Goal: Task Accomplishment & Management: Complete application form

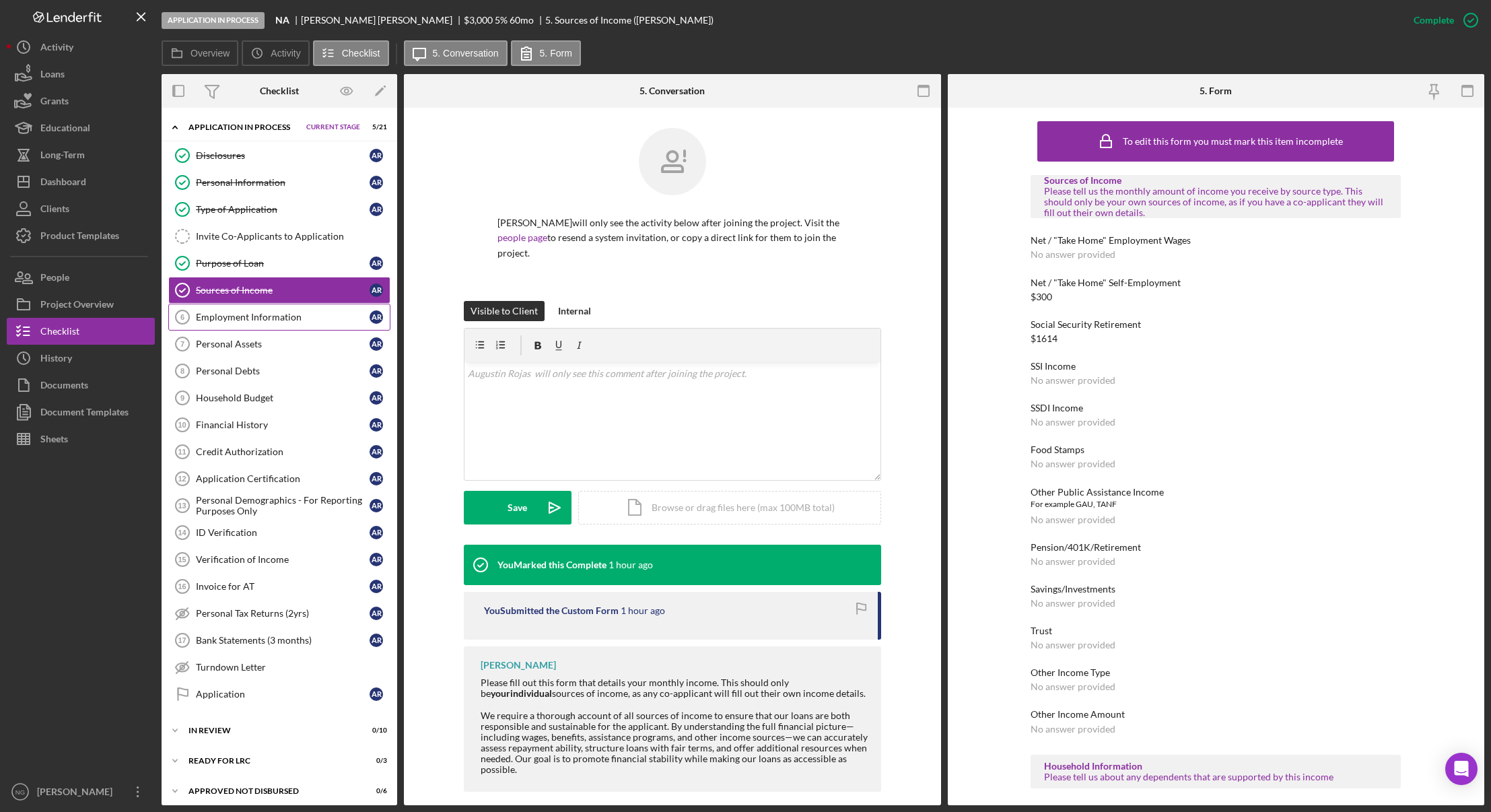
click at [305, 326] on link "Employment Information 6 Employment Information A R" at bounding box center [279, 317] width 223 height 27
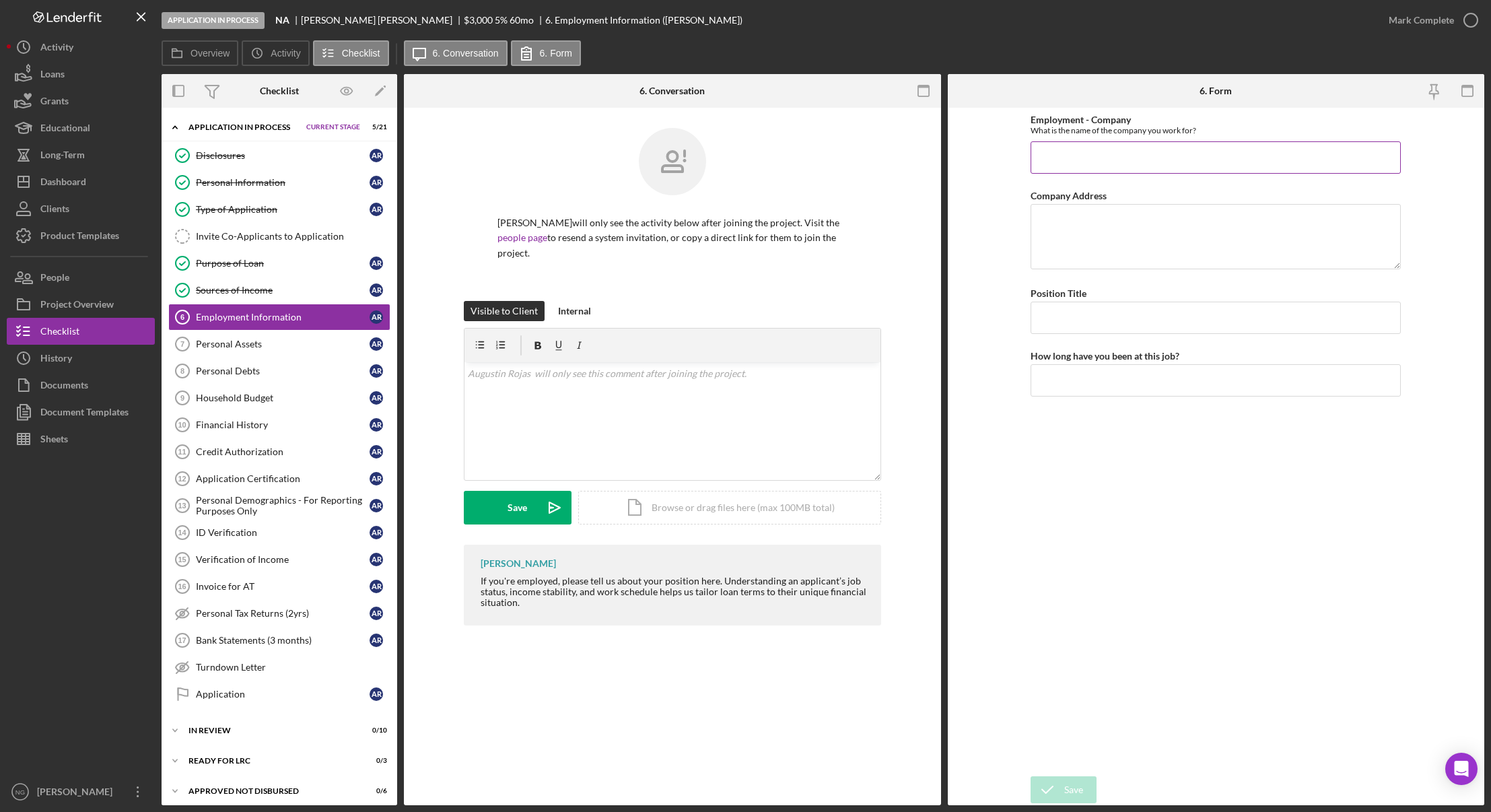
click at [1132, 153] on input "Employment - Company" at bounding box center [1216, 157] width 371 height 32
type input "Retired"
click at [1474, 25] on icon "button" at bounding box center [1472, 20] width 34 height 34
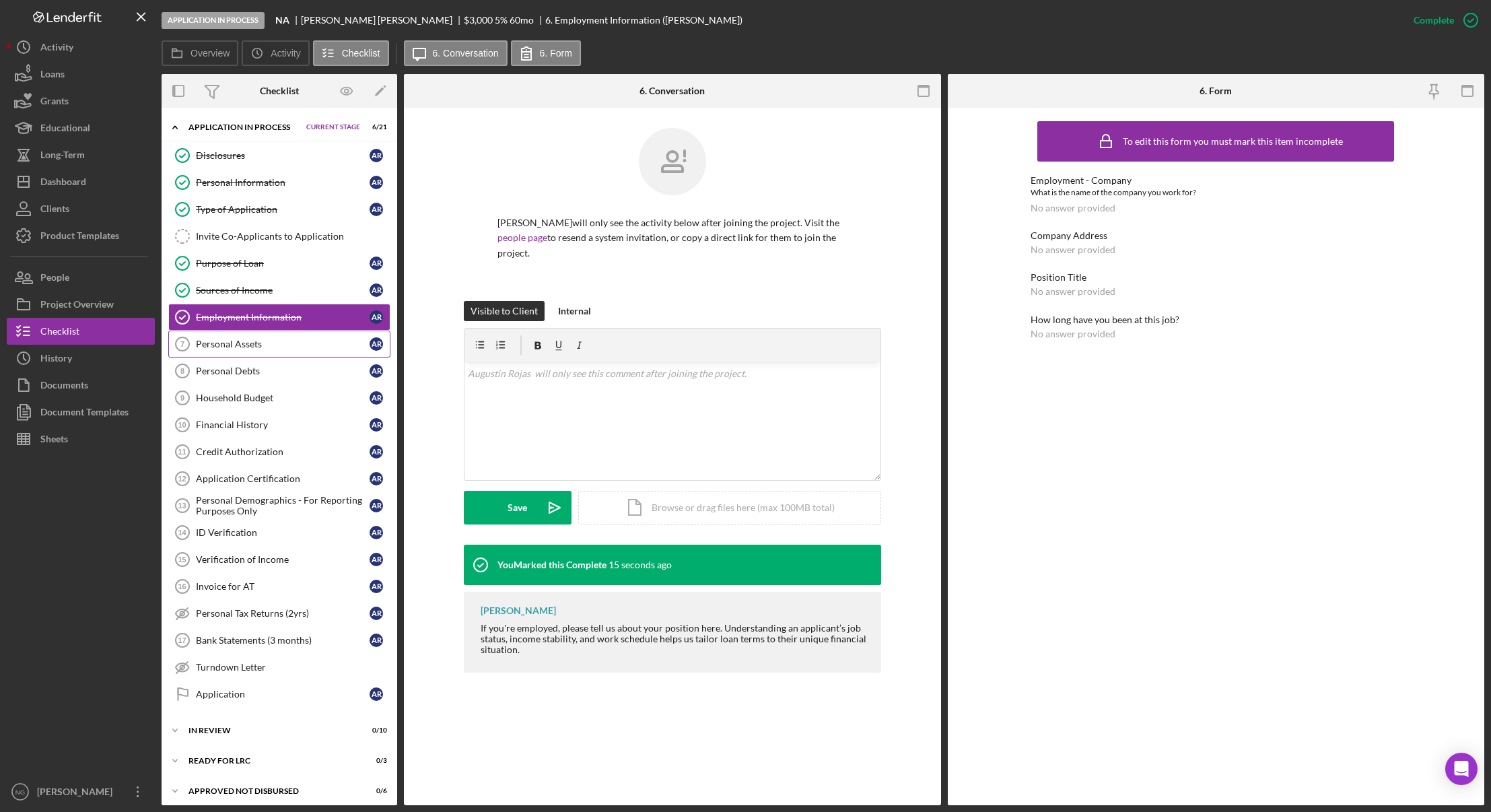
click at [265, 344] on div "Personal Assets" at bounding box center [283, 343] width 173 height 11
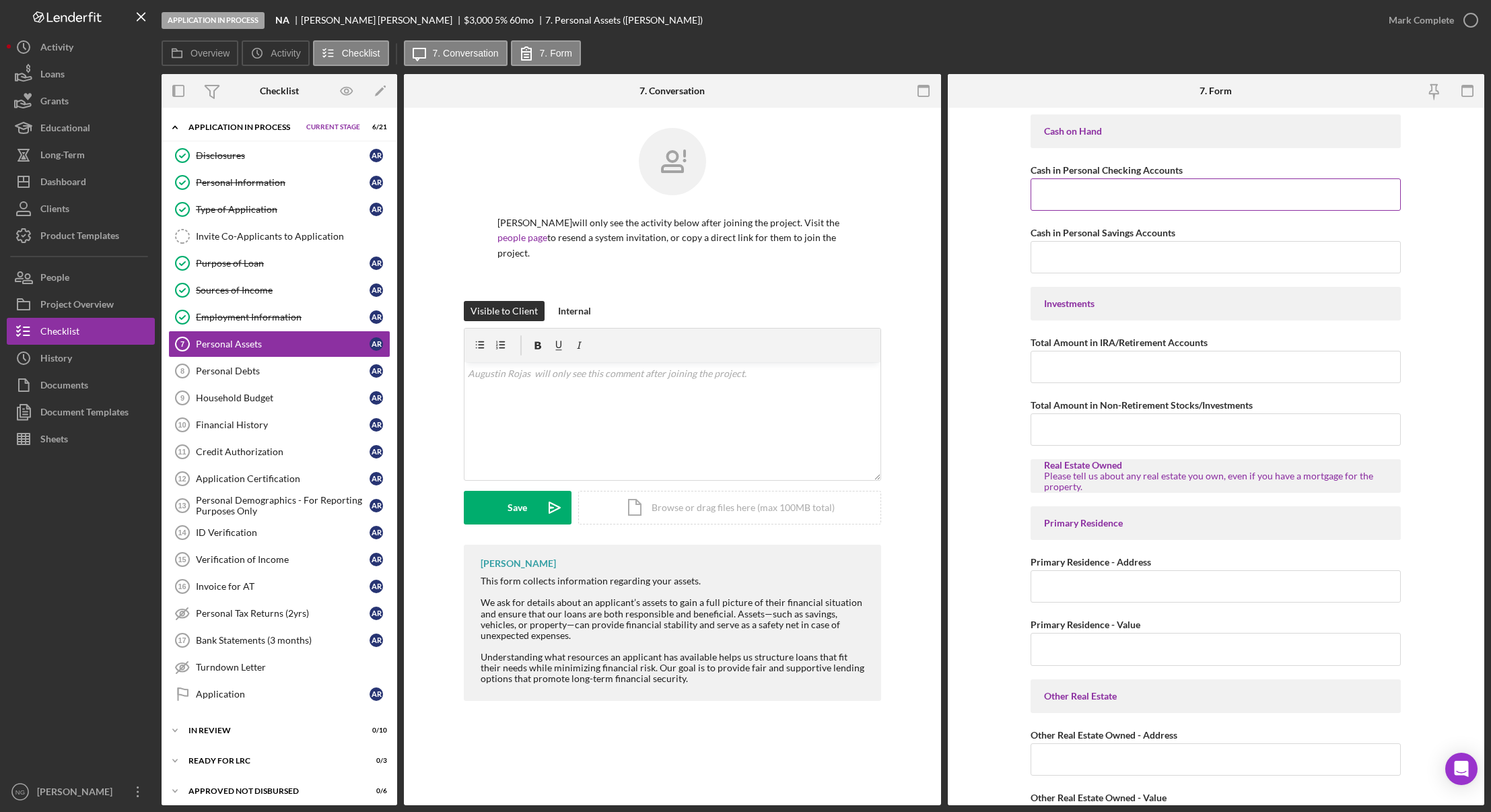
click at [1137, 198] on input "Cash in Personal Checking Accounts" at bounding box center [1216, 195] width 371 height 32
type input "$4,200.00"
type input "$0"
click at [1155, 594] on input "[GEOGRAPHIC_DATA]" at bounding box center [1216, 586] width 371 height 32
type input "[STREET_ADDRESS]"
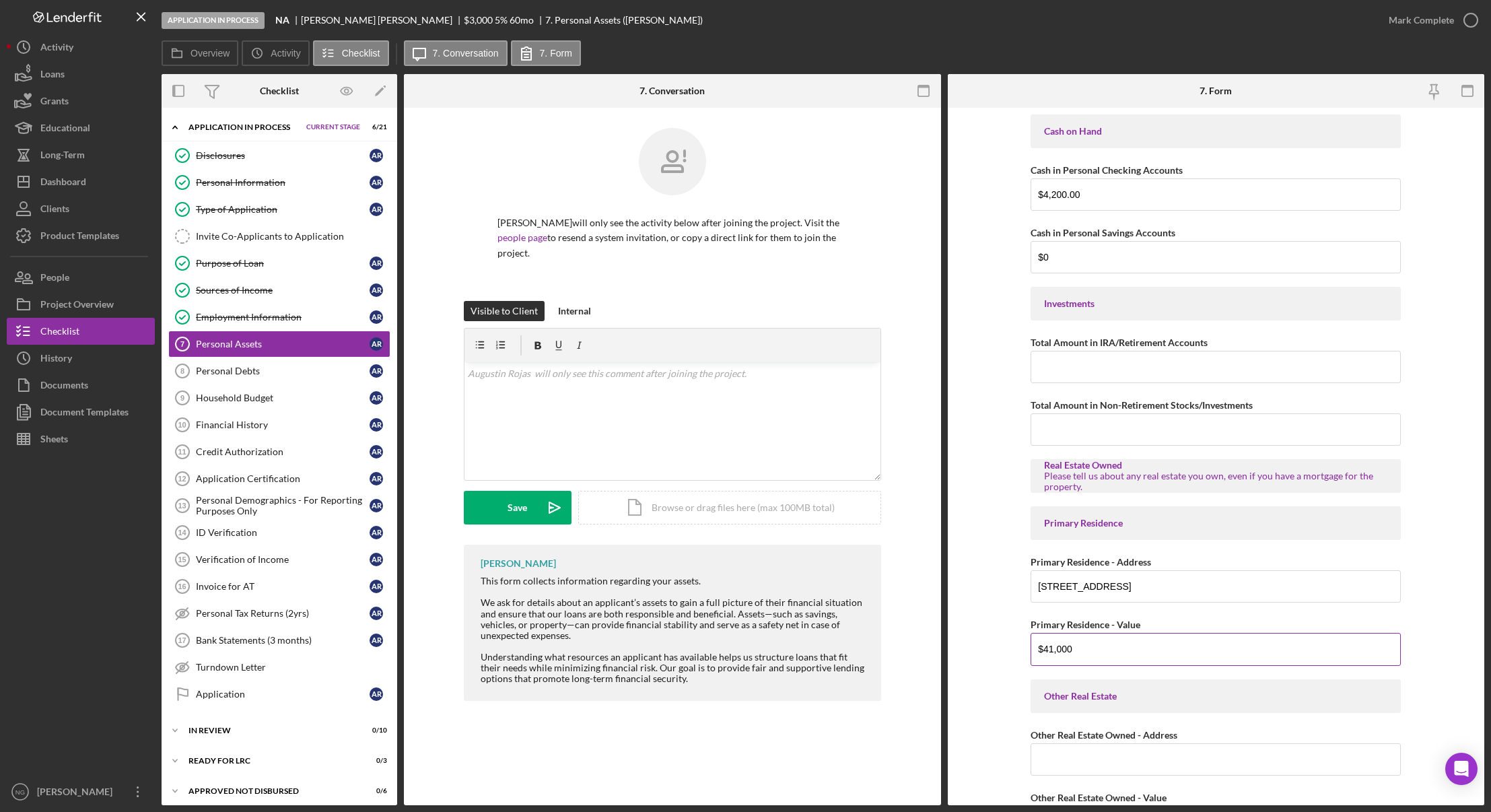
type input "$41,000"
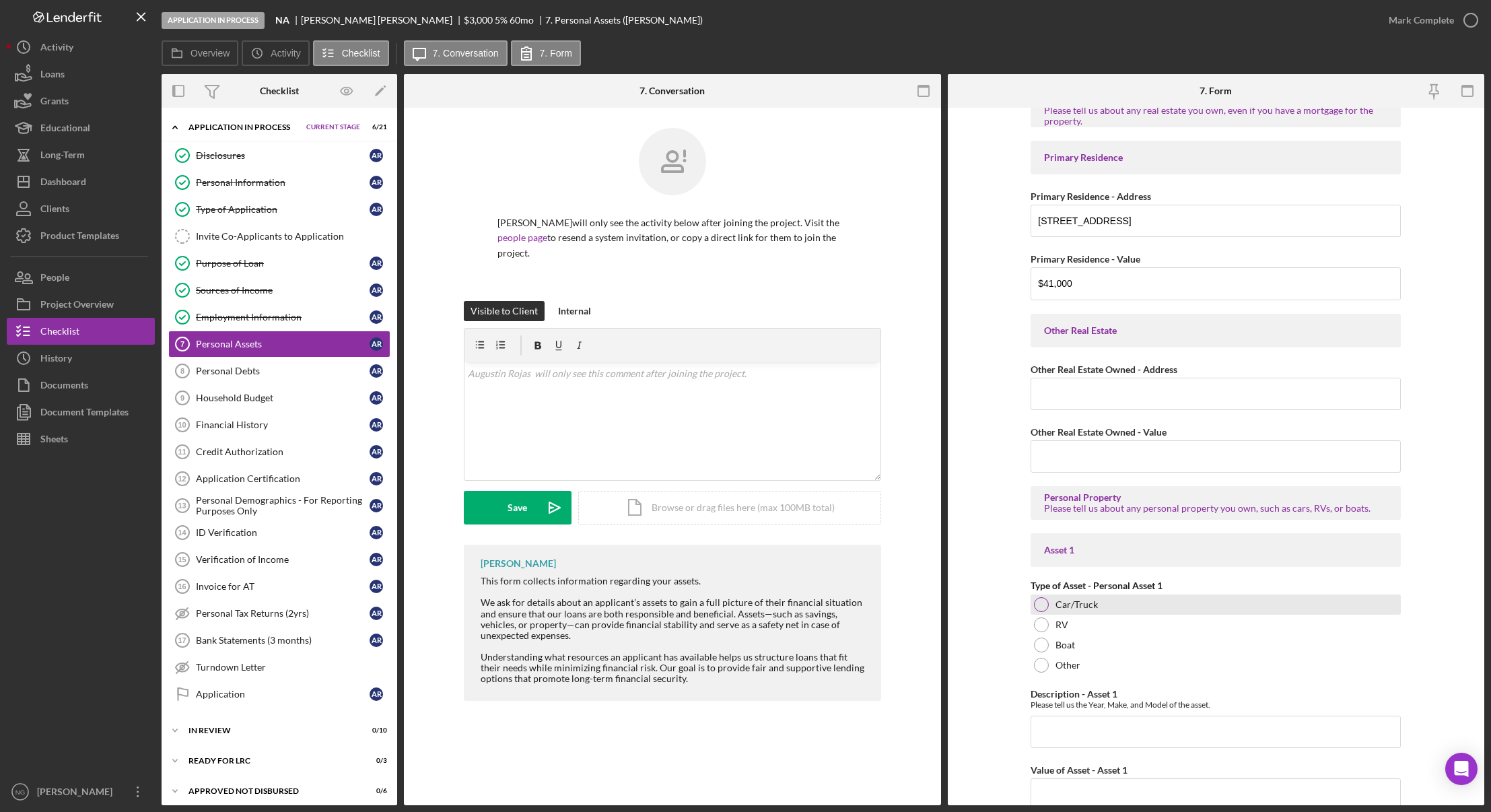
click at [1045, 605] on div at bounding box center [1042, 605] width 15 height 15
click at [1092, 730] on input "Description - Asset 1" at bounding box center [1216, 732] width 371 height 32
type input "2004 Ford Mustang"
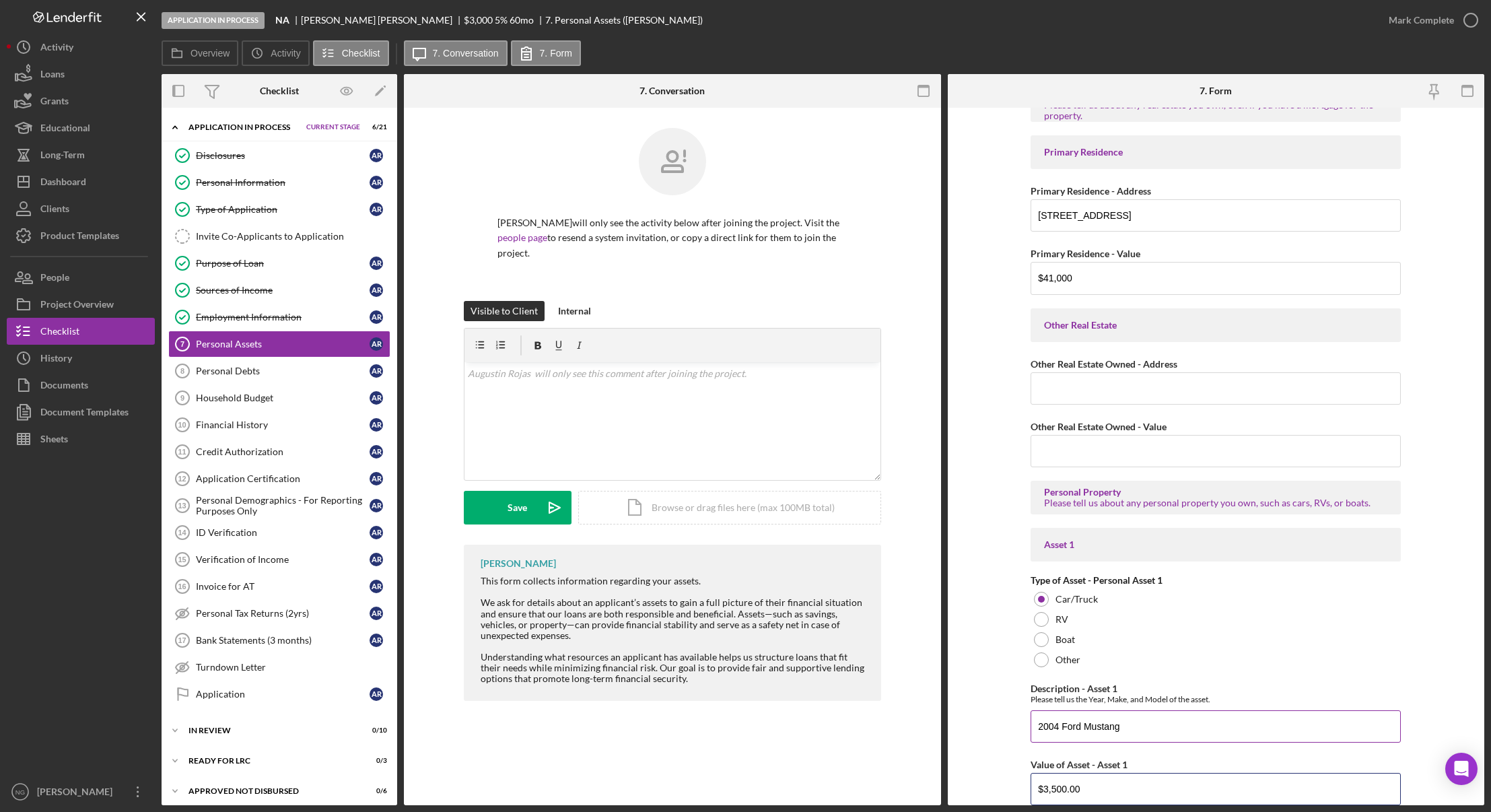
type input "$3,500.00"
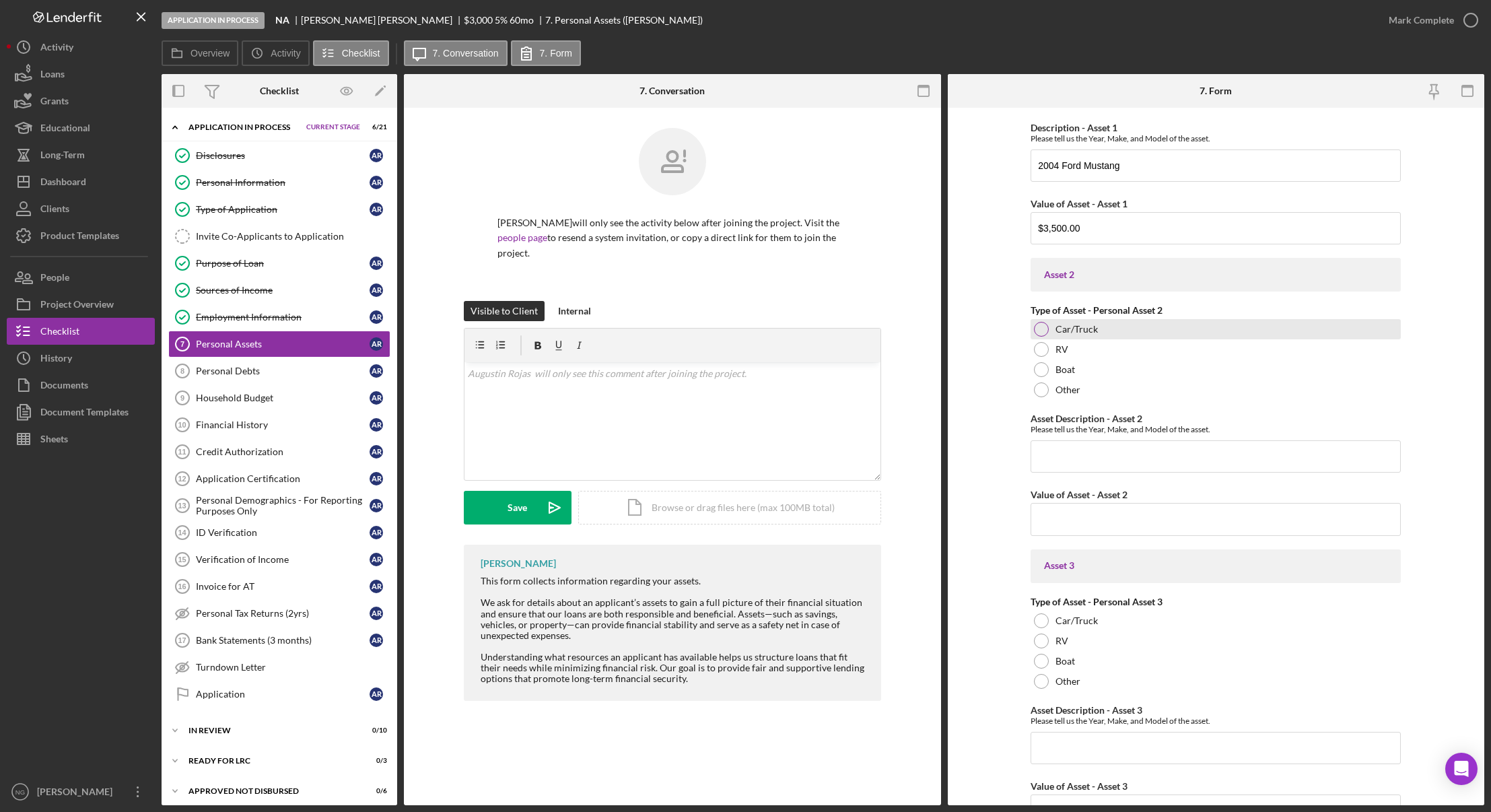
click at [1038, 329] on div at bounding box center [1042, 329] width 15 height 15
click at [1046, 464] on input "Asset Description - Asset 2" at bounding box center [1216, 456] width 371 height 32
type input "1997 Ford F150"
click at [1096, 525] on input "$4,000" at bounding box center [1216, 518] width 371 height 32
type input "$4,000.00"
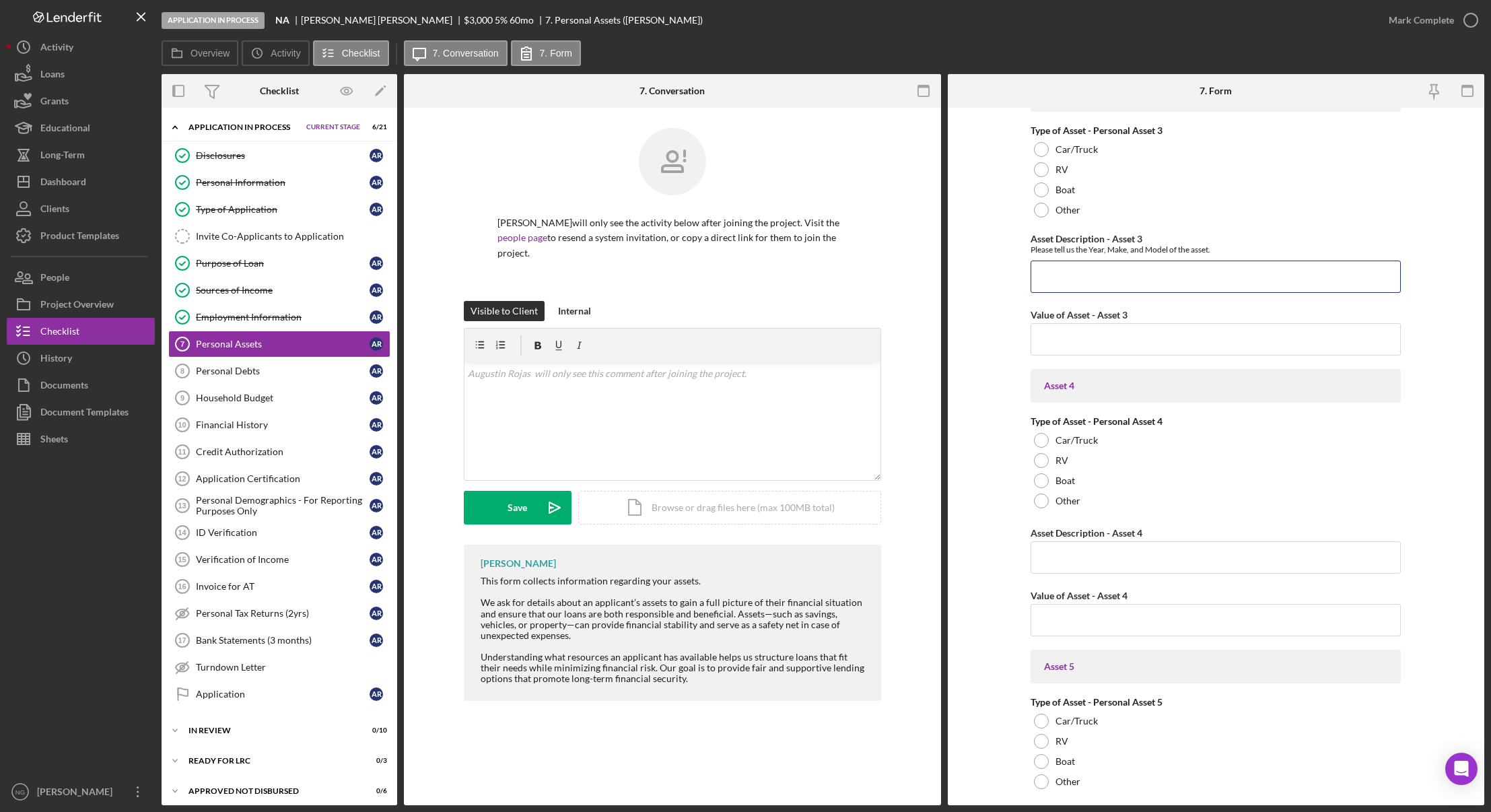
scroll to position [1736, 0]
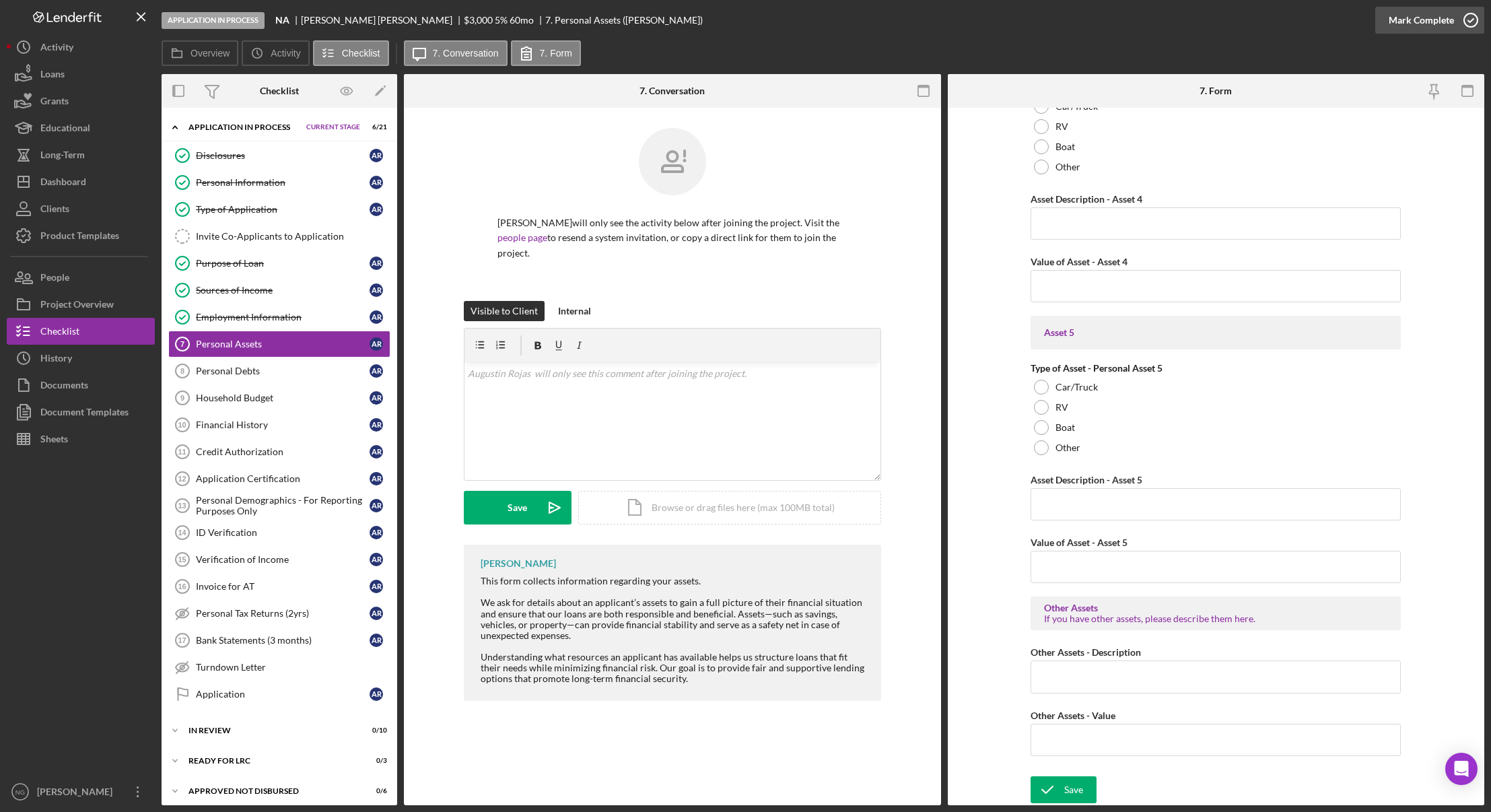
click at [1468, 25] on icon "button" at bounding box center [1472, 20] width 34 height 34
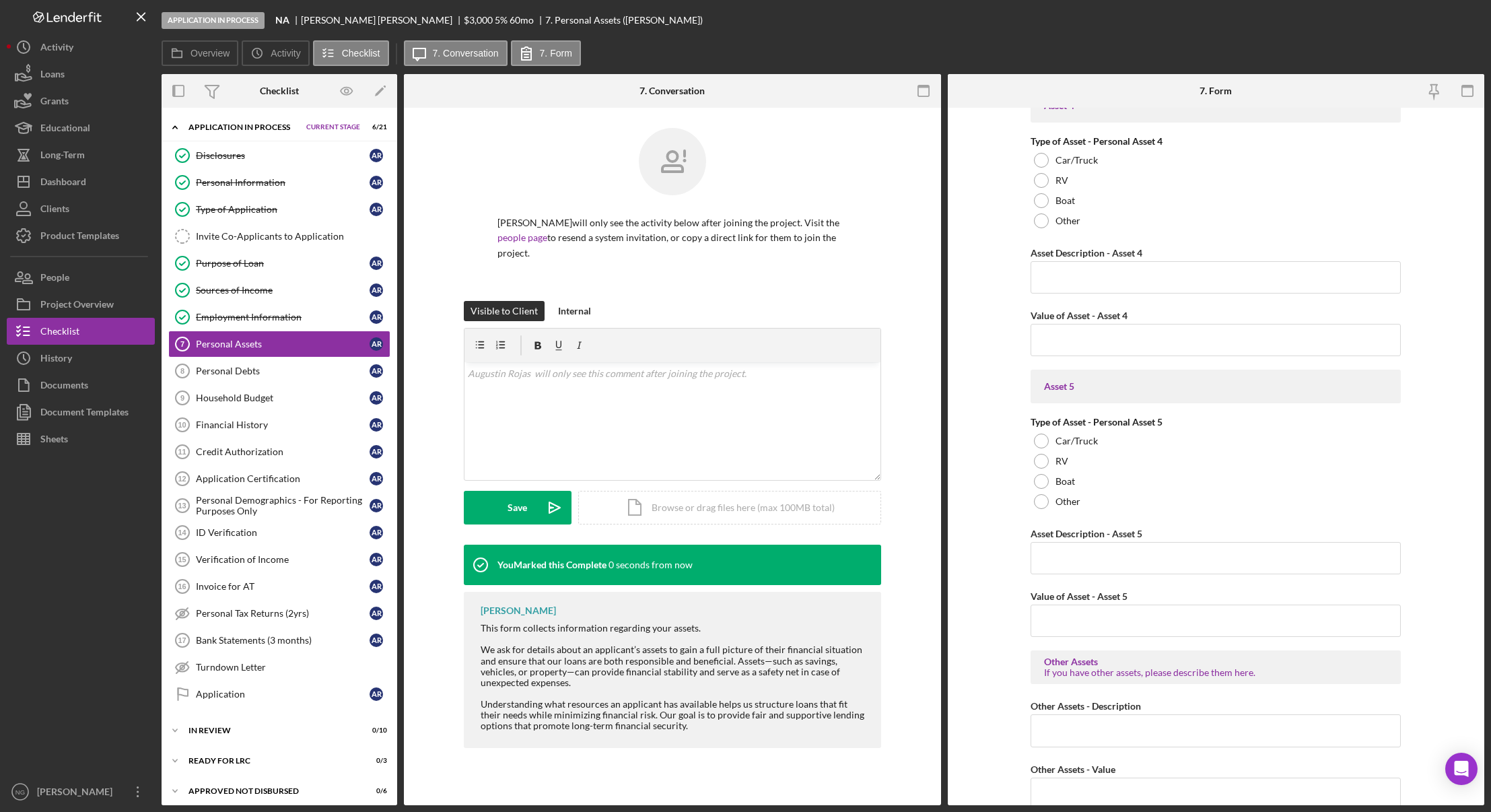
scroll to position [1790, 0]
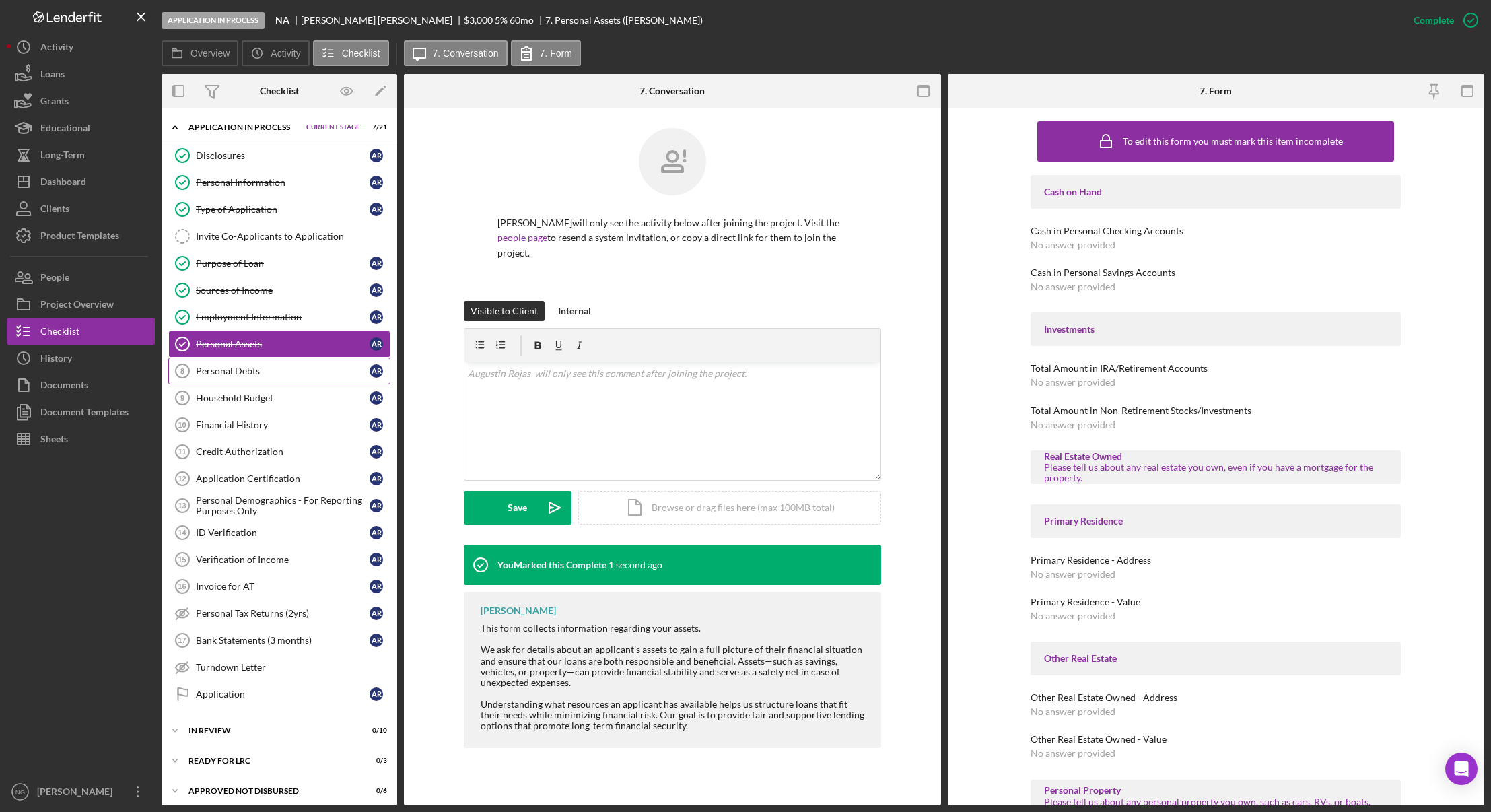
click at [267, 370] on div "Personal Debts" at bounding box center [283, 370] width 173 height 11
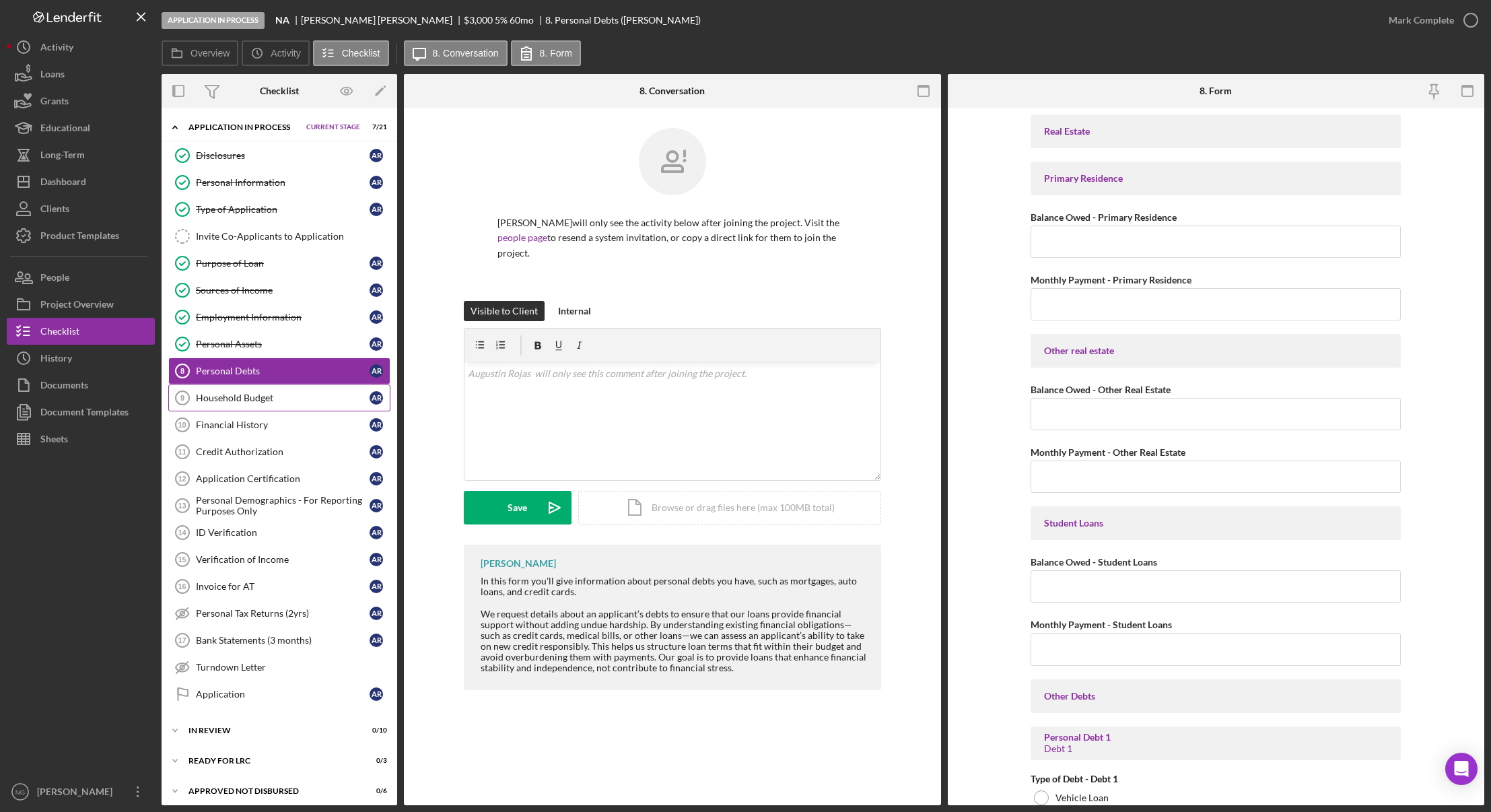
click at [289, 395] on div "Household Budget" at bounding box center [283, 398] width 173 height 11
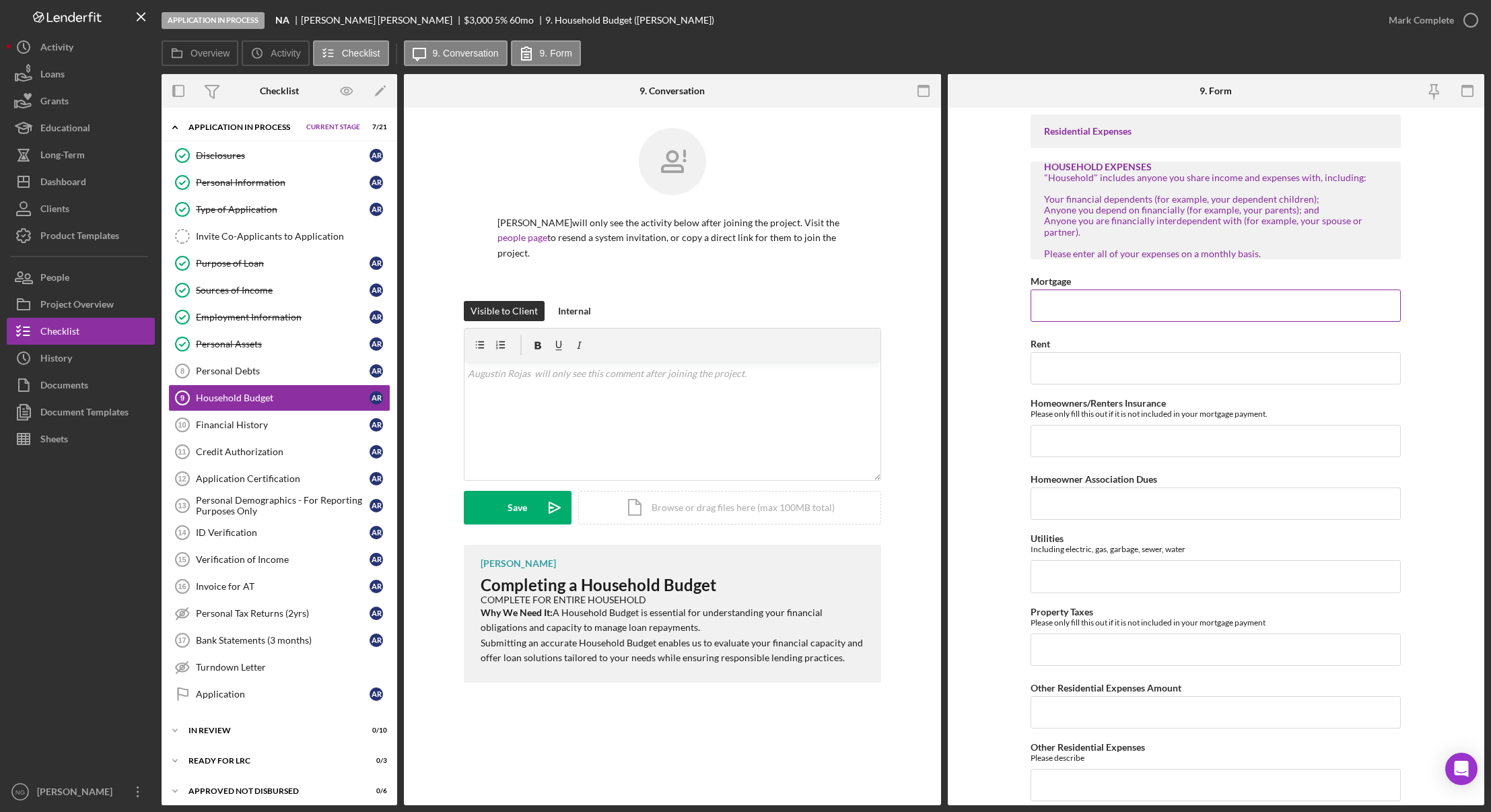
click at [1092, 307] on input "Mortgage" at bounding box center [1216, 305] width 371 height 32
type input "$80.00"
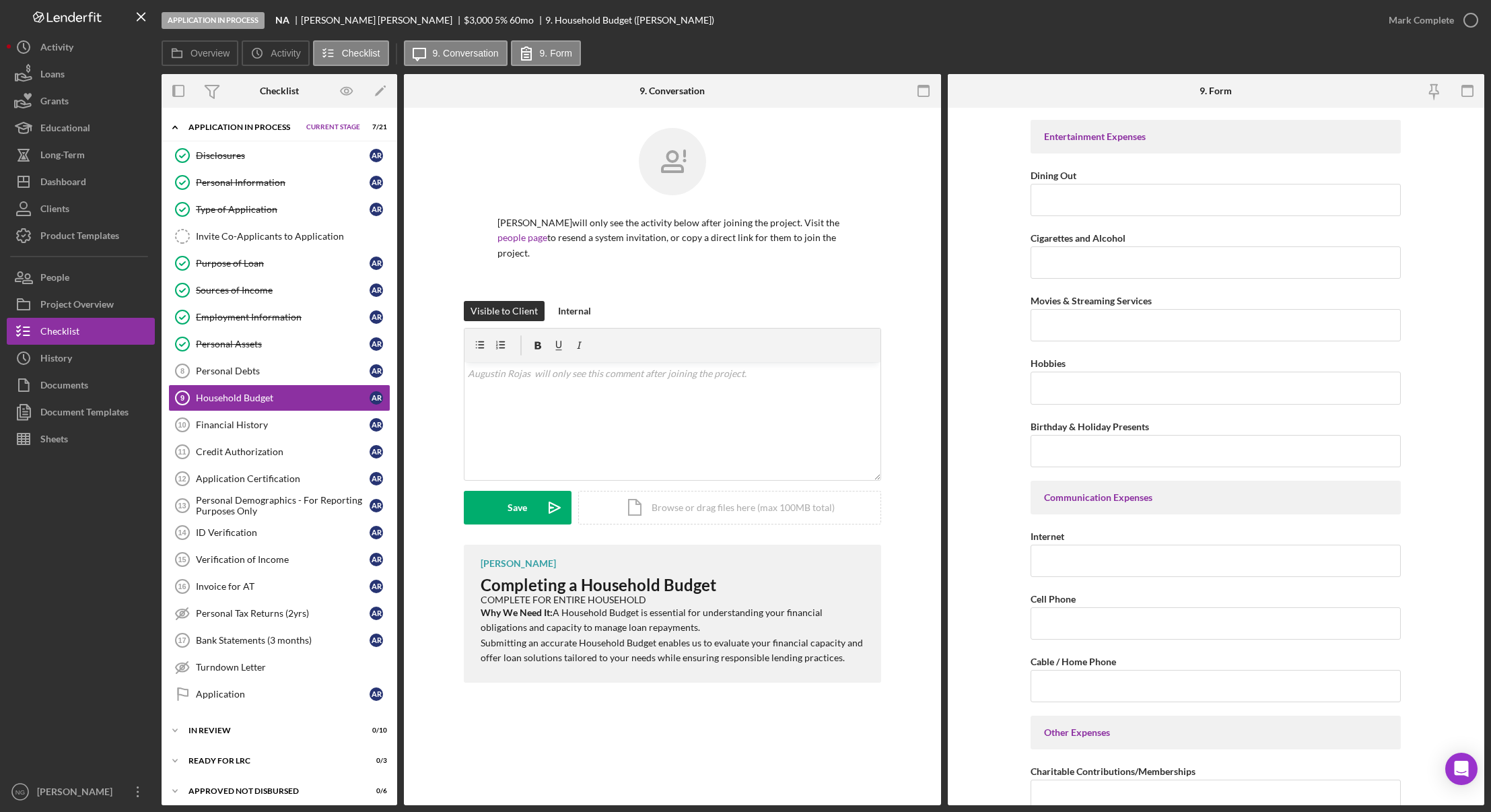
scroll to position [2121, 0]
type input "$92.00"
click at [1097, 562] on input "Internet" at bounding box center [1216, 559] width 371 height 32
type input "$66.00"
type input "$56.00"
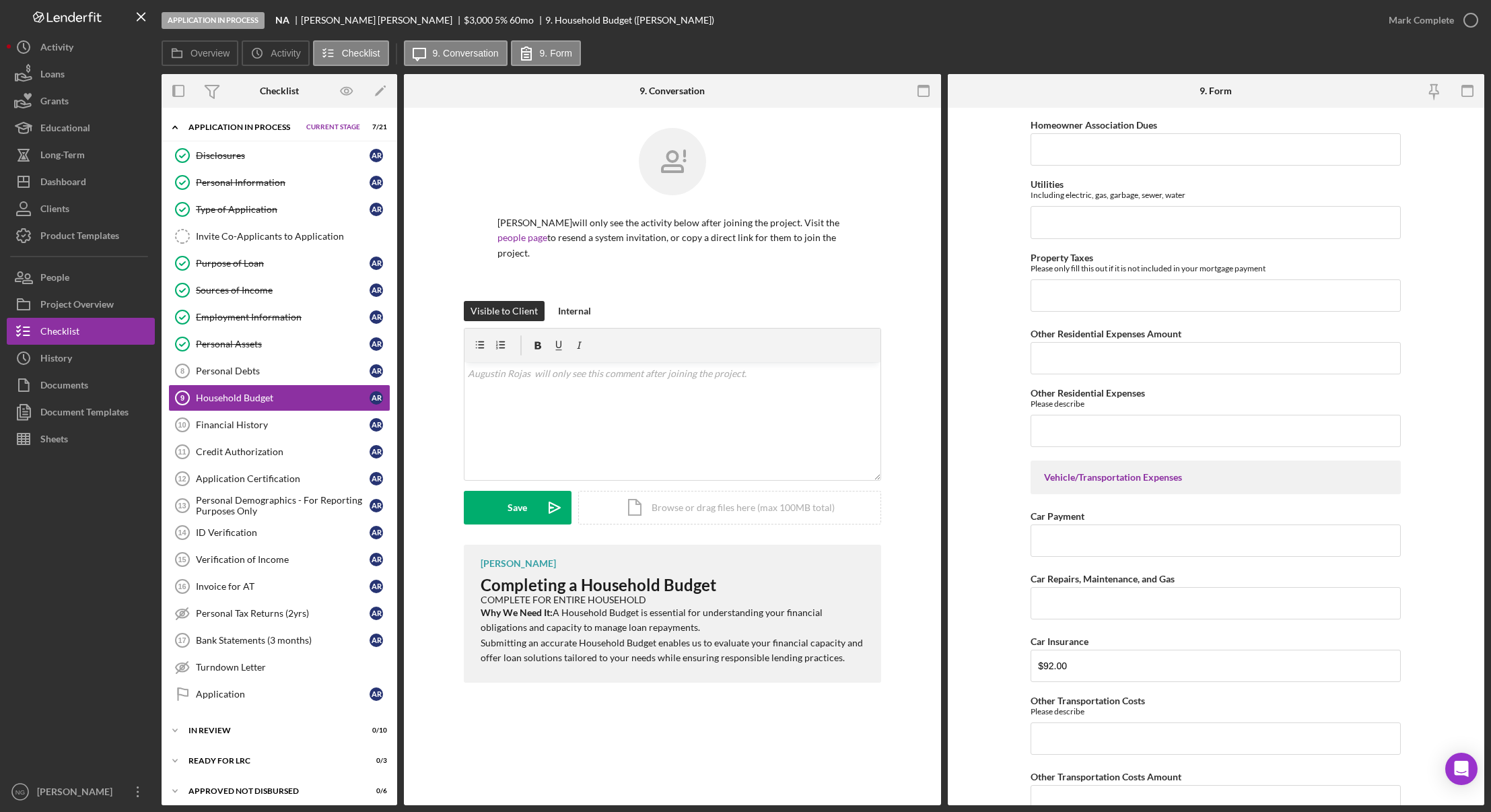
scroll to position [200, 0]
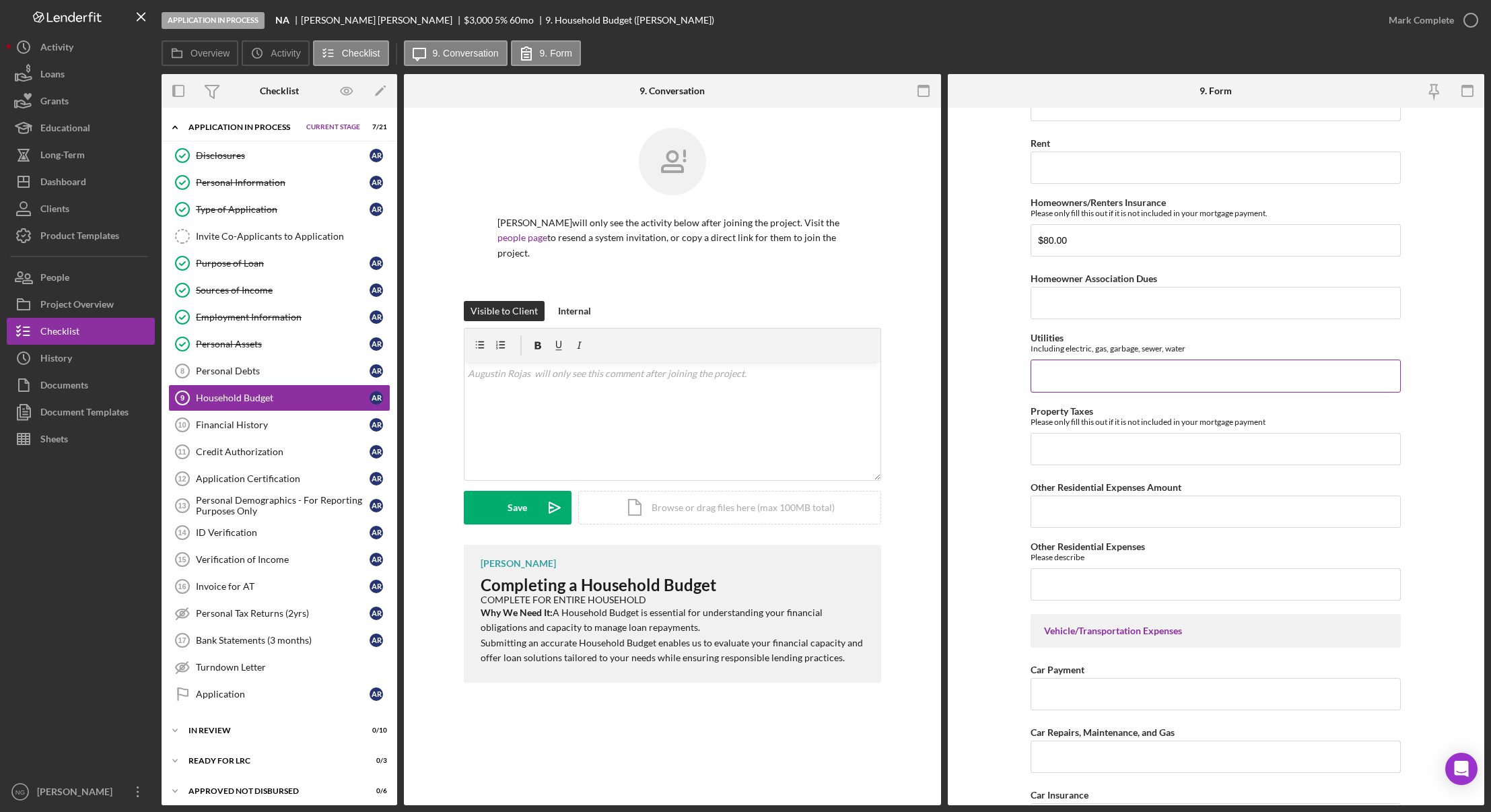
click at [1164, 377] on input "Utilities" at bounding box center [1216, 376] width 371 height 32
type input "$180.00"
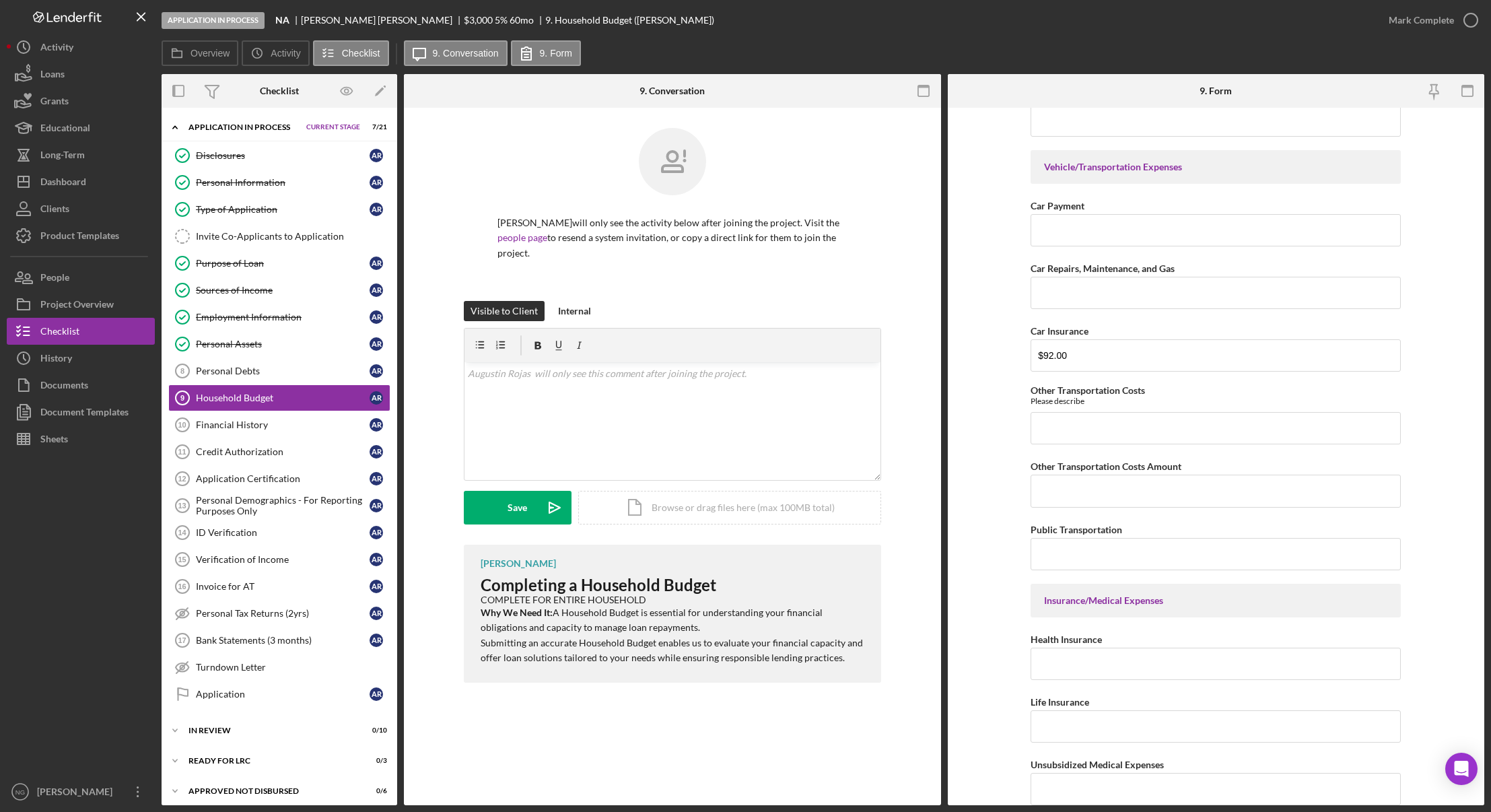
scroll to position [1059, 0]
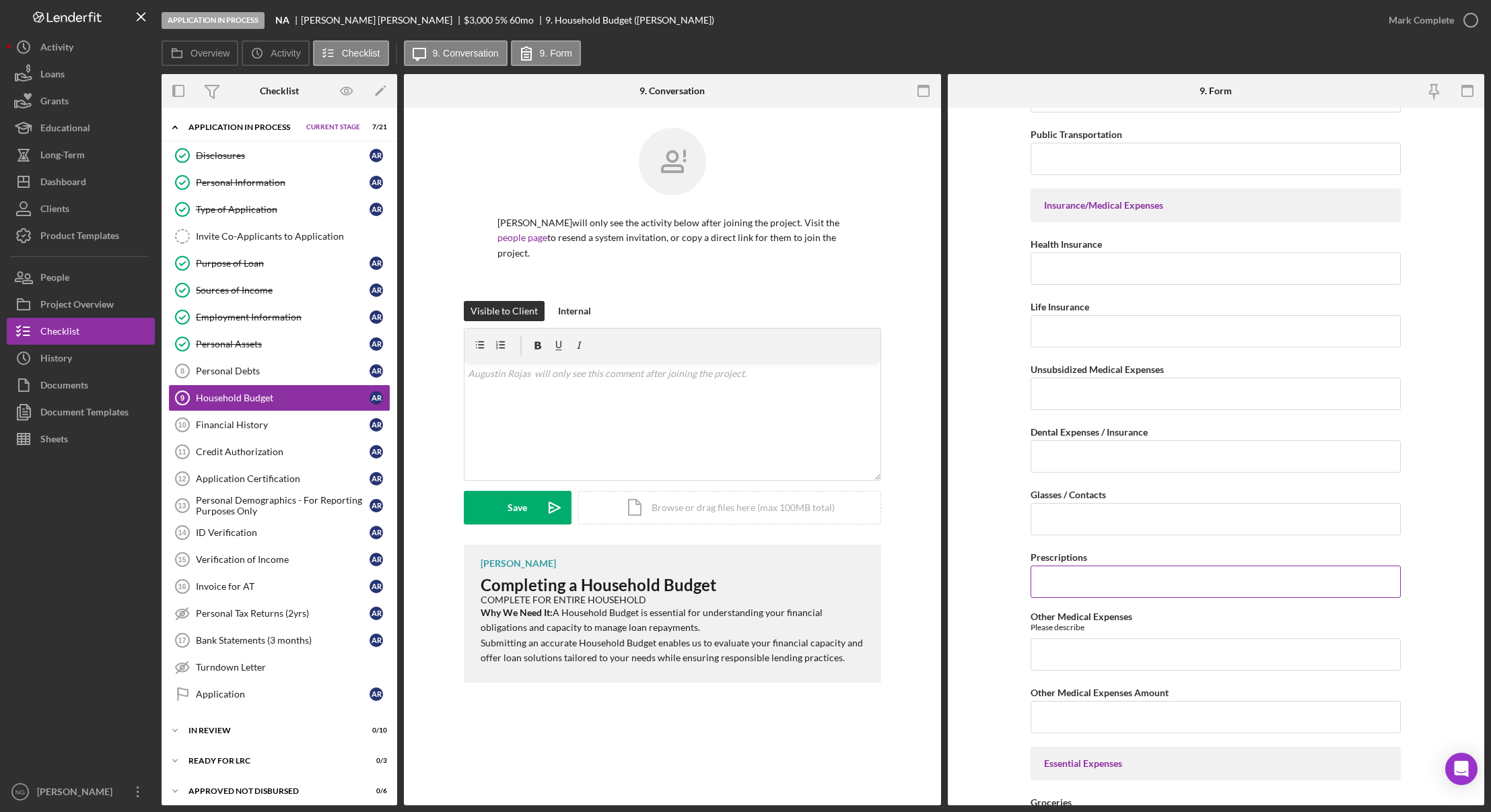
click at [1046, 591] on input "Prescriptions" at bounding box center [1216, 581] width 371 height 32
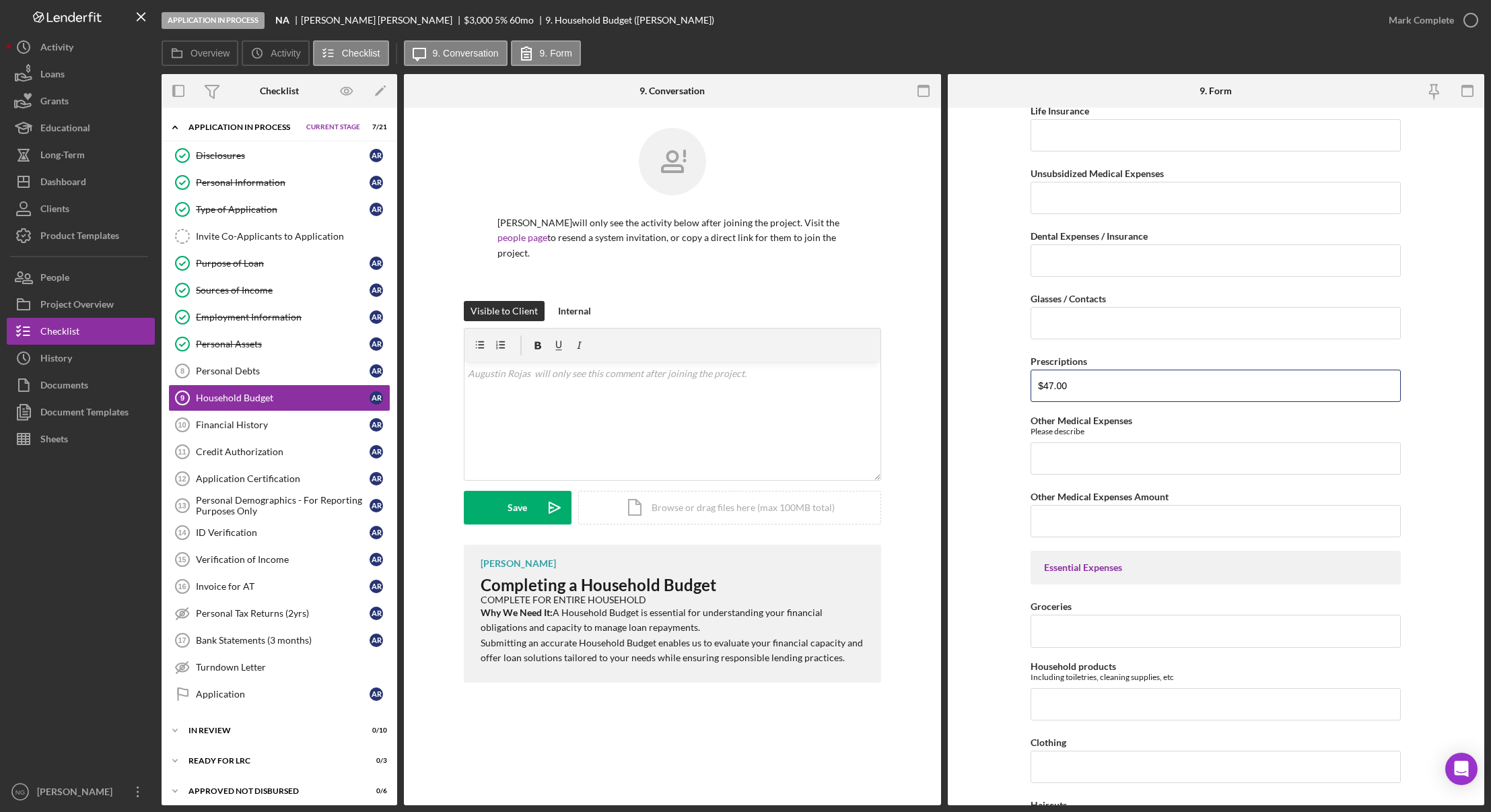
scroll to position [1329, 0]
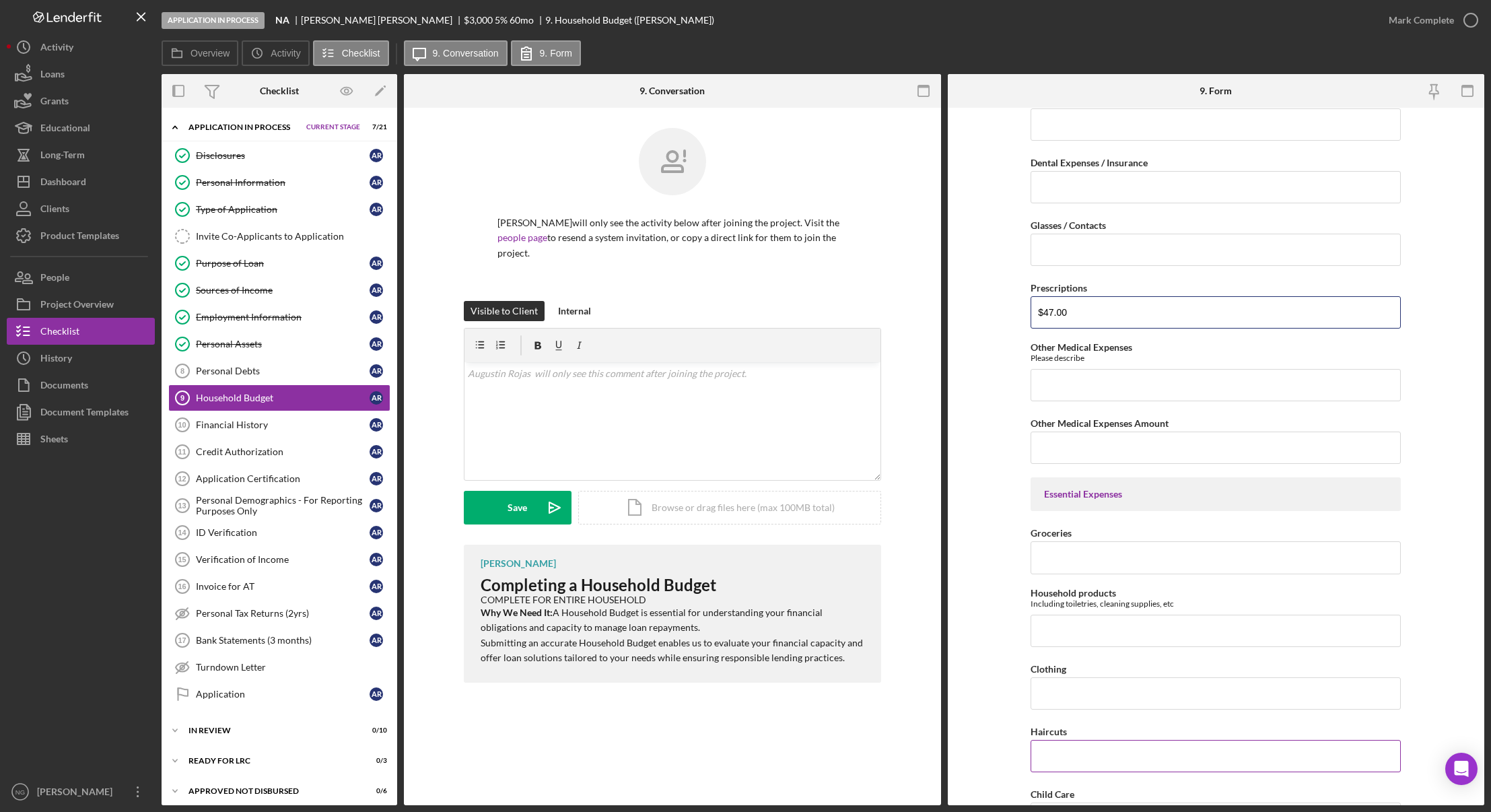
type input "$47.00"
click at [1074, 756] on input "Haircuts" at bounding box center [1216, 755] width 371 height 32
type input "$10.00"
click at [1127, 629] on input "Household products" at bounding box center [1216, 630] width 371 height 32
type input "$60.00"
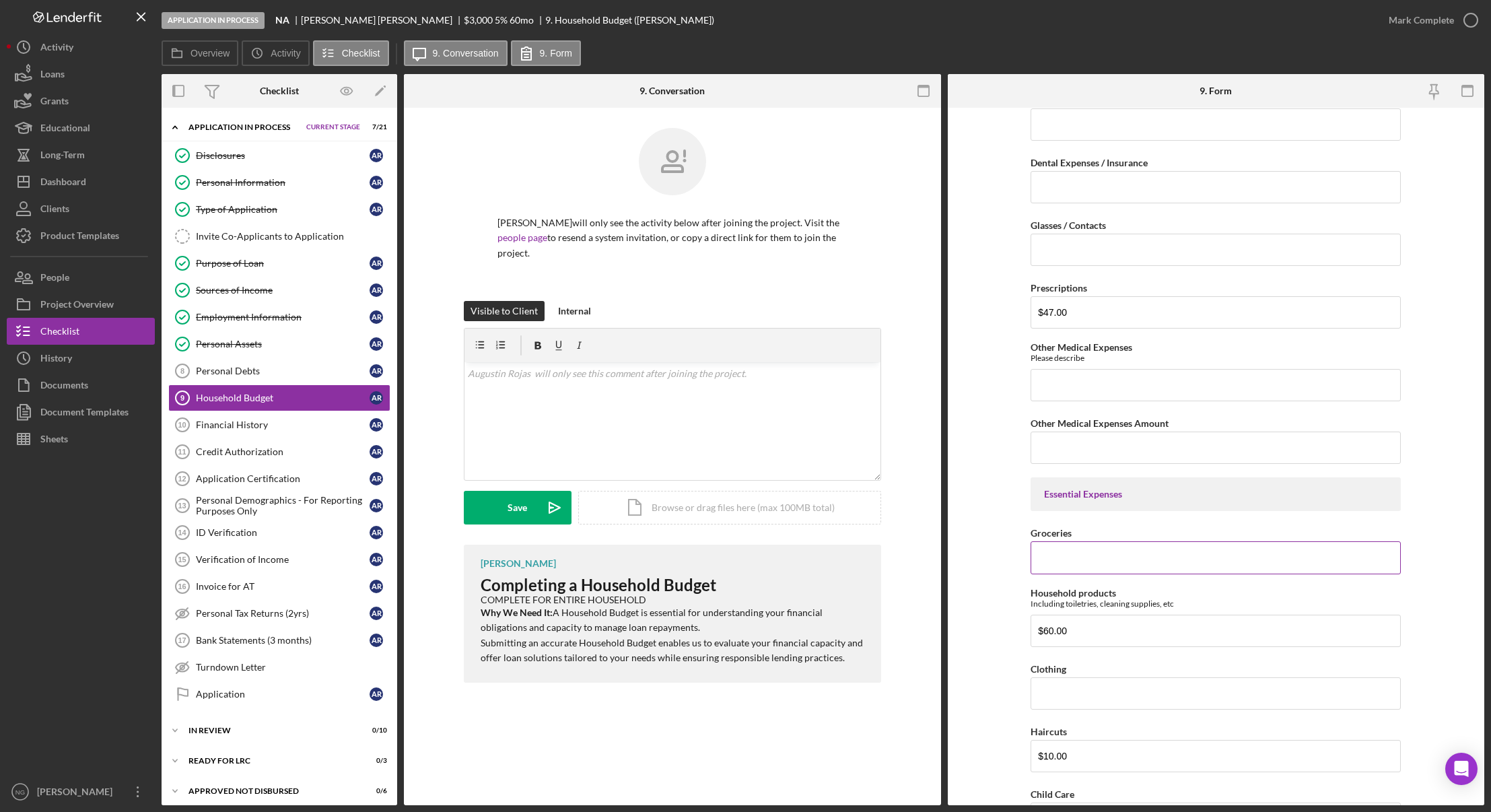
click at [1149, 551] on input "Groceries" at bounding box center [1216, 557] width 371 height 32
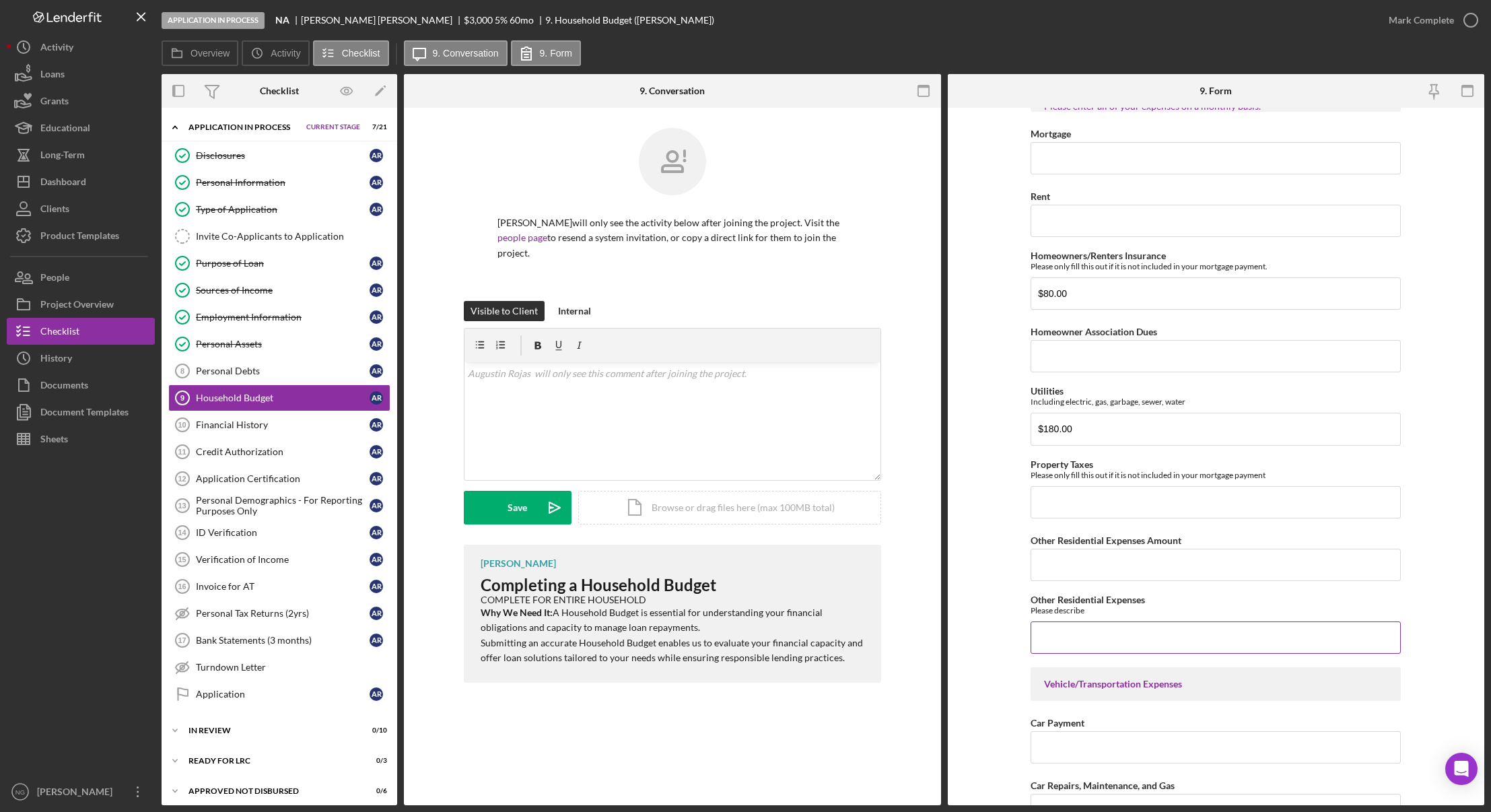
scroll to position [117, 0]
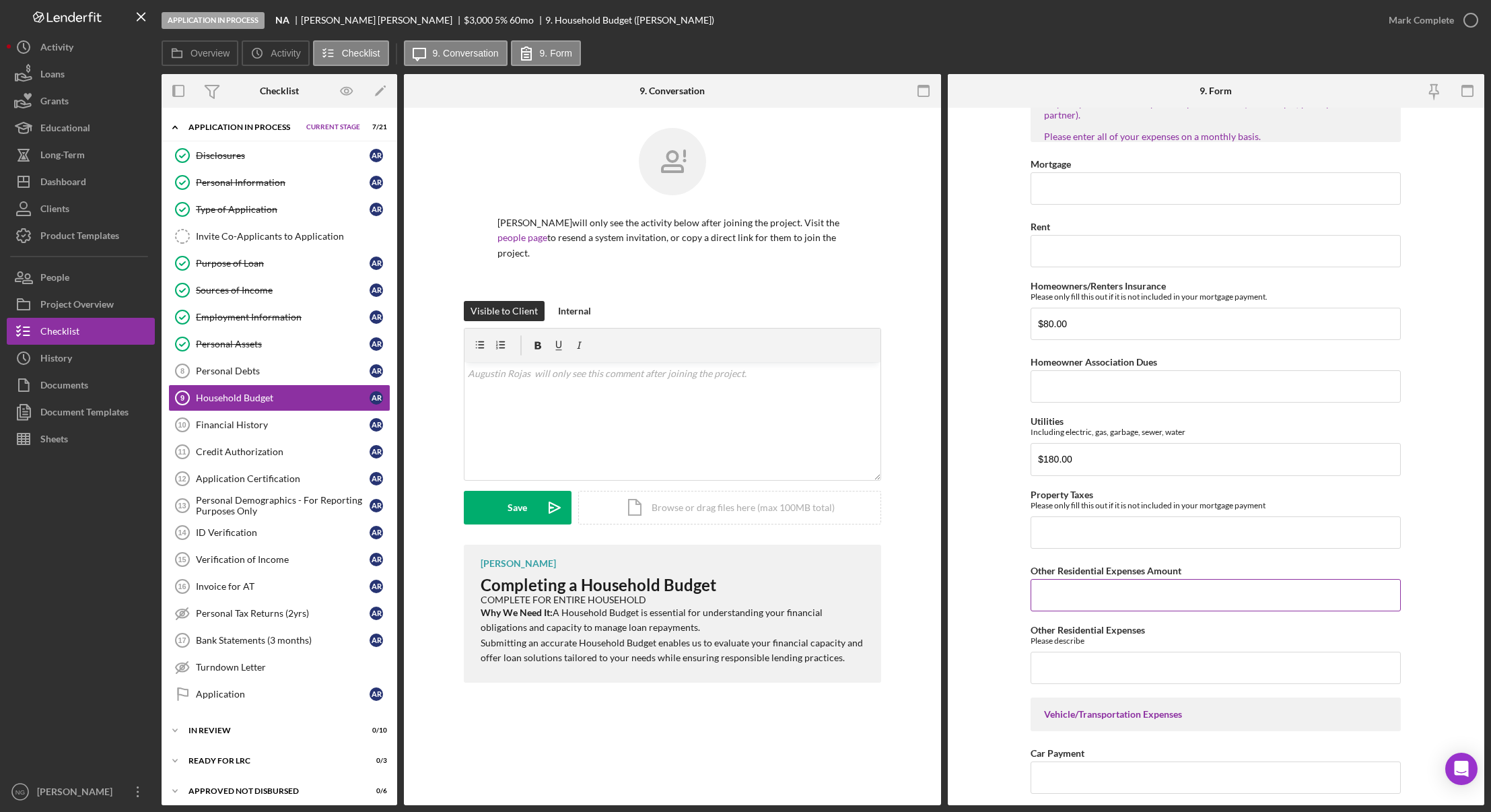
type input "$150.00"
click at [1072, 601] on input "Other Residential Expenses Amount" at bounding box center [1216, 595] width 371 height 32
type input "$210.00"
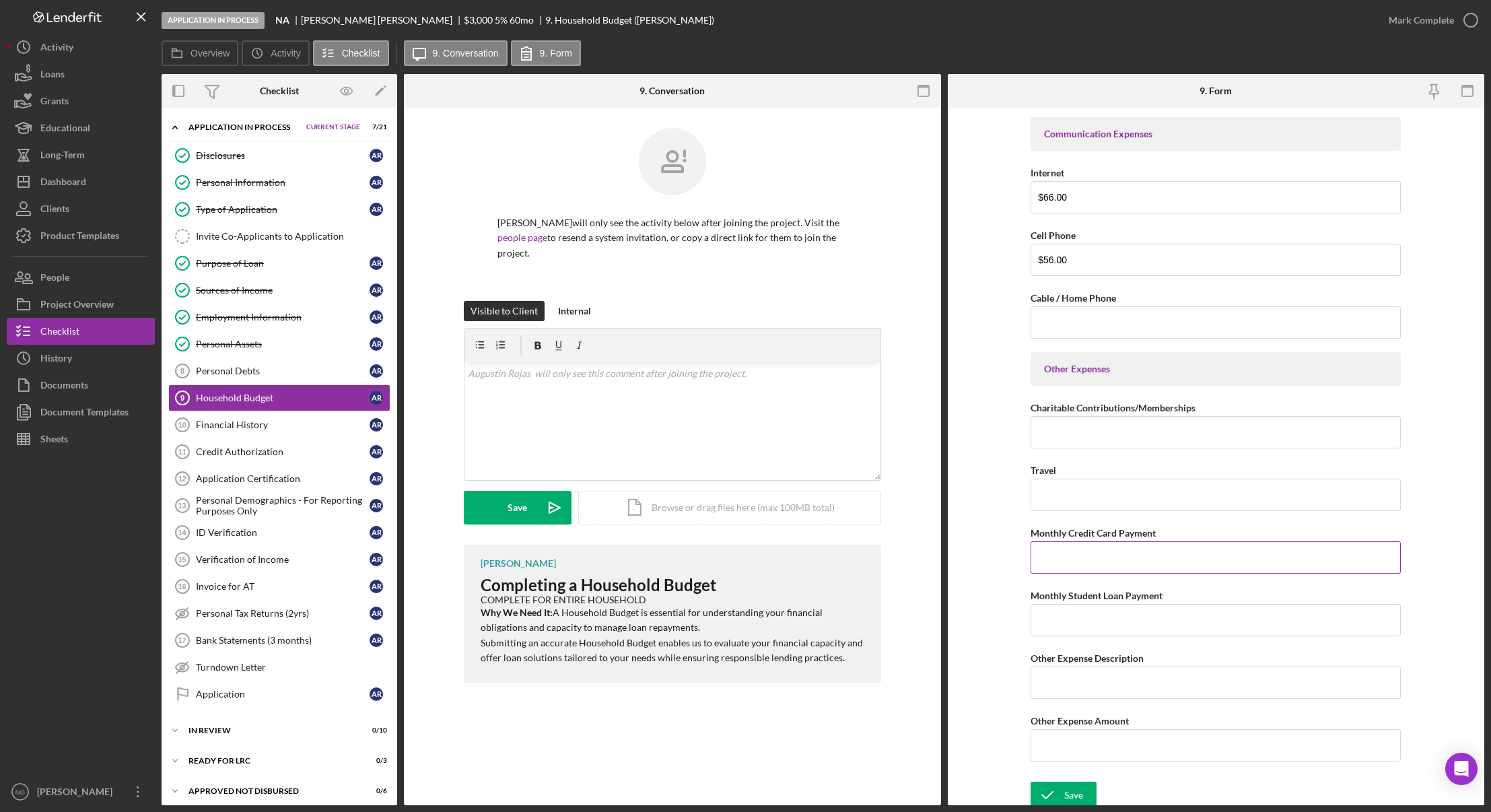
scroll to position [2488, 0]
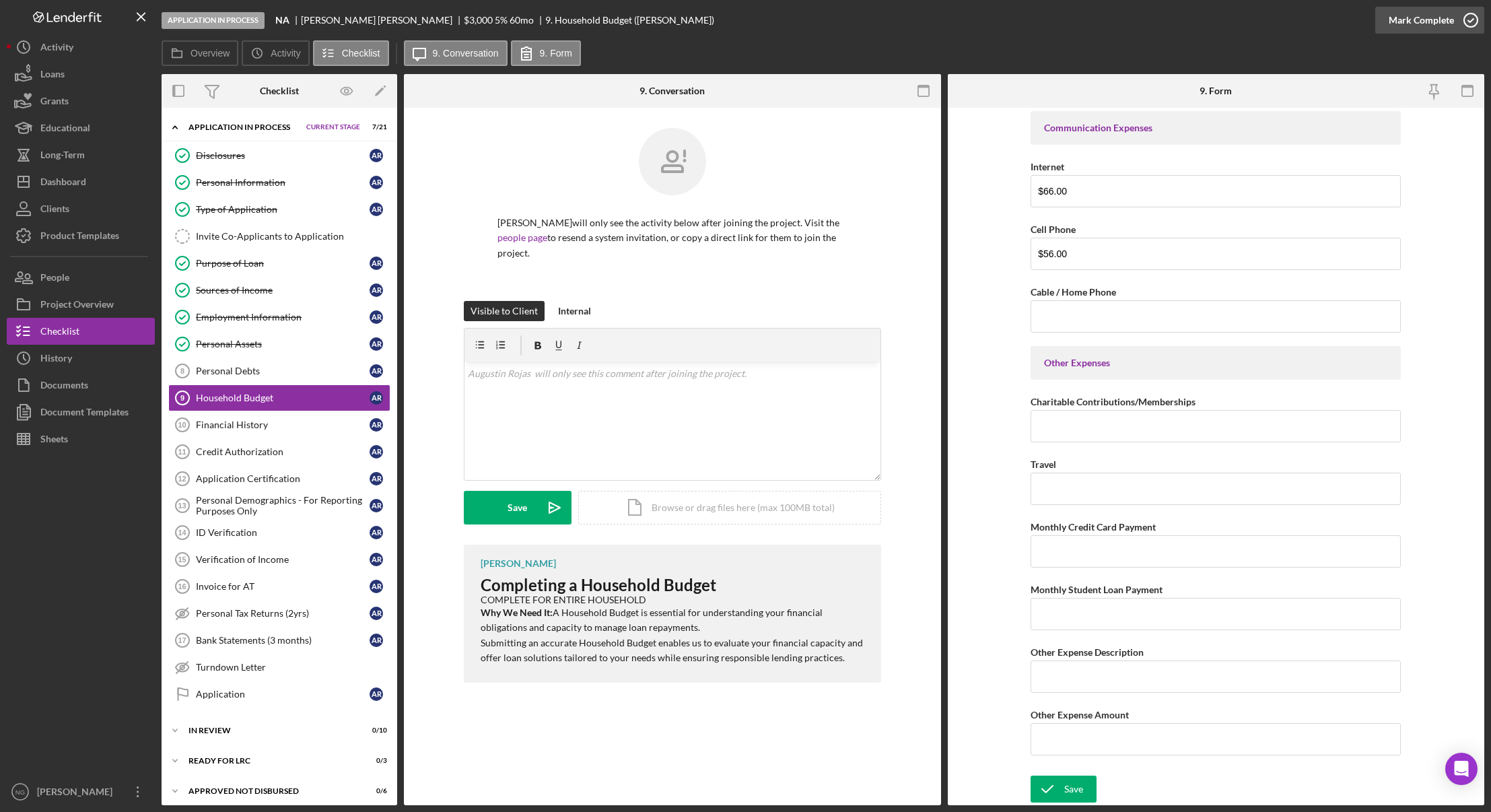
type input "Water/Sewer/Trash"
click at [1466, 23] on icon "button" at bounding box center [1472, 20] width 34 height 34
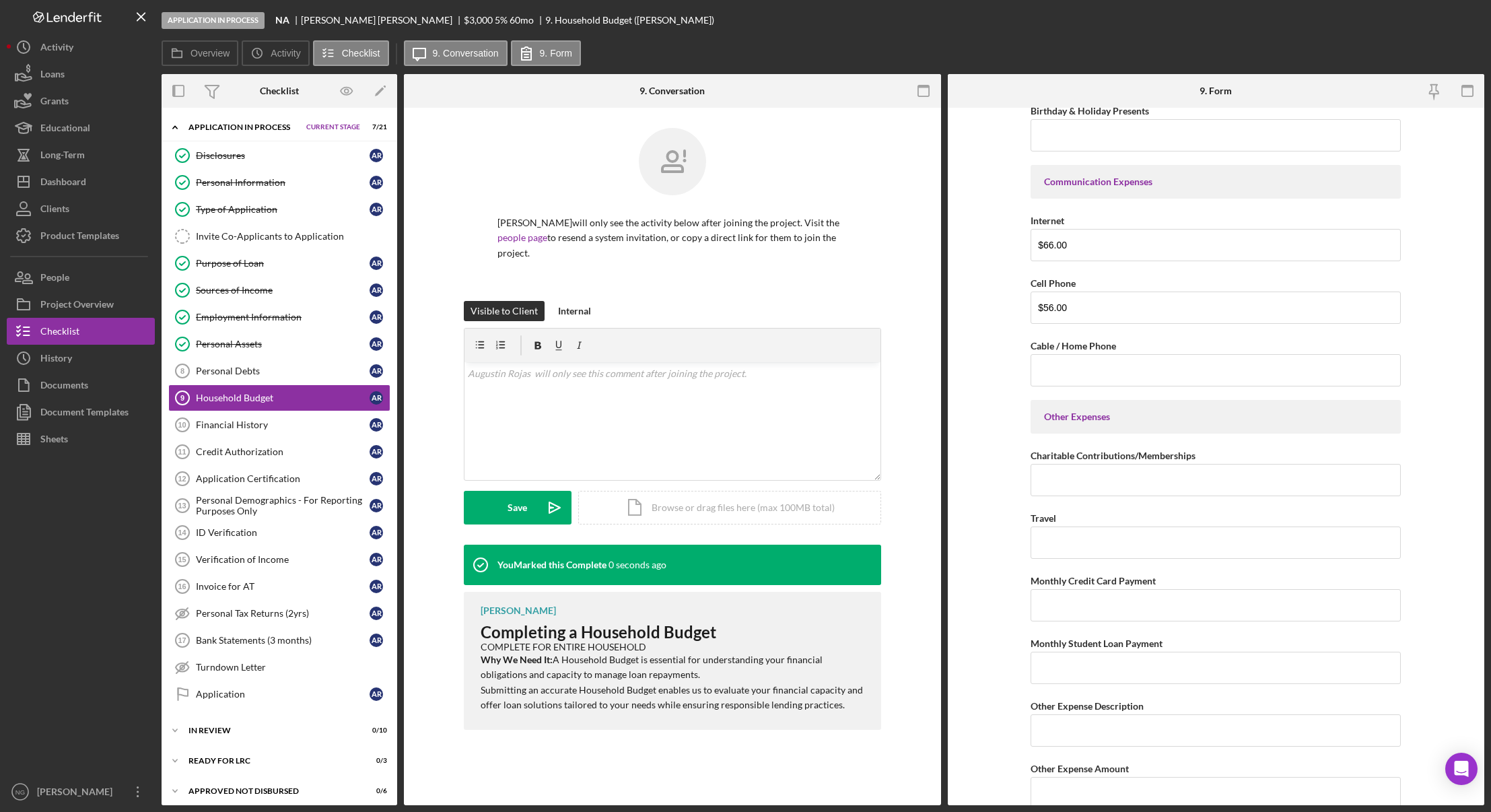
scroll to position [2543, 0]
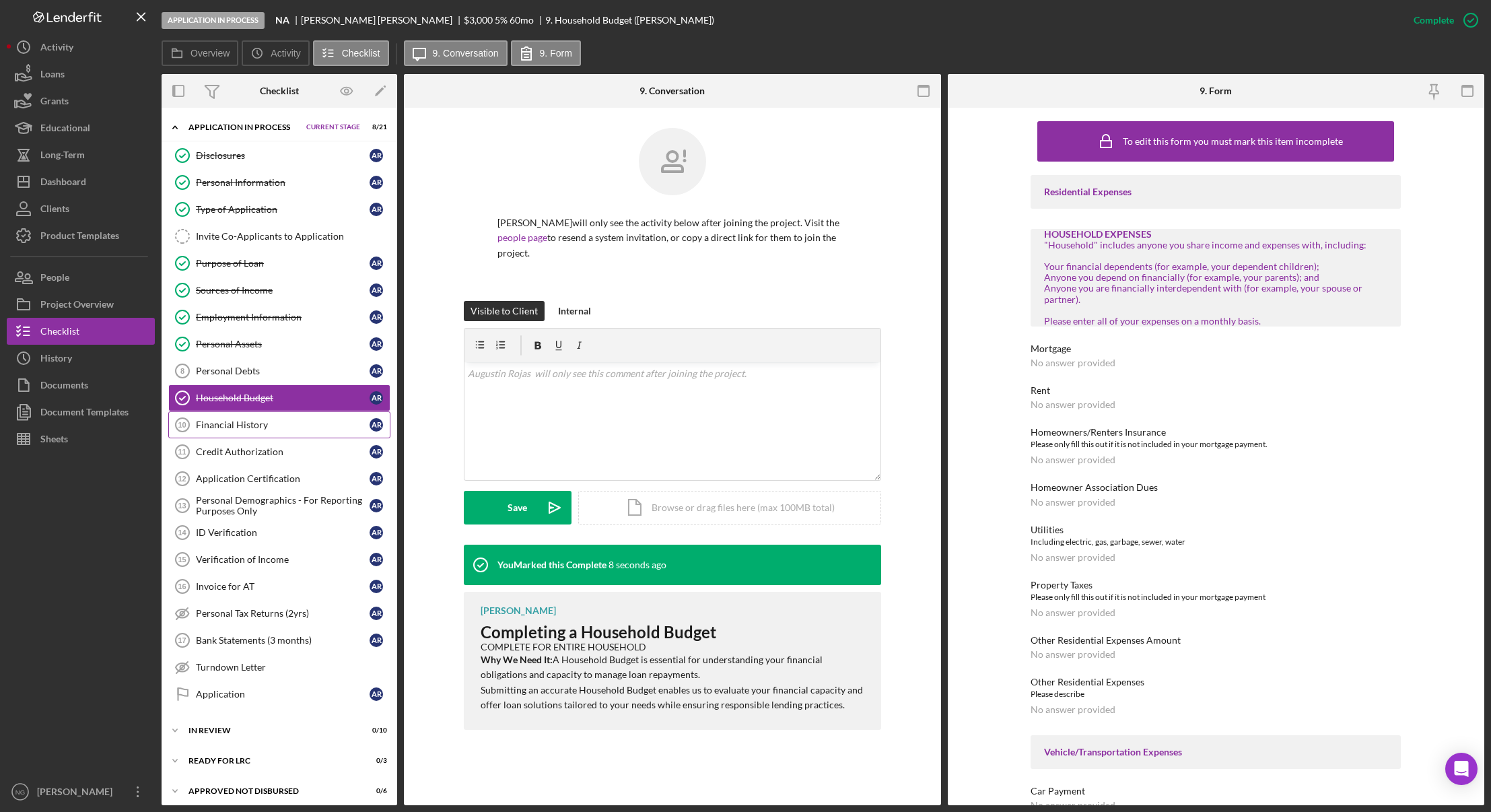
click at [283, 425] on div "Financial History" at bounding box center [283, 425] width 173 height 11
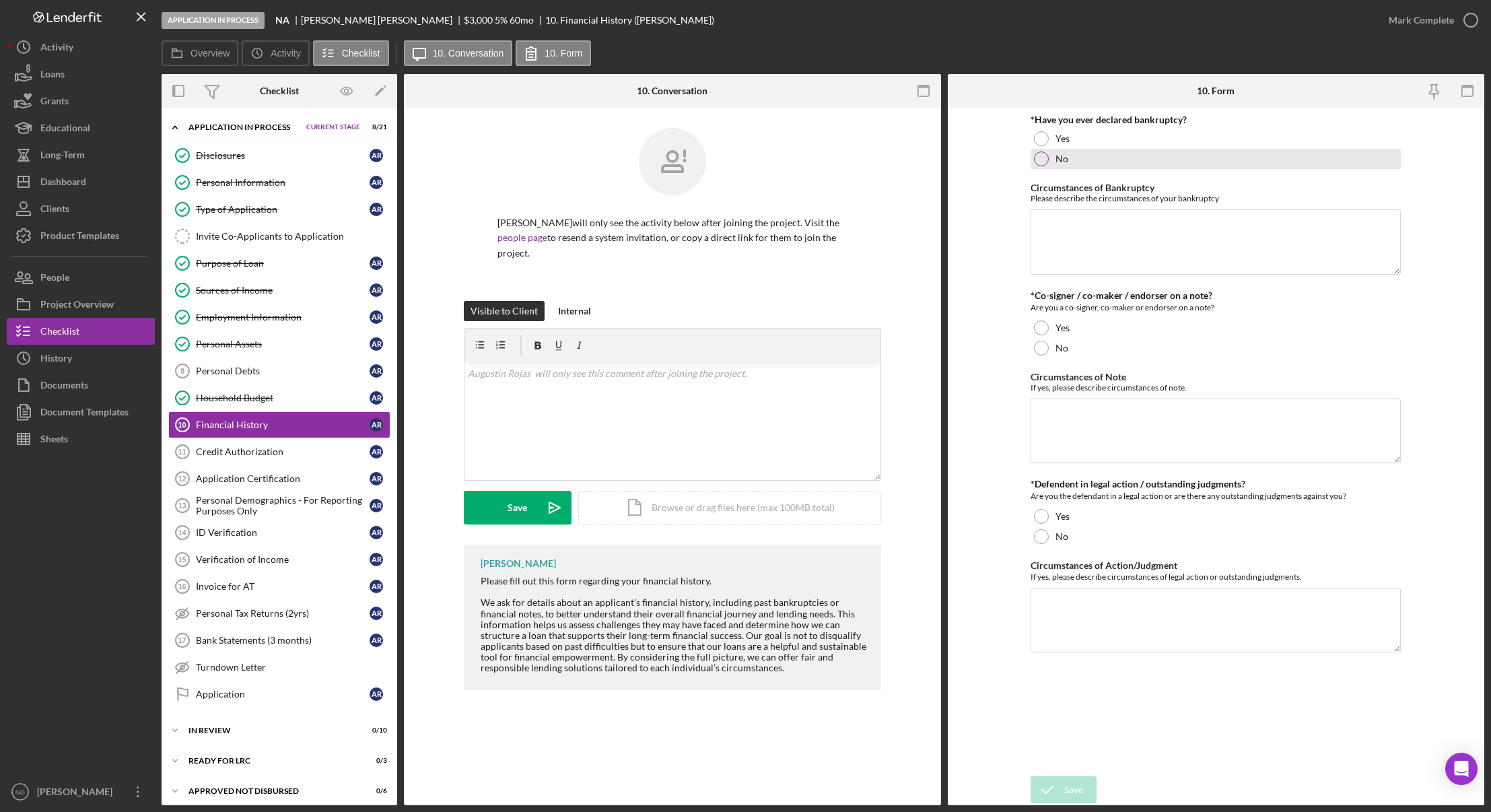
click at [1037, 162] on div at bounding box center [1042, 159] width 15 height 15
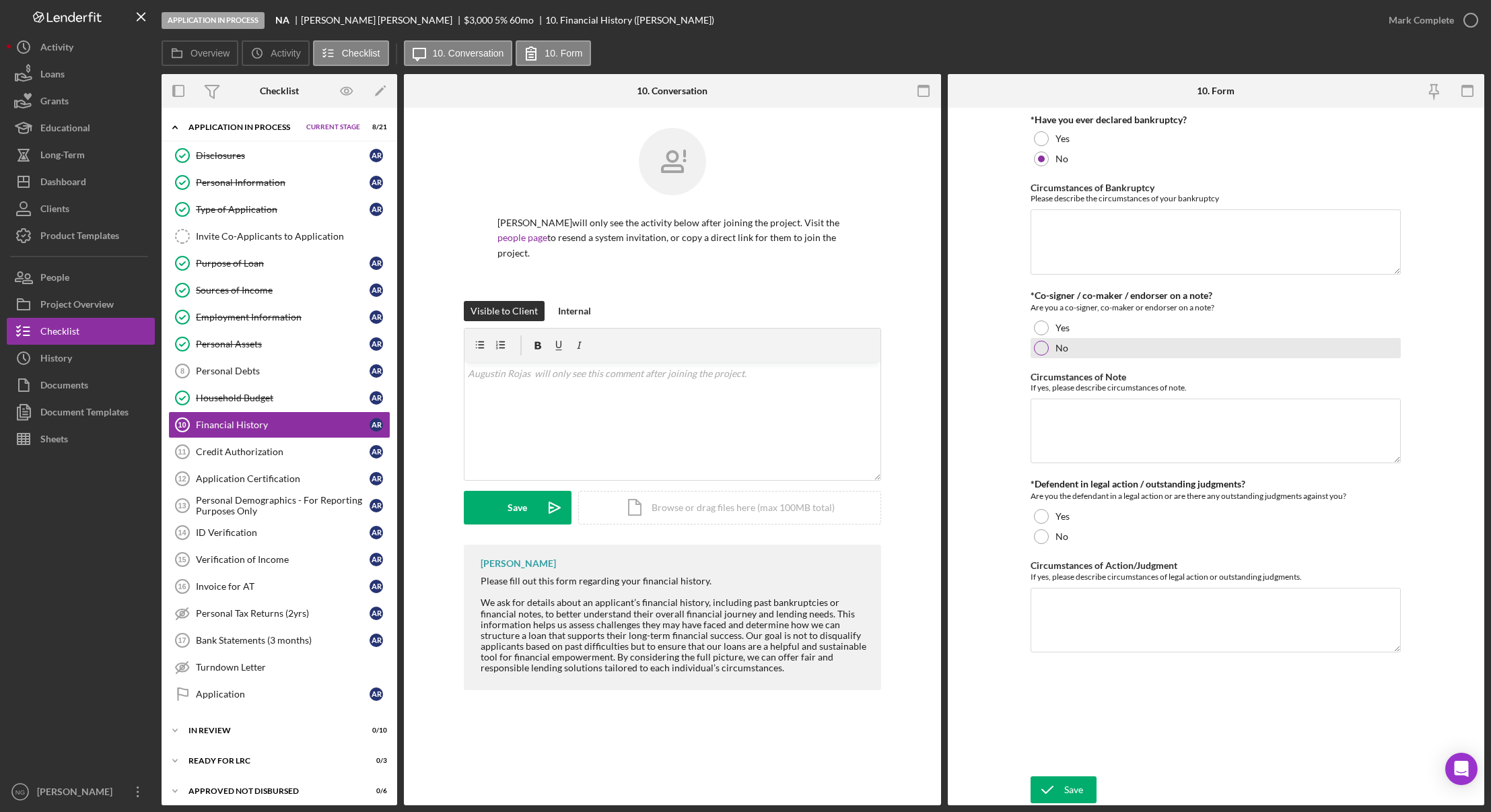
click at [1037, 356] on div "No" at bounding box center [1216, 348] width 371 height 20
click at [1045, 544] on div "No" at bounding box center [1216, 536] width 371 height 20
click at [1466, 17] on icon "button" at bounding box center [1472, 20] width 34 height 34
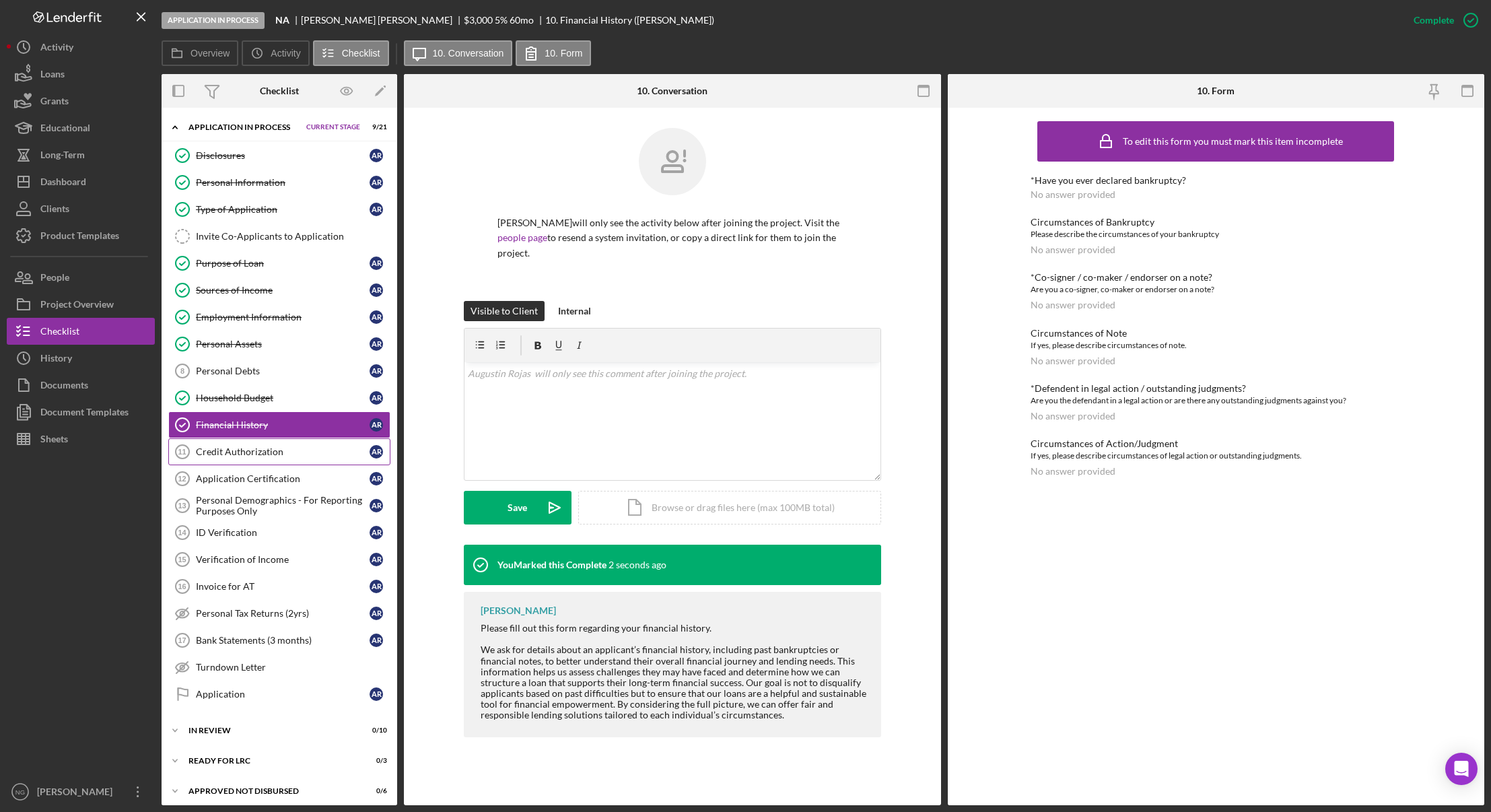
click at [246, 449] on div "Credit Authorization" at bounding box center [283, 452] width 173 height 11
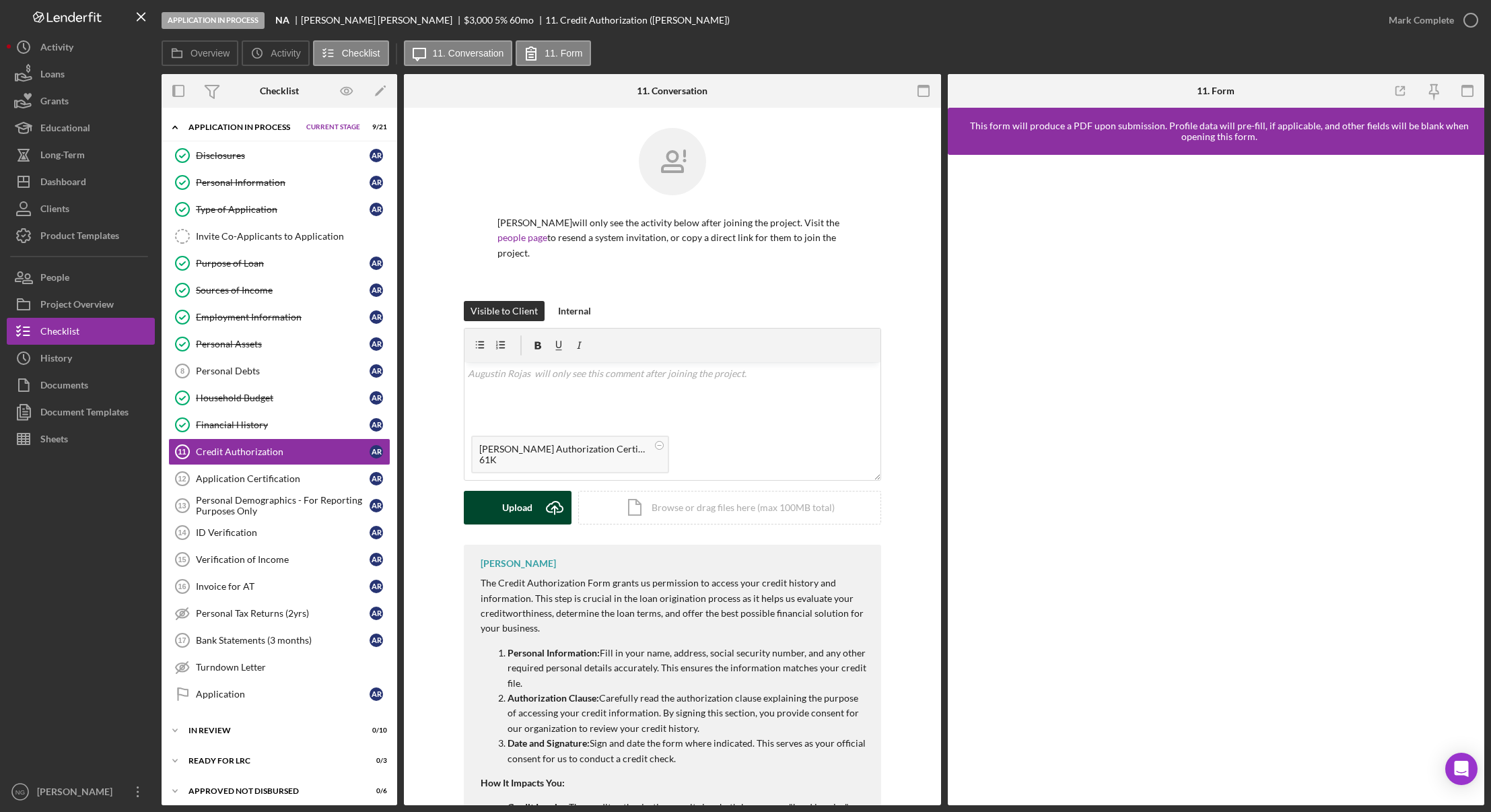
click at [518, 513] on div "Upload" at bounding box center [518, 508] width 30 height 34
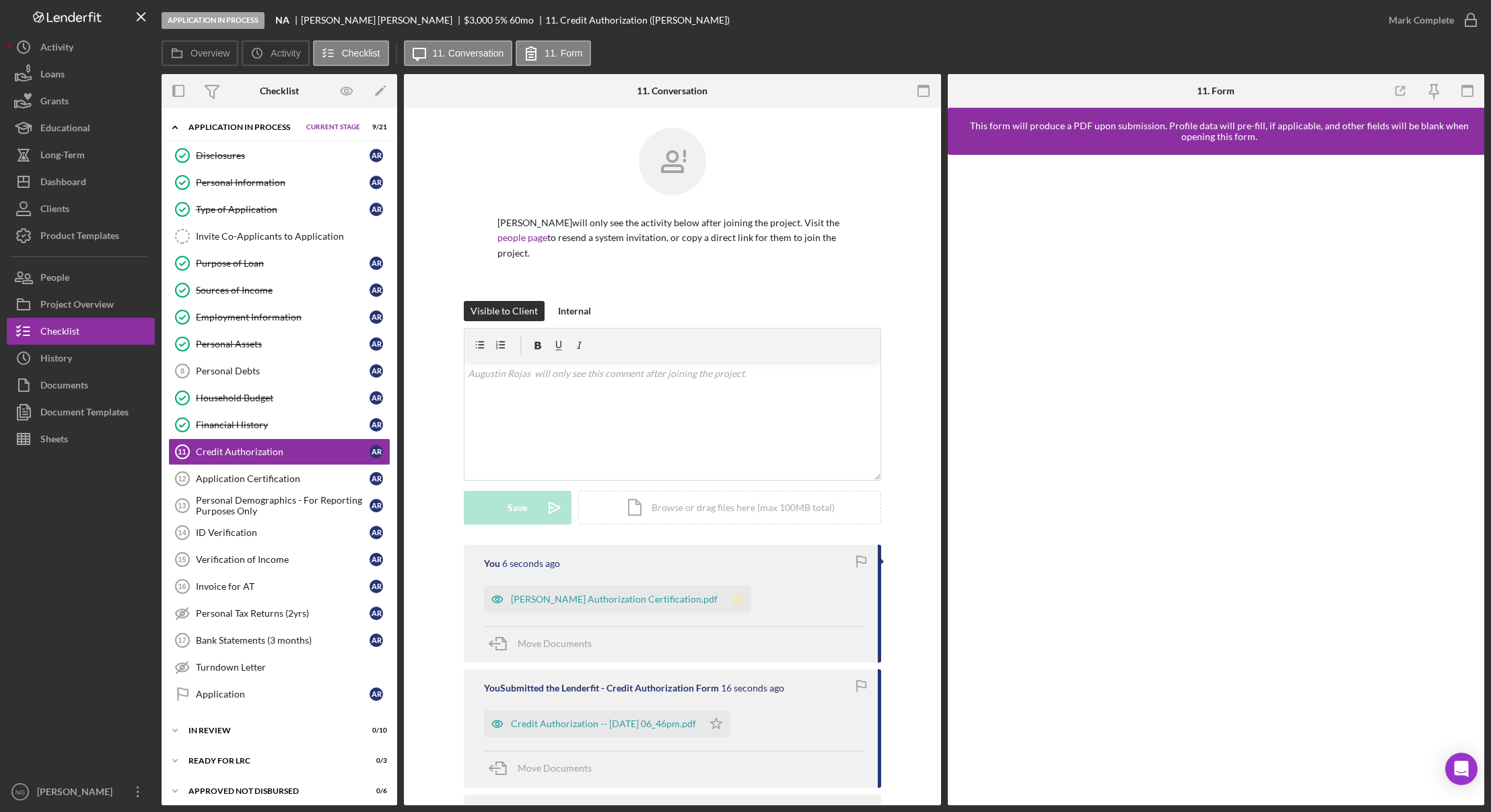
click at [732, 598] on polygon "button" at bounding box center [738, 598] width 12 height 11
click at [729, 723] on icon "Icon/Star" at bounding box center [717, 723] width 27 height 27
click at [1467, 23] on icon "button" at bounding box center [1472, 20] width 34 height 34
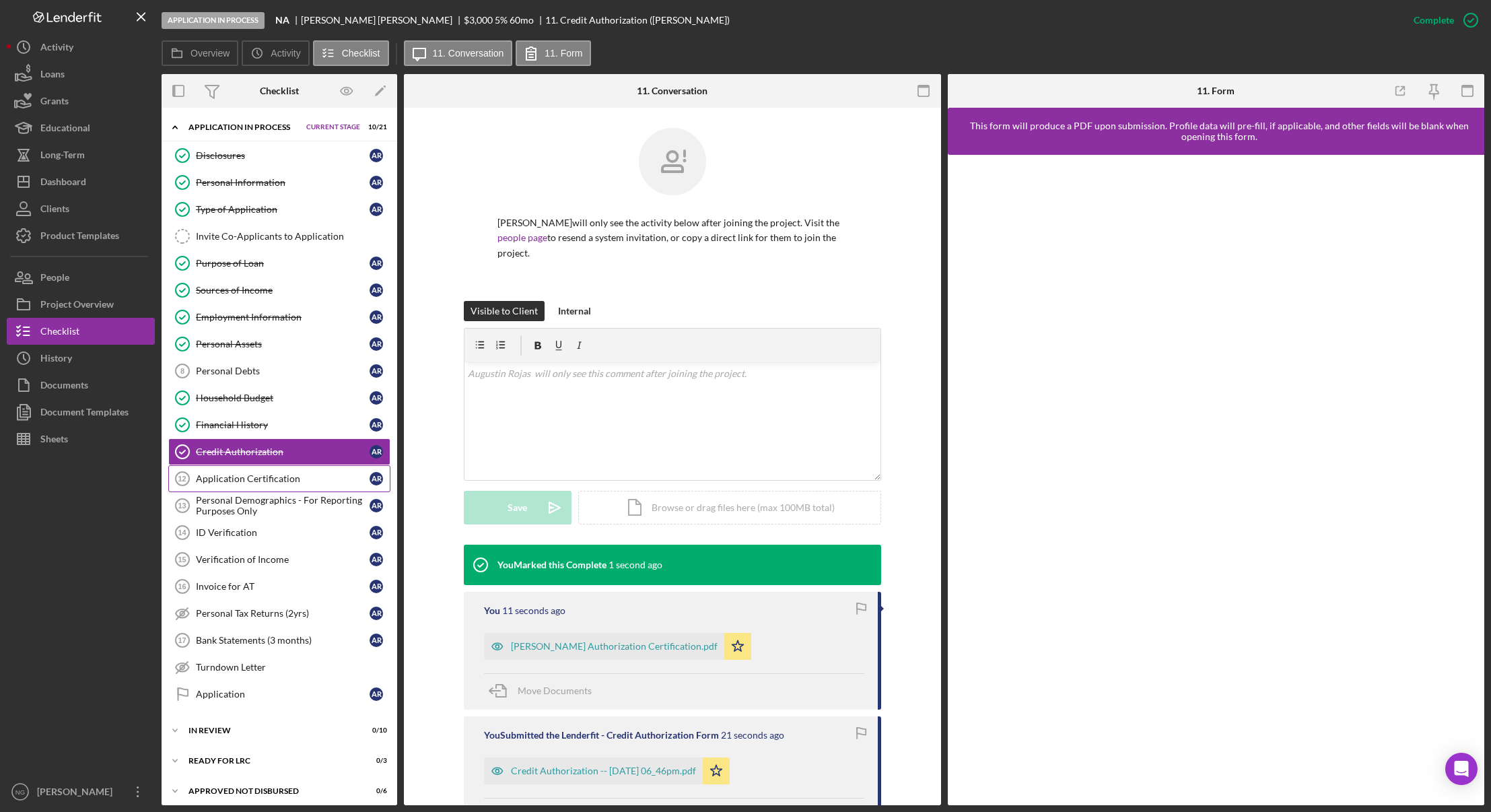
click at [266, 478] on div "Application Certification" at bounding box center [283, 478] width 173 height 11
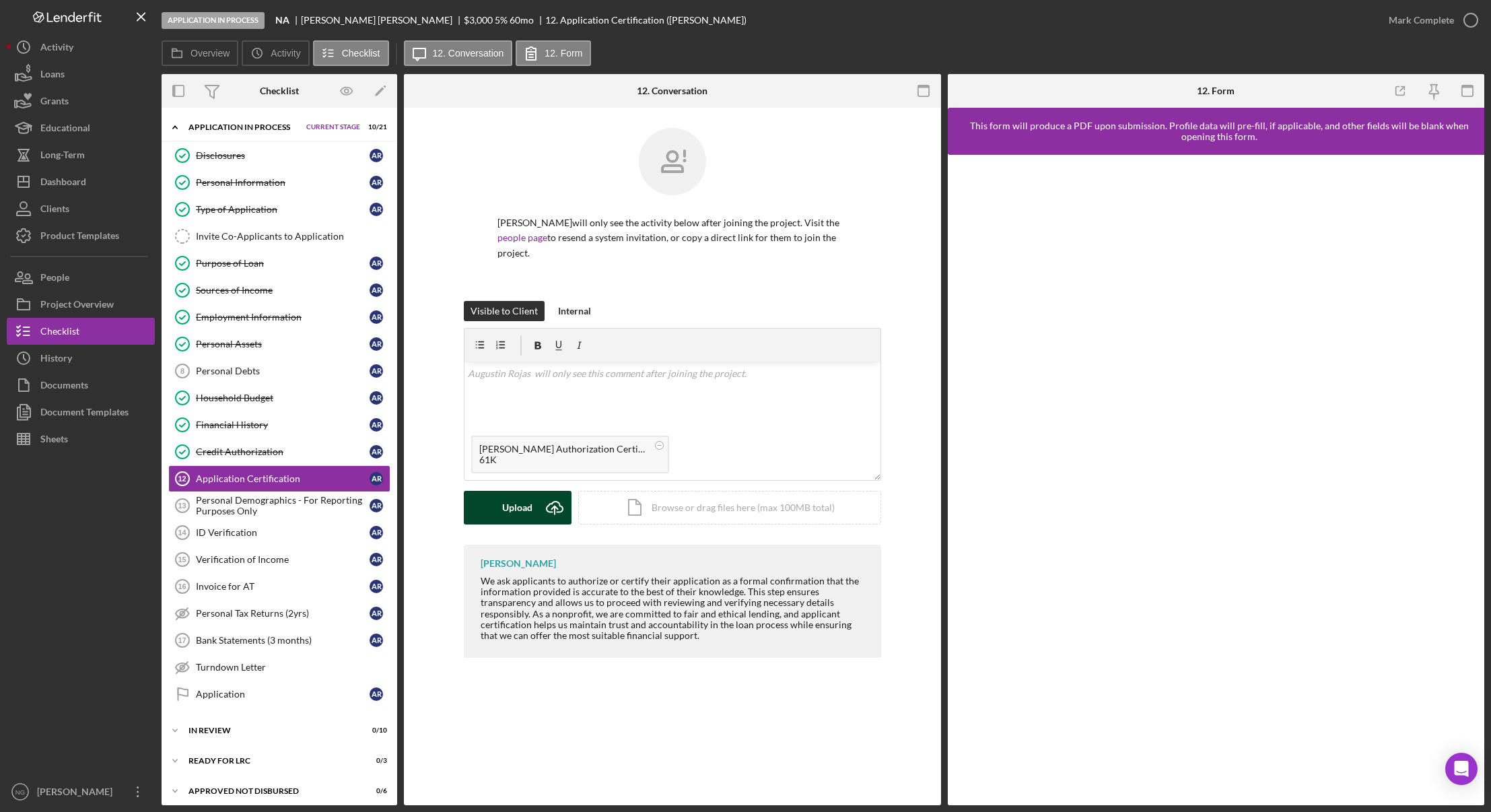
click at [527, 512] on div "Upload" at bounding box center [518, 508] width 30 height 34
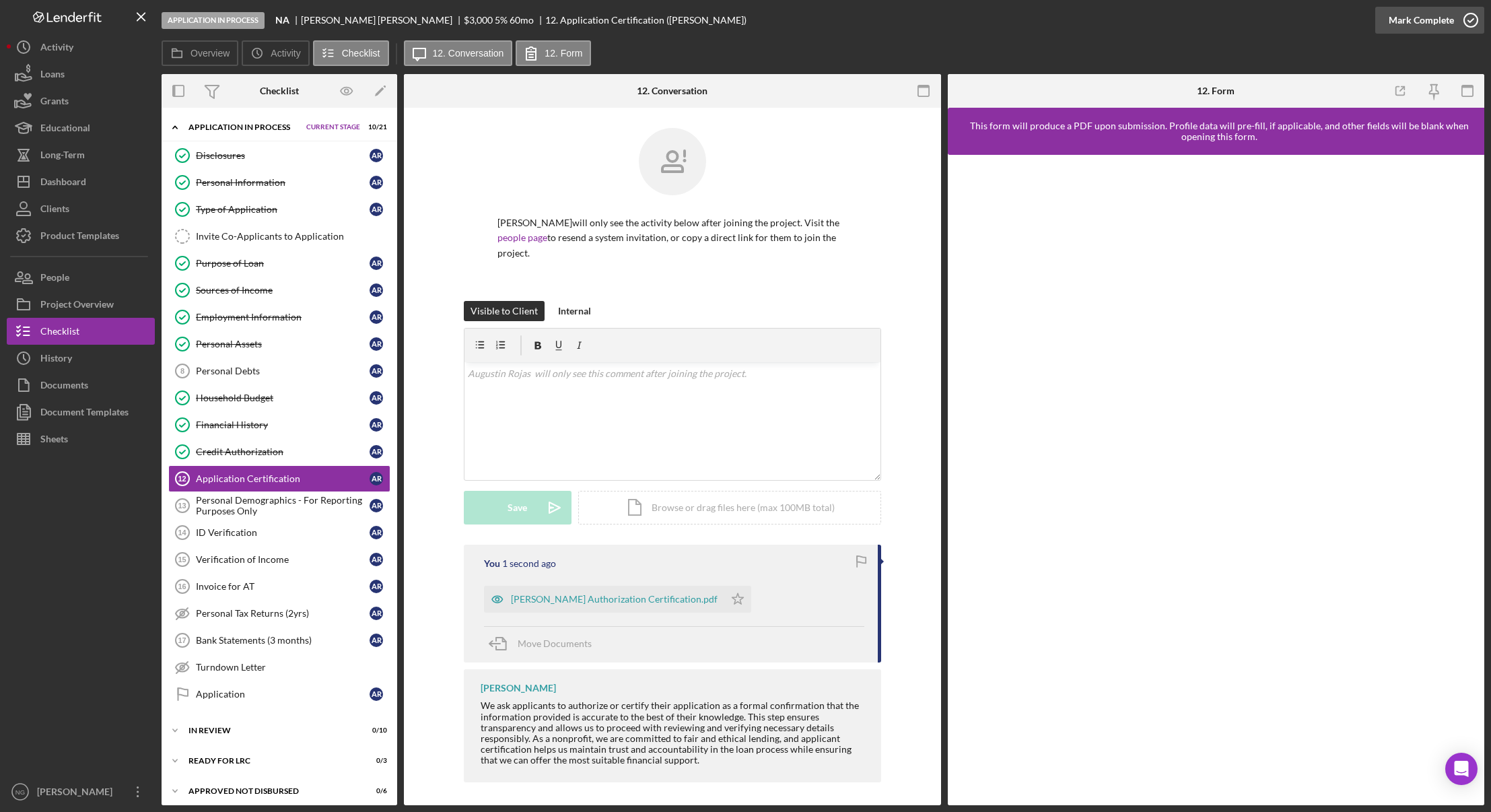
click at [1466, 17] on icon "button" at bounding box center [1472, 20] width 34 height 34
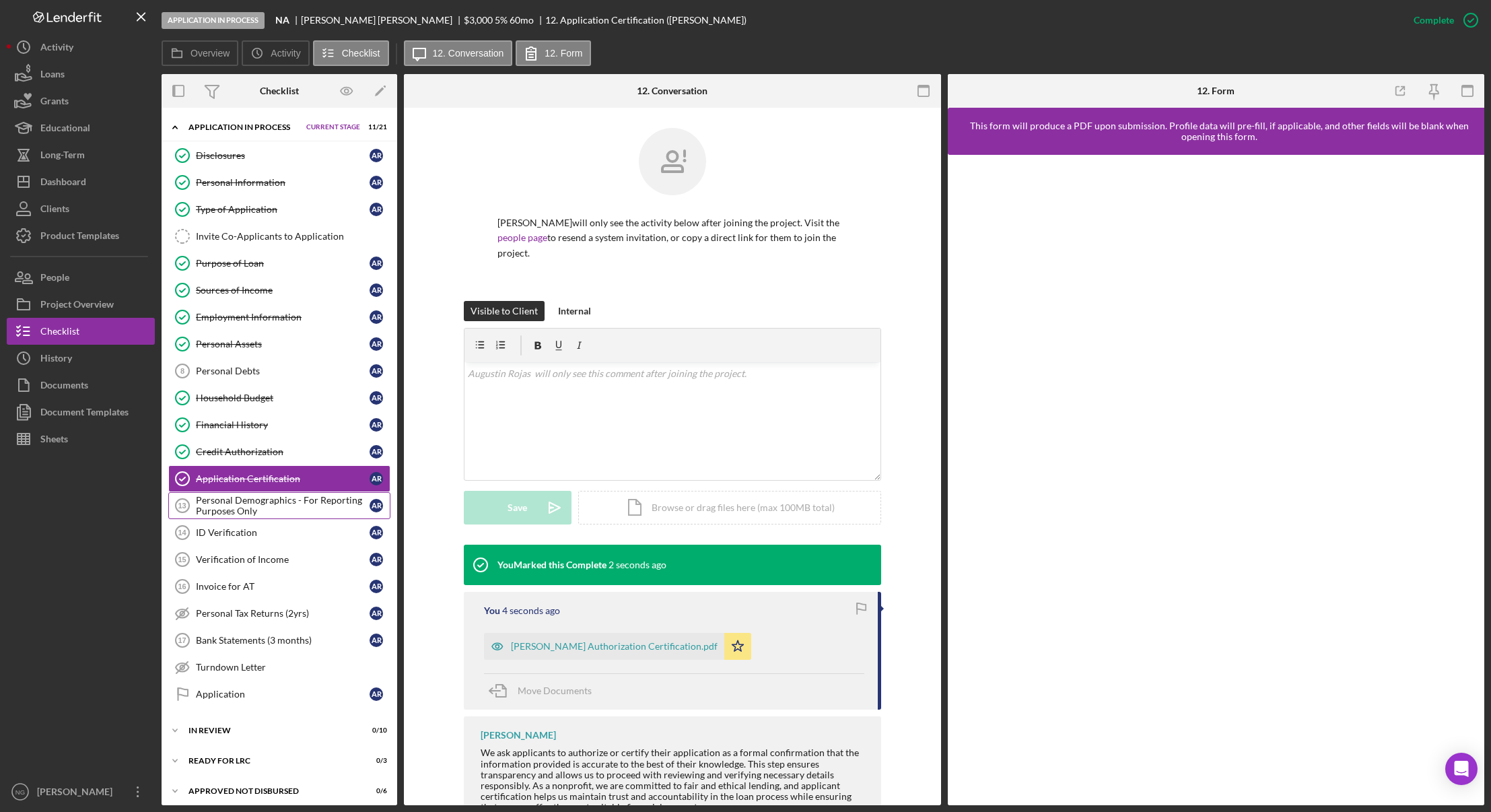
click at [275, 505] on div "Personal Demographics - For Reporting Purposes Only" at bounding box center [283, 505] width 173 height 21
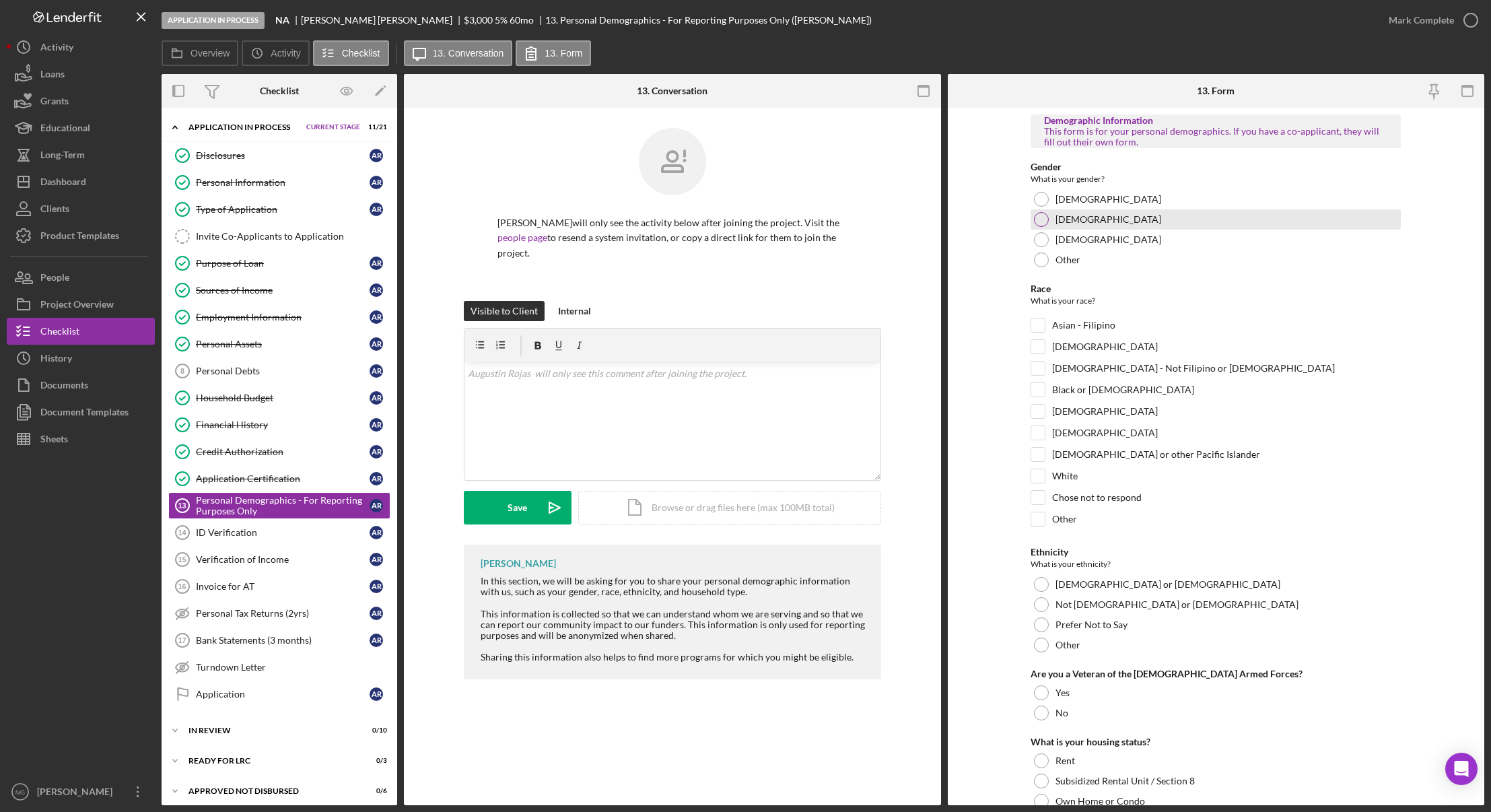
click at [1042, 222] on div at bounding box center [1042, 220] width 15 height 15
click at [1038, 479] on input "White" at bounding box center [1038, 476] width 14 height 14
checkbox input "true"
click at [1043, 586] on div at bounding box center [1042, 584] width 15 height 15
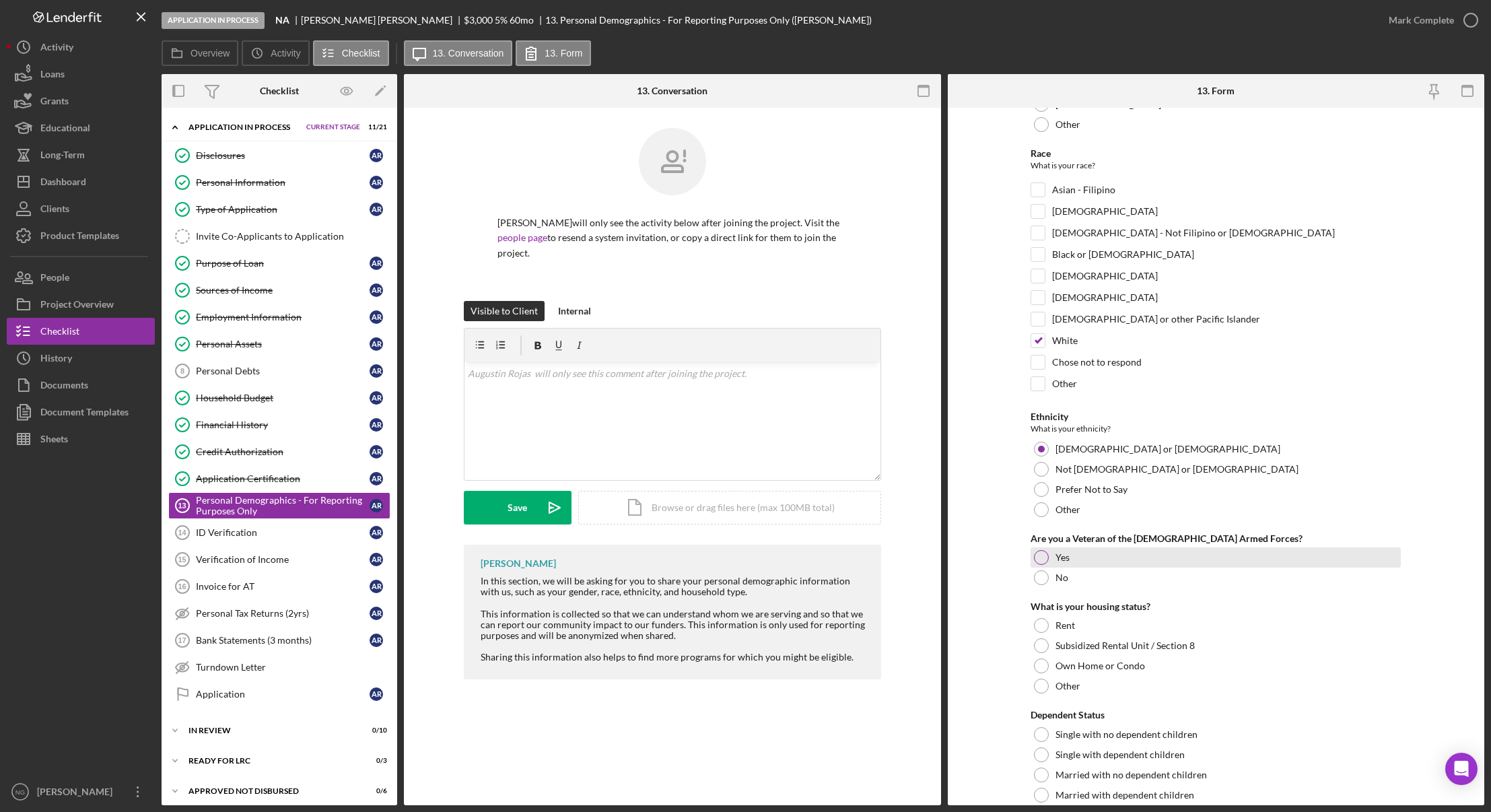
scroll to position [205, 0]
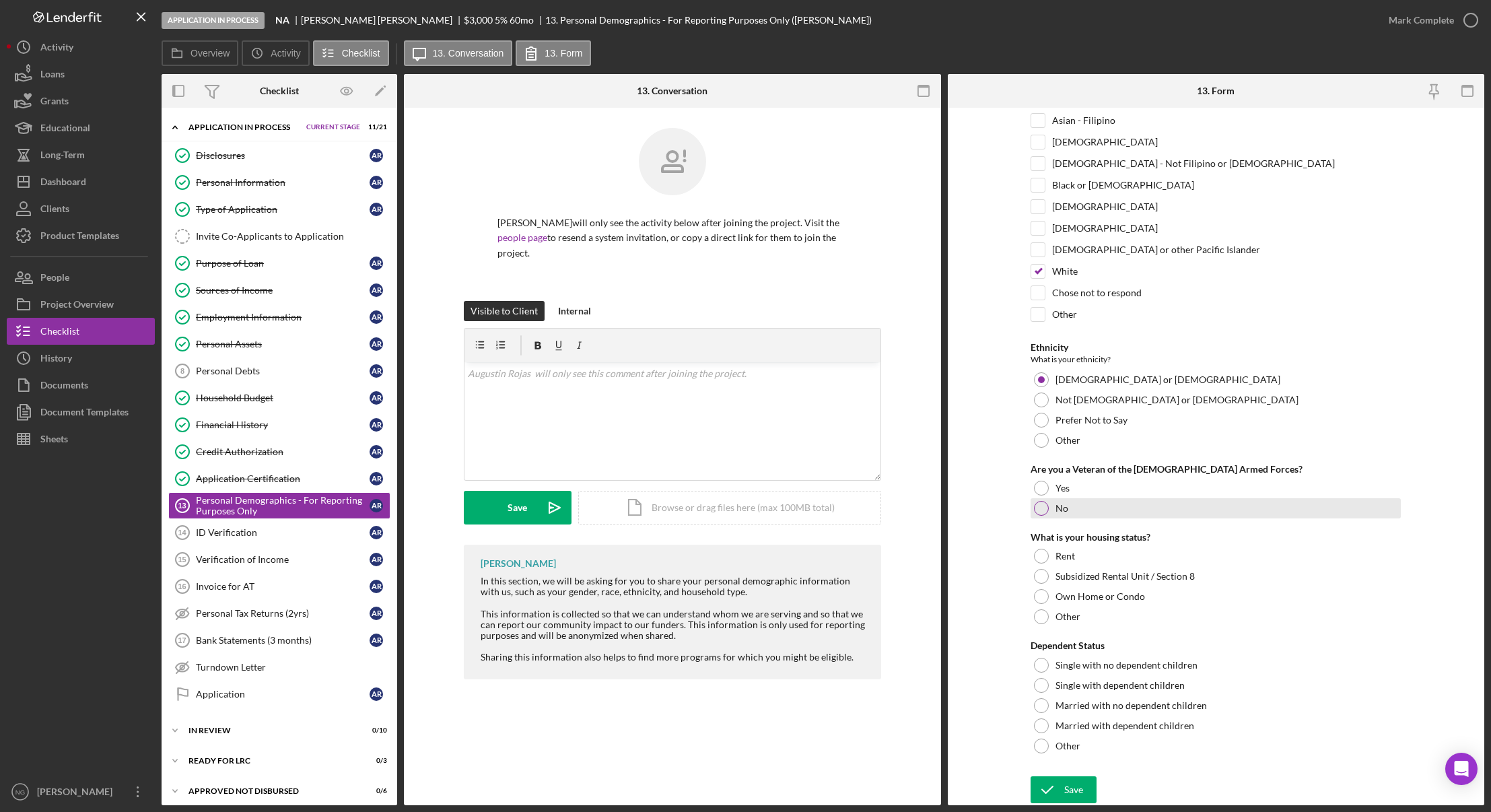
click at [1037, 511] on div at bounding box center [1042, 508] width 15 height 15
click at [1046, 591] on div "Own Home or Condo" at bounding box center [1216, 596] width 371 height 20
click at [1036, 661] on div at bounding box center [1042, 665] width 15 height 15
click at [1059, 788] on icon "submit" at bounding box center [1048, 789] width 34 height 34
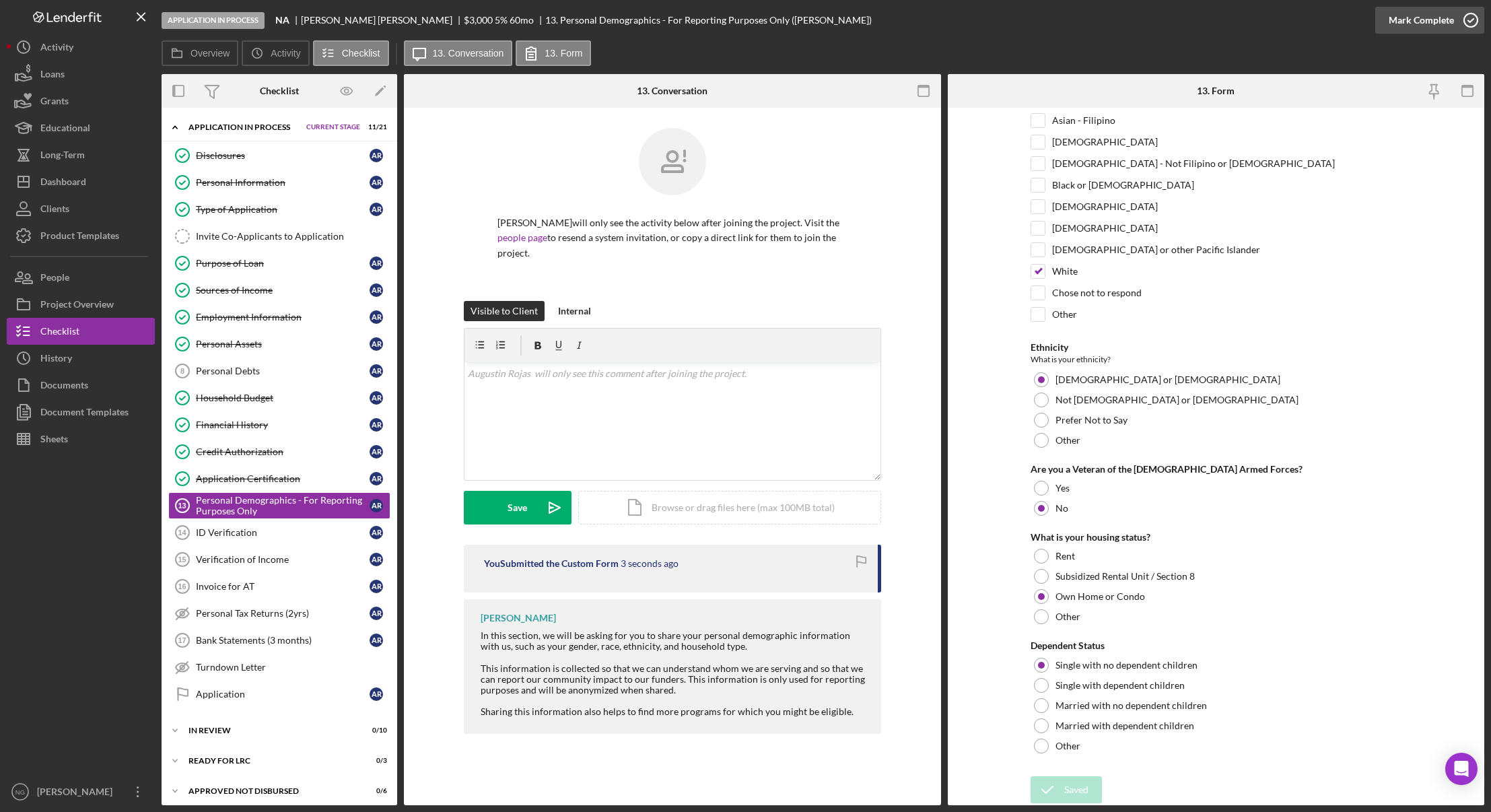
click at [1472, 28] on icon "button" at bounding box center [1472, 20] width 34 height 34
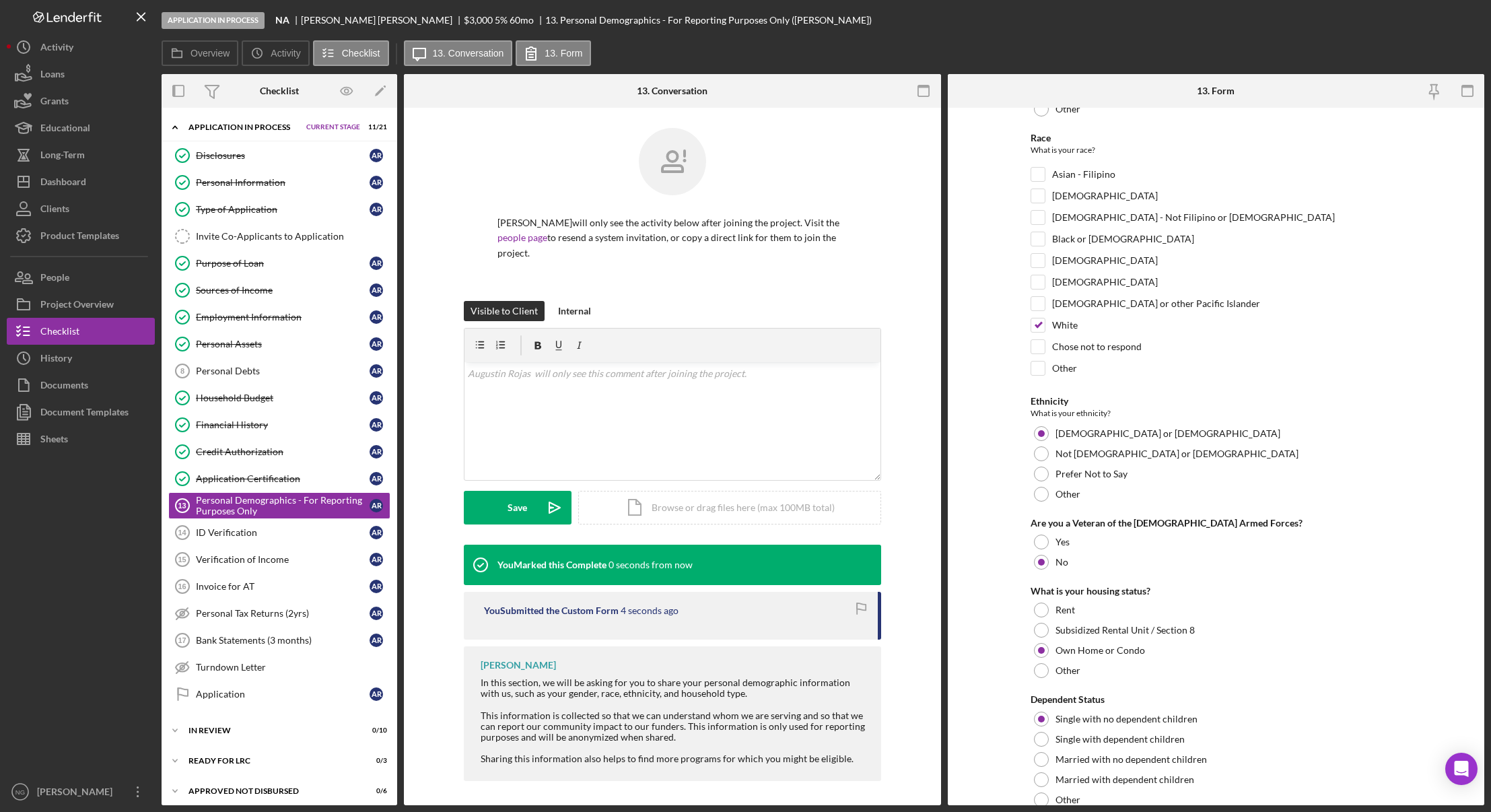
scroll to position [259, 0]
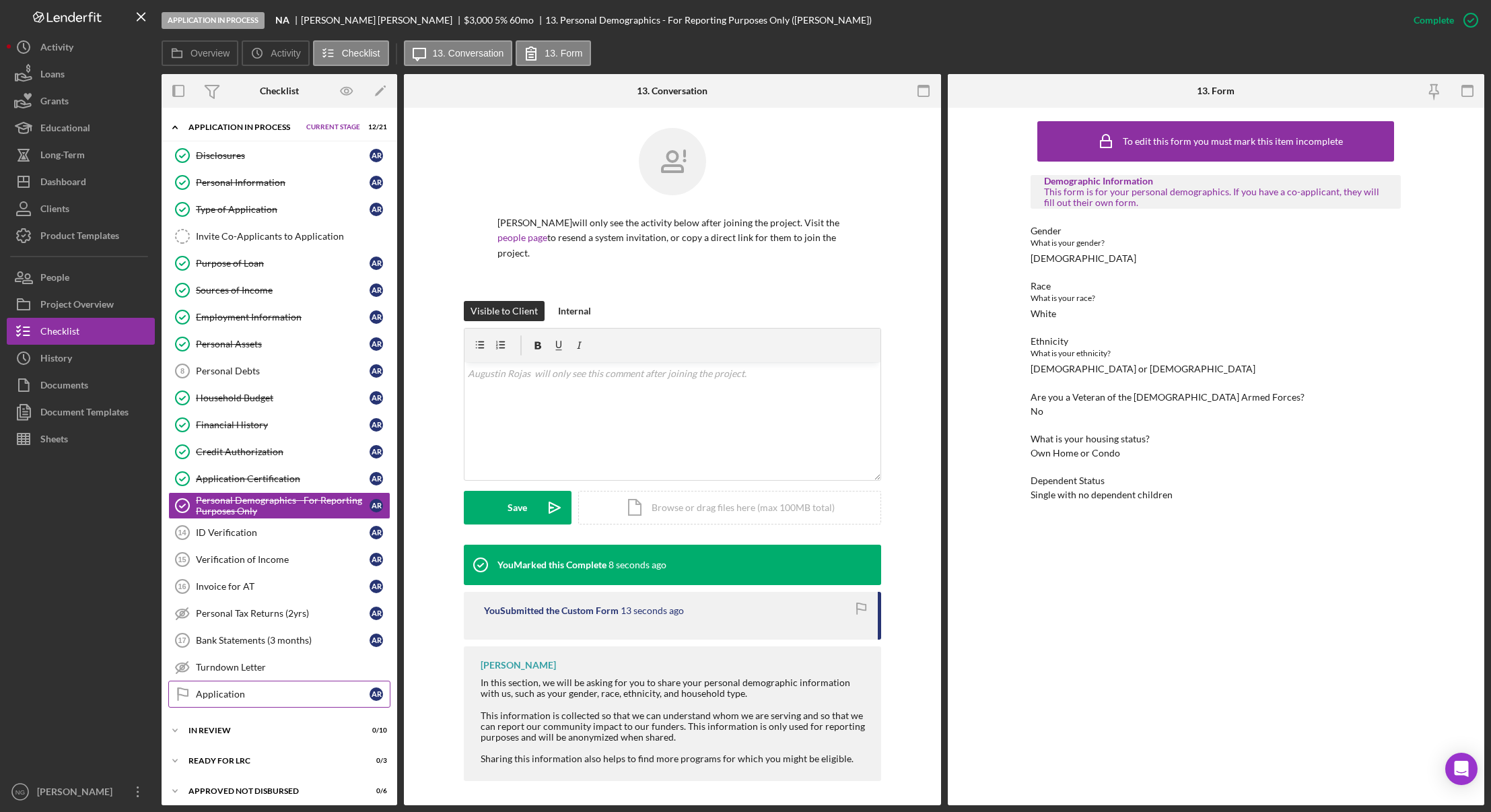
click at [233, 697] on div "Application" at bounding box center [283, 694] width 173 height 11
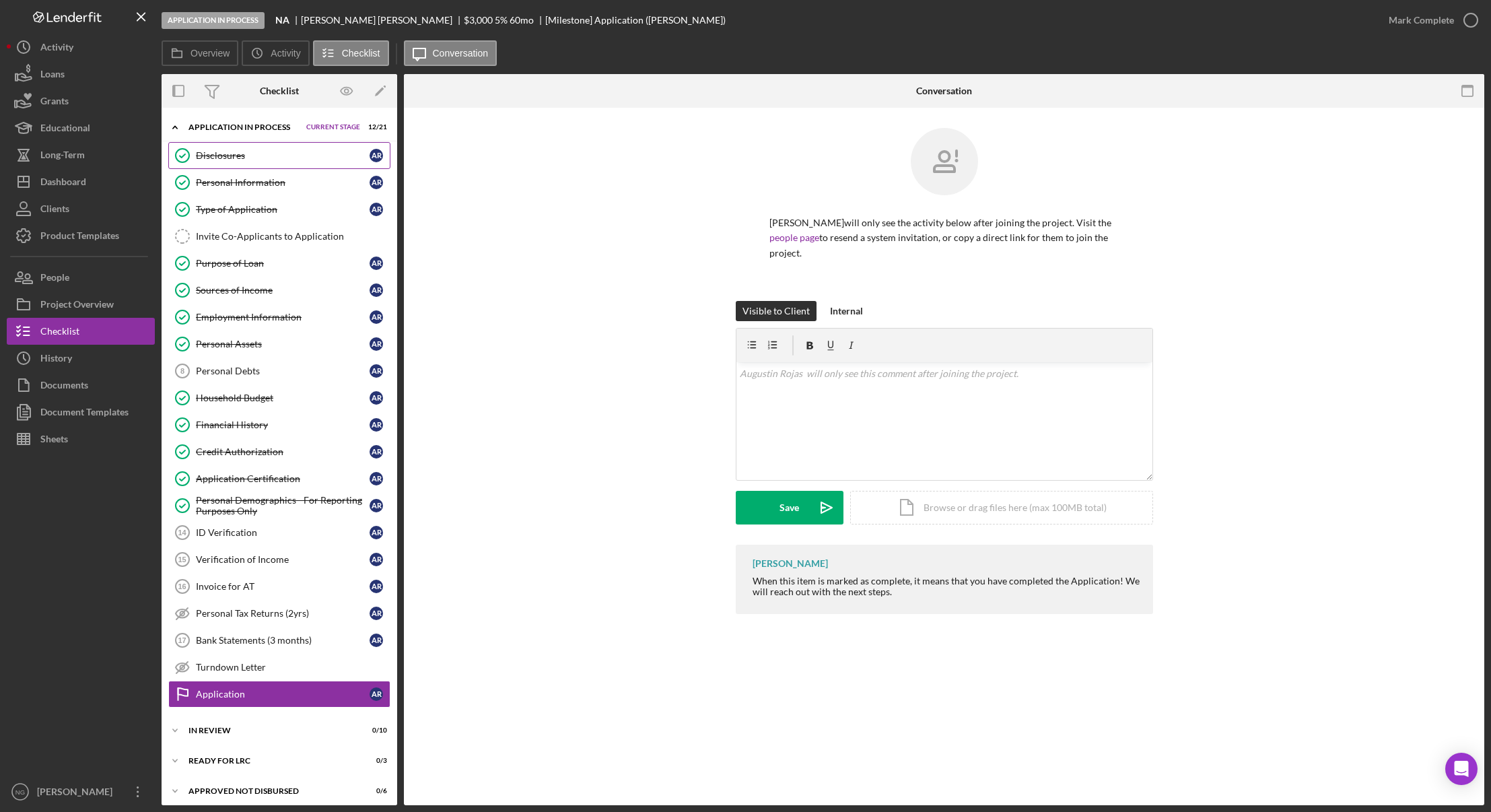
click at [230, 154] on div "Disclosures" at bounding box center [283, 155] width 173 height 11
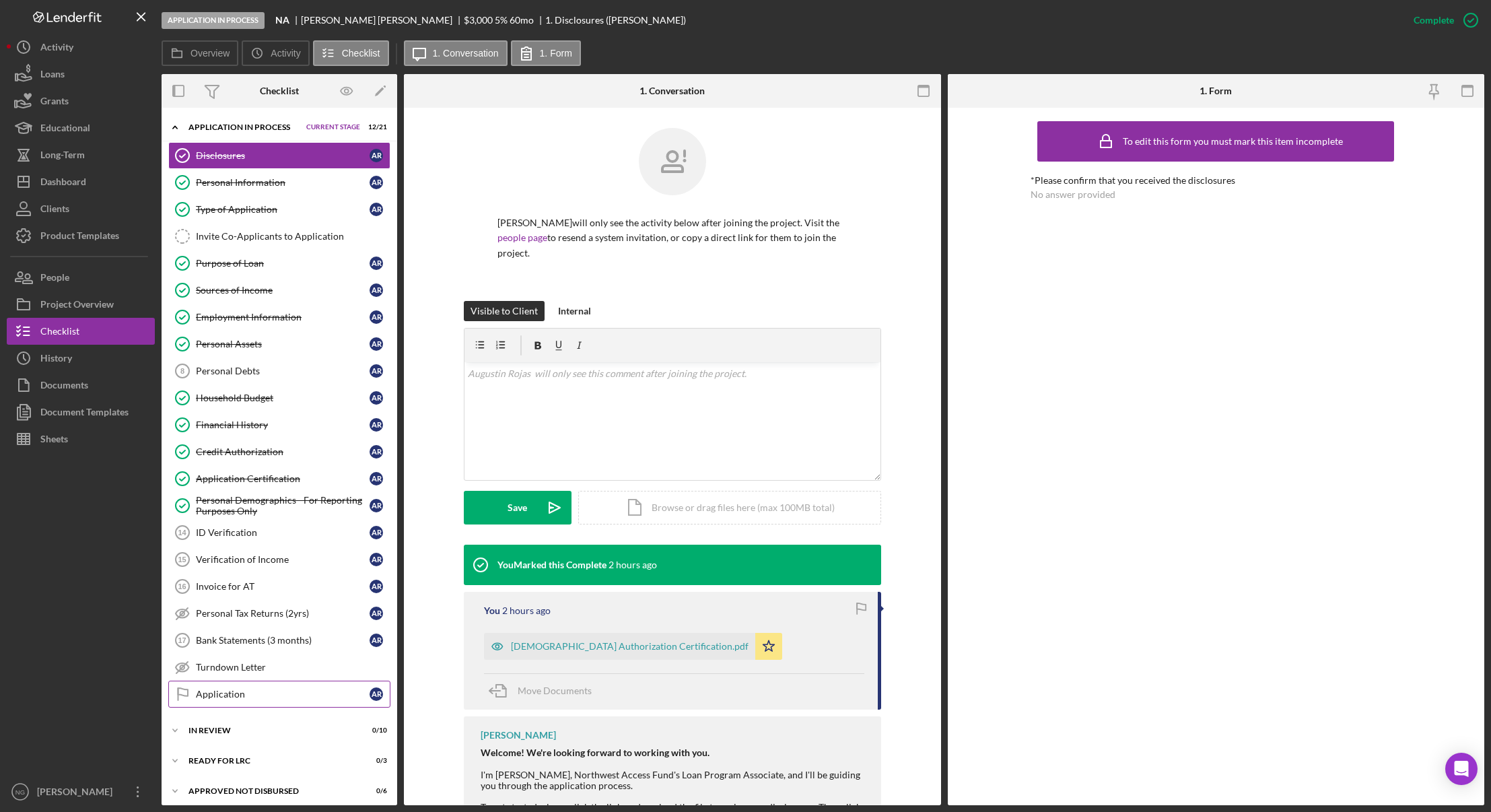
click at [274, 687] on link "Application Application A R" at bounding box center [279, 694] width 223 height 27
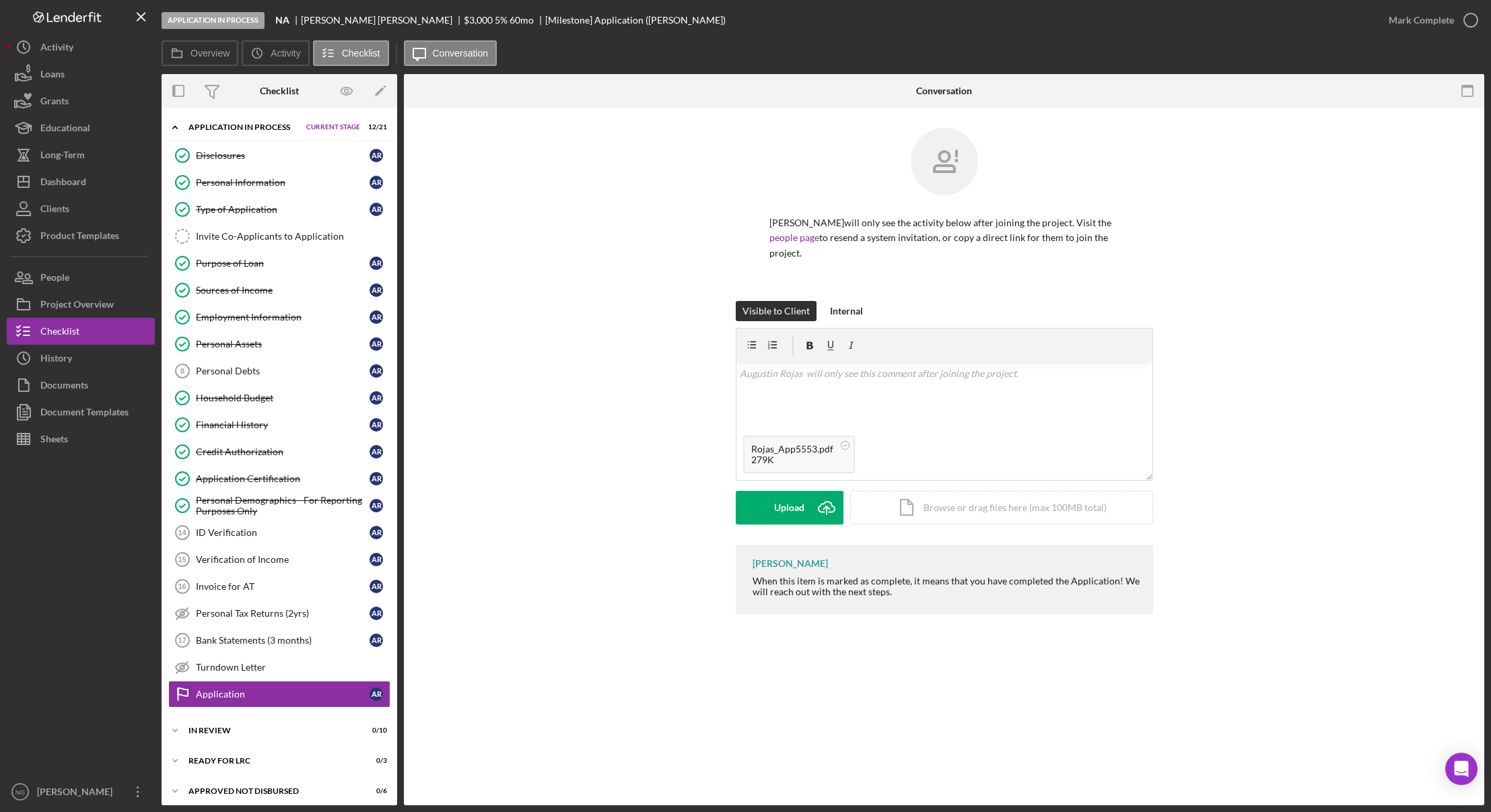
click at [503, 617] on div "[PERSON_NAME] When this item is marked as complete, it means that you have comp…" at bounding box center [944, 583] width 1040 height 76
click at [829, 507] on icon "Icon/Upload" at bounding box center [827, 508] width 34 height 34
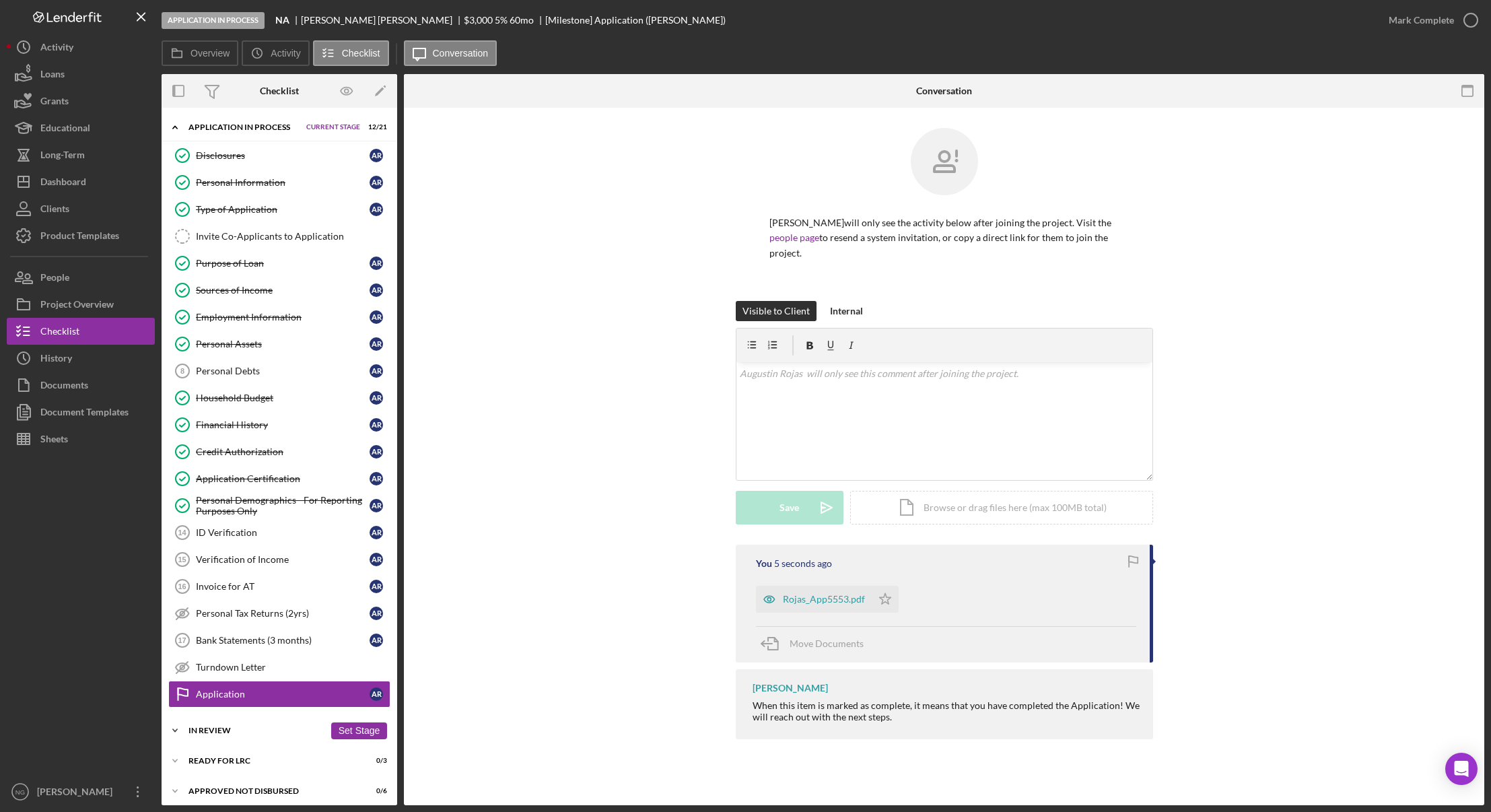
click at [241, 730] on div "In Review" at bounding box center [256, 730] width 136 height 8
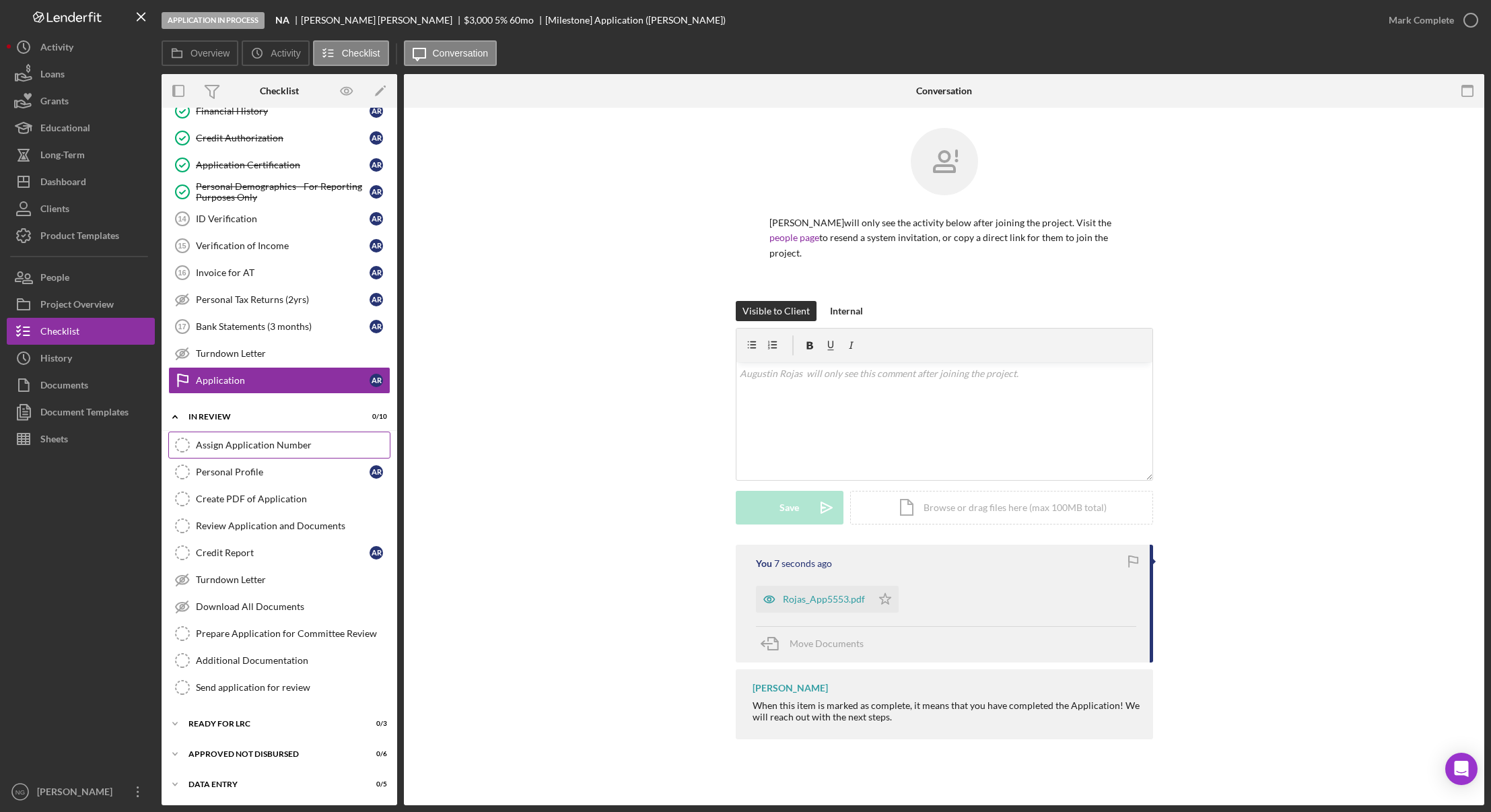
click at [263, 447] on div "Assign Application Number" at bounding box center [293, 445] width 194 height 11
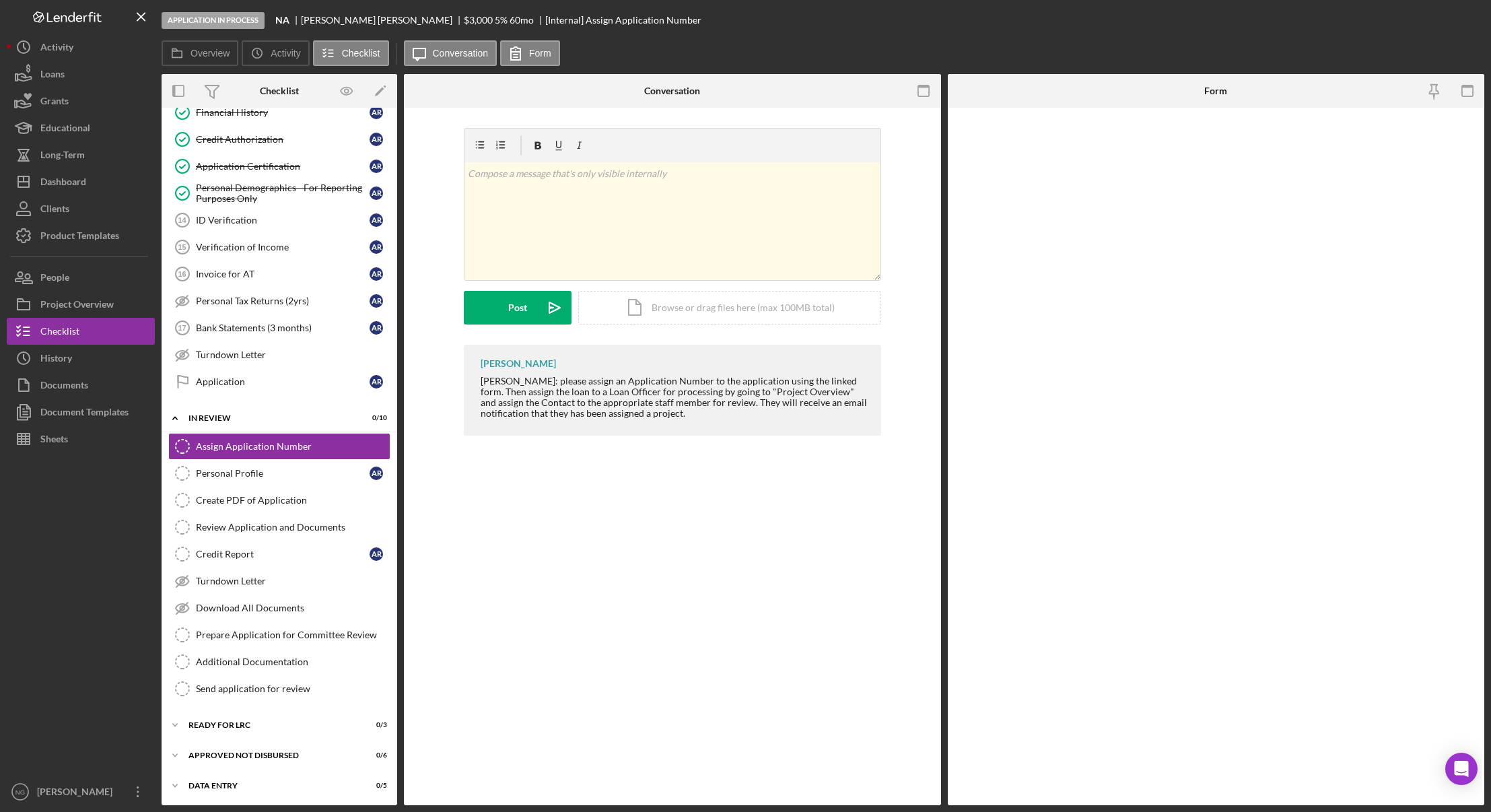
scroll to position [314, 0]
click at [1060, 138] on input "*Application Number" at bounding box center [1216, 147] width 371 height 32
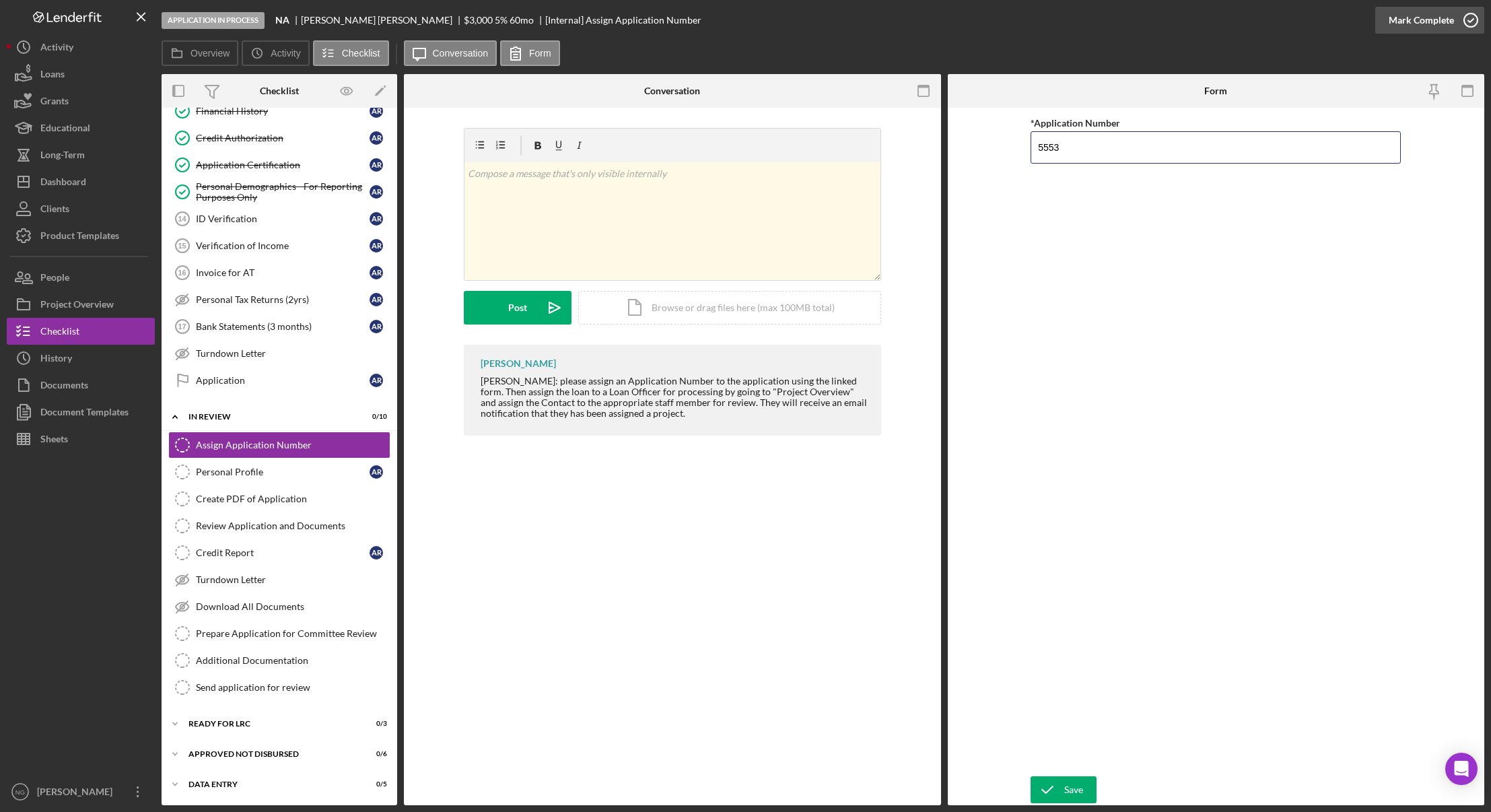
type input "5553"
click at [1468, 21] on icon "button" at bounding box center [1472, 20] width 34 height 34
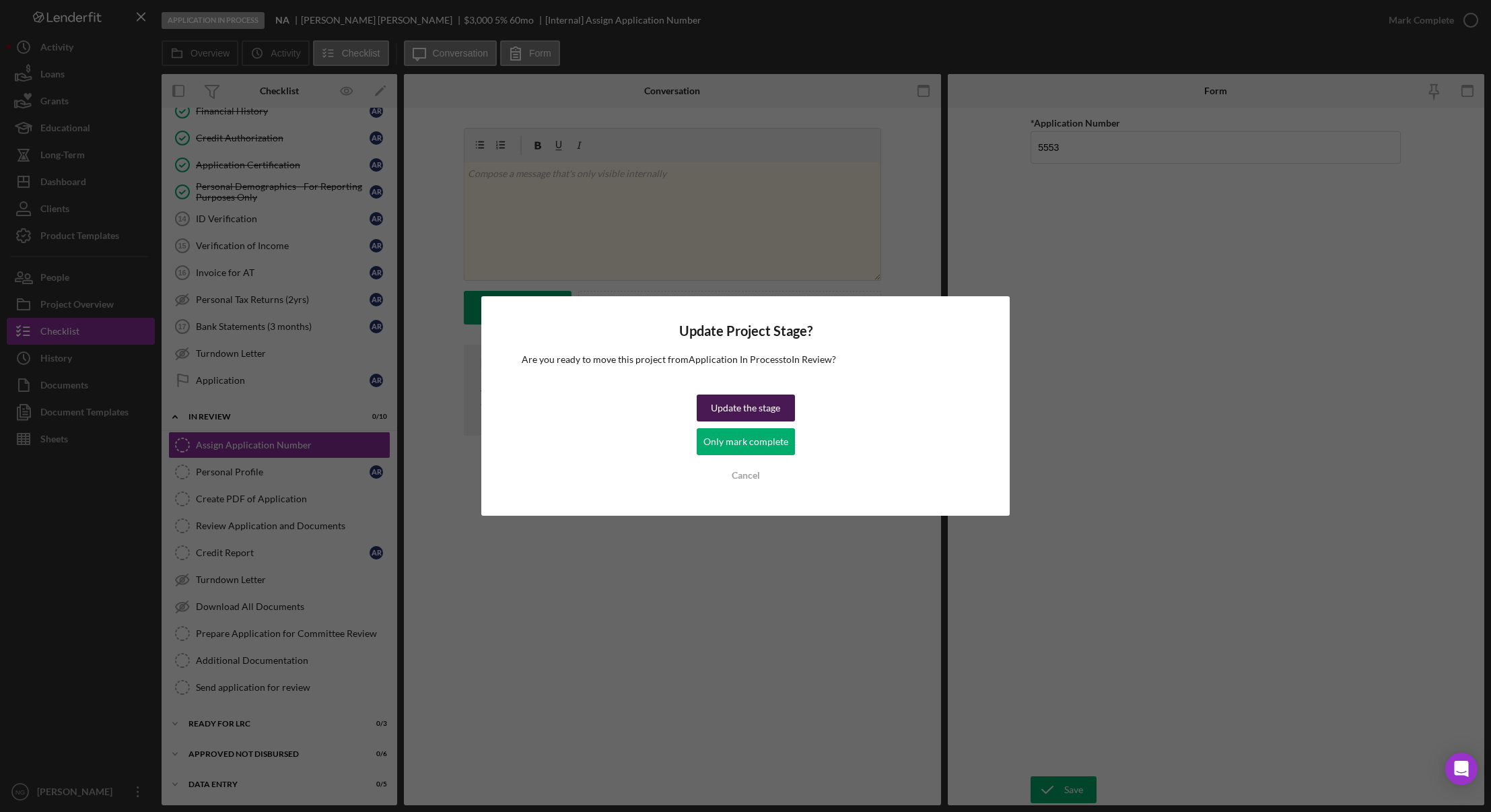
click at [748, 410] on div "Update the stage" at bounding box center [746, 408] width 69 height 27
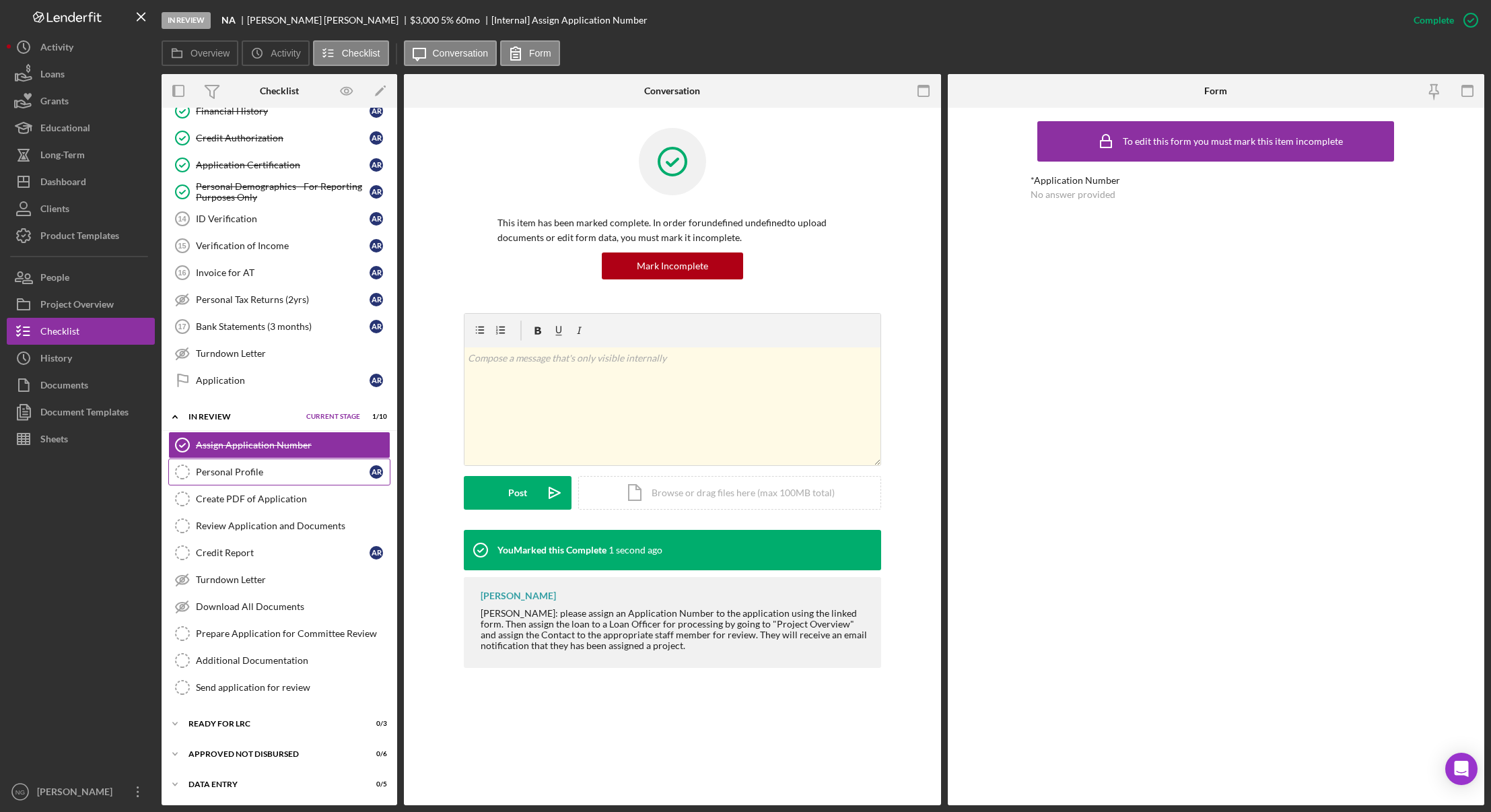
click at [279, 483] on link "Personal Profile Personal Profile A R" at bounding box center [279, 472] width 223 height 27
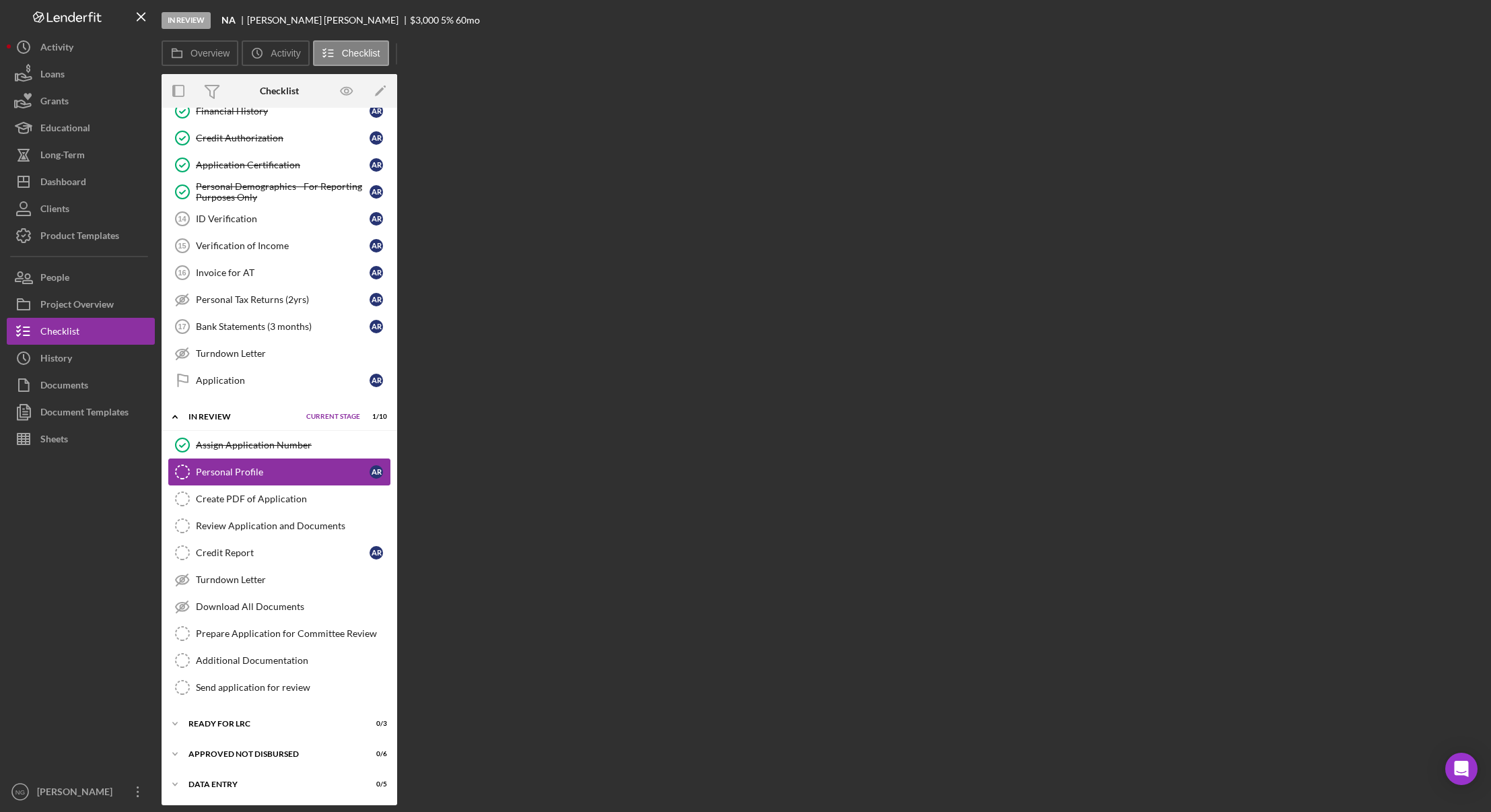
click at [279, 483] on link "Personal Profile Personal Profile A R" at bounding box center [279, 472] width 223 height 27
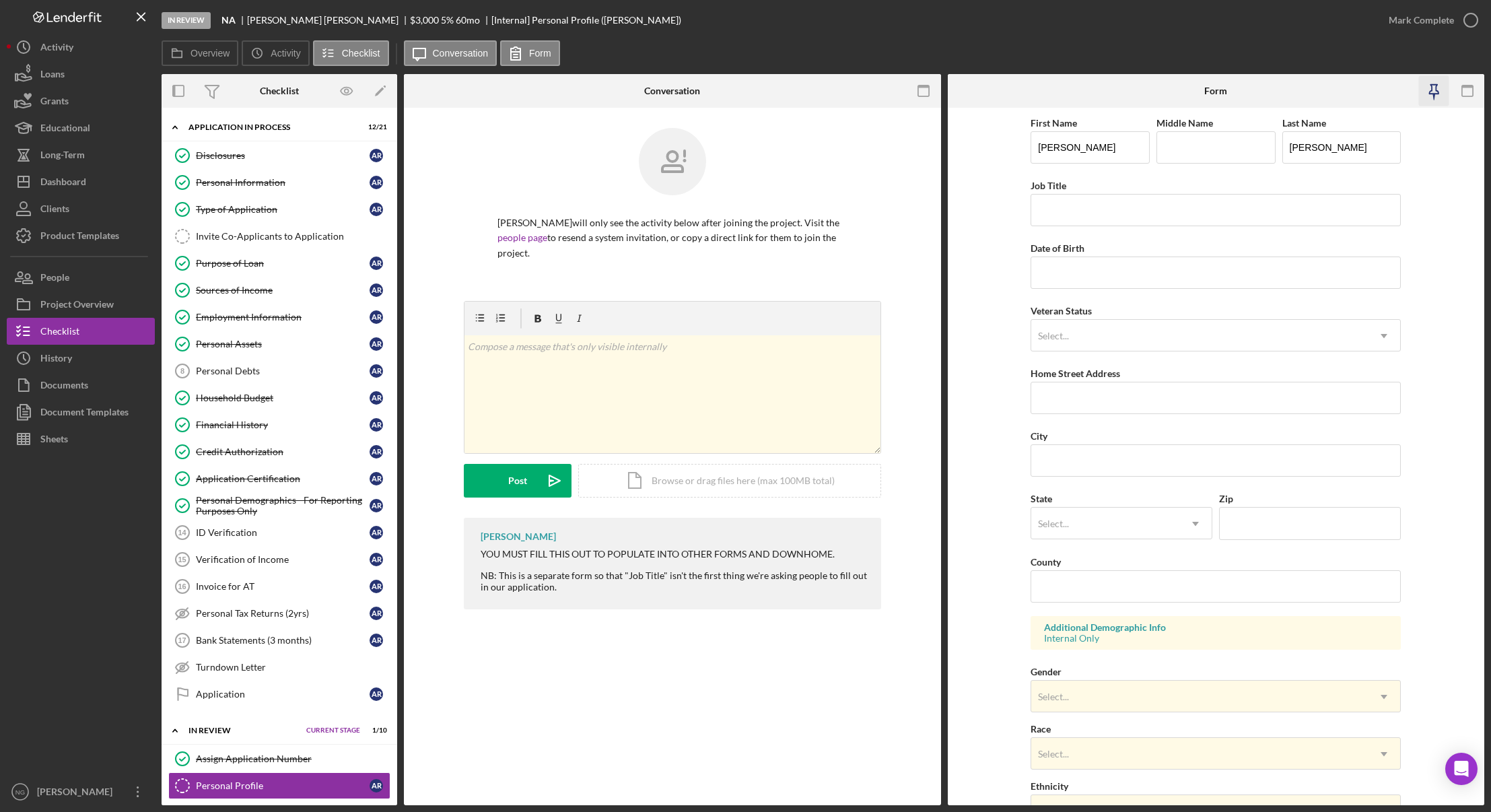
click at [1441, 88] on icon "button" at bounding box center [1433, 91] width 30 height 30
click at [927, 95] on icon "button" at bounding box center [924, 91] width 30 height 30
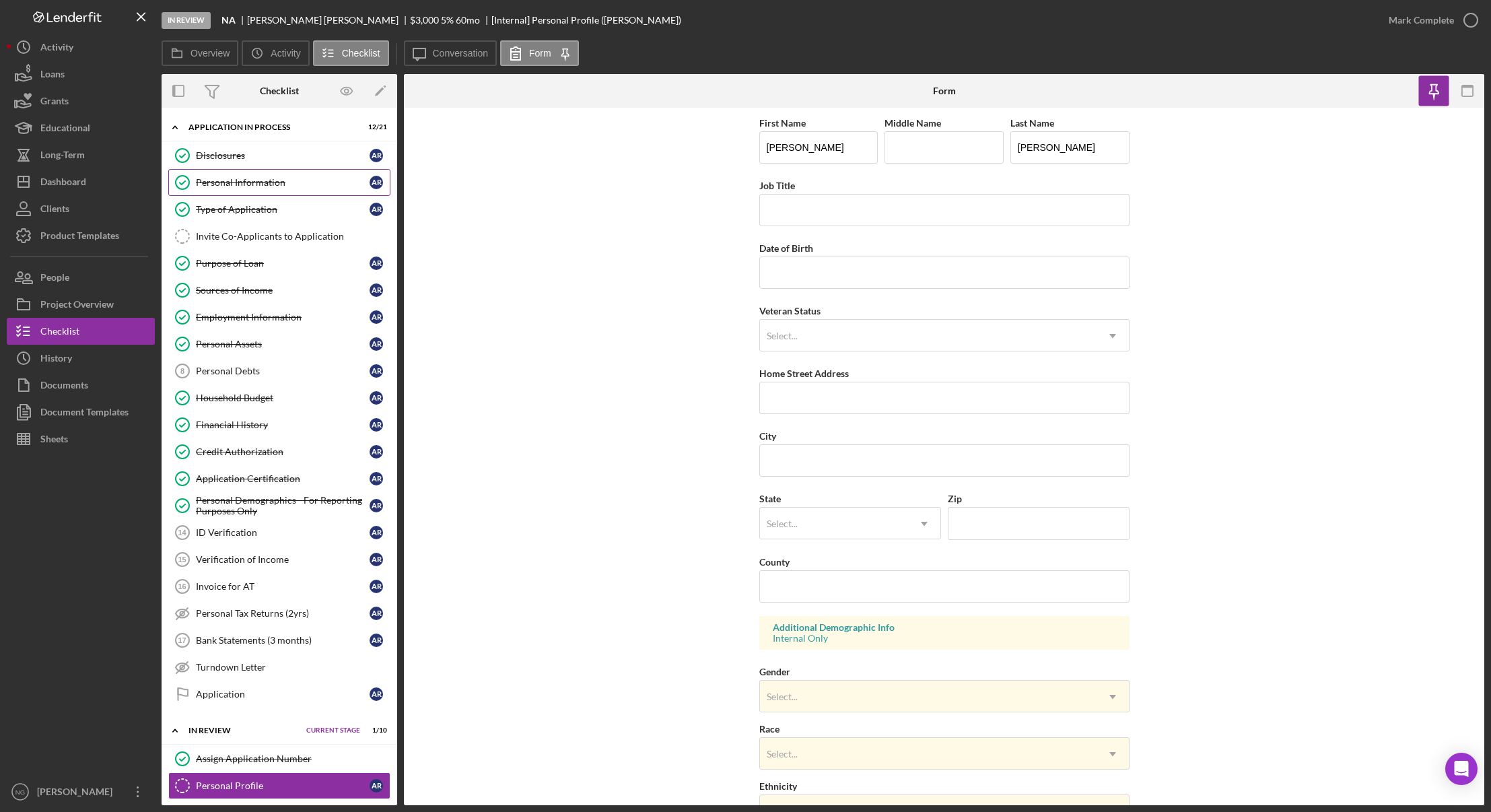
click at [234, 187] on div "Personal Information" at bounding box center [283, 182] width 173 height 11
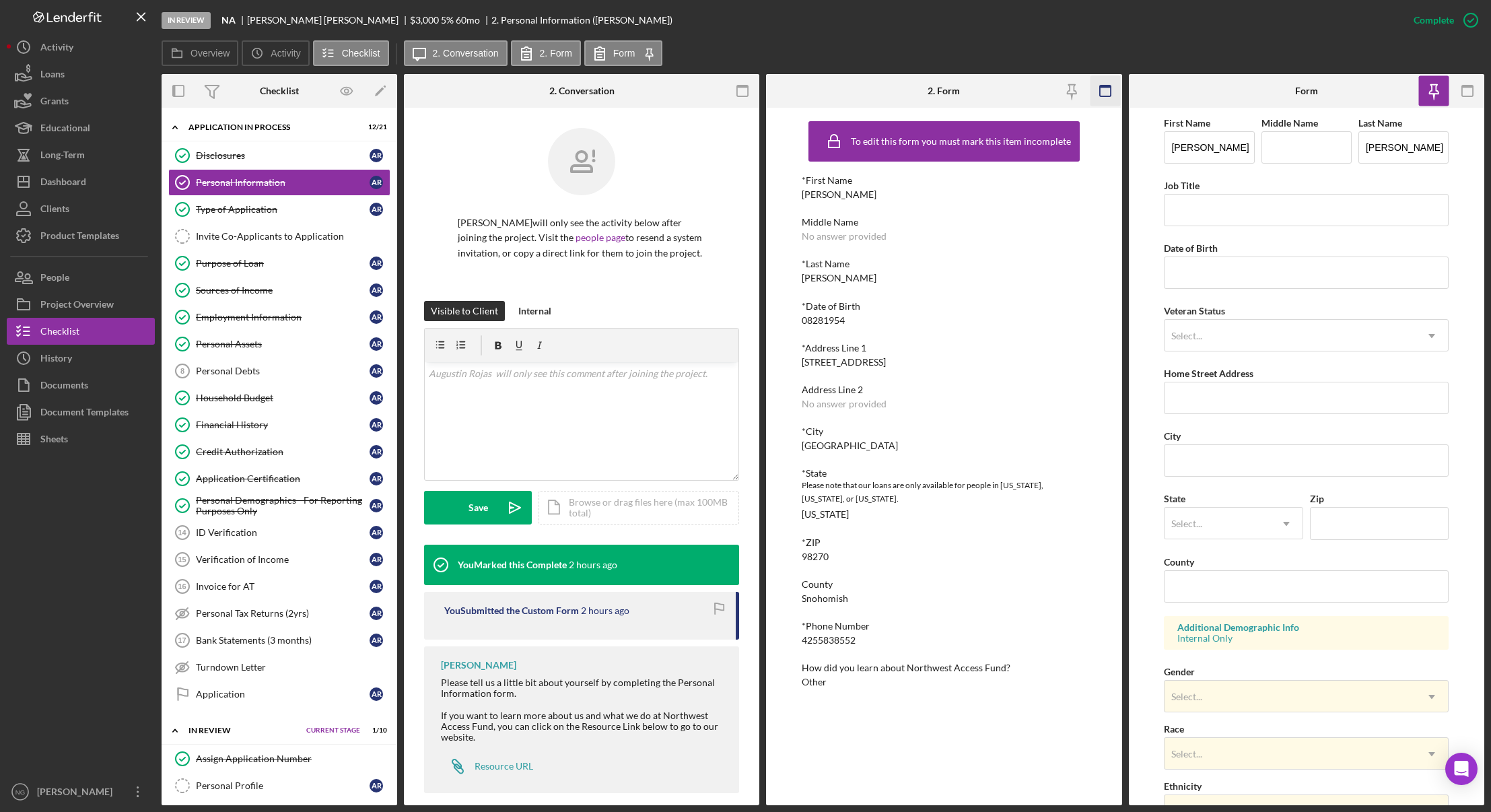
click at [1105, 94] on icon "button" at bounding box center [1105, 91] width 30 height 30
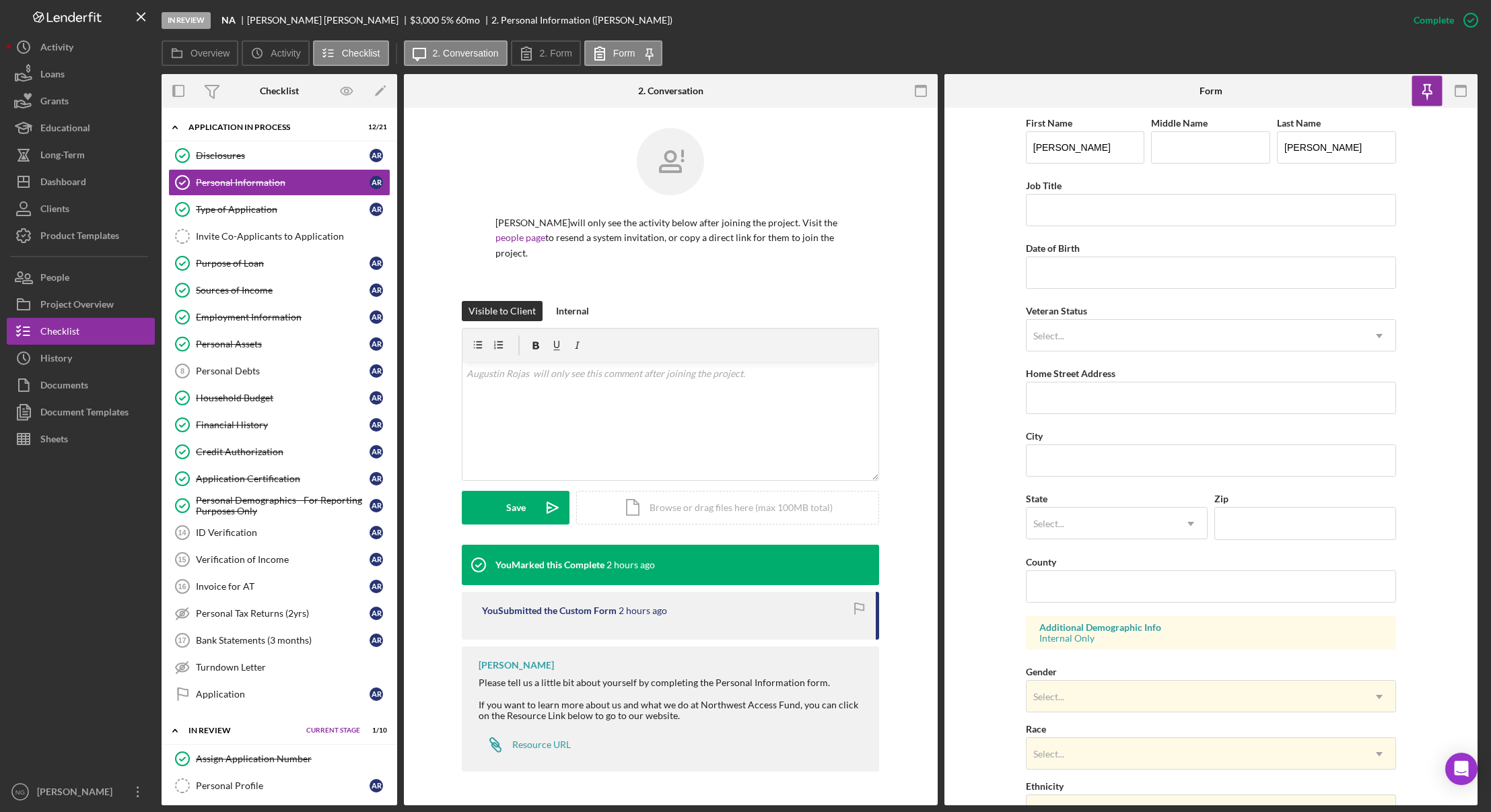
click at [926, 87] on rect "button" at bounding box center [920, 86] width 11 height 3
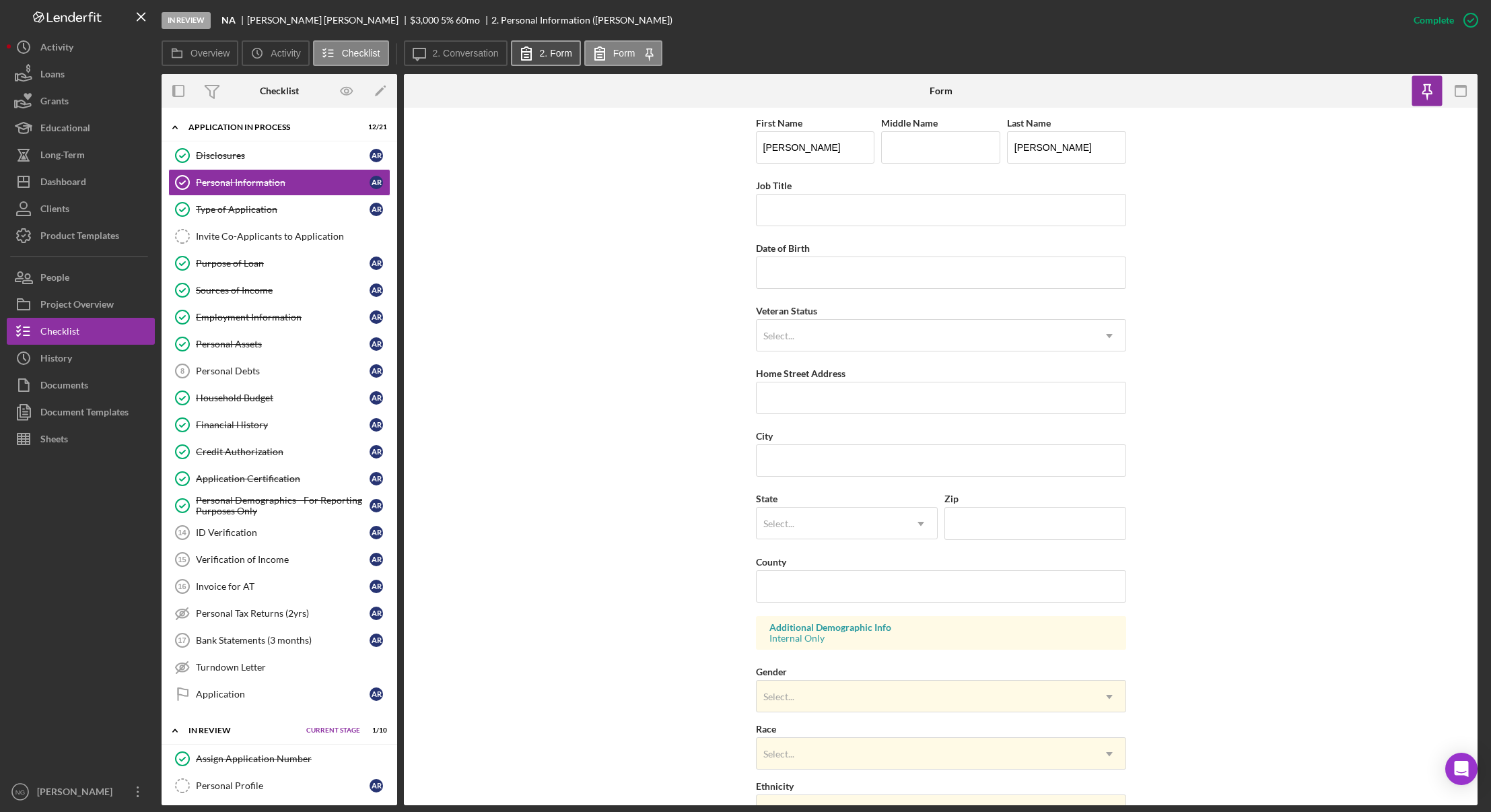
click at [565, 54] on label "2. Form" at bounding box center [556, 52] width 32 height 11
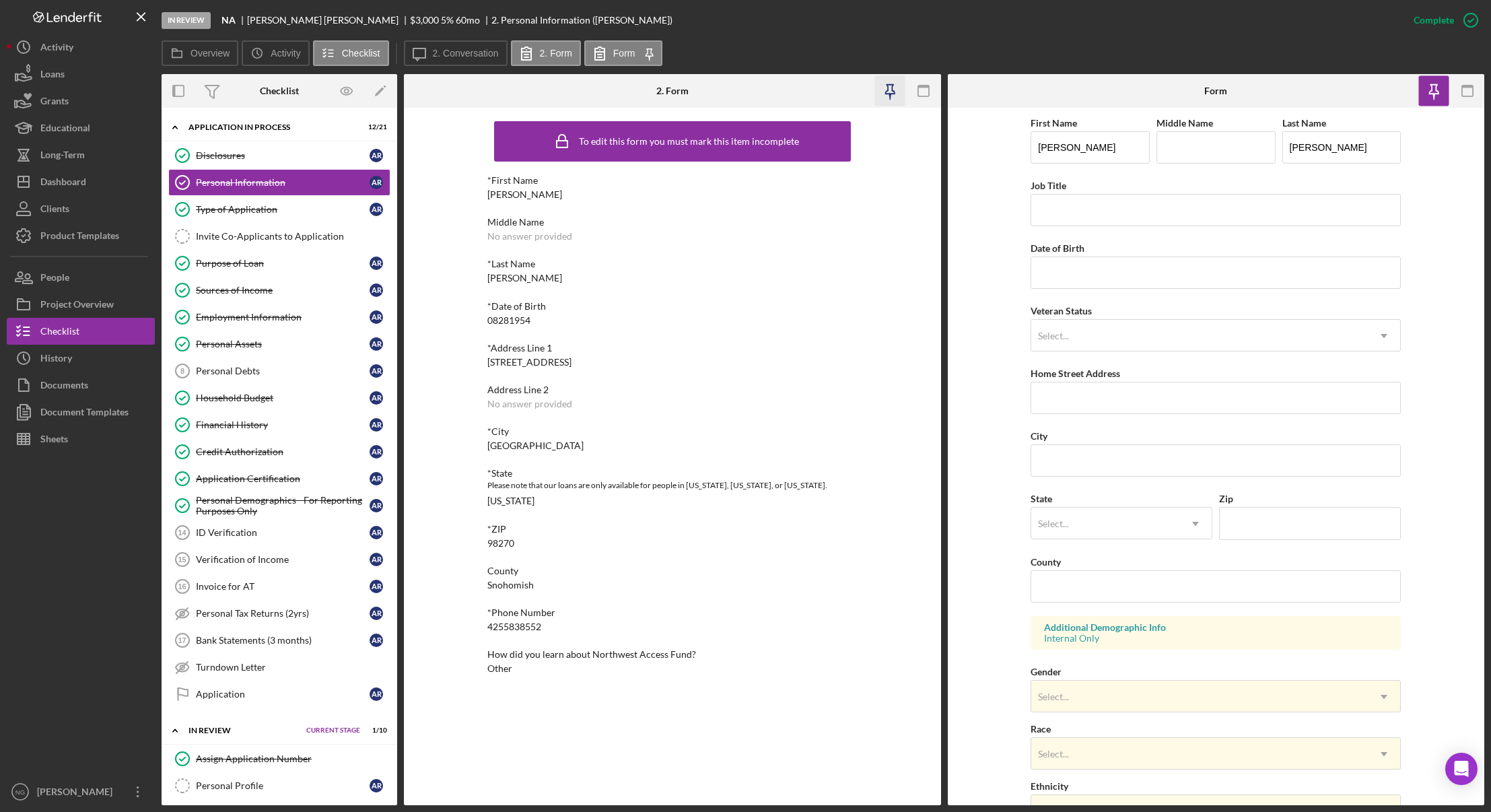
click at [895, 84] on icon "button" at bounding box center [890, 91] width 30 height 30
click at [255, 515] on div "Personal Demographics - For Reporting Purposes Only" at bounding box center [283, 505] width 173 height 21
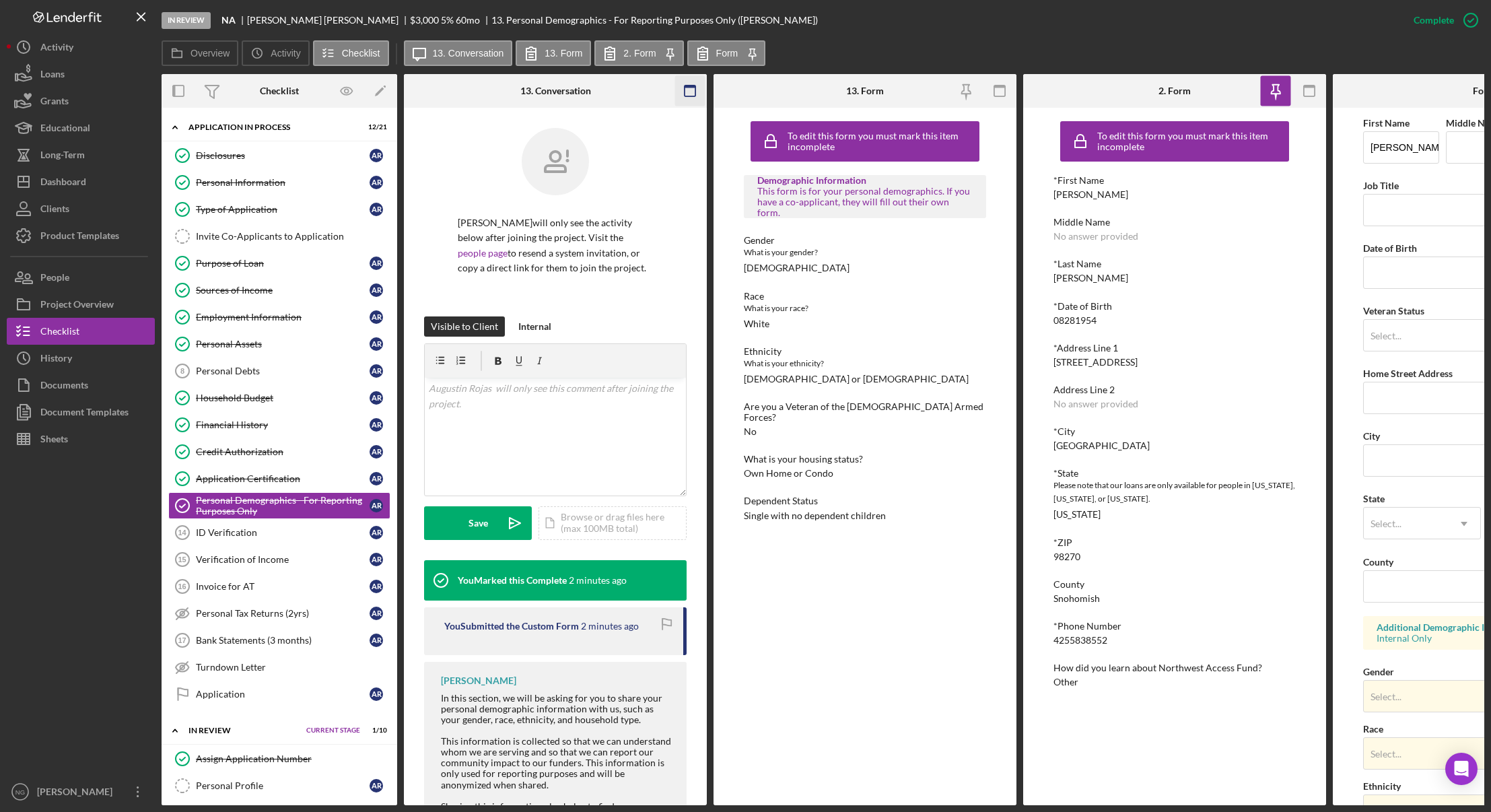
click at [686, 87] on rect "button" at bounding box center [690, 86] width 11 height 3
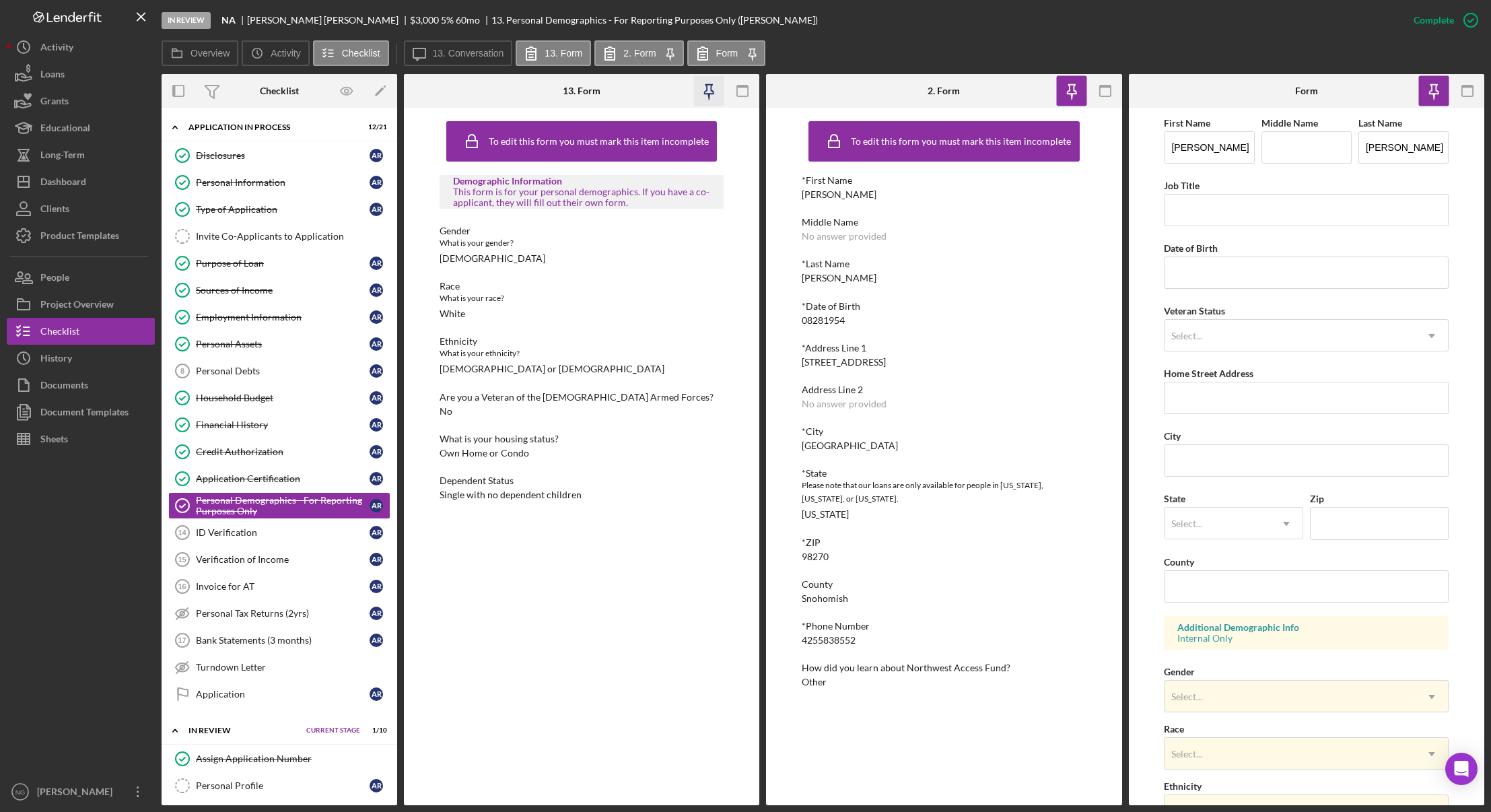
click at [705, 90] on icon "button" at bounding box center [709, 91] width 30 height 30
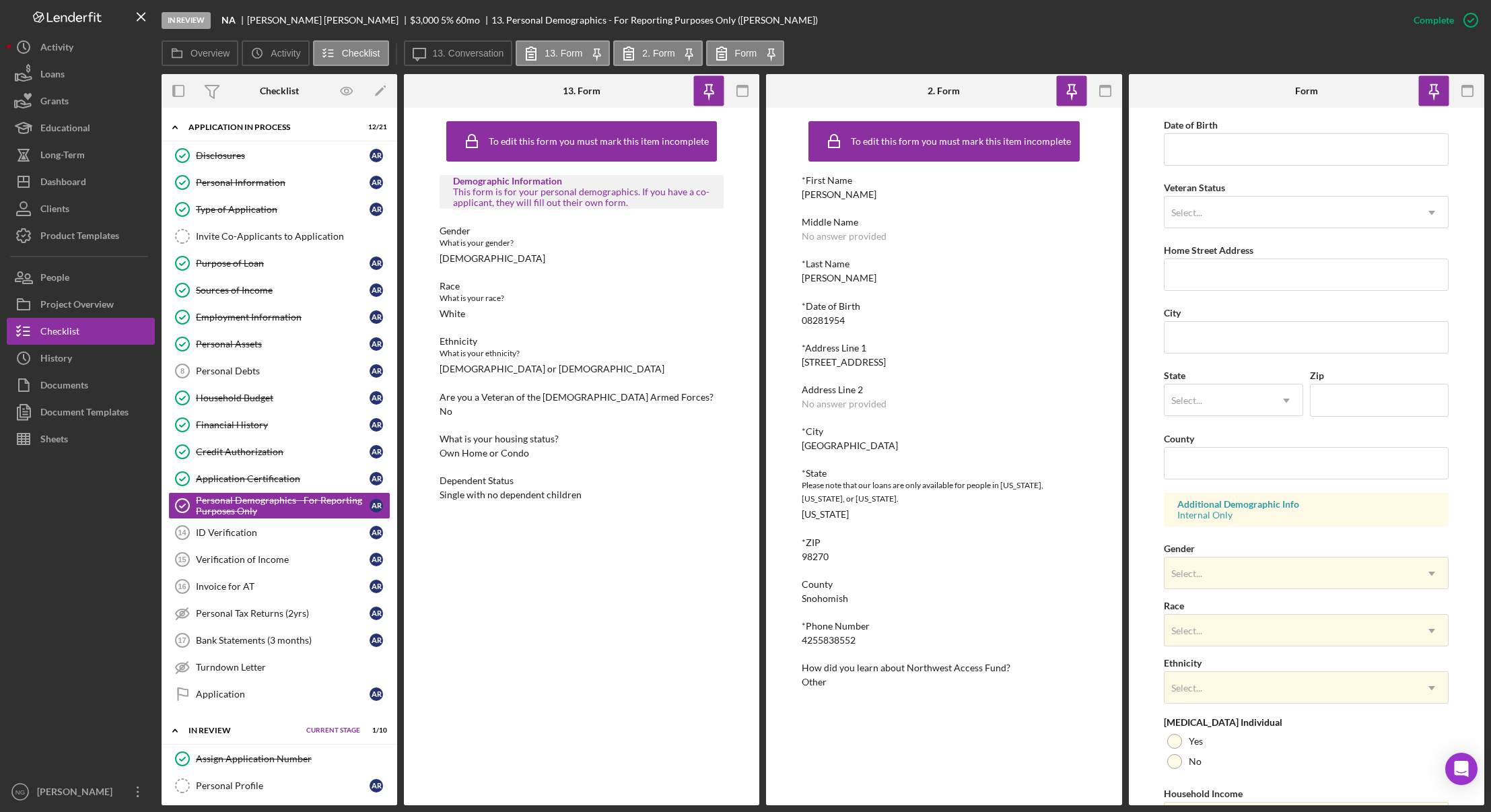
scroll to position [201, 0]
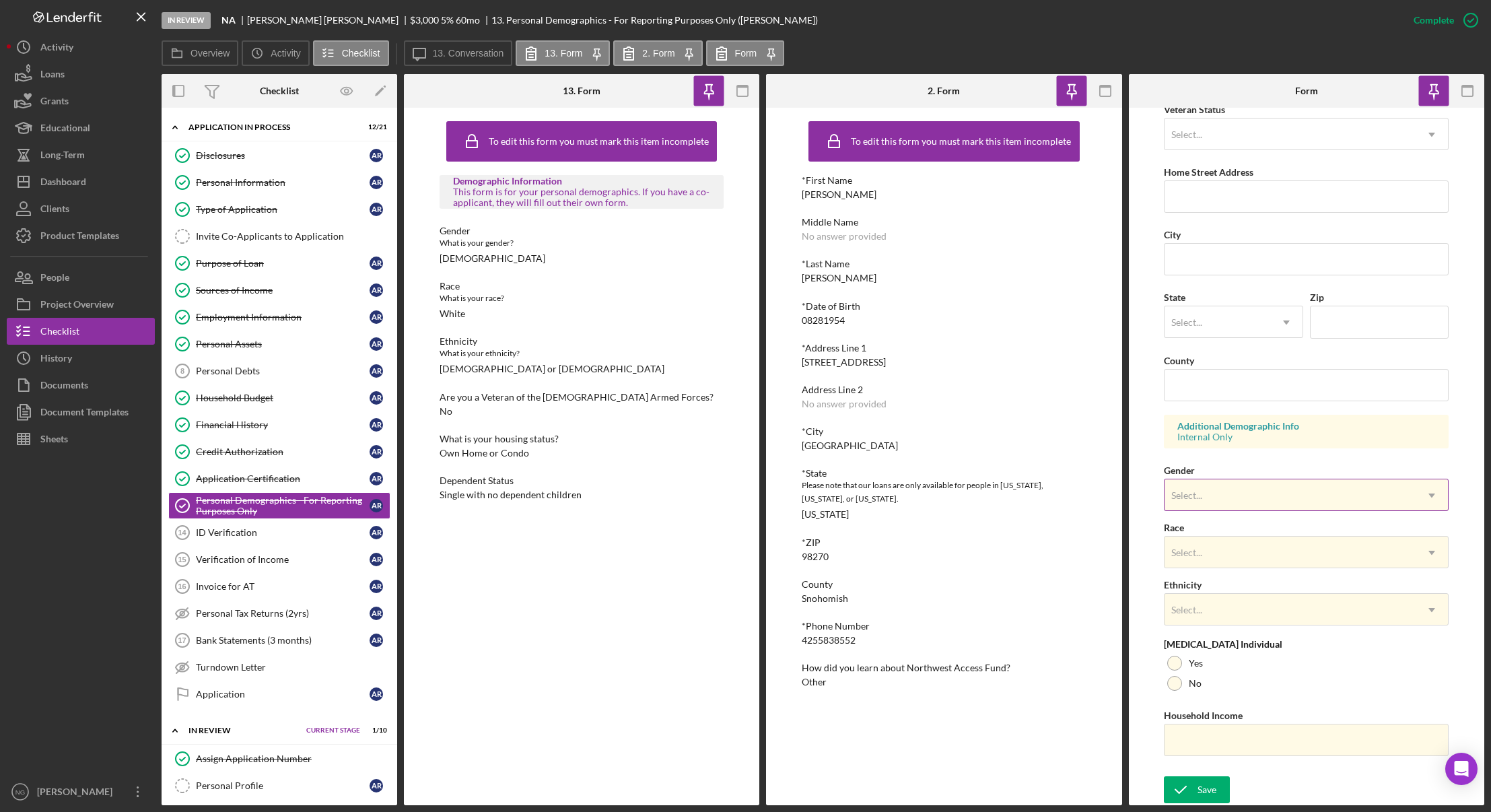
click at [1275, 488] on div "Select..." at bounding box center [1290, 495] width 251 height 31
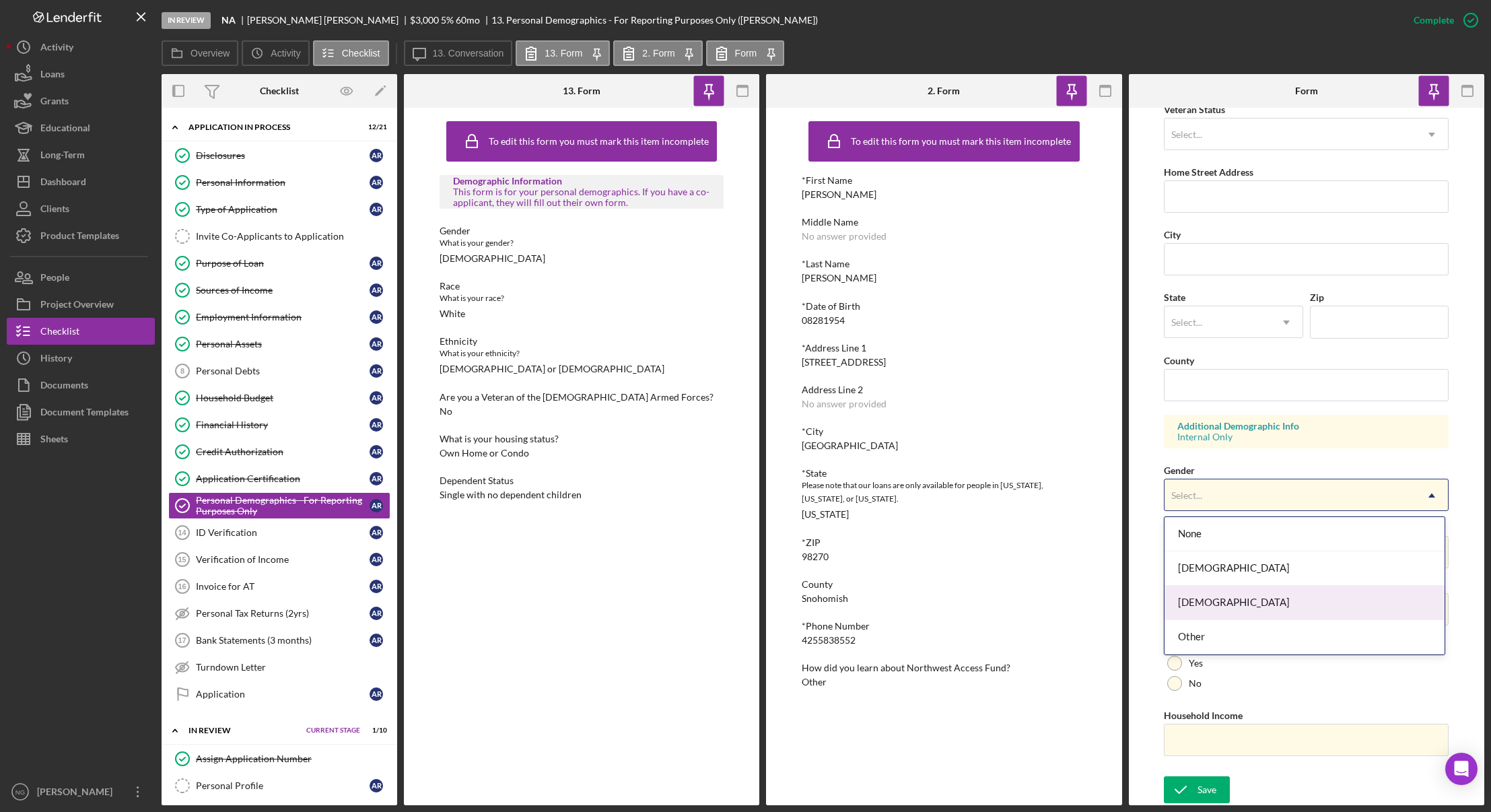
click at [1243, 600] on div "[DEMOGRAPHIC_DATA]" at bounding box center [1304, 602] width 280 height 35
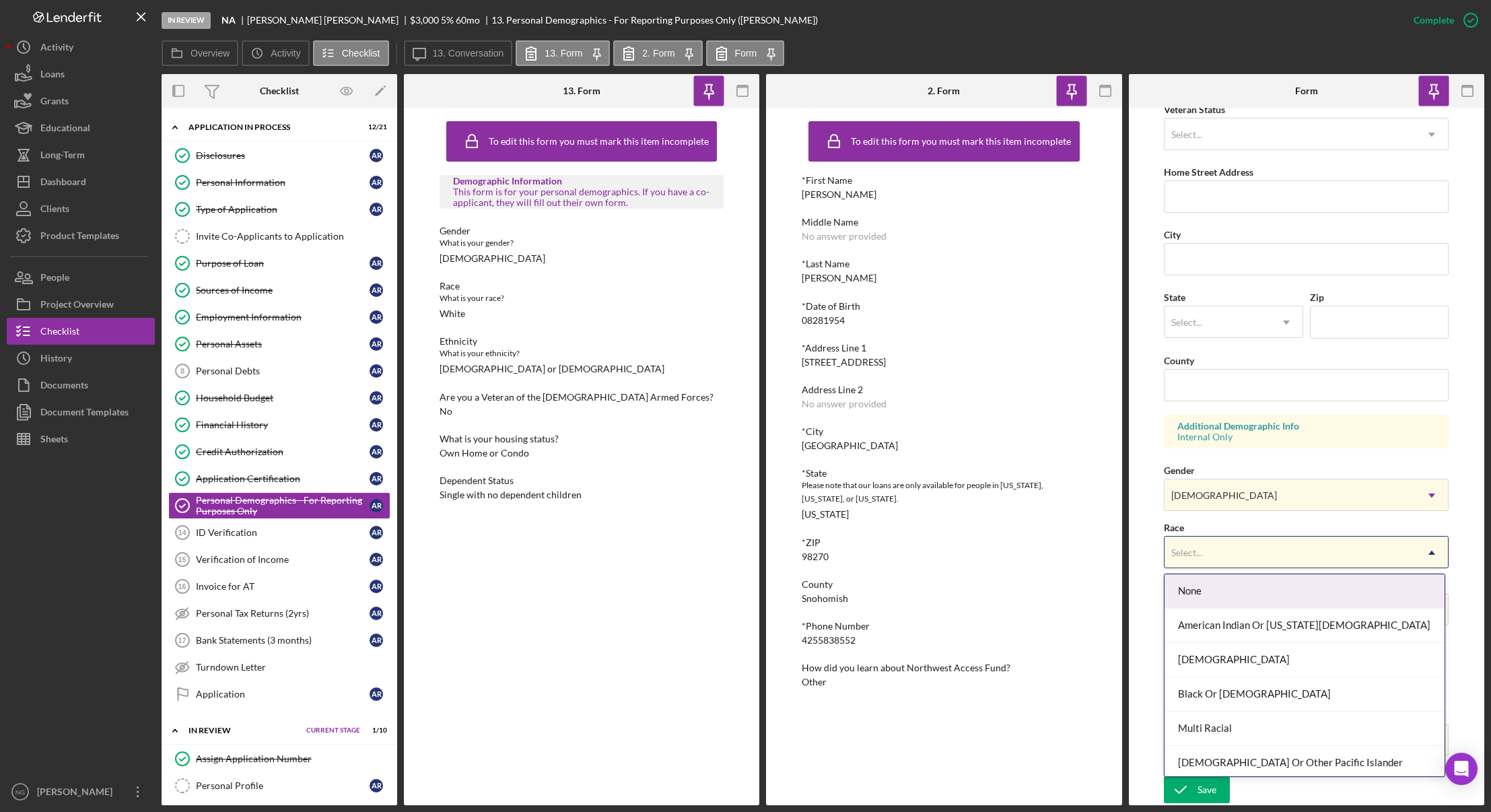
click at [1227, 562] on div "Select..." at bounding box center [1290, 552] width 251 height 31
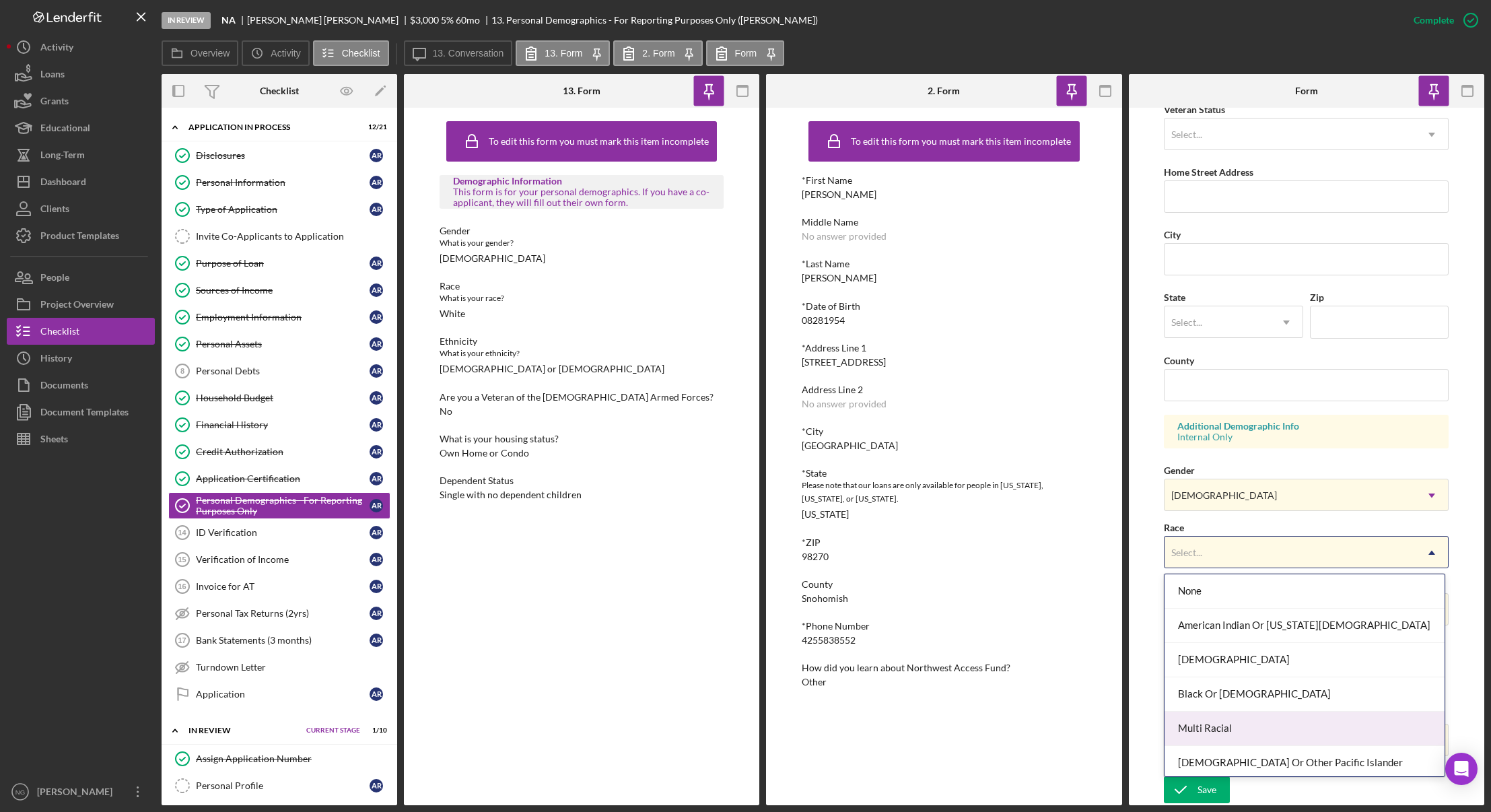
scroll to position [73, 0]
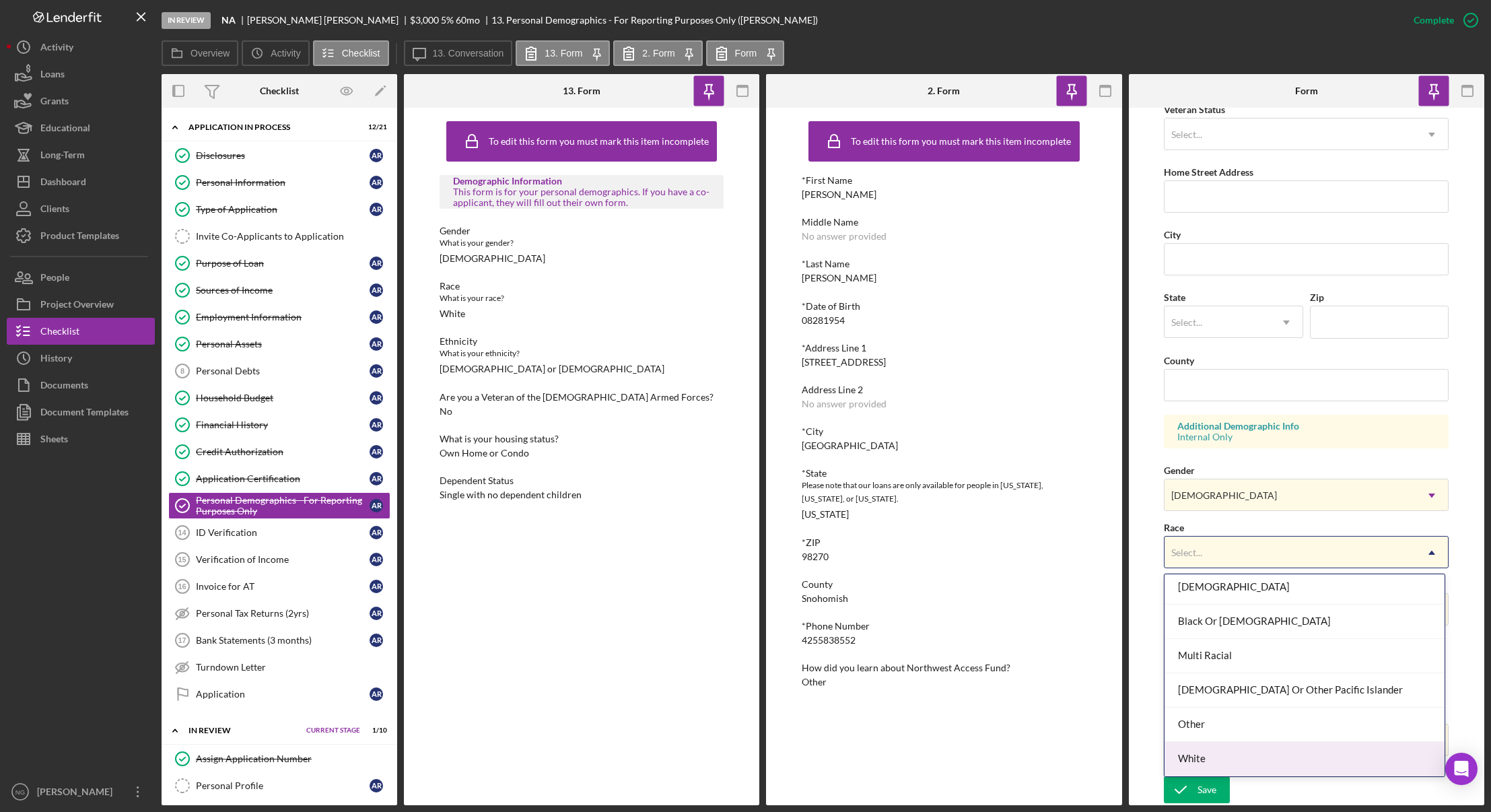
click at [1219, 751] on div "White" at bounding box center [1304, 759] width 280 height 35
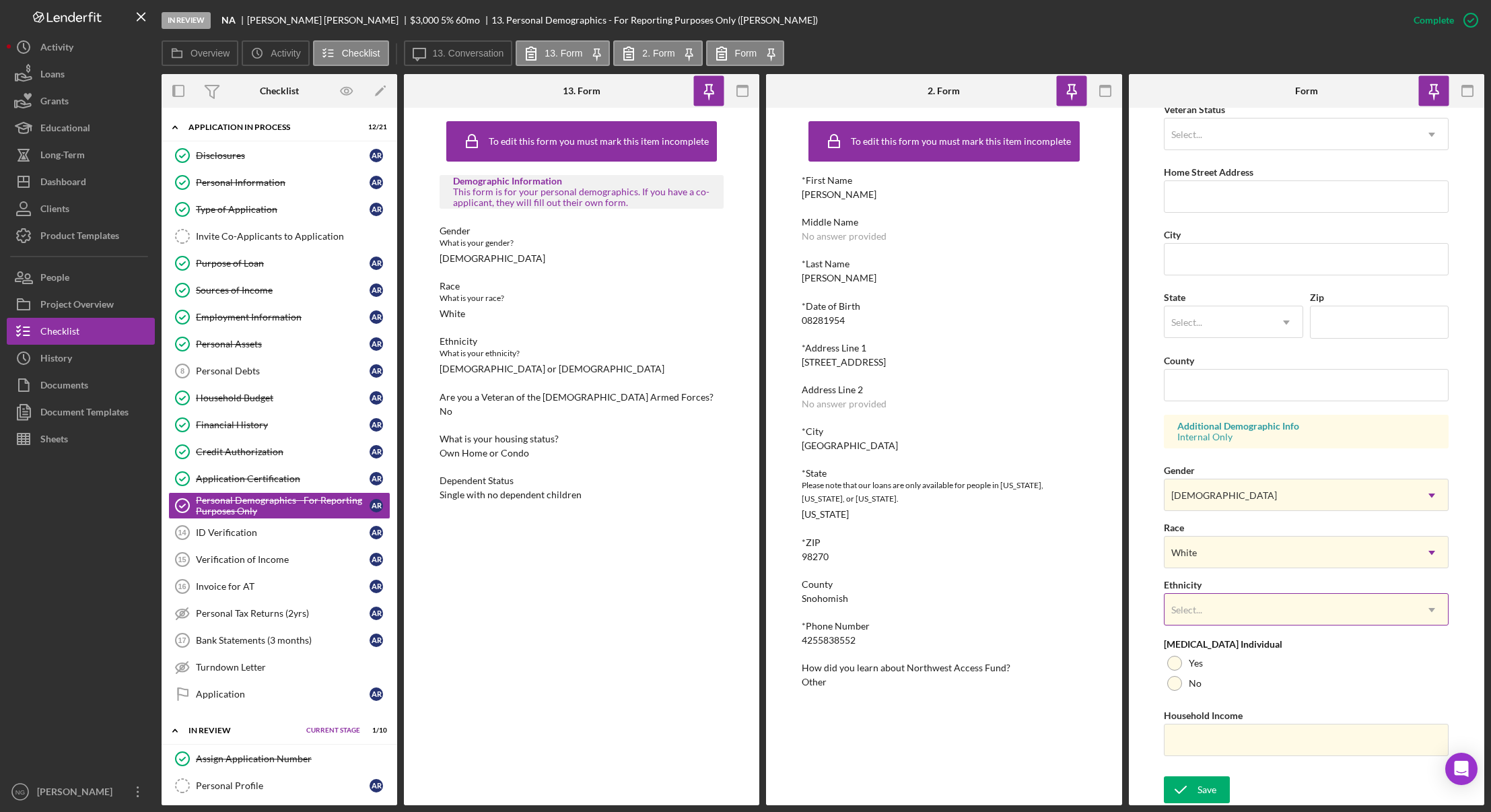
click at [1251, 605] on div "Select..." at bounding box center [1290, 610] width 251 height 31
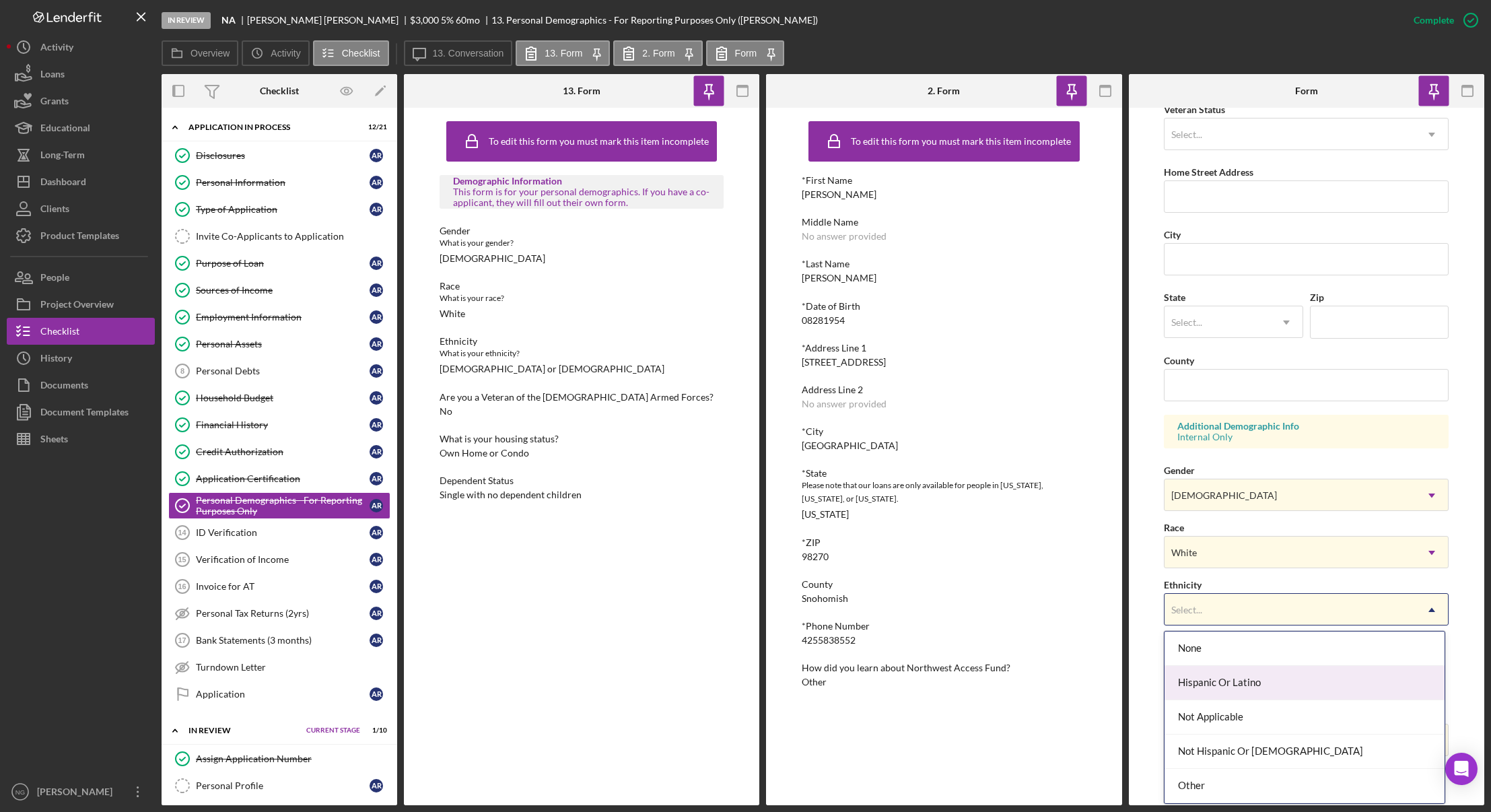
click at [1248, 683] on div "Hispanic Or Latino" at bounding box center [1304, 683] width 280 height 35
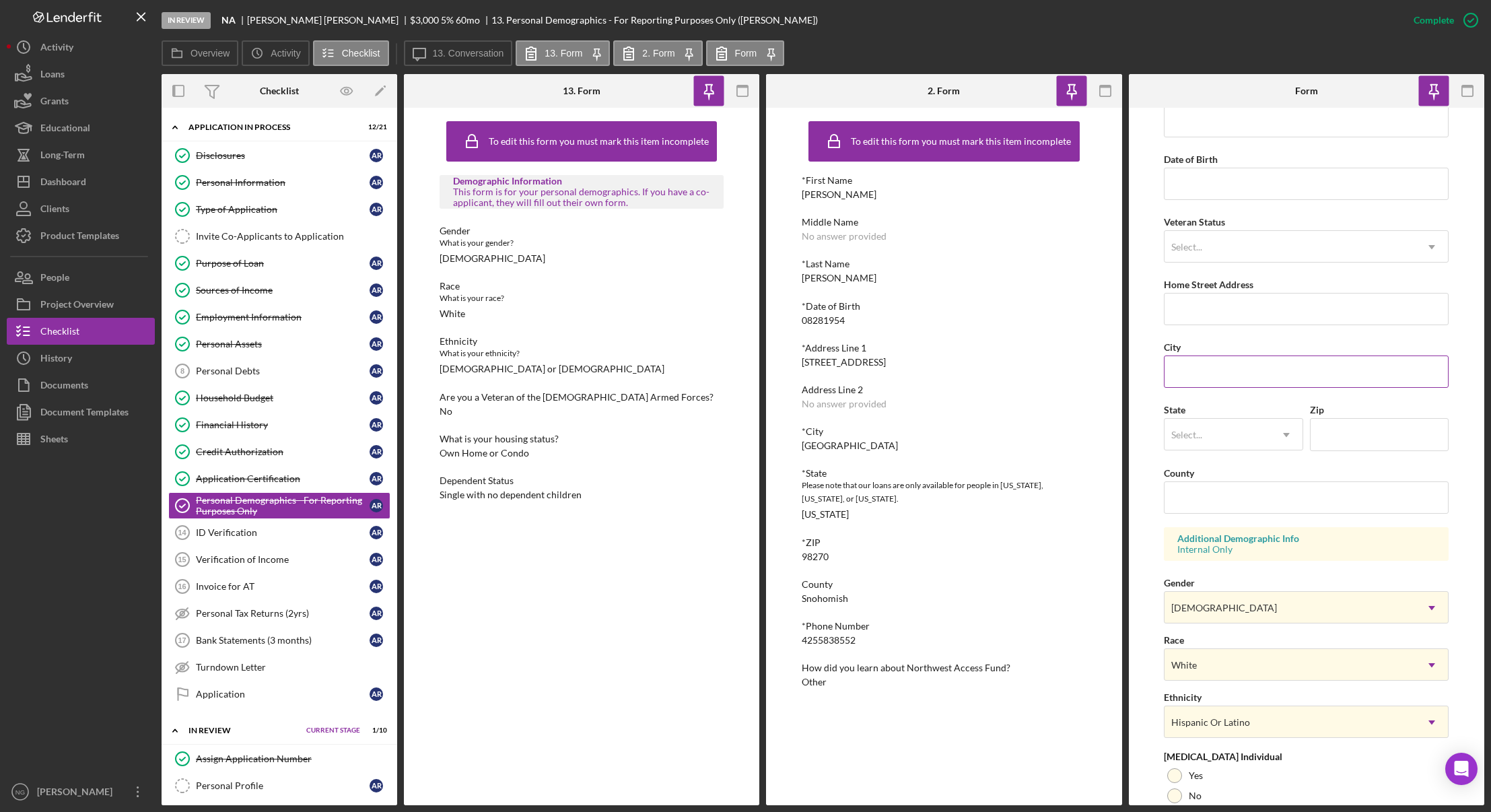
scroll to position [0, 0]
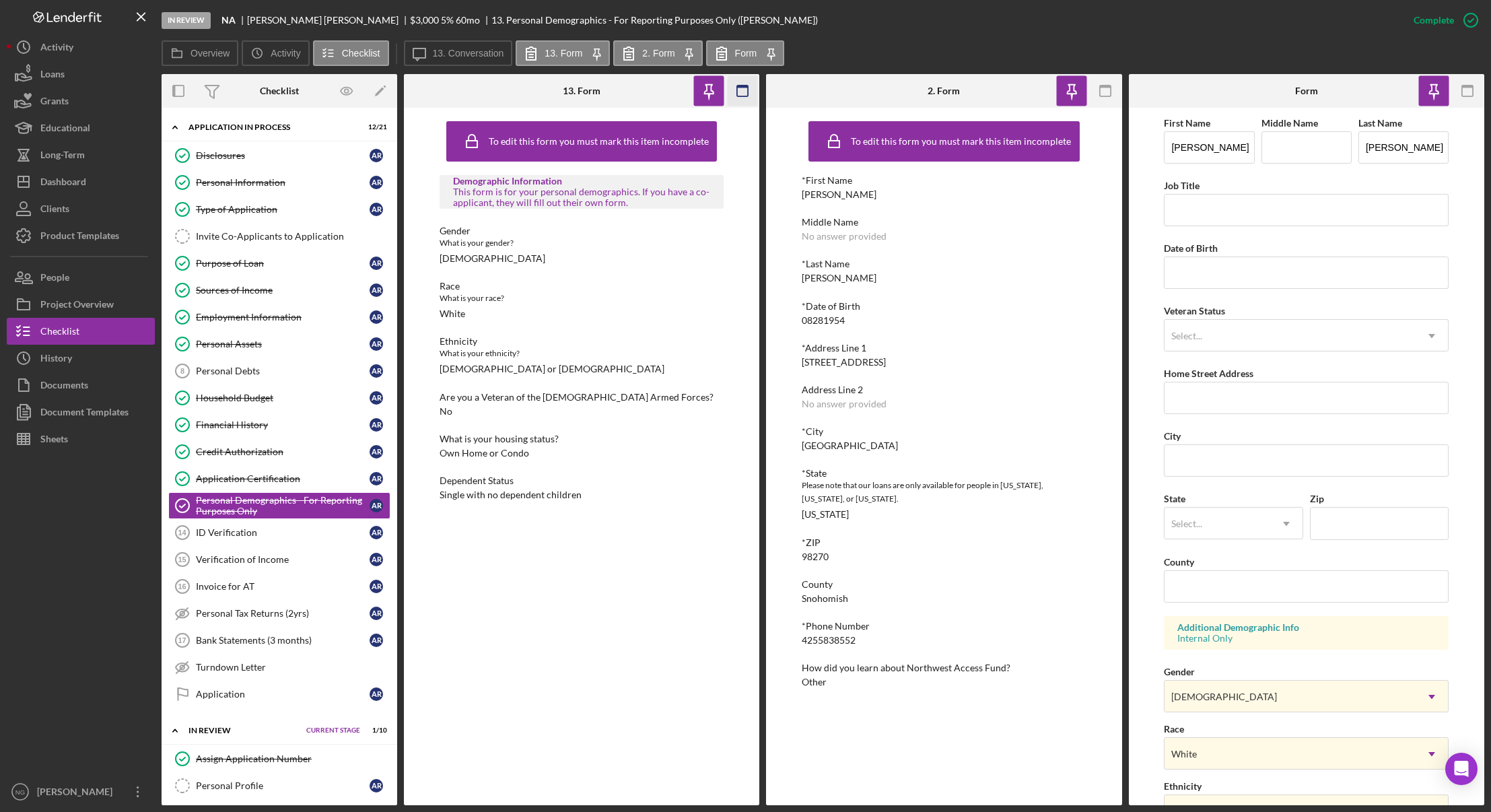
click at [751, 92] on icon "button" at bounding box center [743, 91] width 30 height 30
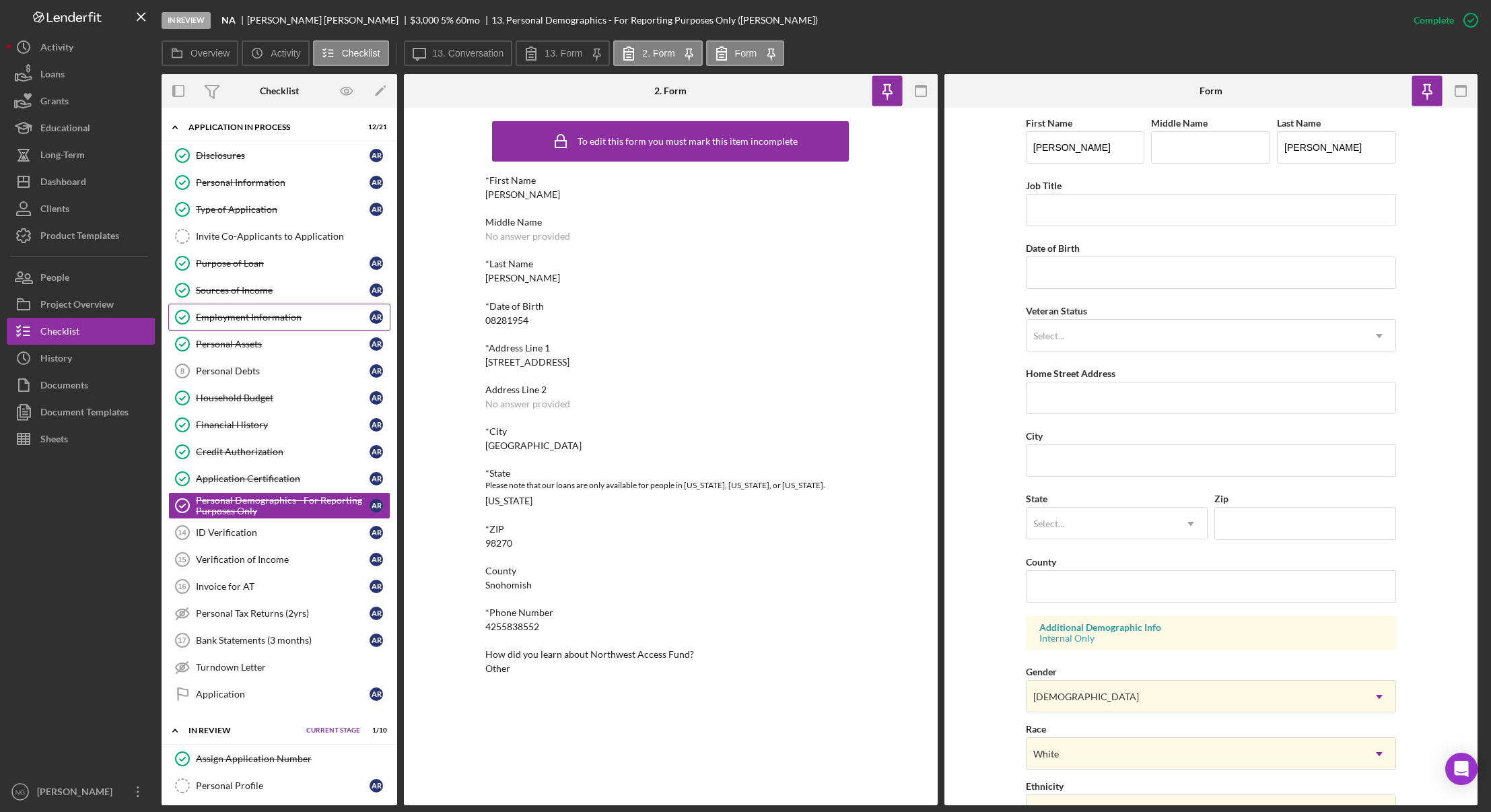
click at [253, 305] on link "Employment Information Employment Information A R" at bounding box center [279, 317] width 223 height 27
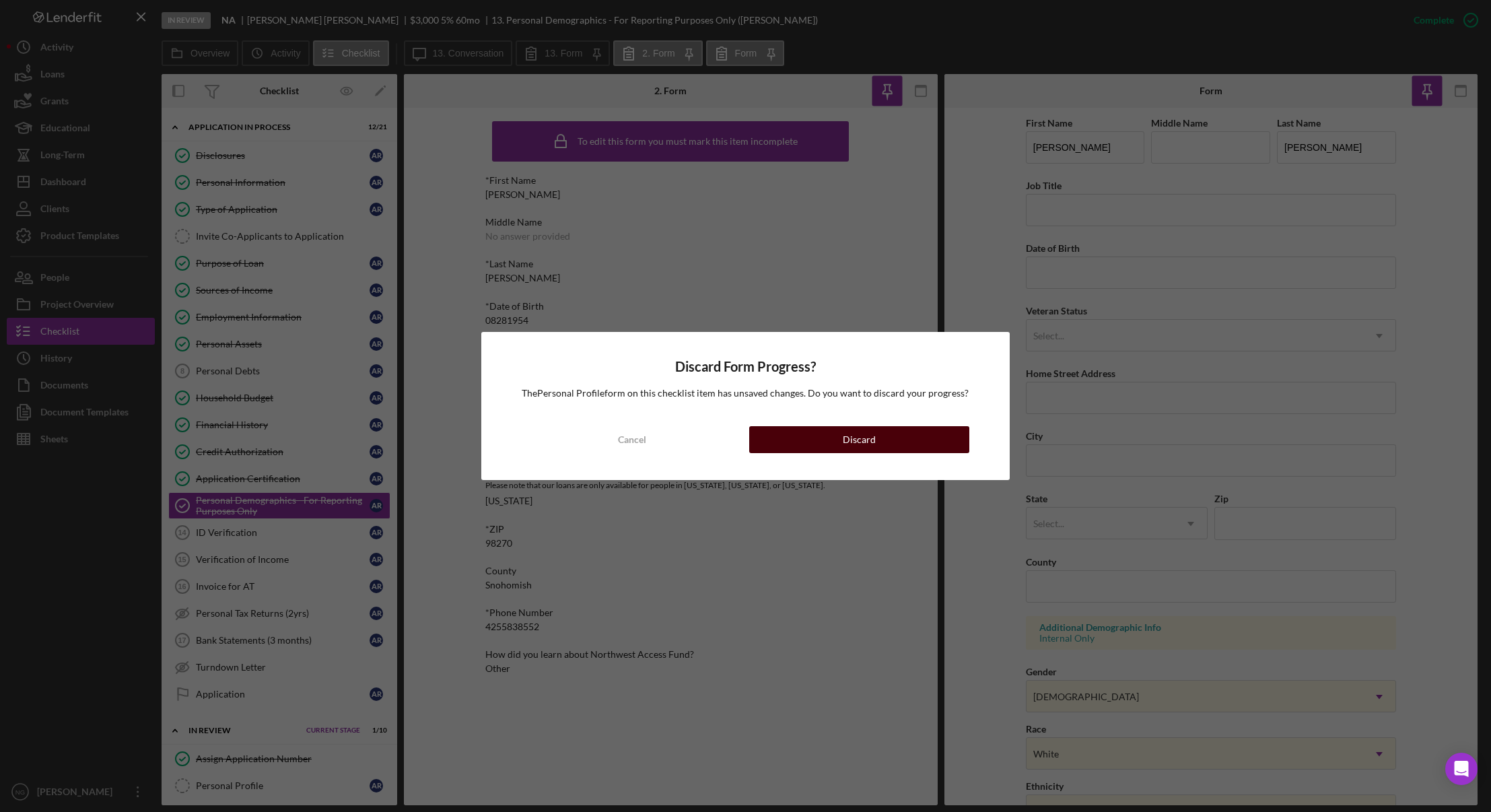
click at [832, 441] on button "Discard" at bounding box center [860, 440] width 220 height 27
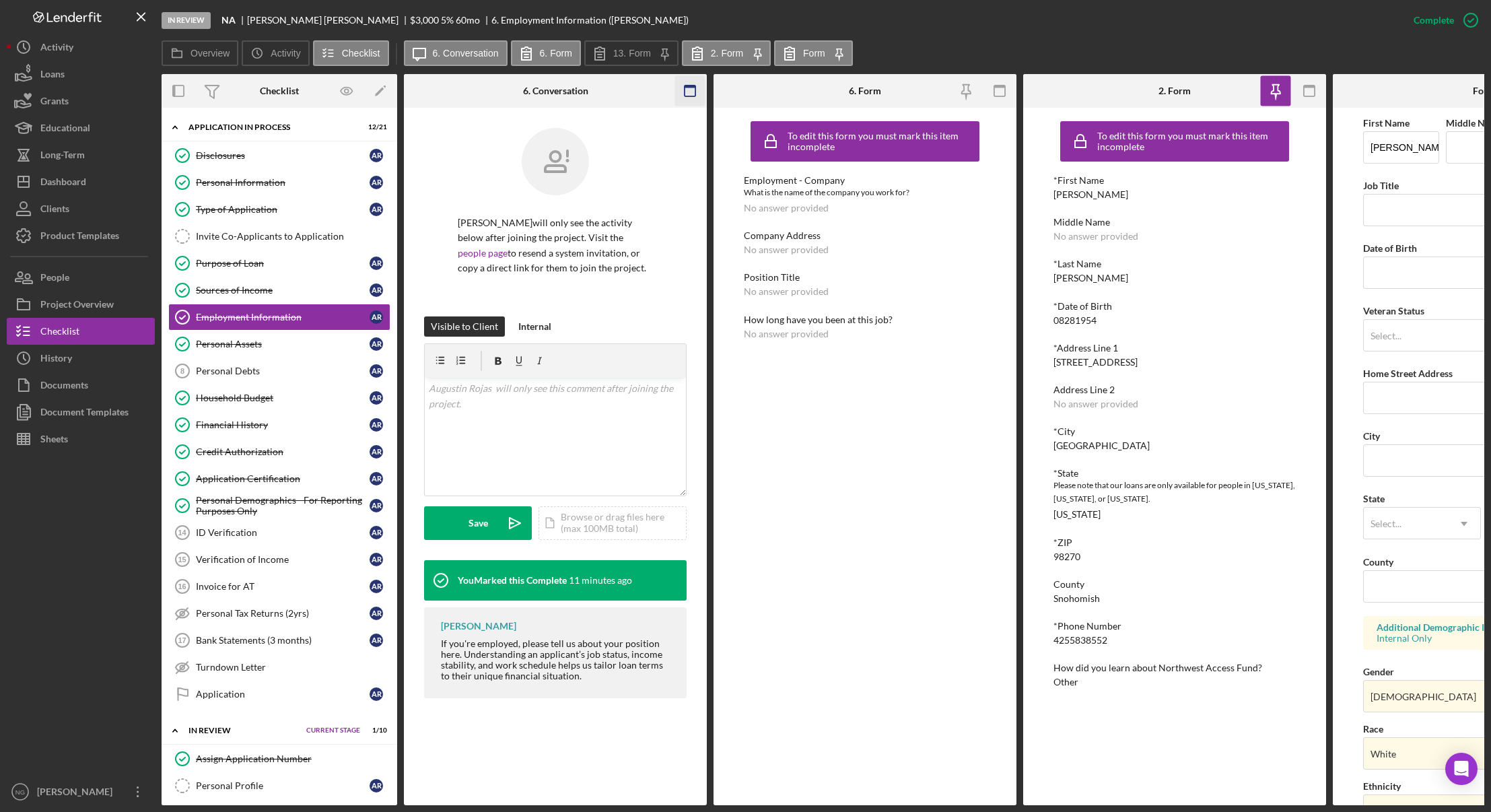
click at [692, 84] on icon "button" at bounding box center [690, 91] width 30 height 30
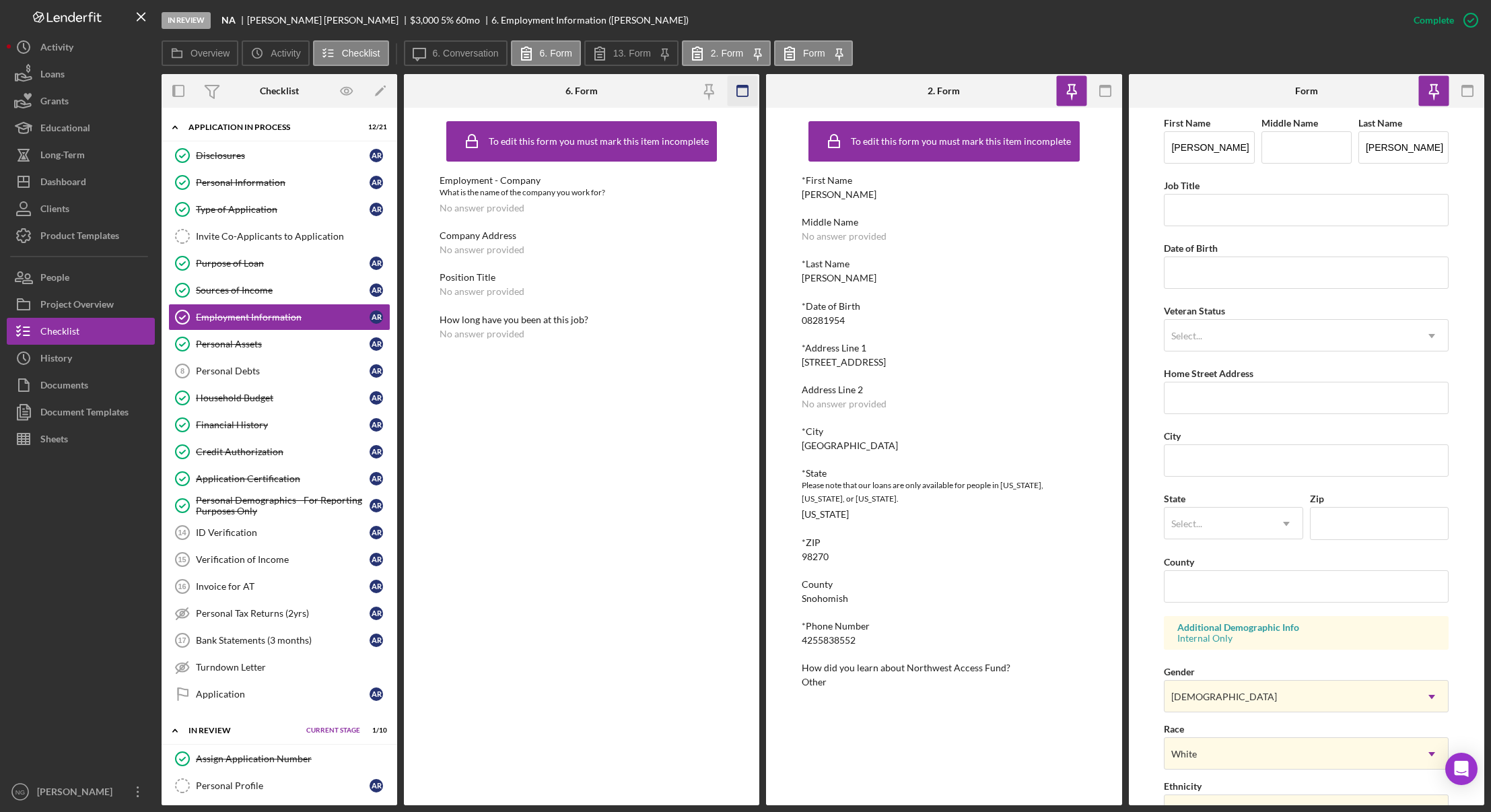
click at [744, 87] on rect "button" at bounding box center [742, 86] width 11 height 3
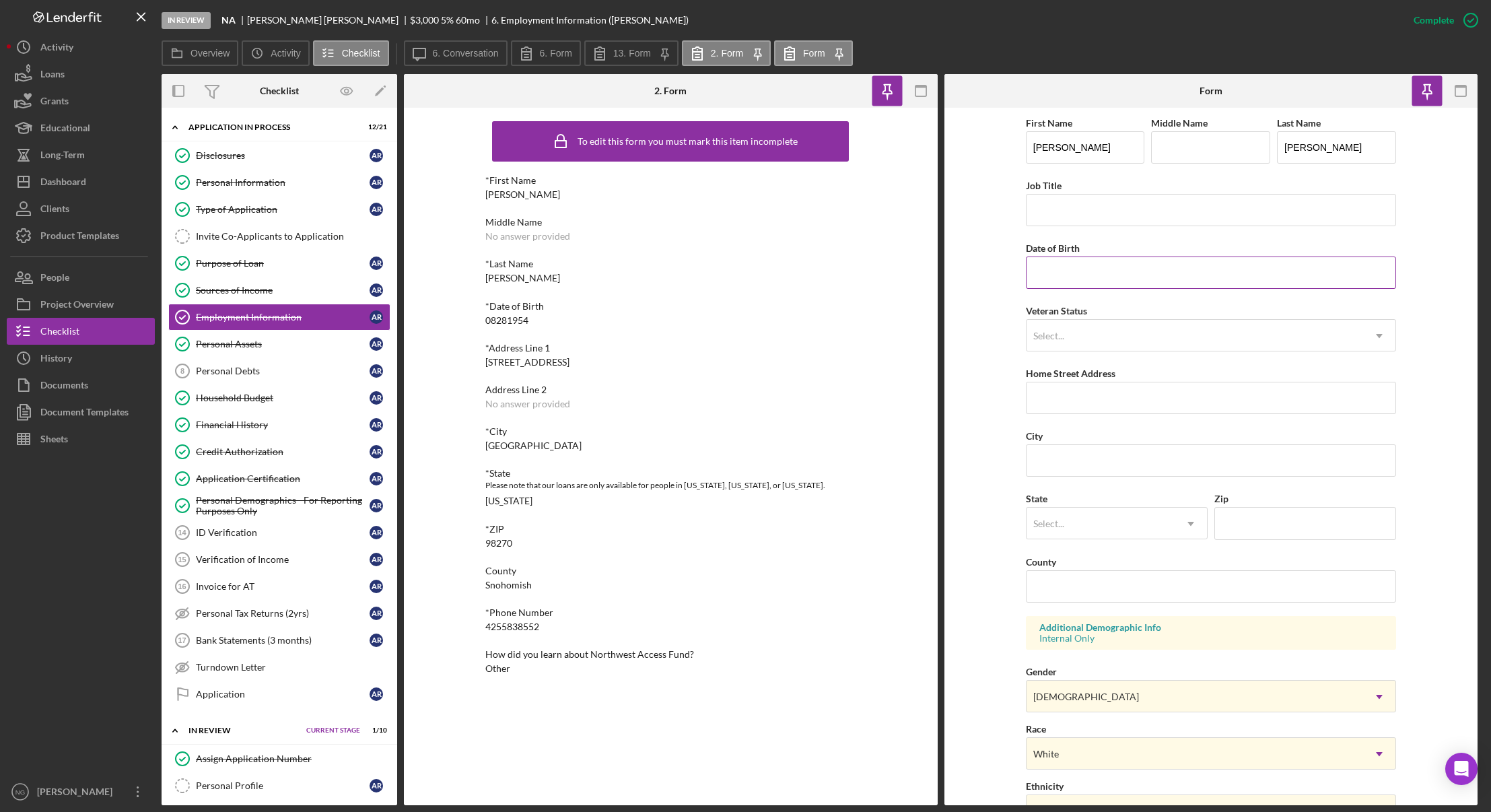
click at [1059, 275] on input "Date of Birth" at bounding box center [1212, 272] width 371 height 32
type input "[DATE]"
click at [1109, 342] on div "Select..." at bounding box center [1195, 336] width 337 height 31
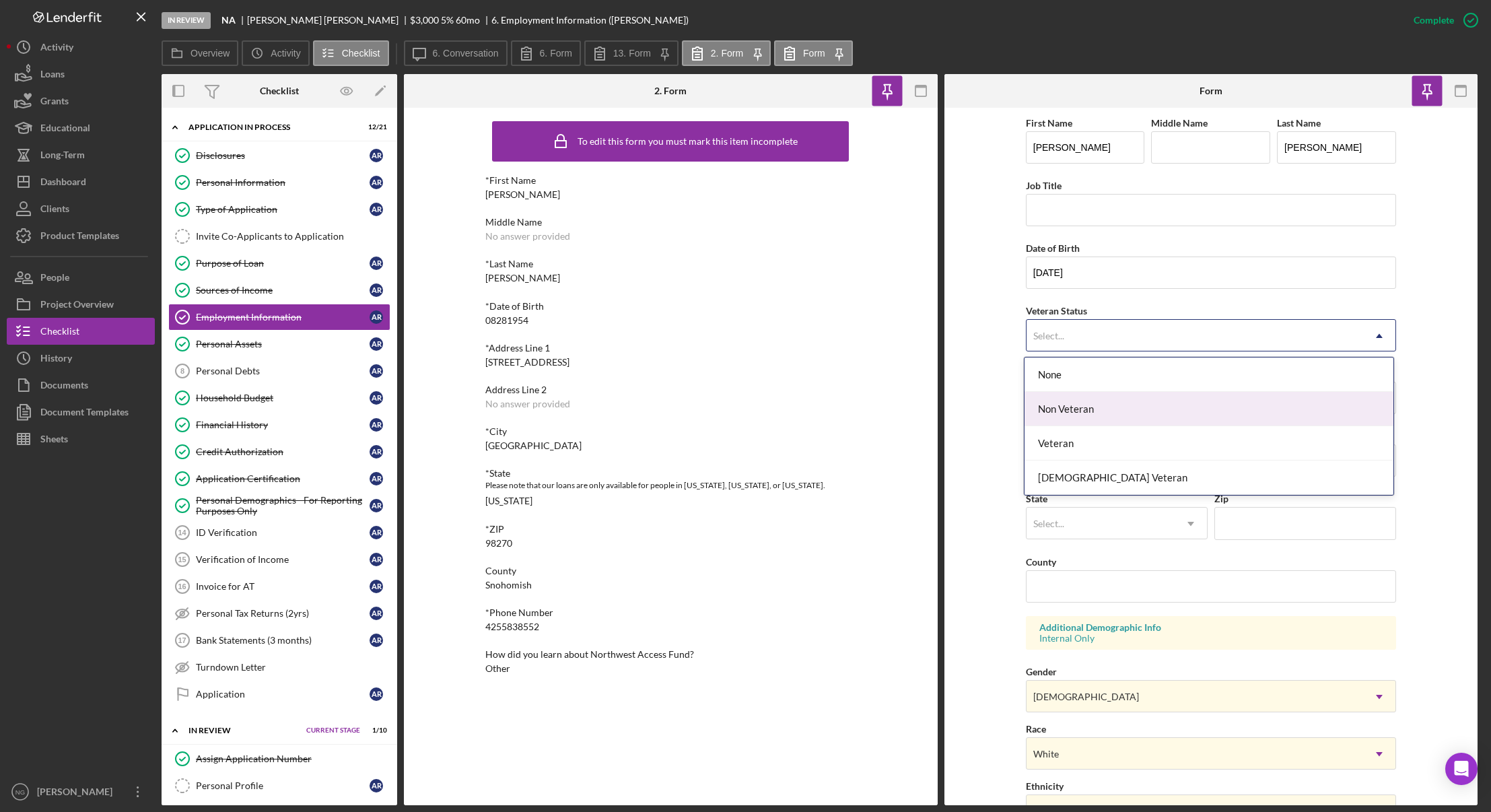
click at [1102, 417] on div "Non Veteran" at bounding box center [1209, 409] width 369 height 35
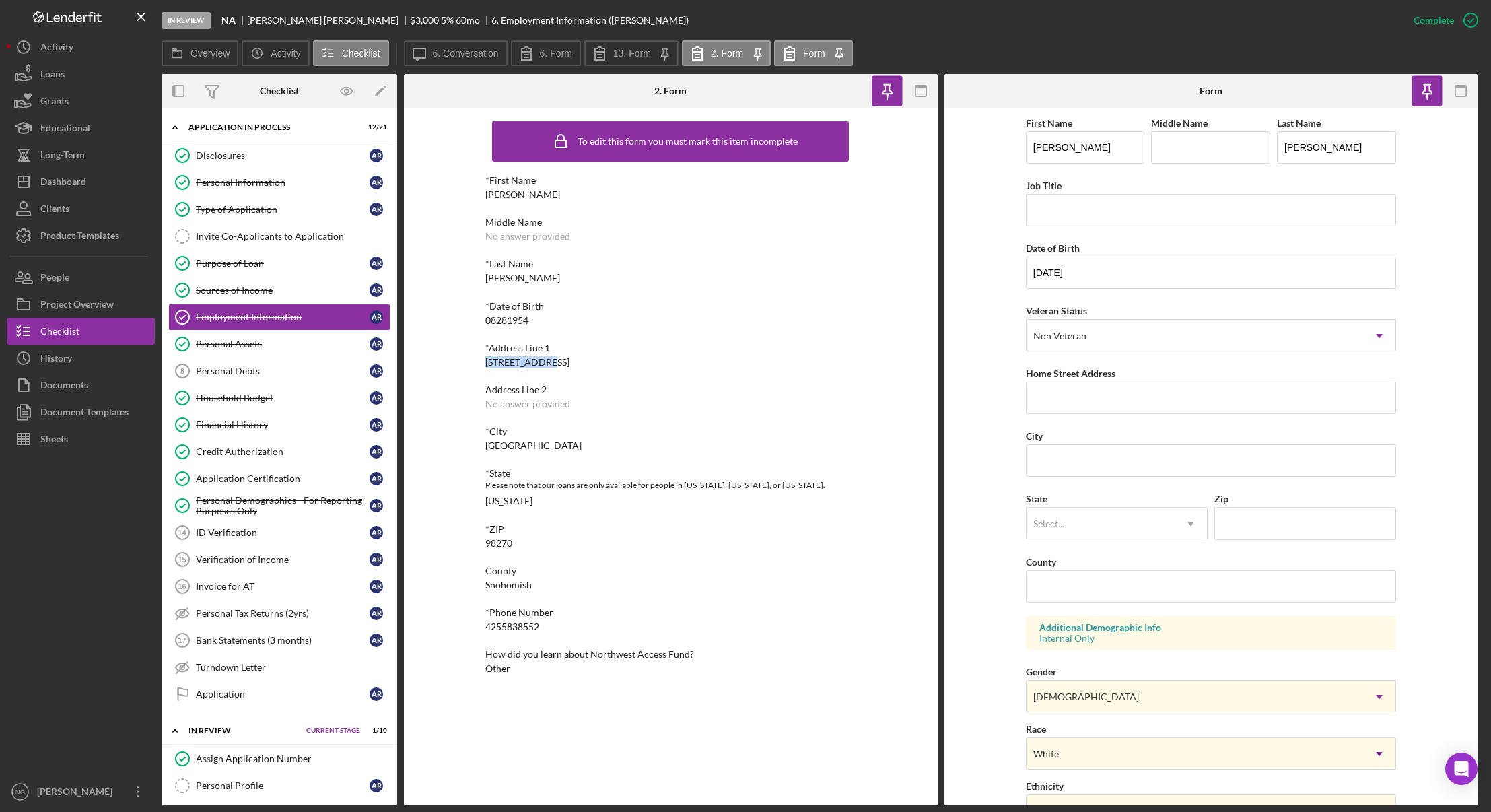
drag, startPoint x: 548, startPoint y: 362, endPoint x: 486, endPoint y: 365, distance: 62.1
click at [486, 365] on div "*Address Line [STREET_ADDRESS]" at bounding box center [671, 354] width 371 height 25
copy div "[STREET_ADDRESS]"
click at [1174, 405] on input "Home Street Address" at bounding box center [1212, 398] width 371 height 32
paste input "[STREET_ADDRESS]"
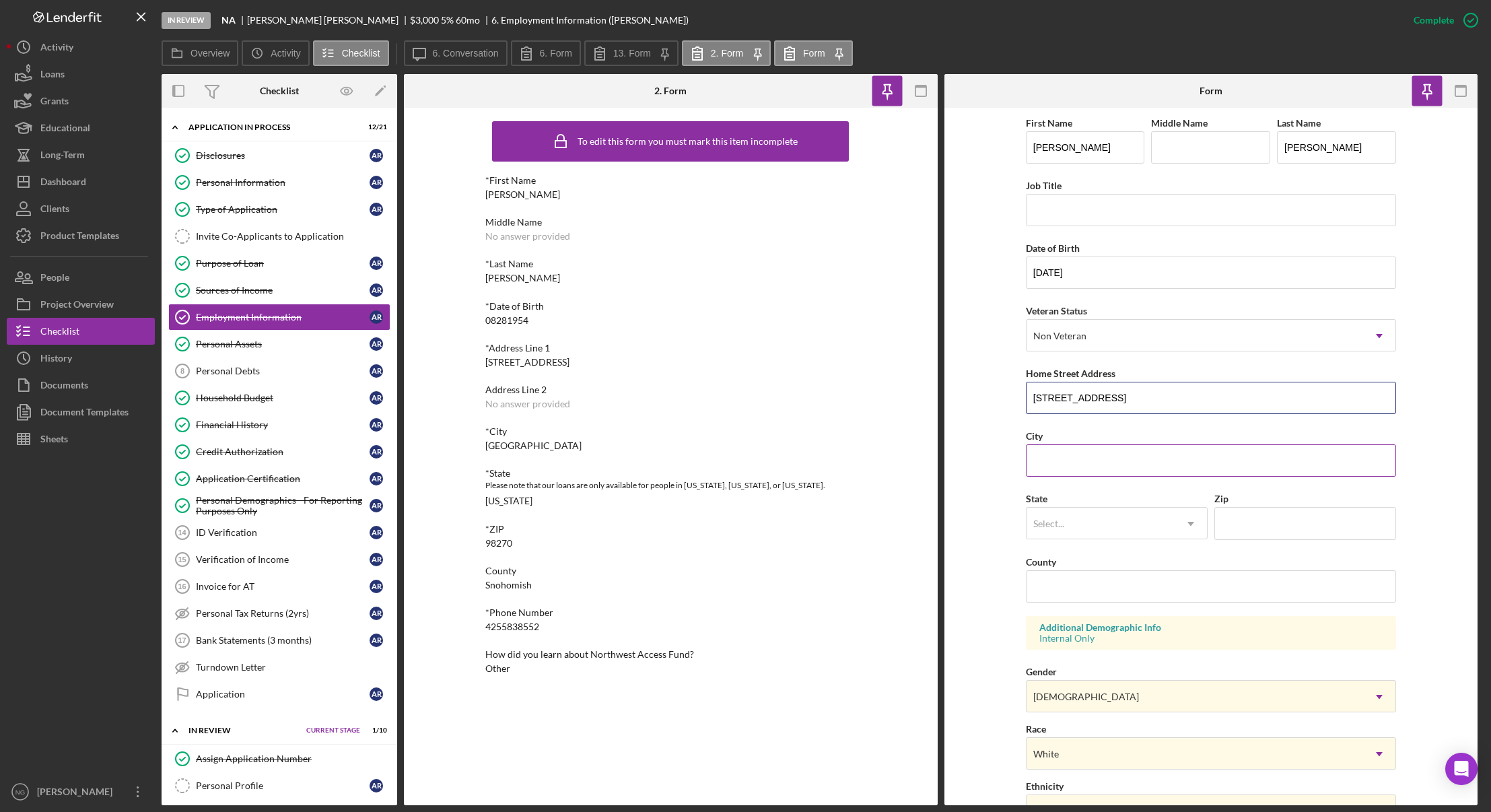
type input "[STREET_ADDRESS]"
click at [1031, 447] on input "City" at bounding box center [1212, 460] width 371 height 32
drag, startPoint x: 532, startPoint y: 444, endPoint x: 492, endPoint y: 441, distance: 40.1
click at [487, 443] on div "*[GEOGRAPHIC_DATA]" at bounding box center [671, 438] width 371 height 25
copy div "[GEOGRAPHIC_DATA]"
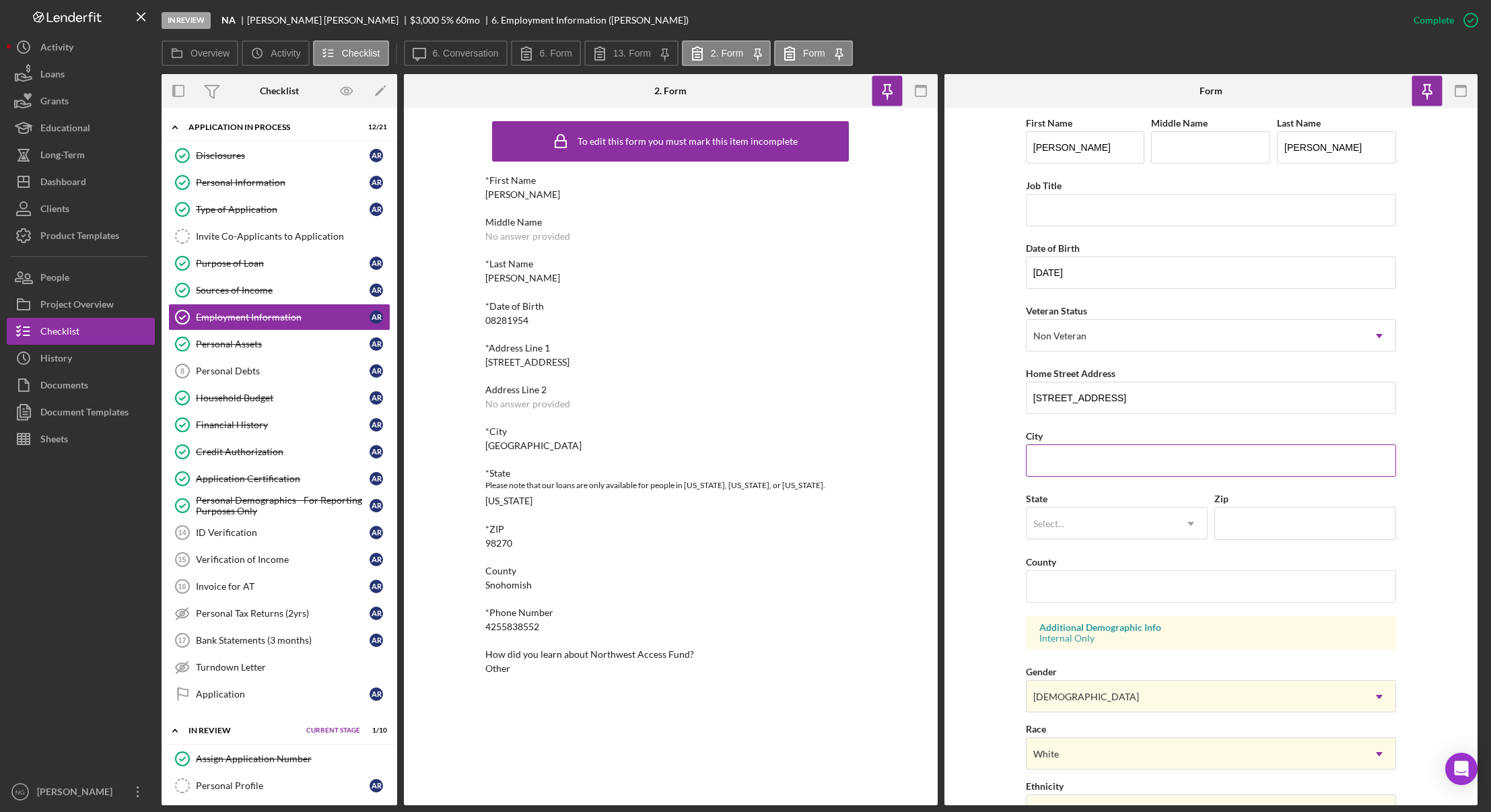
click at [1096, 466] on input "City" at bounding box center [1212, 460] width 371 height 32
paste input "[GEOGRAPHIC_DATA]"
type input "[GEOGRAPHIC_DATA]"
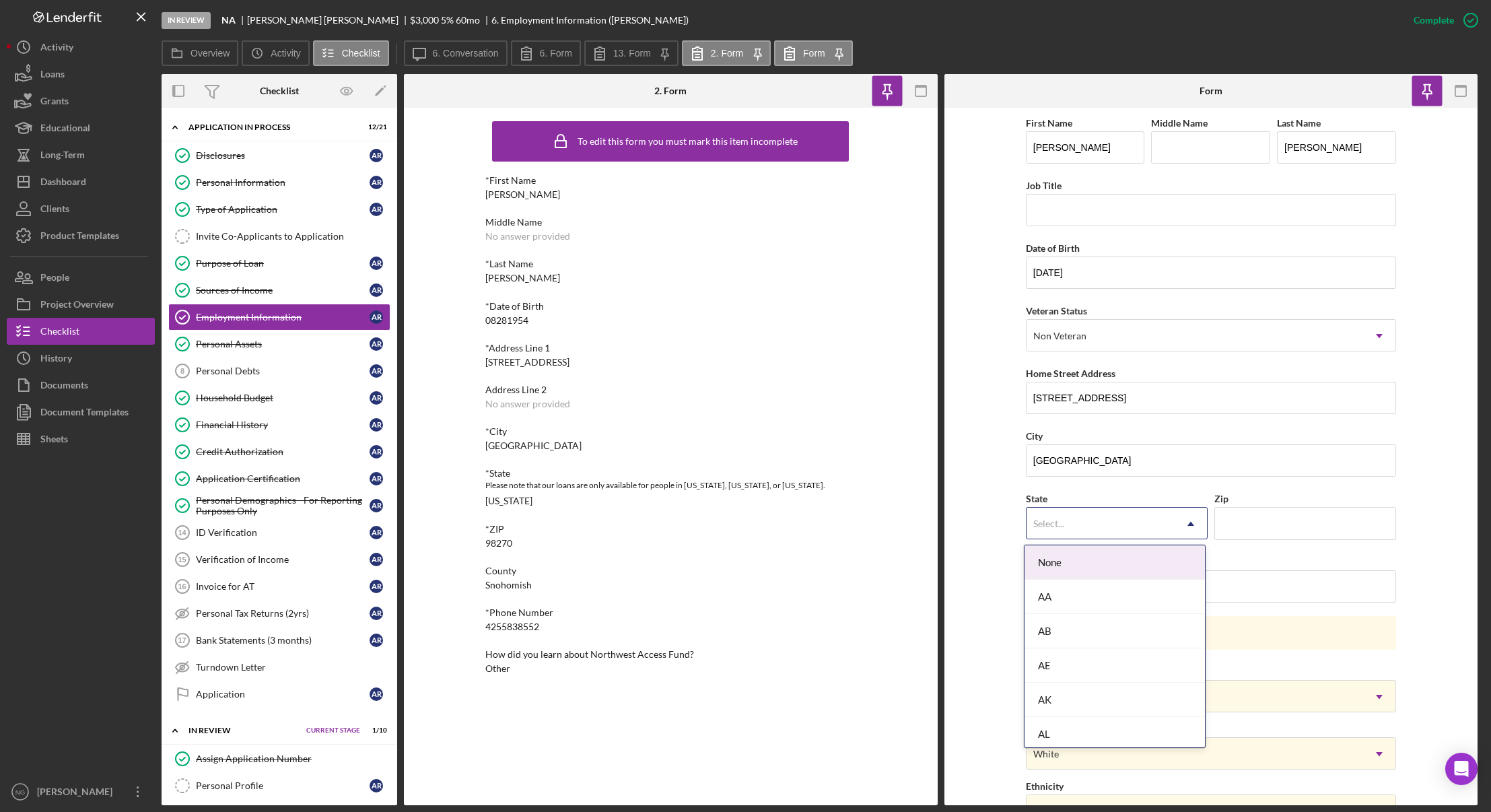
click at [1089, 525] on div "Select..." at bounding box center [1100, 524] width 148 height 31
click at [1066, 595] on div "WA" at bounding box center [1114, 592] width 180 height 35
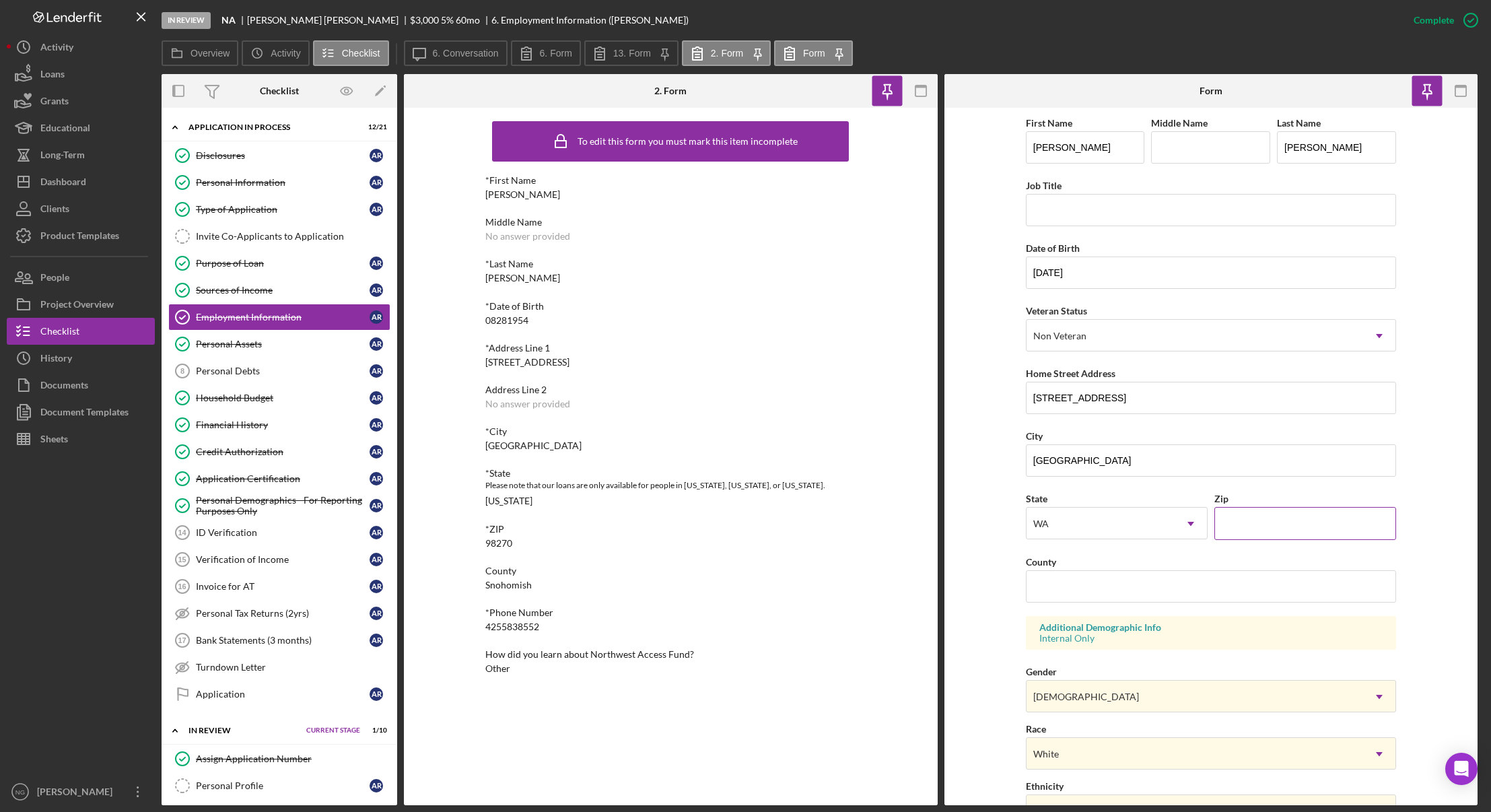
click at [1275, 523] on input "Zip" at bounding box center [1305, 523] width 182 height 32
type input "98270"
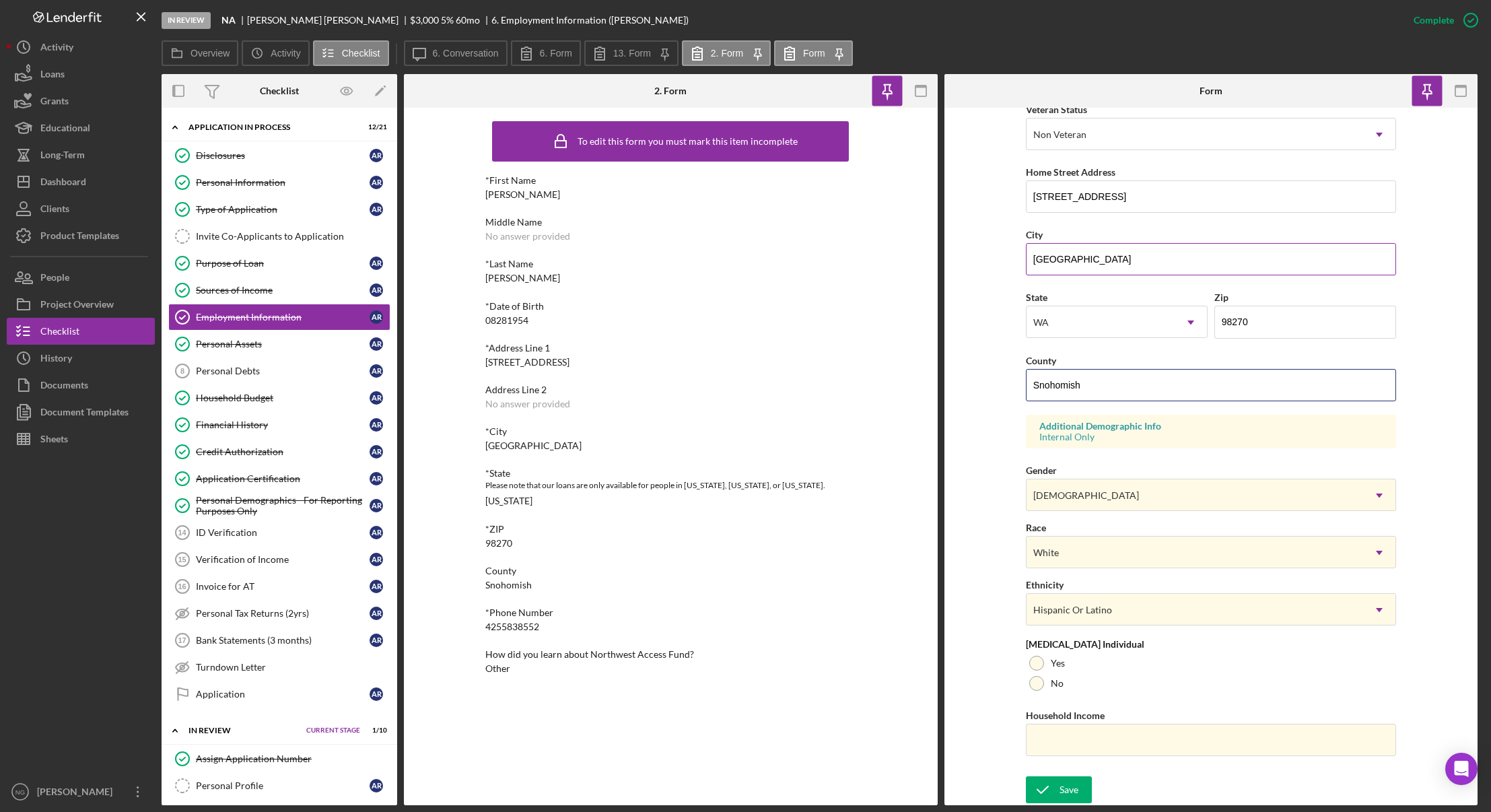
scroll to position [0, 0]
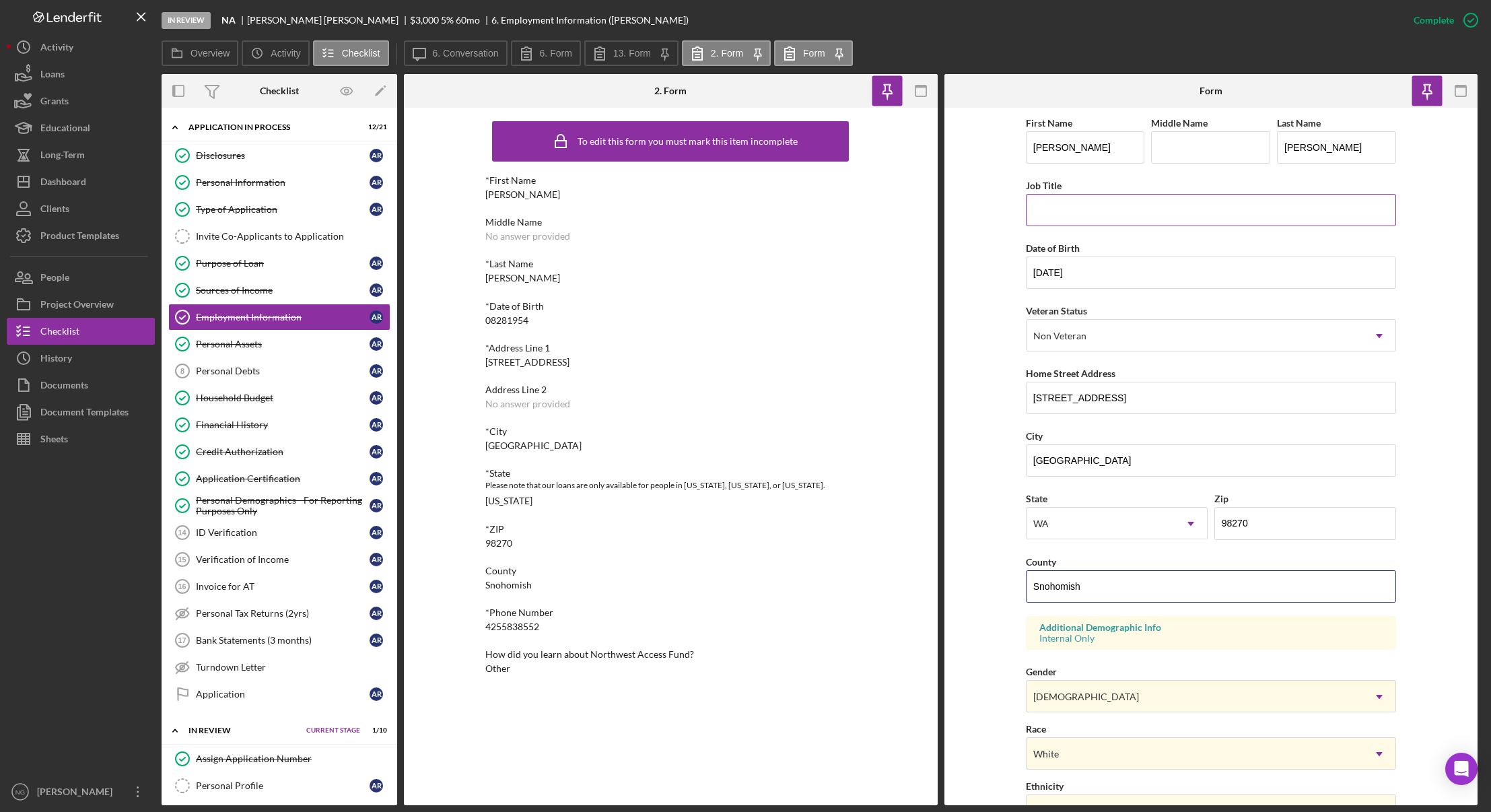
type input "Snohomish"
click at [1062, 217] on input "Job Title" at bounding box center [1212, 210] width 371 height 32
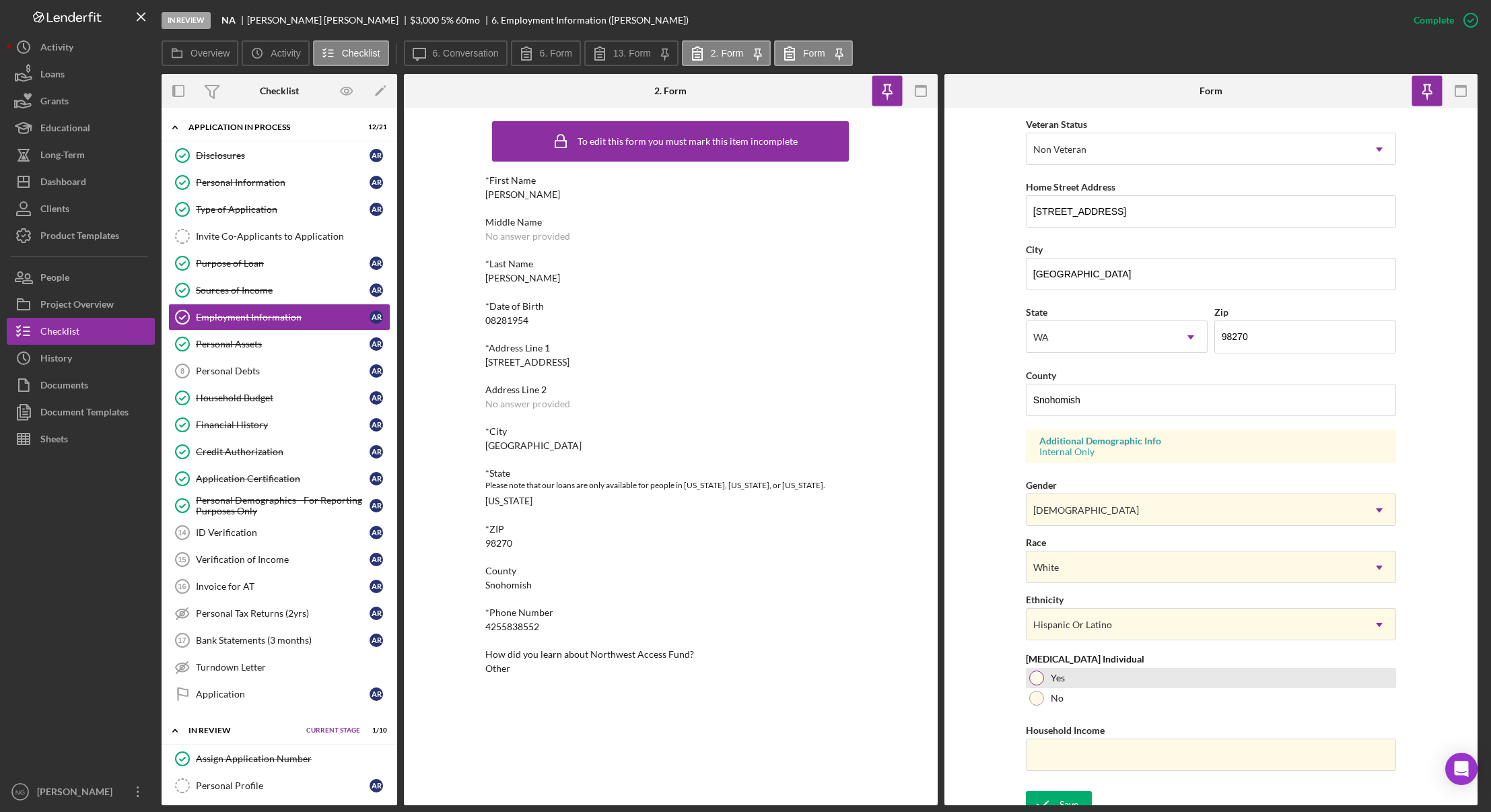
scroll to position [201, 0]
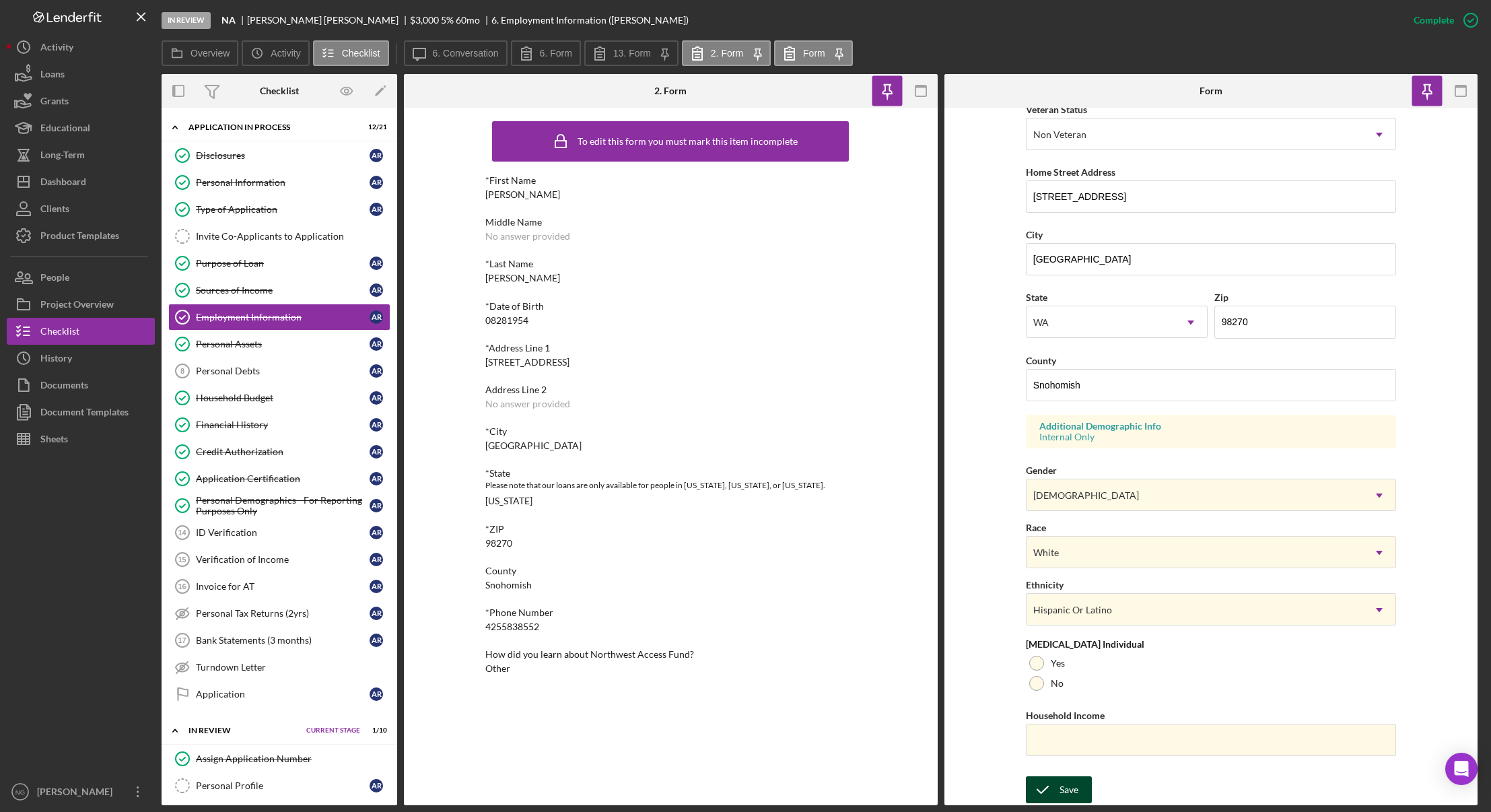
type input "Retired"
click at [1053, 788] on icon "submit" at bounding box center [1043, 789] width 34 height 34
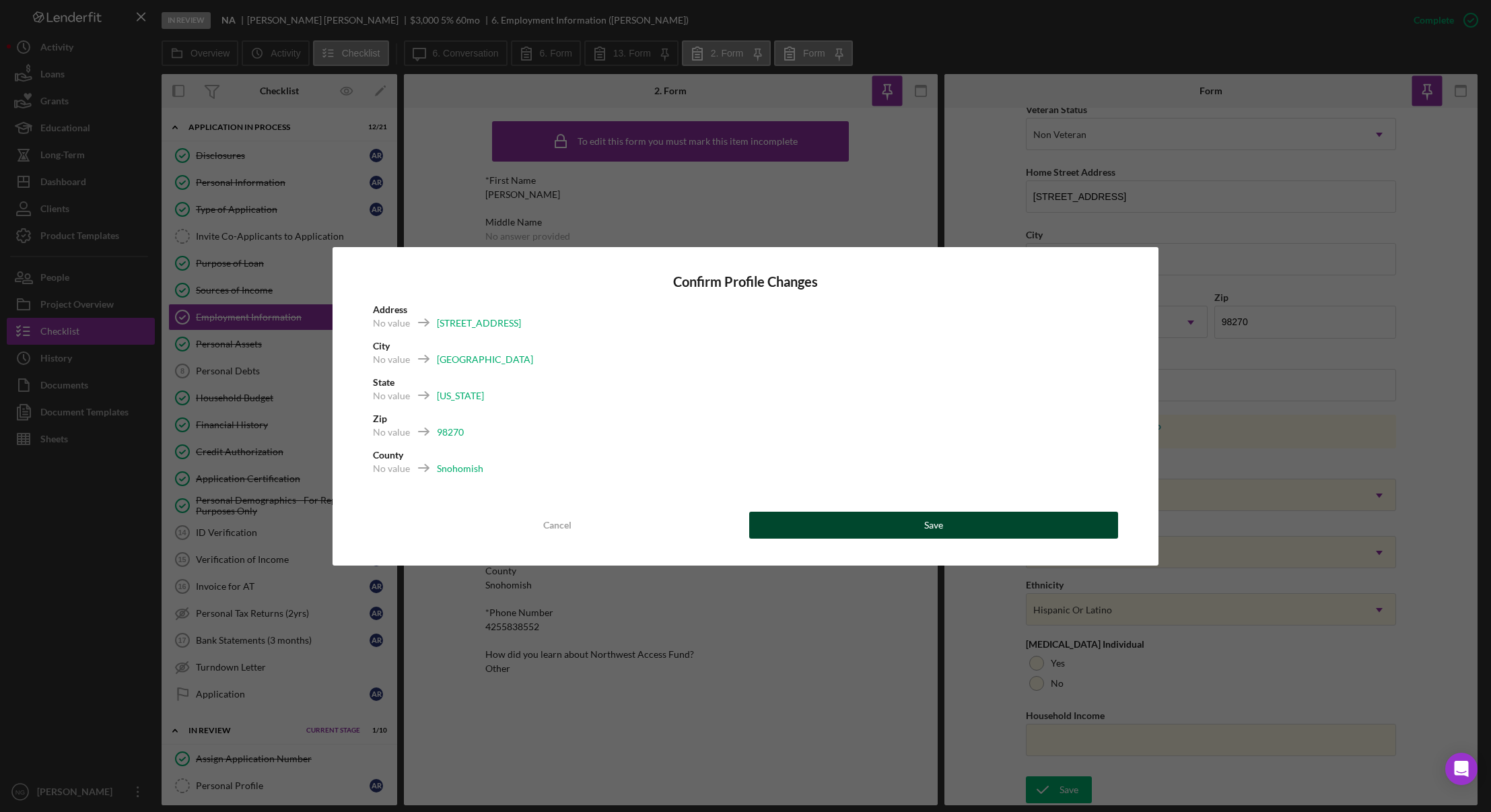
click at [1006, 524] on button "Save" at bounding box center [934, 525] width 370 height 27
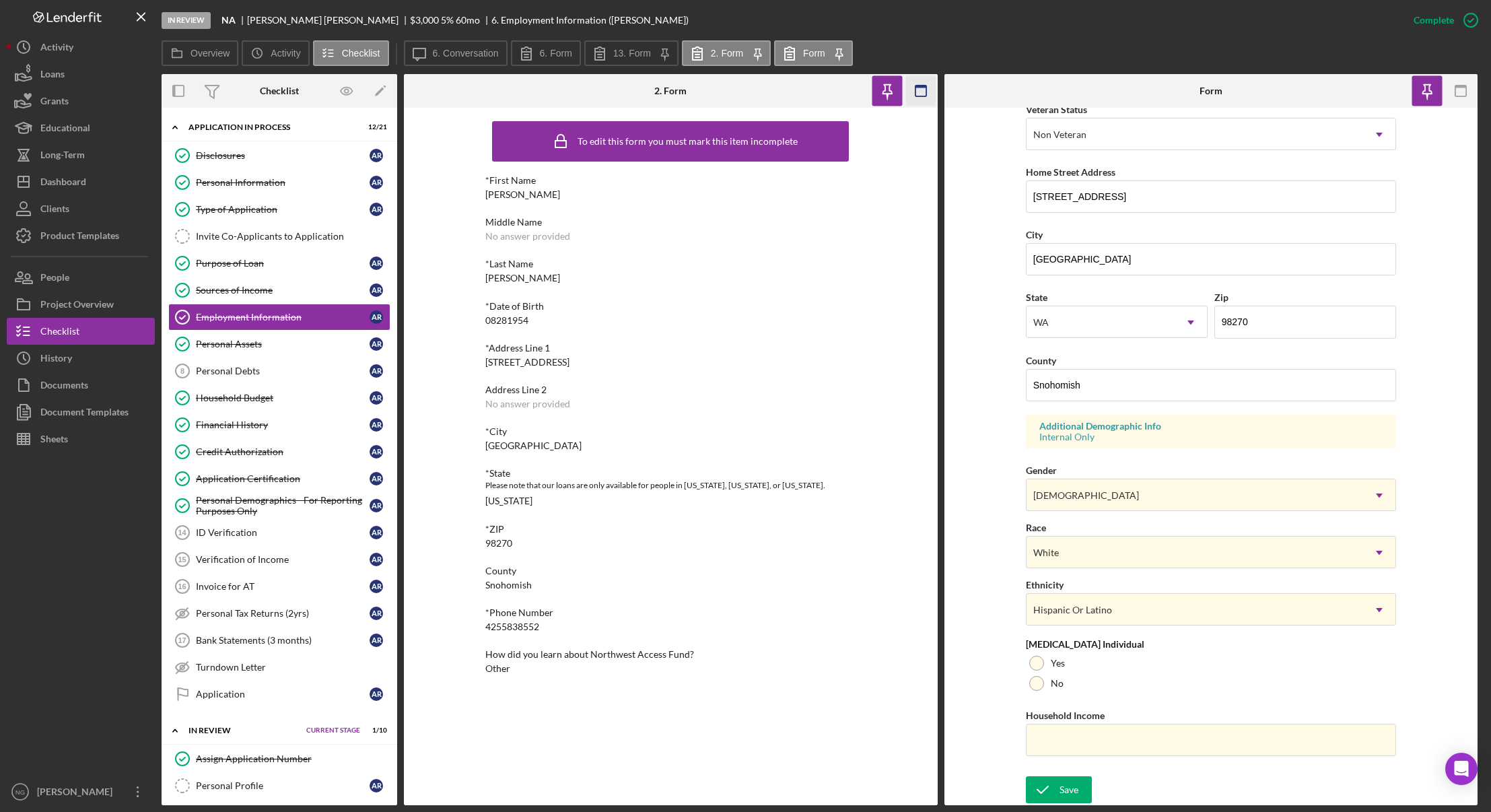
click at [926, 95] on icon "button" at bounding box center [921, 91] width 30 height 30
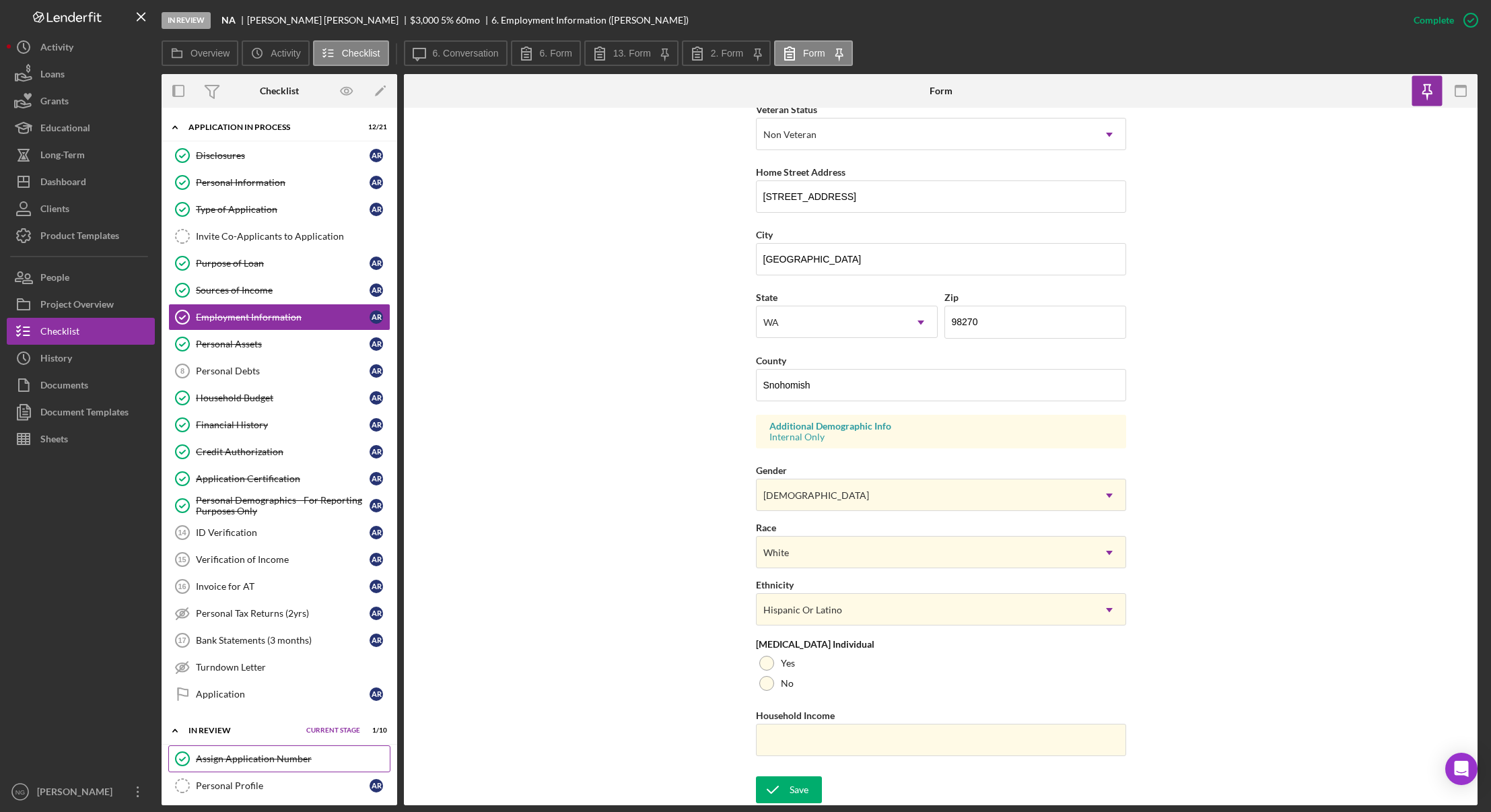
click at [306, 760] on div "Assign Application Number" at bounding box center [293, 758] width 194 height 11
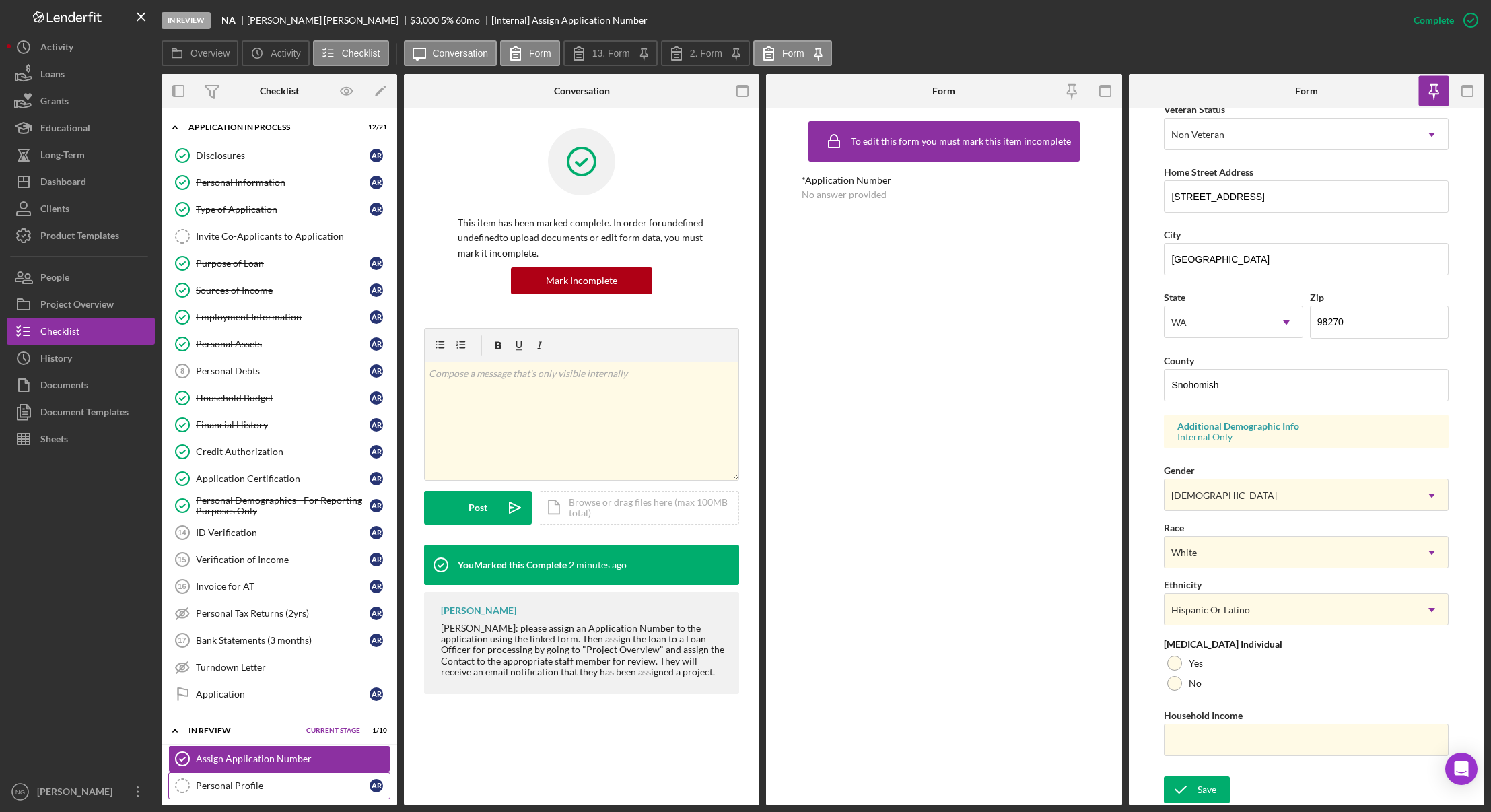
click at [301, 776] on link "Personal Profile Personal Profile A R" at bounding box center [279, 786] width 223 height 27
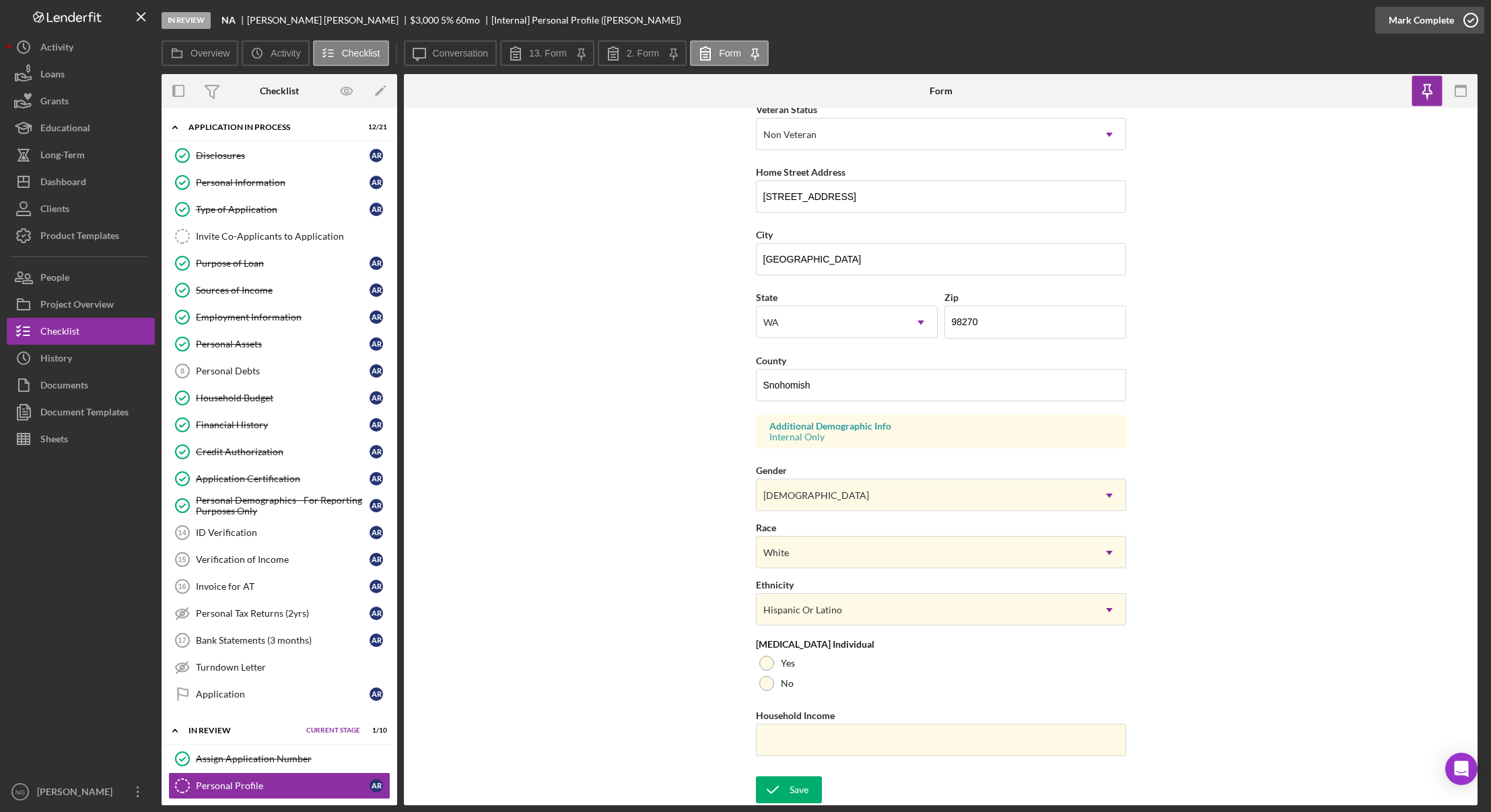
click at [1468, 25] on icon "button" at bounding box center [1472, 20] width 34 height 34
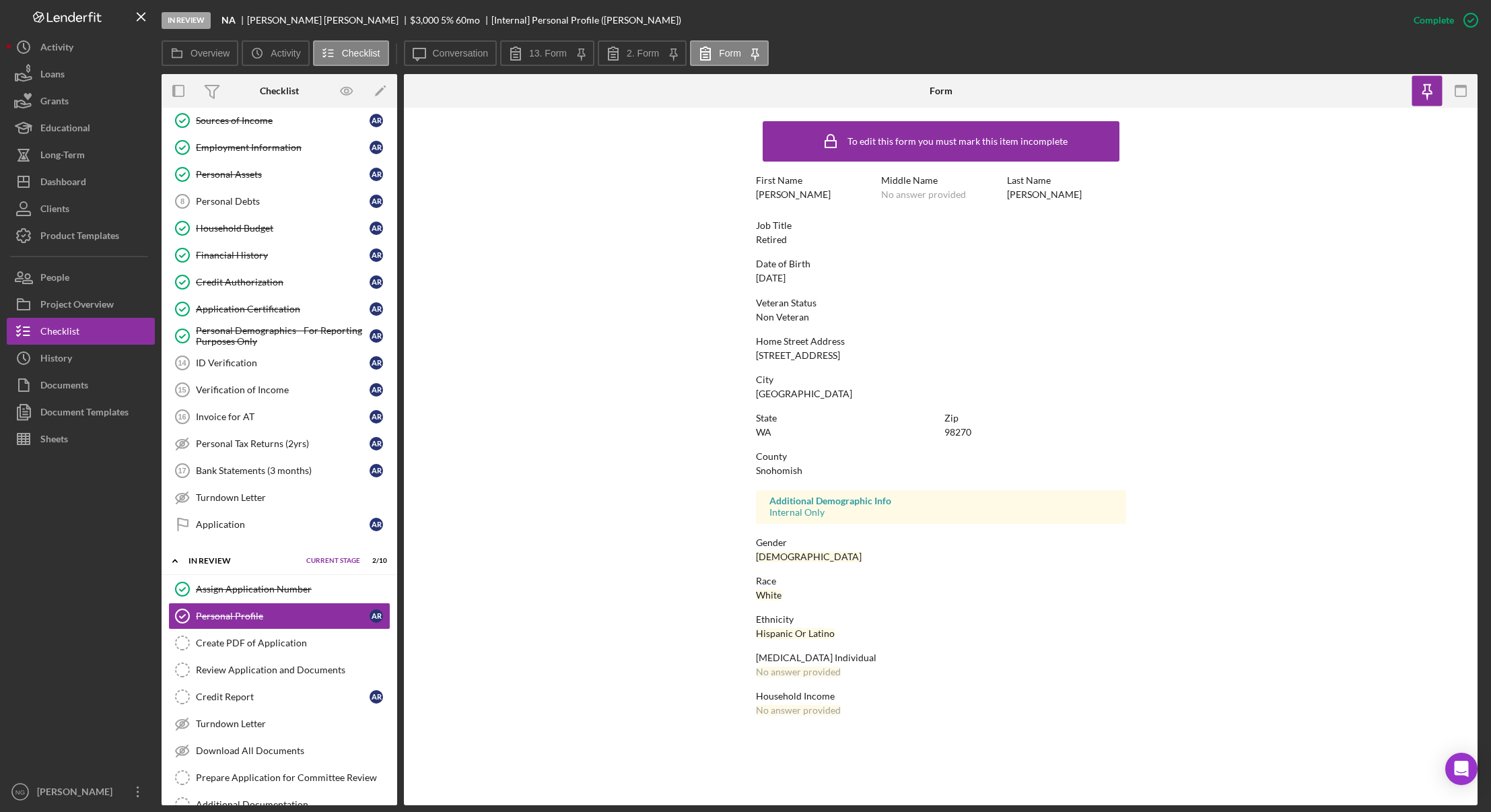
scroll to position [314, 0]
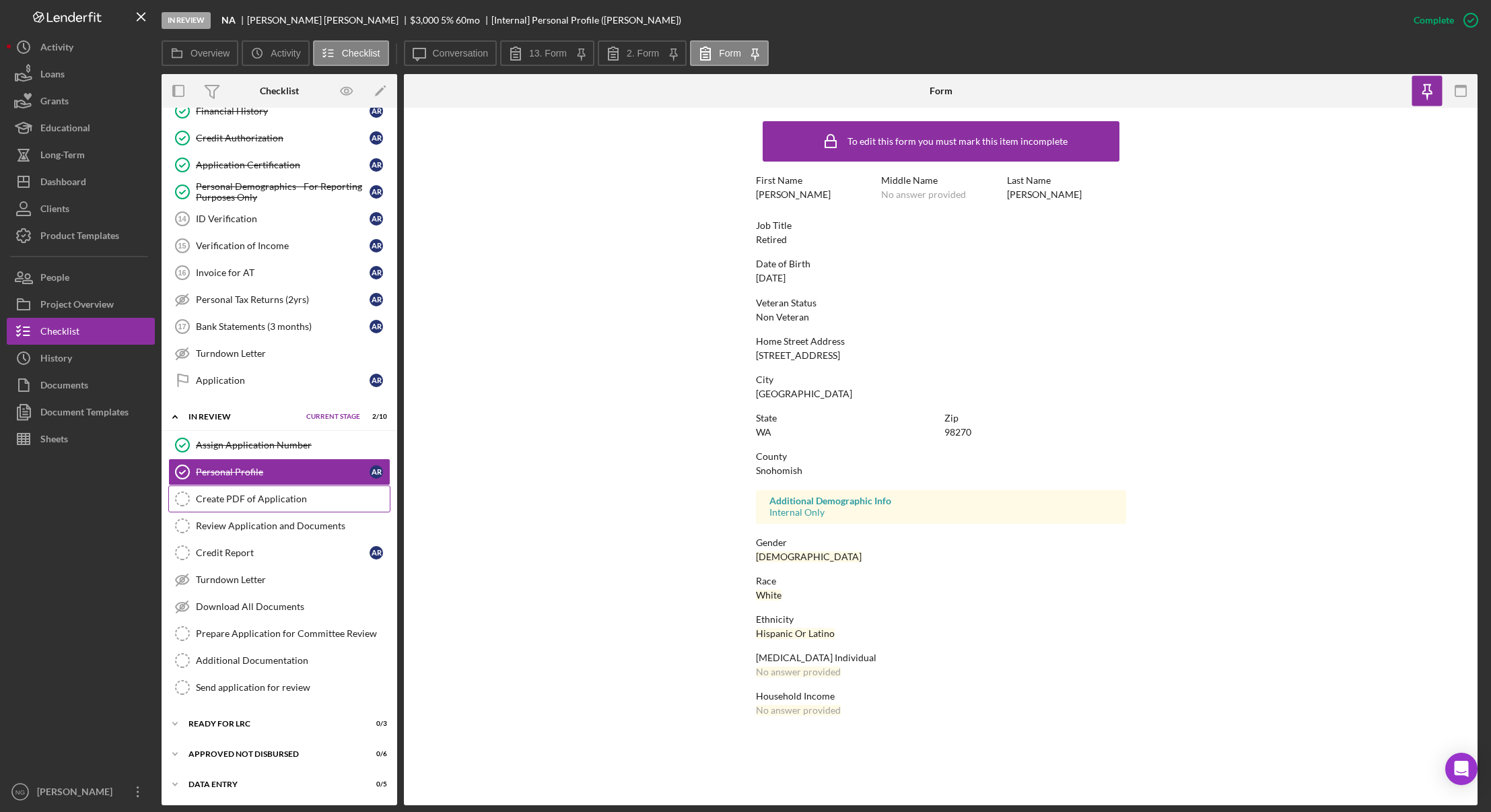
click at [292, 497] on div "Create PDF of Application" at bounding box center [293, 498] width 194 height 11
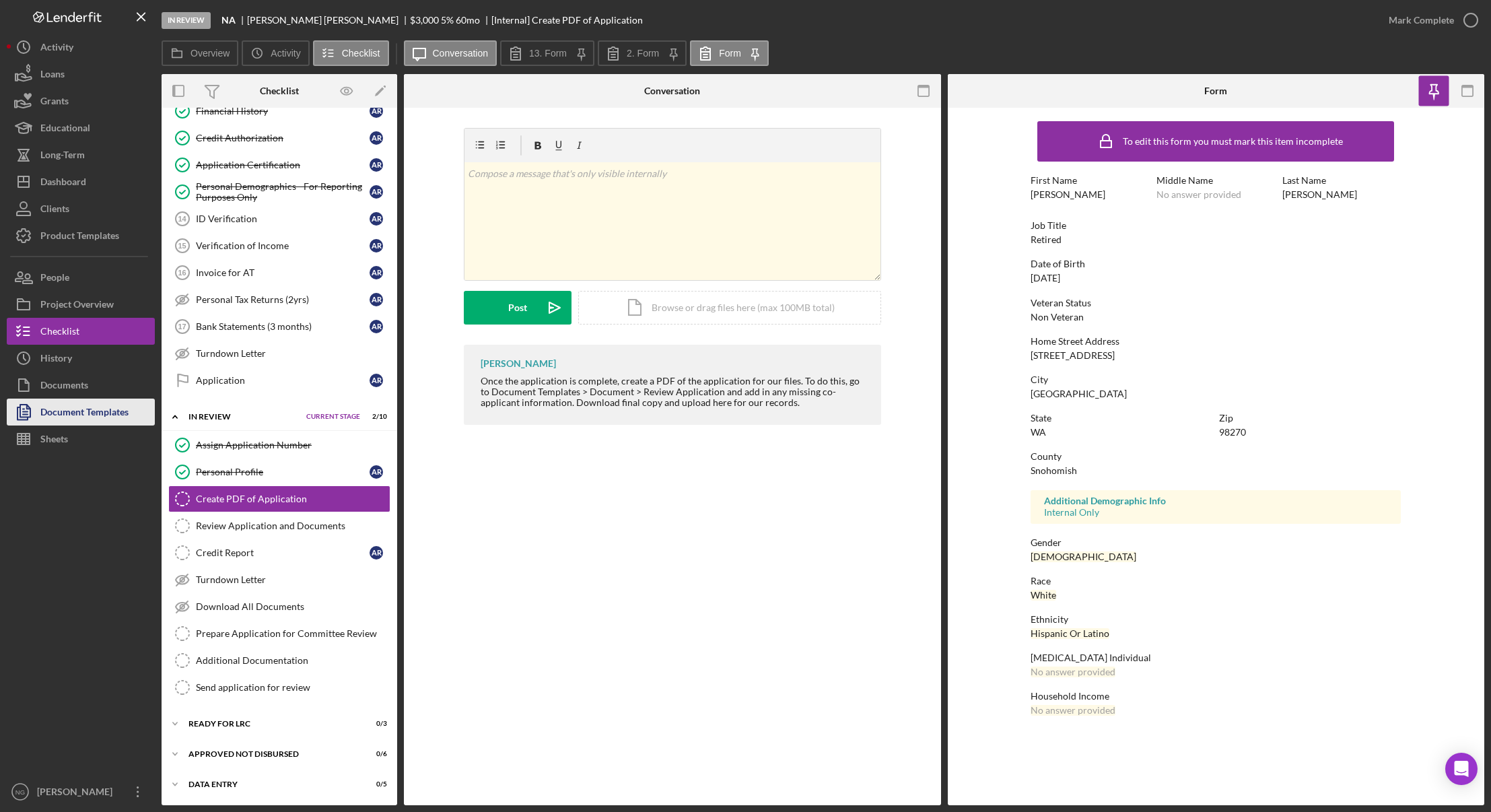
click at [96, 410] on div "Document Templates" at bounding box center [85, 414] width 88 height 30
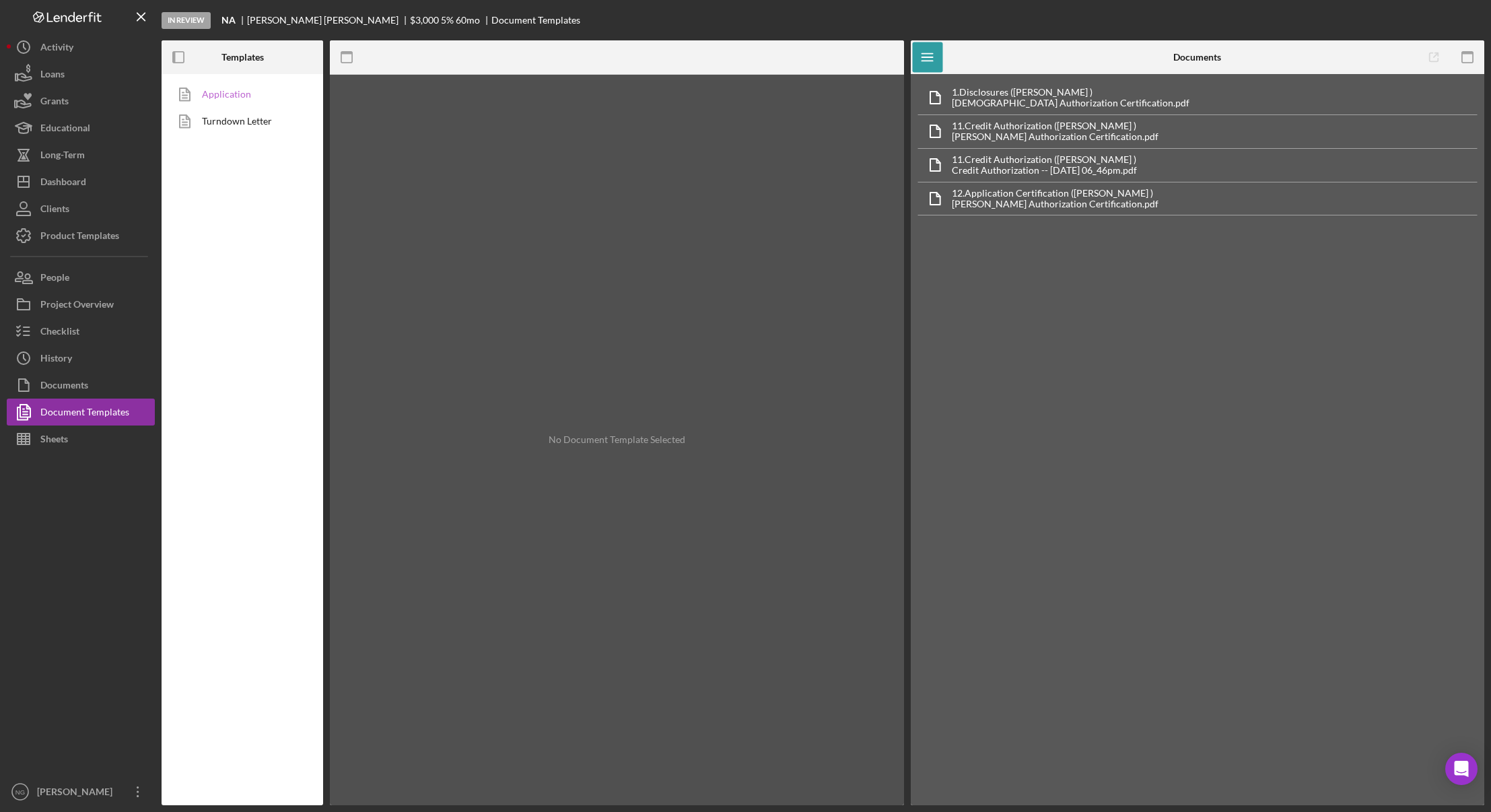
click at [245, 96] on link "Application" at bounding box center [239, 94] width 141 height 27
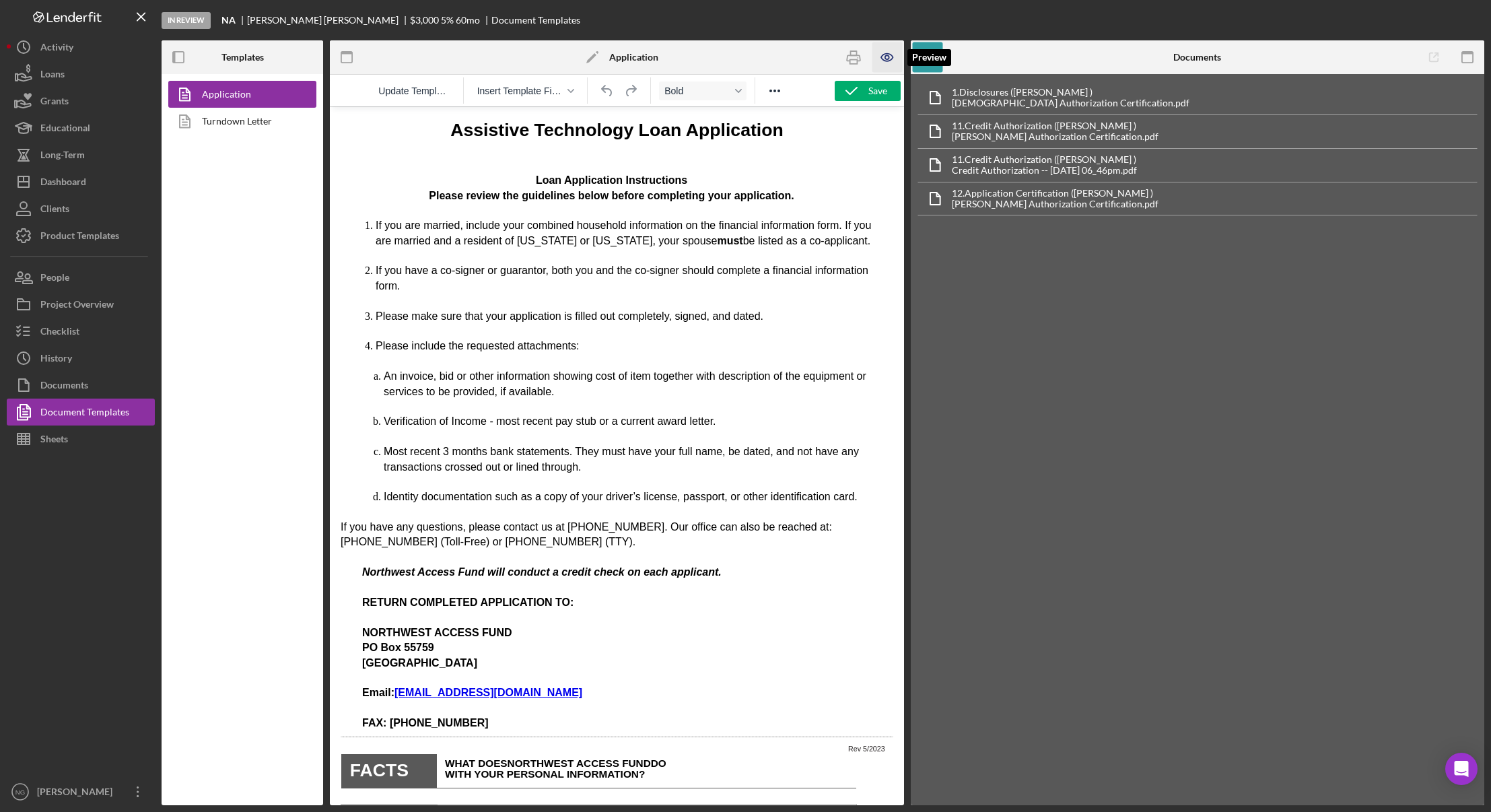
click at [882, 57] on icon "button" at bounding box center [887, 58] width 12 height 8
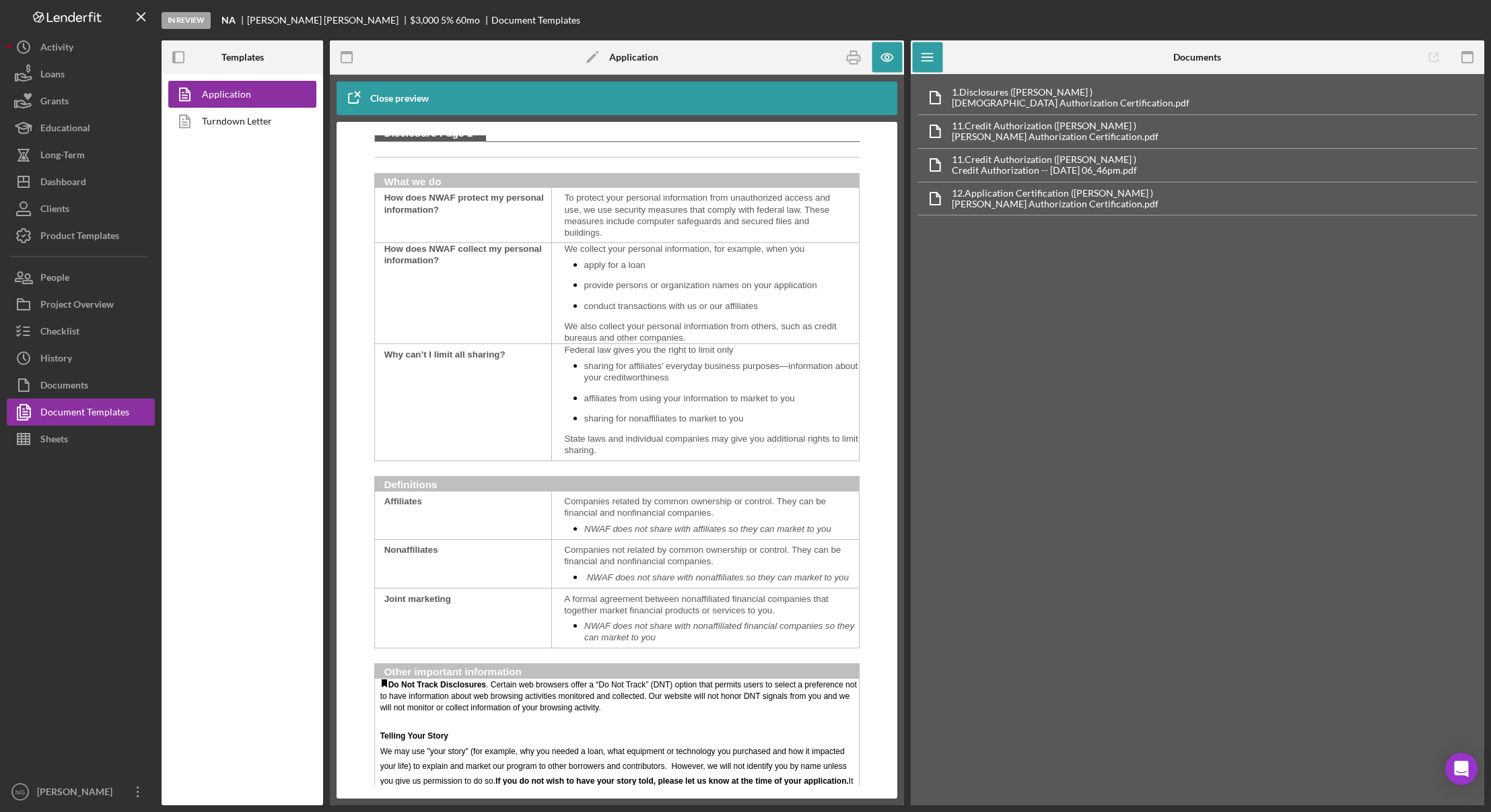
scroll to position [1951, 0]
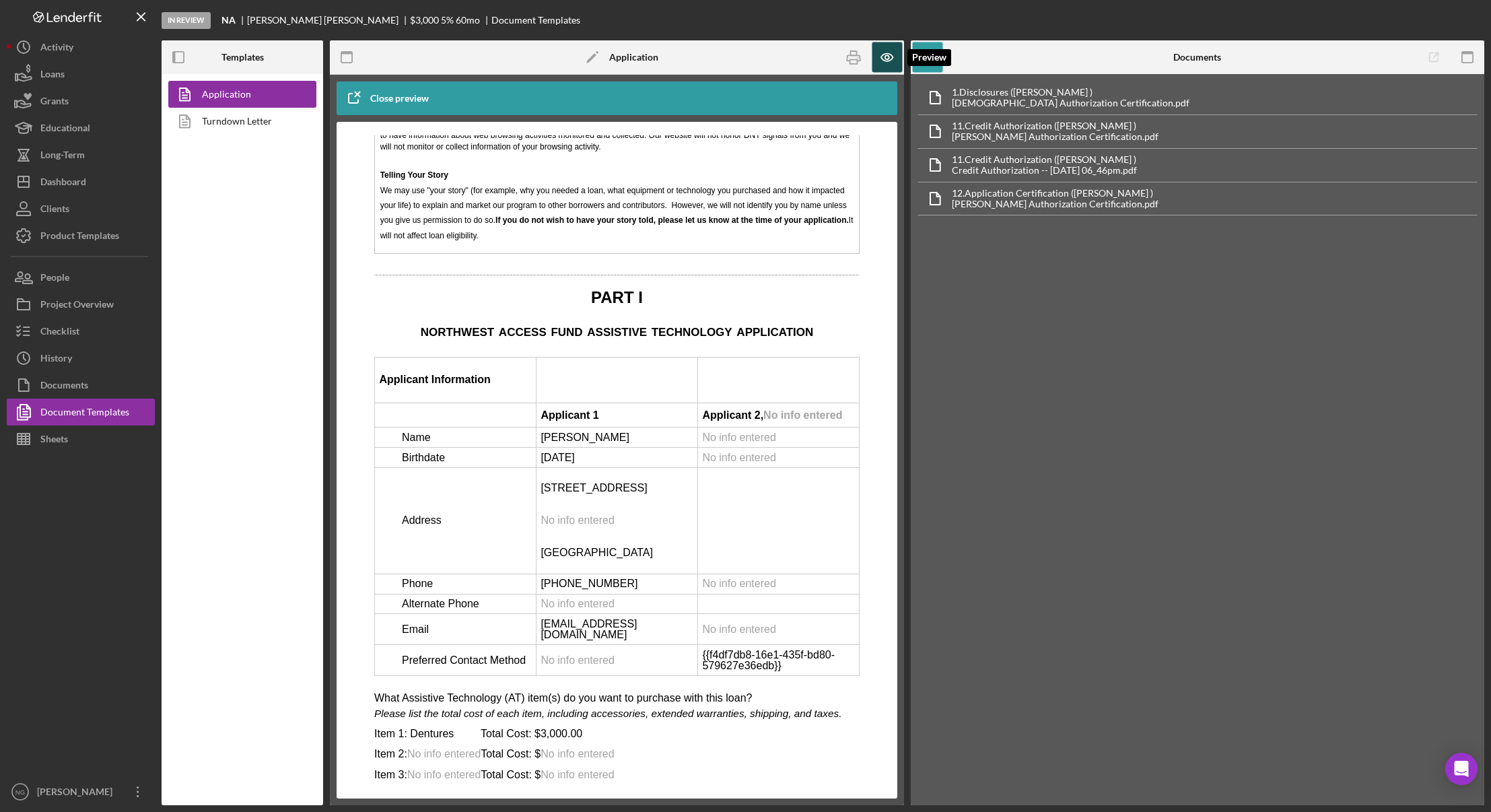
click at [876, 60] on icon "button" at bounding box center [887, 58] width 30 height 30
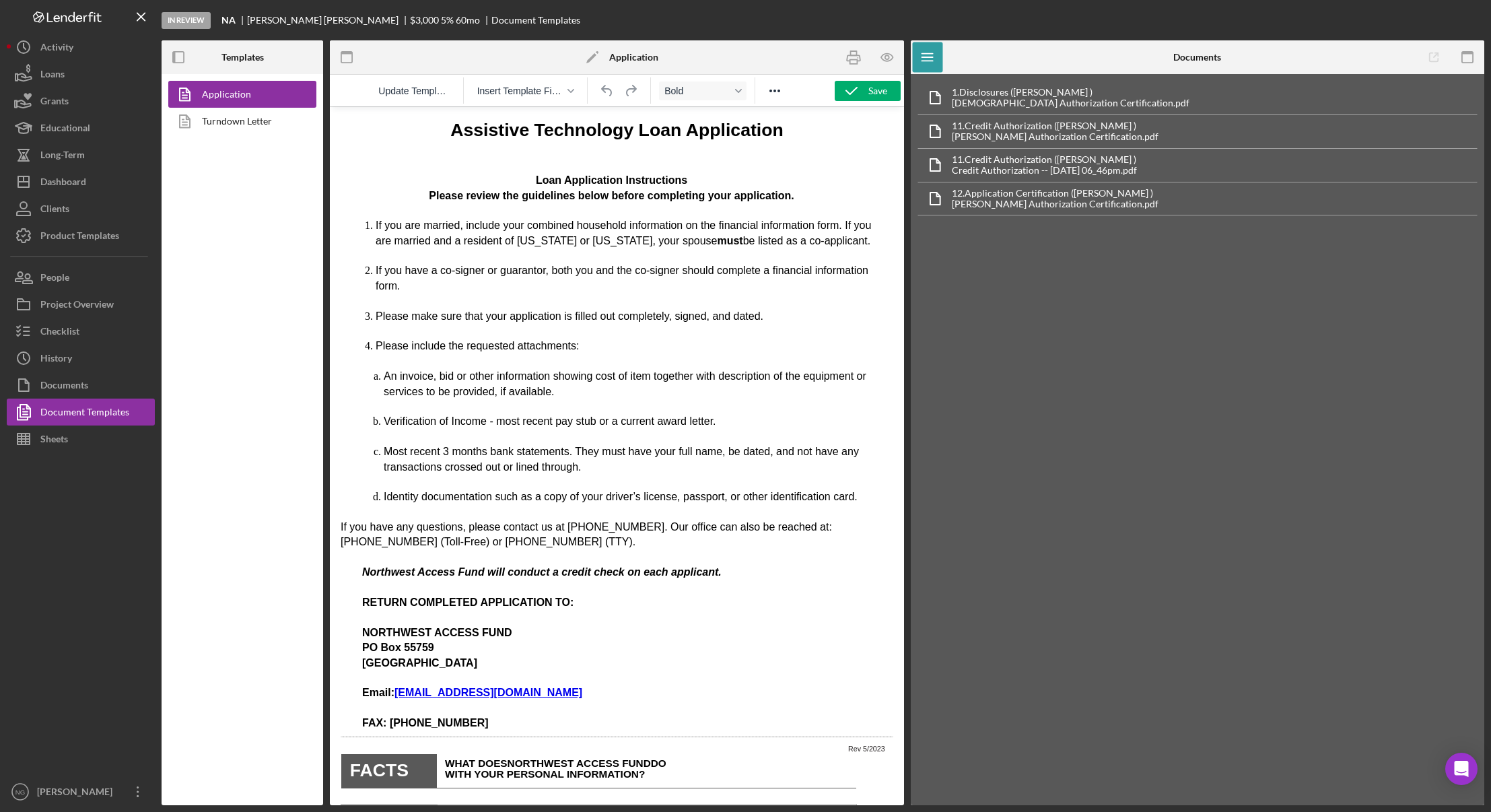
scroll to position [0, 0]
click at [869, 96] on div "Save" at bounding box center [878, 91] width 19 height 20
click at [850, 63] on rect "button" at bounding box center [853, 62] width 8 height 4
click at [80, 337] on button "Checklist" at bounding box center [80, 332] width 148 height 27
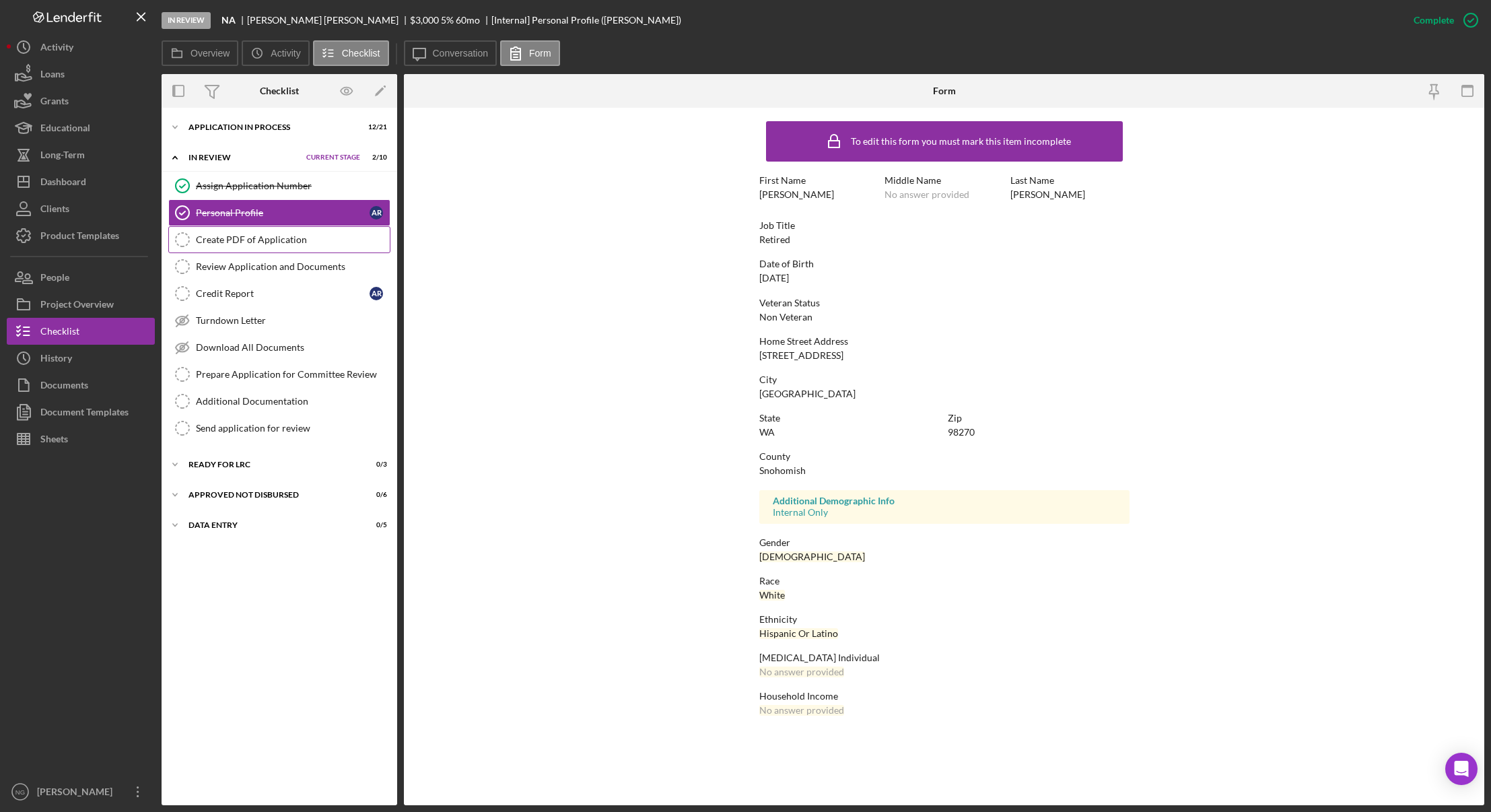
click at [257, 240] on div "Create PDF of Application" at bounding box center [293, 239] width 194 height 11
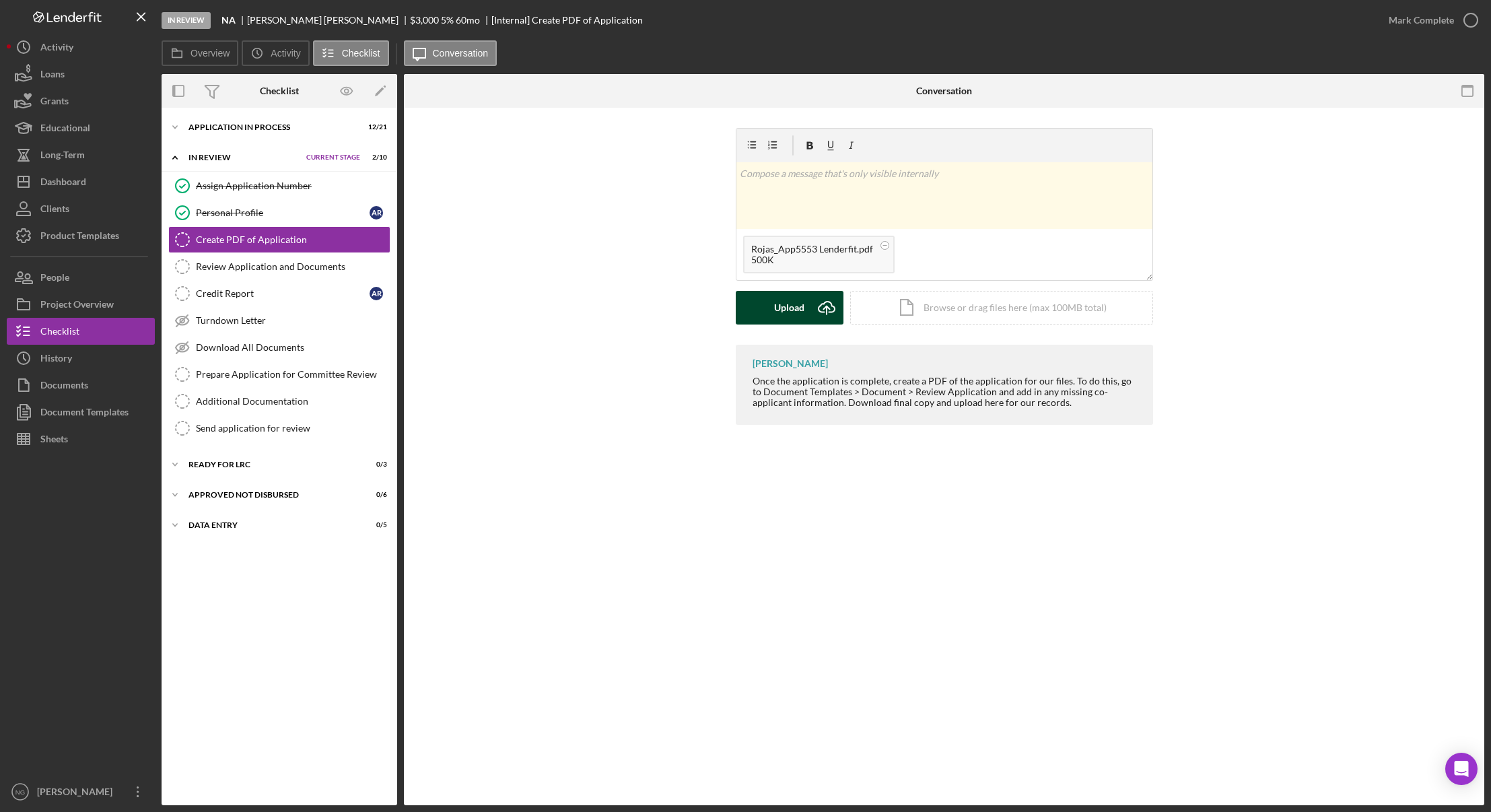
click at [795, 312] on div "Upload" at bounding box center [790, 308] width 30 height 34
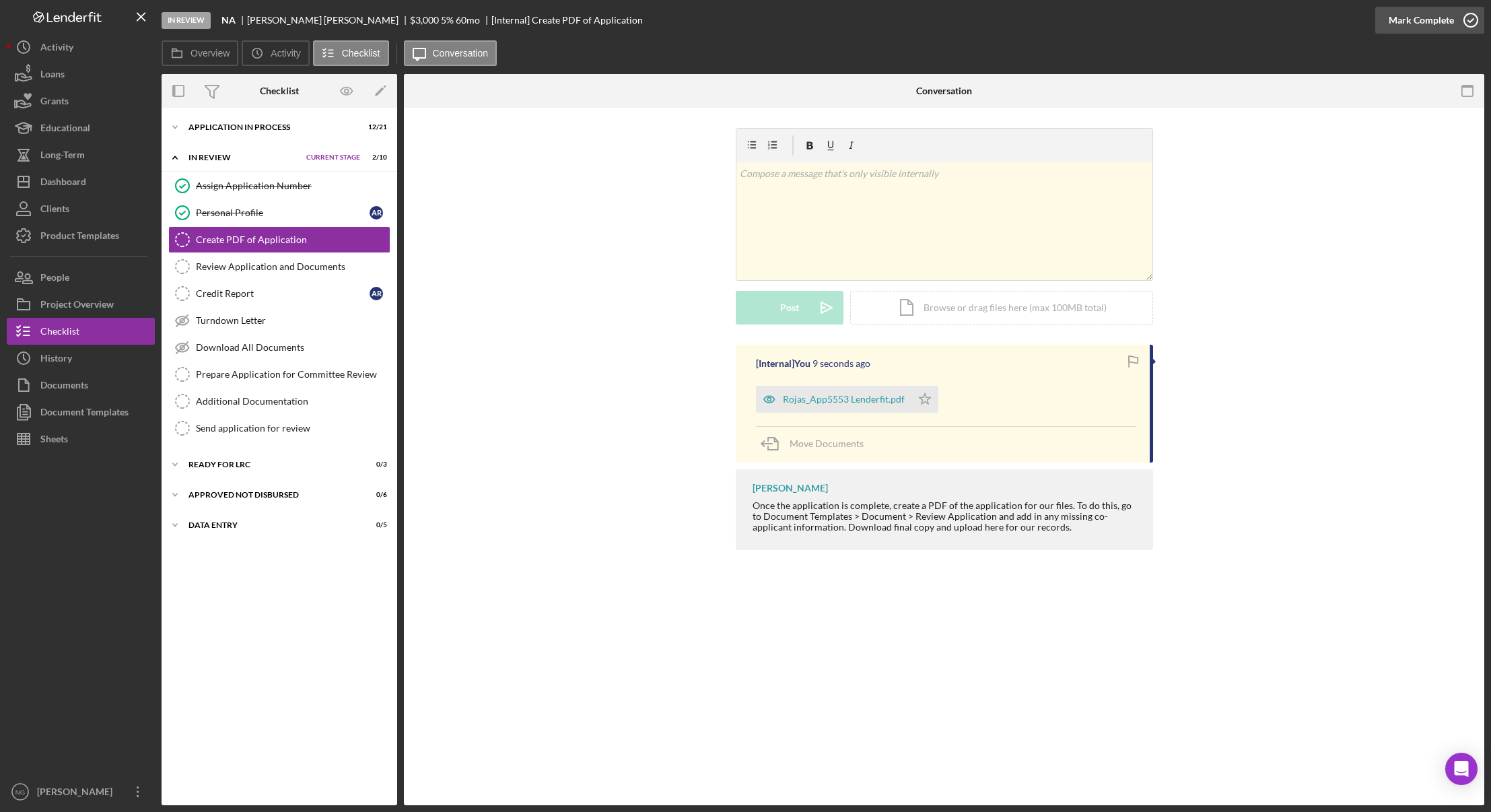
click at [1470, 15] on icon "button" at bounding box center [1472, 20] width 34 height 34
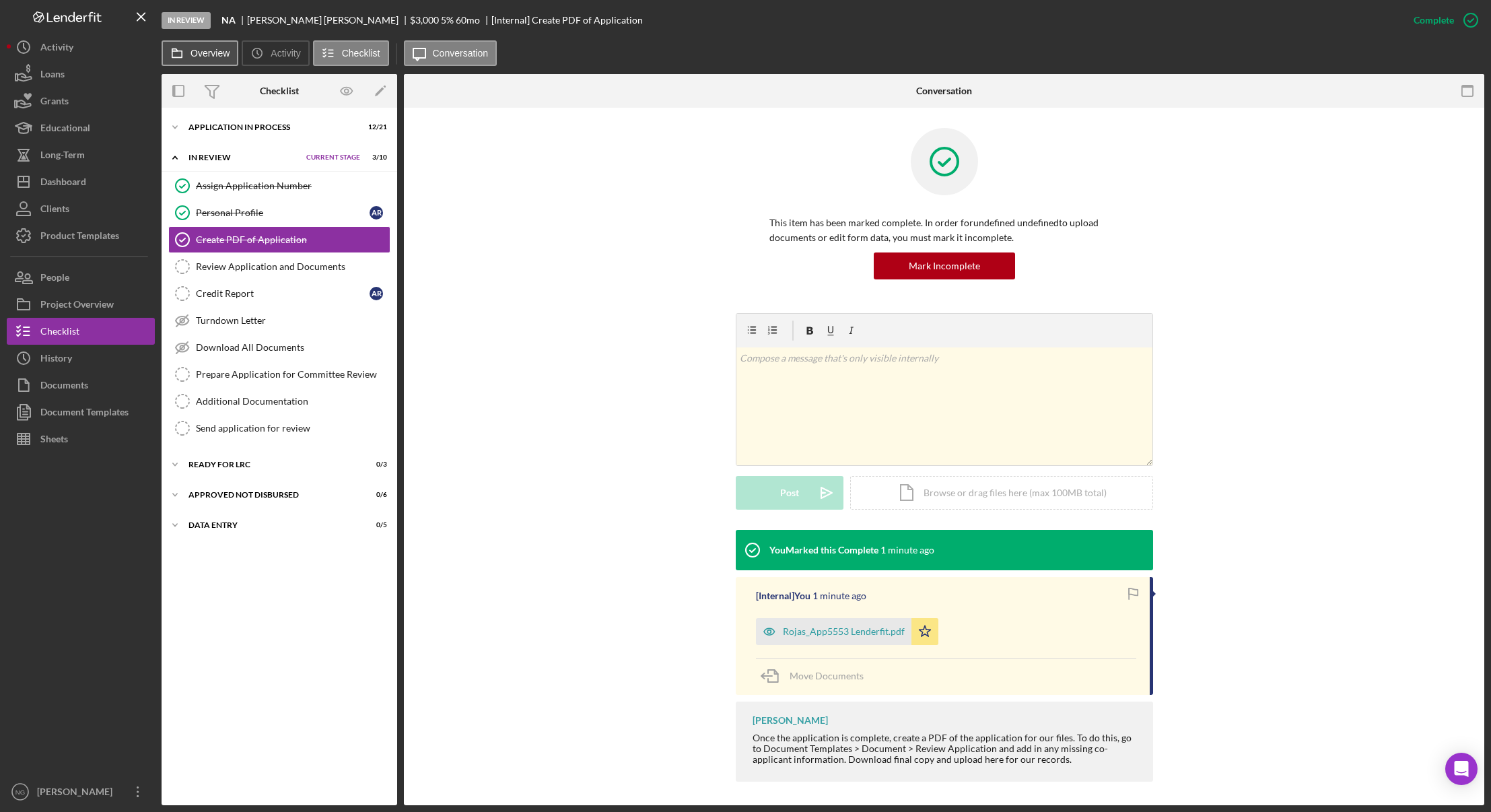
click at [211, 58] on label "Overview" at bounding box center [210, 52] width 39 height 11
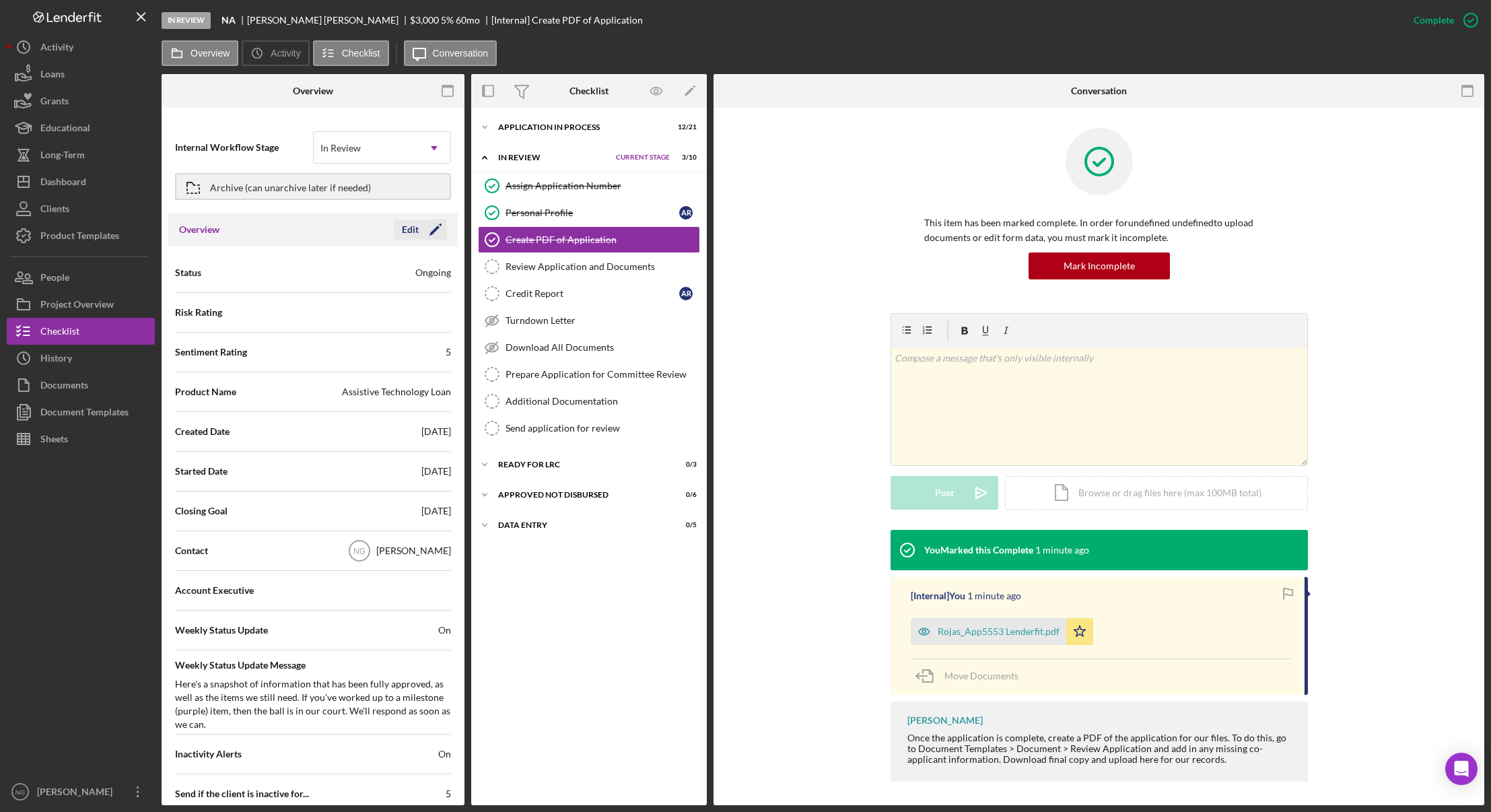
click at [423, 232] on icon "Icon/Edit" at bounding box center [436, 229] width 34 height 34
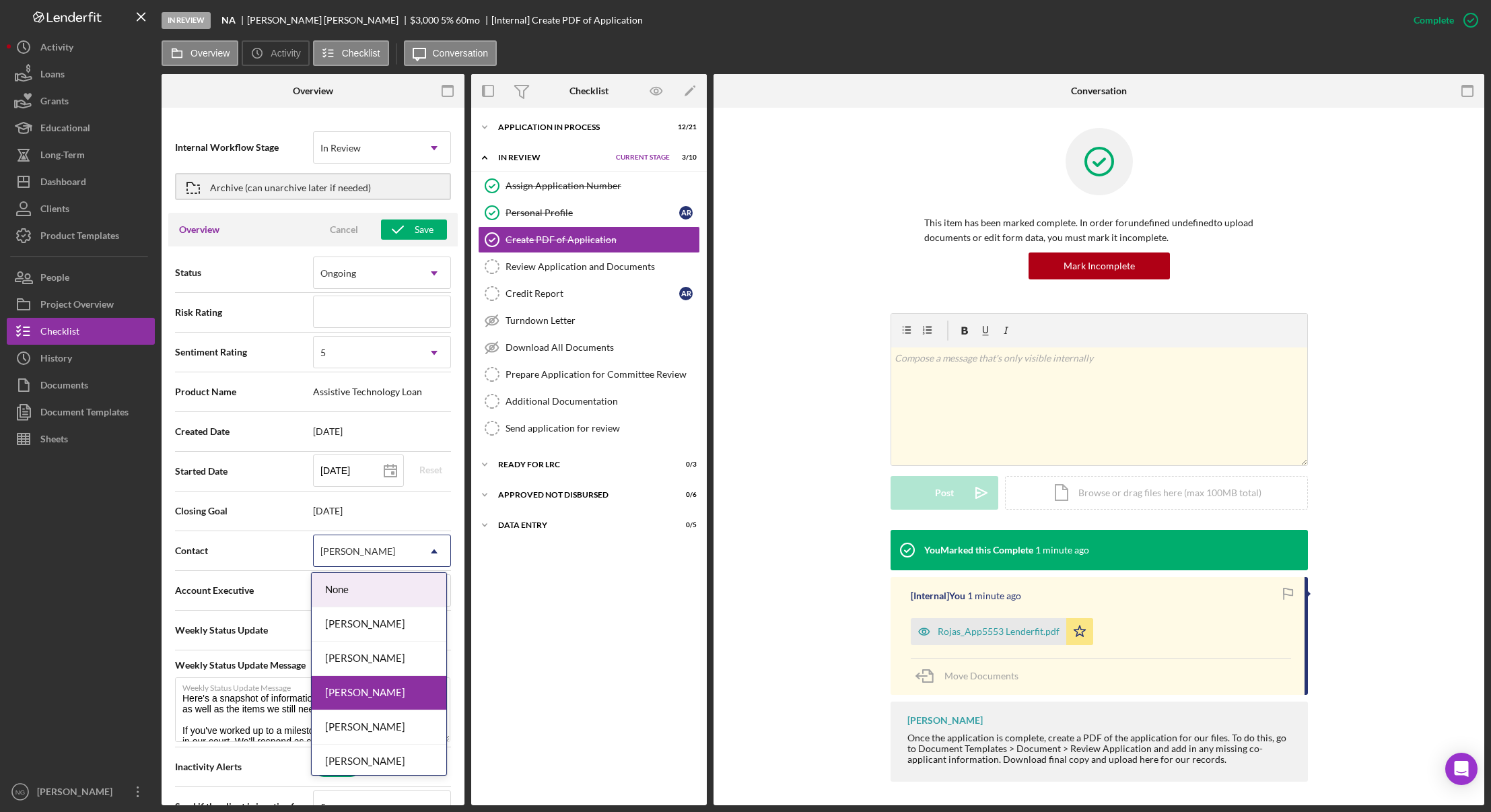
click at [364, 545] on div "[PERSON_NAME]" at bounding box center [366, 551] width 104 height 31
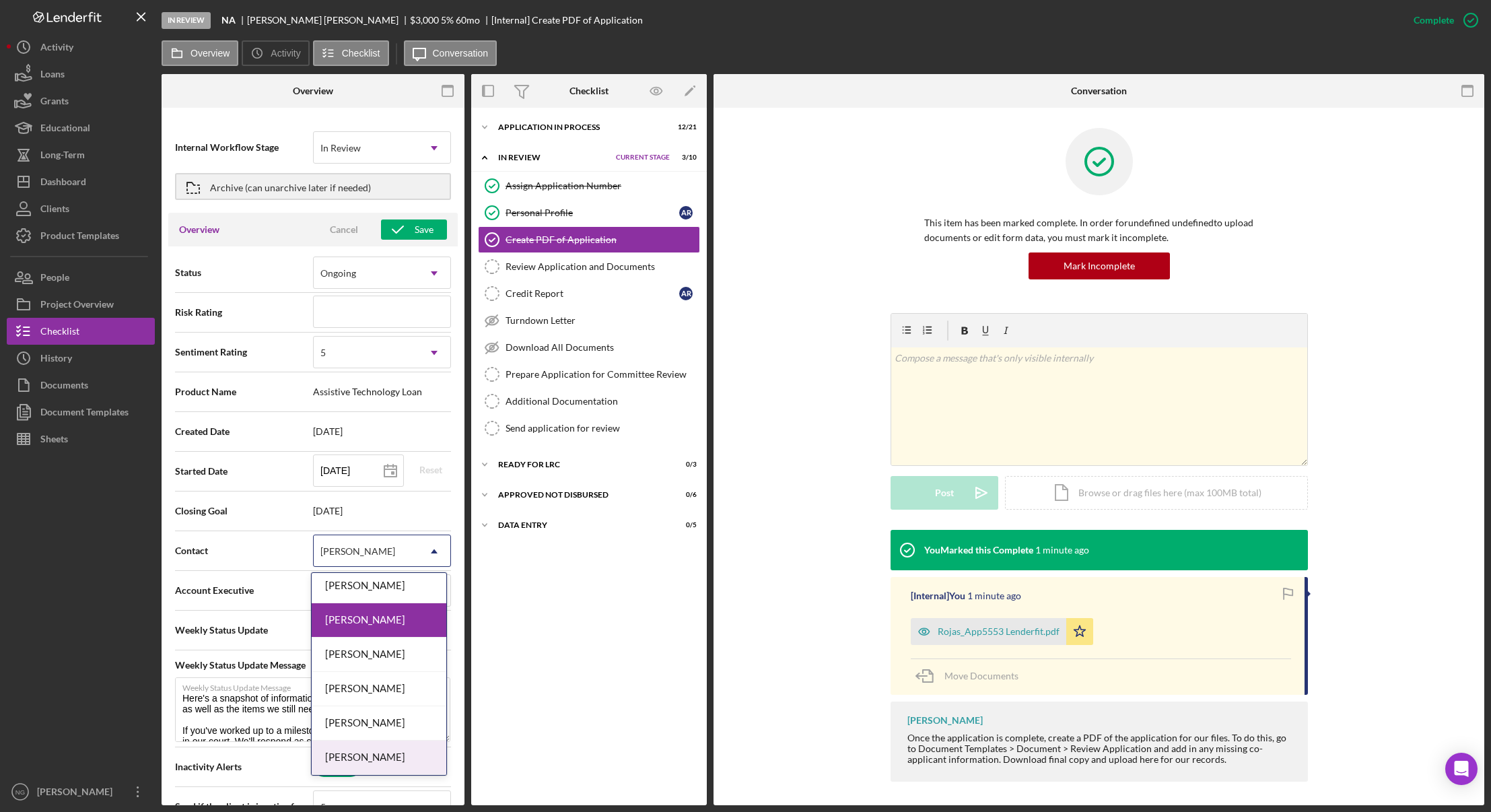
click at [366, 750] on div "[PERSON_NAME]" at bounding box center [378, 757] width 135 height 35
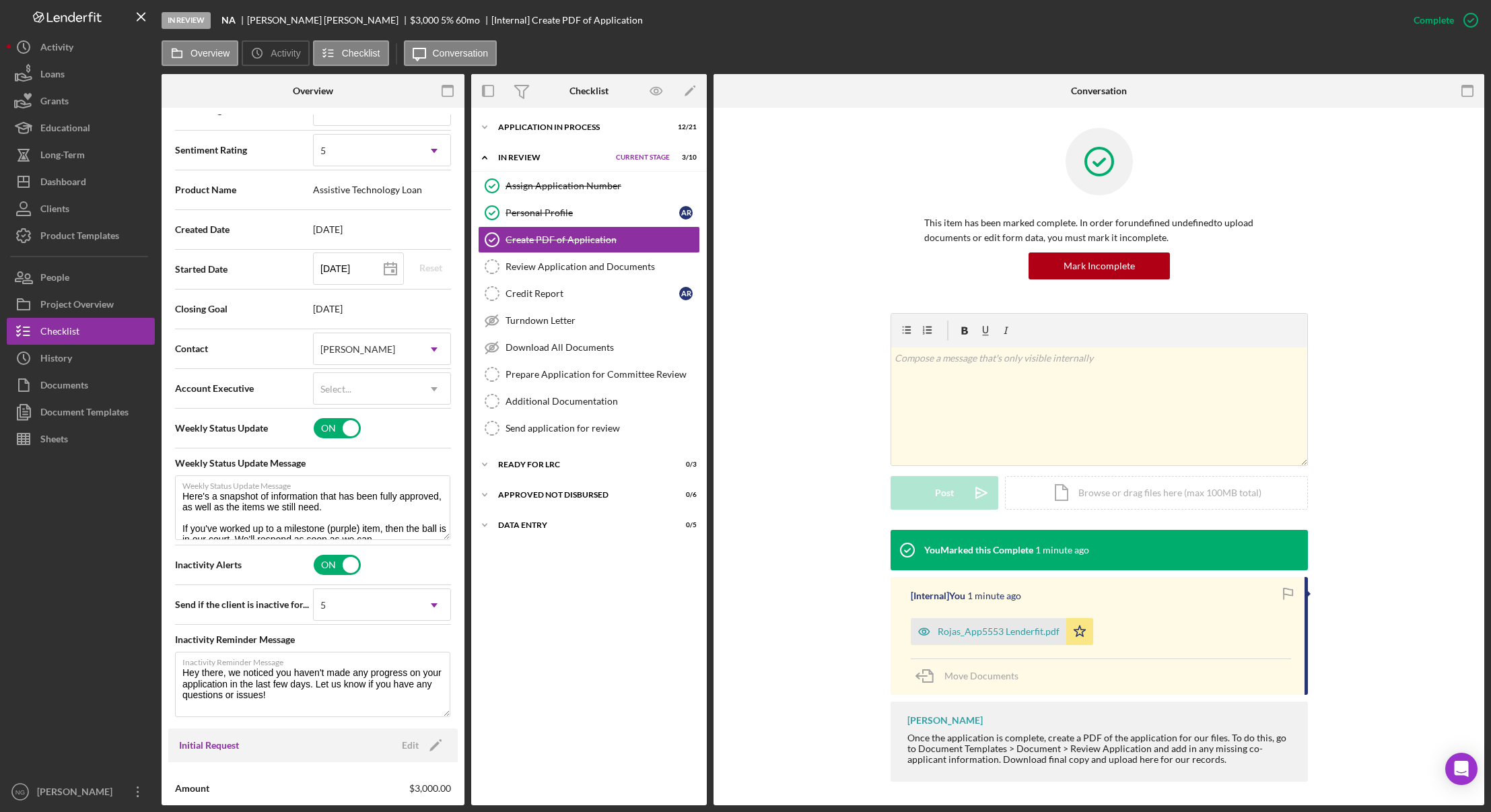
scroll to position [0, 0]
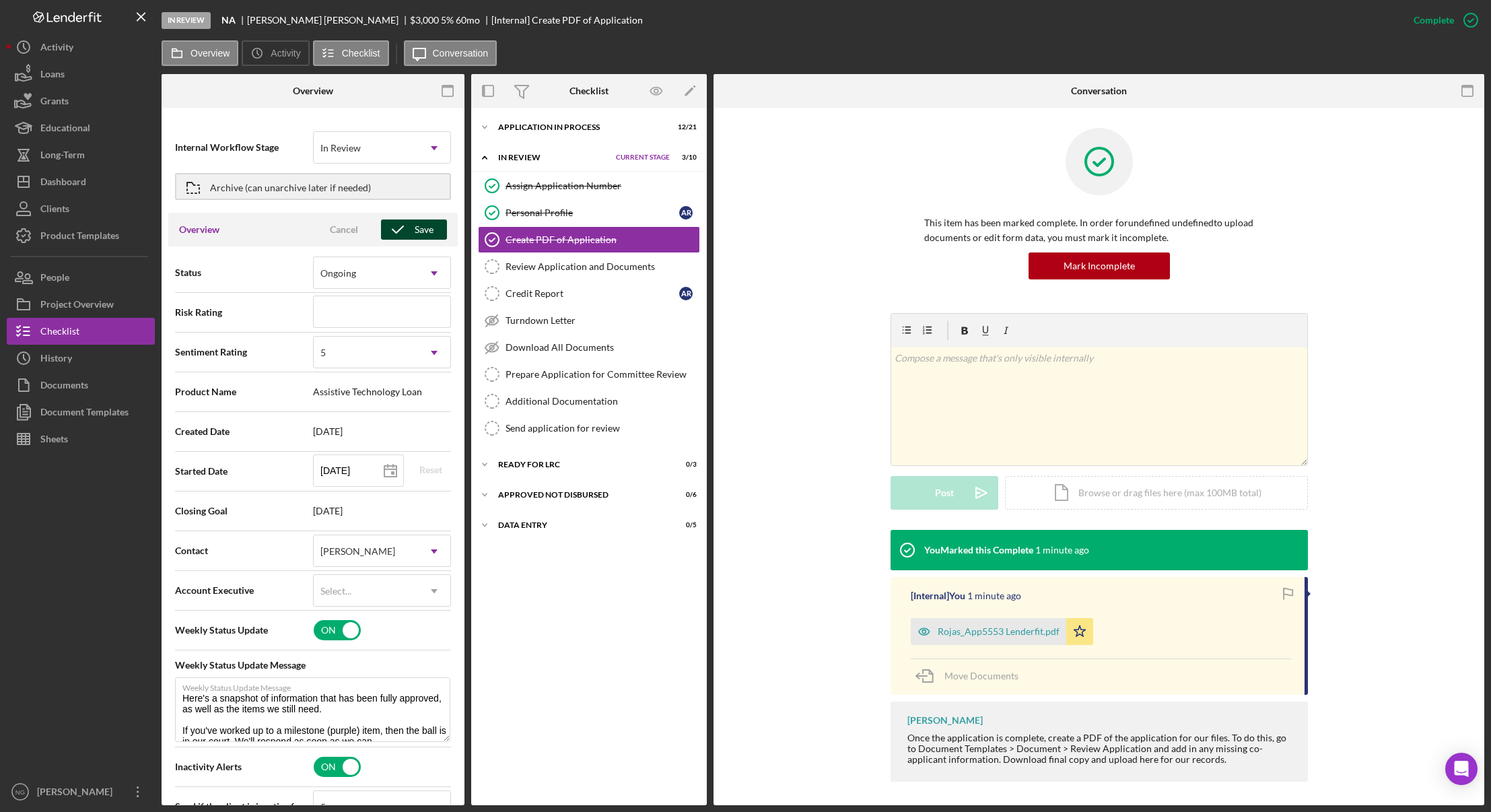
click at [415, 235] on div "Save" at bounding box center [424, 229] width 19 height 20
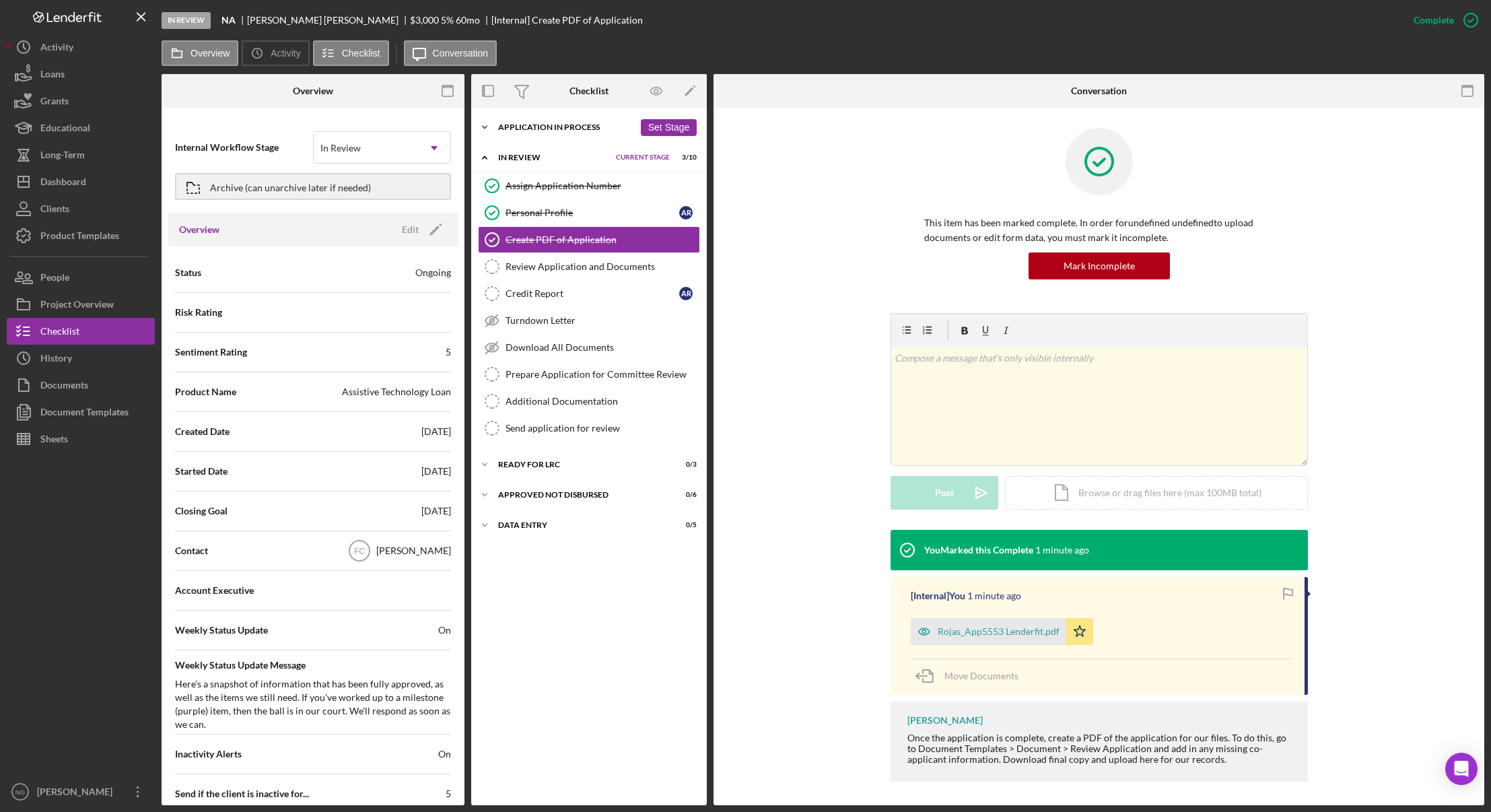
click at [594, 134] on div "Icon/Expander Application In Process 12 / 21 Set Stage" at bounding box center [589, 127] width 235 height 27
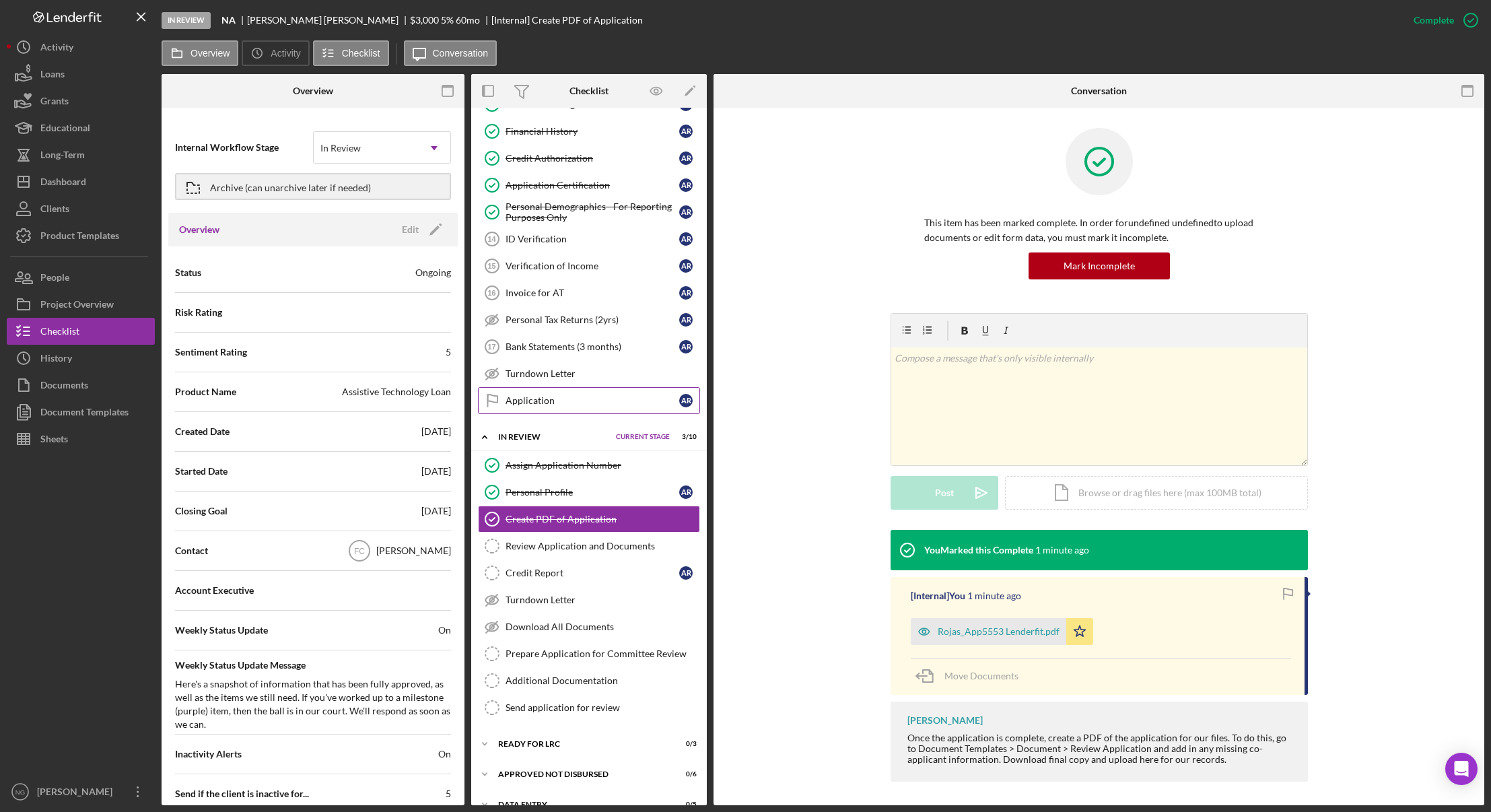
scroll to position [314, 0]
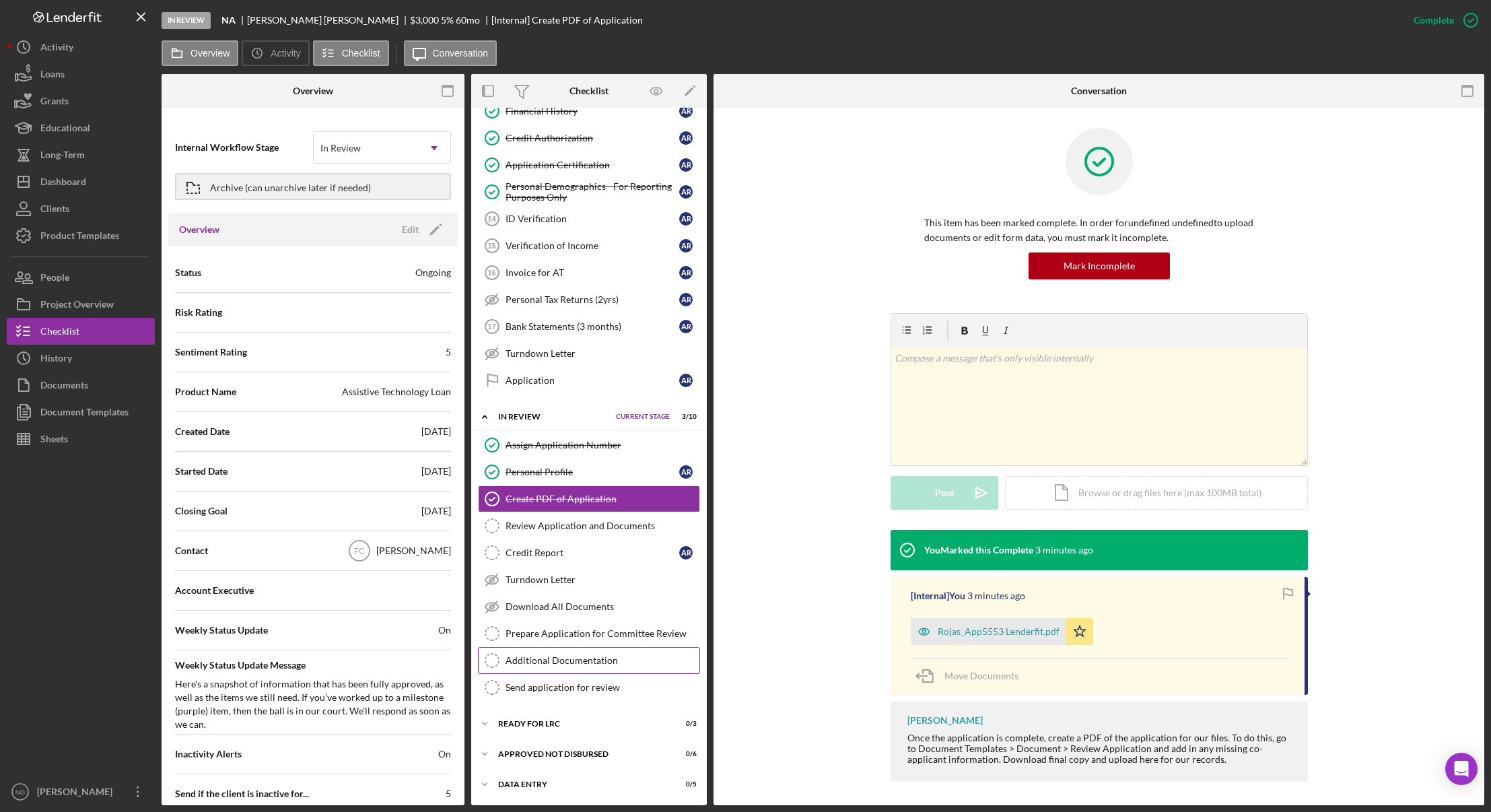
click at [581, 667] on link "Additional Documentation Additional Documentation" at bounding box center [589, 661] width 223 height 27
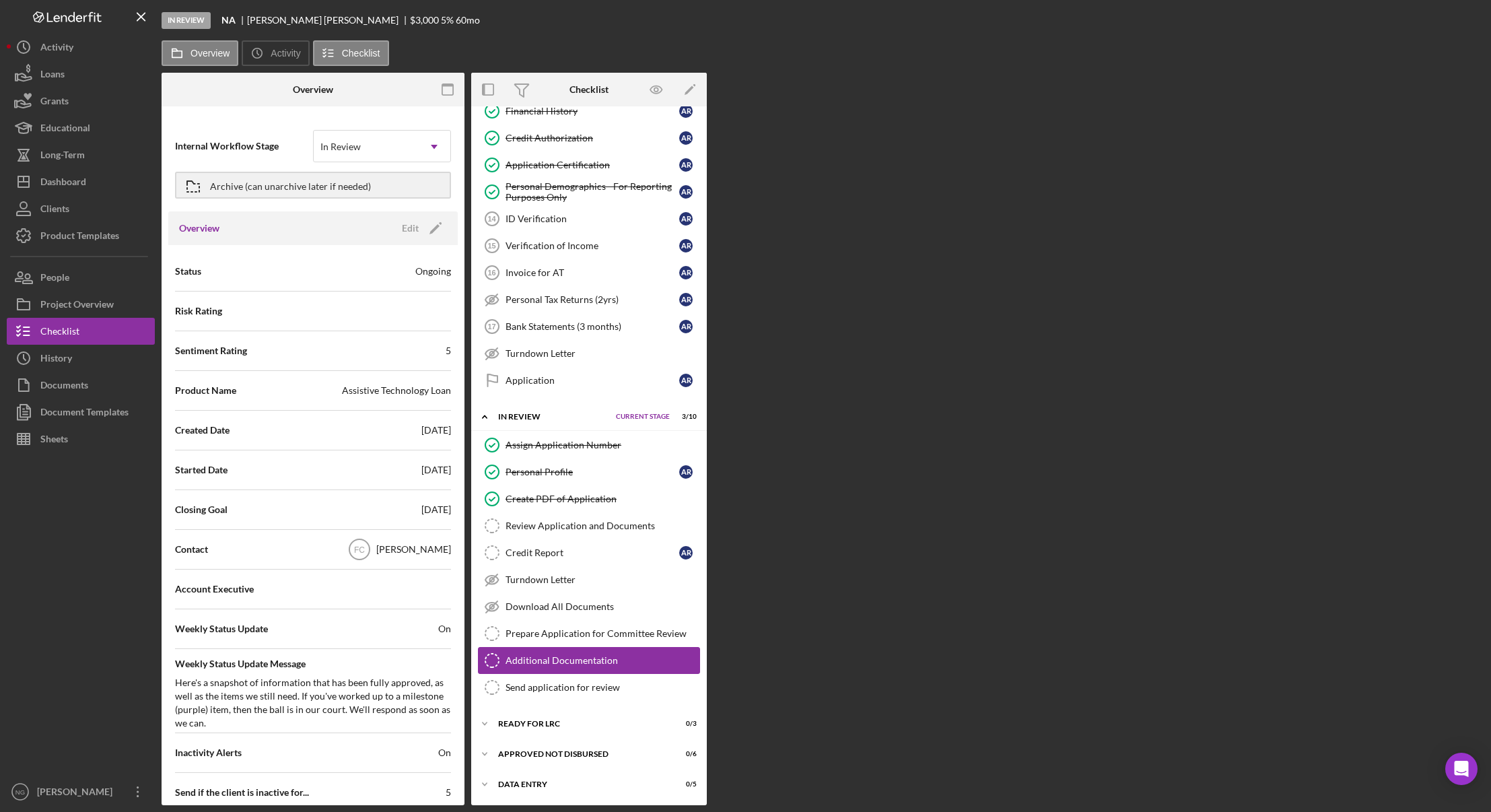
scroll to position [314, 0]
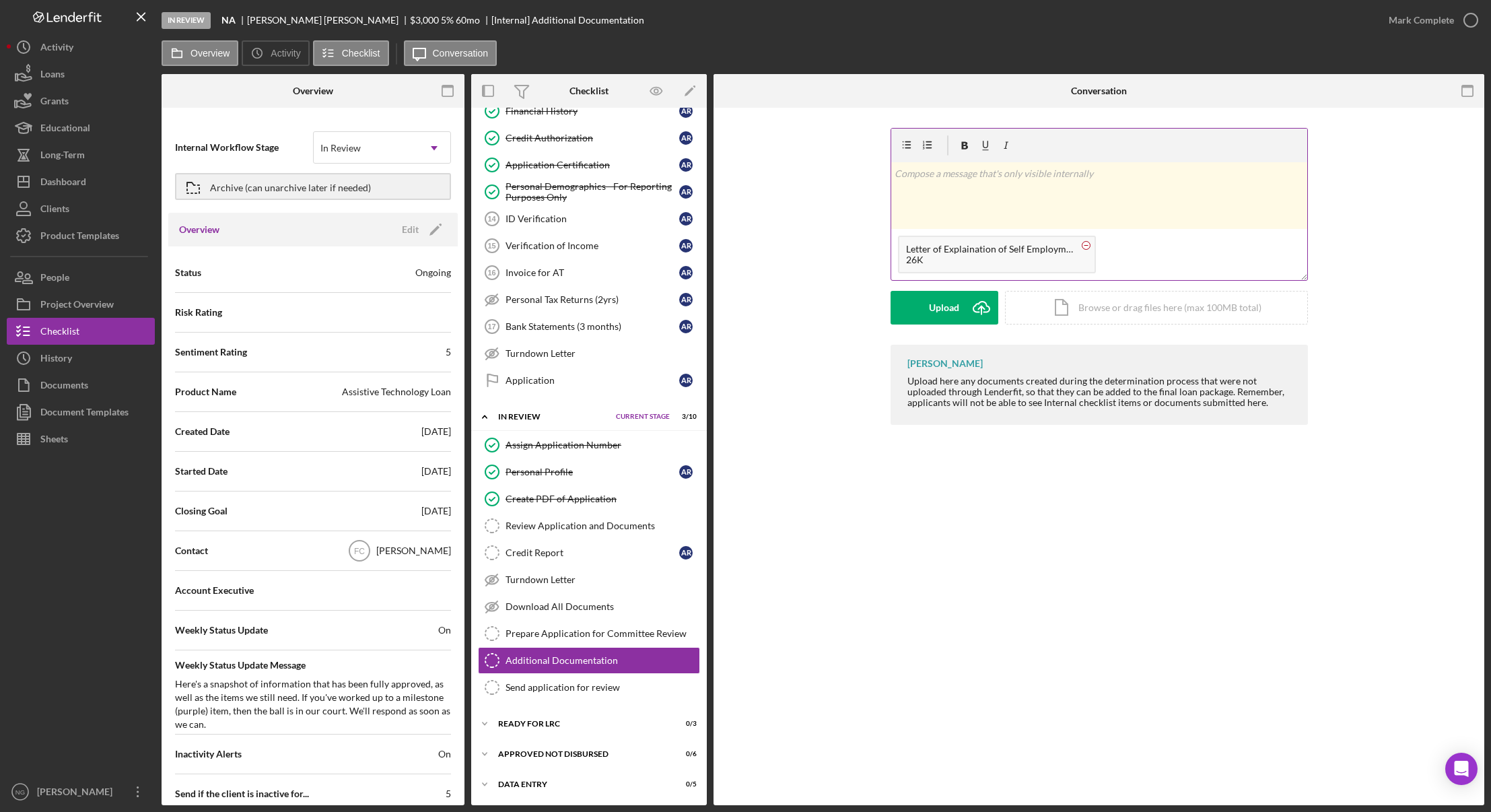
click at [1091, 246] on icon at bounding box center [1087, 245] width 17 height 17
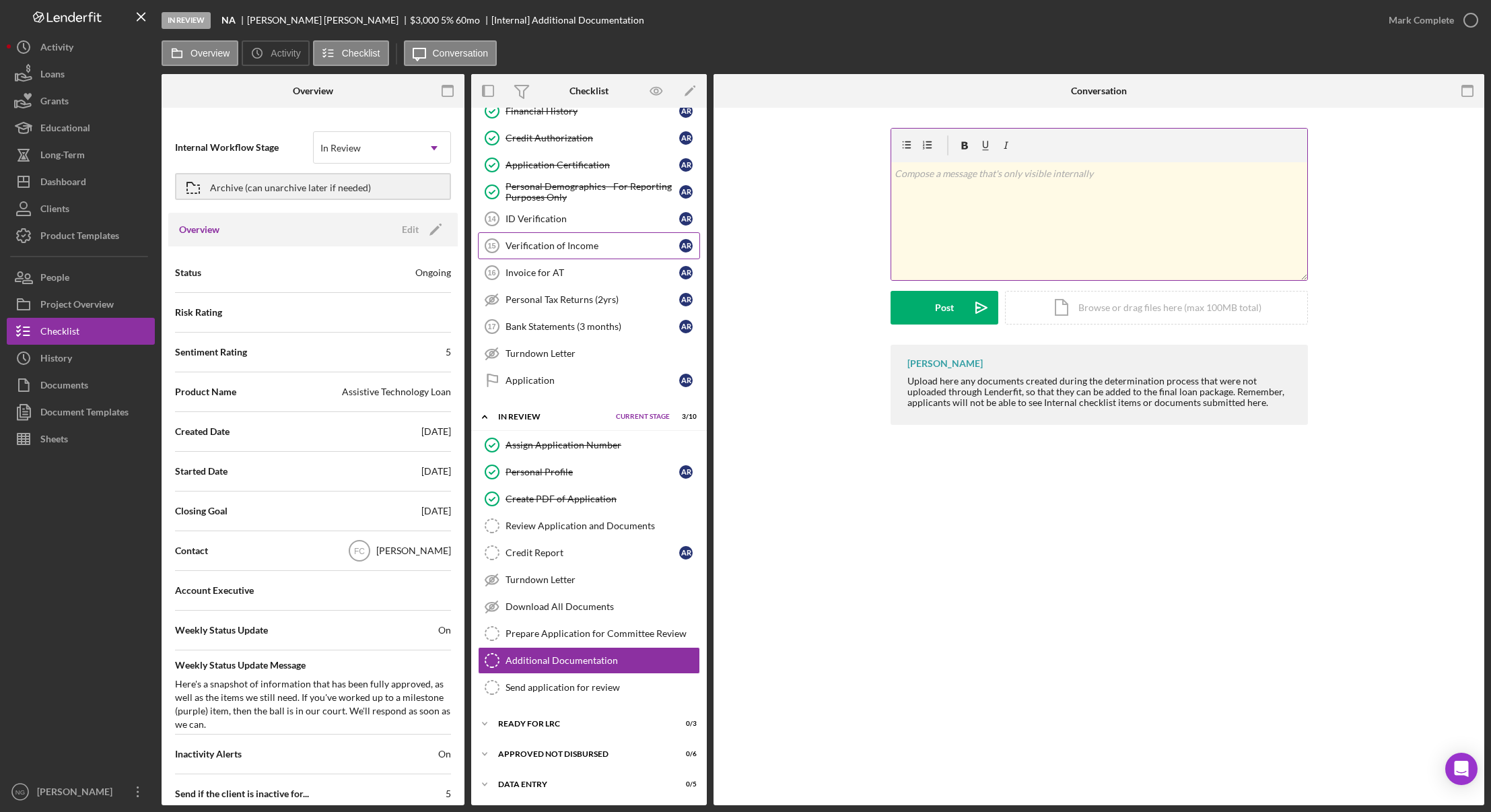
click at [554, 242] on div "Verification of Income" at bounding box center [592, 245] width 173 height 11
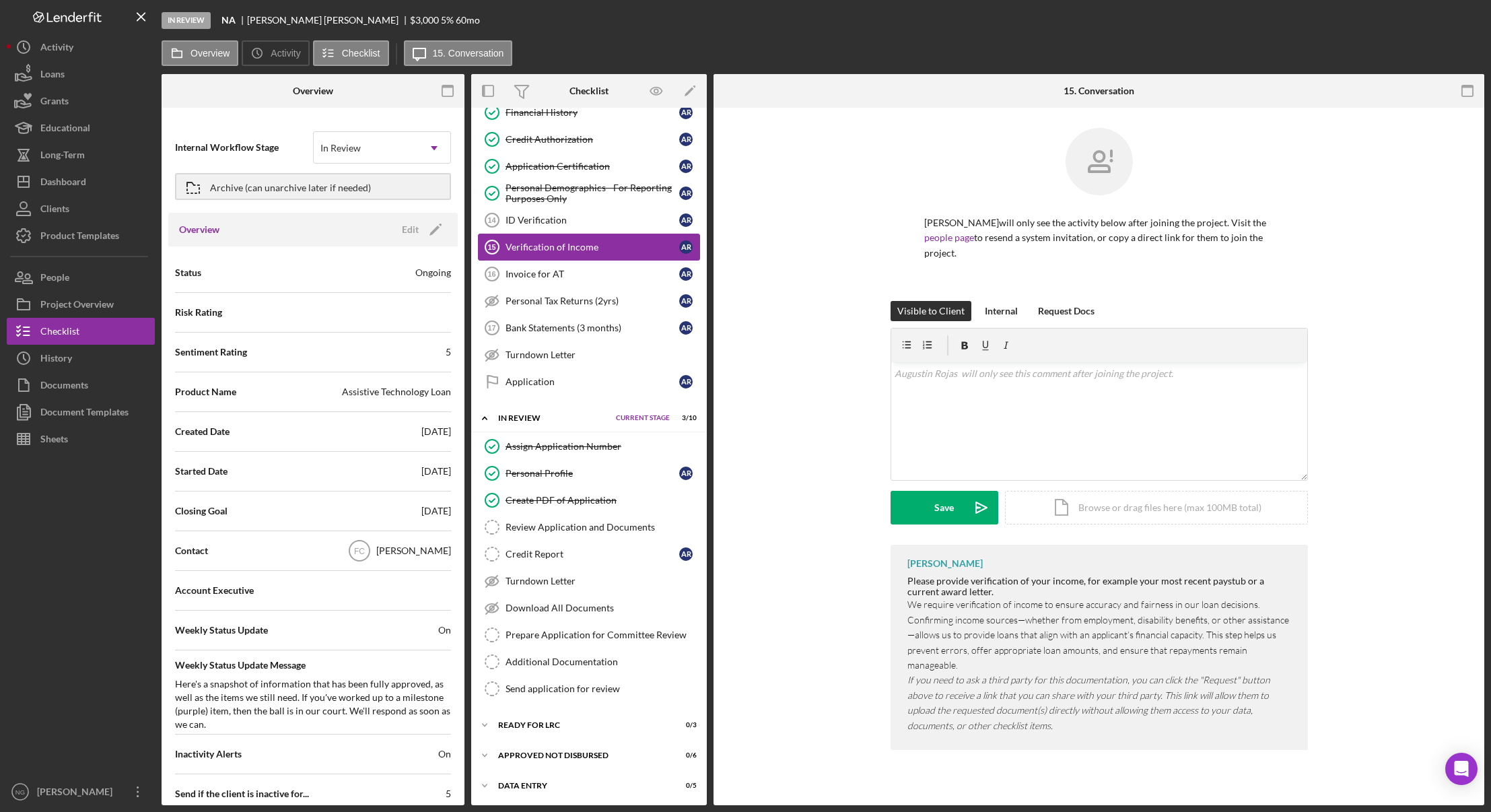
scroll to position [314, 0]
click at [1004, 311] on div "Internal" at bounding box center [1001, 311] width 33 height 20
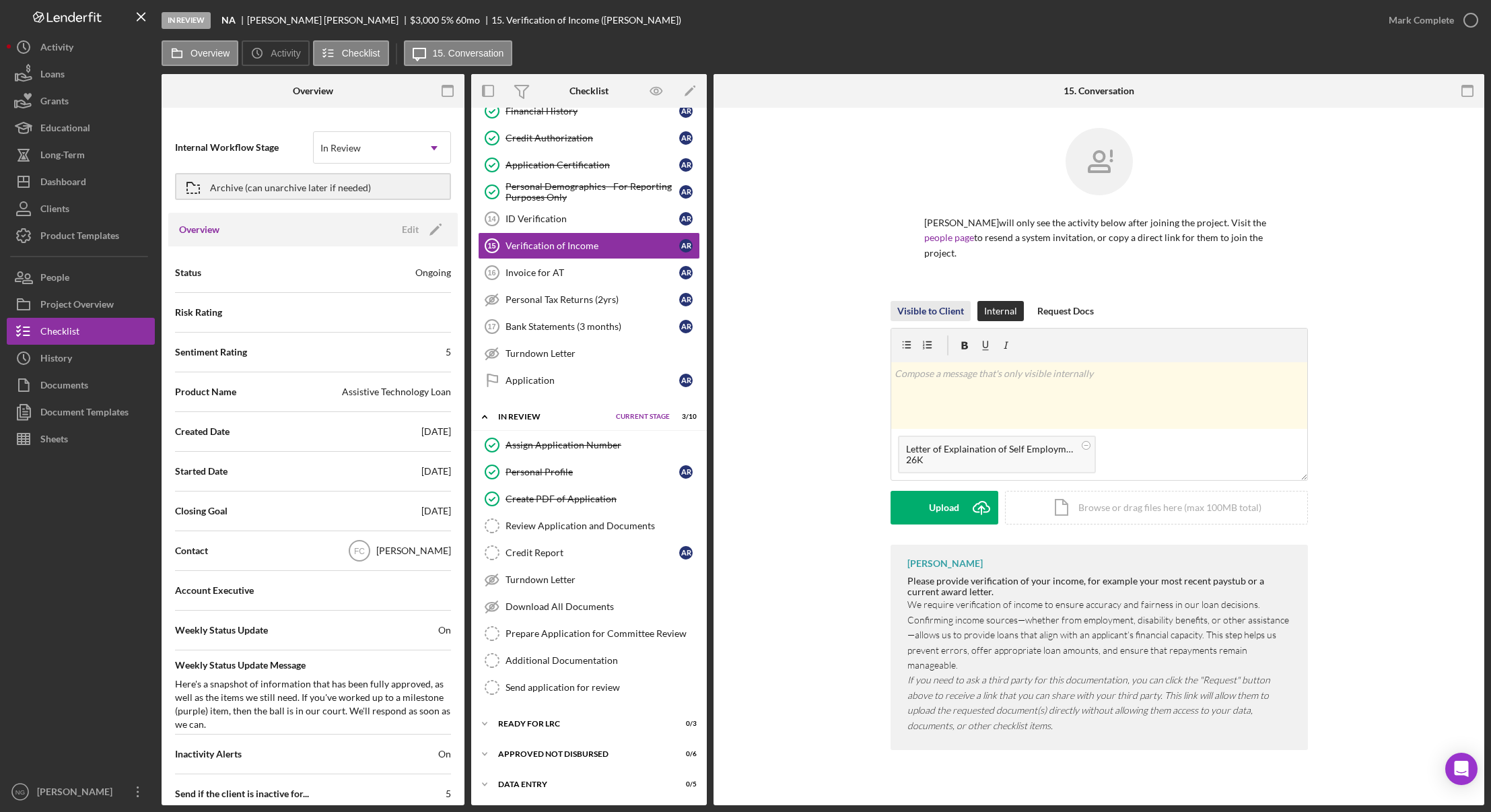
click at [934, 309] on div "Visible to Client" at bounding box center [931, 311] width 67 height 20
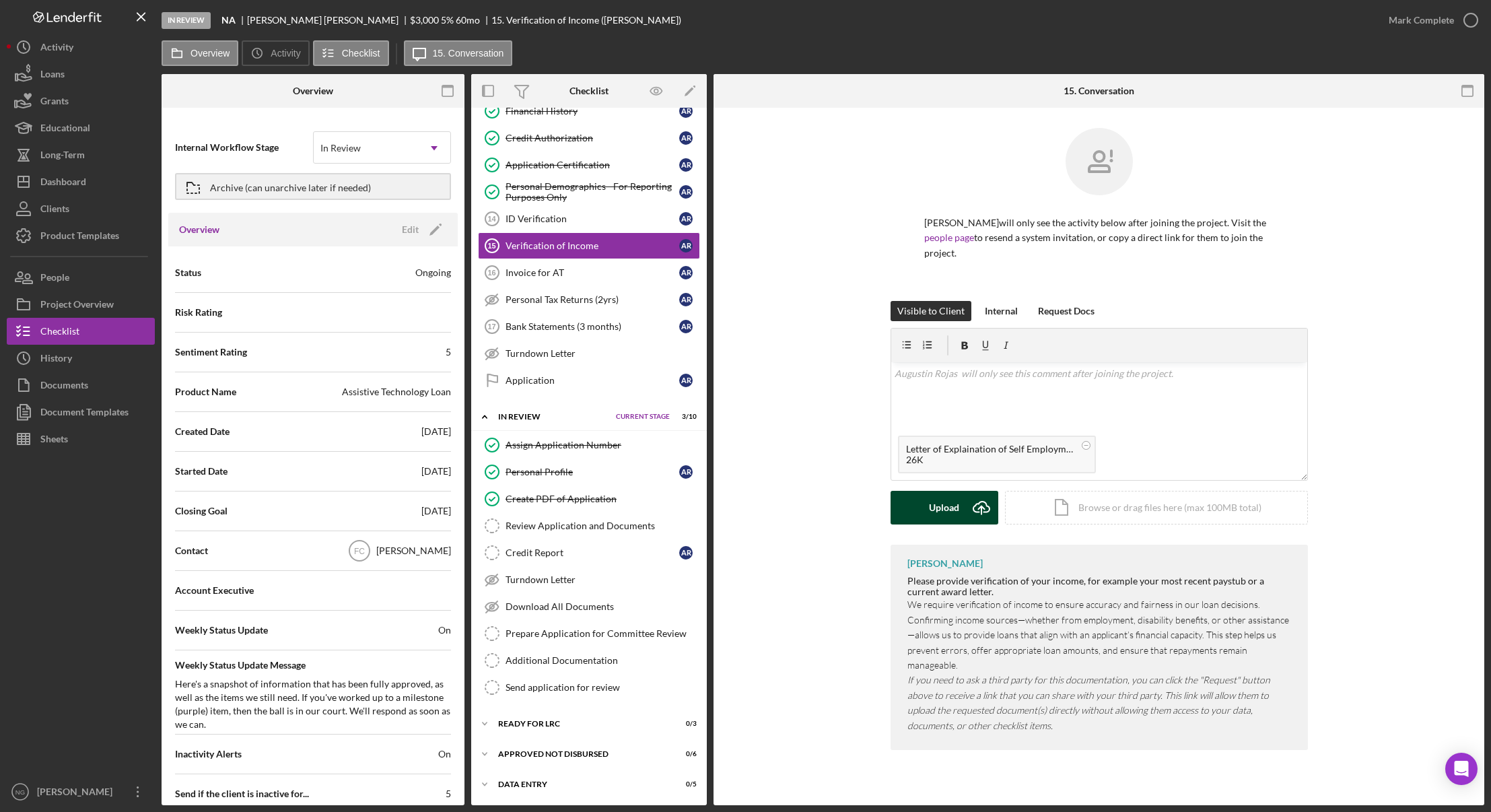
click at [944, 509] on div "Upload" at bounding box center [944, 508] width 30 height 34
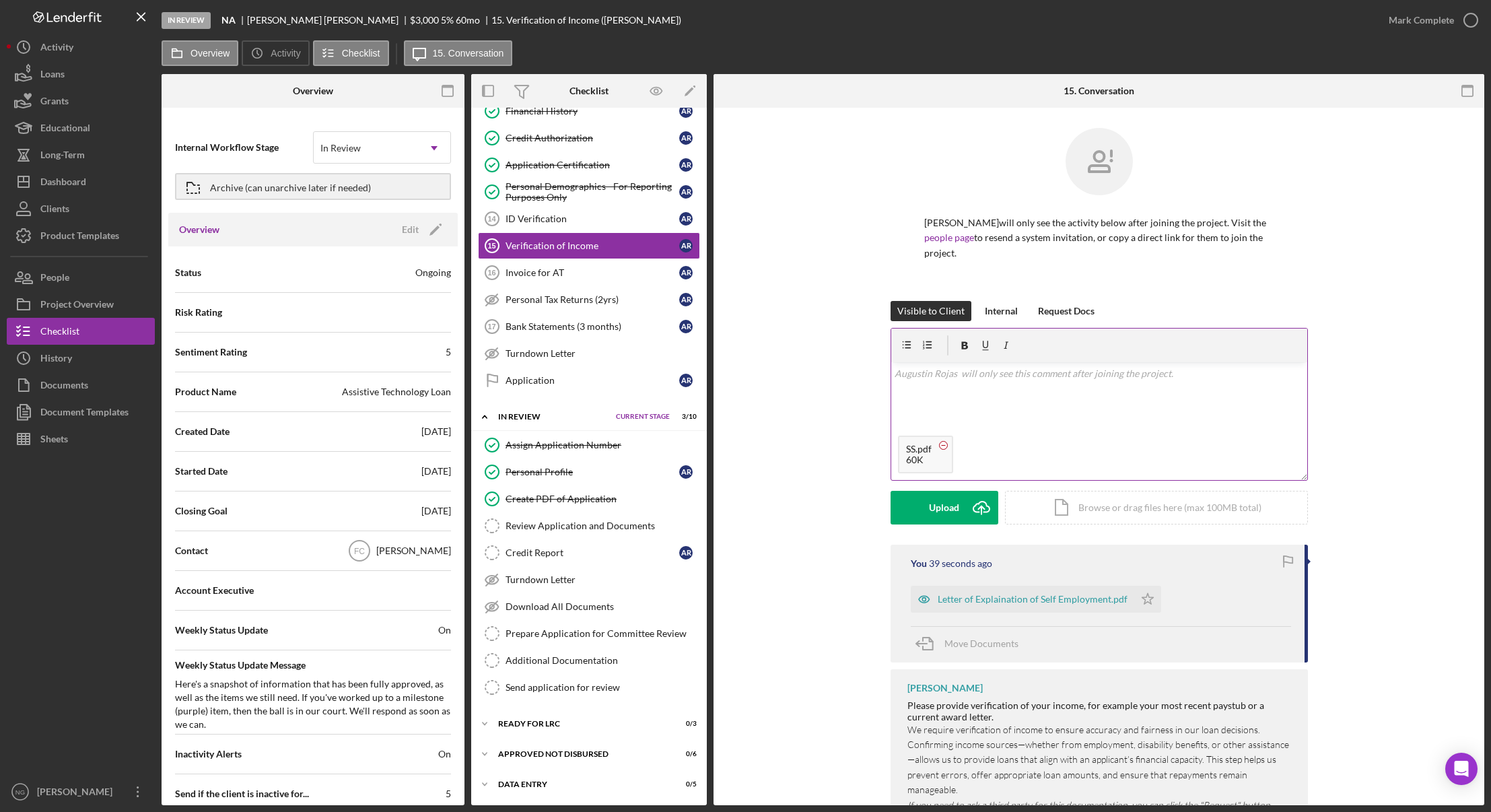
click at [944, 445] on circle at bounding box center [944, 445] width 8 height 8
click at [941, 502] on div "Upload" at bounding box center [944, 508] width 30 height 34
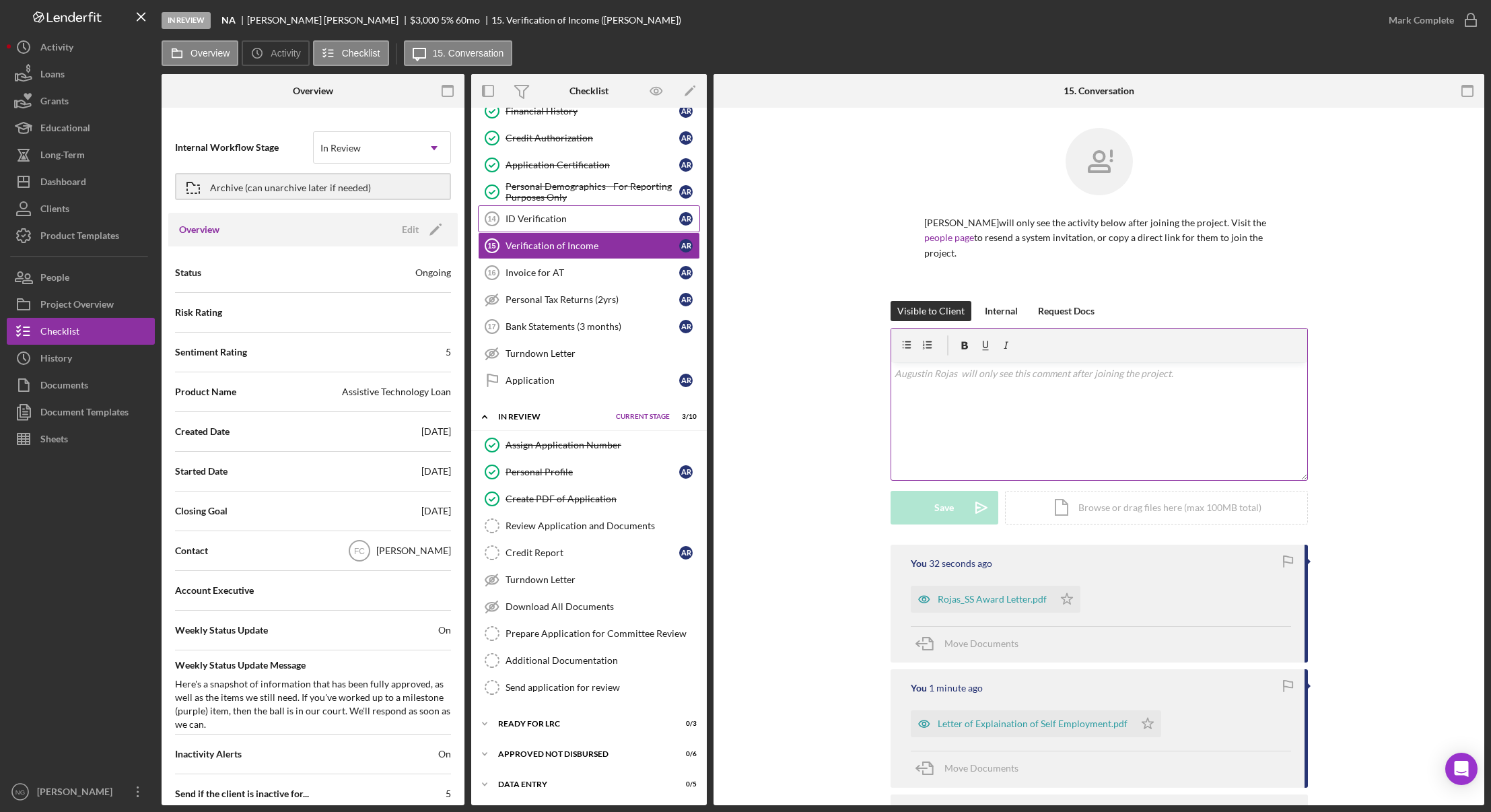
click at [572, 227] on link "ID Verification 14 ID Verification A R" at bounding box center [589, 219] width 223 height 27
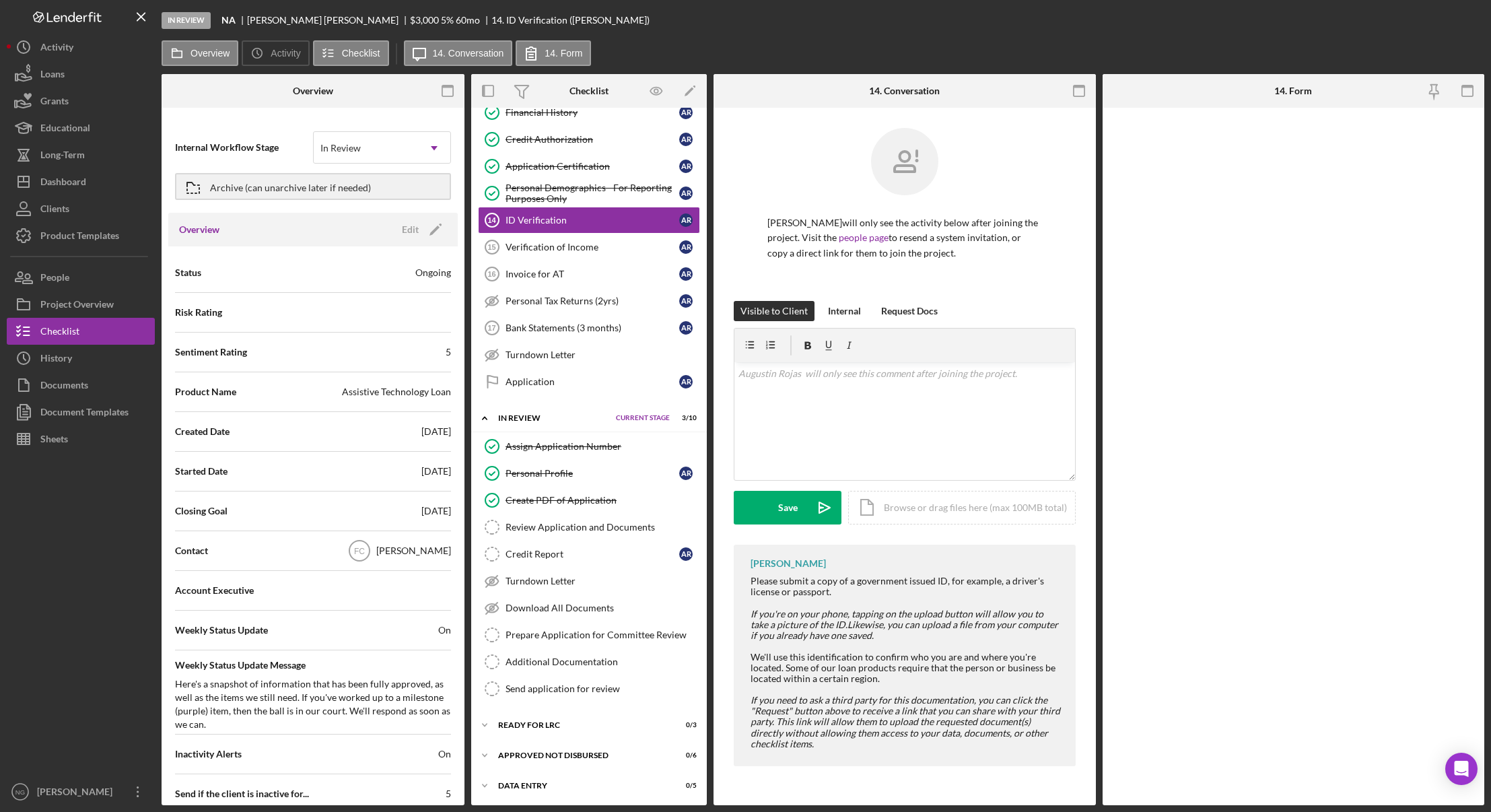
scroll to position [314, 0]
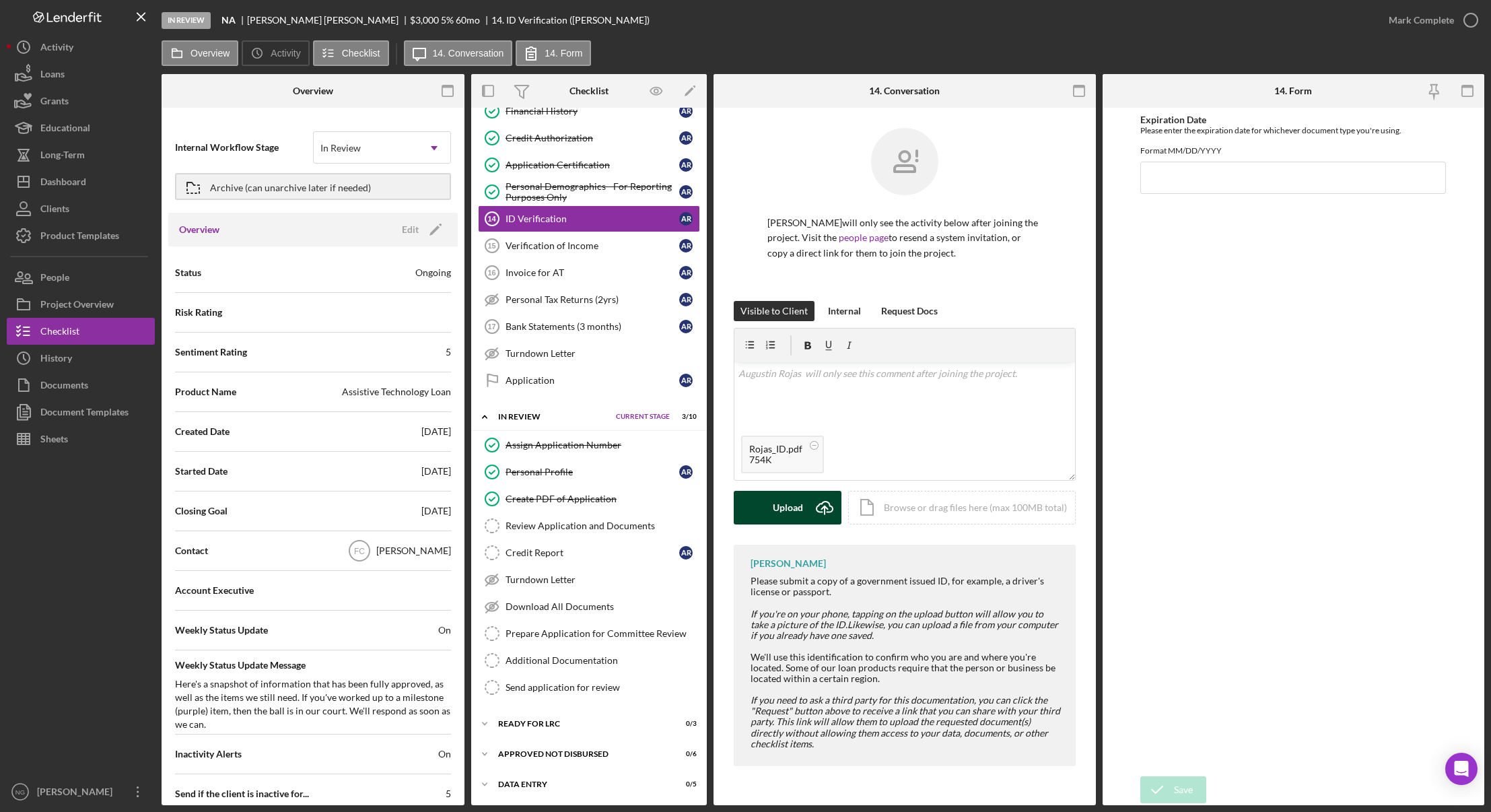
click at [803, 514] on button "Upload Icon/Upload" at bounding box center [787, 508] width 107 height 34
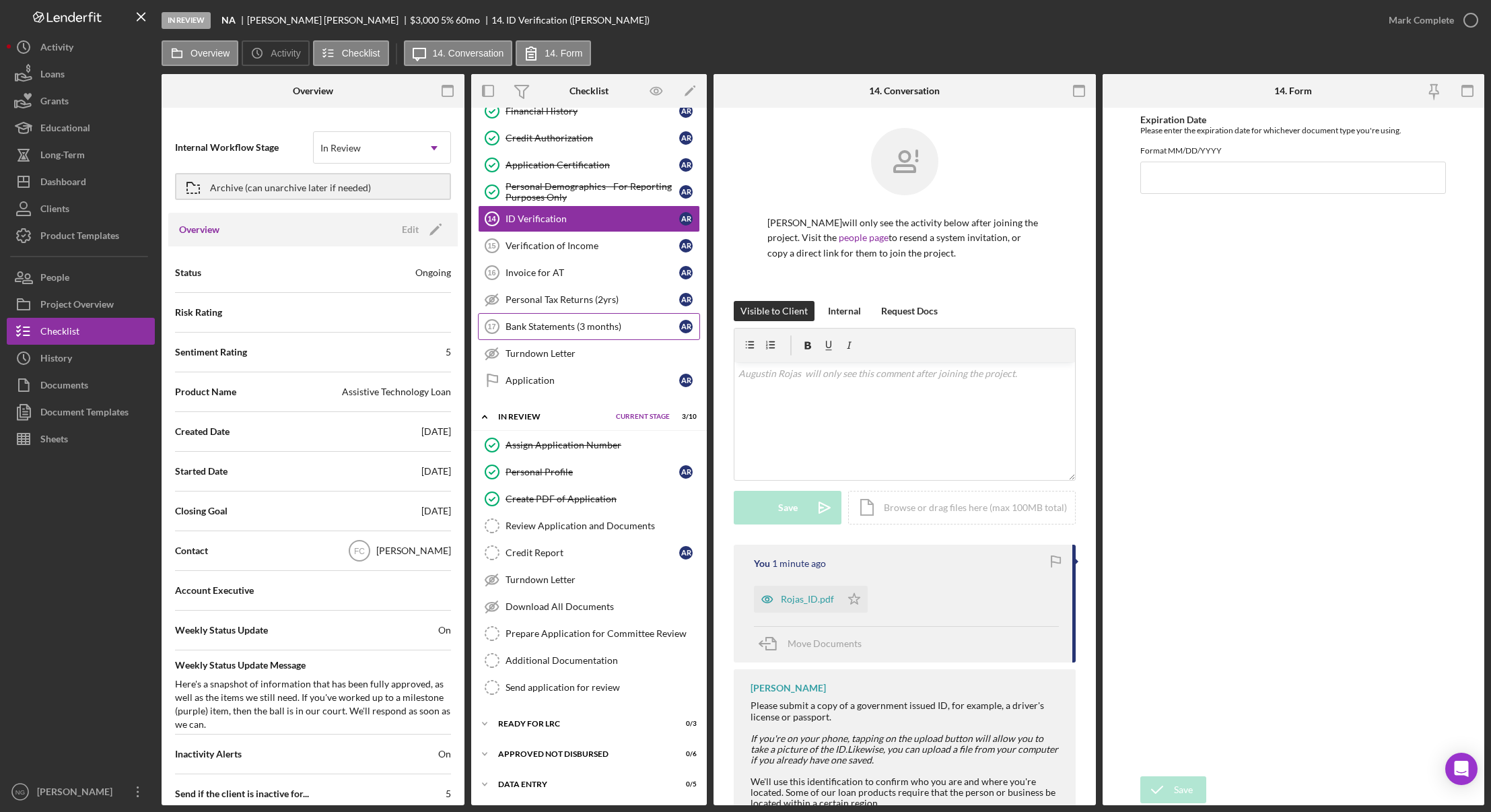
click at [539, 325] on div "Bank Statements (3 months)" at bounding box center [592, 326] width 173 height 11
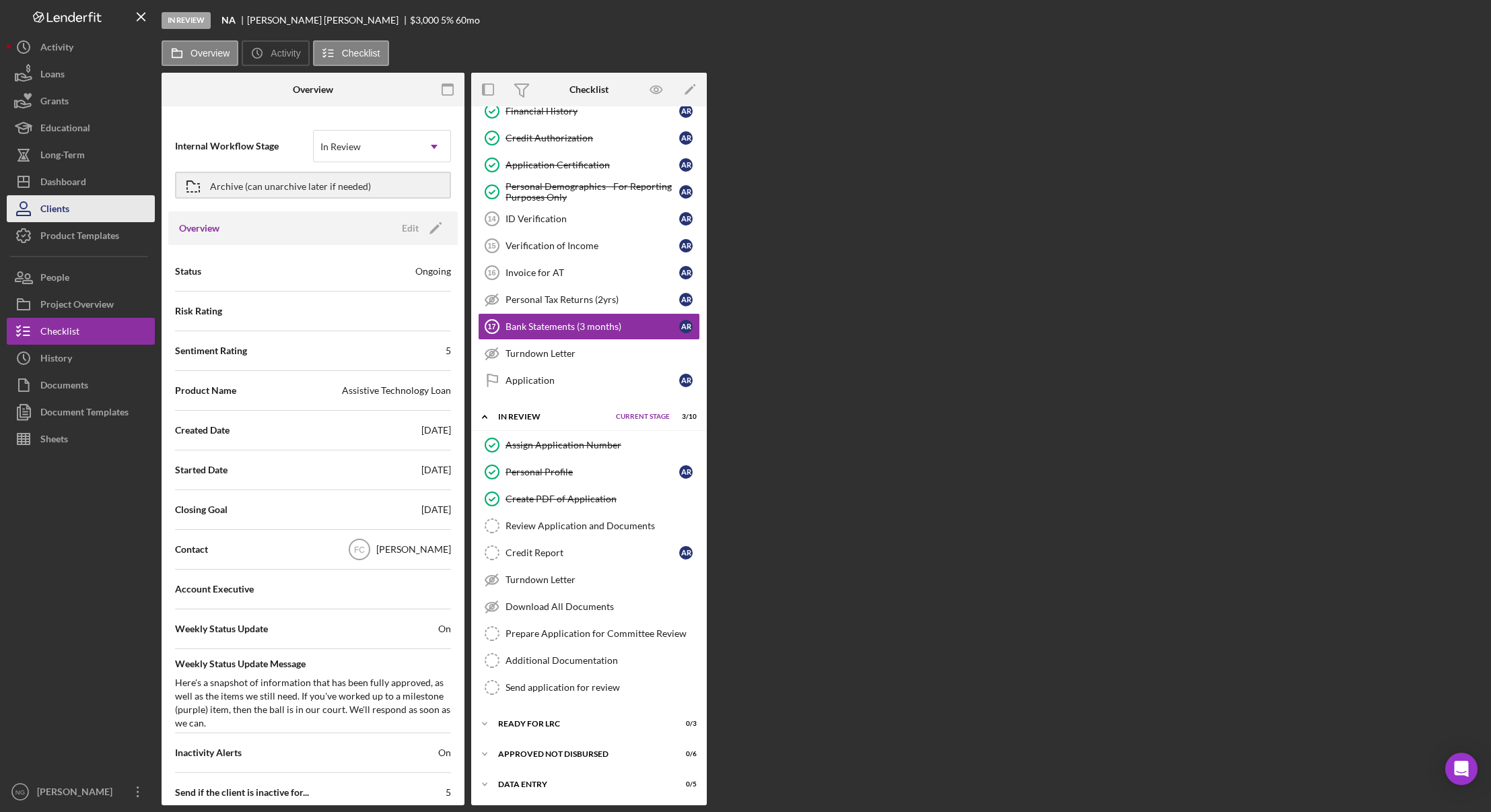
scroll to position [314, 0]
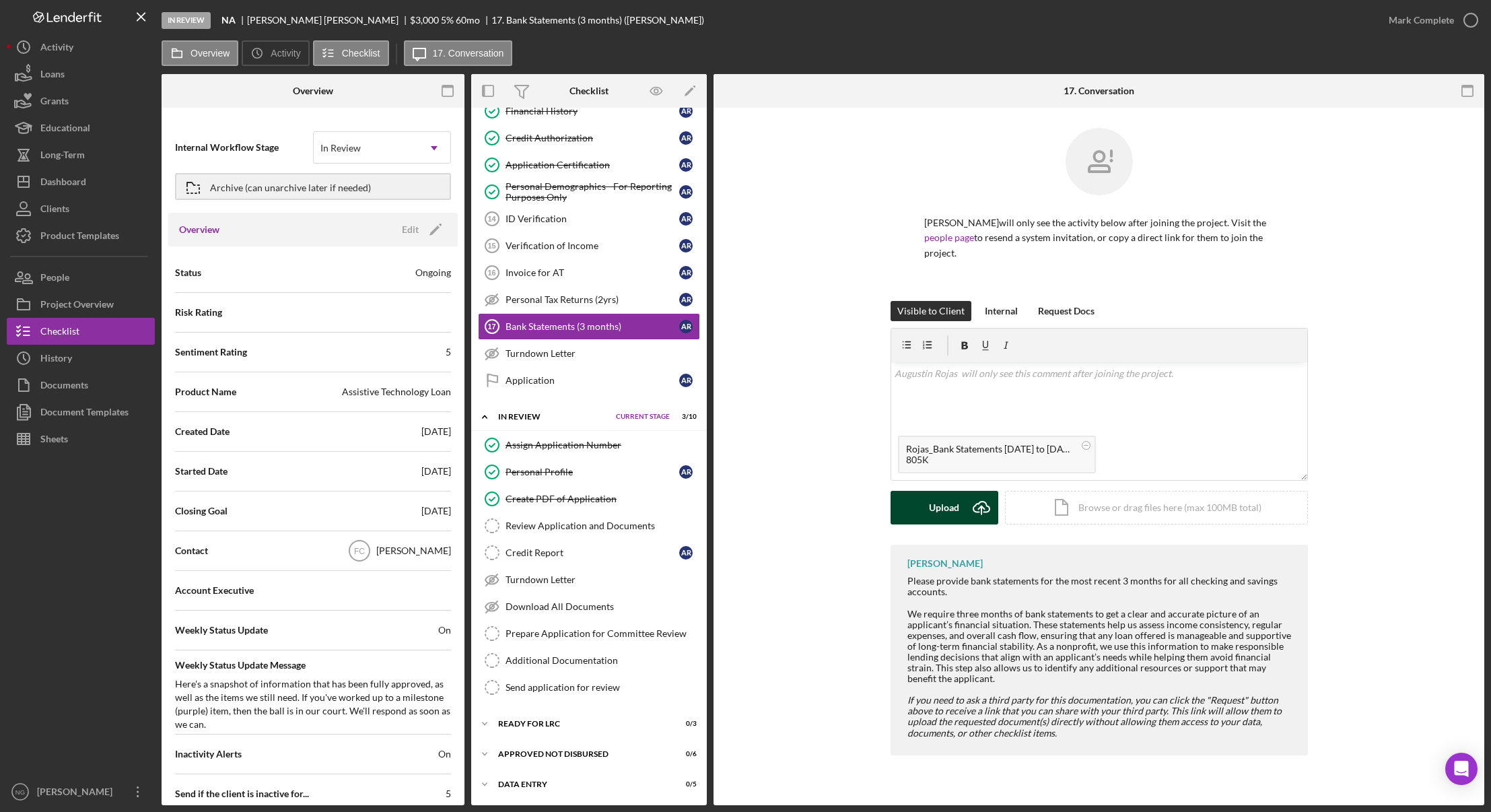
click at [954, 512] on div "Upload" at bounding box center [944, 508] width 30 height 34
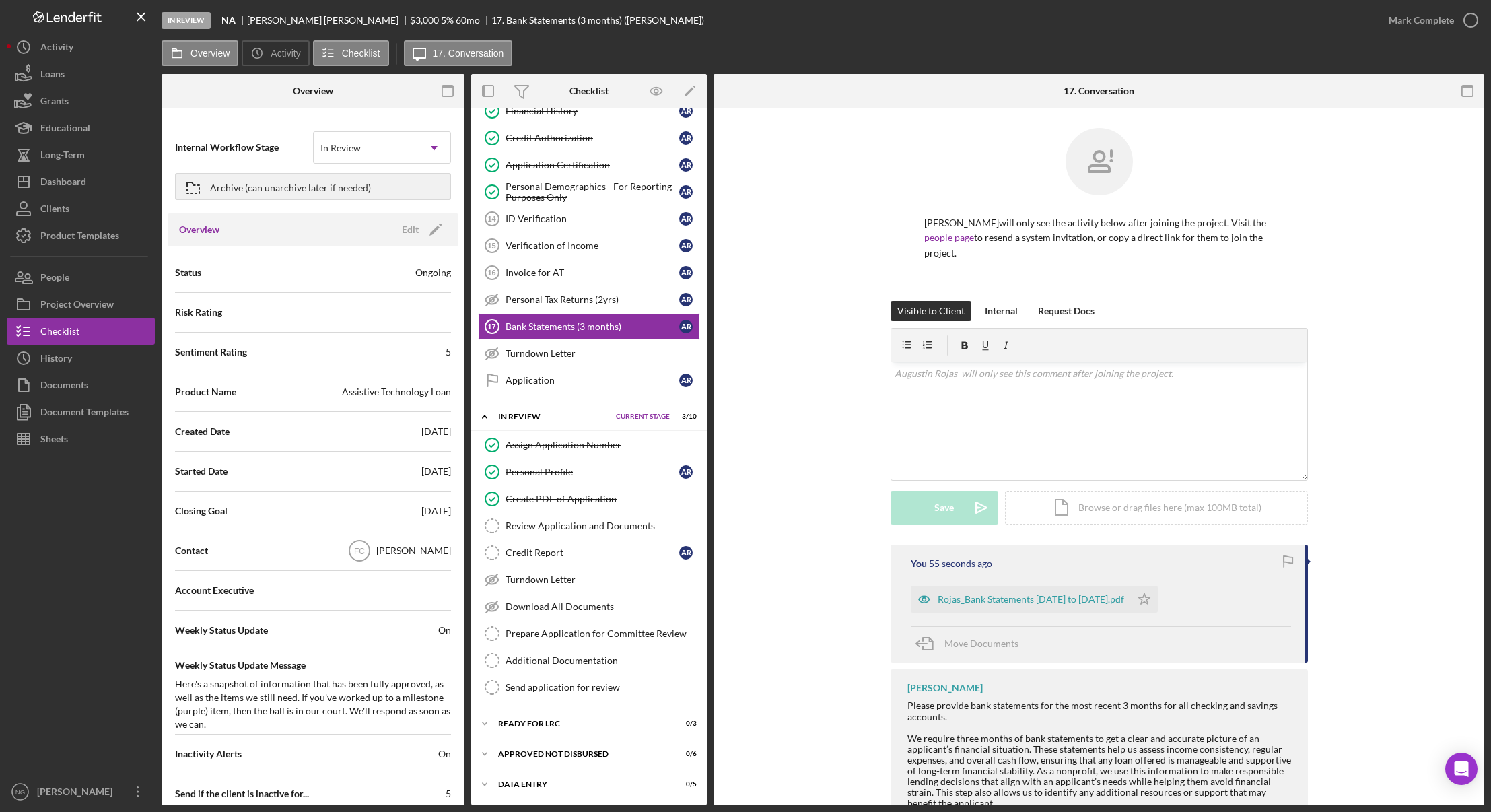
click at [94, 536] on div at bounding box center [80, 615] width 148 height 326
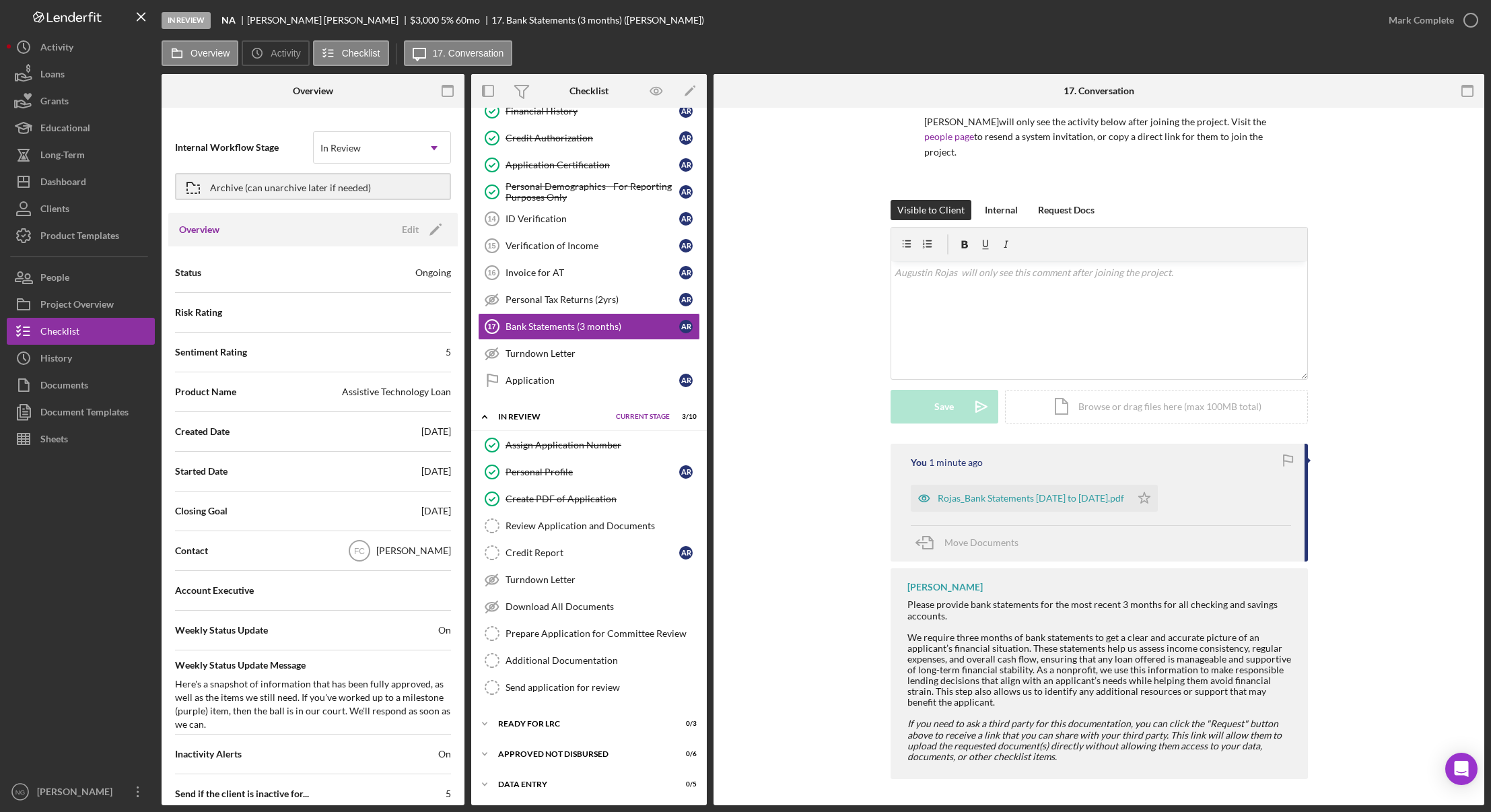
scroll to position [102, 0]
click at [553, 215] on div "ID Verification" at bounding box center [592, 218] width 173 height 11
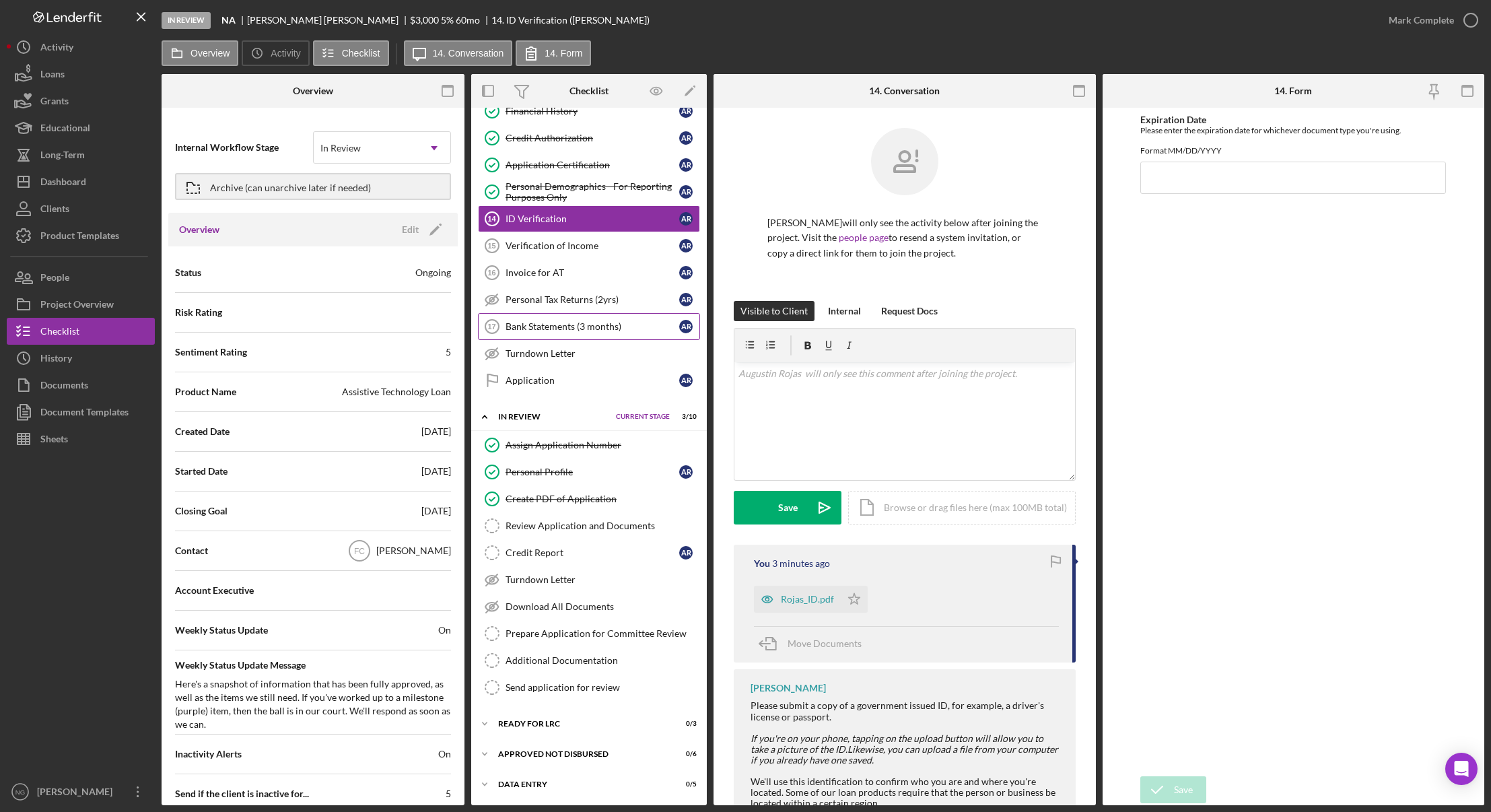
click at [549, 334] on link "Bank Statements (3 months) 17 Bank Statements (3 months) A R" at bounding box center [589, 326] width 223 height 27
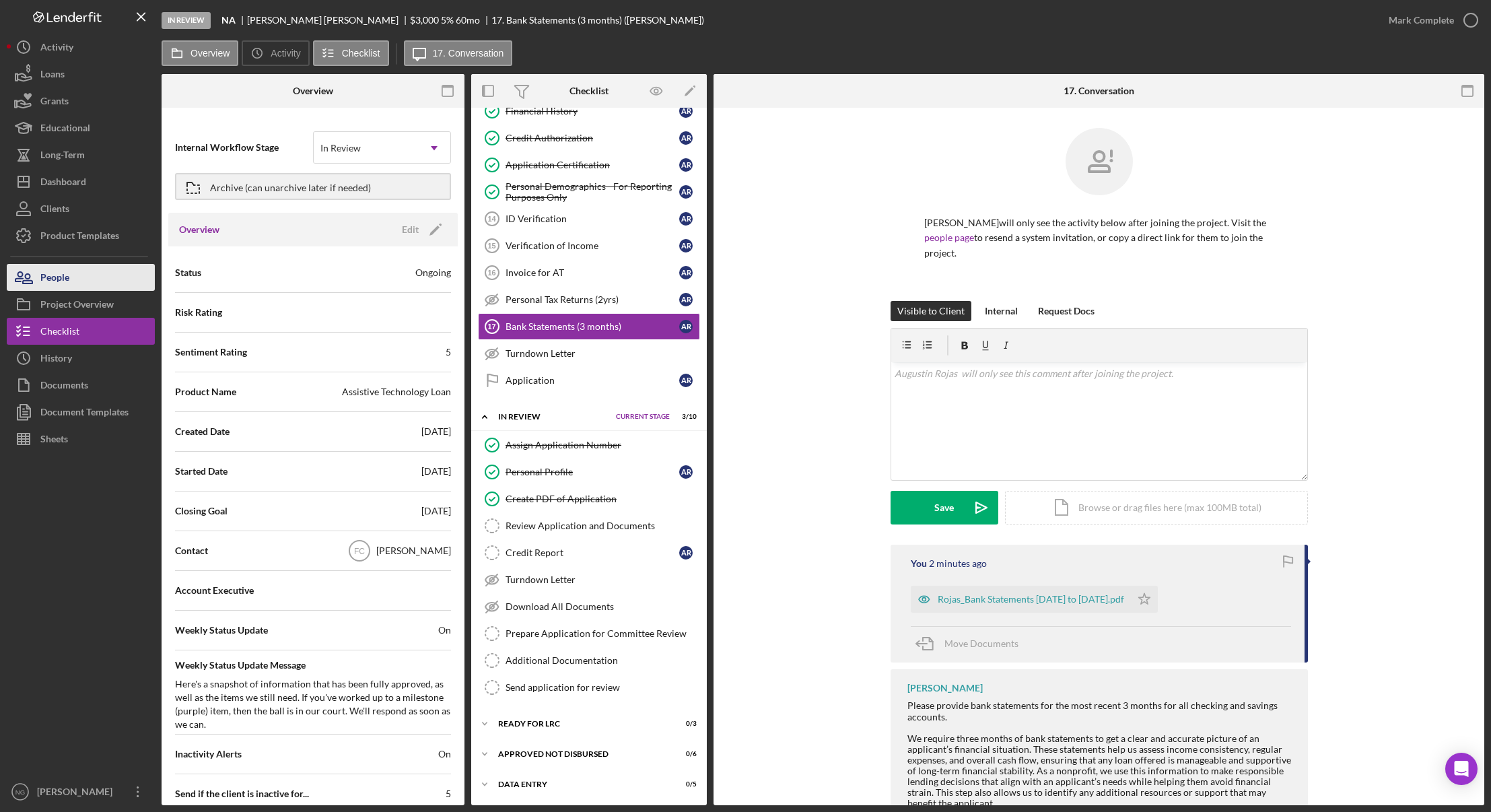
drag, startPoint x: 60, startPoint y: 282, endPoint x: 68, endPoint y: 280, distance: 8.2
click at [60, 282] on div "People" at bounding box center [55, 279] width 29 height 30
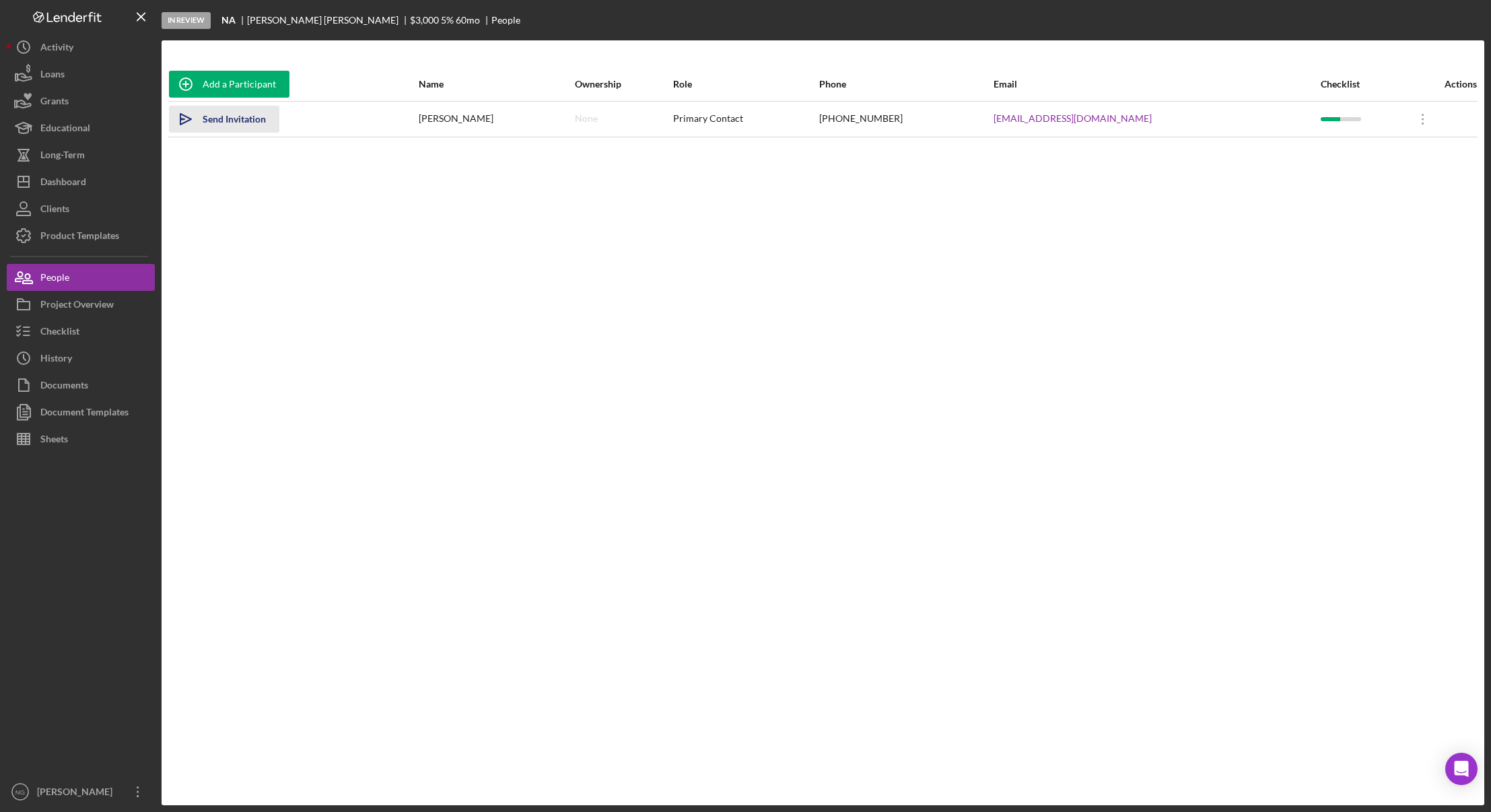
click at [247, 122] on div "Send Invitation" at bounding box center [234, 119] width 63 height 27
click at [85, 301] on div "Project Overview" at bounding box center [77, 306] width 74 height 30
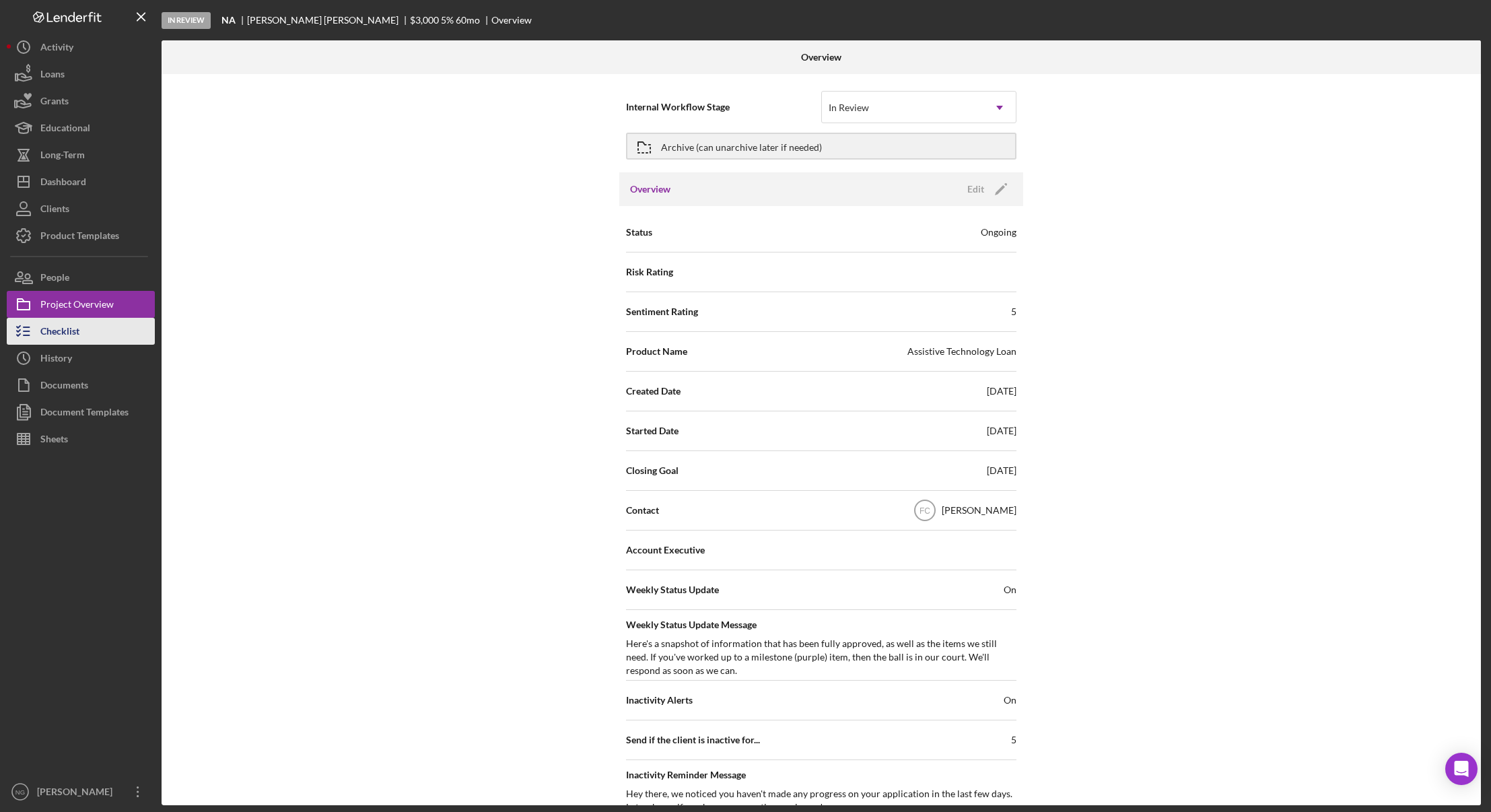
click at [71, 332] on div "Checklist" at bounding box center [60, 333] width 39 height 30
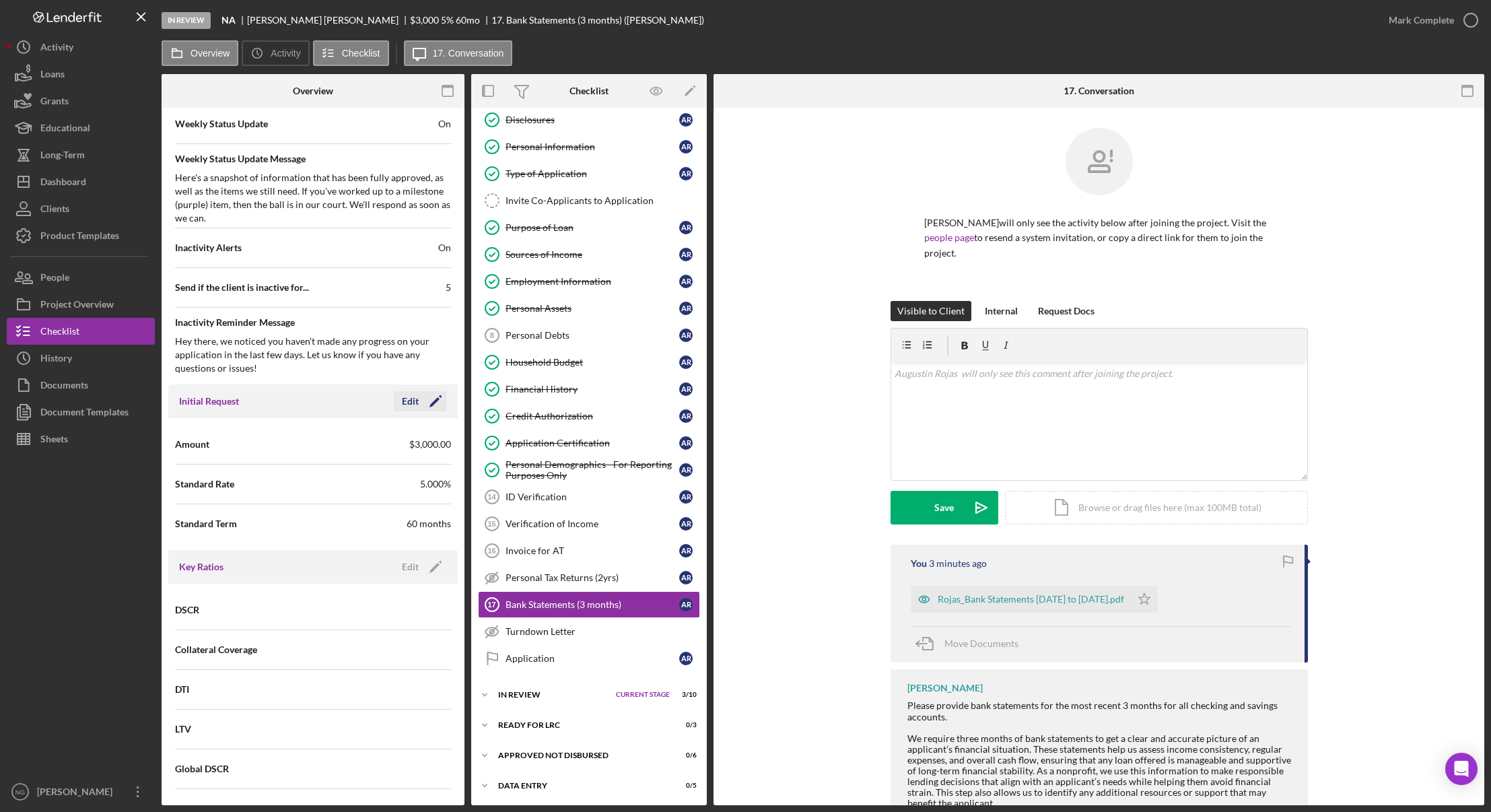
scroll to position [539, 0]
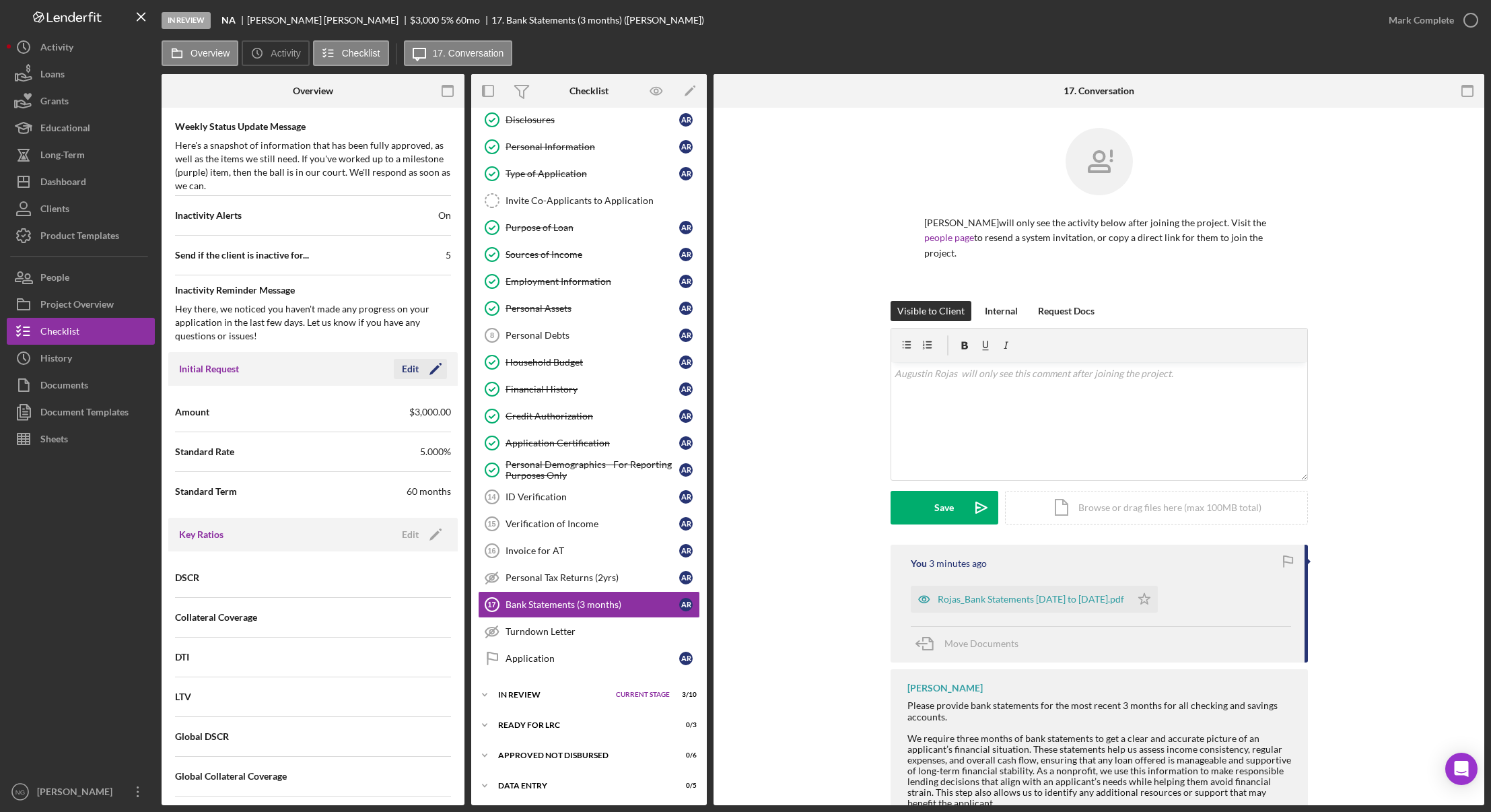
click at [435, 367] on icon "Icon/Edit" at bounding box center [436, 369] width 34 height 34
click at [435, 367] on button "Save" at bounding box center [414, 369] width 66 height 20
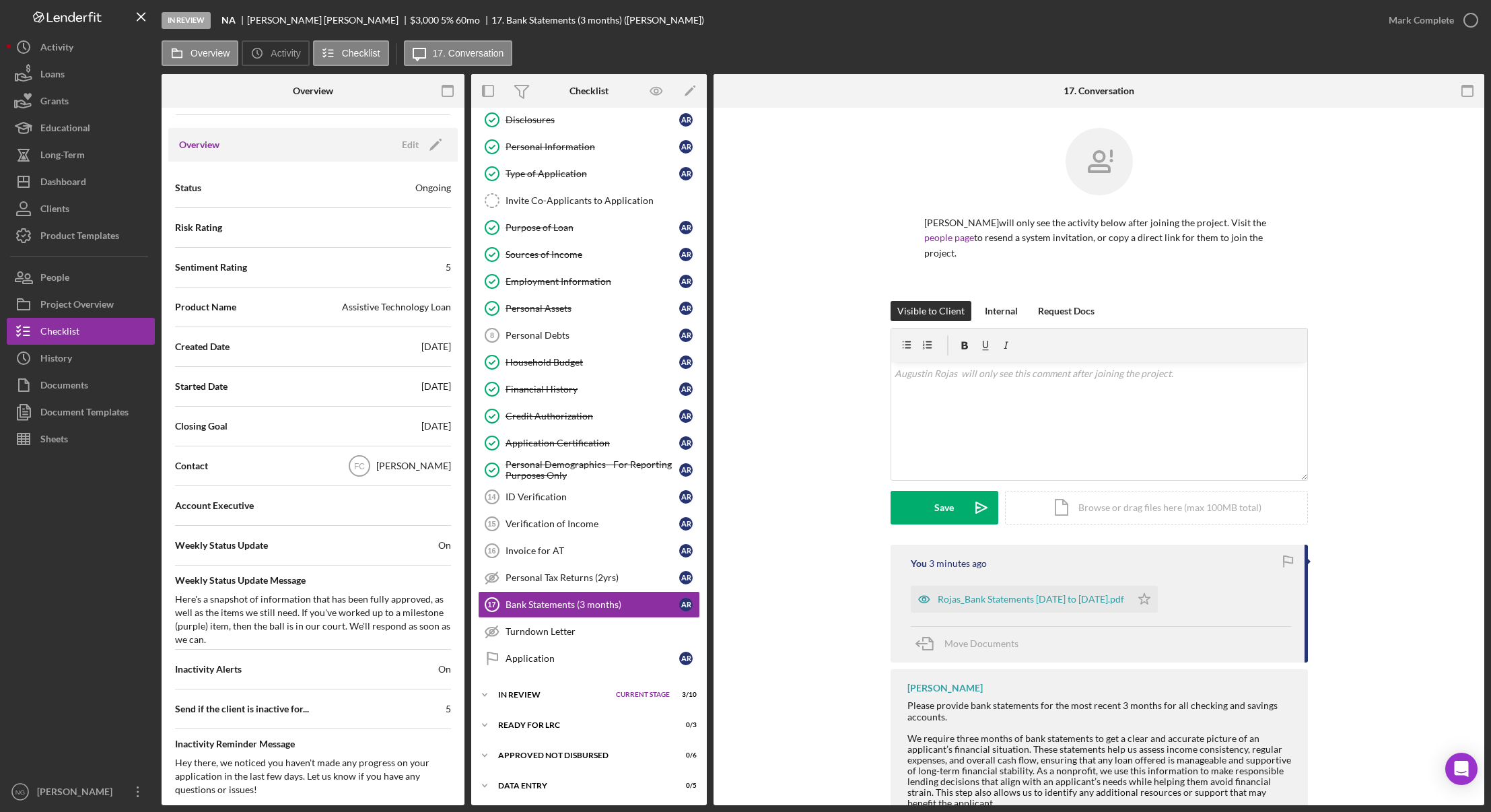
scroll to position [0, 0]
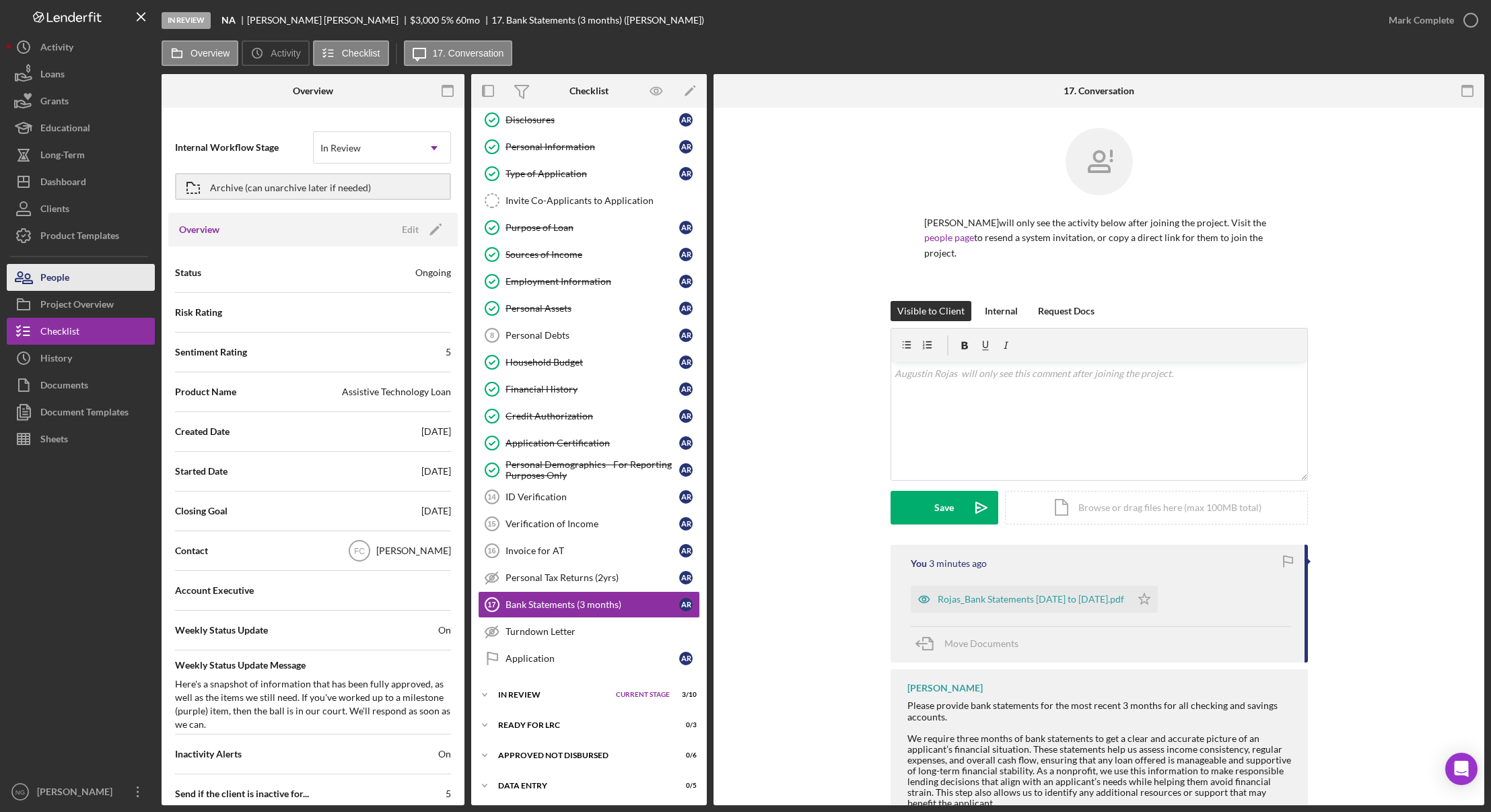
click at [94, 282] on button "People" at bounding box center [80, 277] width 148 height 27
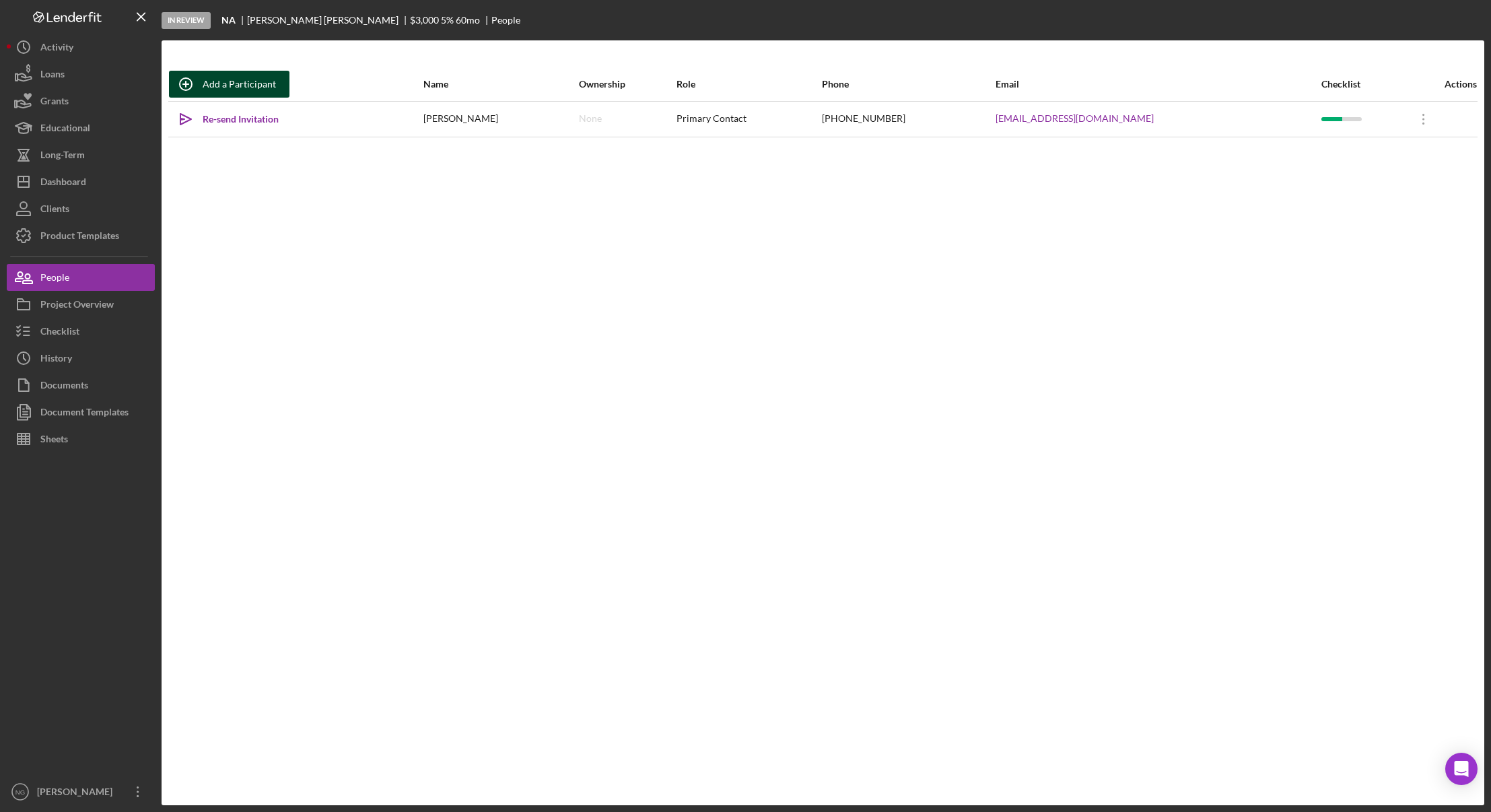
click at [235, 90] on div "Add a Participant" at bounding box center [239, 85] width 74 height 27
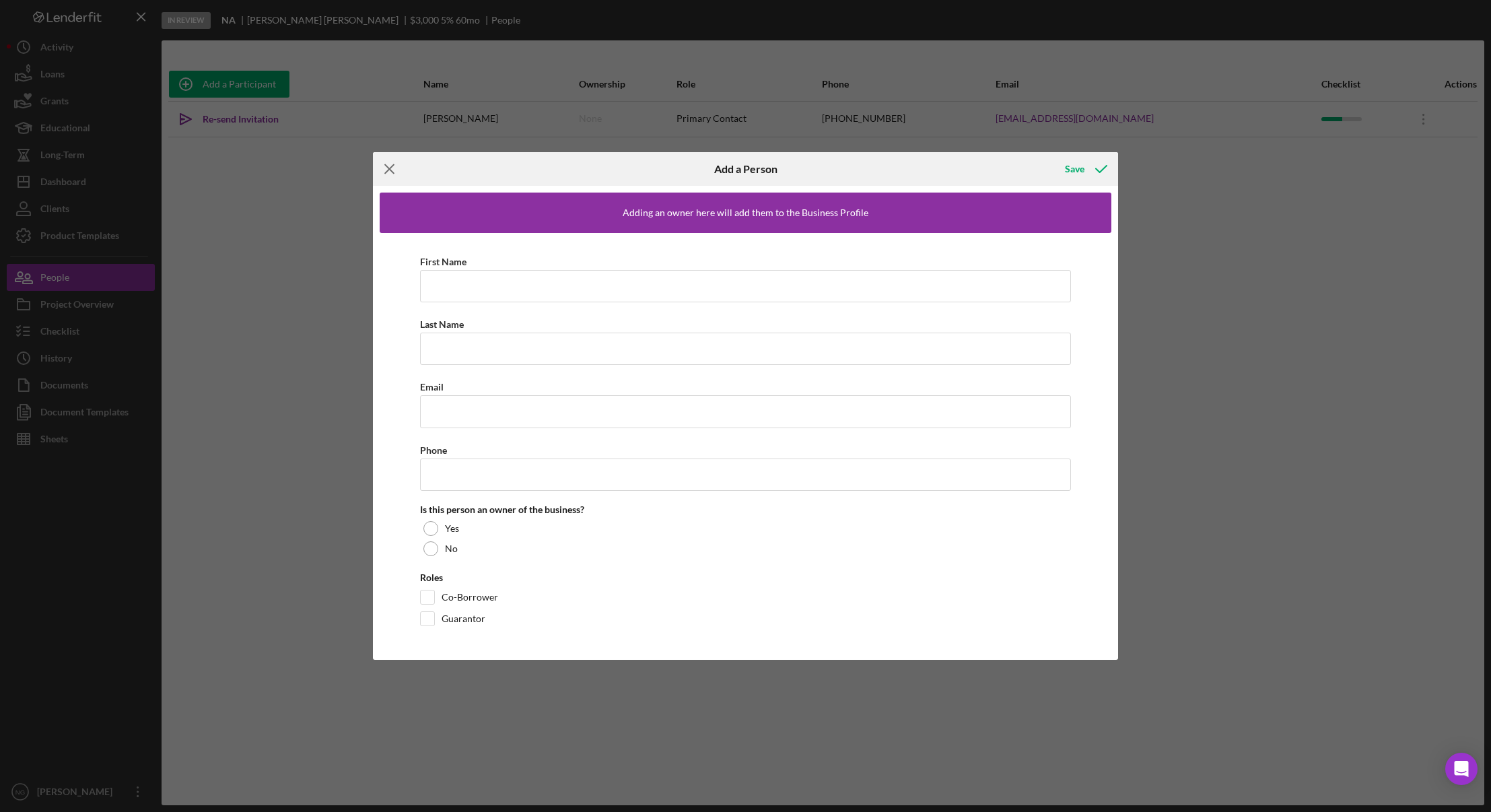
click at [384, 167] on icon "Icon/Menu Close" at bounding box center [390, 169] width 34 height 34
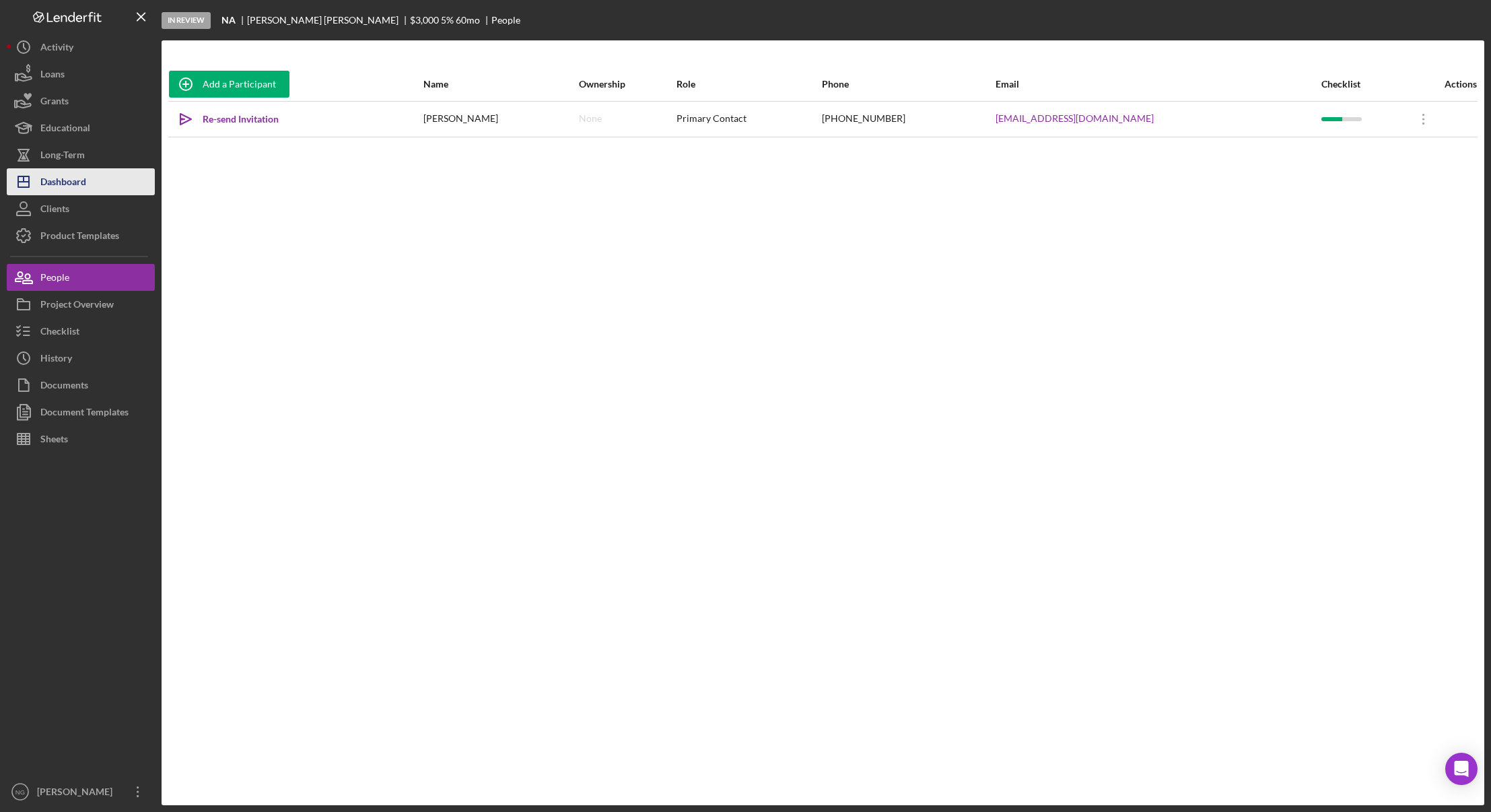
click at [54, 176] on div "Dashboard" at bounding box center [63, 184] width 46 height 30
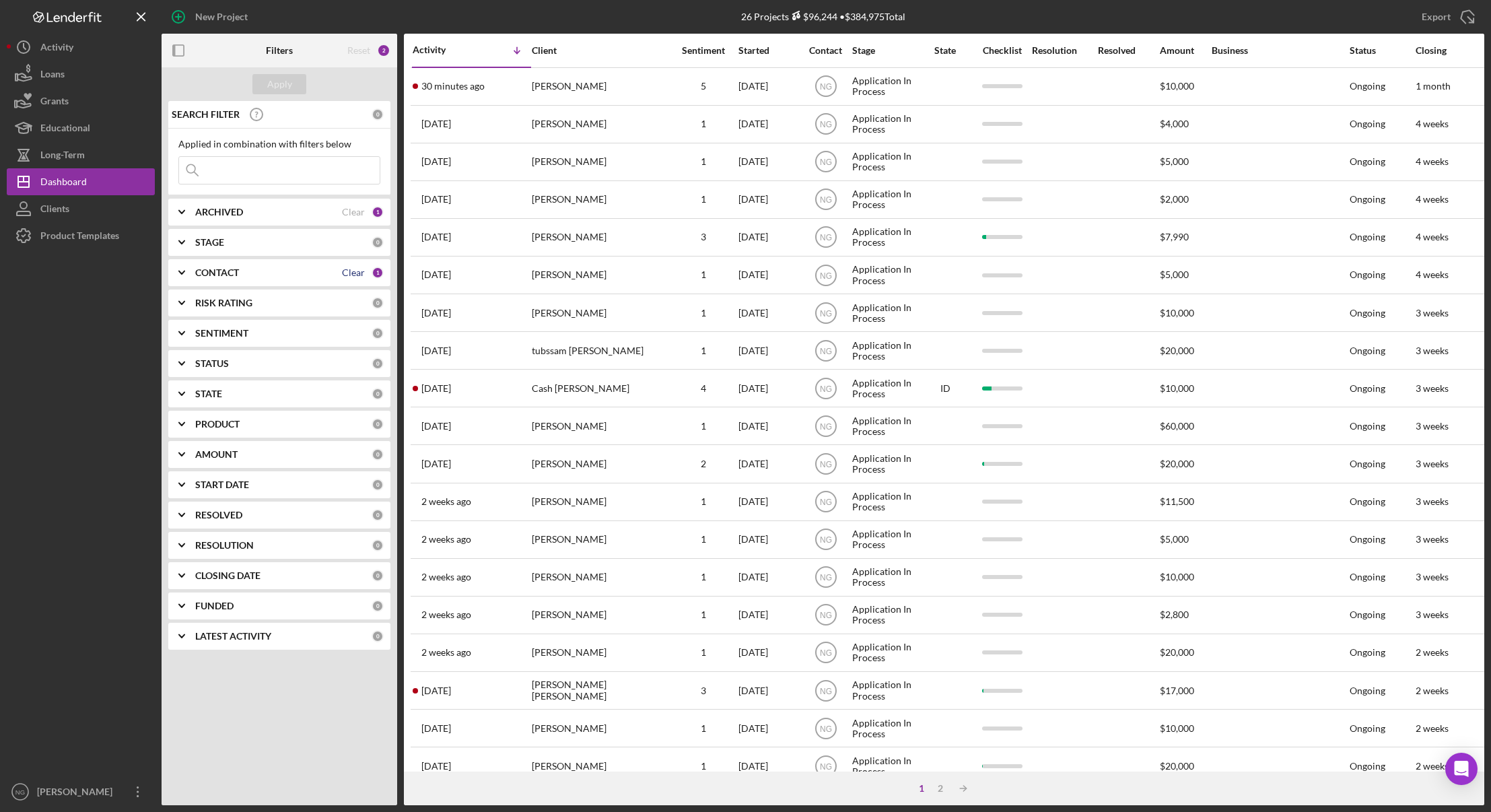
click at [360, 272] on div "Clear" at bounding box center [353, 272] width 23 height 11
click at [294, 91] on button "Apply" at bounding box center [279, 85] width 54 height 20
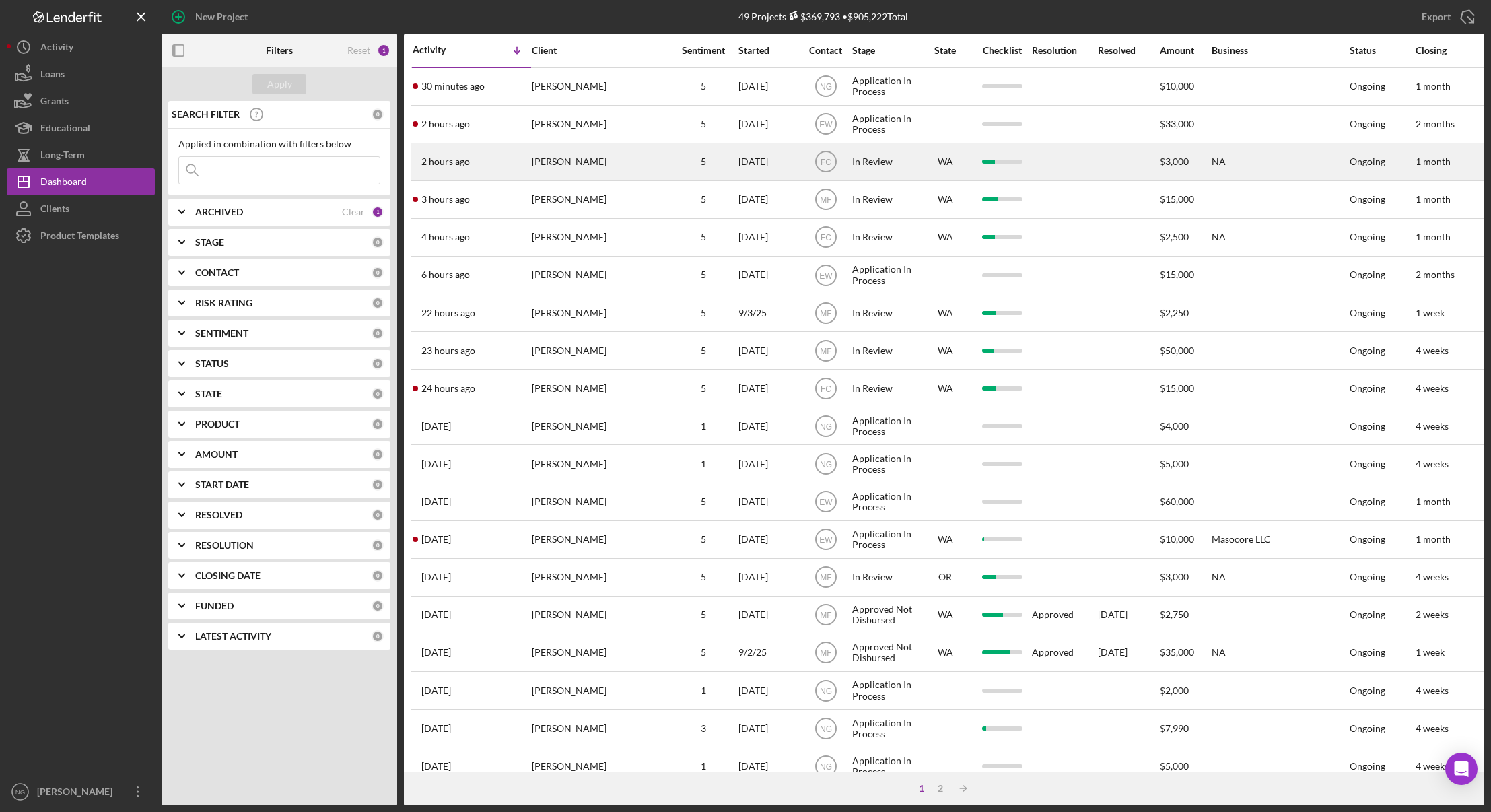
click at [596, 167] on div "[PERSON_NAME]" at bounding box center [599, 162] width 135 height 36
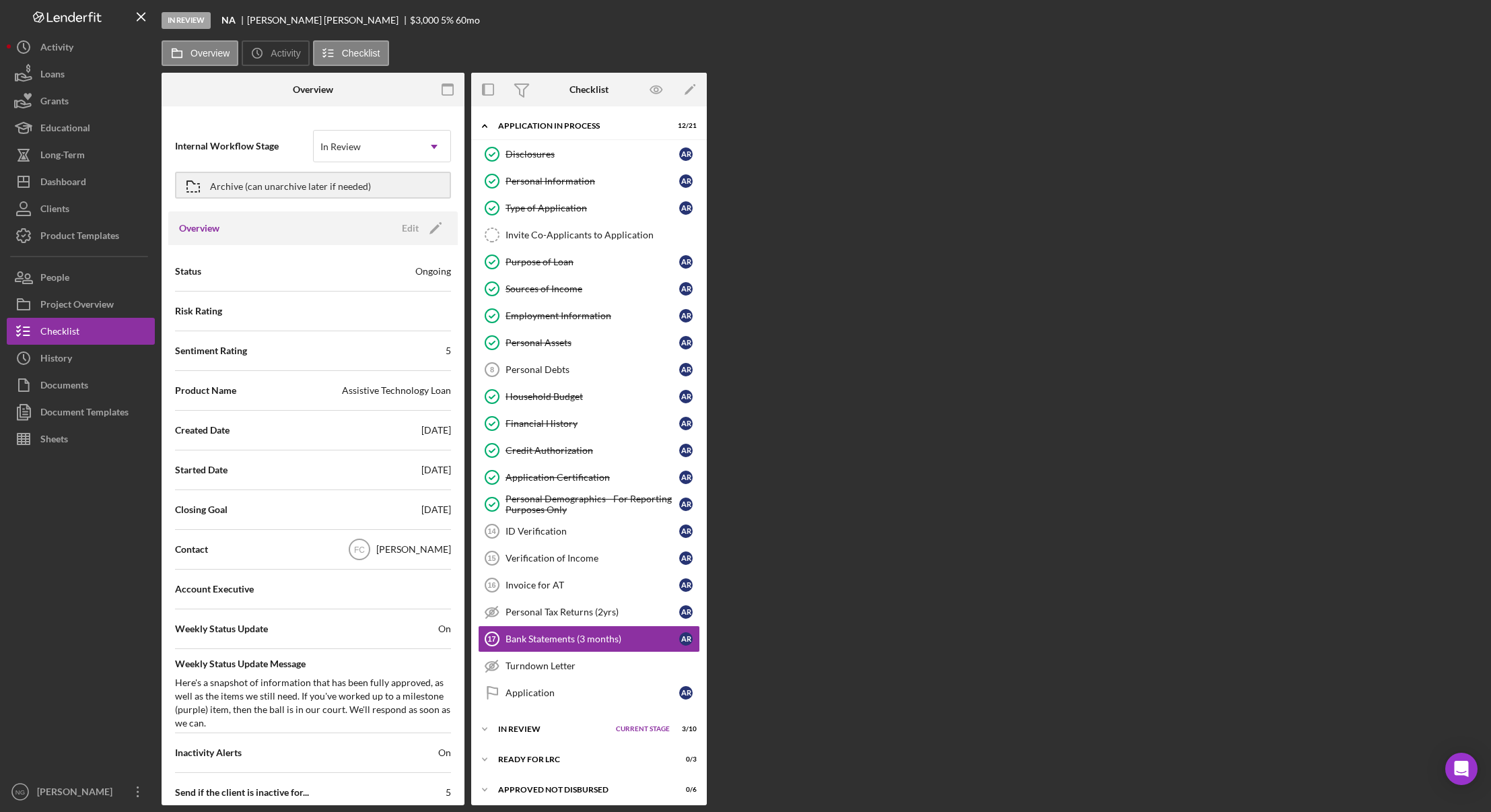
scroll to position [36, 0]
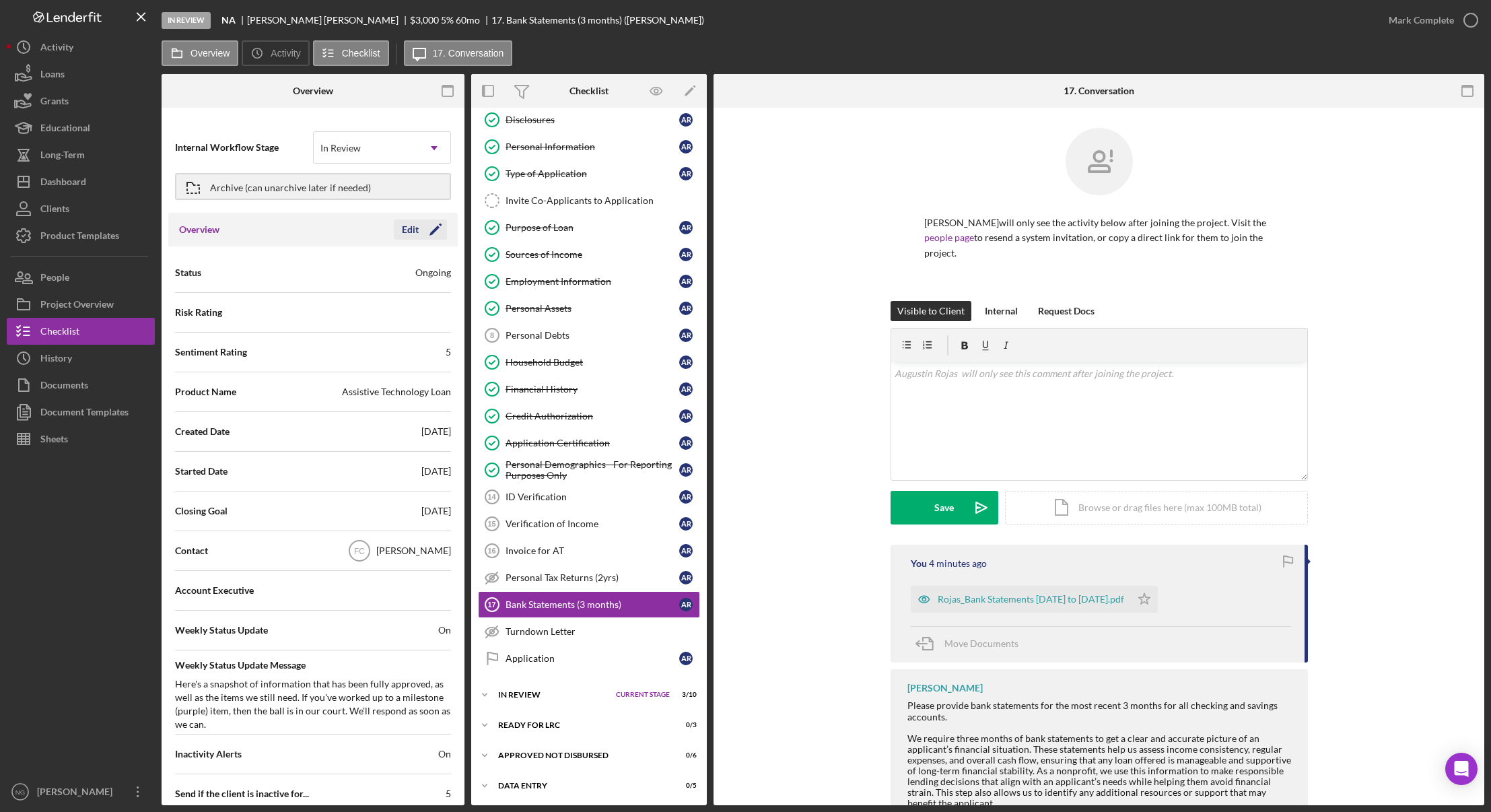
click at [407, 232] on div "Edit" at bounding box center [410, 229] width 17 height 20
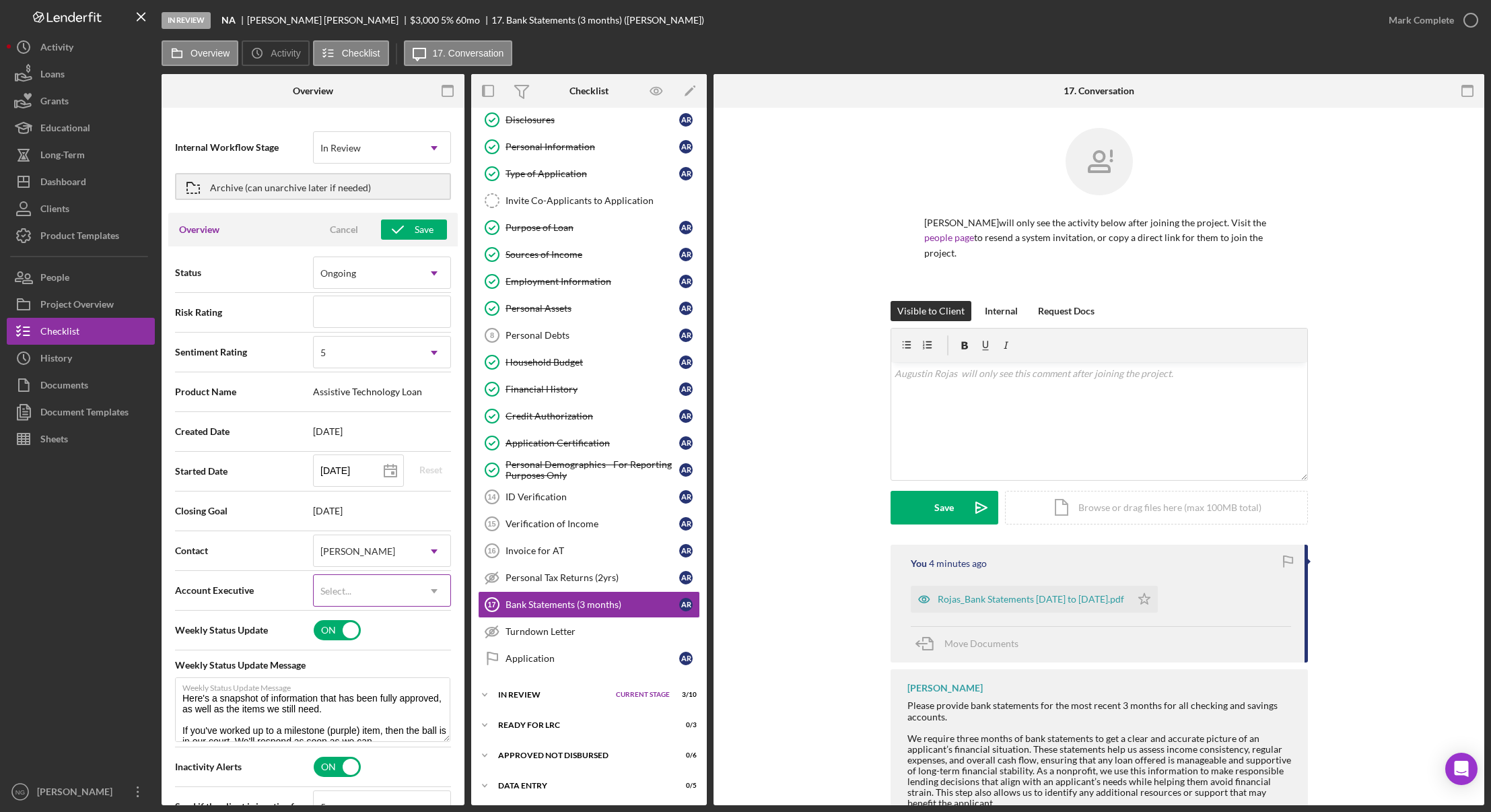
click at [419, 595] on icon "Icon/Dropdown Arrow" at bounding box center [434, 590] width 32 height 32
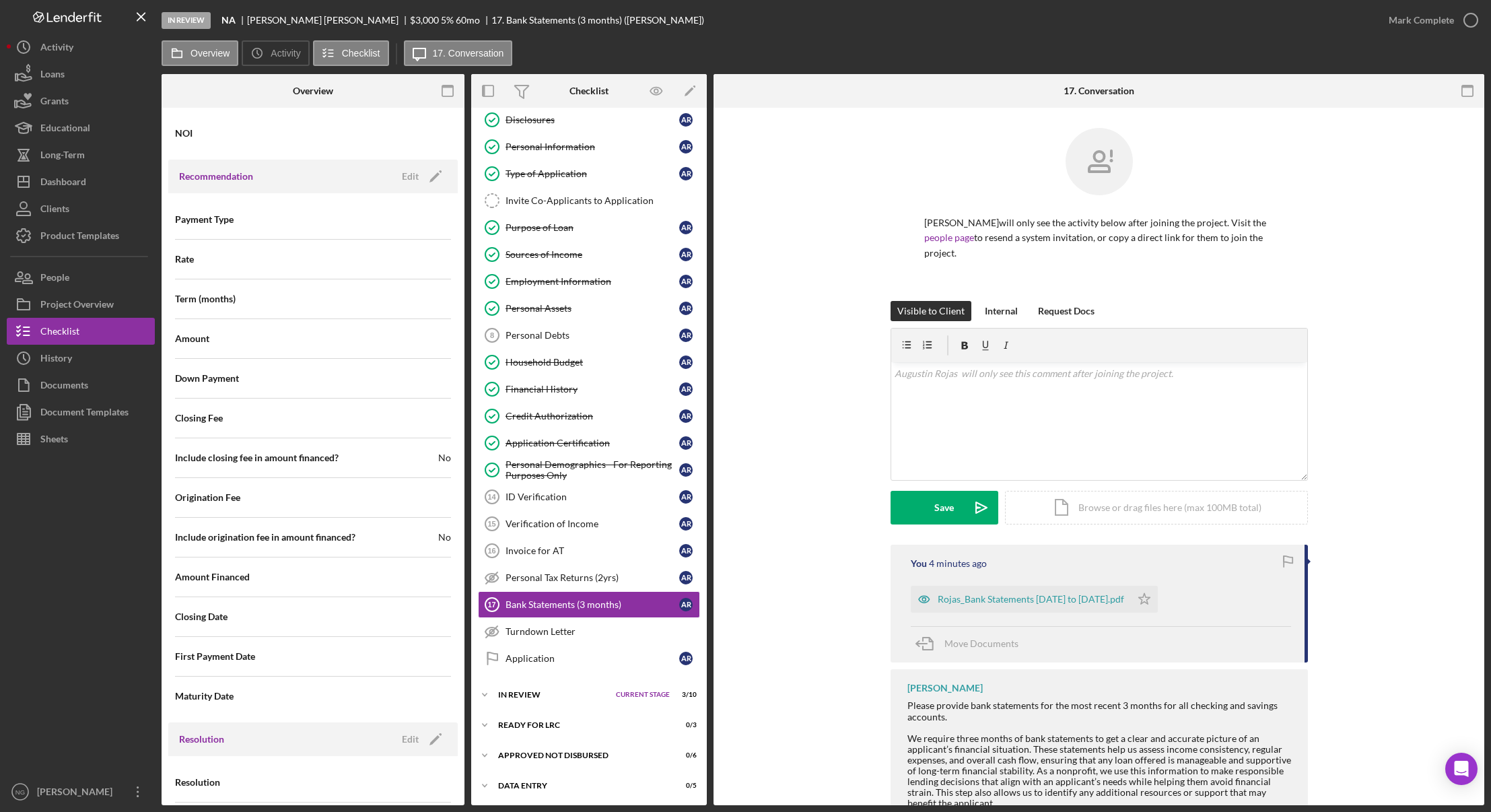
scroll to position [1350, 0]
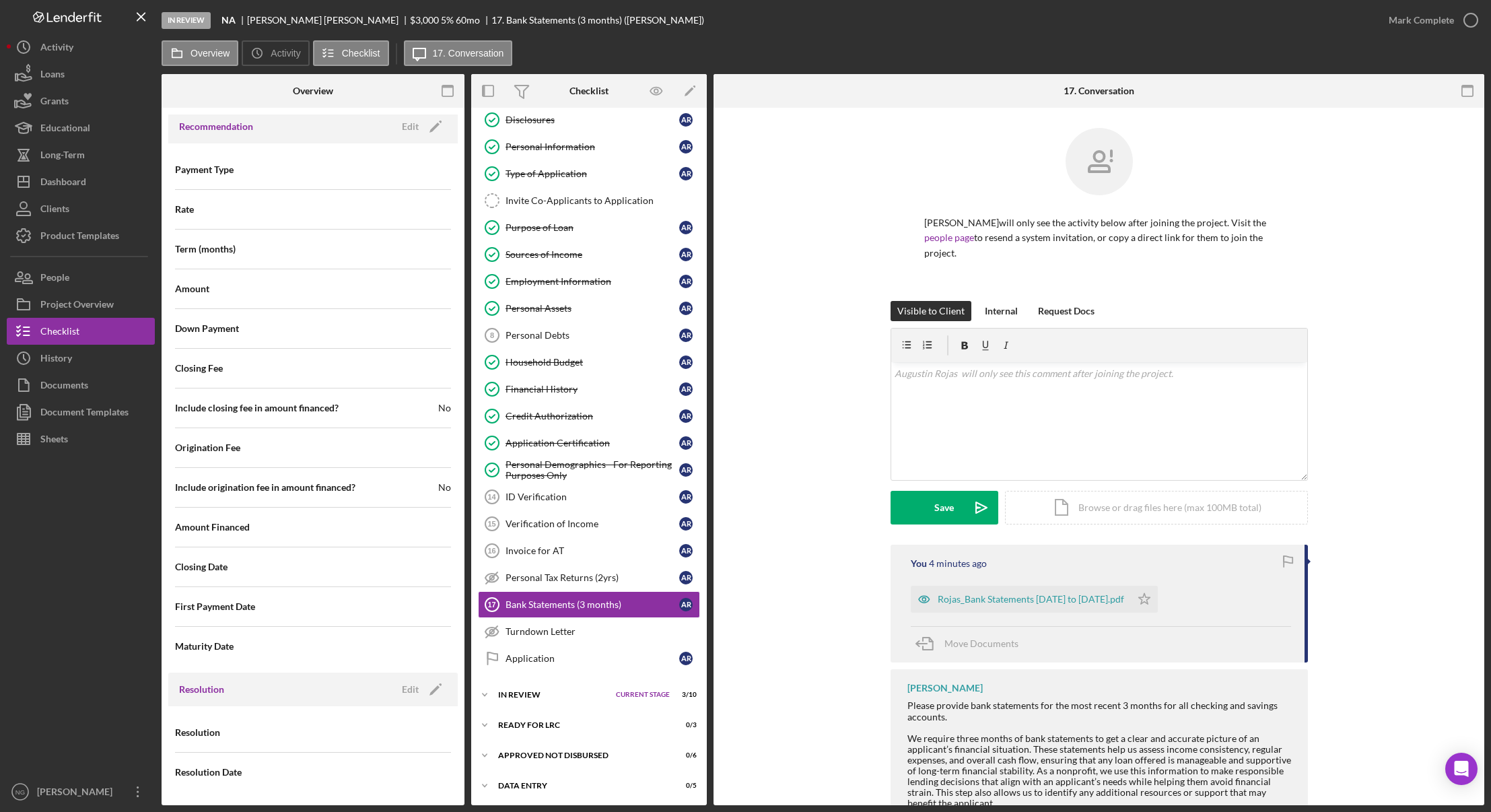
click at [85, 509] on div at bounding box center [80, 615] width 148 height 326
click at [108, 310] on div "Project Overview" at bounding box center [77, 306] width 74 height 30
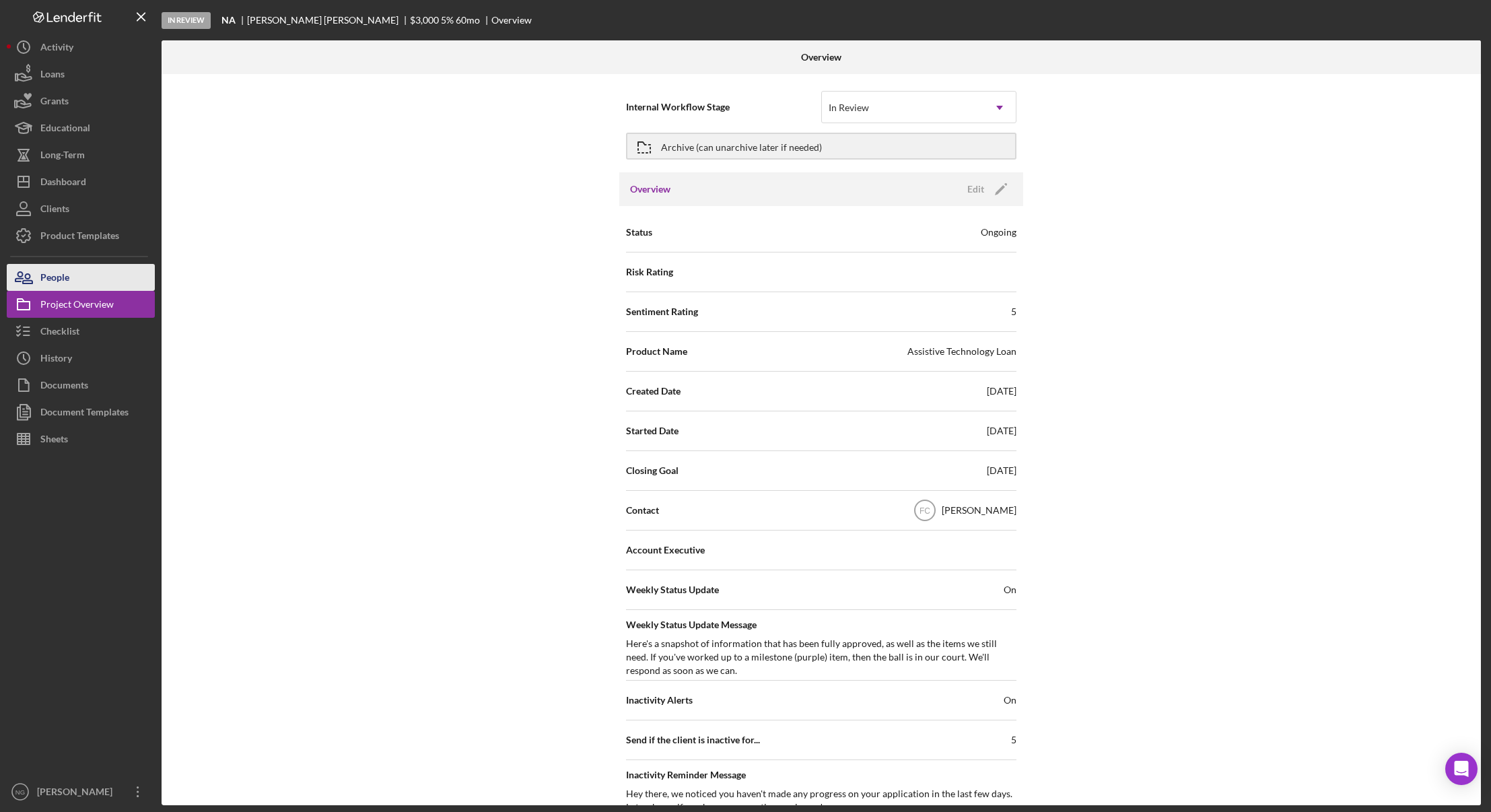
click at [68, 290] on div "People" at bounding box center [55, 279] width 29 height 30
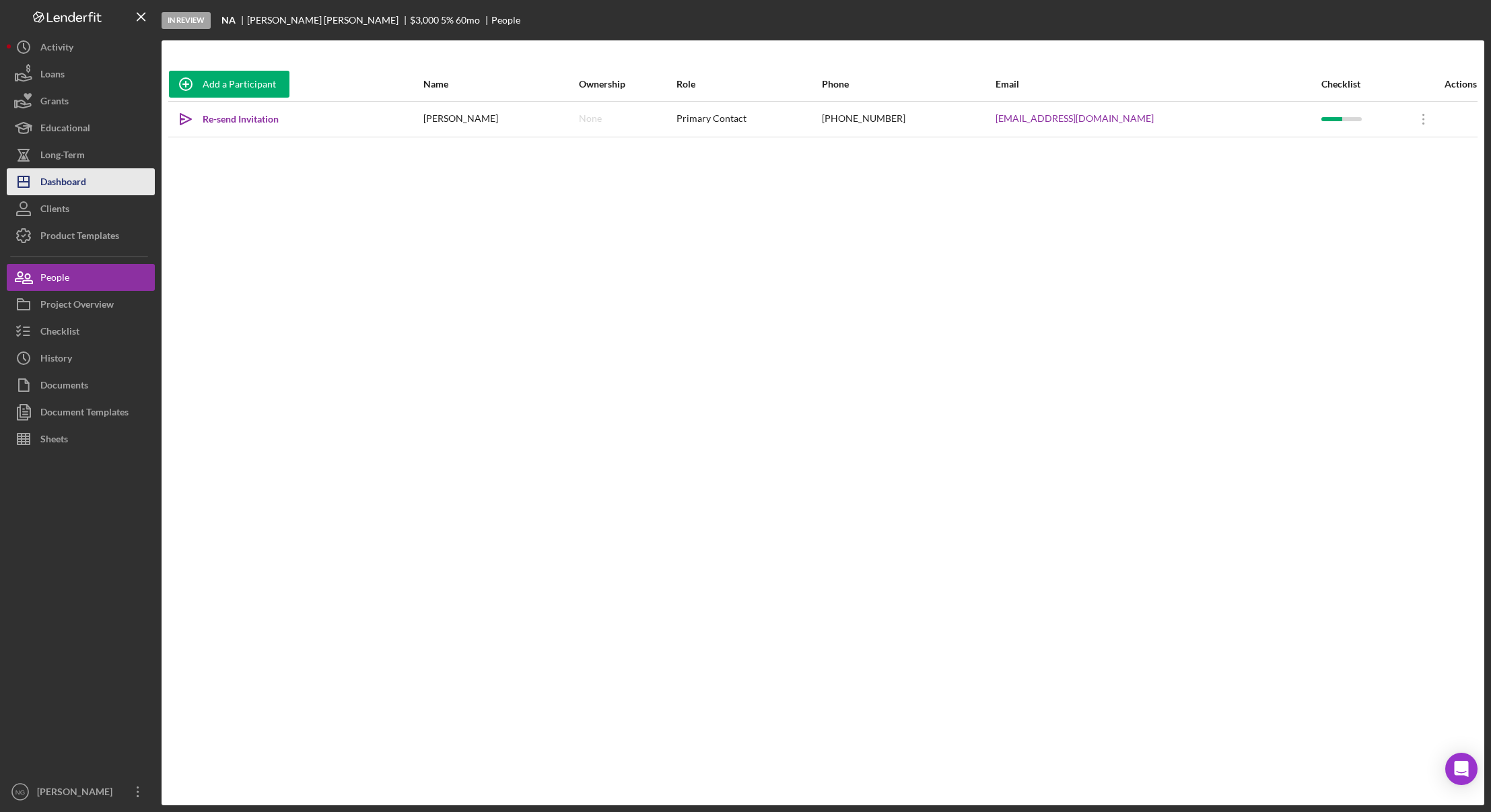
click at [70, 183] on div "Dashboard" at bounding box center [63, 184] width 46 height 30
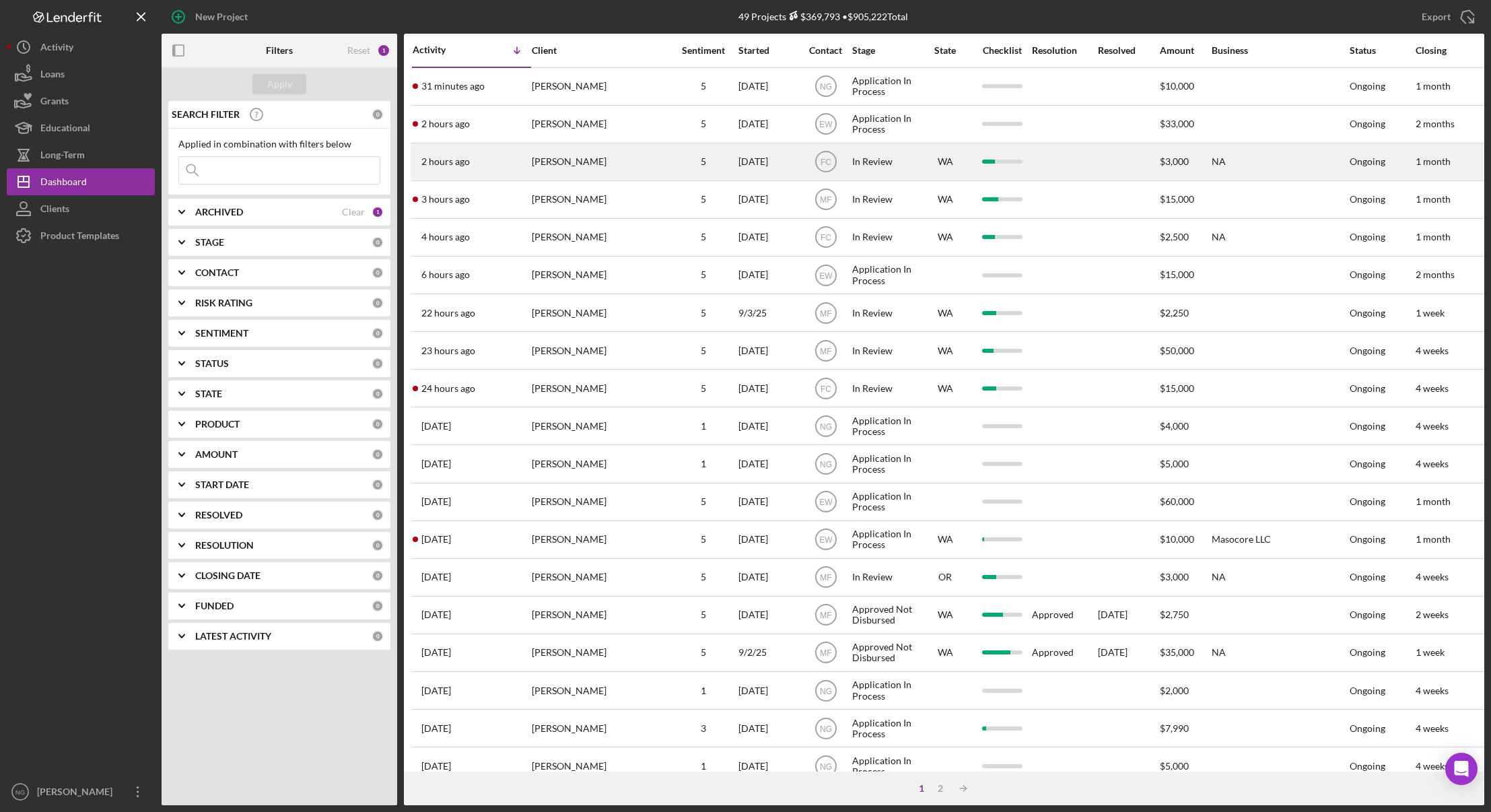
click at [618, 163] on div "[PERSON_NAME]" at bounding box center [599, 162] width 135 height 36
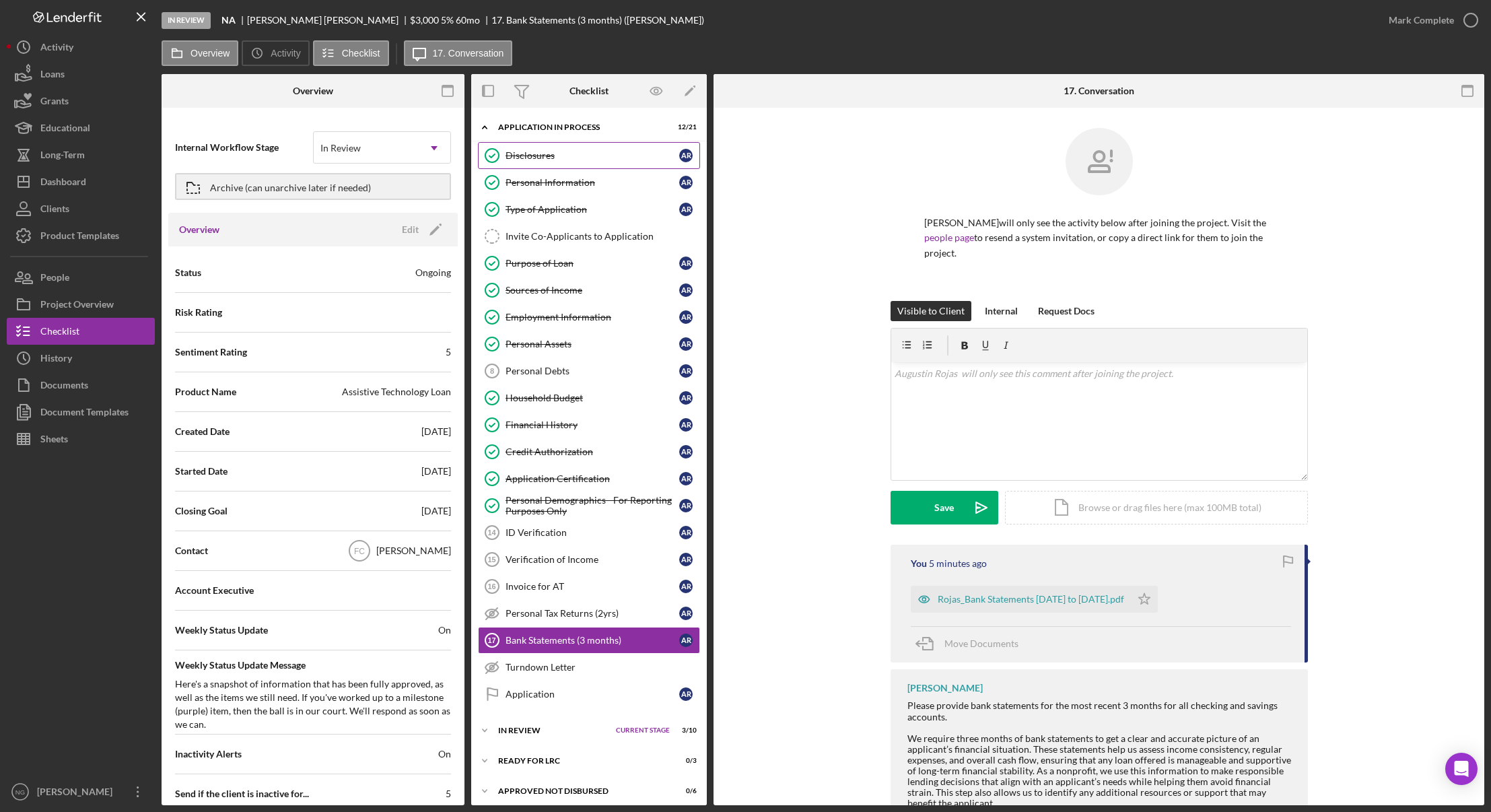
click at [572, 159] on div "Disclosures" at bounding box center [592, 155] width 173 height 11
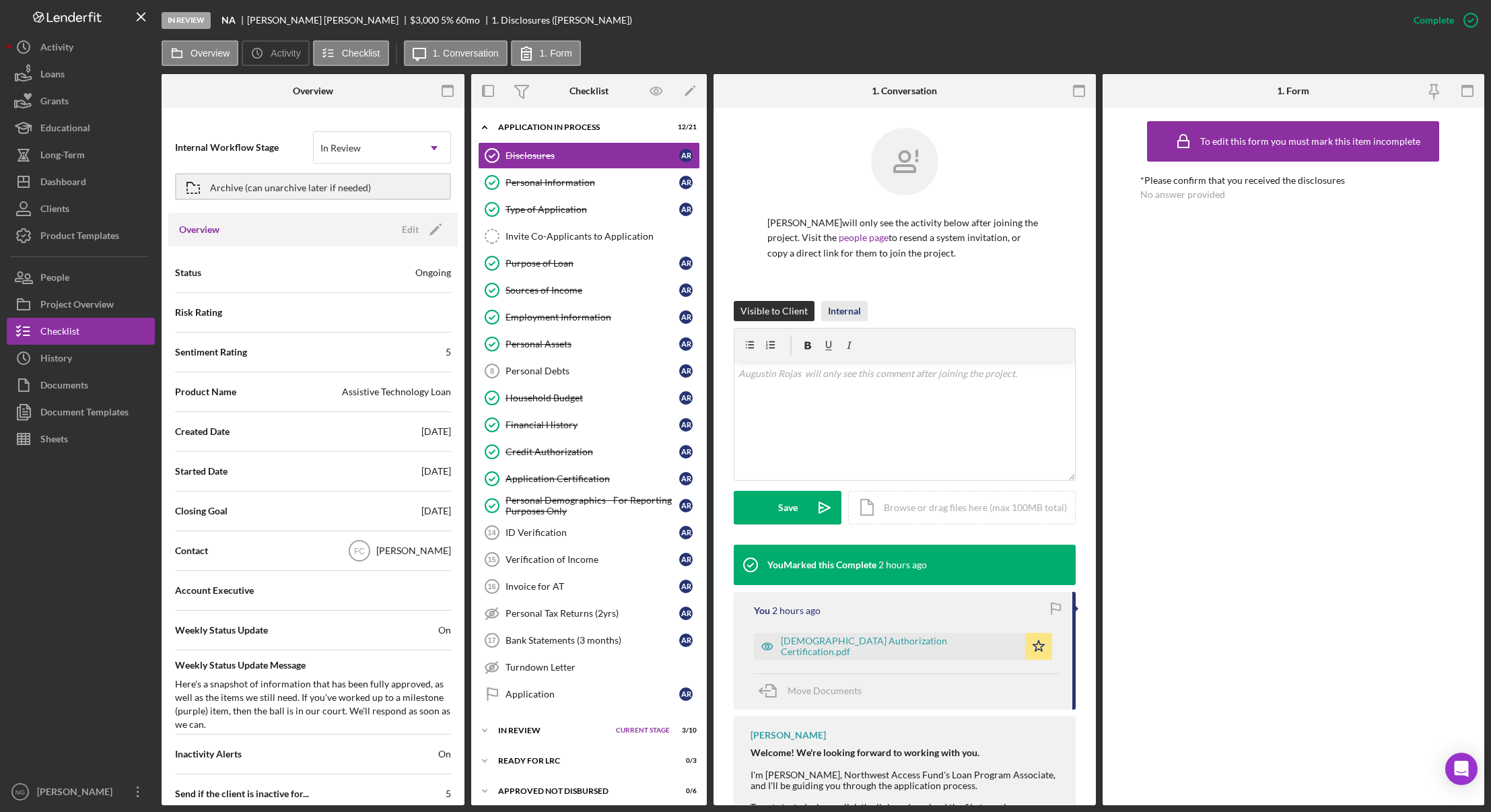
click at [849, 311] on div "Internal" at bounding box center [845, 311] width 33 height 20
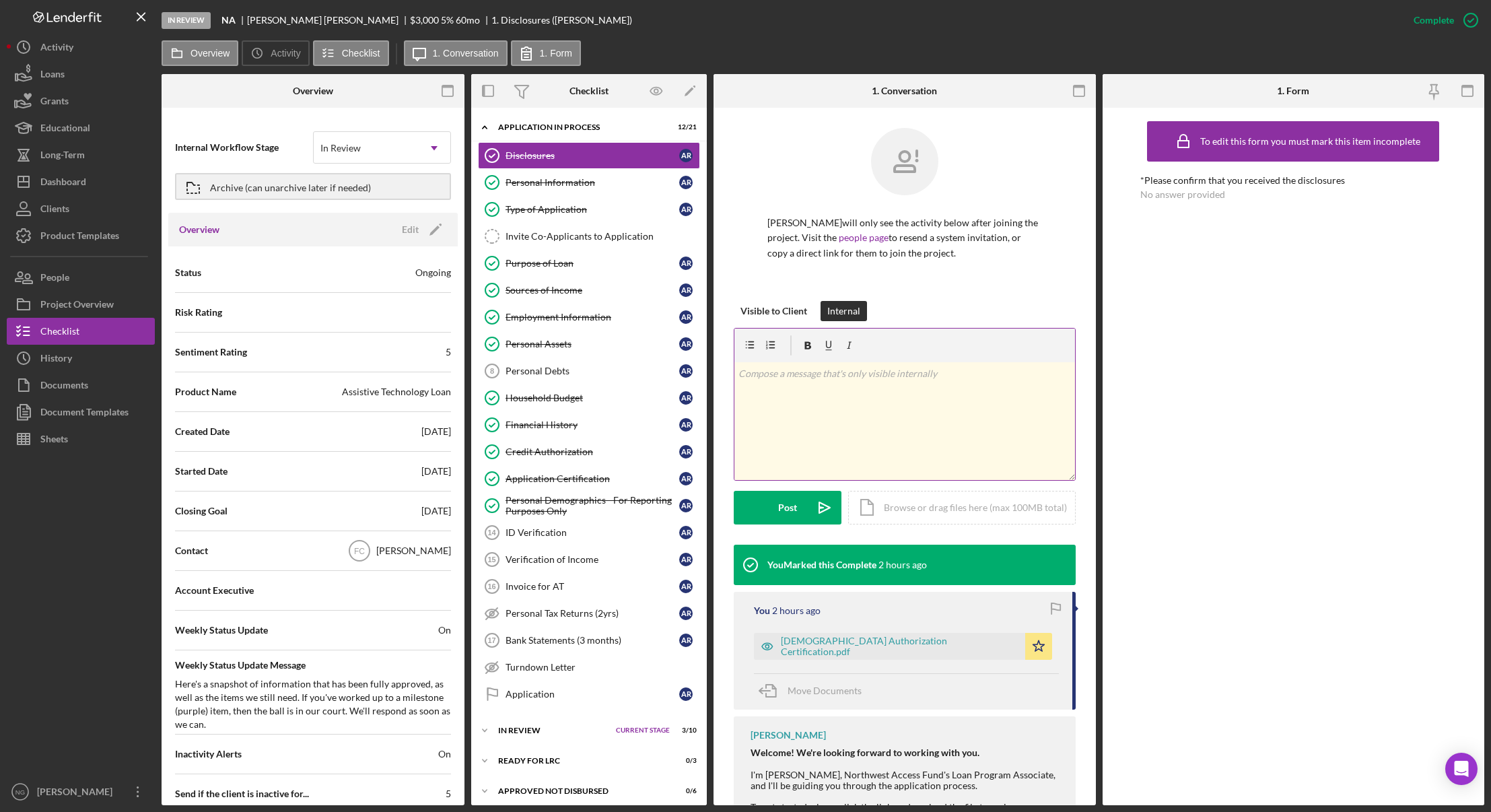
click at [805, 395] on div "v Color teal Color pink Remove color Add row above Add row below Add column bef…" at bounding box center [905, 420] width 341 height 118
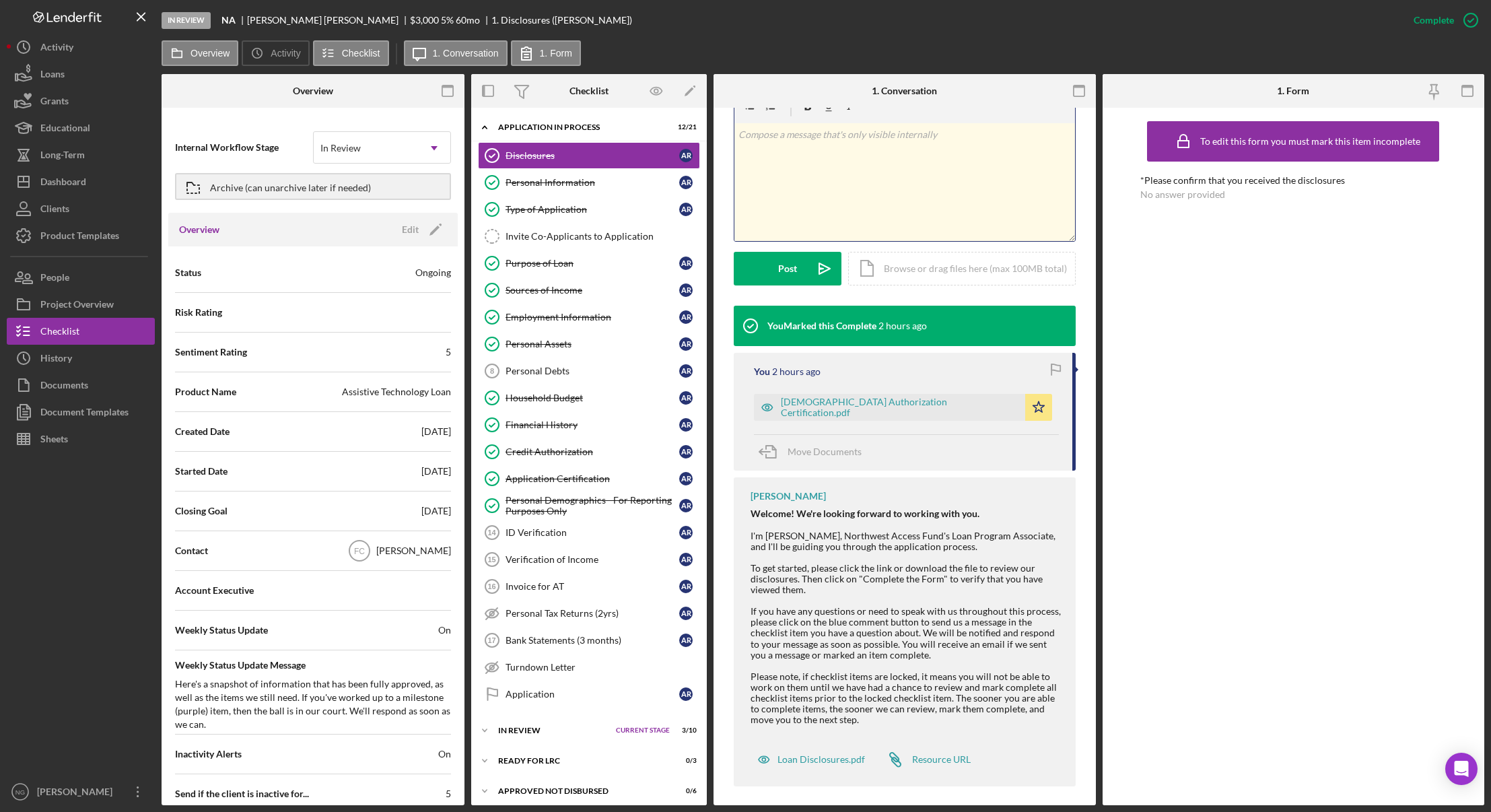
scroll to position [247, 0]
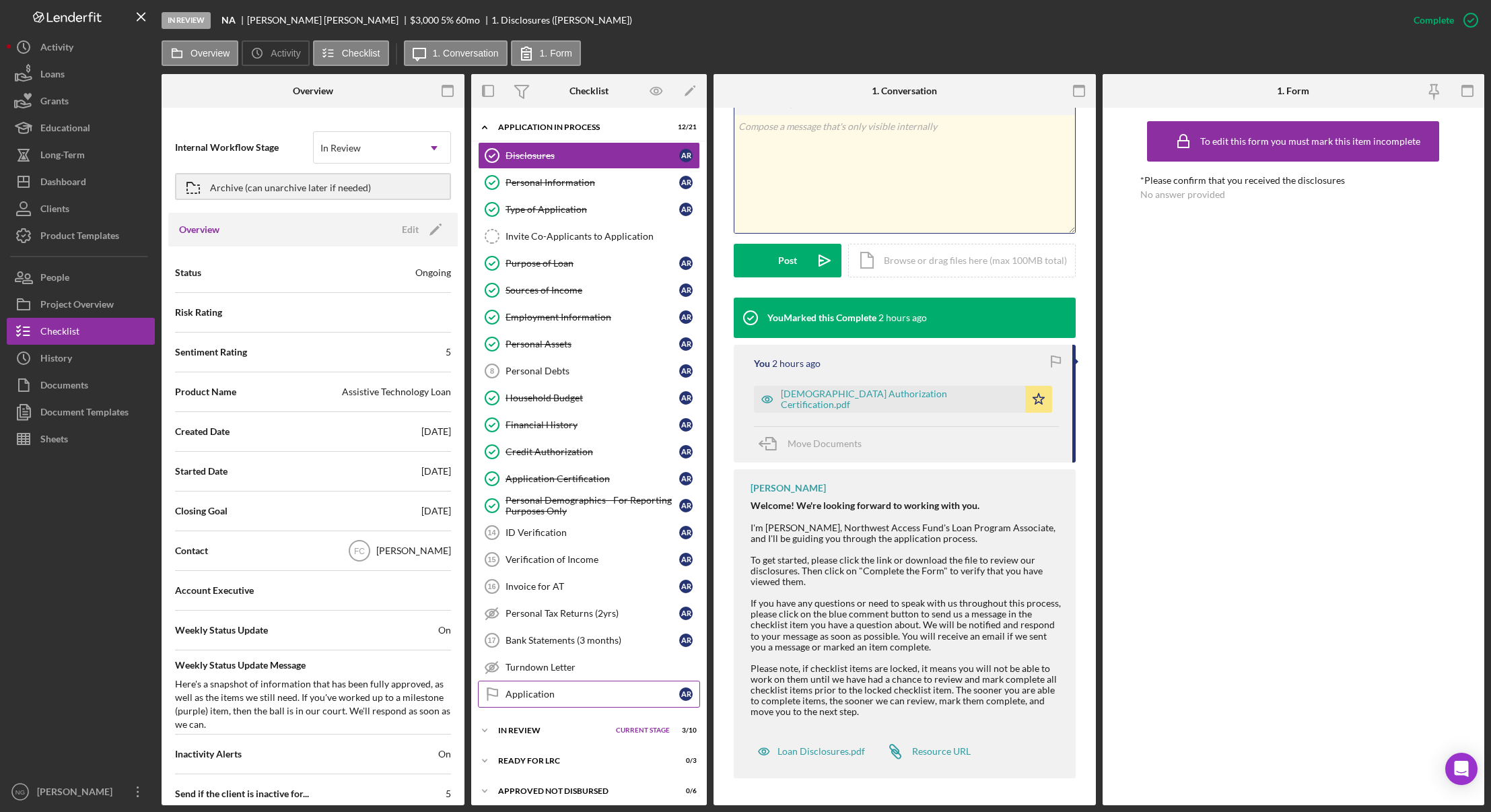
click at [576, 697] on div "Application" at bounding box center [592, 694] width 173 height 11
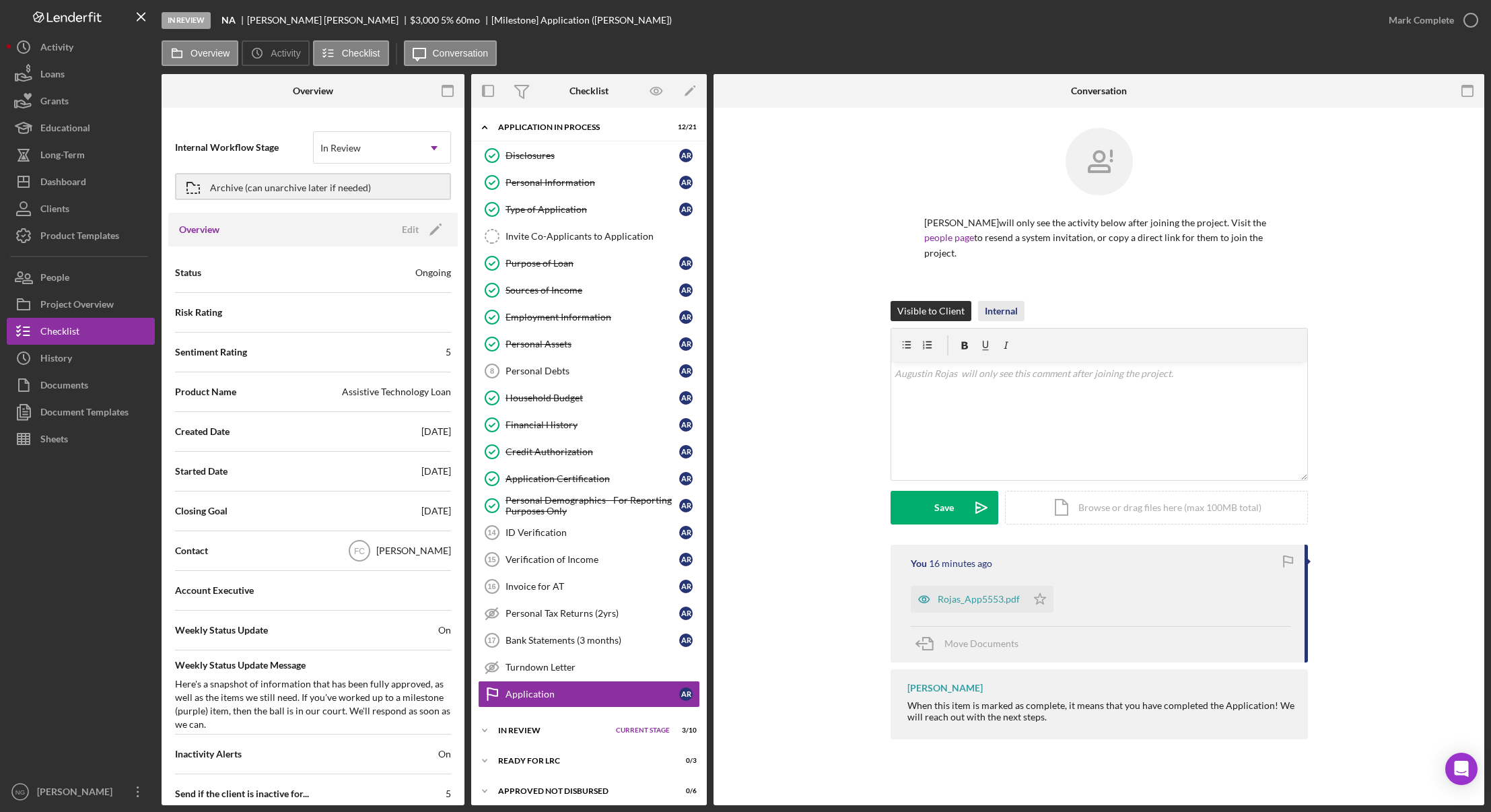
click at [995, 312] on div "Internal" at bounding box center [1001, 311] width 33 height 20
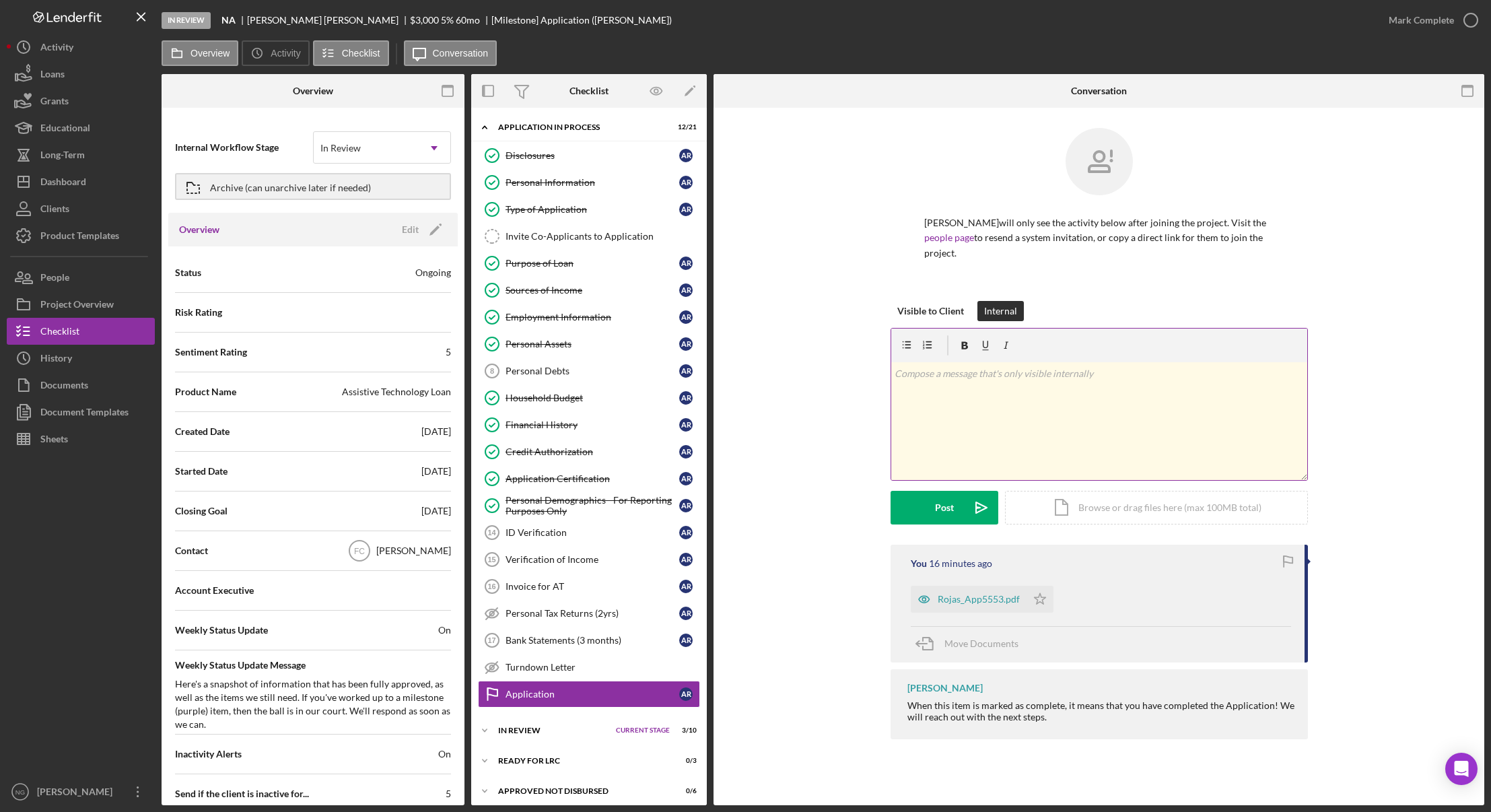
click at [980, 389] on div "v Color teal Color pink Remove color Add row above Add row below Add column bef…" at bounding box center [1099, 420] width 416 height 118
click at [938, 513] on div "Post" at bounding box center [944, 508] width 19 height 34
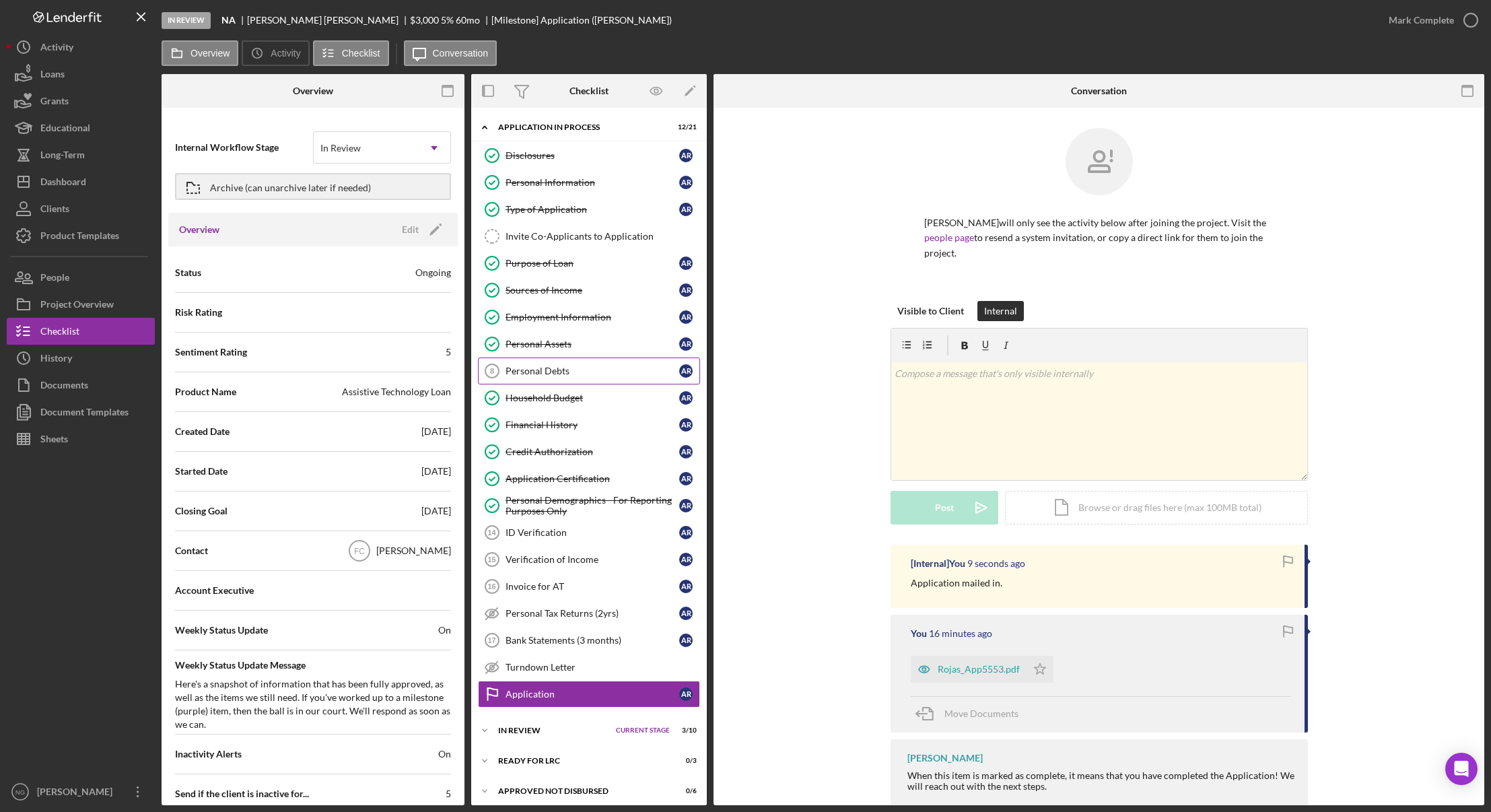
click at [570, 372] on div "Personal Debts" at bounding box center [592, 370] width 173 height 11
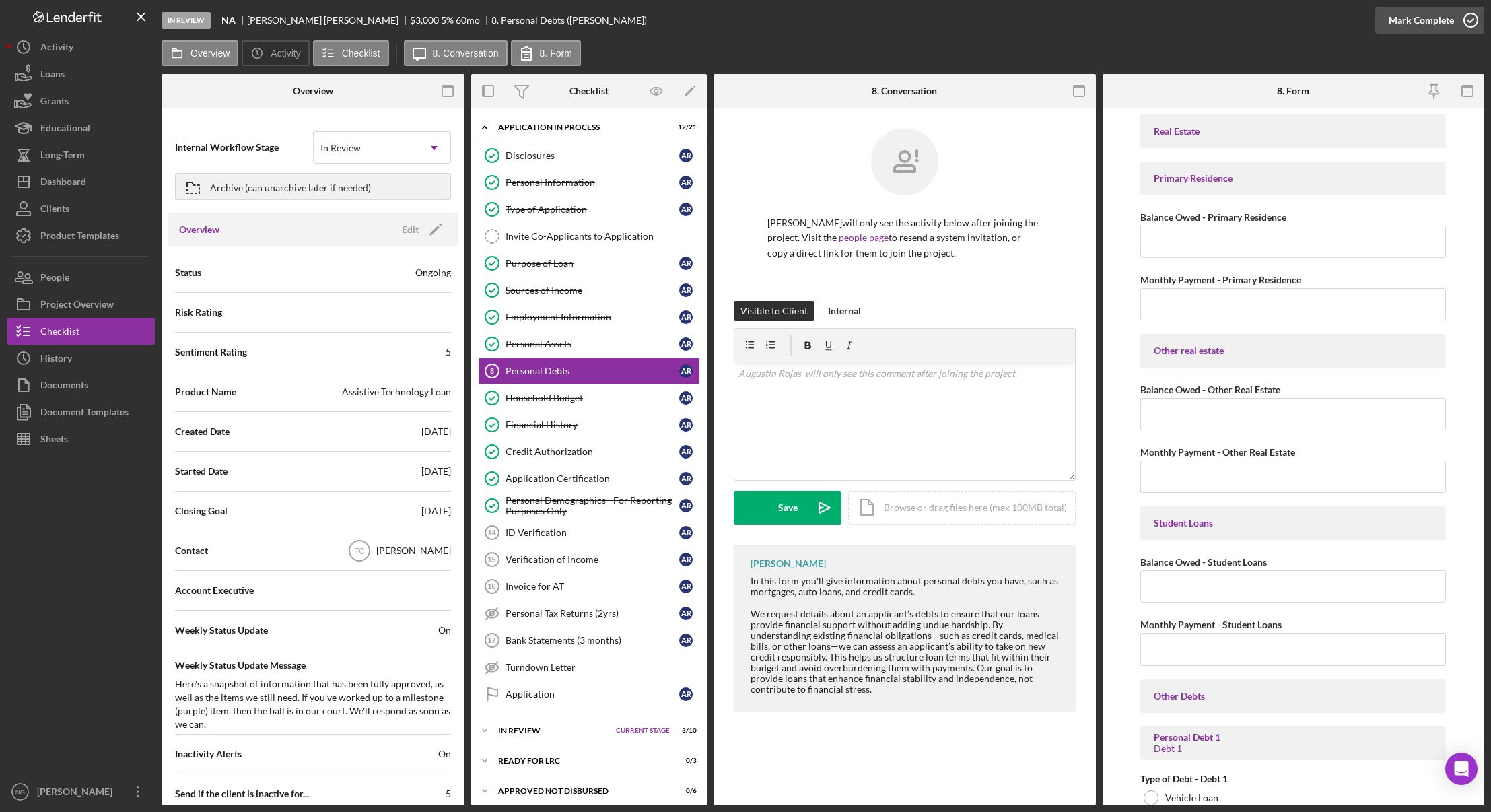
click at [1468, 21] on icon "button" at bounding box center [1472, 20] width 34 height 34
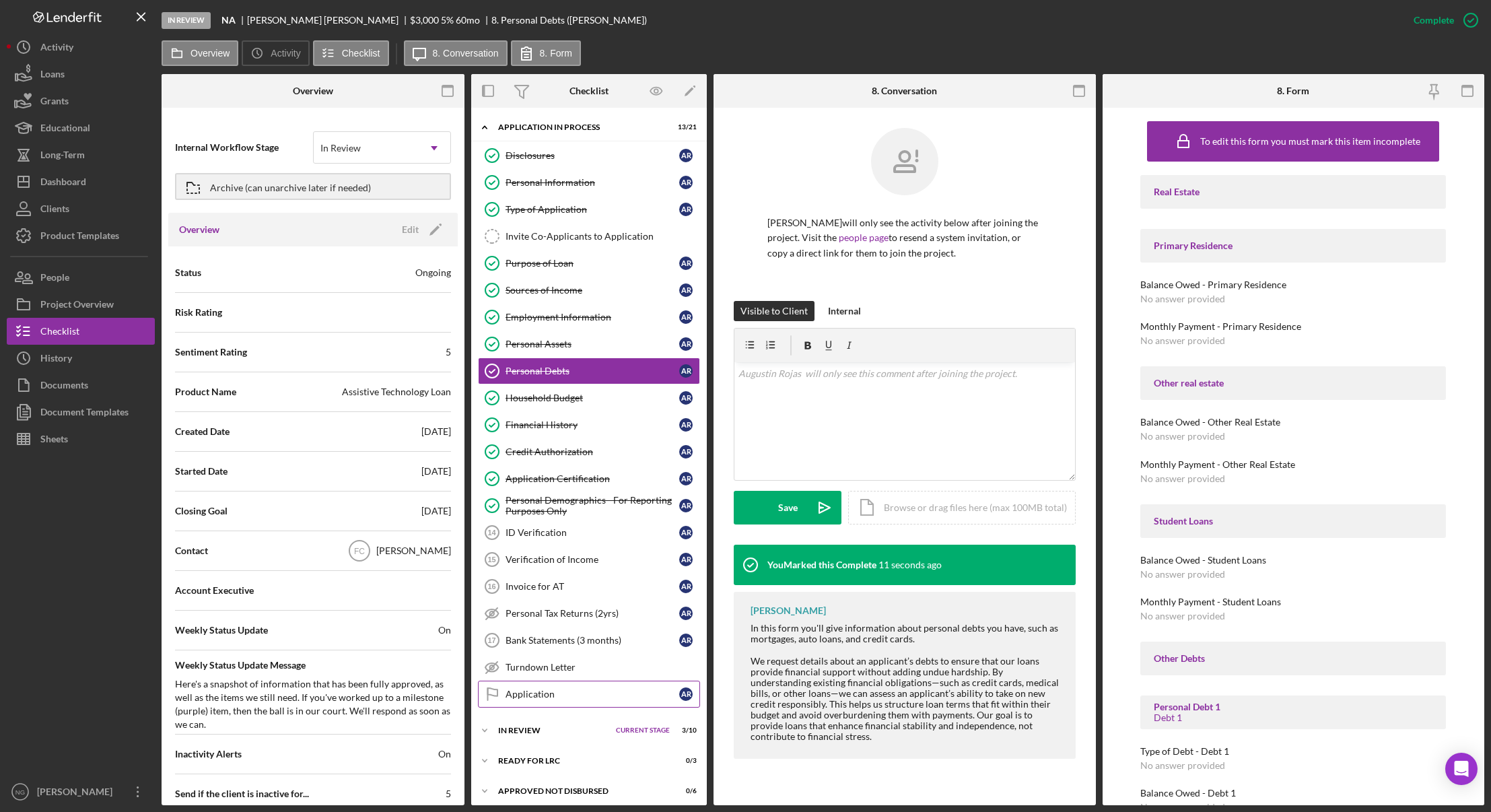
click at [525, 690] on div "Application" at bounding box center [592, 694] width 173 height 11
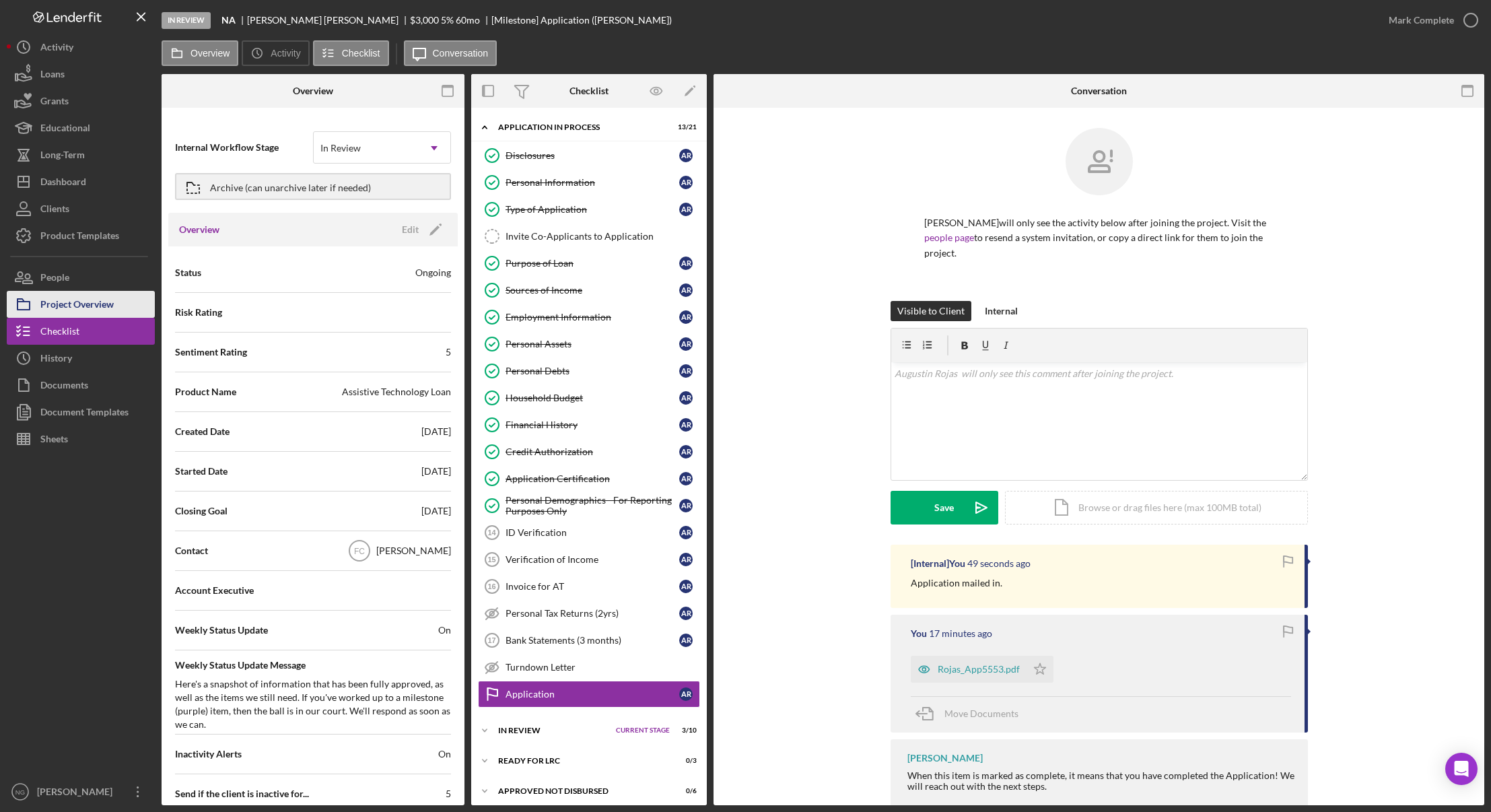
click at [52, 300] on div "Project Overview" at bounding box center [77, 306] width 74 height 30
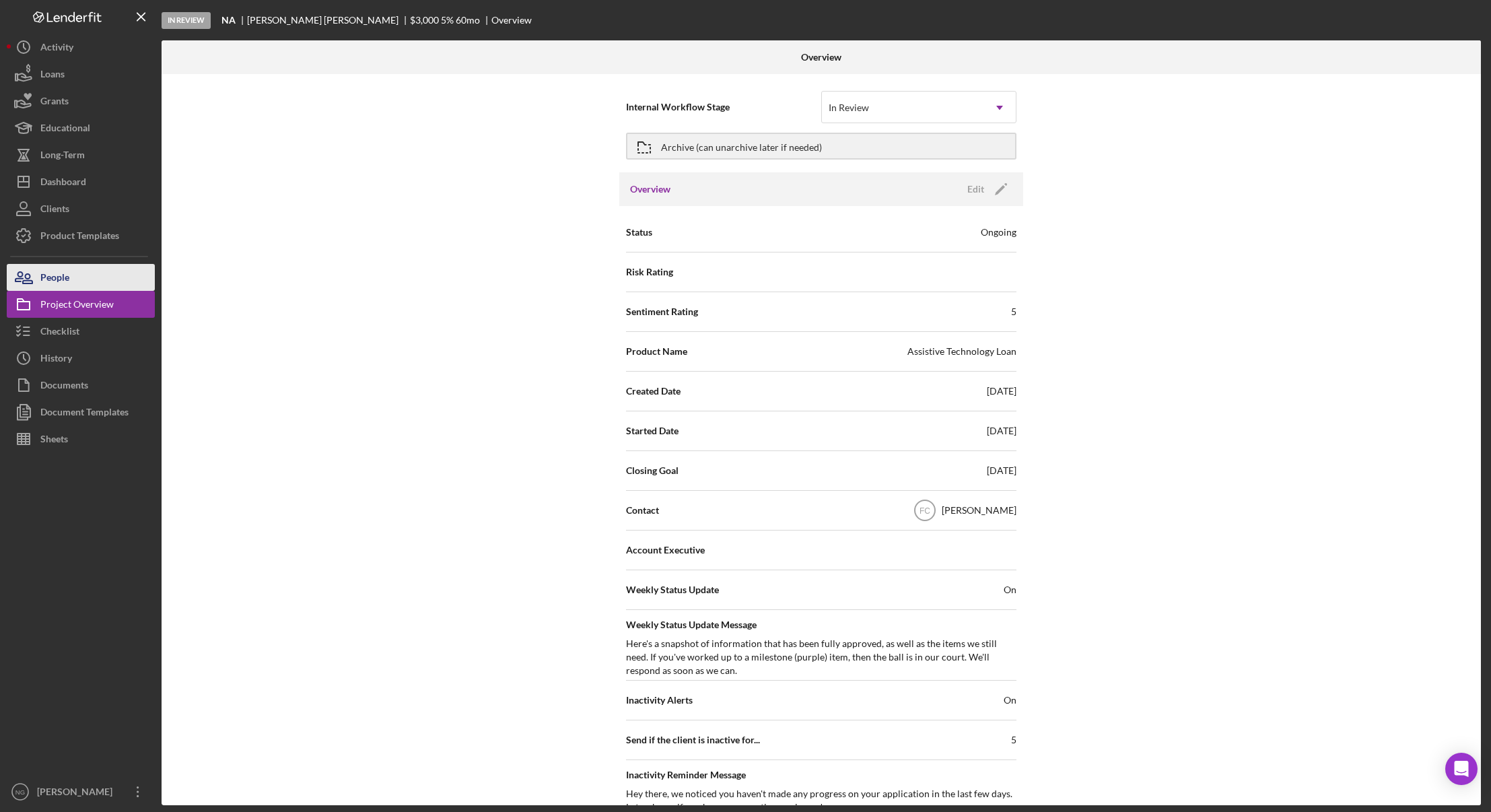
click at [52, 273] on div "People" at bounding box center [55, 279] width 29 height 30
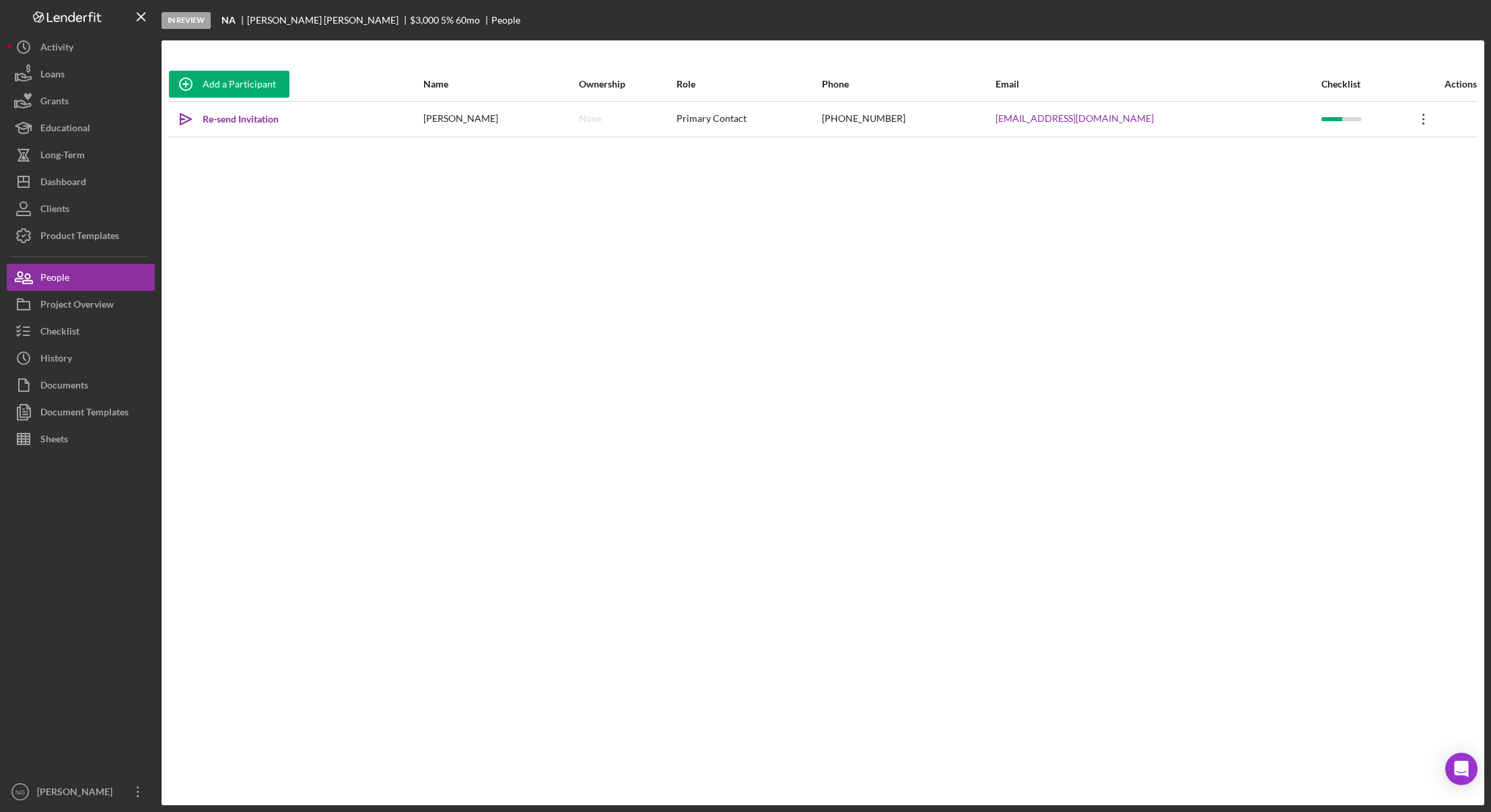
click at [1408, 118] on icon "Icon/Overflow" at bounding box center [1424, 119] width 34 height 34
click at [1358, 163] on div "Icon/Edit Edit" at bounding box center [1352, 154] width 148 height 28
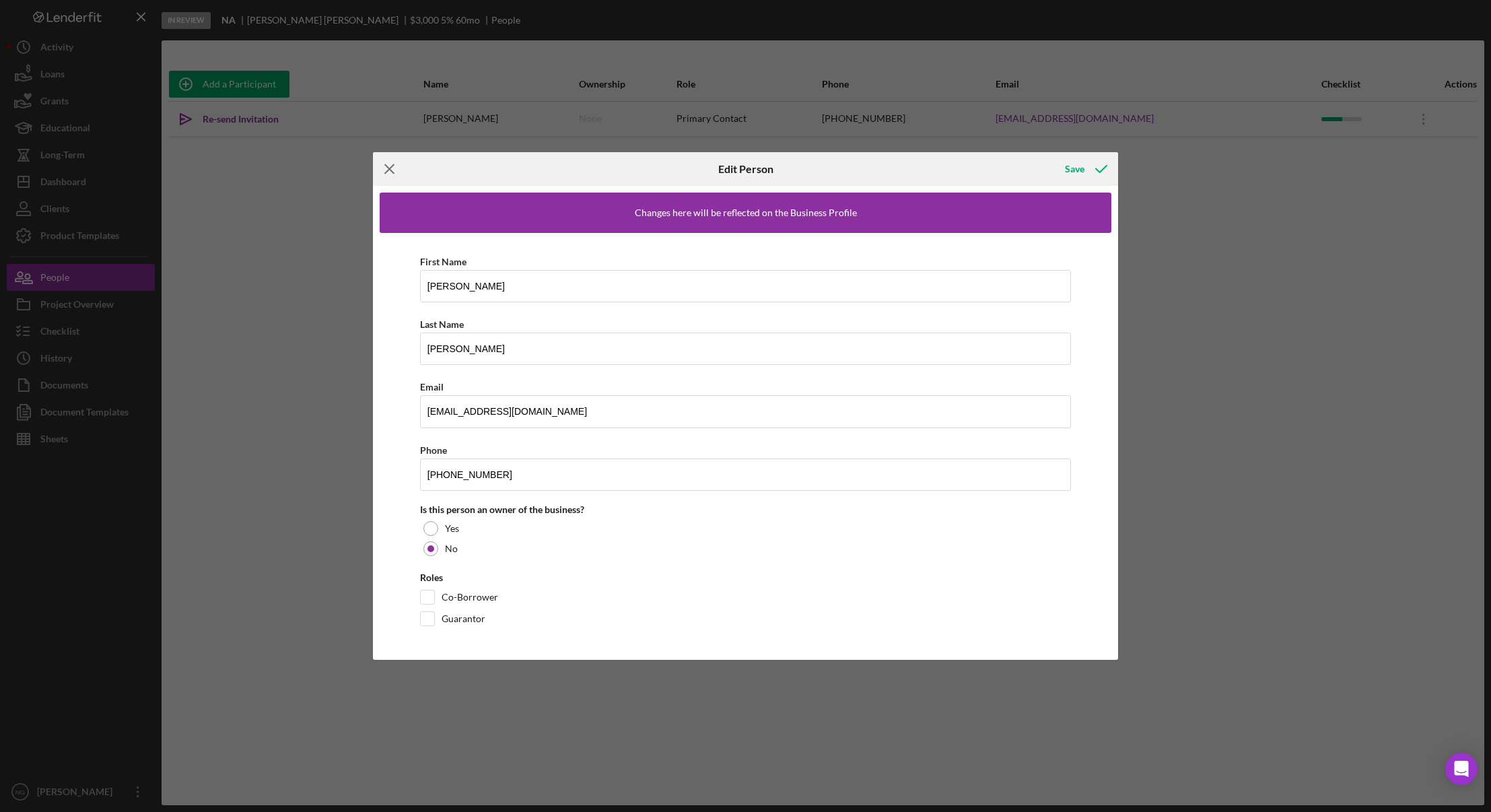
click at [390, 167] on line at bounding box center [389, 169] width 8 height 8
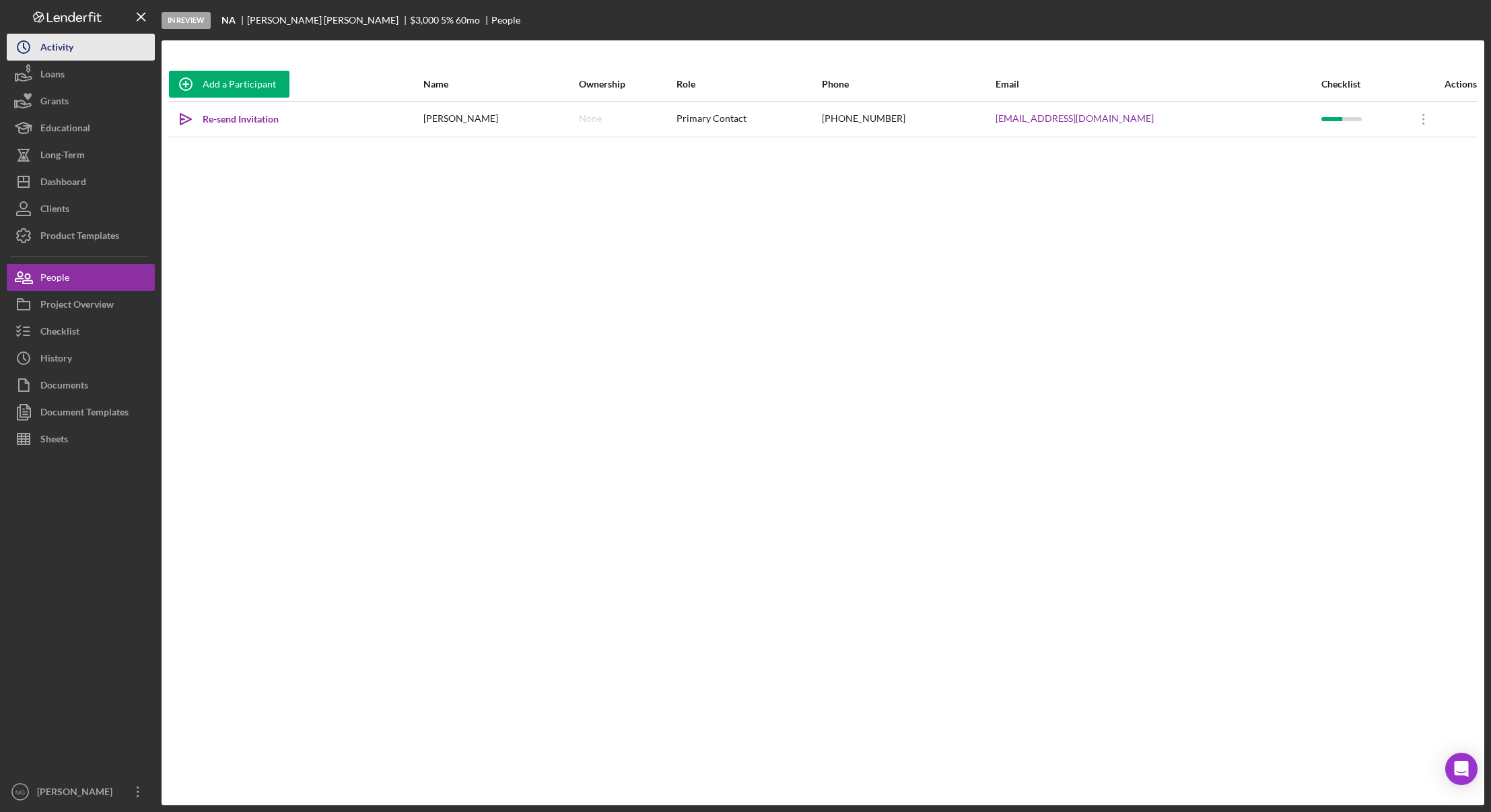
click at [103, 56] on button "Icon/History Activity" at bounding box center [80, 47] width 148 height 27
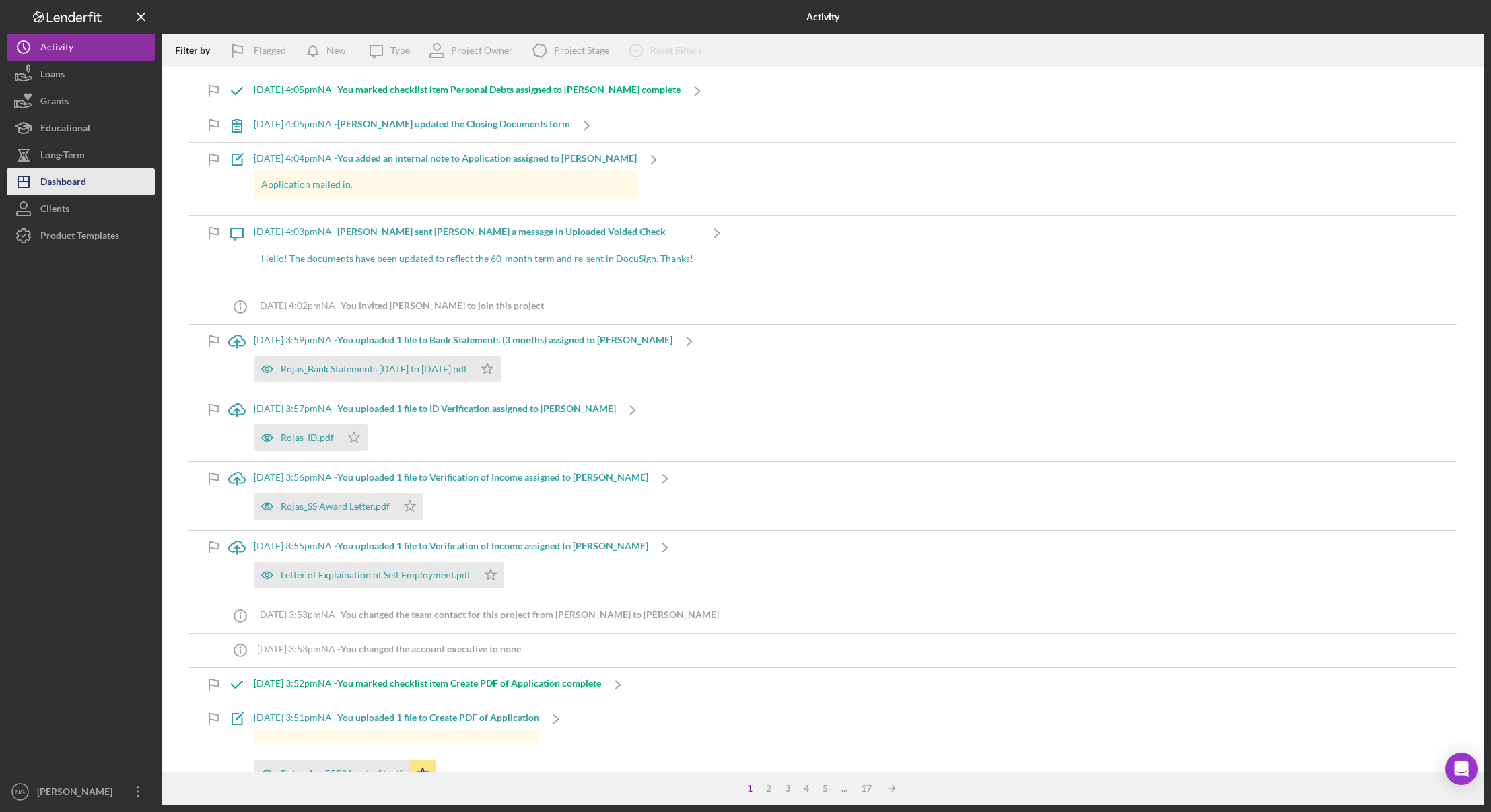
click at [66, 184] on div "Dashboard" at bounding box center [63, 184] width 46 height 30
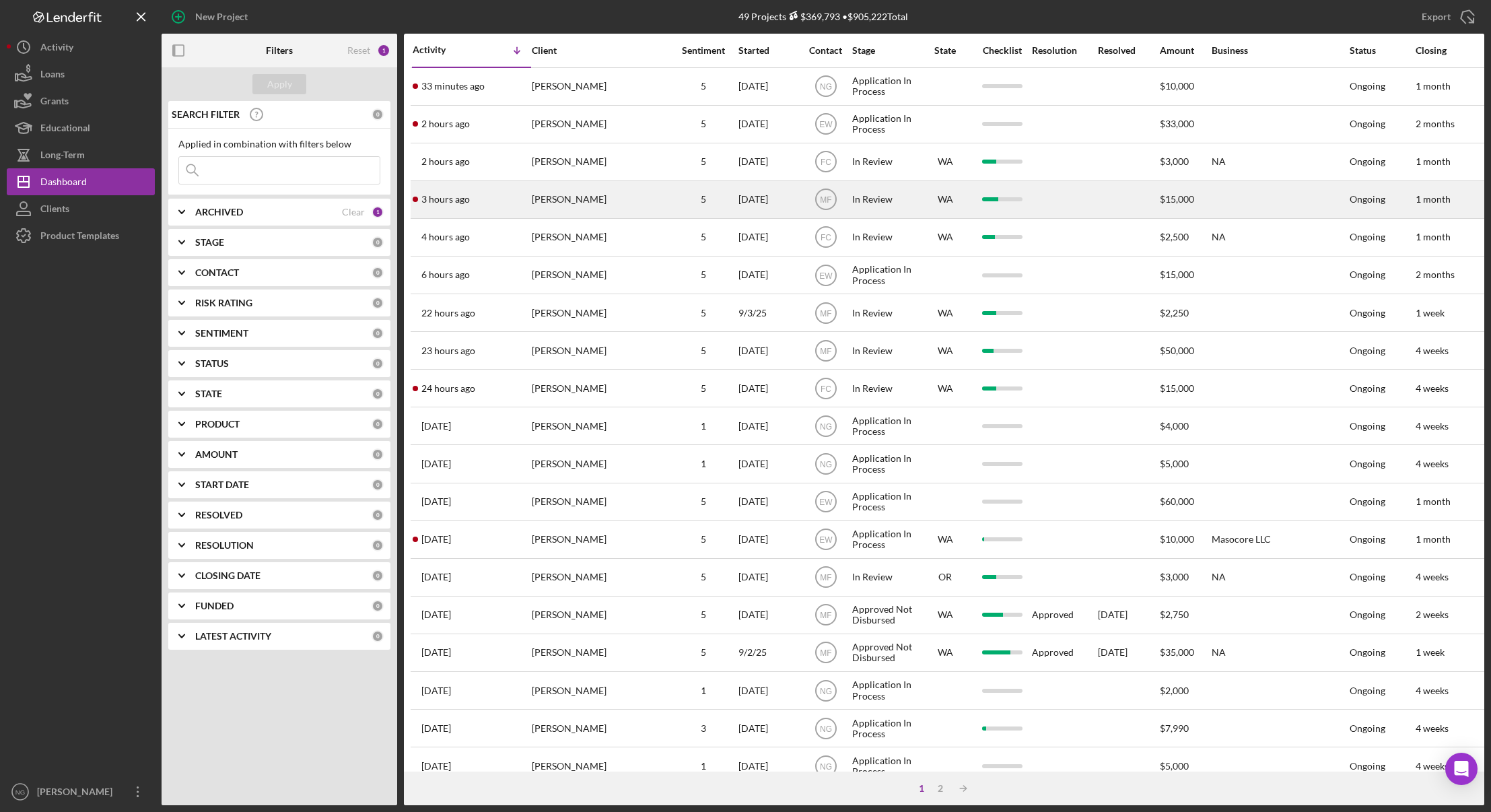
click at [594, 200] on div "[PERSON_NAME]" at bounding box center [599, 200] width 135 height 36
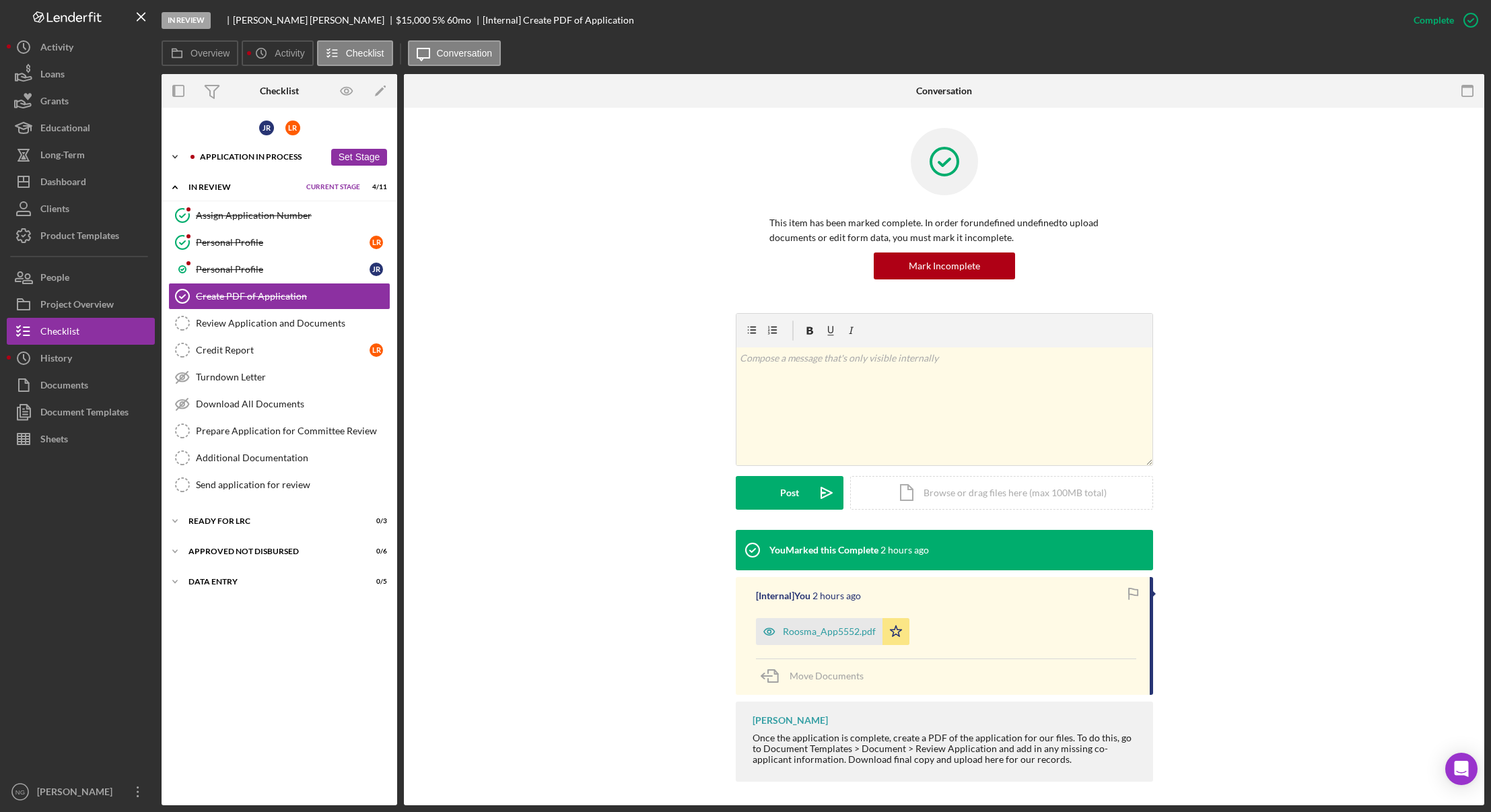
click at [241, 155] on div "Application In Process" at bounding box center [261, 157] width 124 height 8
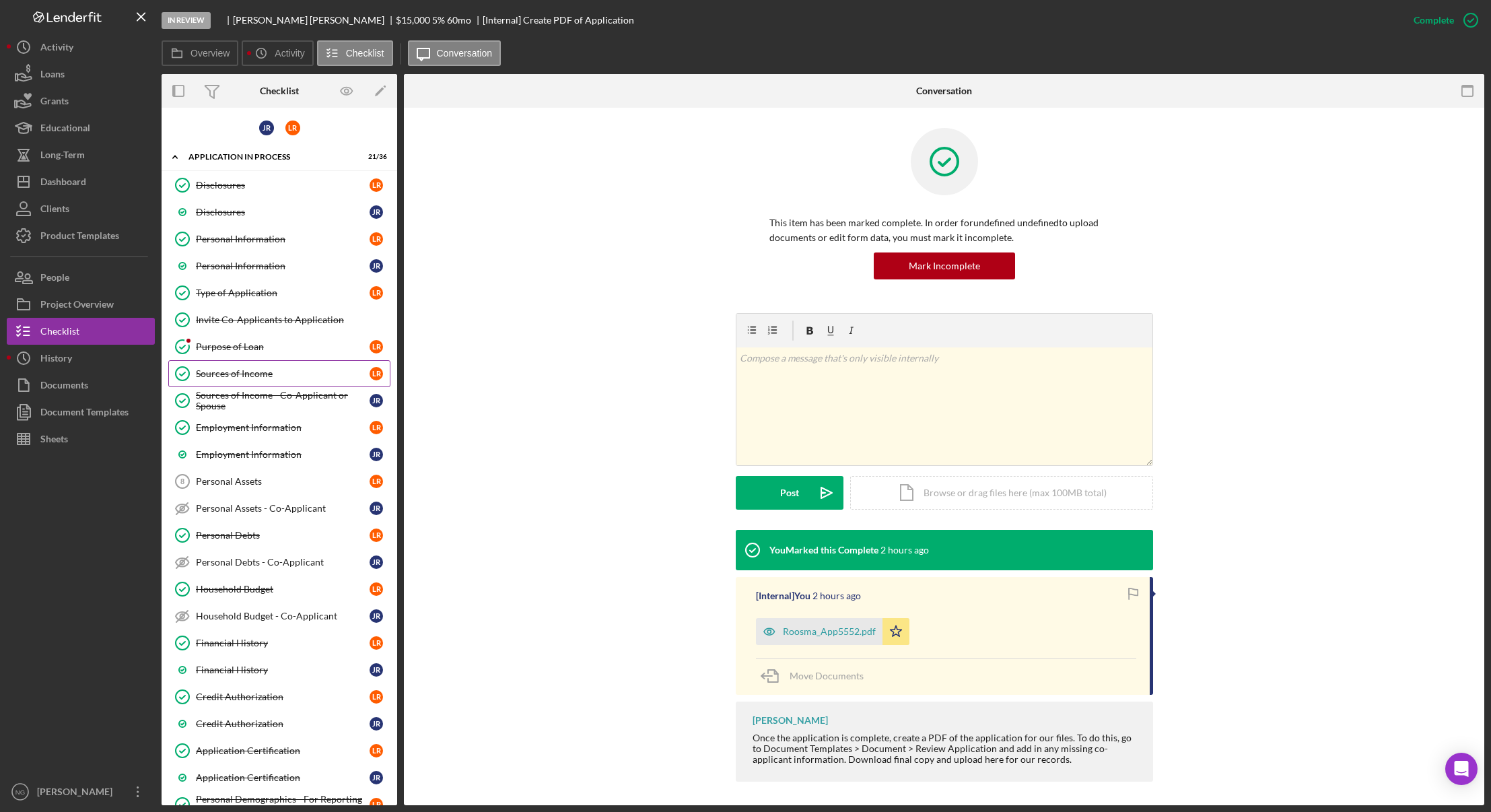
scroll to position [337, 0]
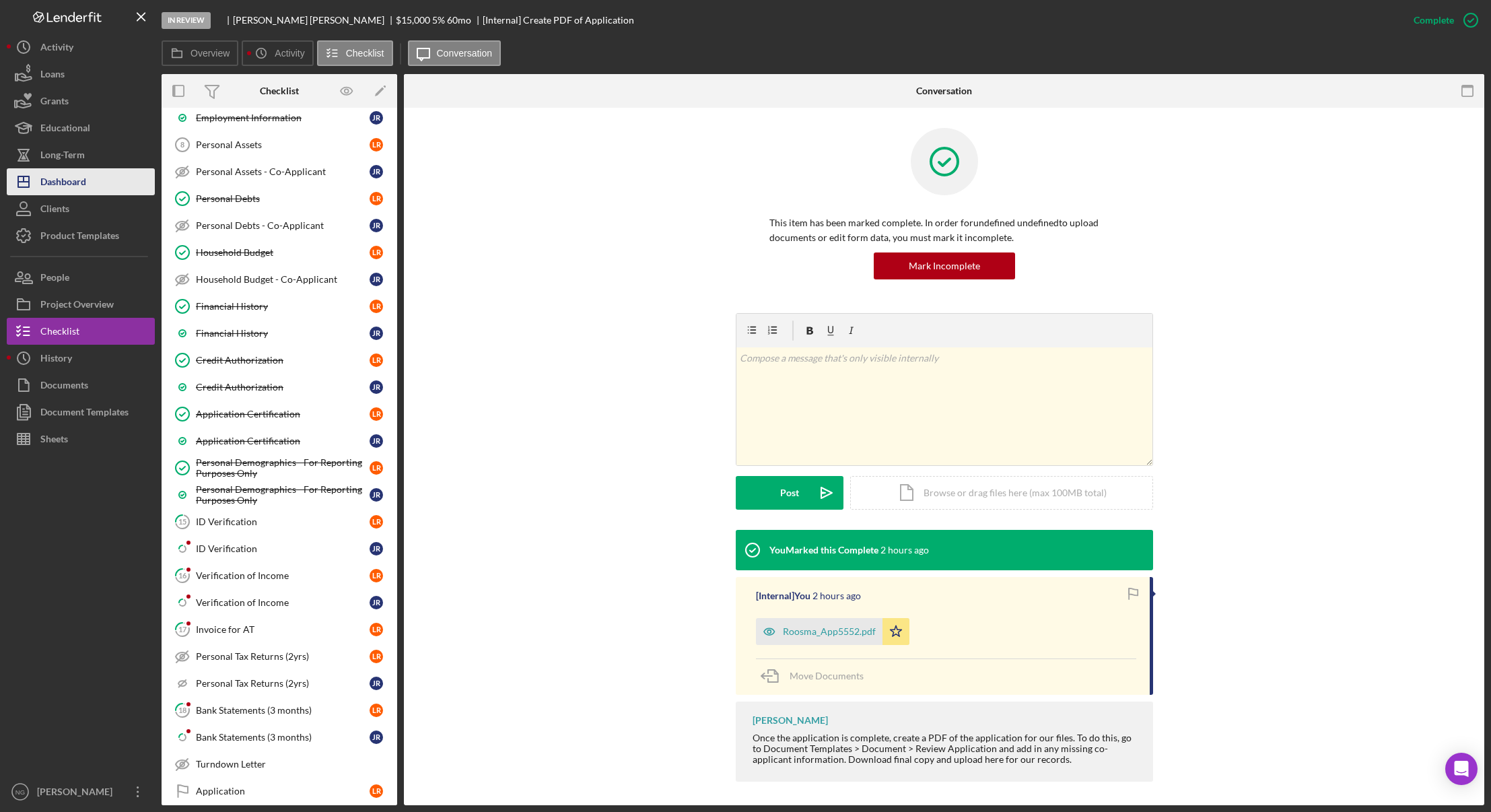
click at [84, 183] on div "Dashboard" at bounding box center [63, 184] width 46 height 30
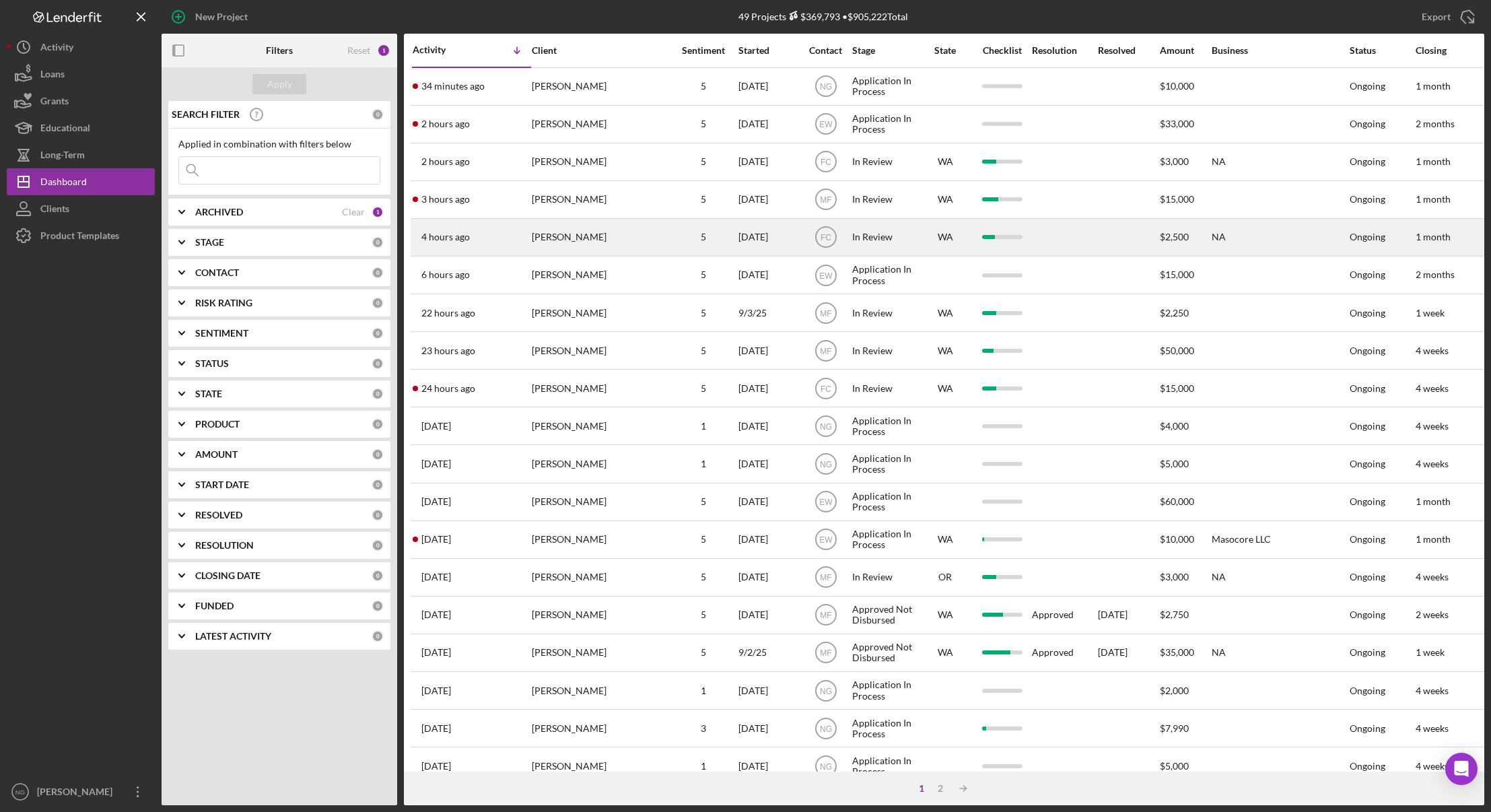
click at [591, 249] on div "[PERSON_NAME]" at bounding box center [599, 237] width 135 height 36
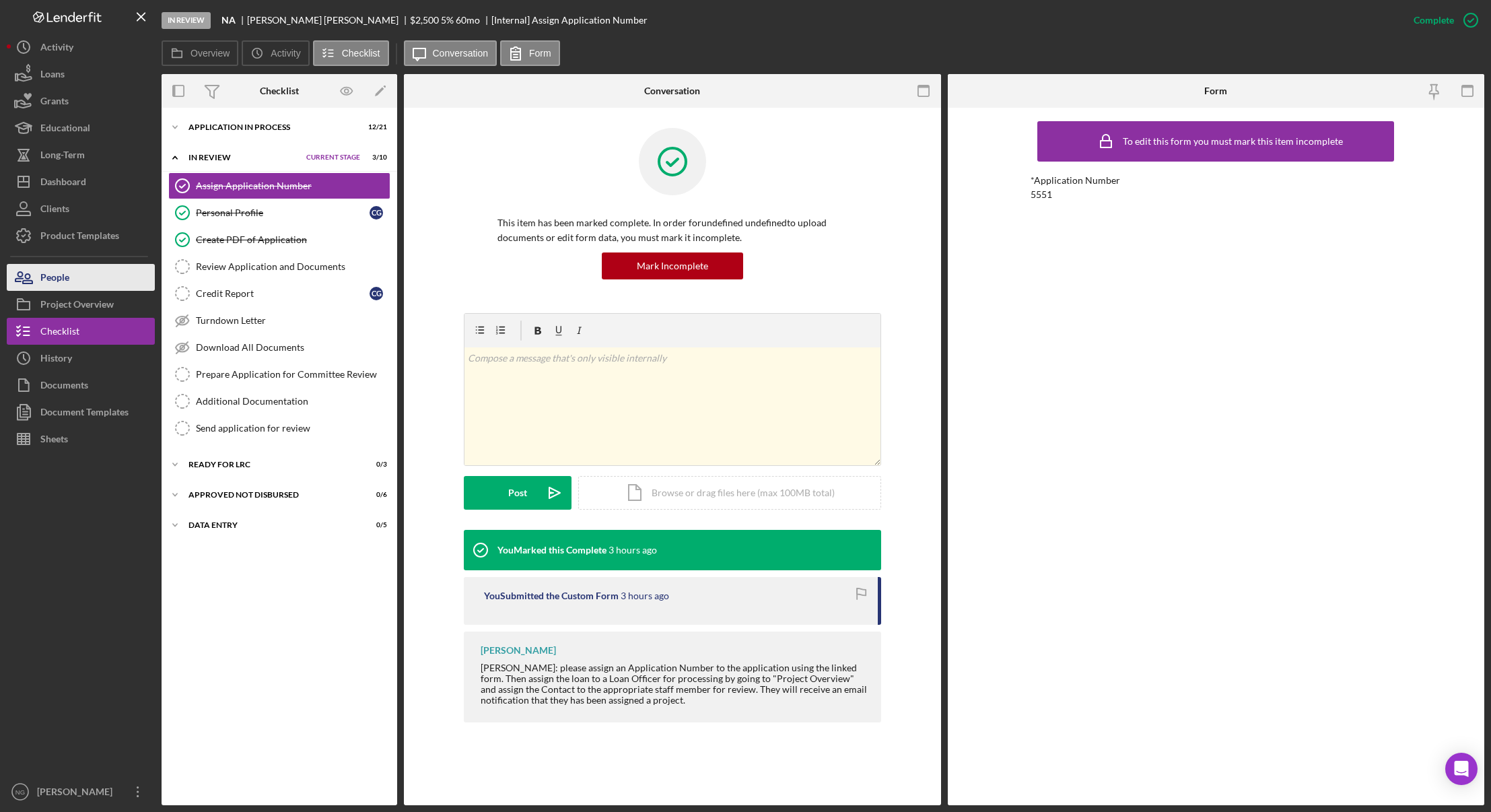
click at [48, 278] on div "People" at bounding box center [55, 279] width 29 height 30
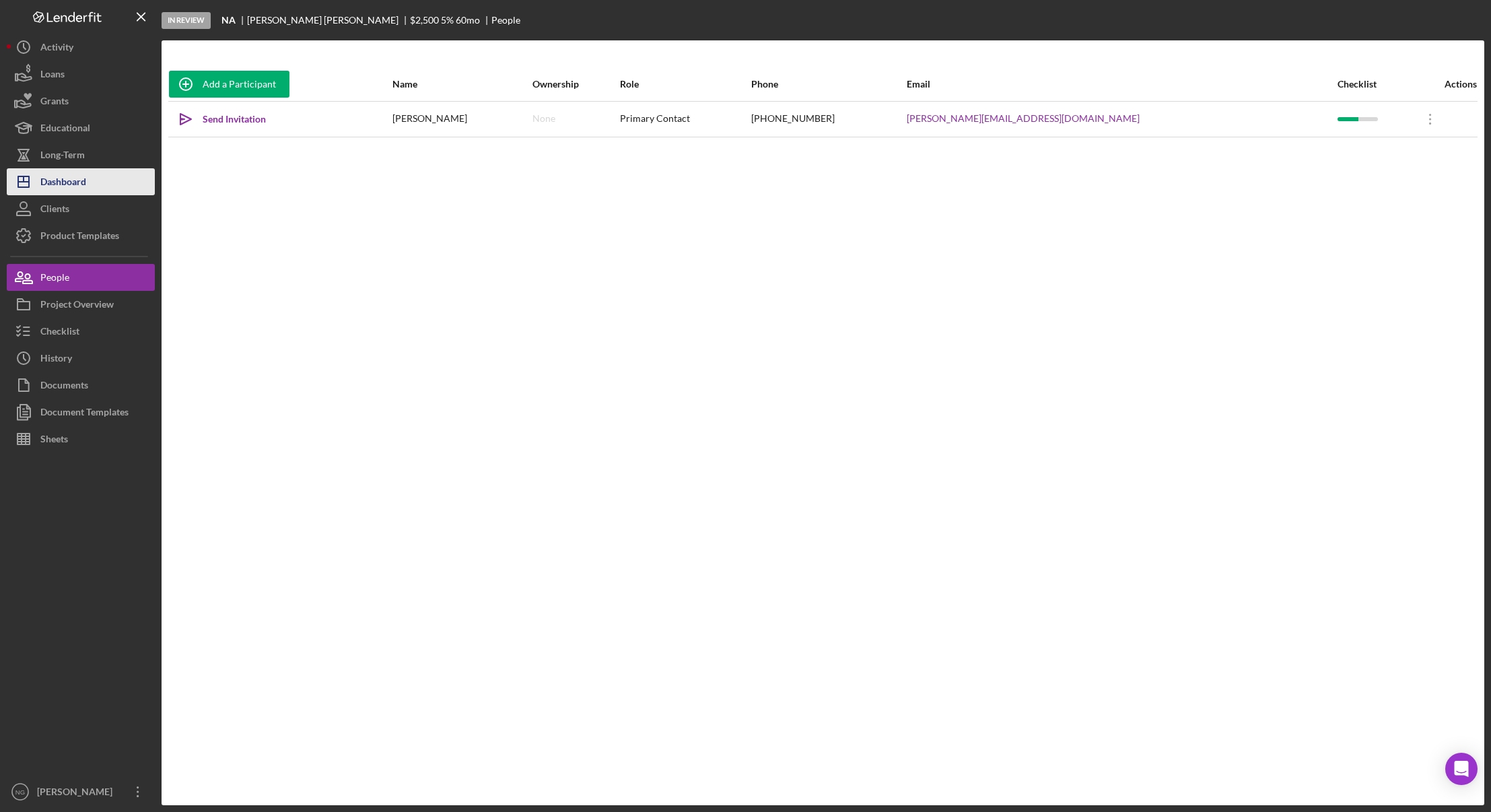
click at [85, 185] on div "Dashboard" at bounding box center [63, 184] width 46 height 30
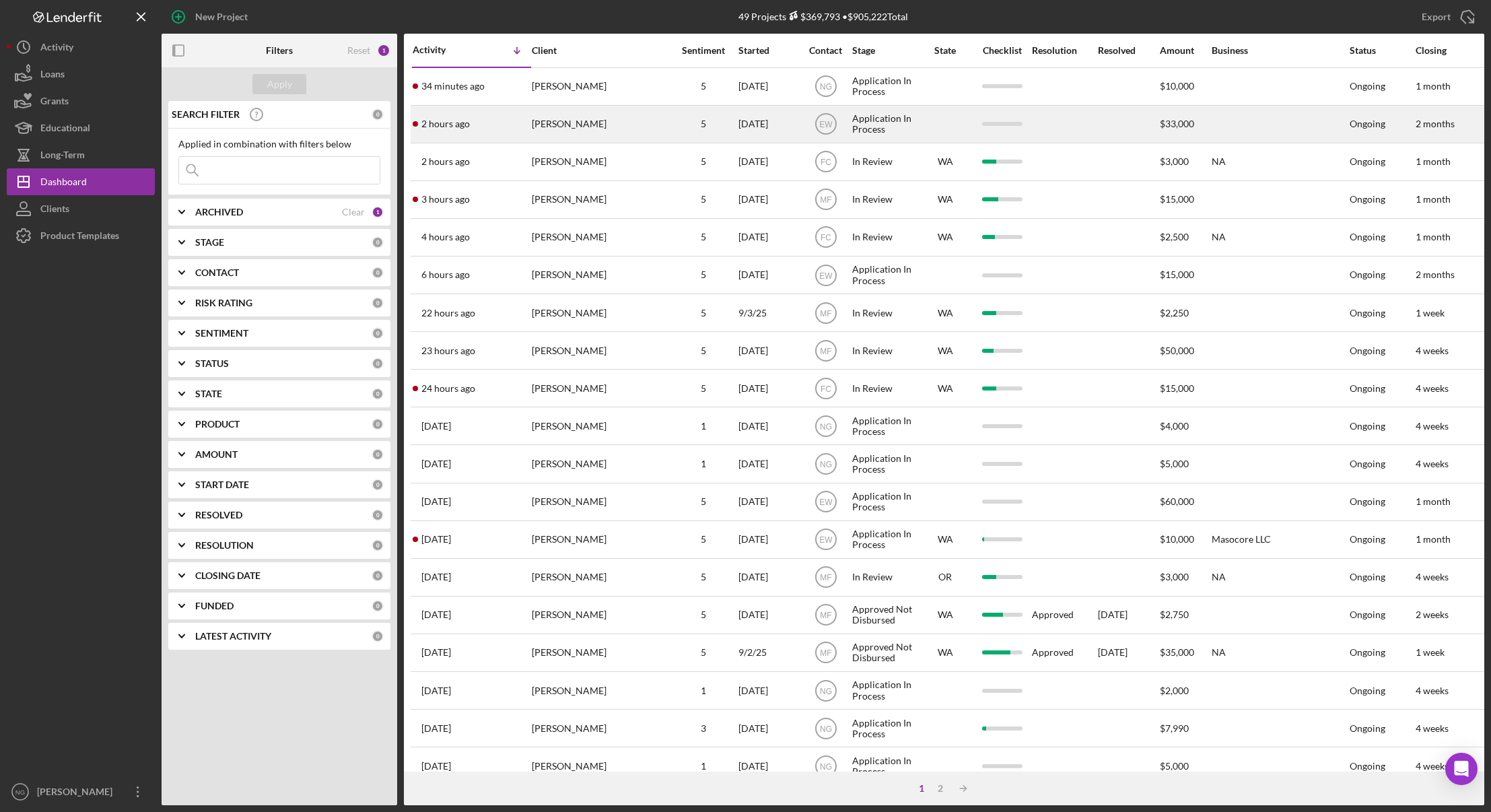
click at [654, 128] on div "[PERSON_NAME]" at bounding box center [599, 124] width 135 height 36
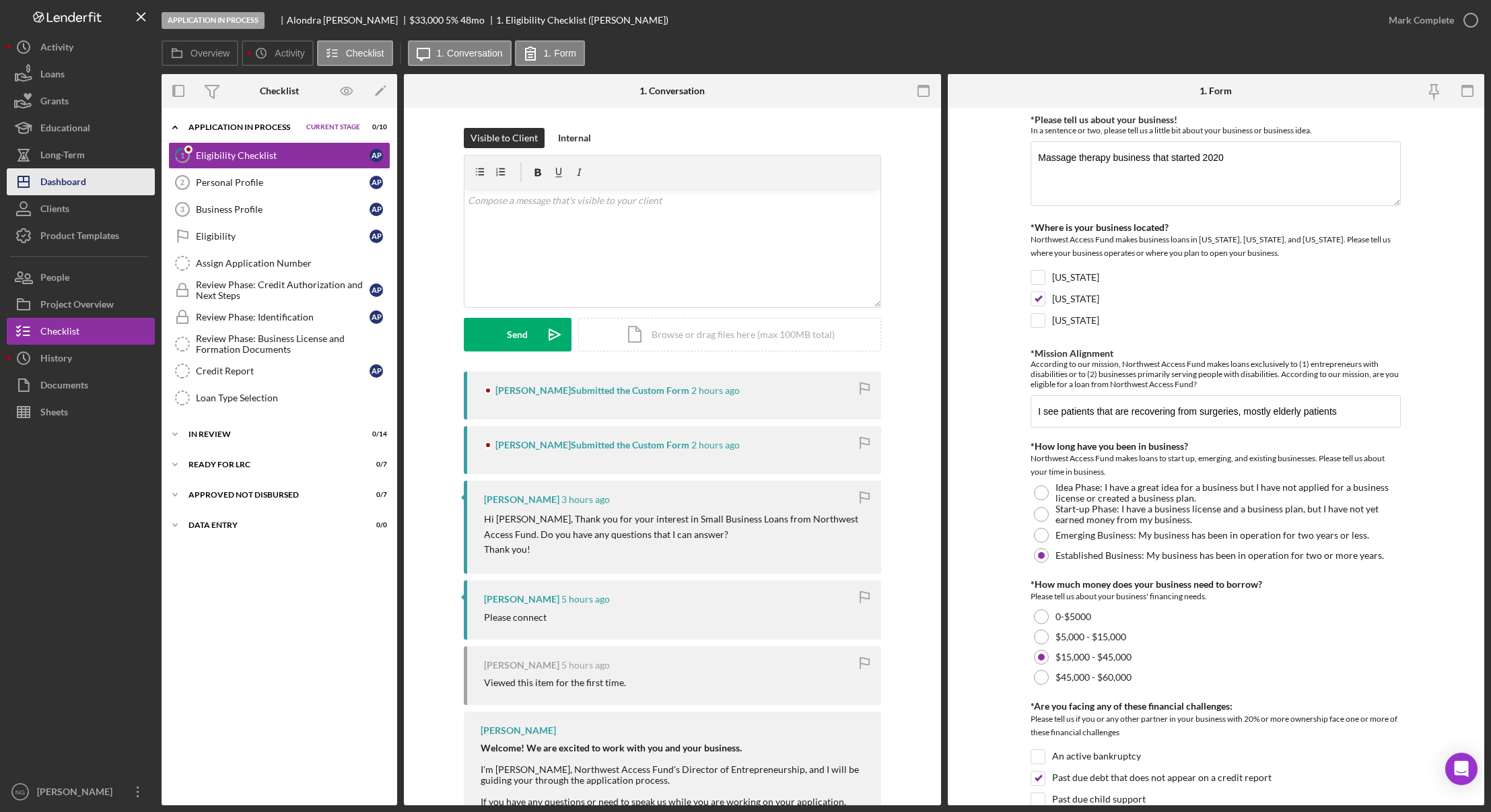
click at [112, 187] on button "Icon/Dashboard Dashboard" at bounding box center [80, 182] width 148 height 27
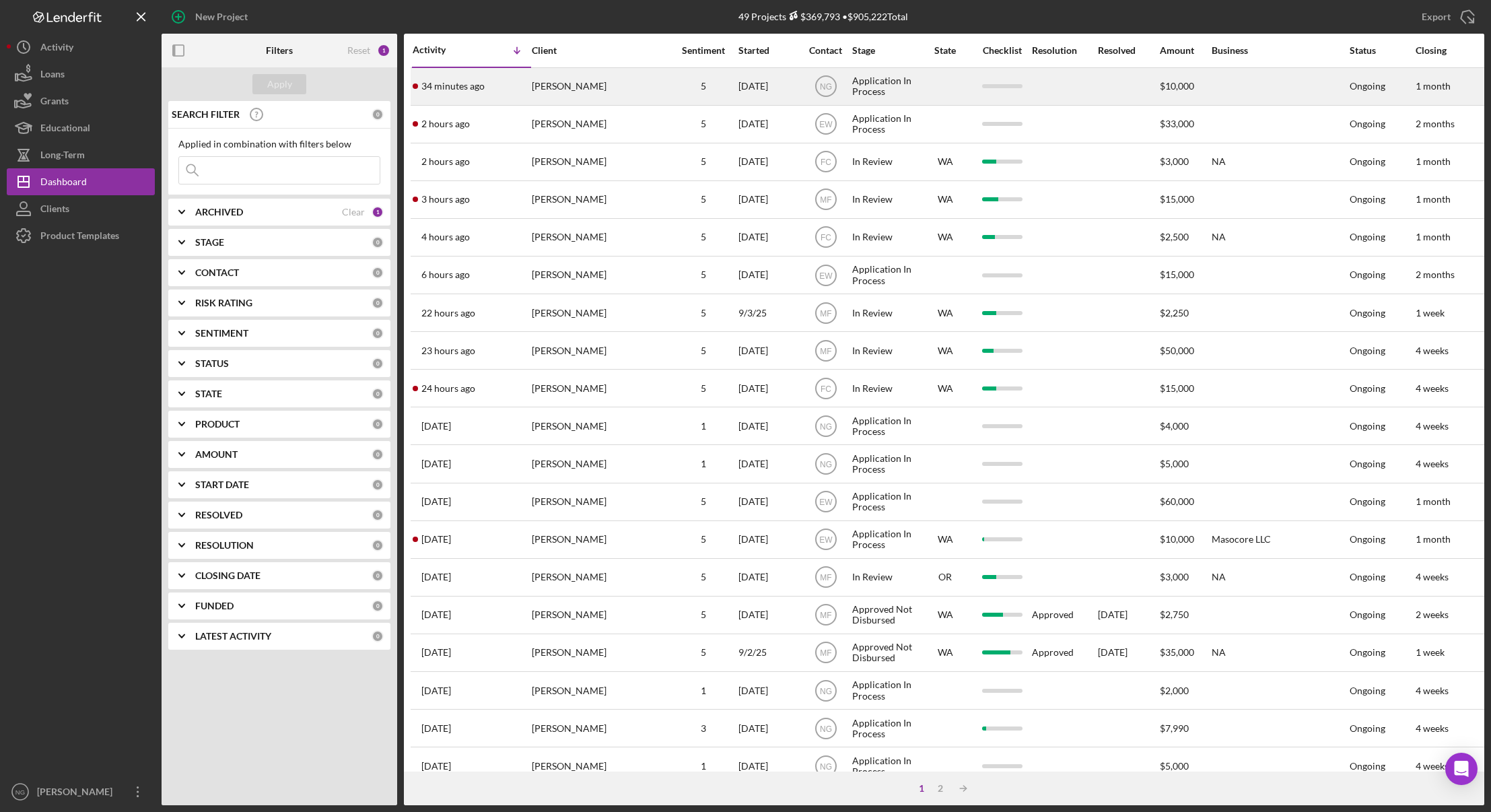
click at [649, 91] on div "[PERSON_NAME]" at bounding box center [599, 86] width 135 height 36
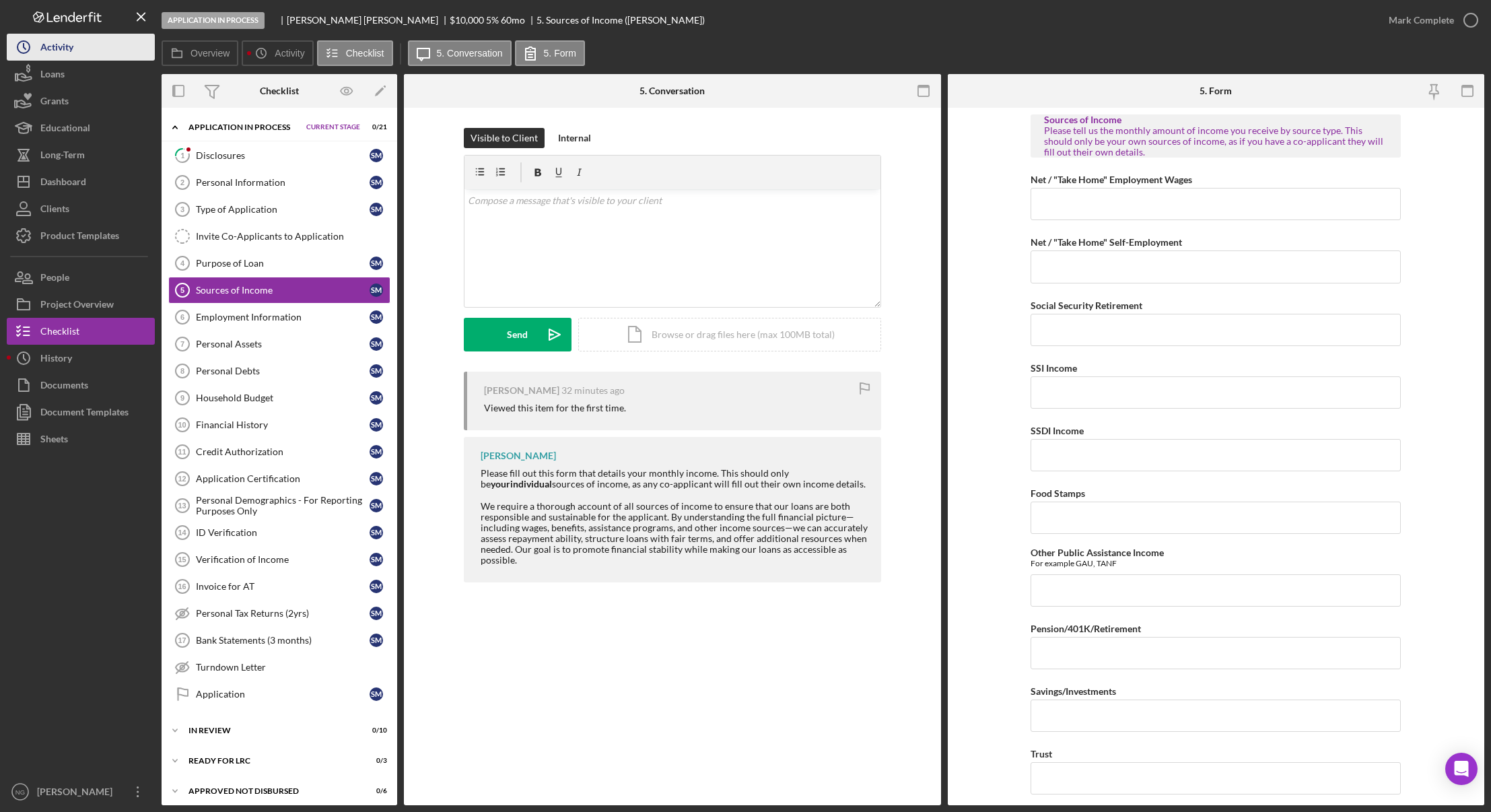
click at [77, 58] on button "Icon/History Activity" at bounding box center [80, 47] width 148 height 27
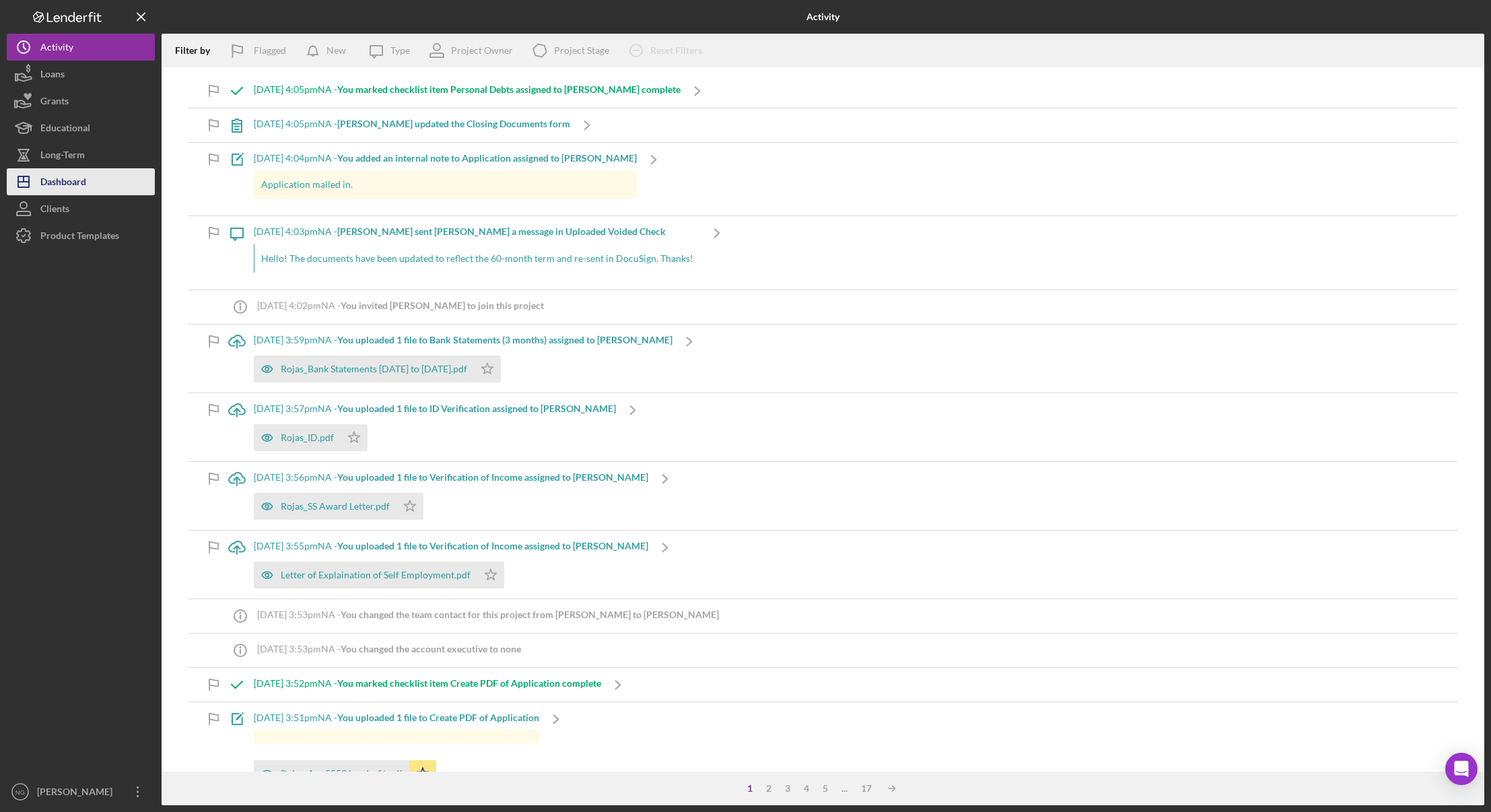
click at [68, 172] on div "Dashboard" at bounding box center [63, 184] width 46 height 30
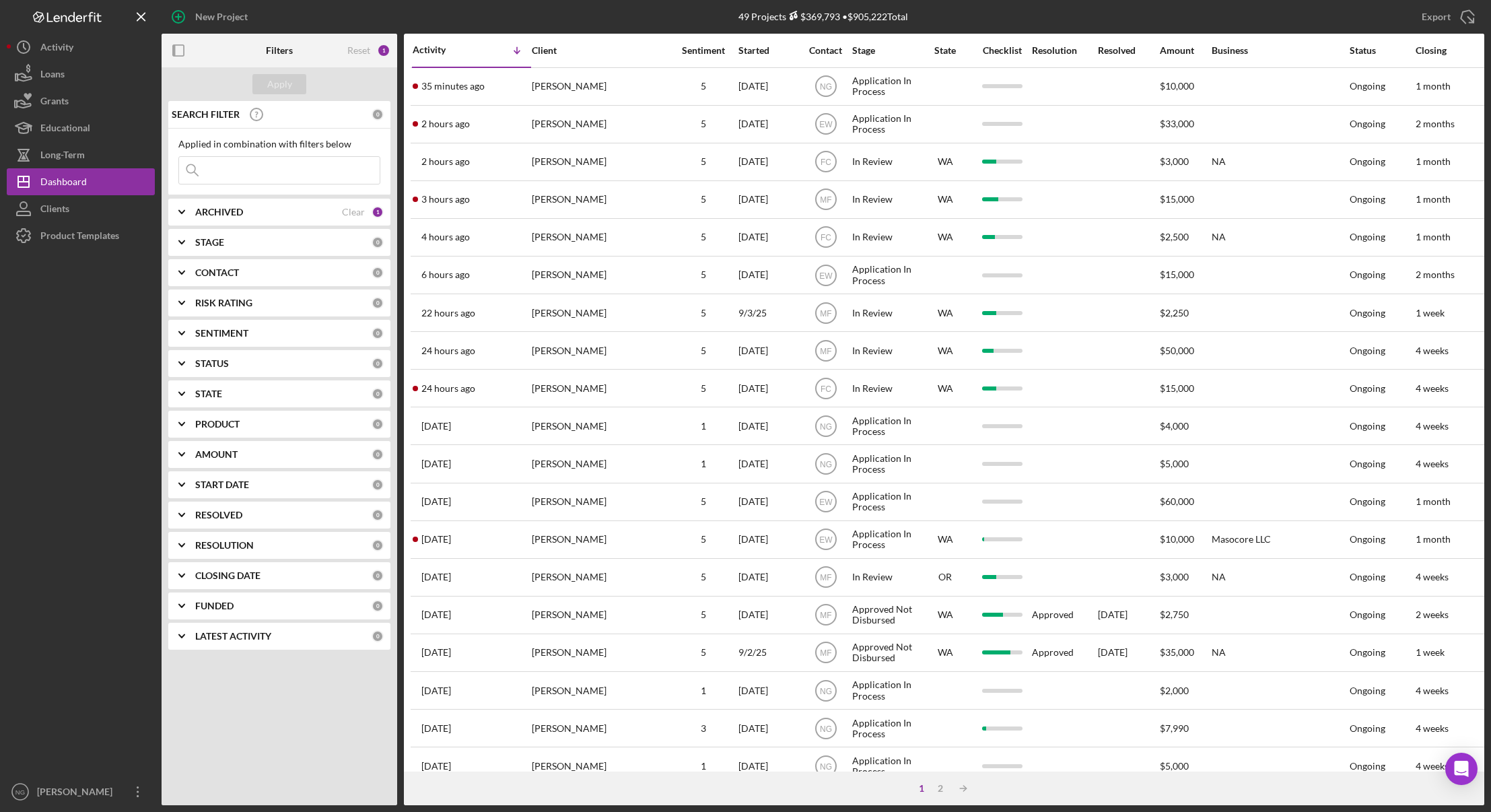
click at [321, 269] on div "CONTACT" at bounding box center [283, 272] width 176 height 11
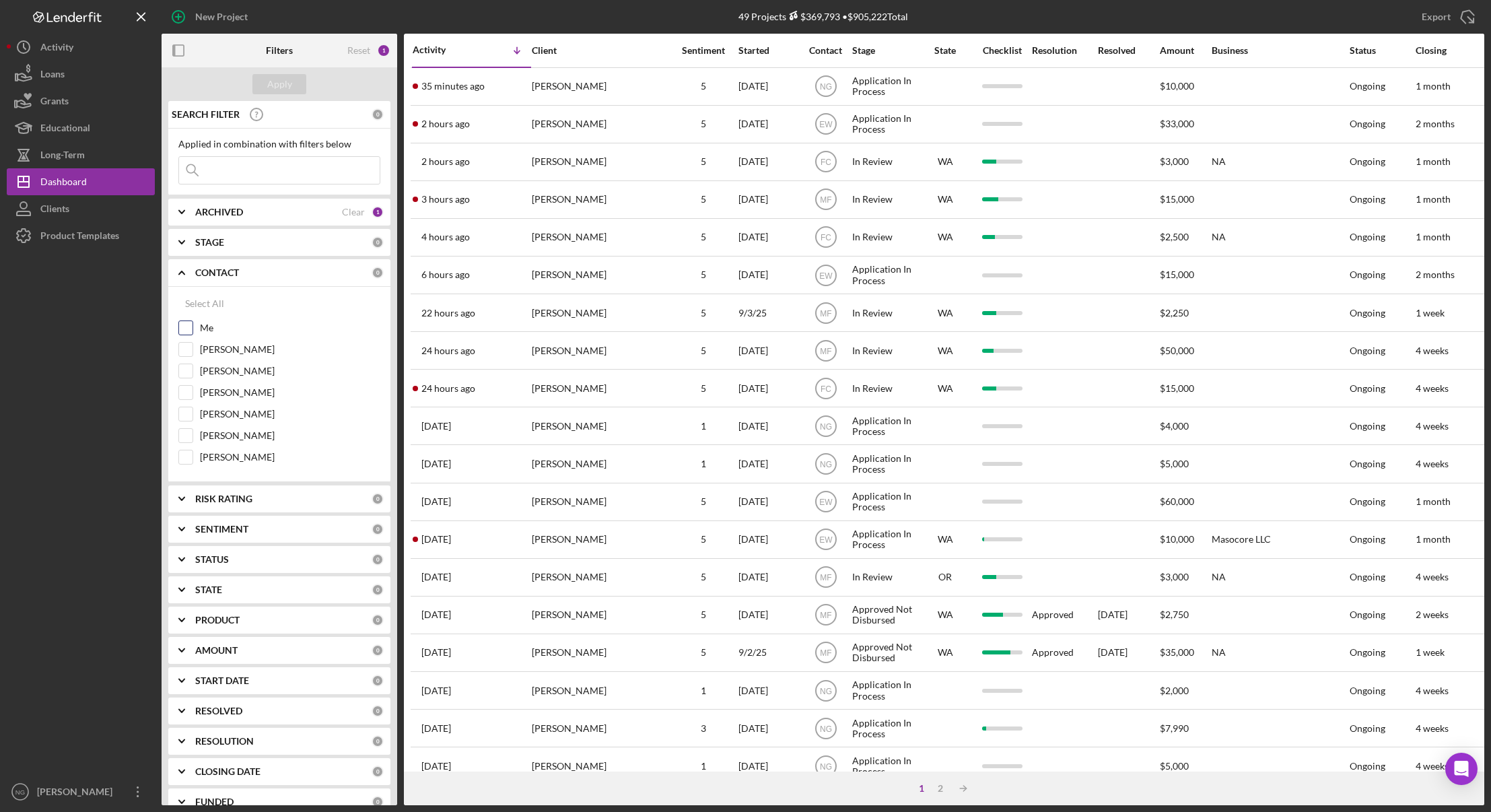
click at [190, 330] on input "Me" at bounding box center [186, 328] width 14 height 14
checkbox input "true"
click at [284, 82] on div "Apply" at bounding box center [279, 85] width 25 height 20
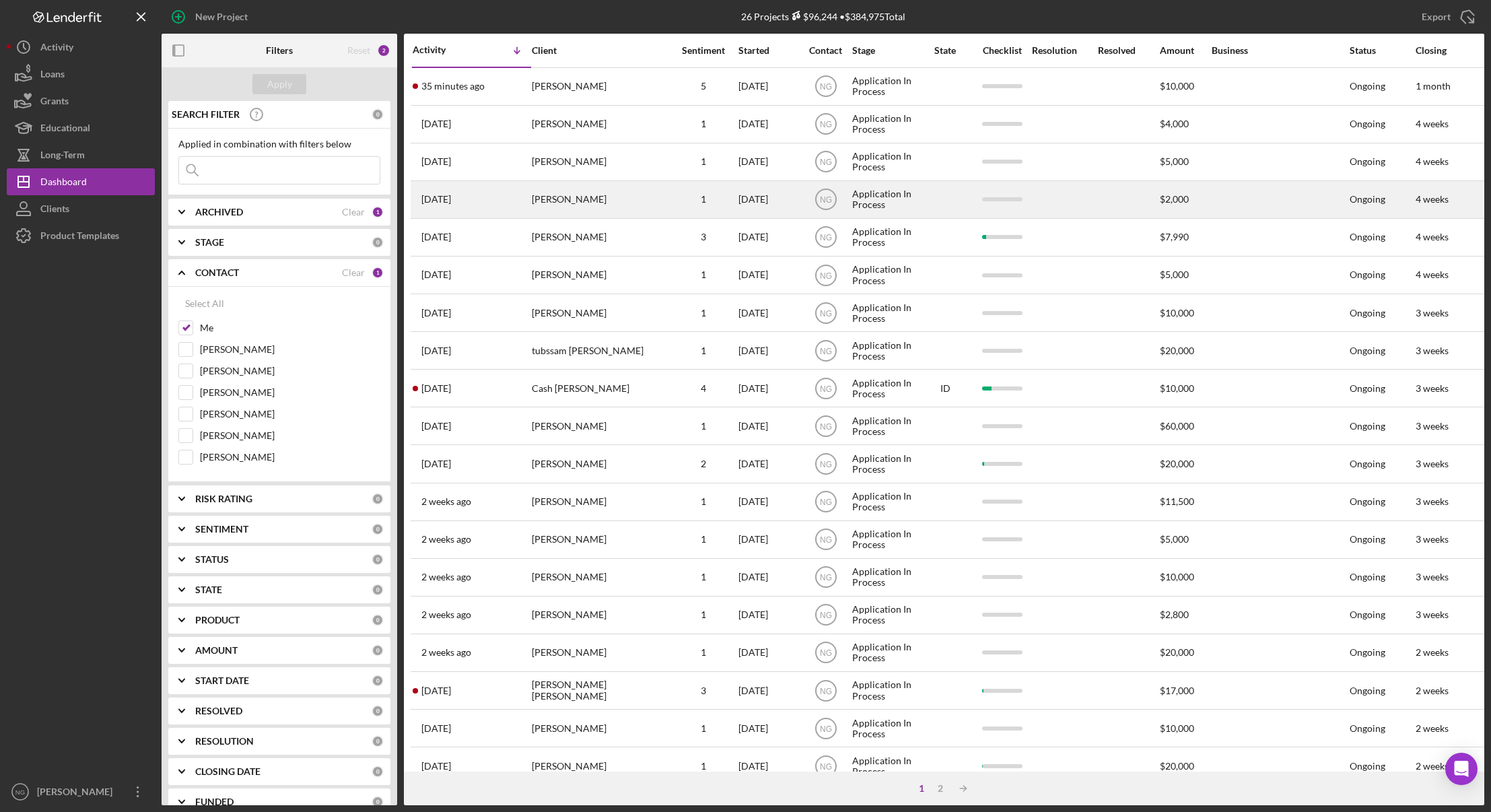
click at [588, 206] on div "[PERSON_NAME]" at bounding box center [599, 200] width 135 height 36
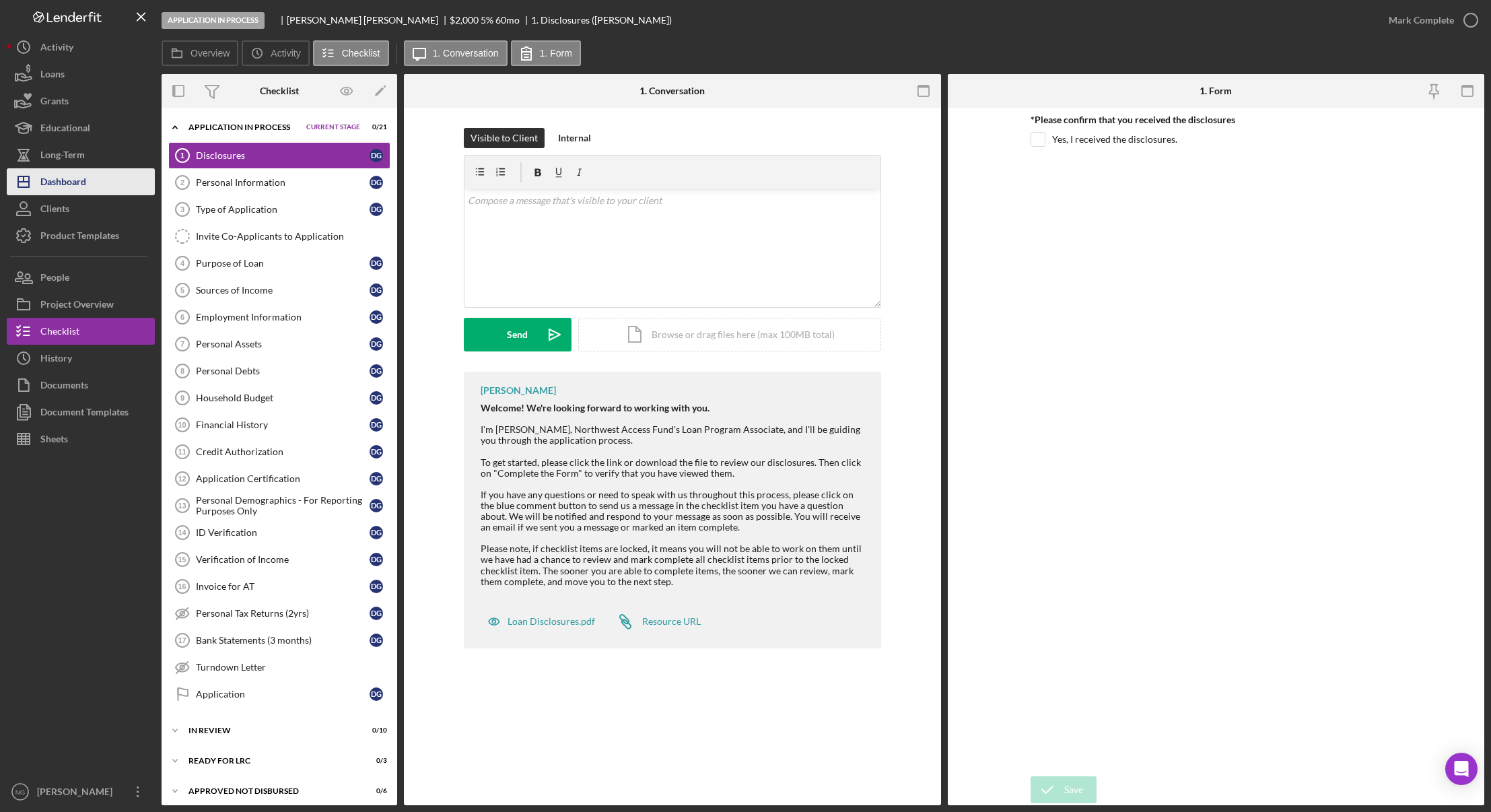
click at [76, 182] on div "Dashboard" at bounding box center [63, 184] width 46 height 30
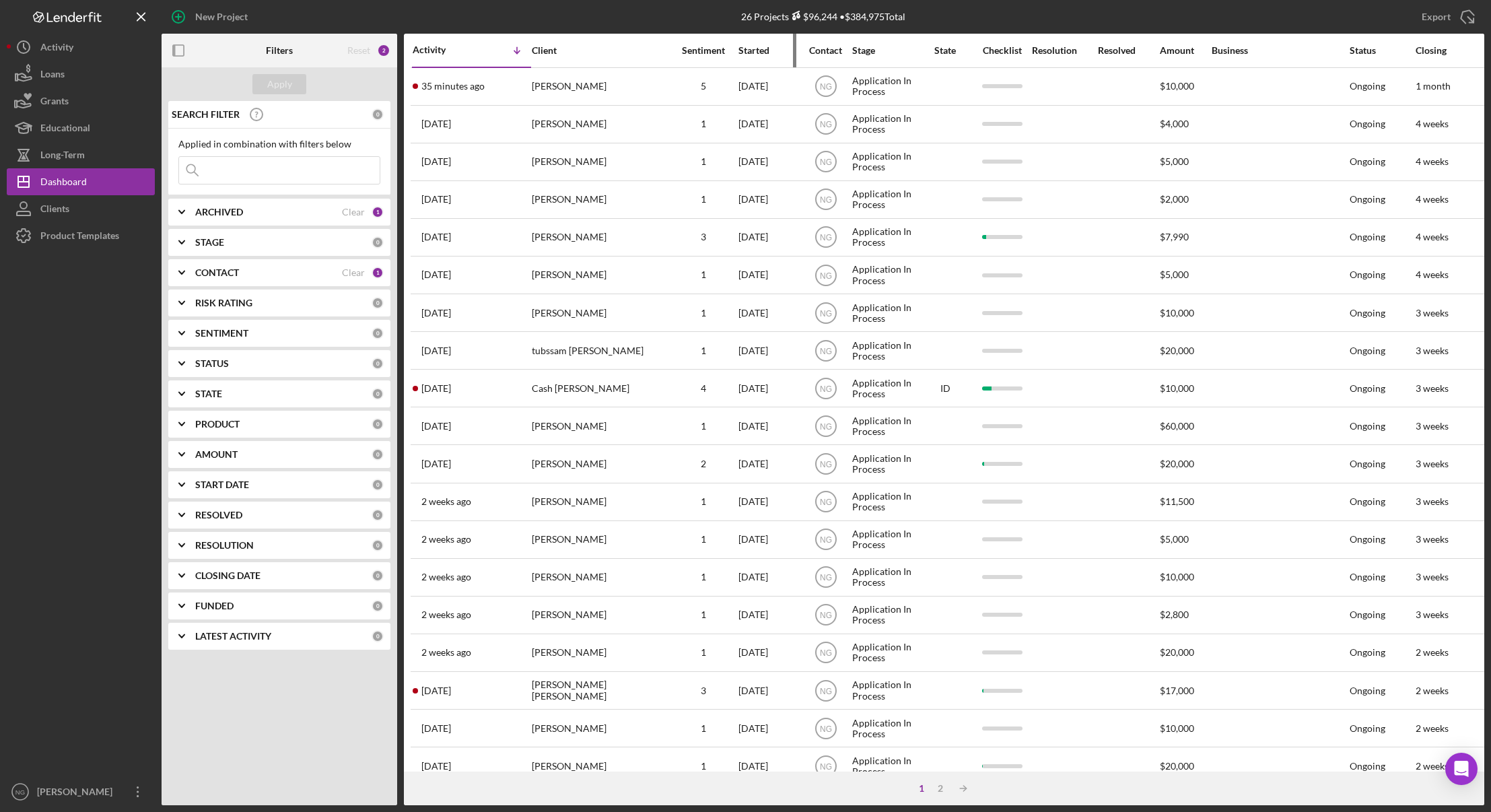
click at [757, 51] on div "Started" at bounding box center [769, 50] width 61 height 11
click at [757, 51] on div "Started" at bounding box center [754, 50] width 31 height 11
click at [452, 51] on div "Activity" at bounding box center [471, 50] width 118 height 11
click at [453, 51] on div "Activity" at bounding box center [443, 50] width 59 height 11
click at [706, 53] on div "Sentiment" at bounding box center [704, 50] width 68 height 11
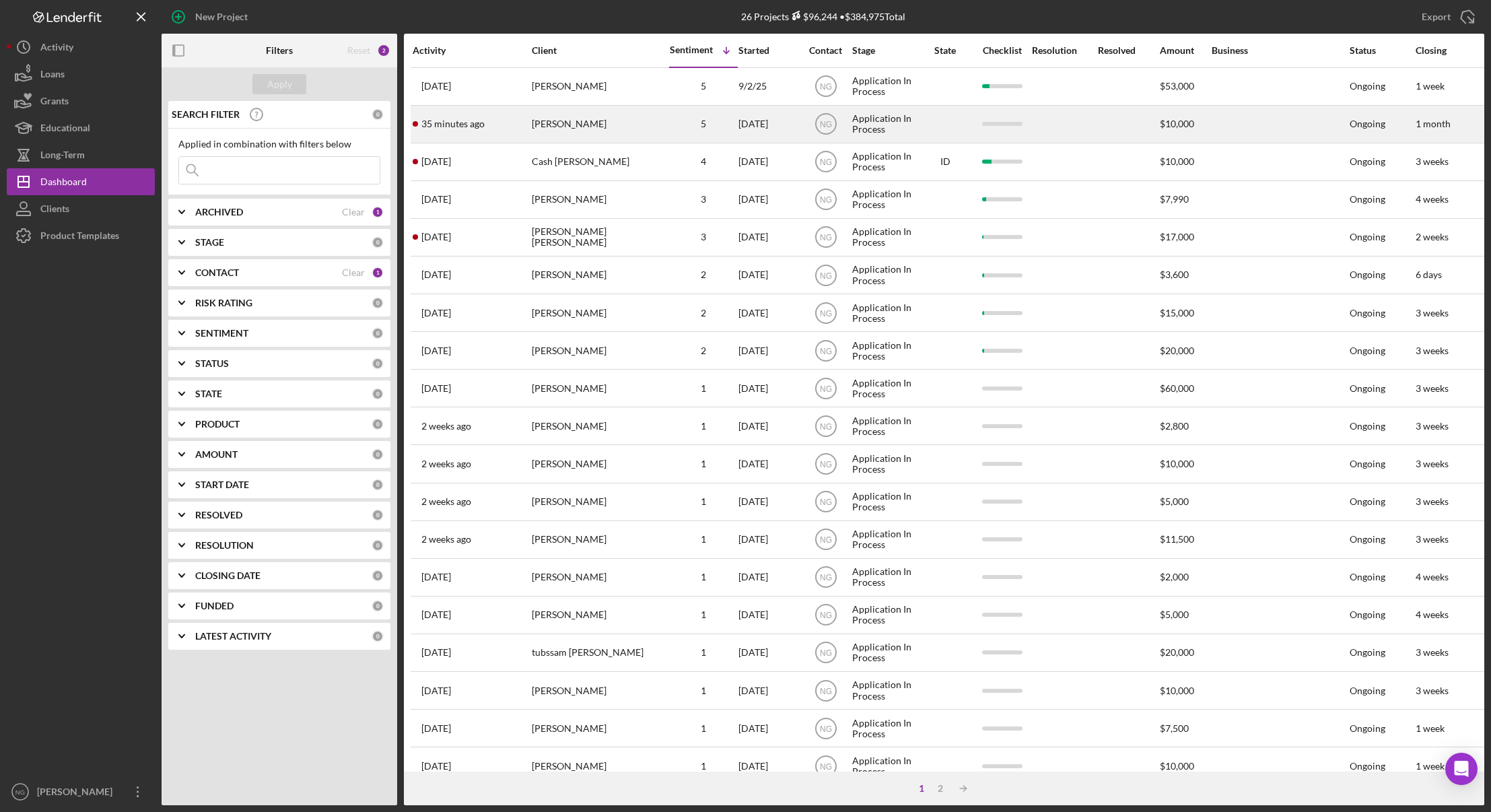
click at [636, 128] on div "[PERSON_NAME]" at bounding box center [599, 124] width 135 height 36
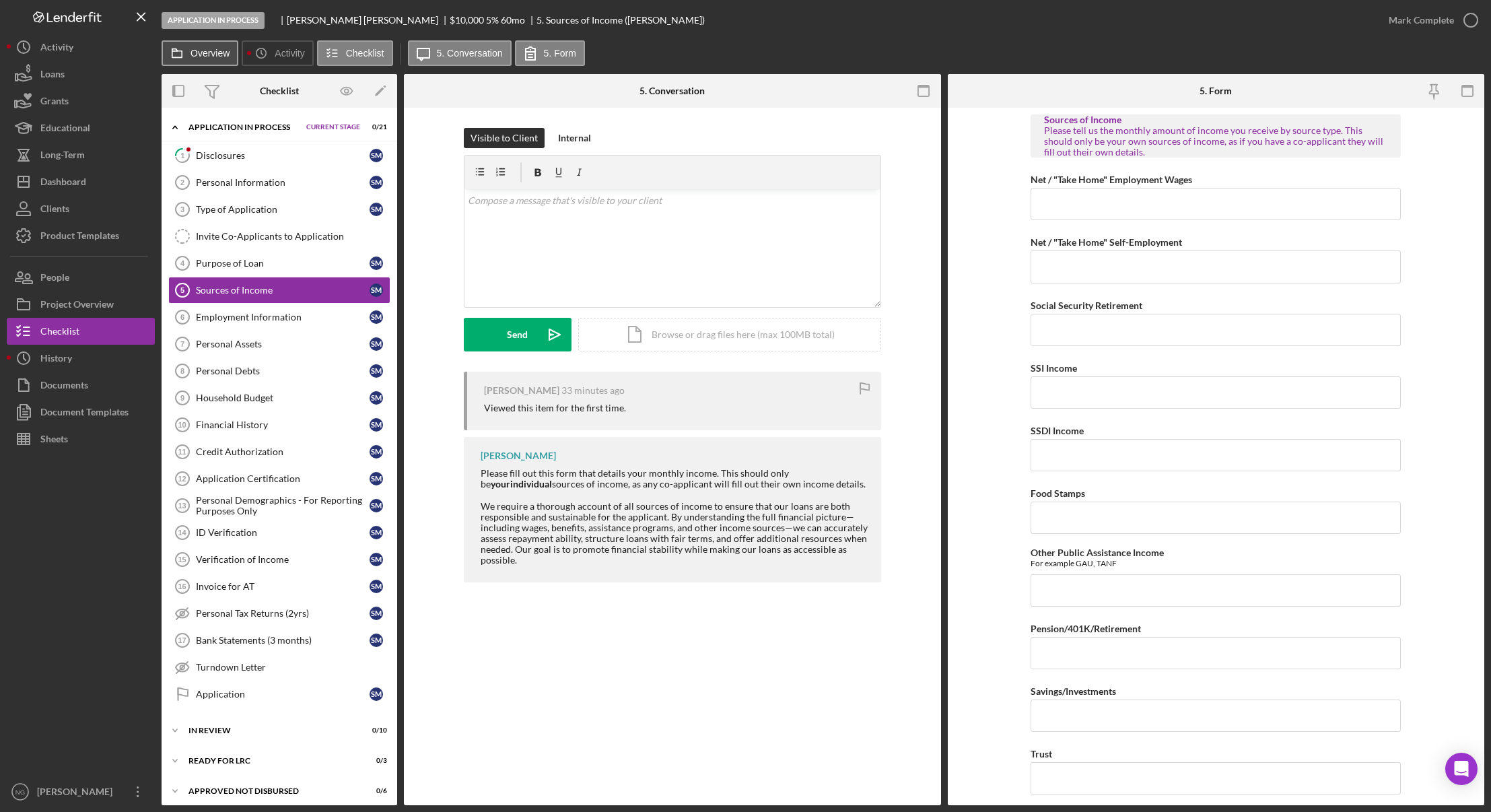
click at [212, 58] on button "Overview" at bounding box center [200, 53] width 77 height 25
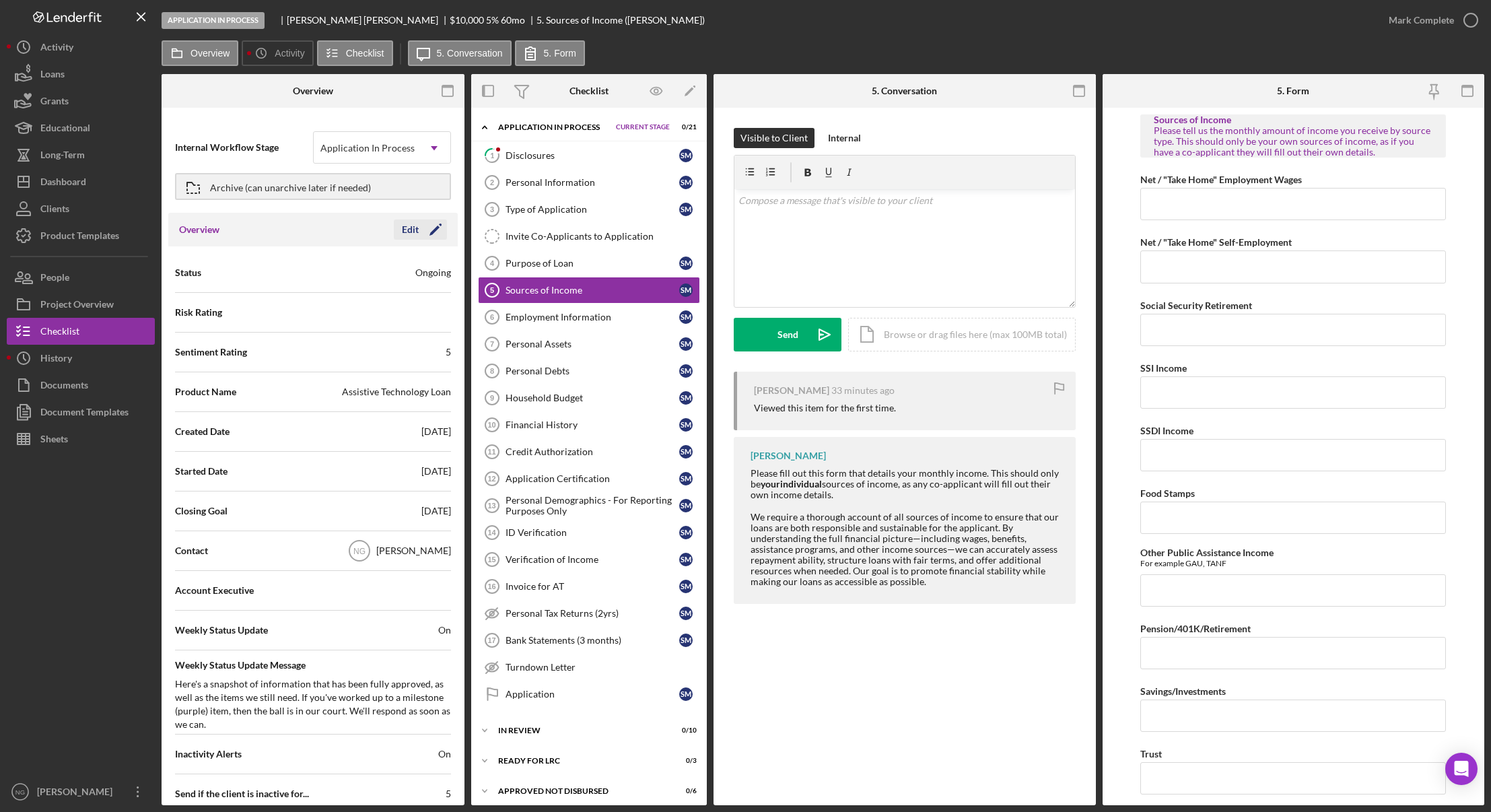
click at [420, 231] on icon "Icon/Edit" at bounding box center [436, 229] width 34 height 34
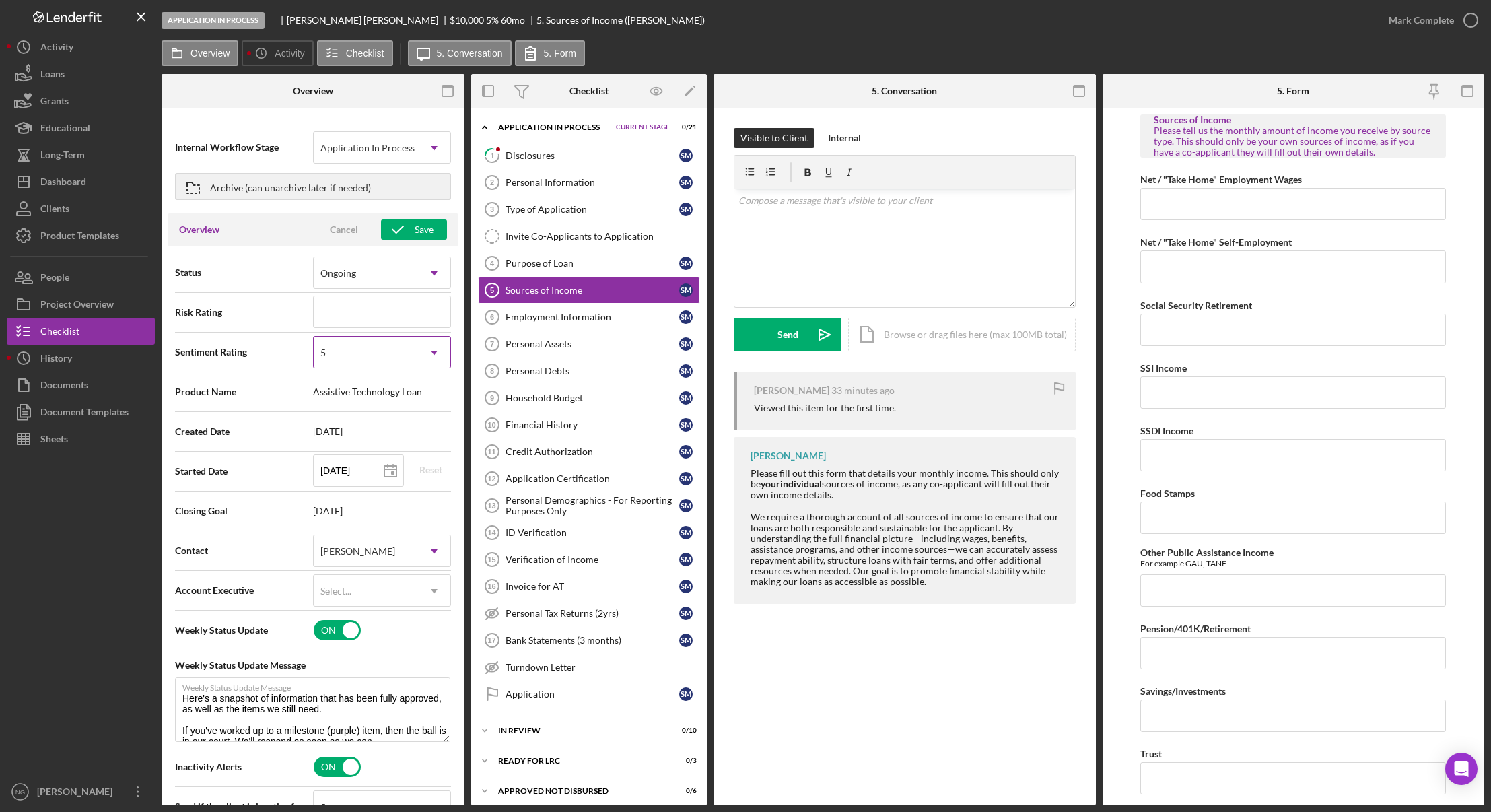
click at [357, 351] on div "5" at bounding box center [366, 353] width 104 height 31
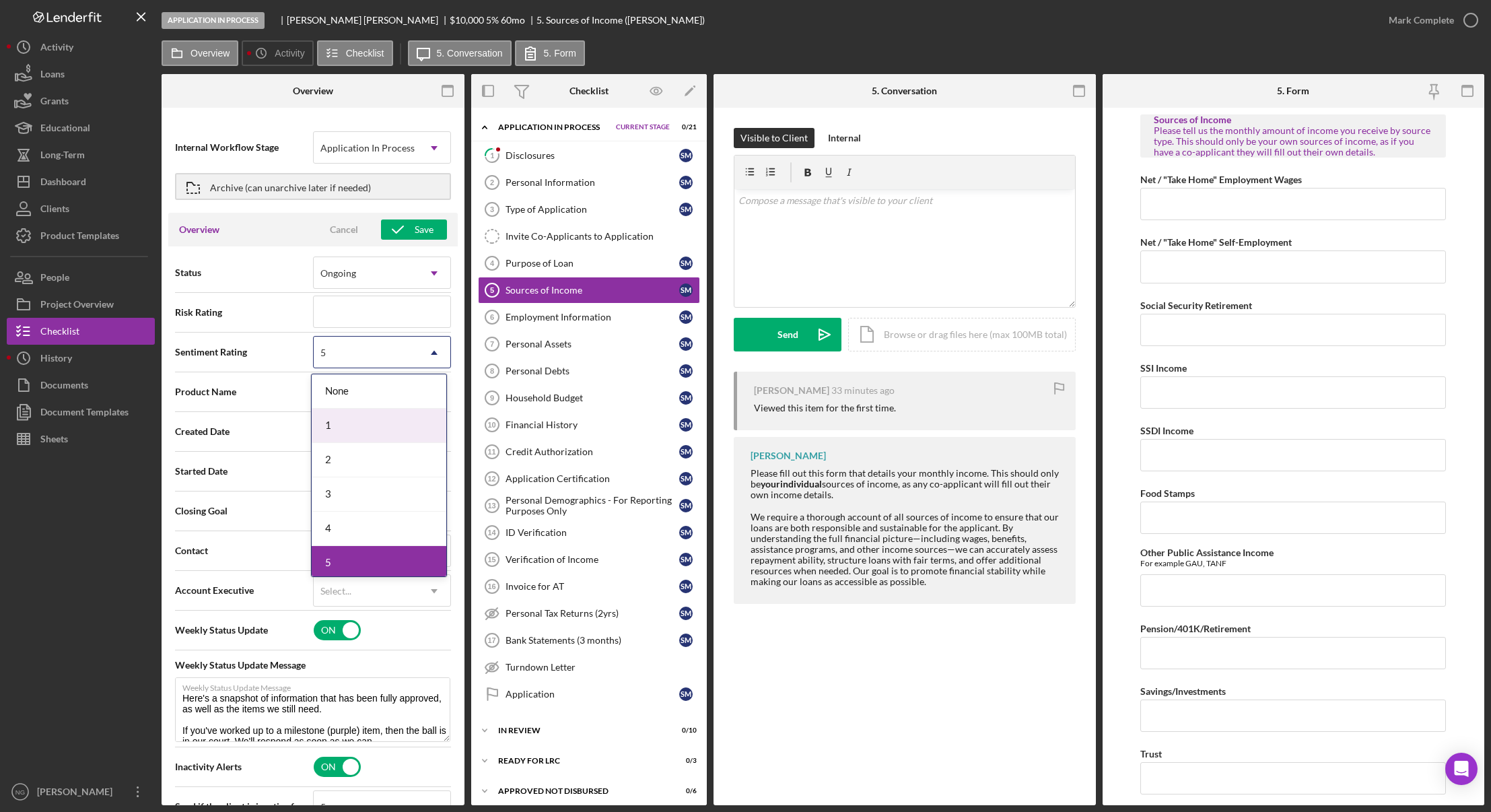
click at [344, 423] on div "1" at bounding box center [378, 425] width 135 height 35
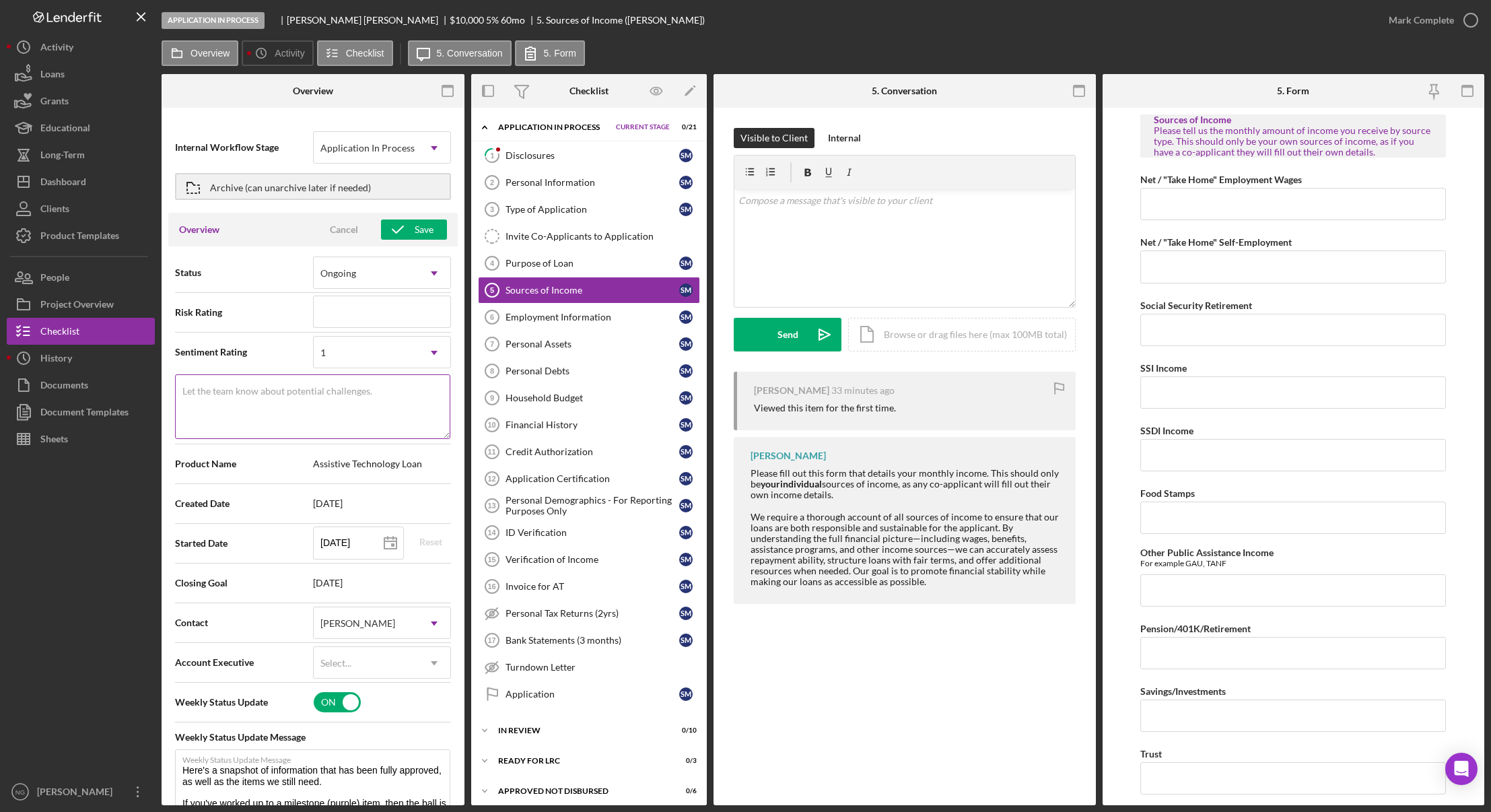
click at [256, 393] on textarea "Let the team know about potential challenges." at bounding box center [312, 406] width 275 height 64
type textarea "1"
click at [419, 232] on div "Save" at bounding box center [424, 229] width 19 height 20
click at [1469, 24] on icon "close" at bounding box center [1467, 24] width 9 height 11
click at [294, 407] on textarea "Let the team know about potential challenges." at bounding box center [312, 406] width 275 height 64
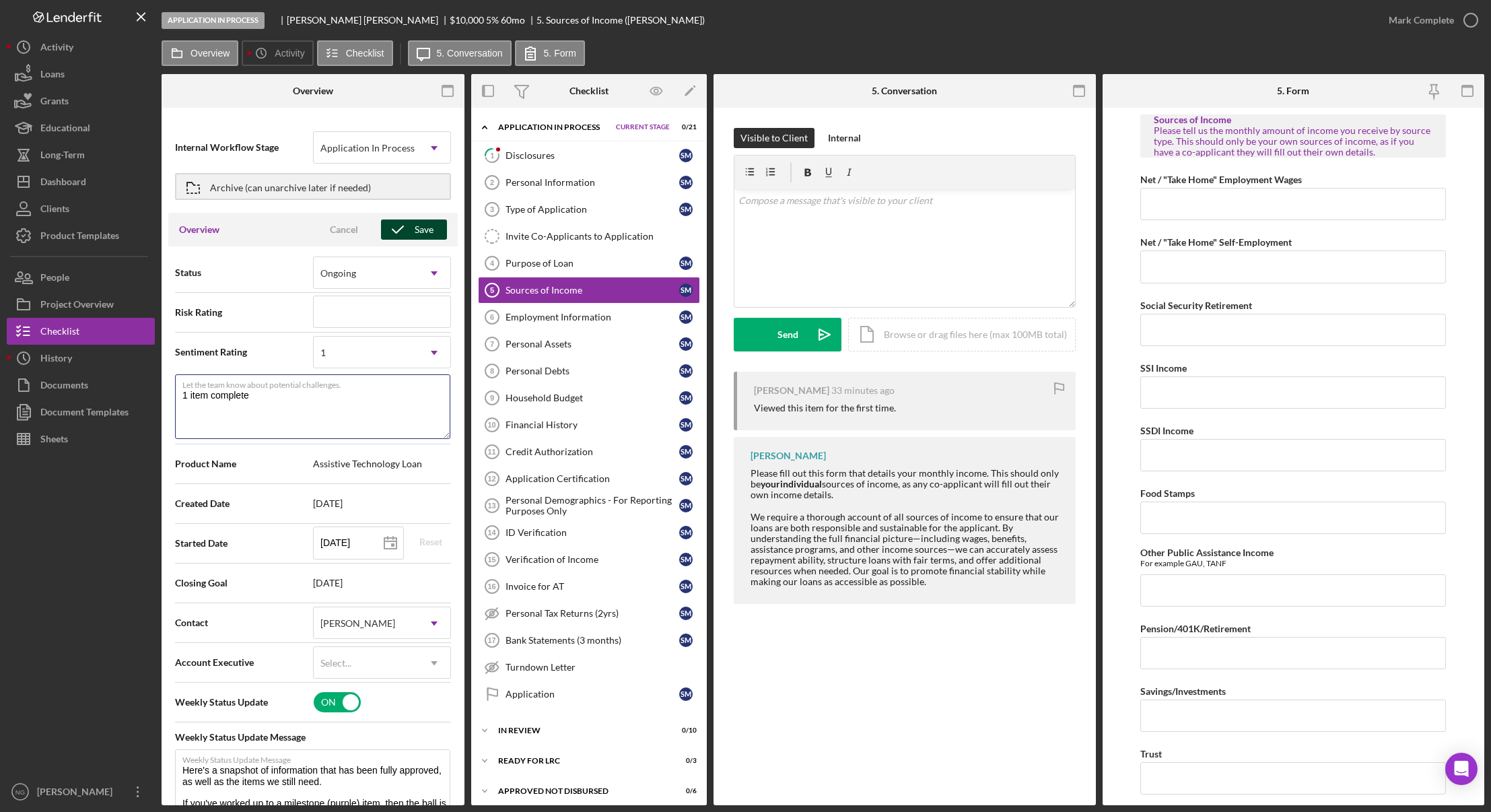
type textarea "1 item complete"
click at [417, 233] on div "Save" at bounding box center [424, 229] width 19 height 20
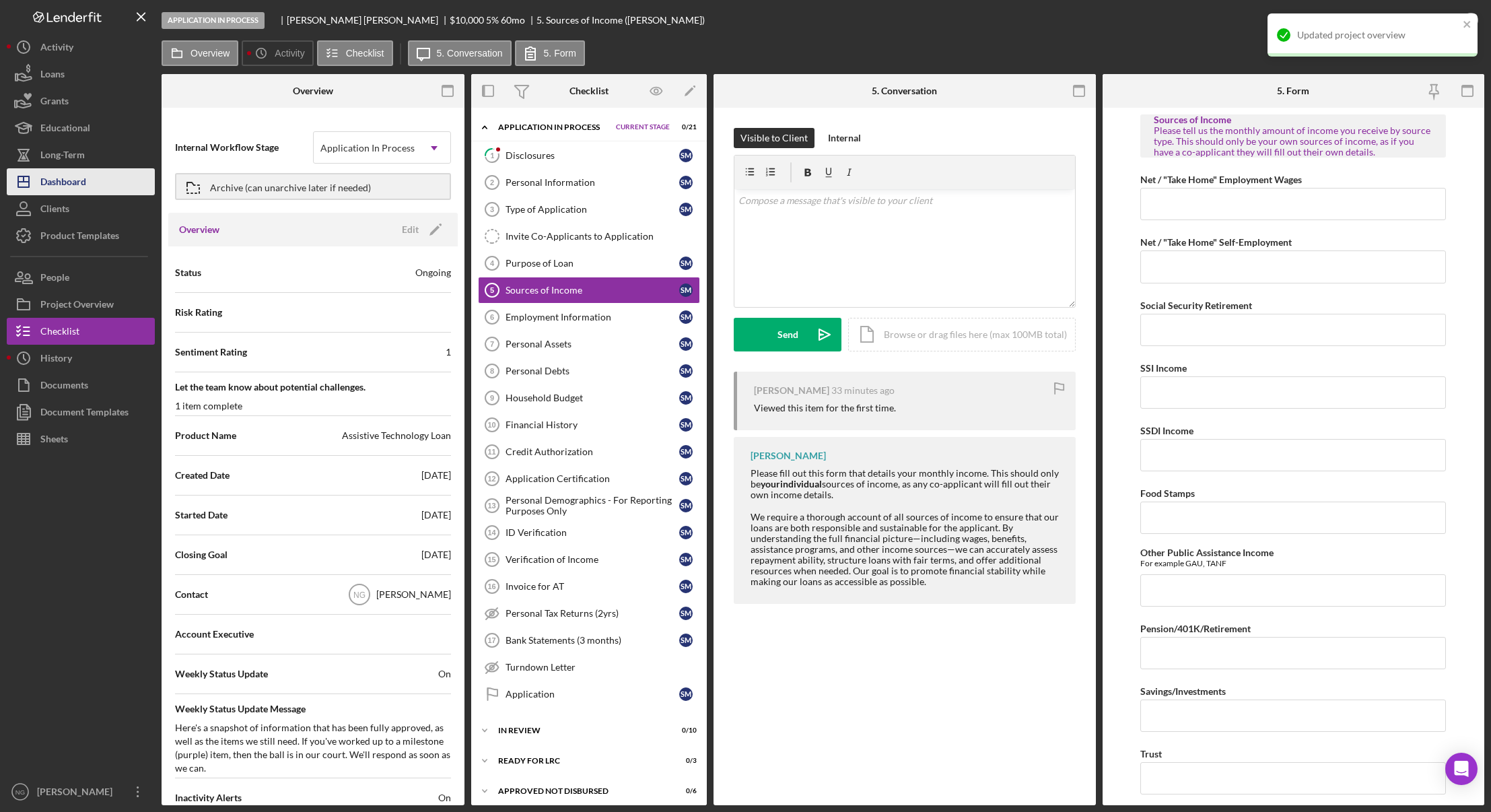
click at [97, 175] on button "Icon/Dashboard Dashboard" at bounding box center [80, 182] width 148 height 27
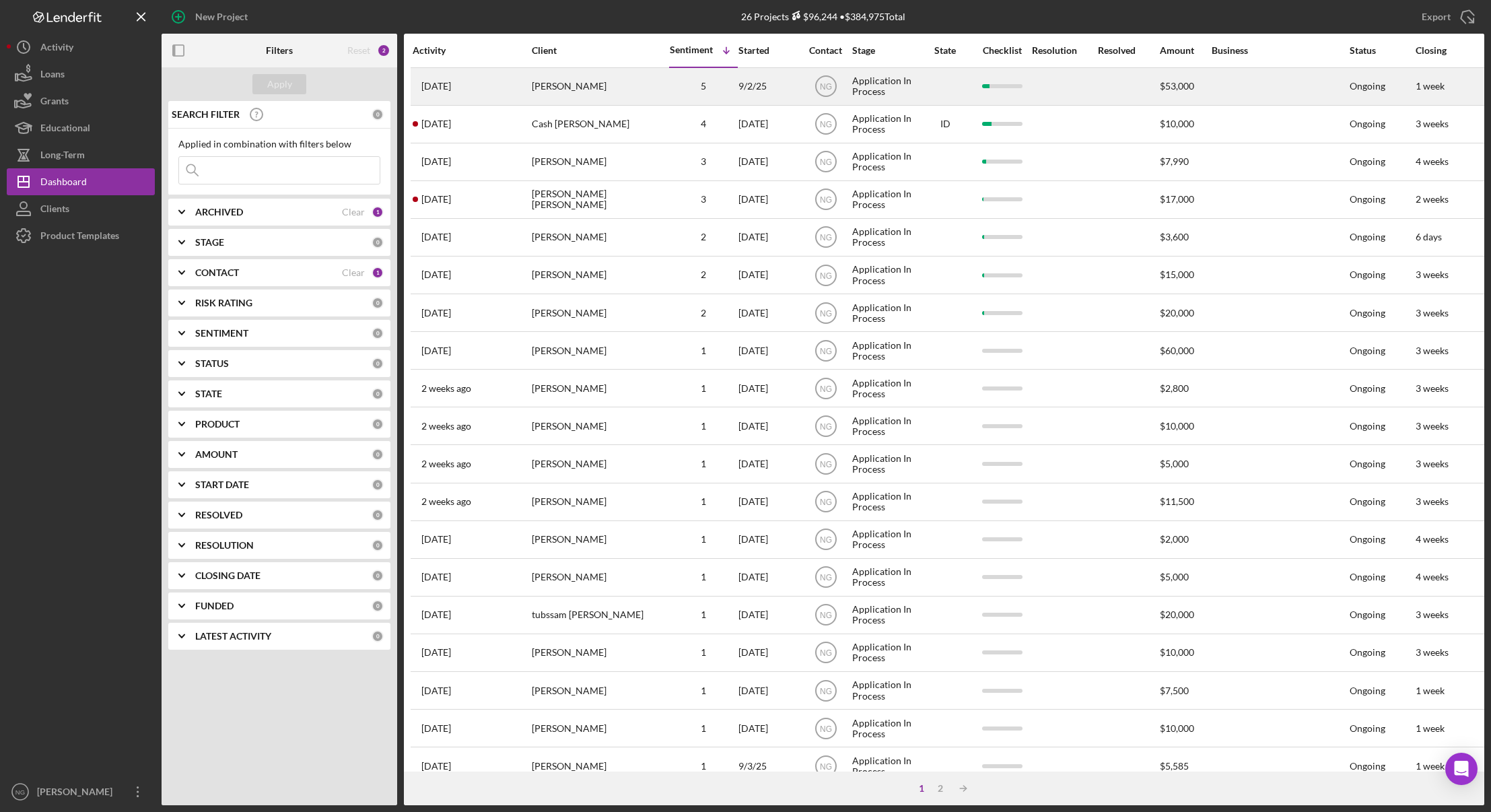
click at [595, 87] on div "[PERSON_NAME]" at bounding box center [599, 86] width 135 height 36
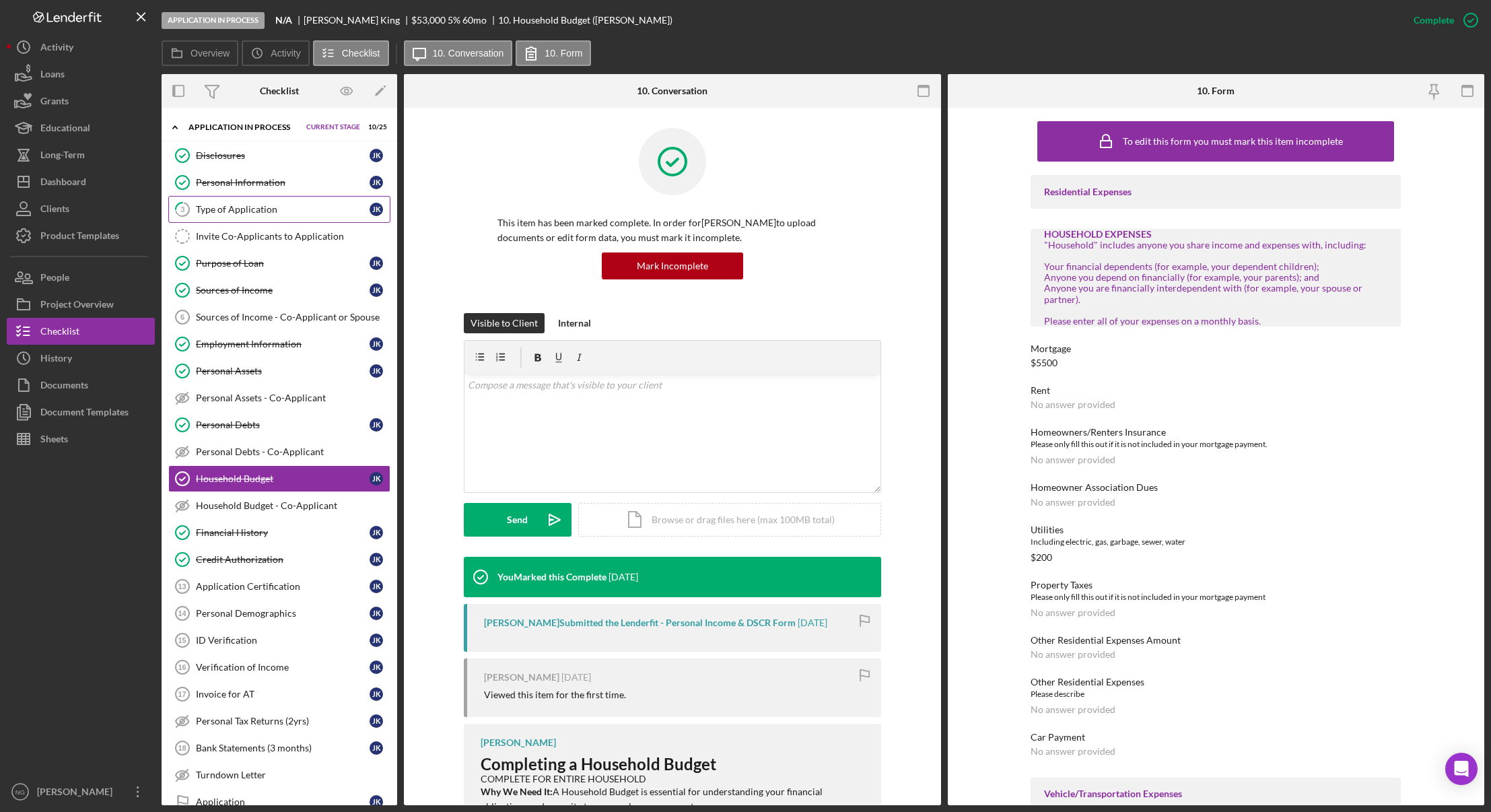
click at [300, 216] on link "3 Type of Application J K" at bounding box center [279, 210] width 223 height 27
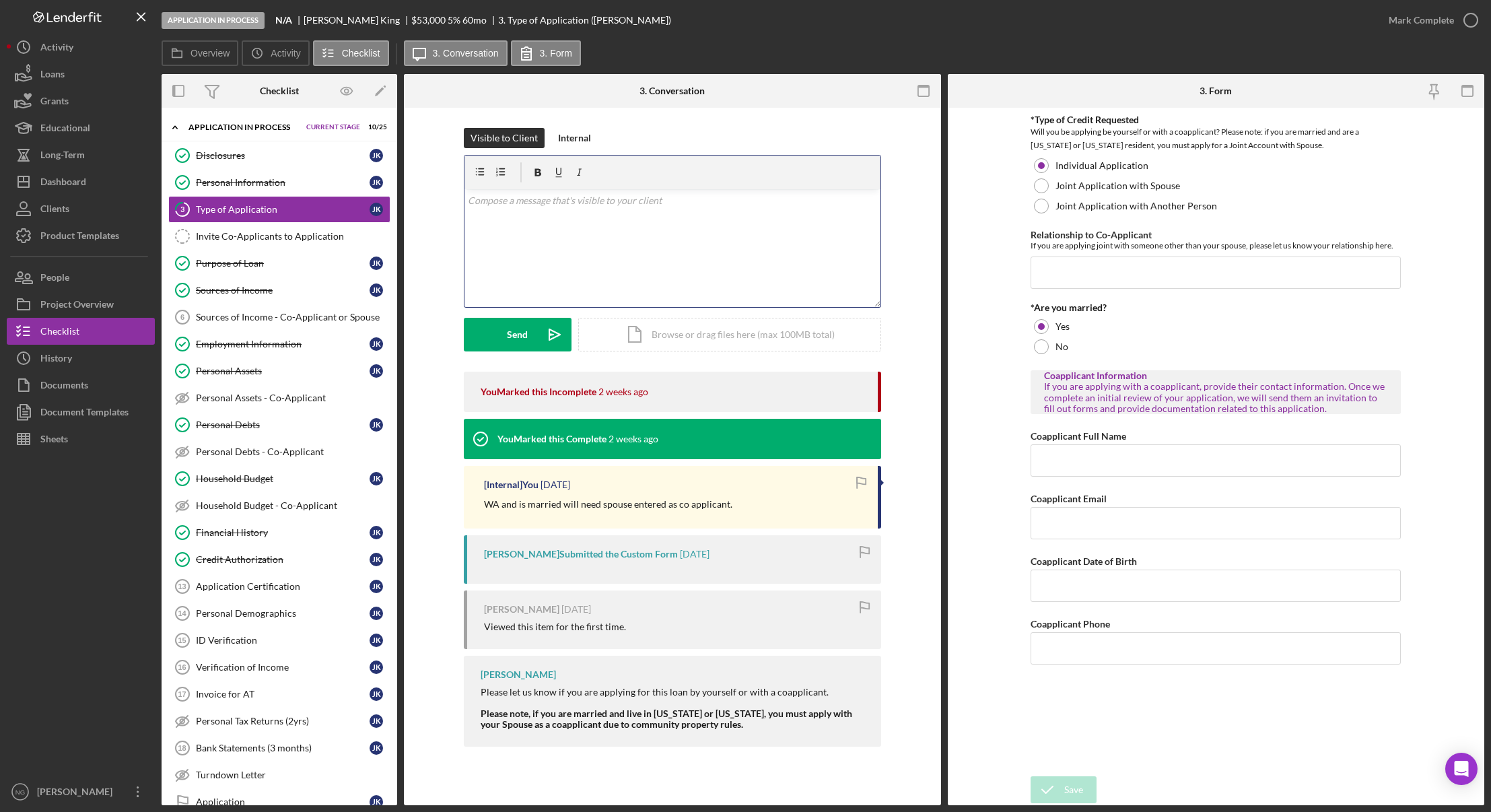
click at [562, 277] on div "v Color teal Color pink Remove color Add row above Add row below Add column bef…" at bounding box center [673, 248] width 416 height 118
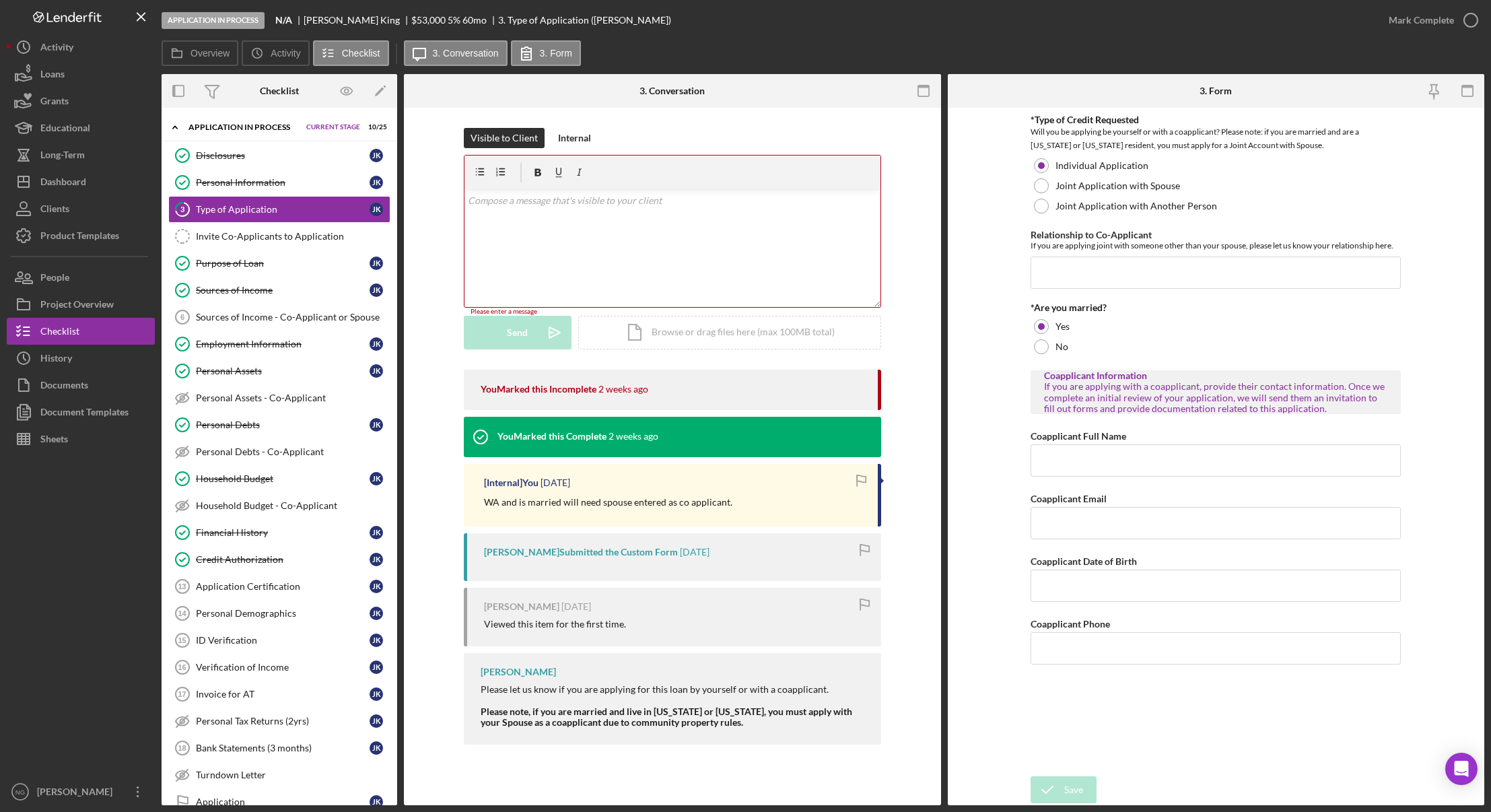
click at [542, 253] on div "v Color teal Color pink Remove color Add row above Add row below Add column bef…" at bounding box center [673, 248] width 416 height 118
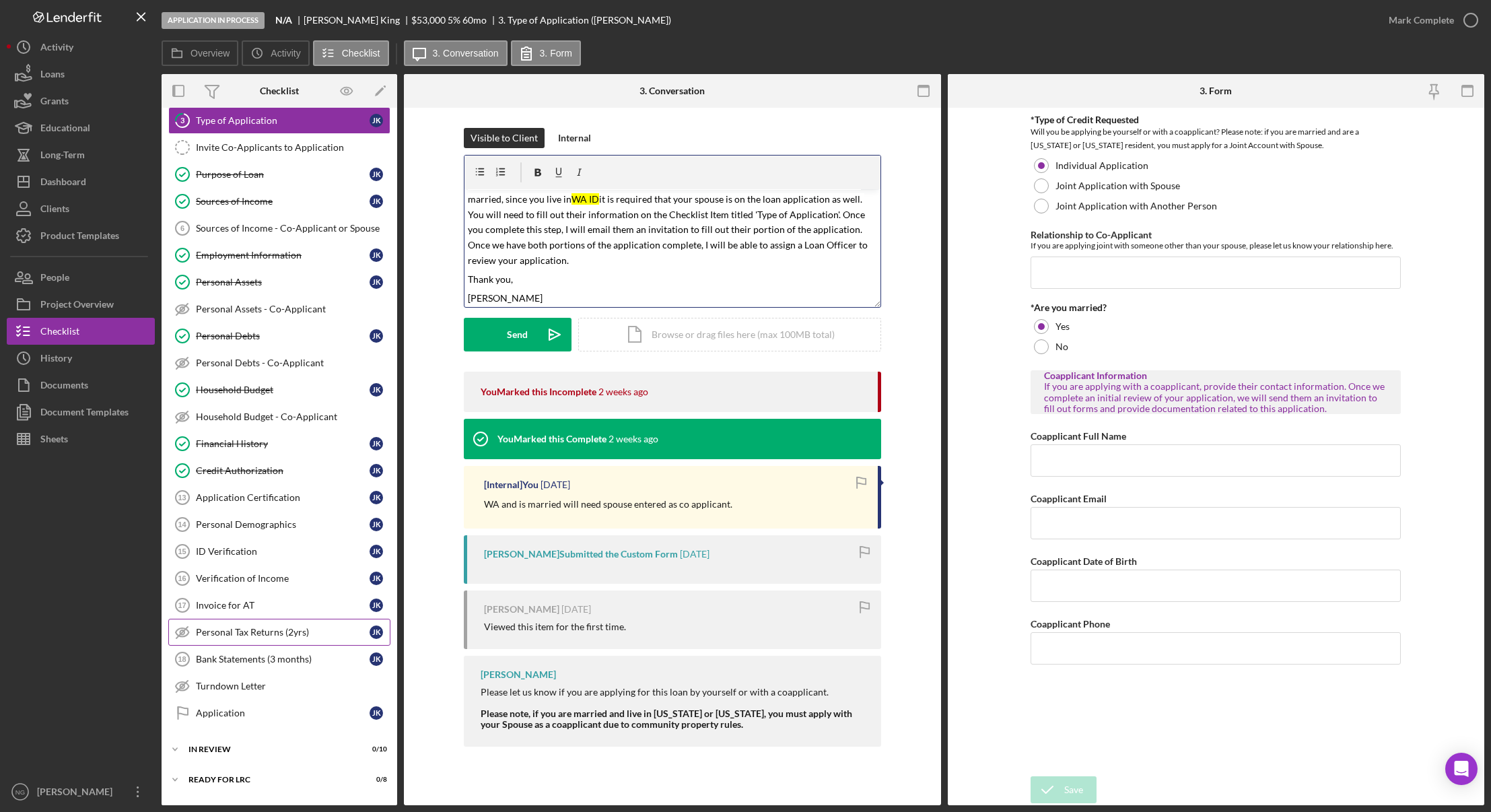
scroll to position [145, 0]
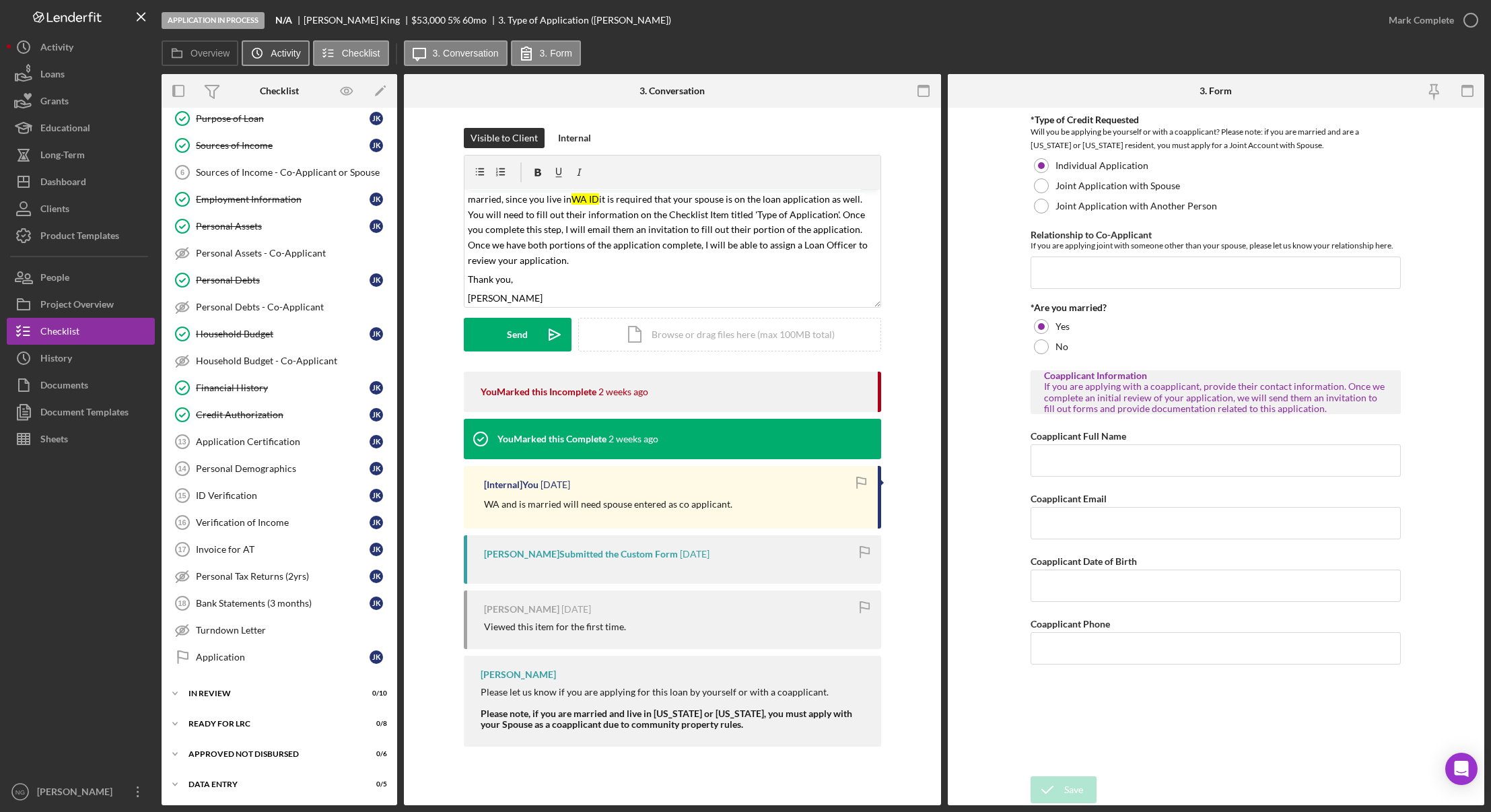
click at [269, 61] on icon "Icon/History" at bounding box center [257, 53] width 27 height 27
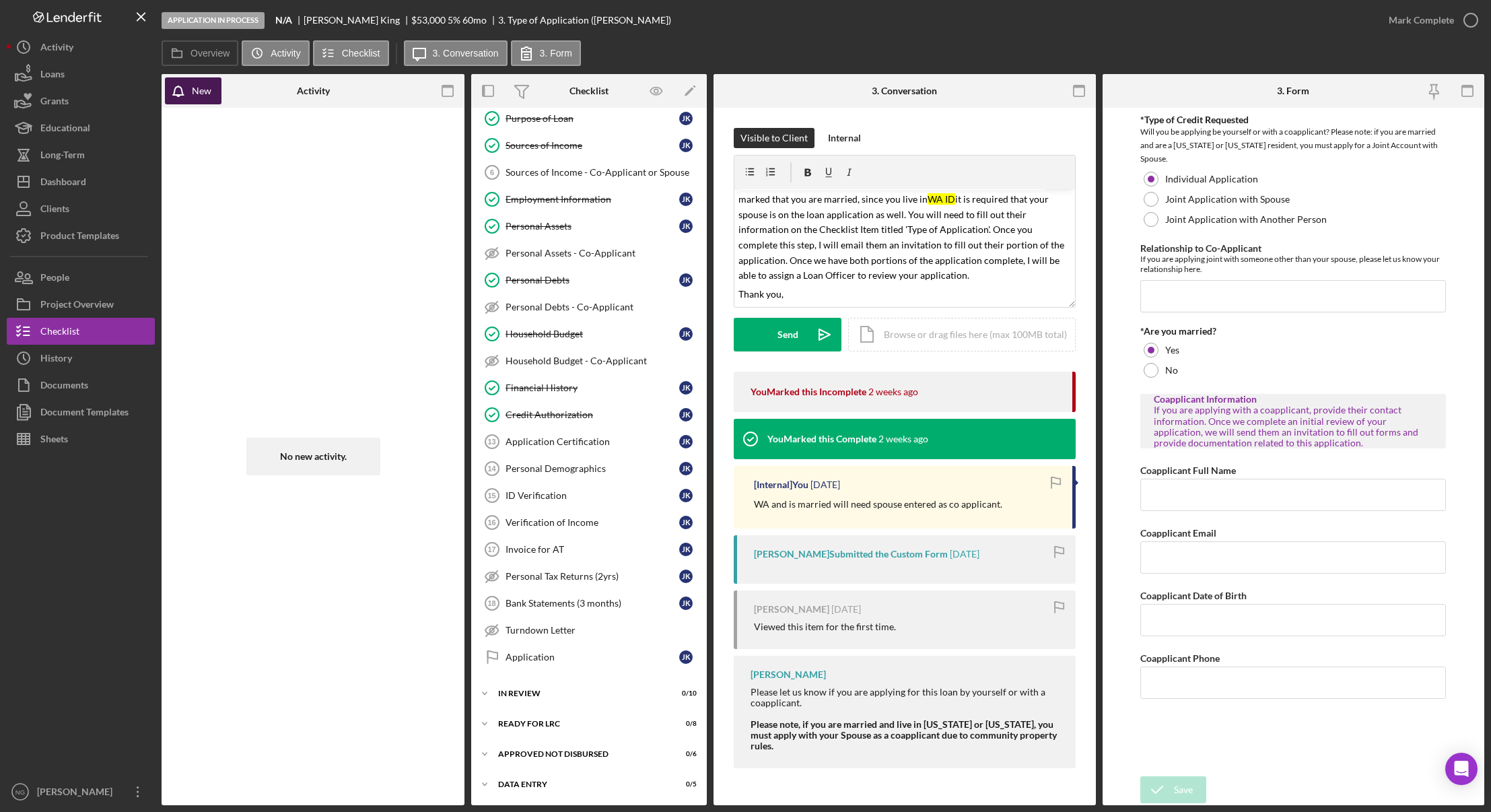
click at [206, 97] on div "New" at bounding box center [201, 91] width 19 height 27
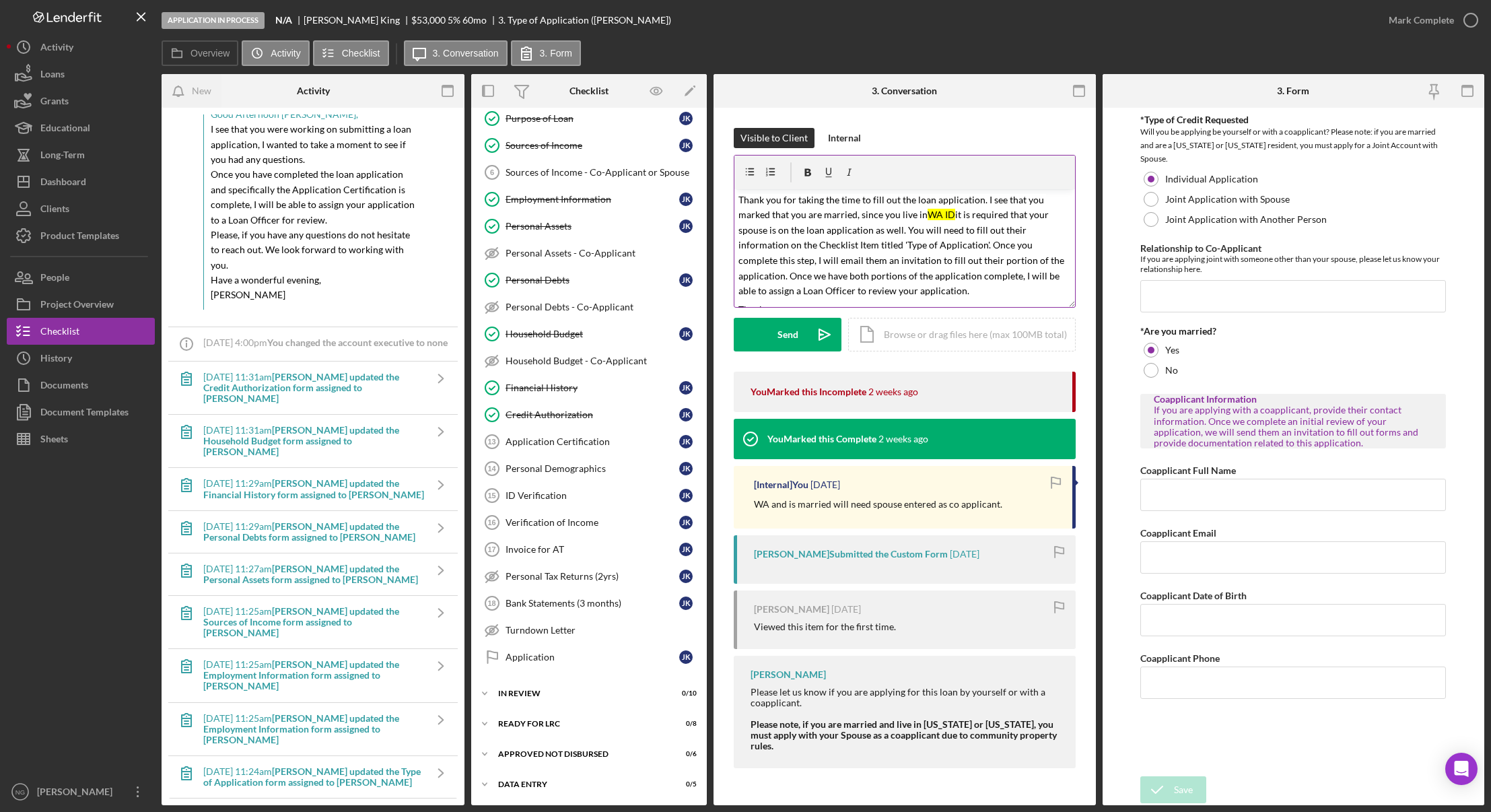
scroll to position [0, 0]
drag, startPoint x: 952, startPoint y: 212, endPoint x: 926, endPoint y: 213, distance: 26.0
click at [926, 213] on span "Thank you for taking the time to fill out the loan application. I see that you …" at bounding box center [902, 246] width 327 height 103
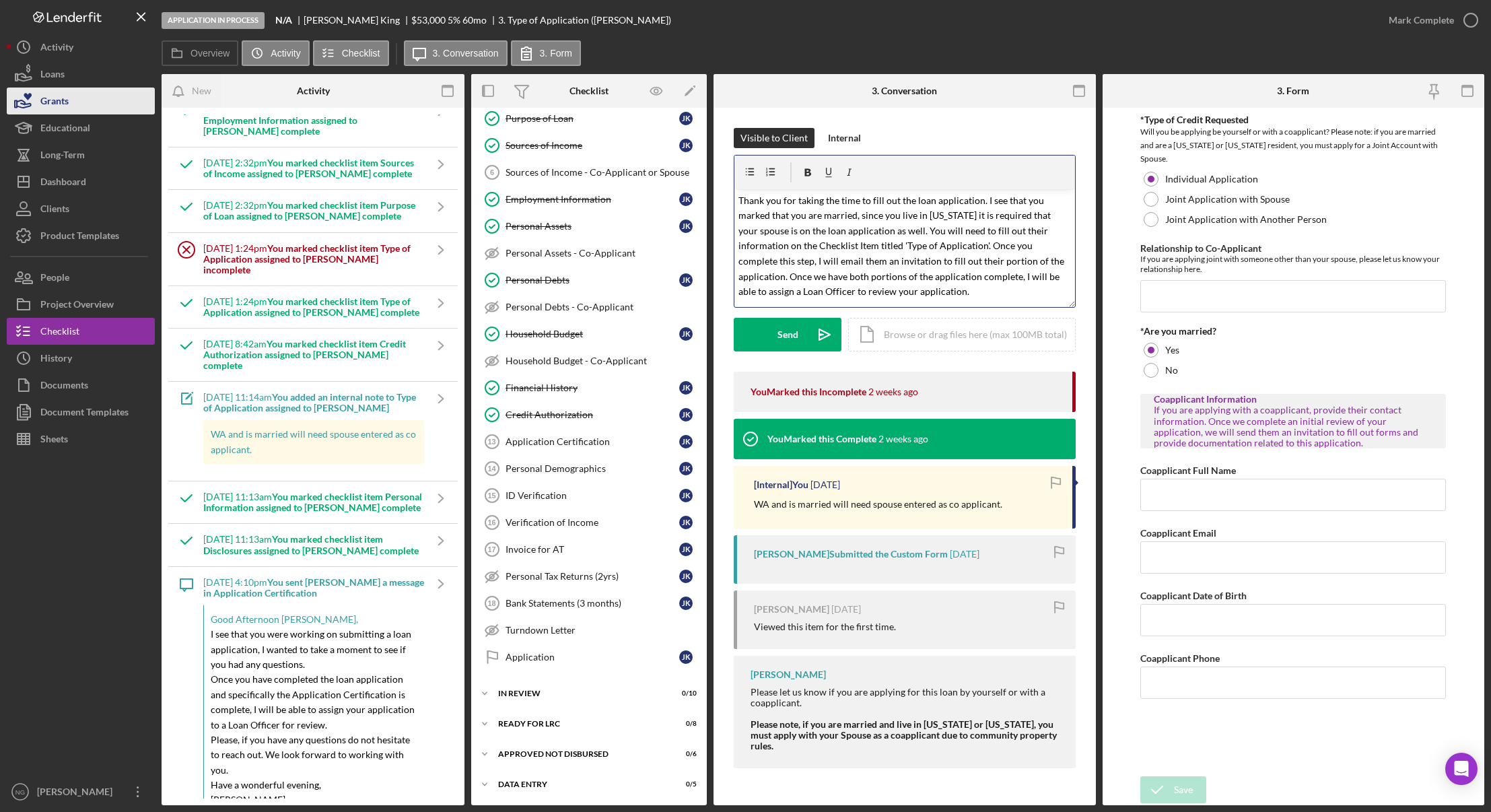
scroll to position [134, 0]
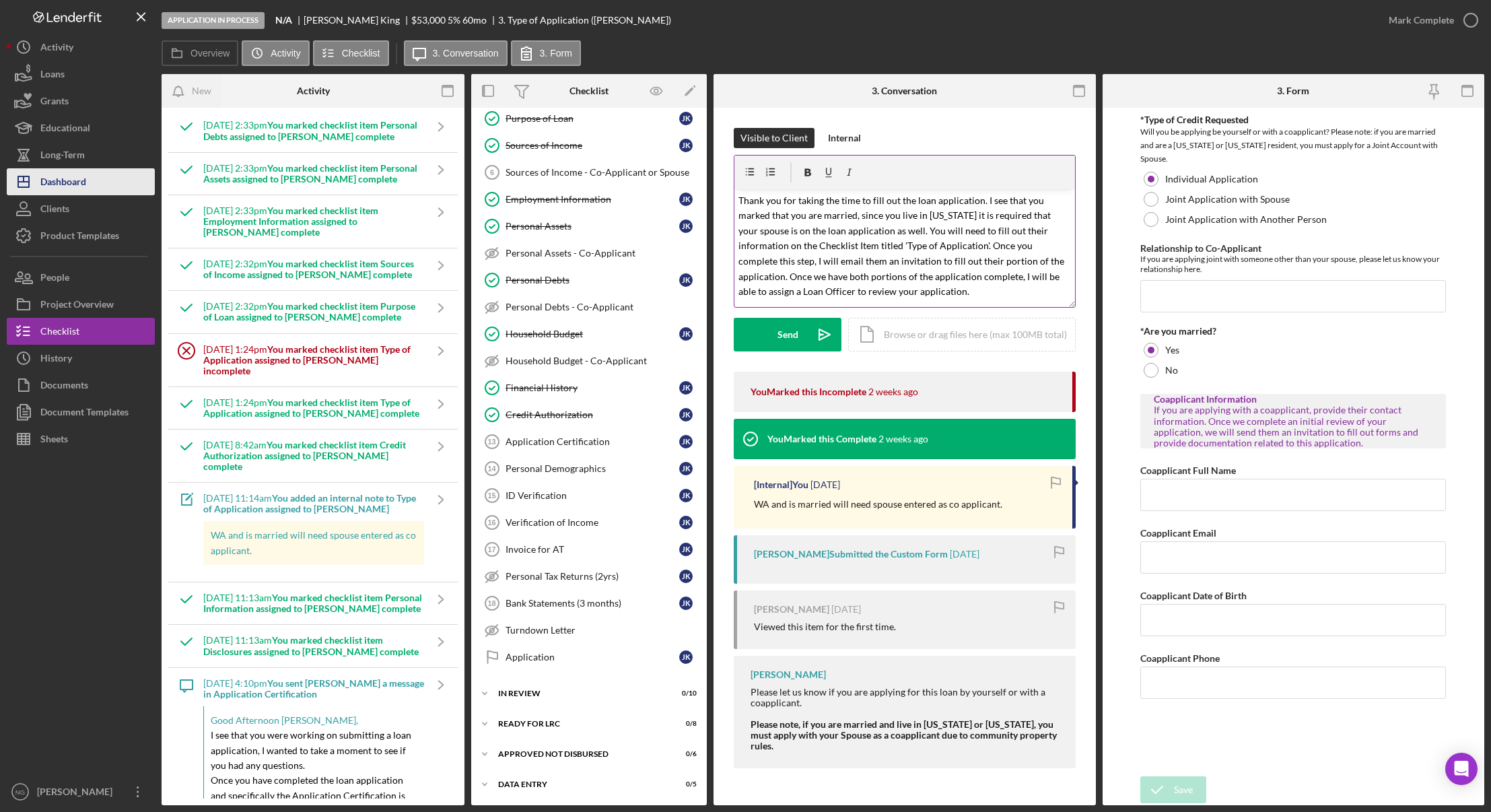
click at [64, 184] on div "Dashboard" at bounding box center [63, 184] width 46 height 30
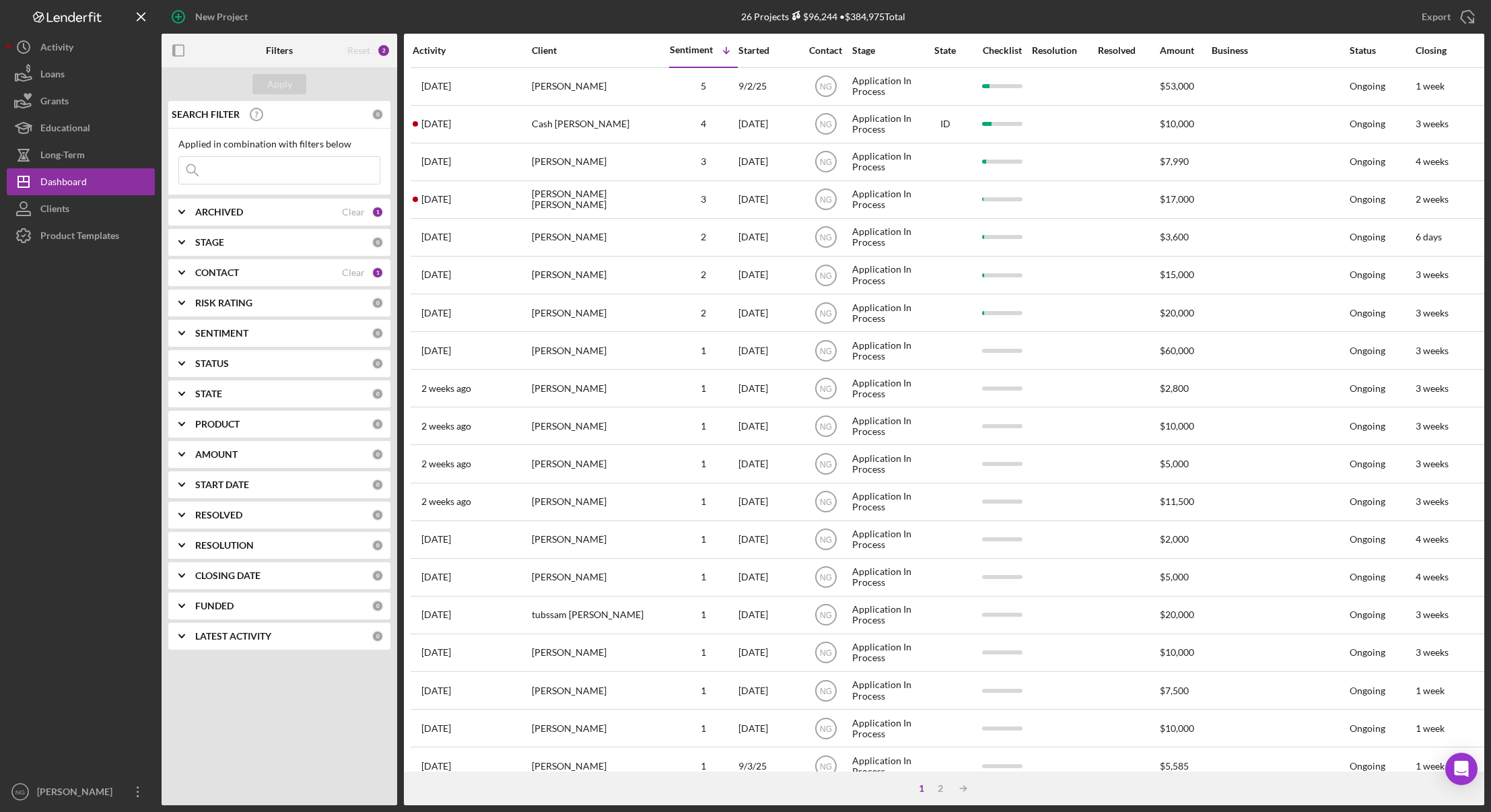
click at [449, 58] on div "Activity" at bounding box center [471, 51] width 118 height 32
click at [444, 58] on div "Activity" at bounding box center [471, 51] width 118 height 32
click at [433, 51] on div "Activity" at bounding box center [471, 50] width 118 height 11
click at [433, 51] on div "Activity" at bounding box center [443, 50] width 59 height 11
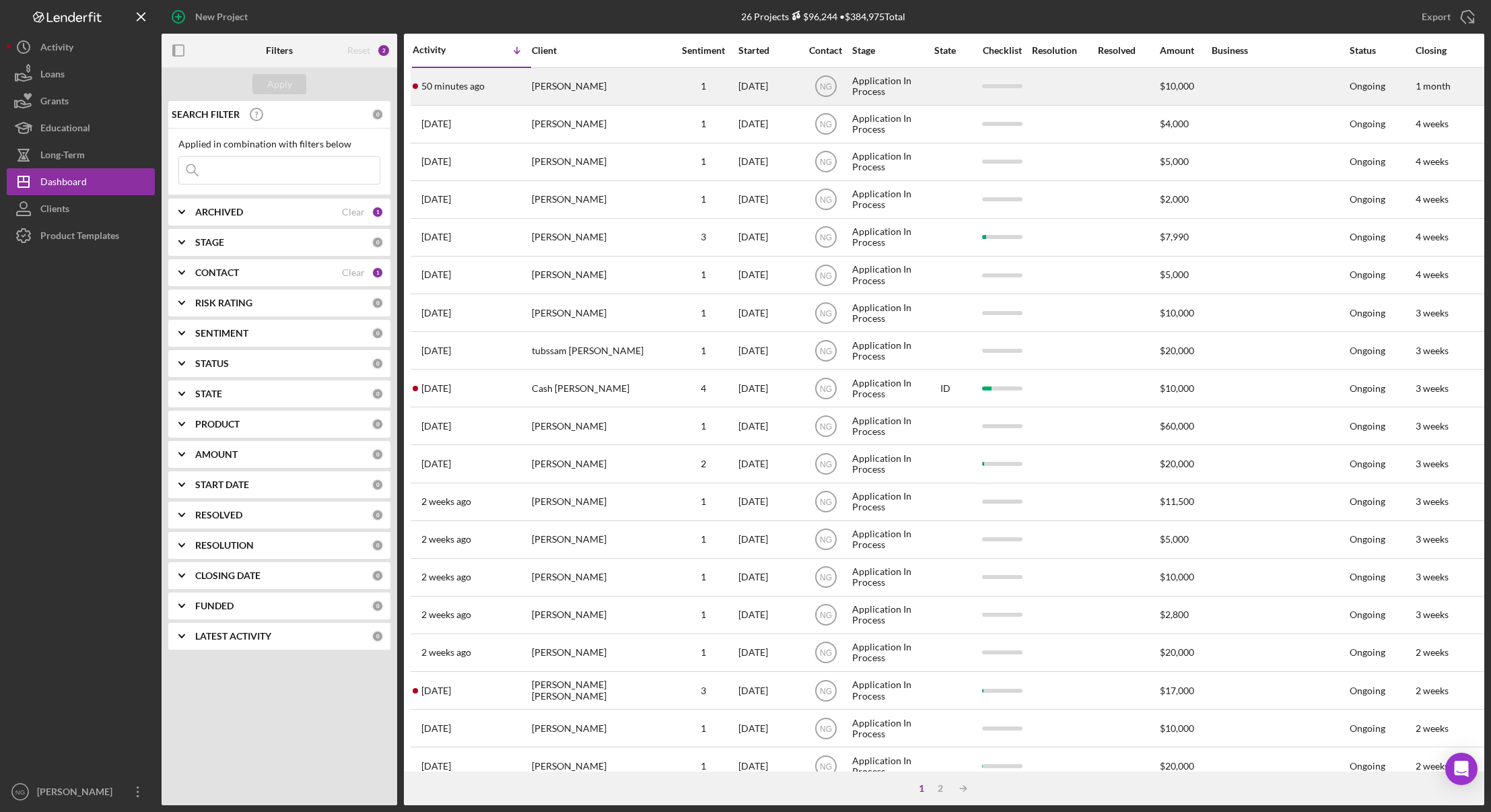
click at [494, 89] on div "50 minutes ago [PERSON_NAME]" at bounding box center [471, 86] width 118 height 36
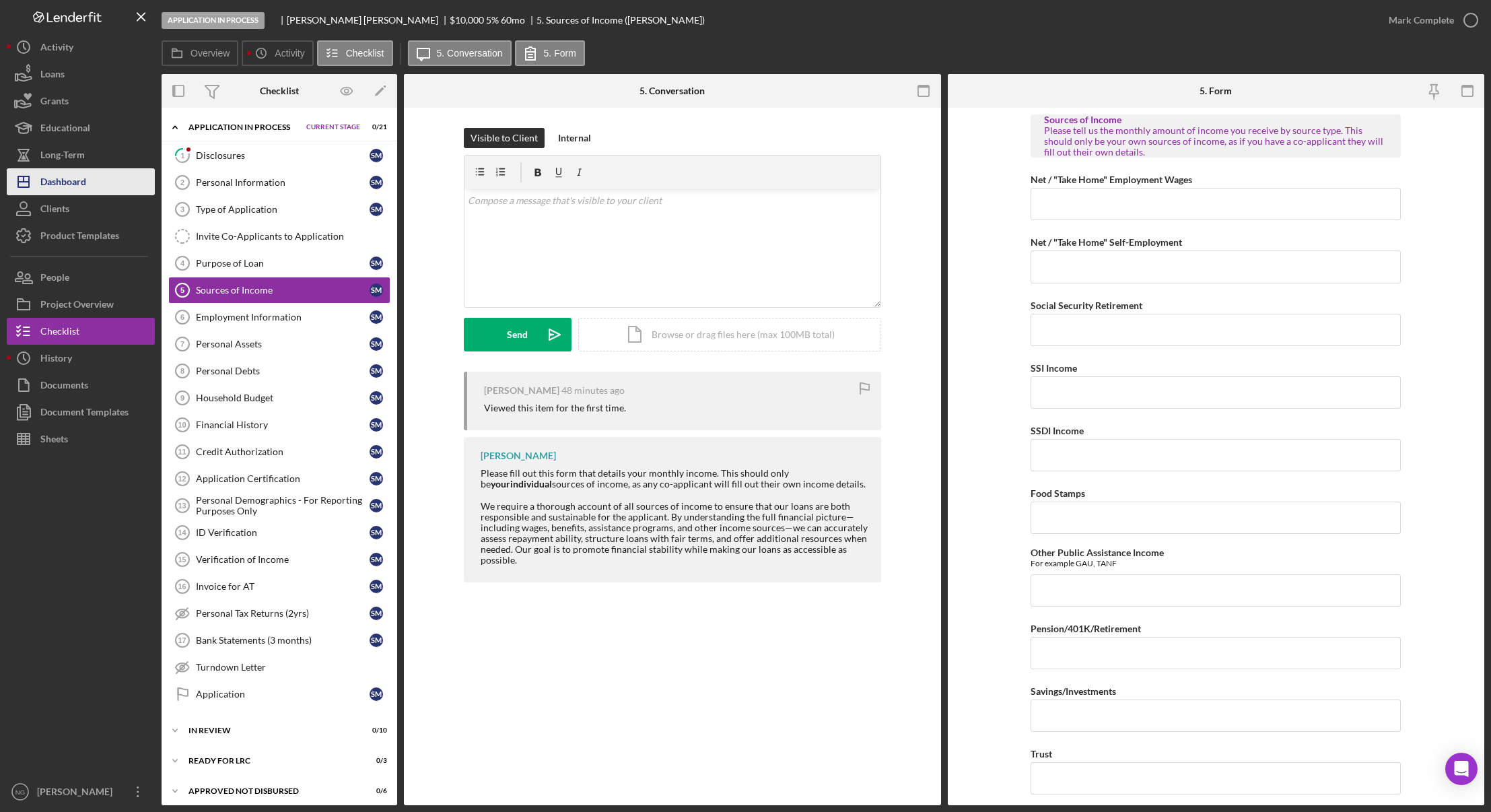
click at [113, 191] on button "Icon/Dashboard Dashboard" at bounding box center [80, 182] width 148 height 27
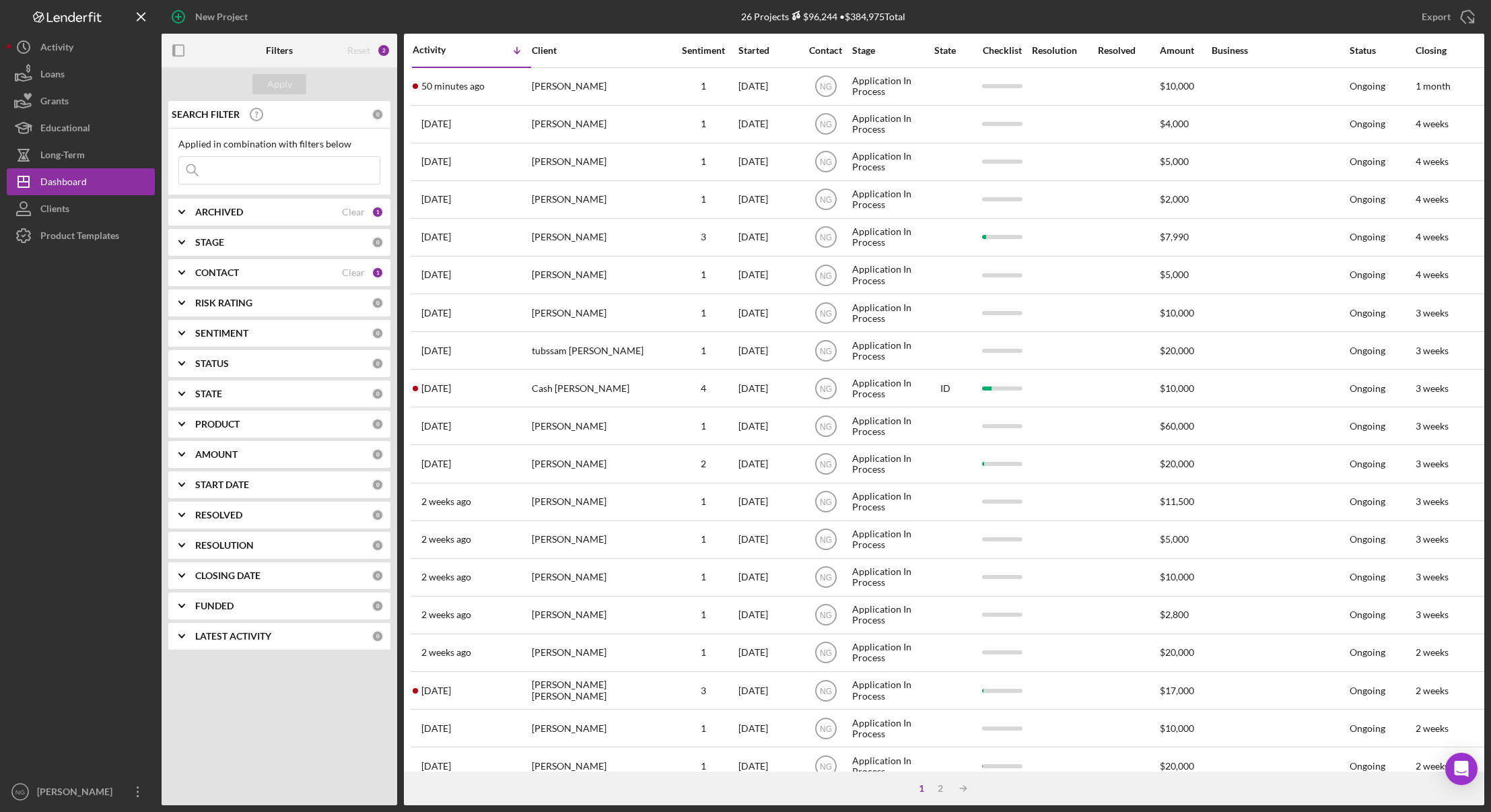
click at [274, 267] on div "CONTACT" at bounding box center [268, 272] width 146 height 11
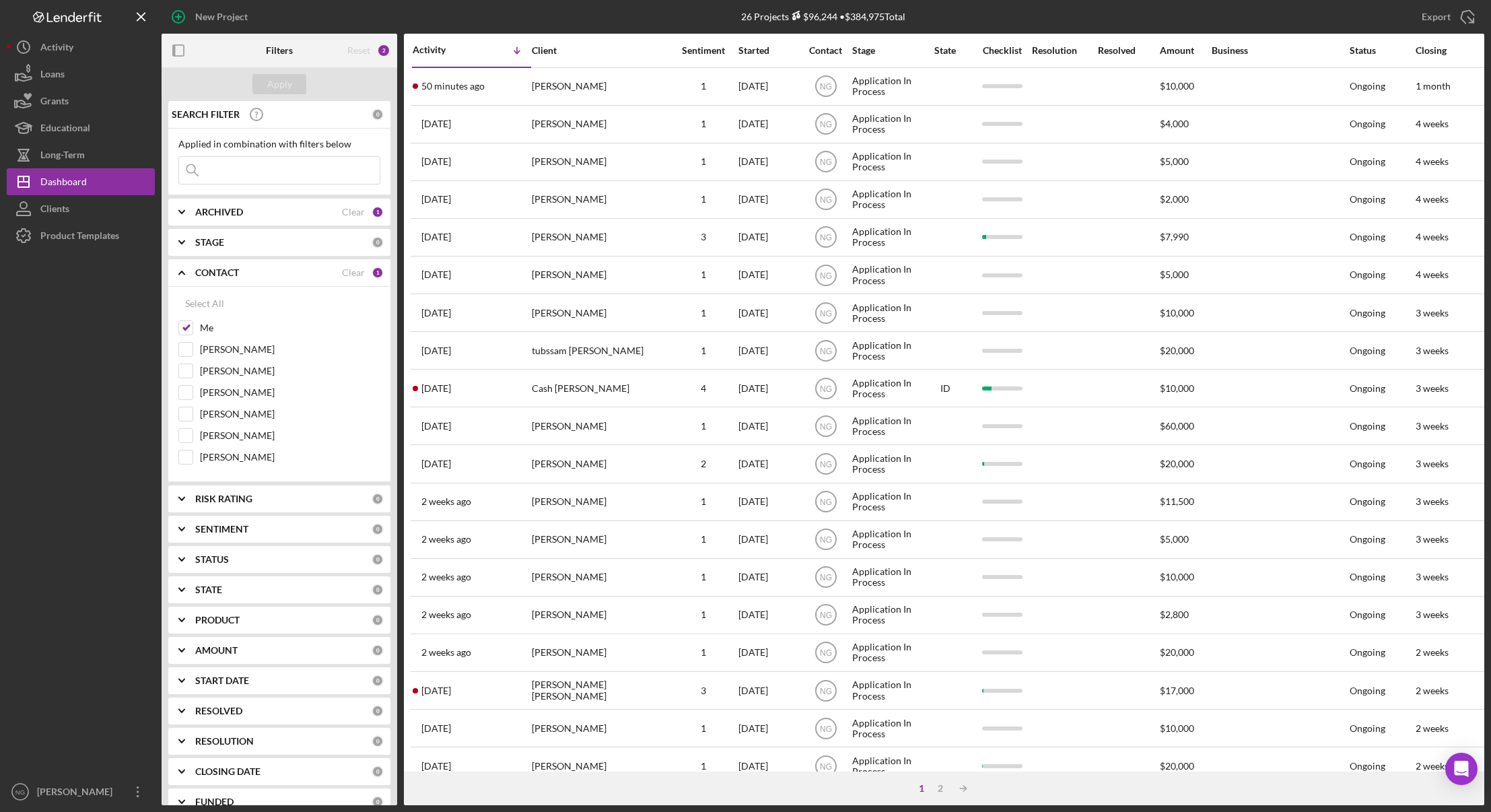
click at [265, 236] on div "STAGE 0" at bounding box center [289, 242] width 189 height 12
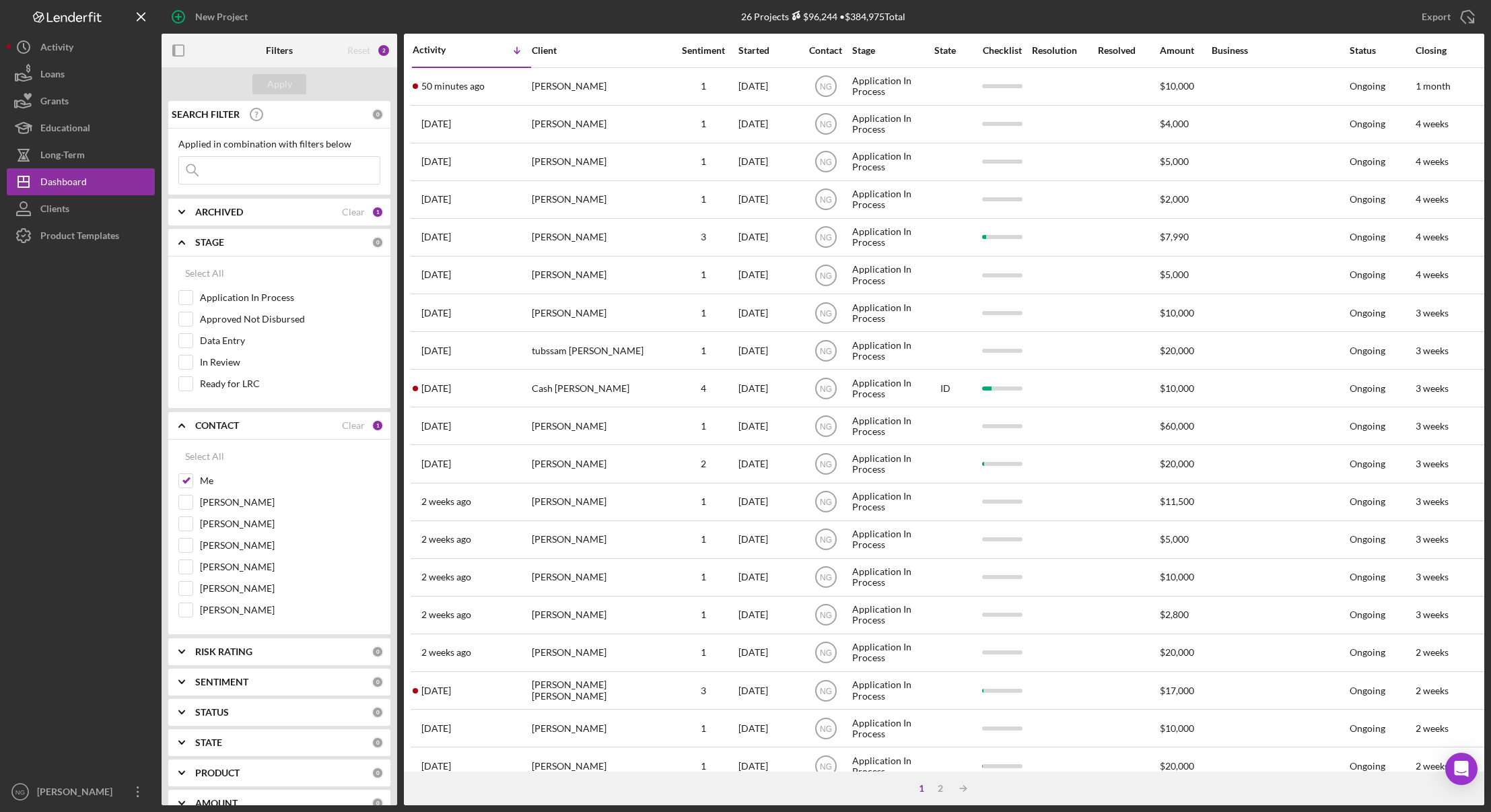
click at [265, 236] on div "STAGE 0" at bounding box center [289, 242] width 189 height 12
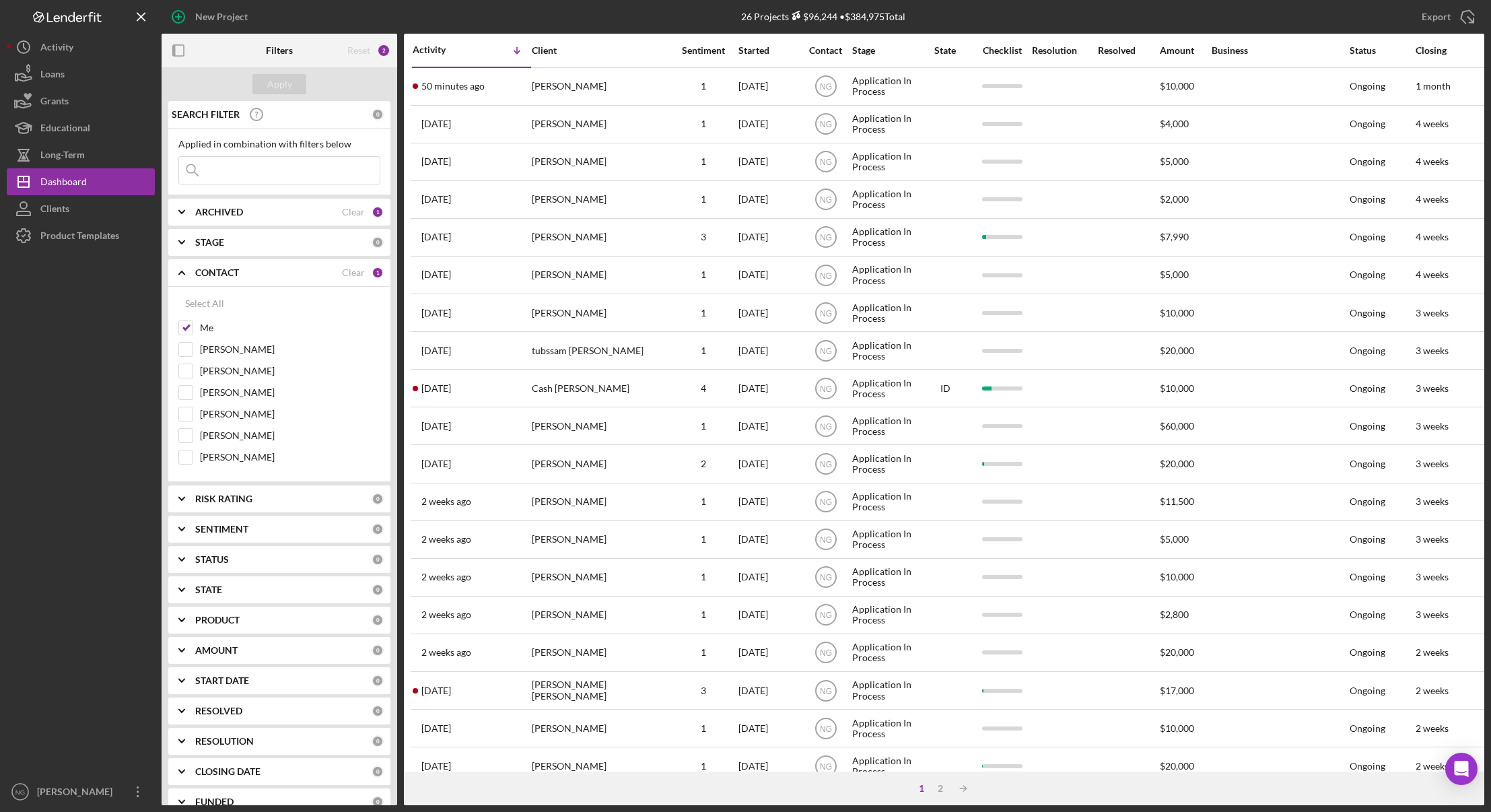
click at [261, 277] on div "CONTACT" at bounding box center [268, 272] width 146 height 11
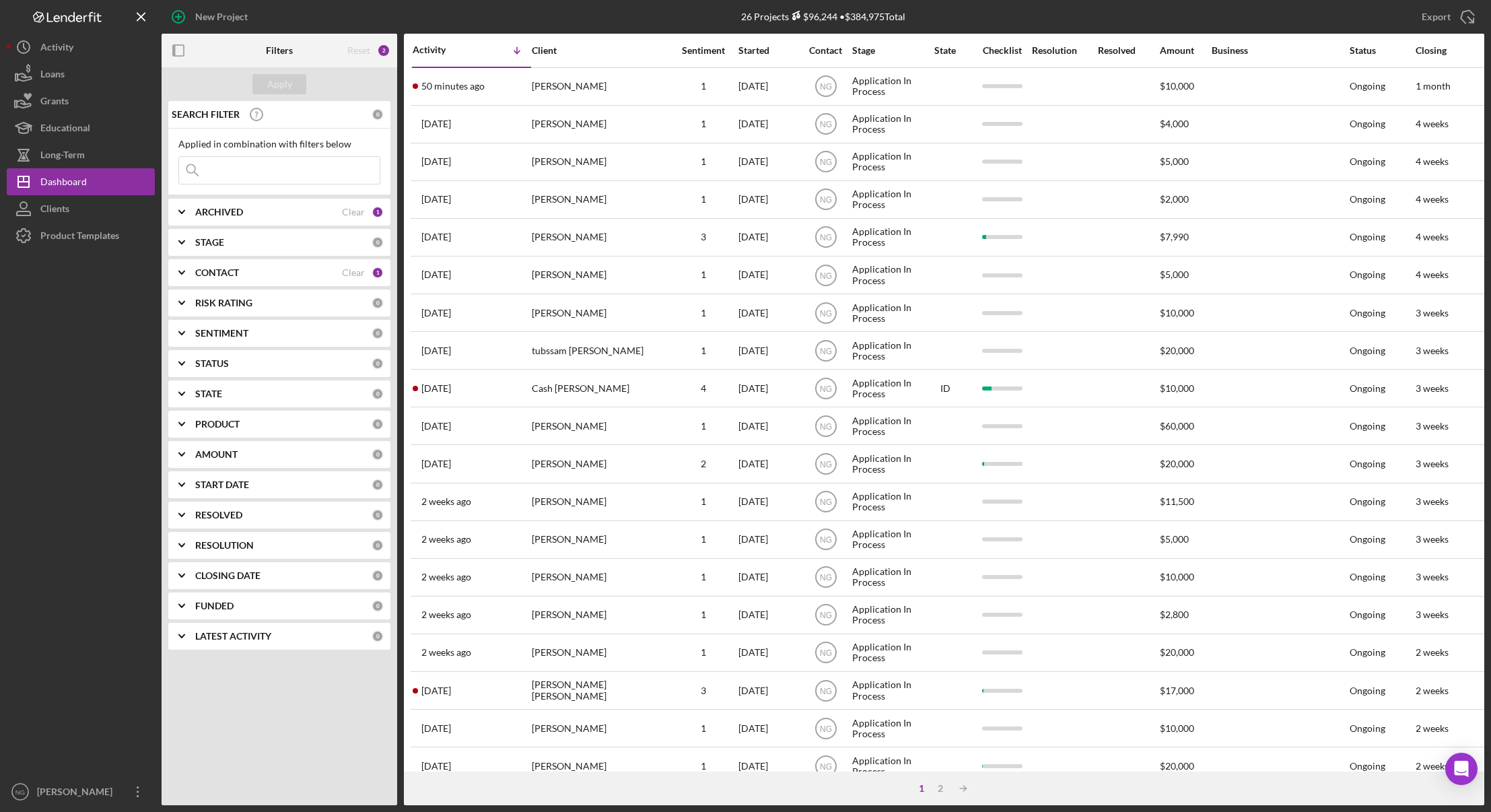
click at [294, 298] on div "RISK RATING" at bounding box center [283, 303] width 176 height 11
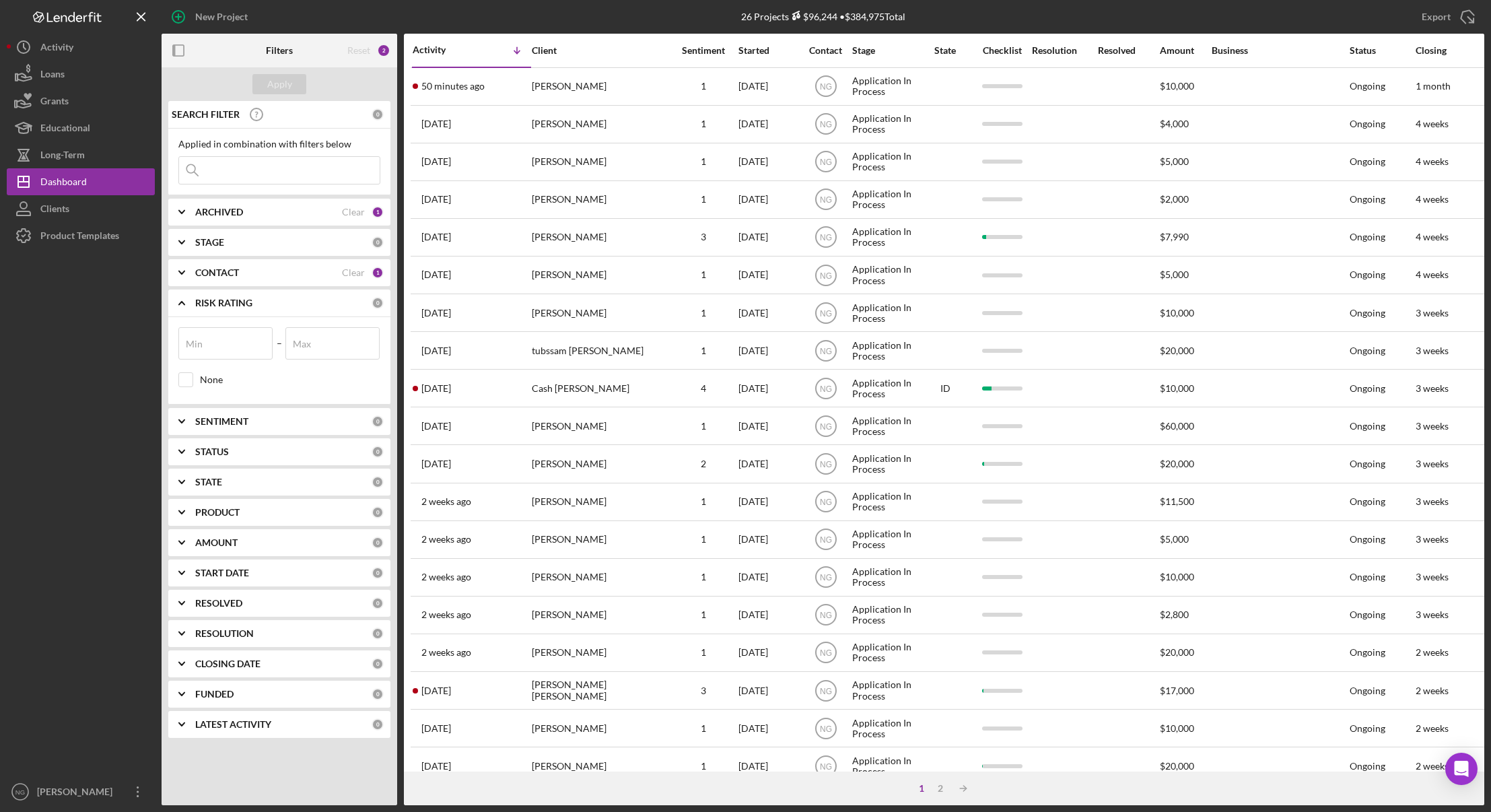
click at [305, 423] on div "SENTIMENT" at bounding box center [283, 421] width 176 height 11
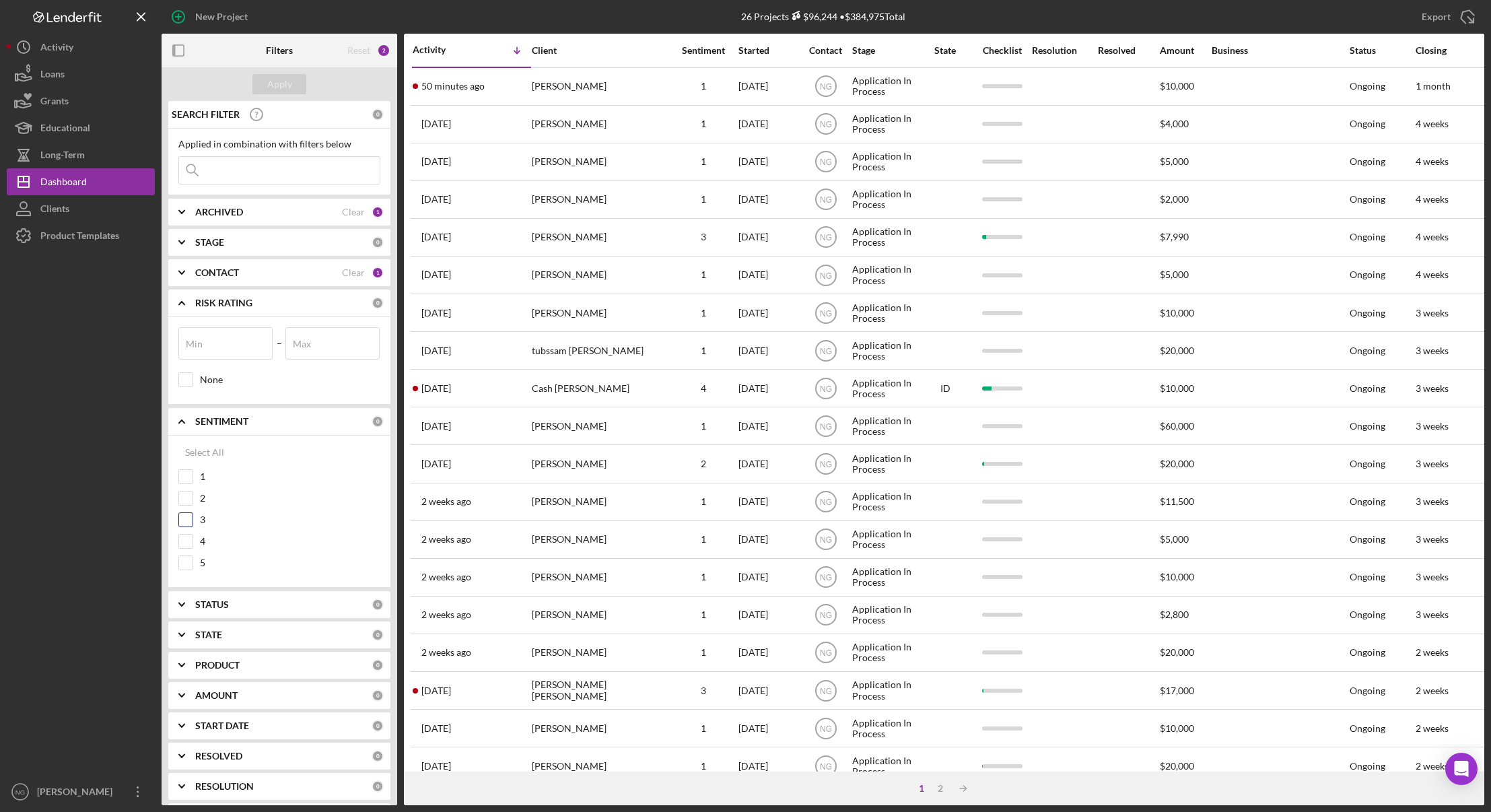
click at [183, 519] on input "3" at bounding box center [186, 519] width 14 height 14
checkbox input "true"
click at [184, 539] on input "4" at bounding box center [186, 541] width 14 height 14
checkbox input "true"
click at [184, 558] on input "5" at bounding box center [186, 562] width 14 height 14
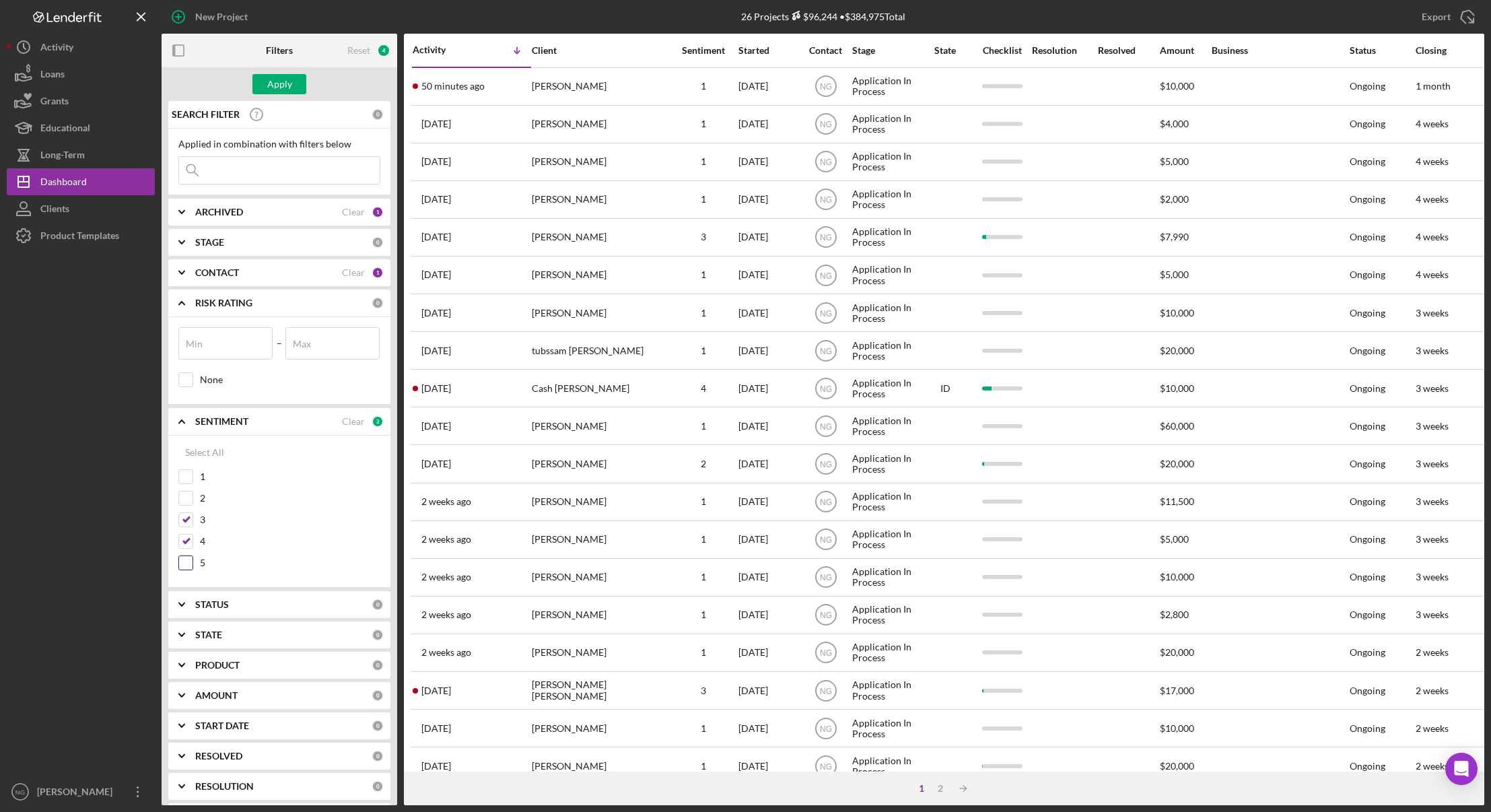
checkbox input "true"
click at [292, 76] on button "Apply" at bounding box center [279, 85] width 54 height 20
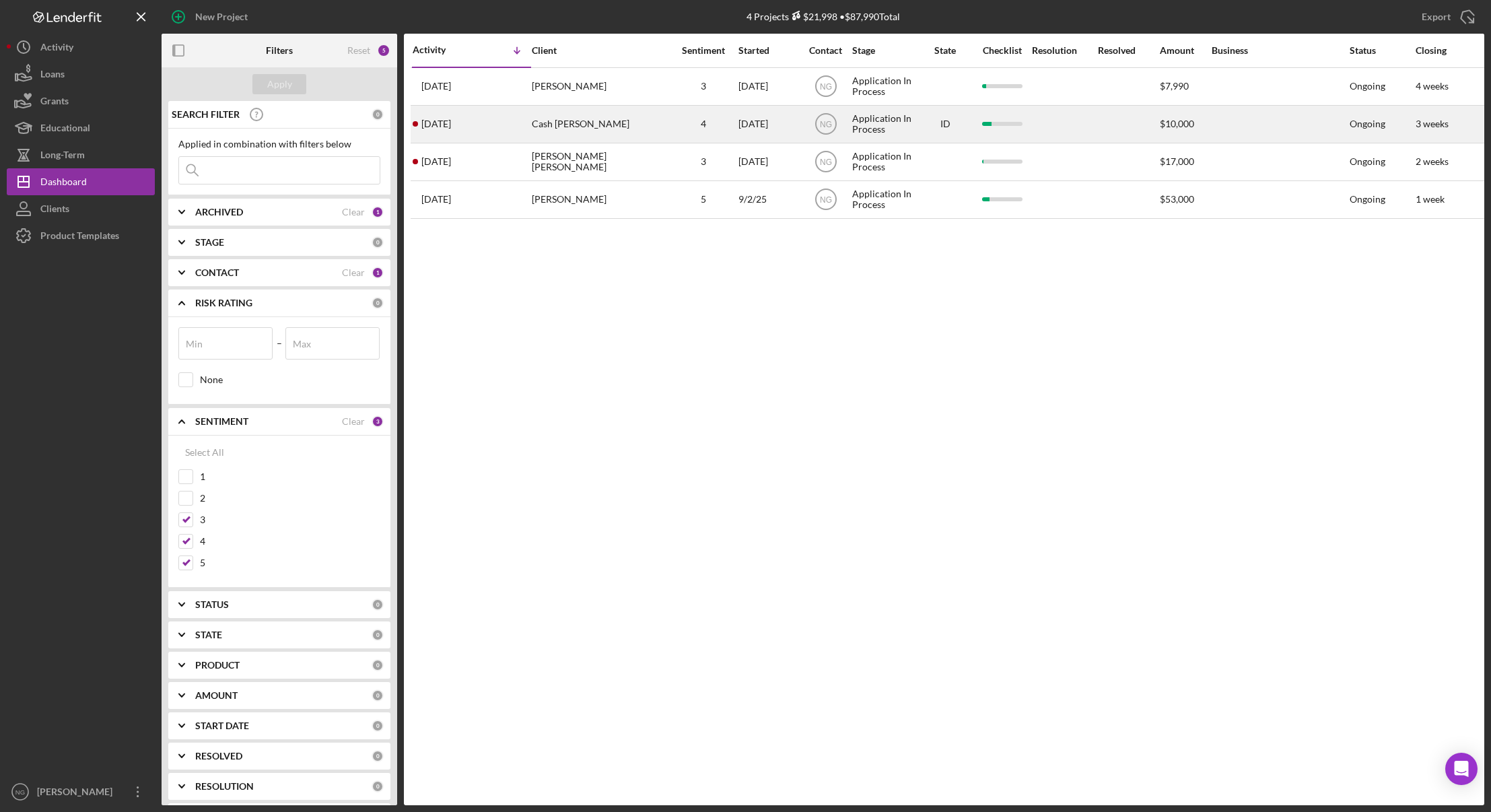
click at [588, 134] on div "Cash [PERSON_NAME]" at bounding box center [599, 124] width 135 height 36
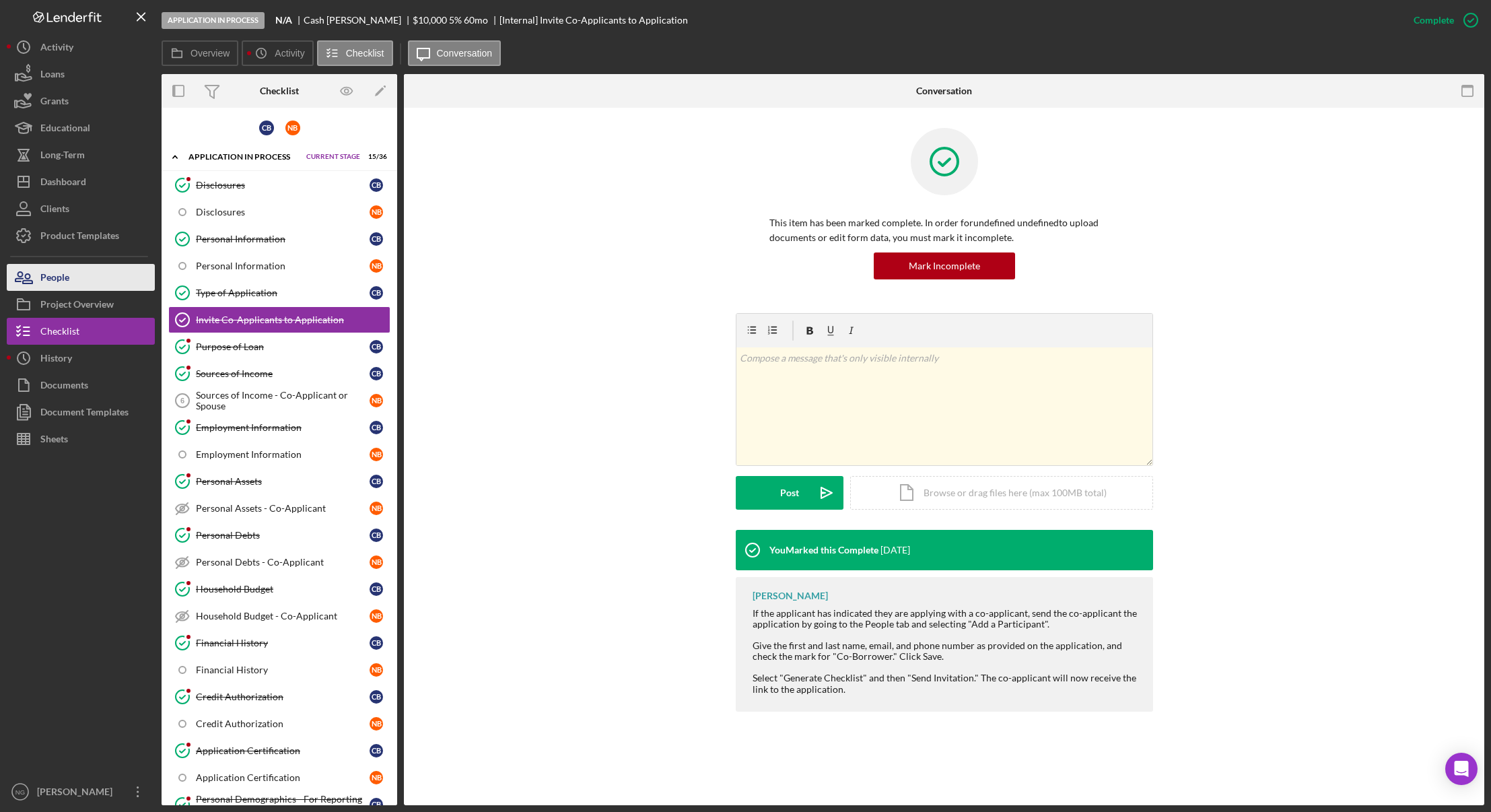
click at [78, 270] on button "People" at bounding box center [80, 277] width 148 height 27
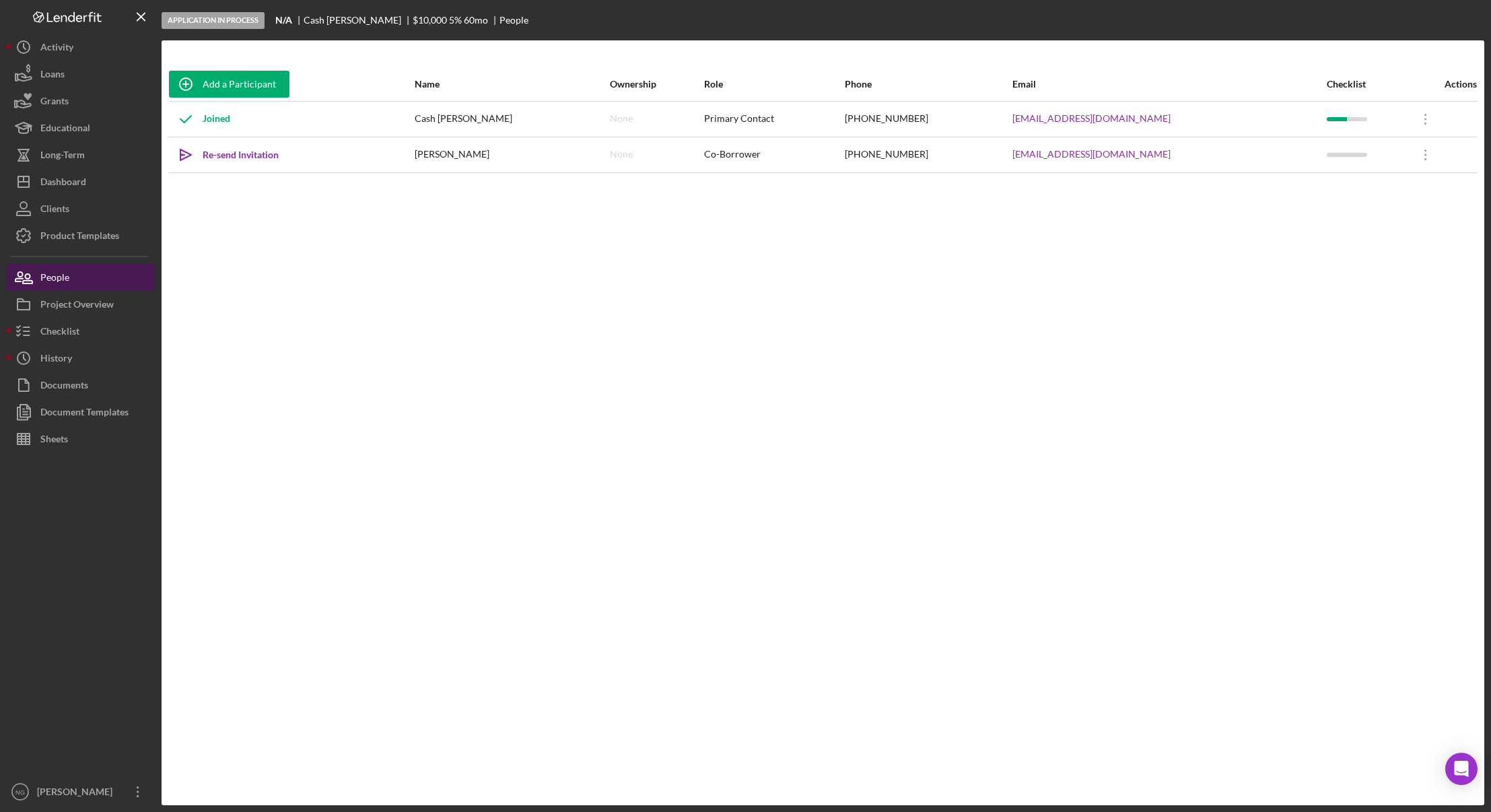
click at [69, 278] on div "People" at bounding box center [55, 279] width 29 height 30
click at [74, 332] on div "Checklist" at bounding box center [60, 333] width 39 height 30
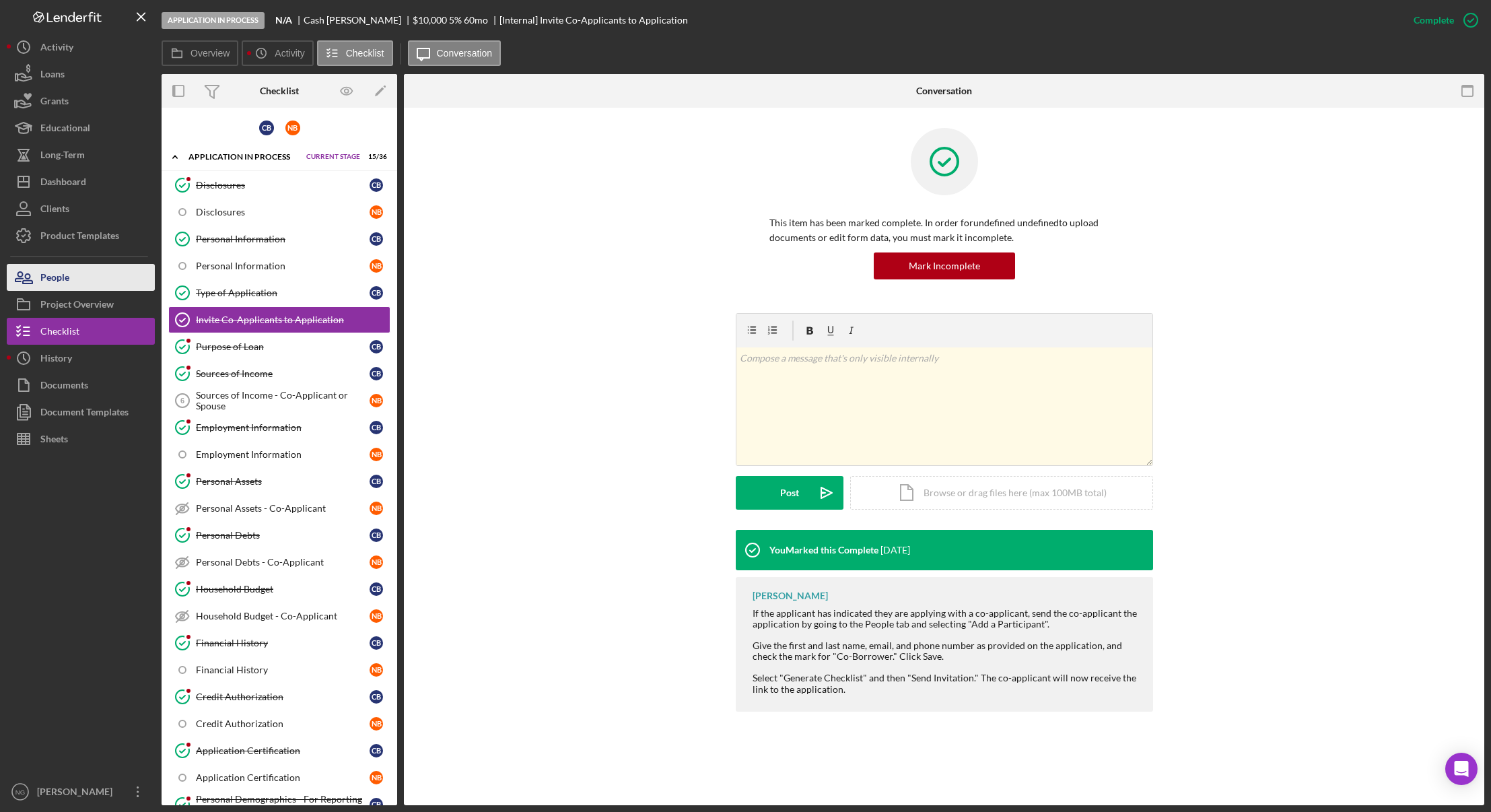
click at [82, 275] on button "People" at bounding box center [80, 277] width 148 height 27
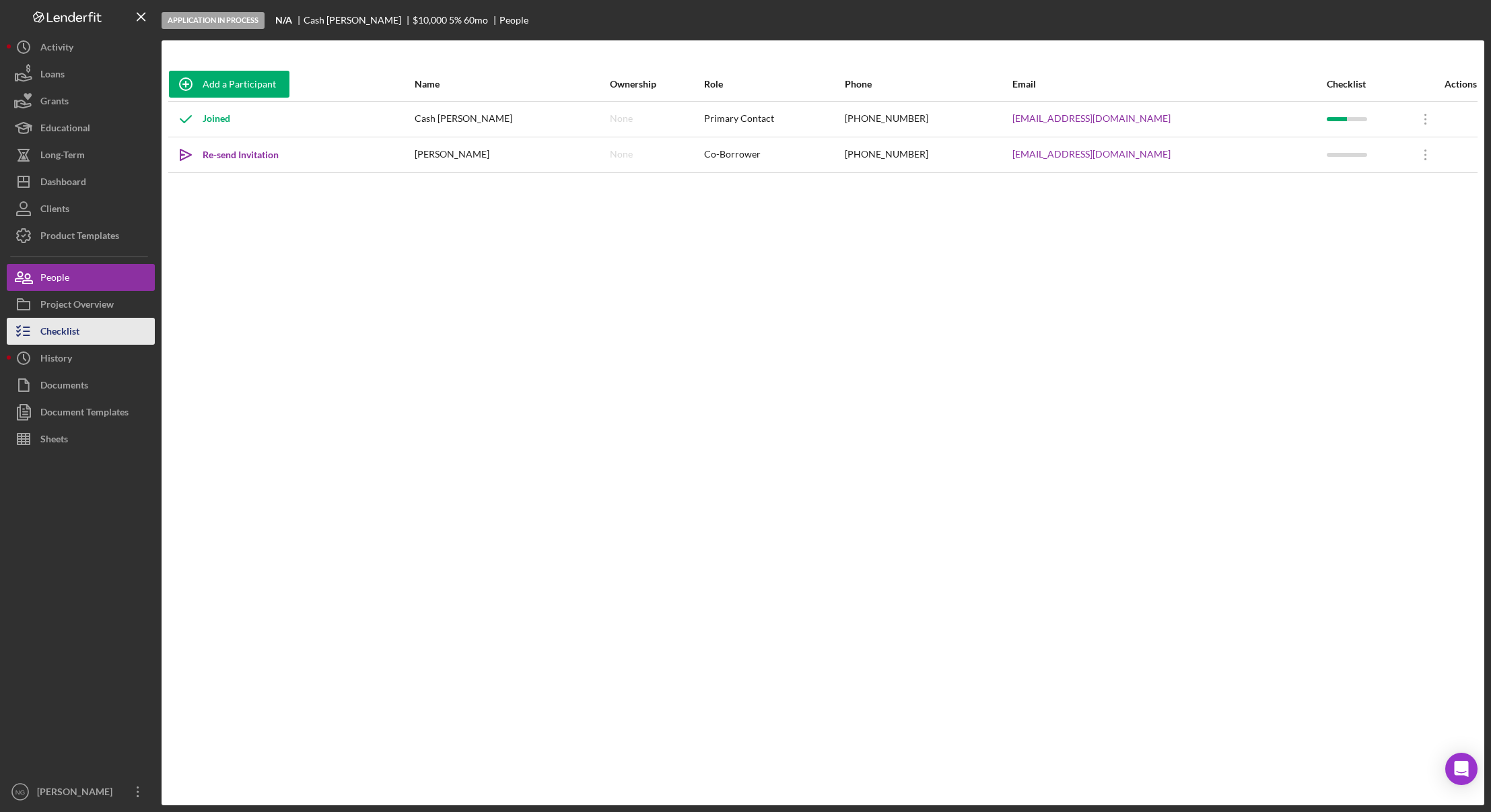
click at [77, 327] on div "Checklist" at bounding box center [60, 333] width 39 height 30
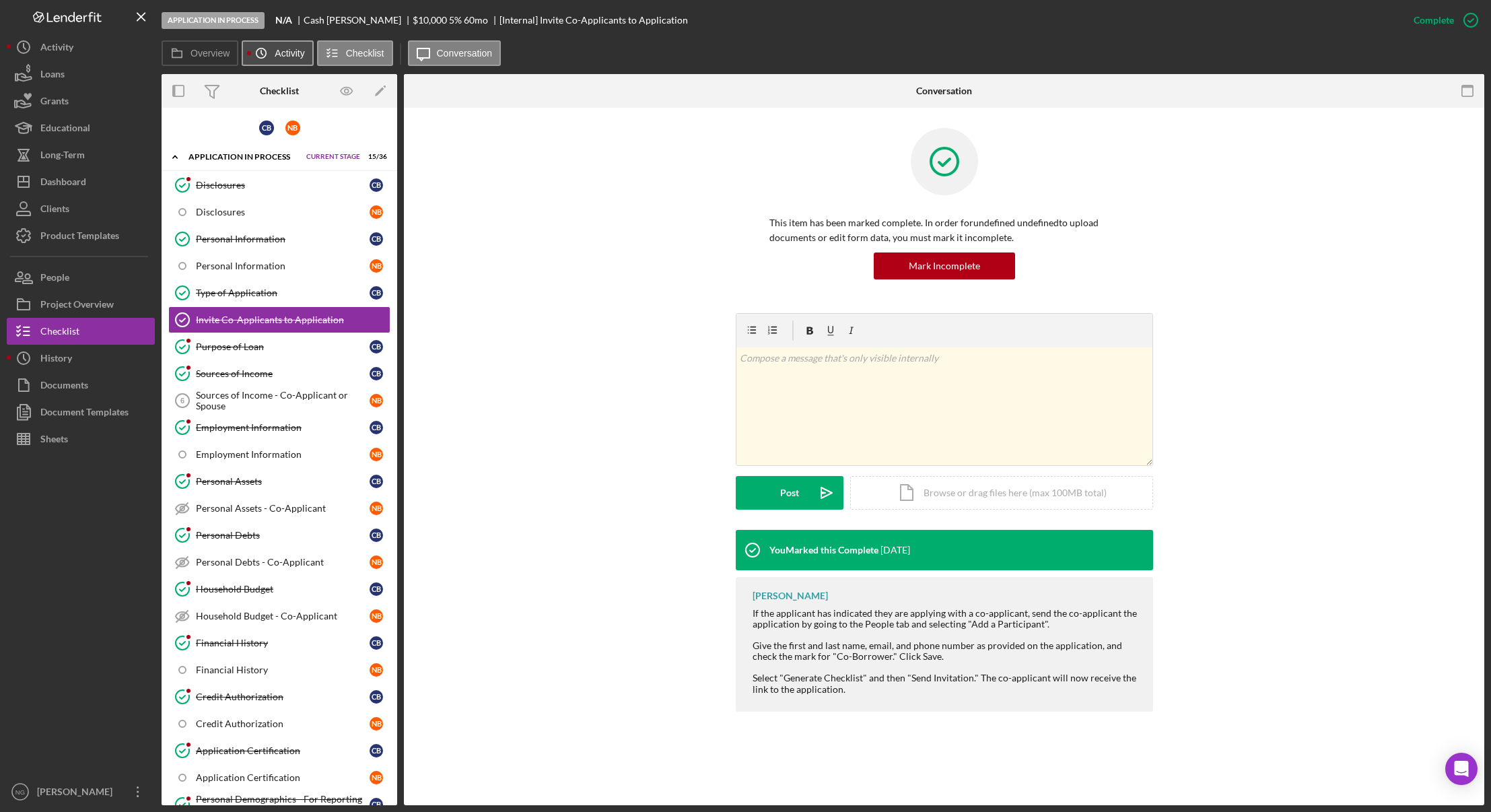
click at [296, 54] on label "Activity" at bounding box center [289, 52] width 30 height 11
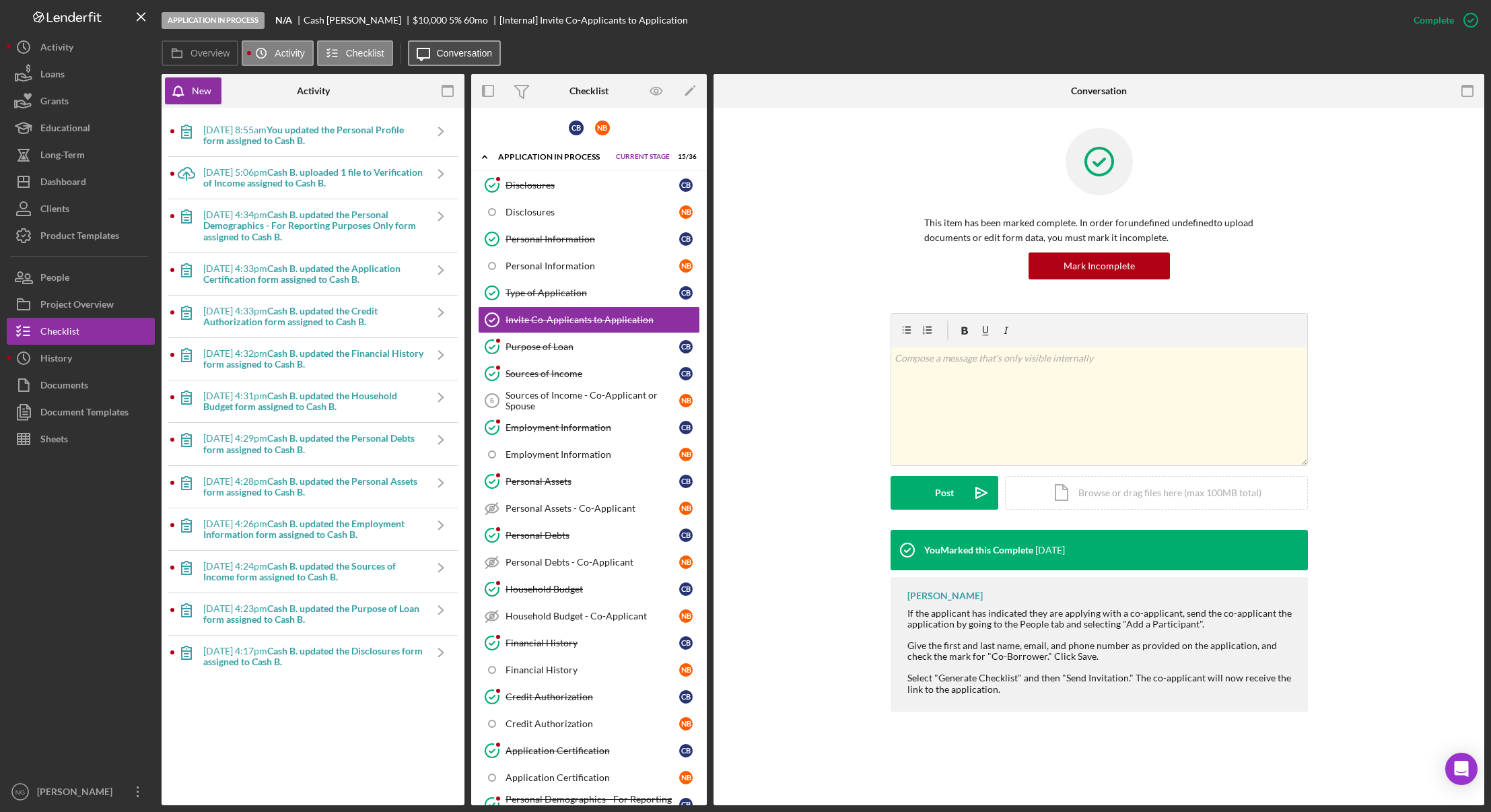
click at [473, 58] on button "Icon/Message Conversation" at bounding box center [454, 53] width 94 height 25
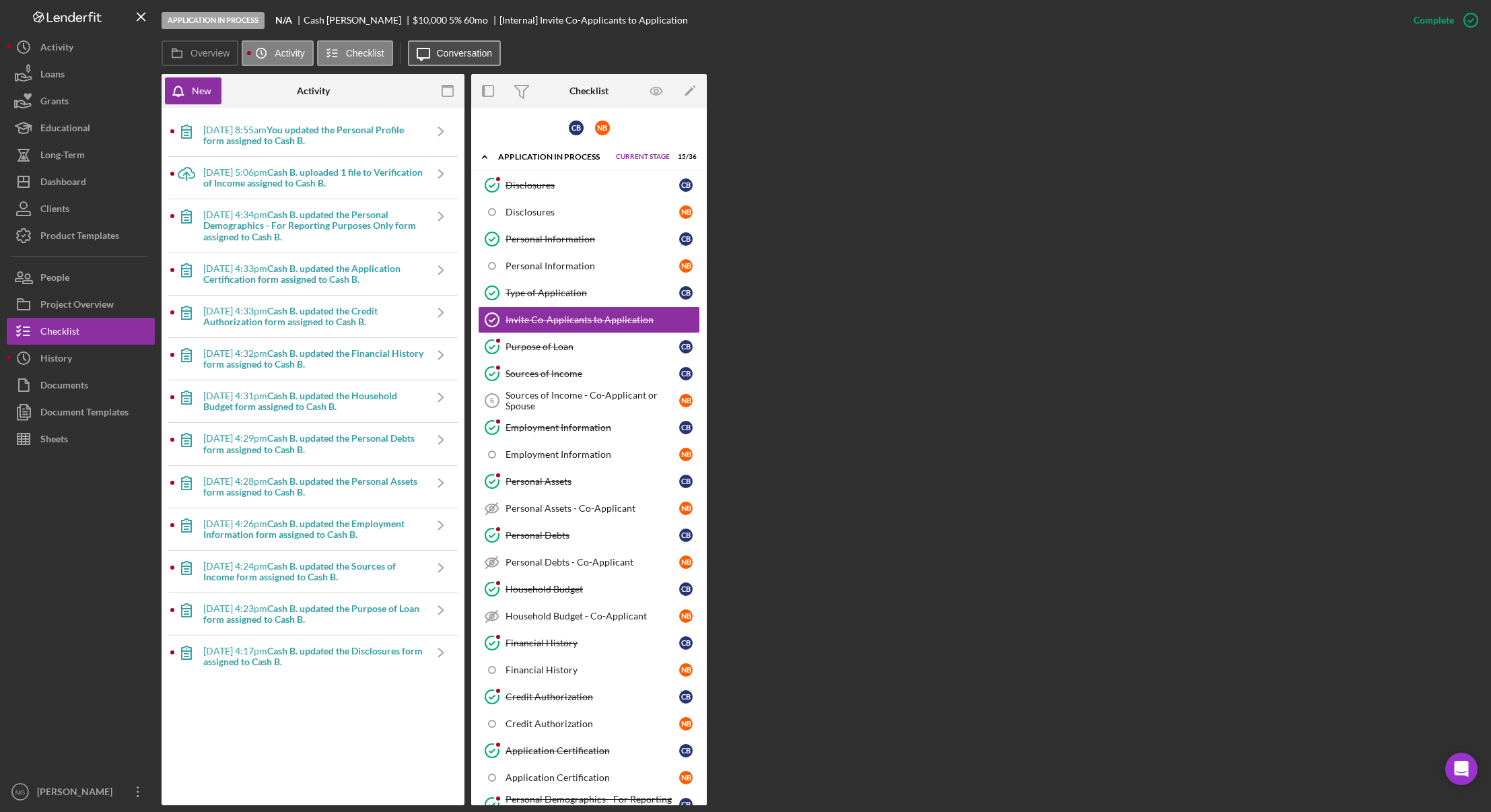
click at [473, 58] on button "Icon/Message Conversation" at bounding box center [454, 53] width 94 height 25
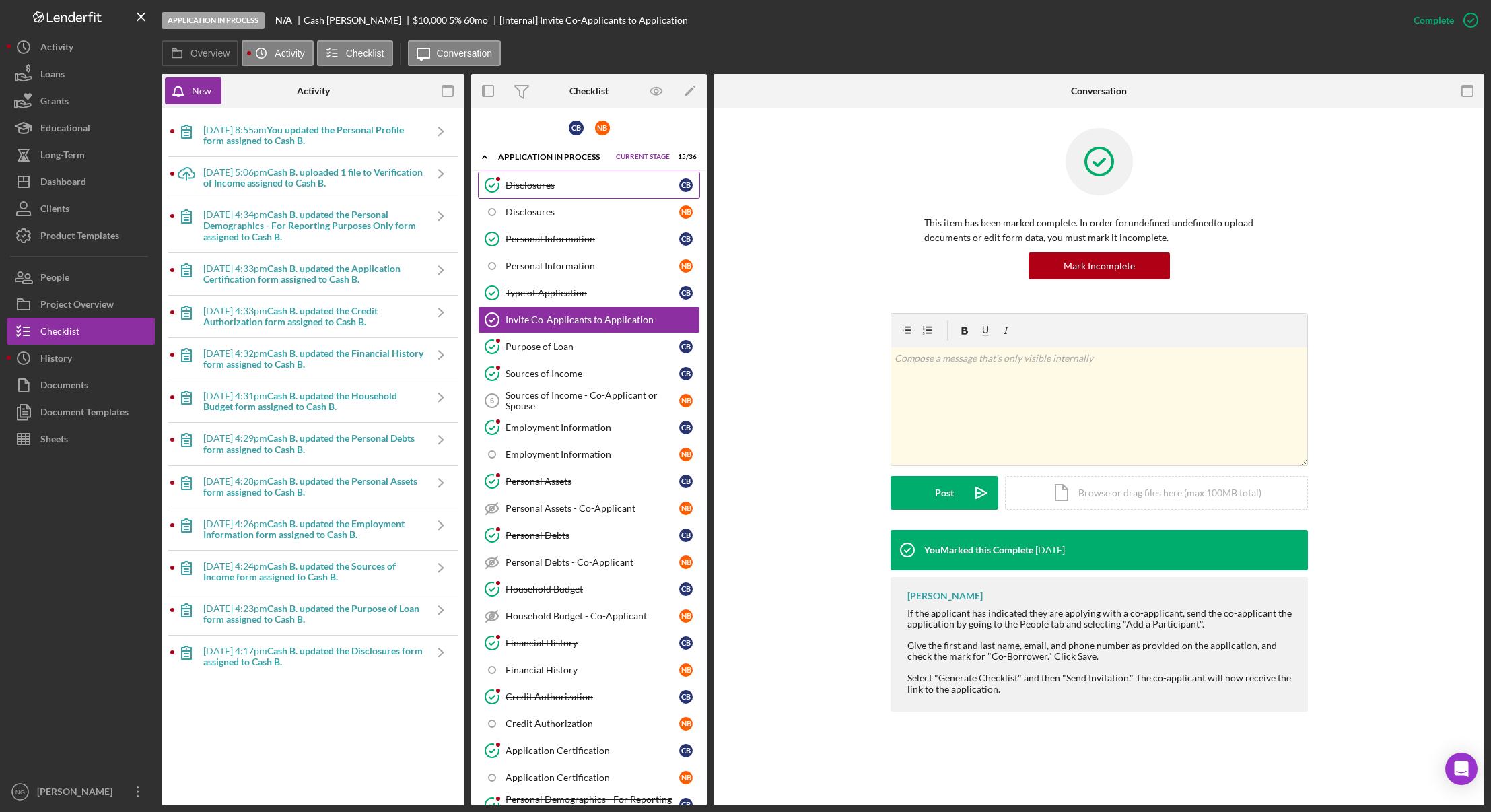
click at [530, 183] on div "Disclosures" at bounding box center [592, 184] width 173 height 11
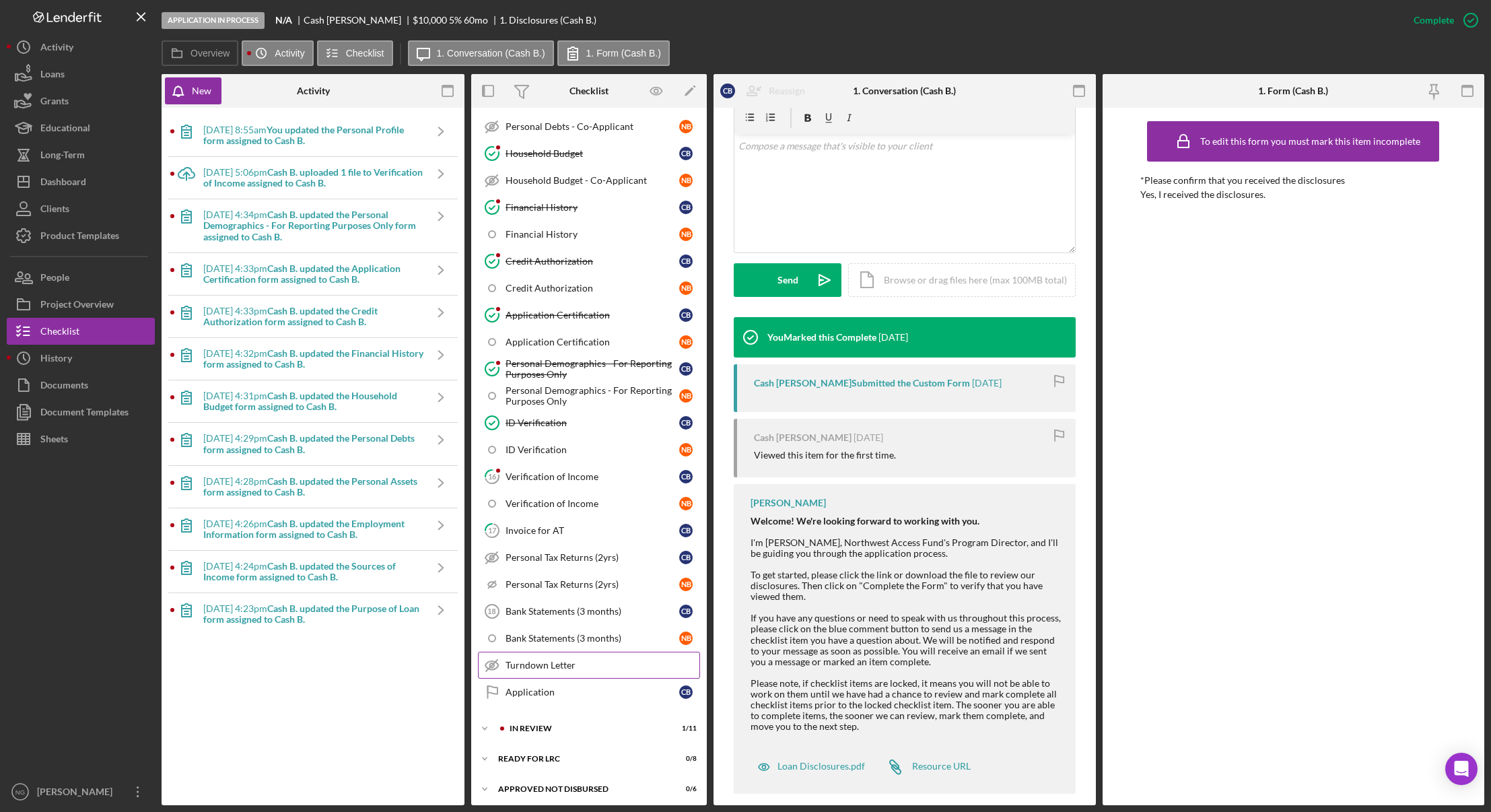
scroll to position [470, 0]
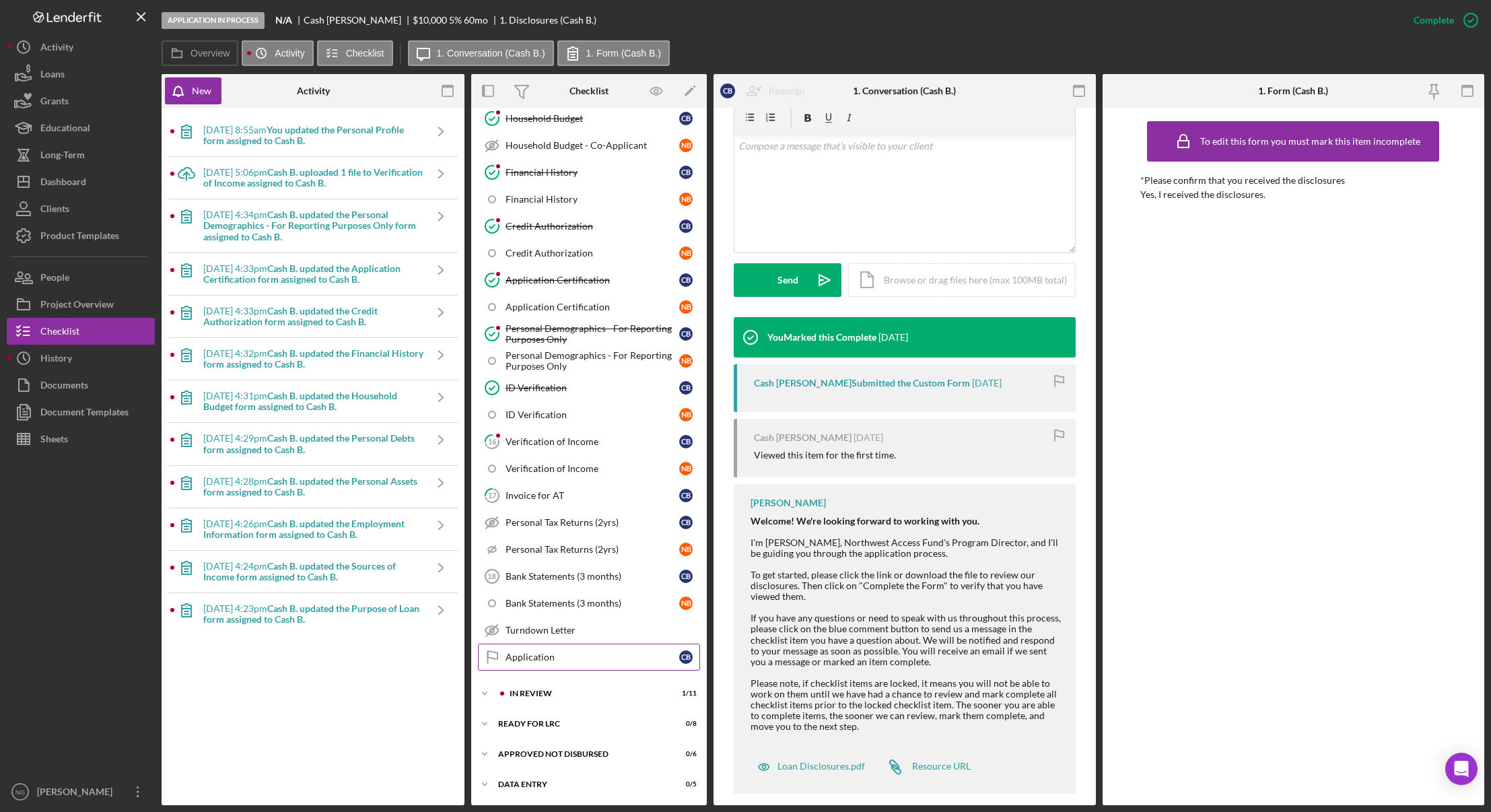
click at [564, 654] on div "Application" at bounding box center [592, 656] width 173 height 11
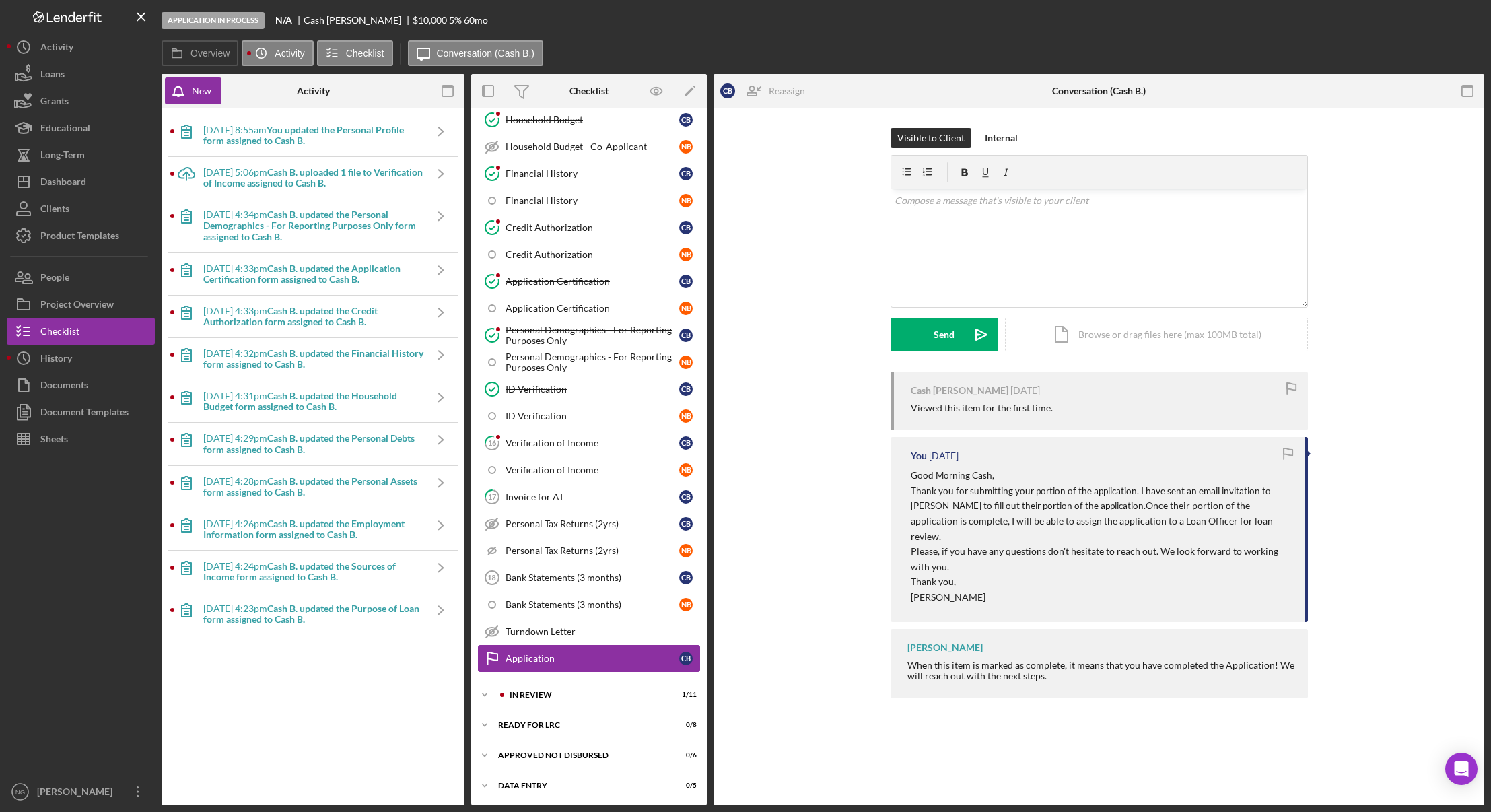
scroll to position [470, 0]
click at [245, 51] on button "Icon/History Activity" at bounding box center [278, 53] width 71 height 25
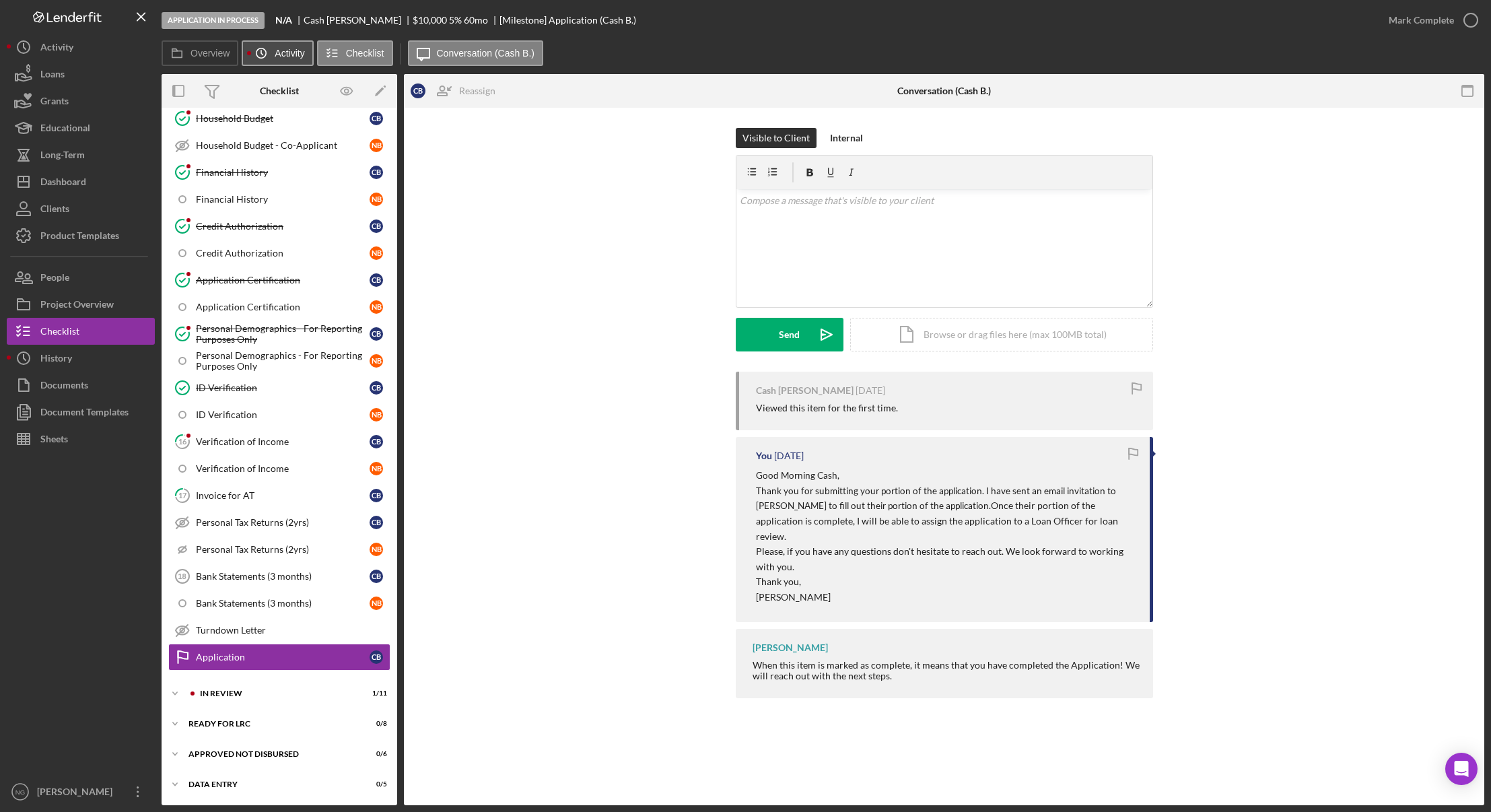
click at [278, 52] on label "Activity" at bounding box center [289, 52] width 30 height 11
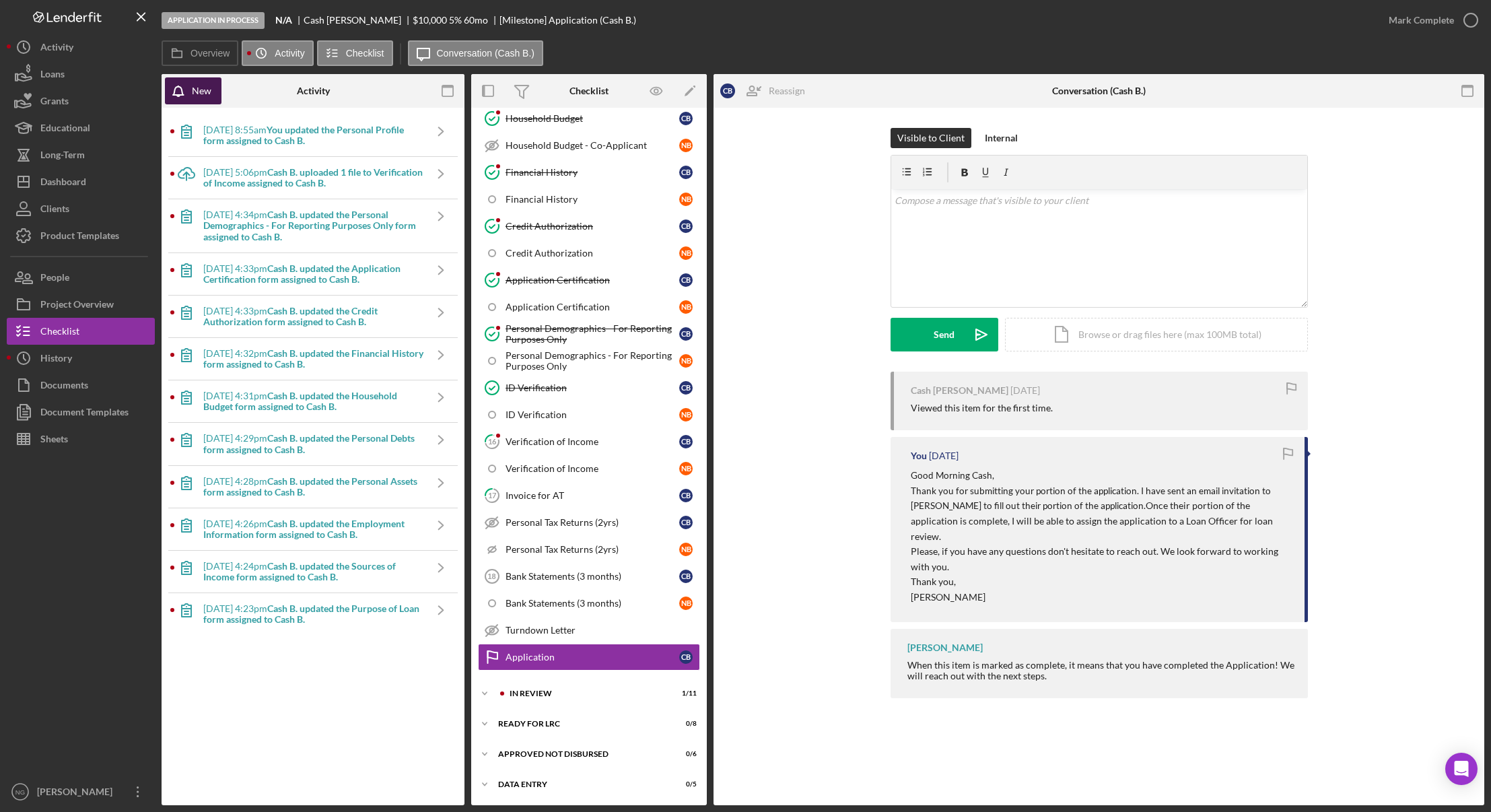
click at [219, 97] on button "New" at bounding box center [193, 91] width 57 height 27
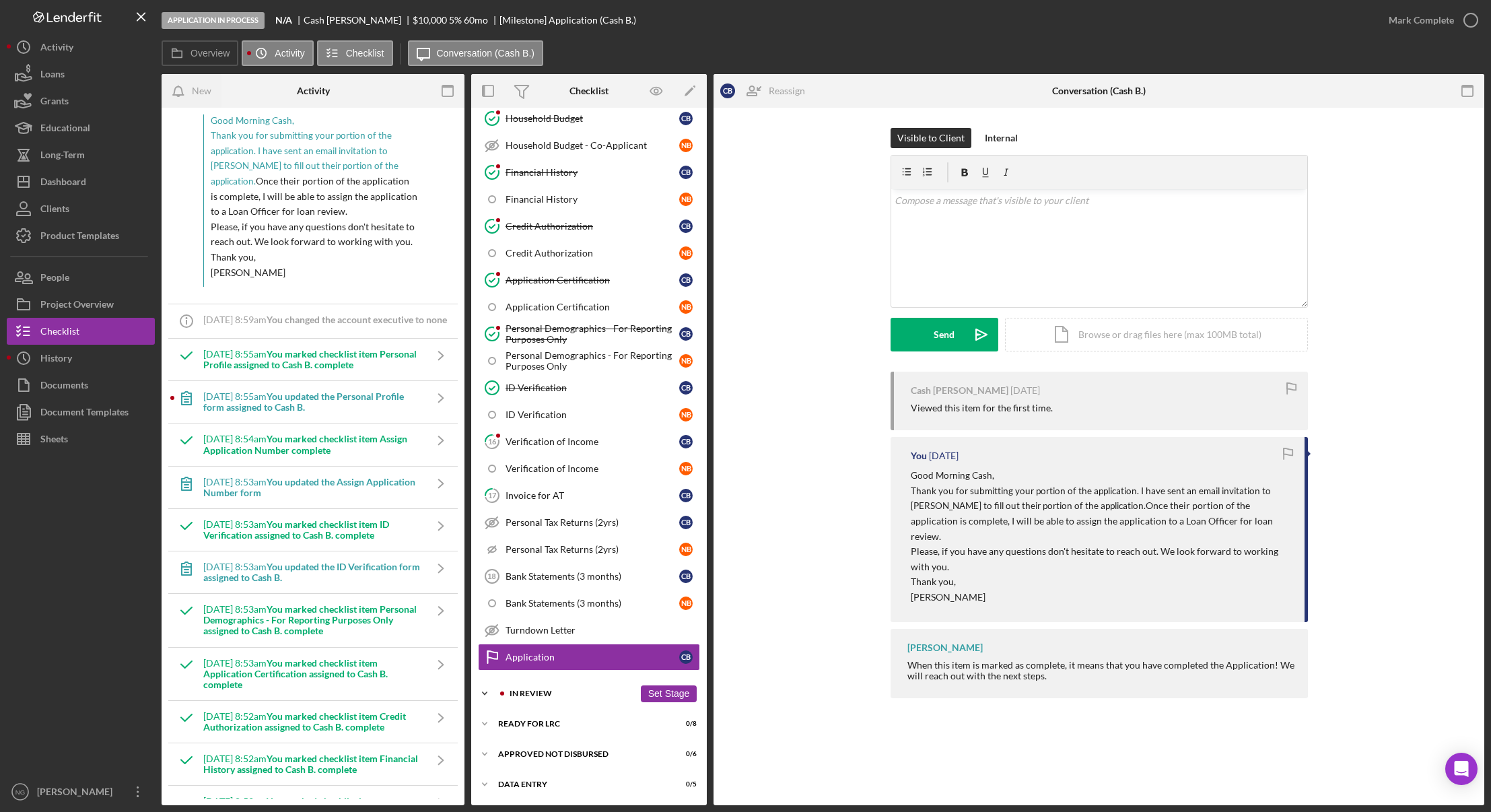
click at [556, 690] on div "In Review" at bounding box center [571, 694] width 124 height 8
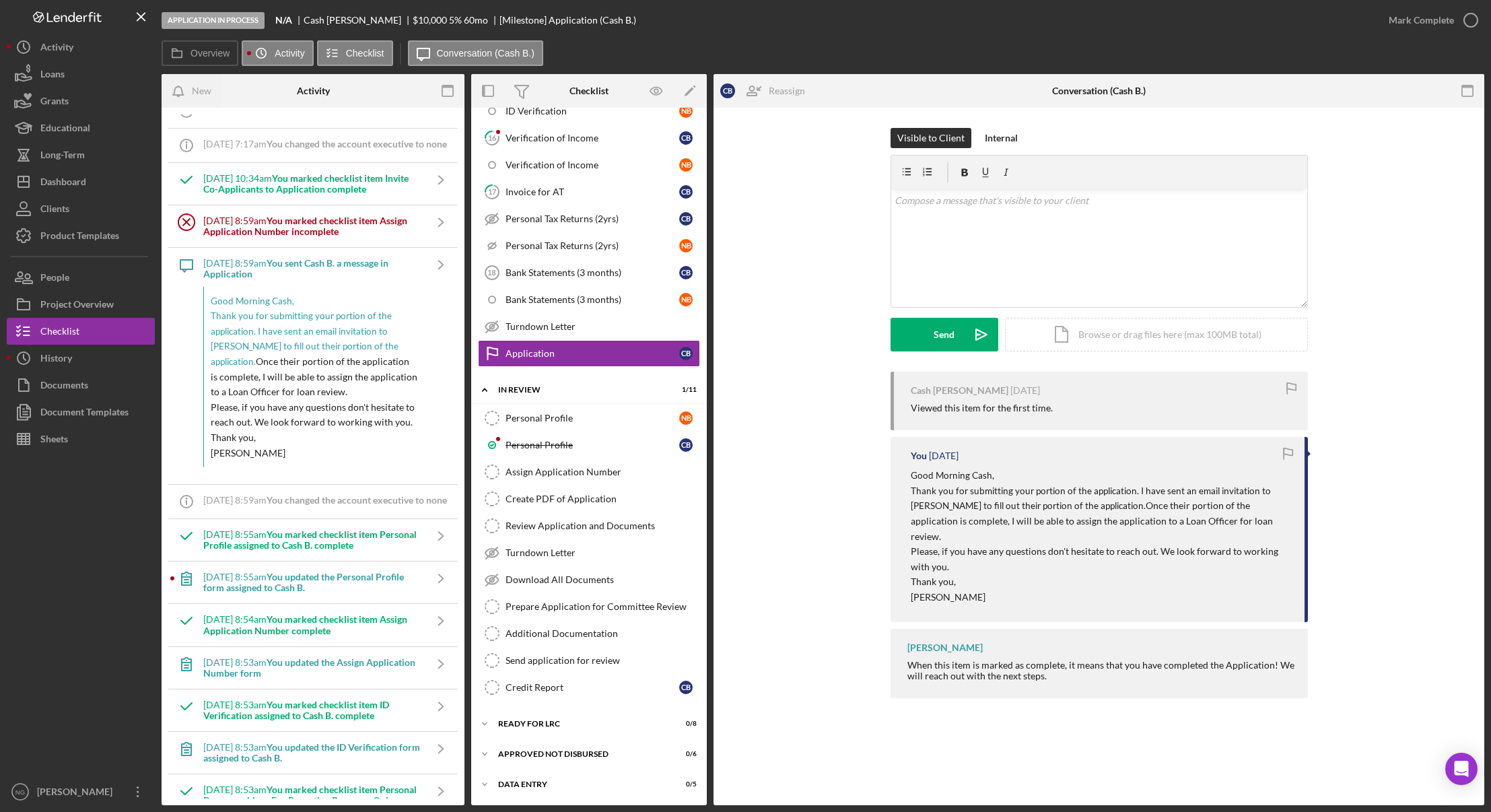
scroll to position [0, 0]
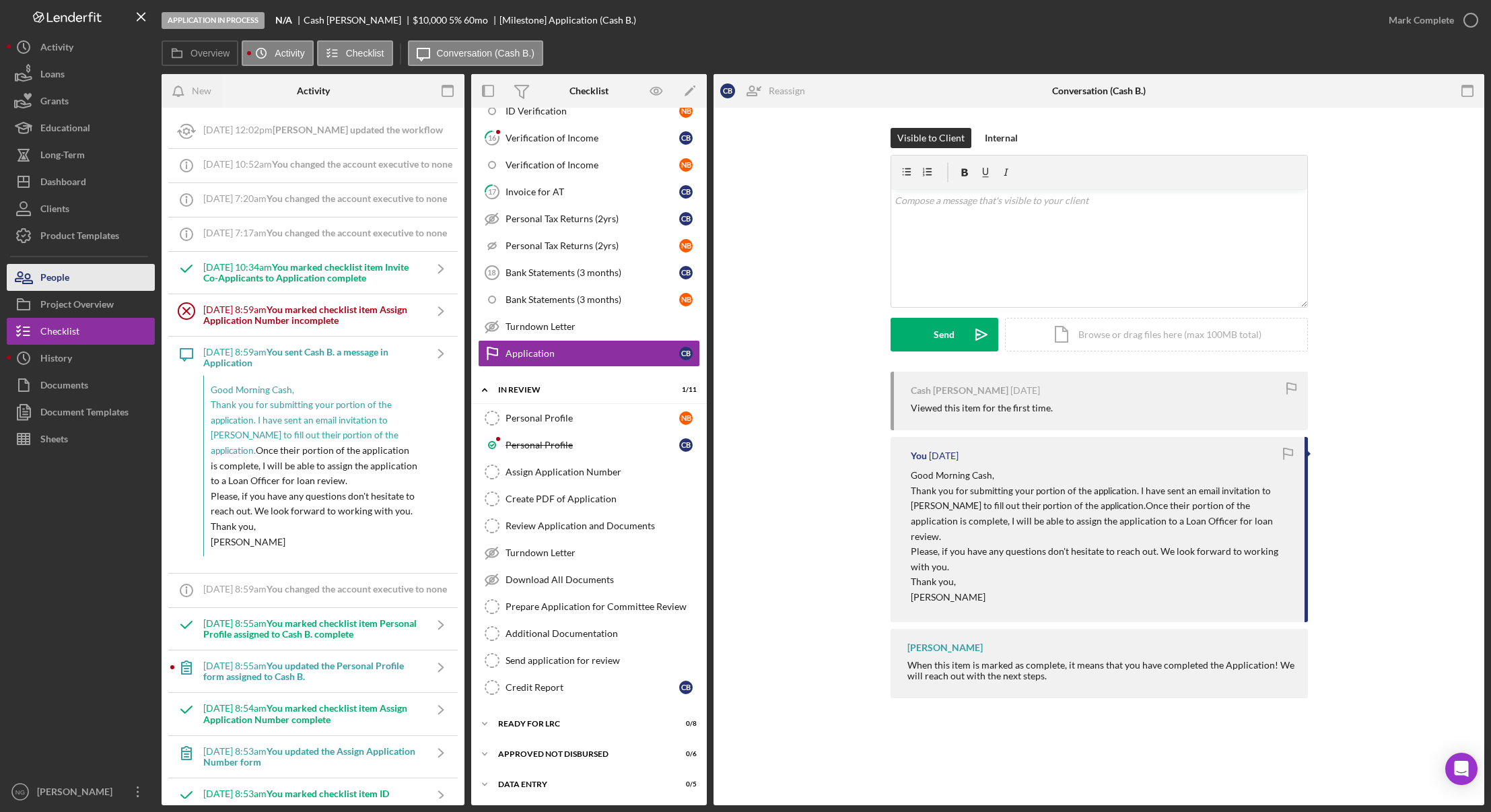
click at [71, 278] on button "People" at bounding box center [80, 277] width 148 height 27
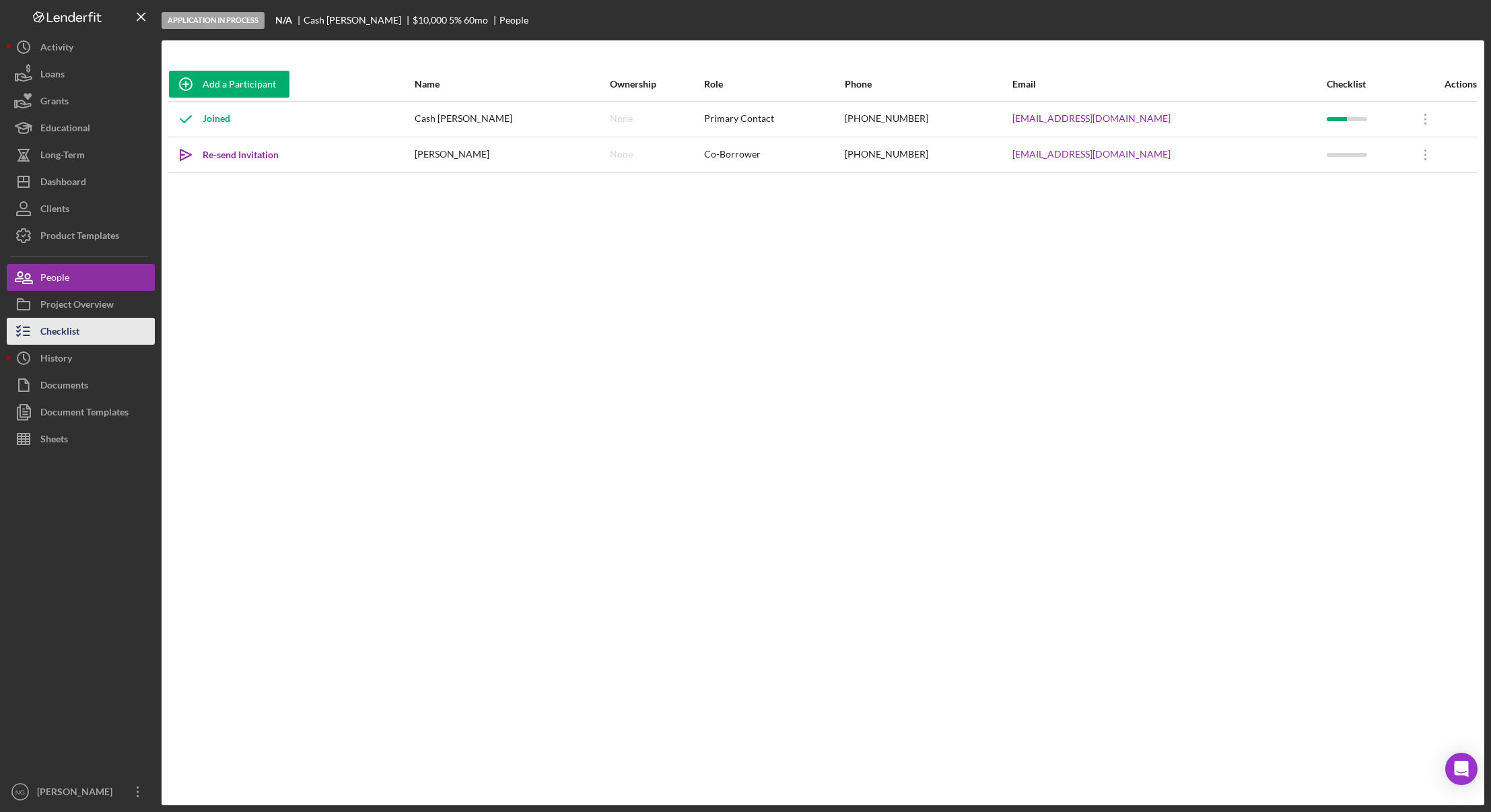
click at [89, 332] on button "Checklist" at bounding box center [80, 332] width 148 height 27
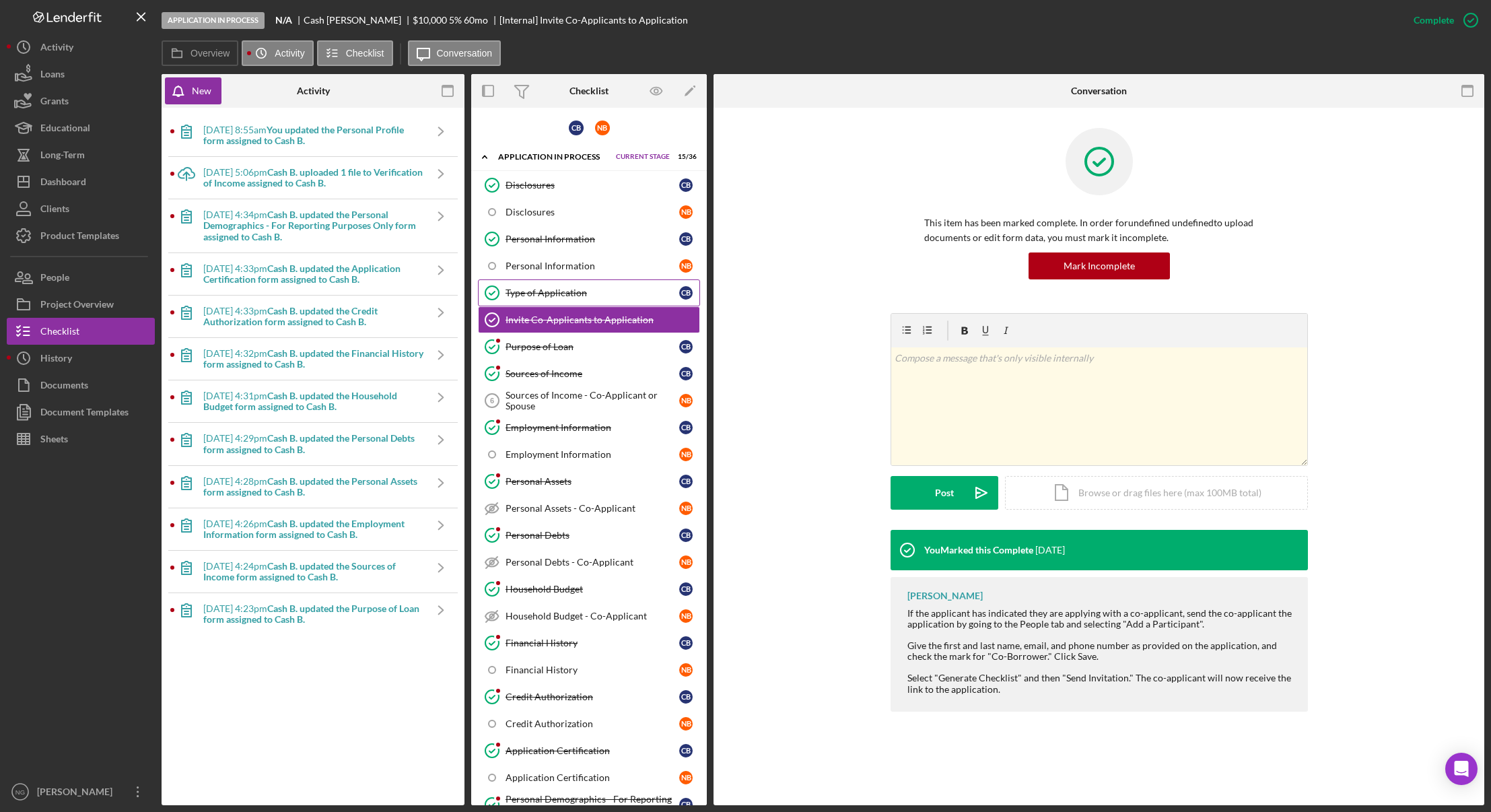
click at [594, 284] on link "Type of Application Type of Application C B" at bounding box center [589, 293] width 223 height 27
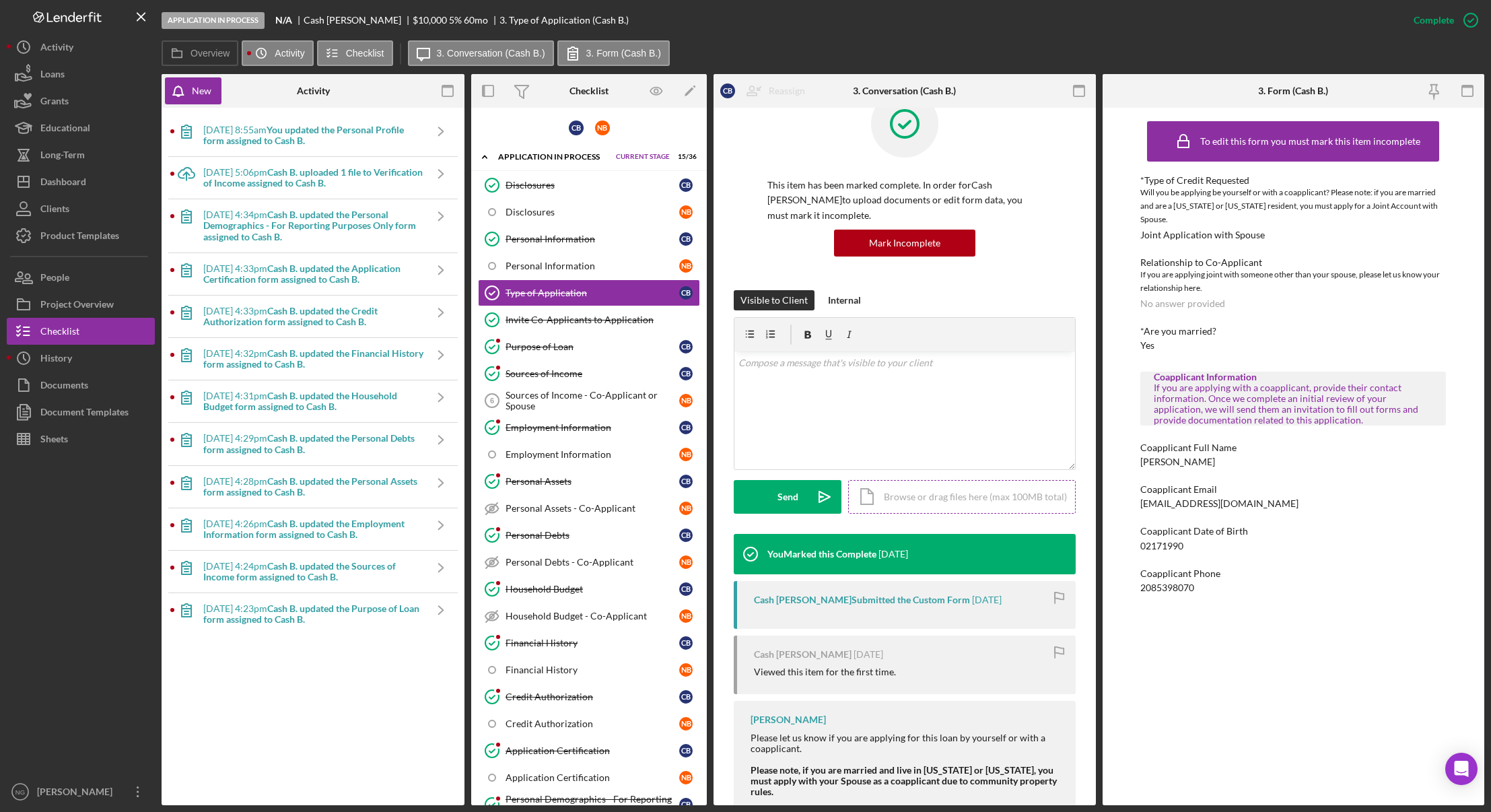
scroll to position [58, 0]
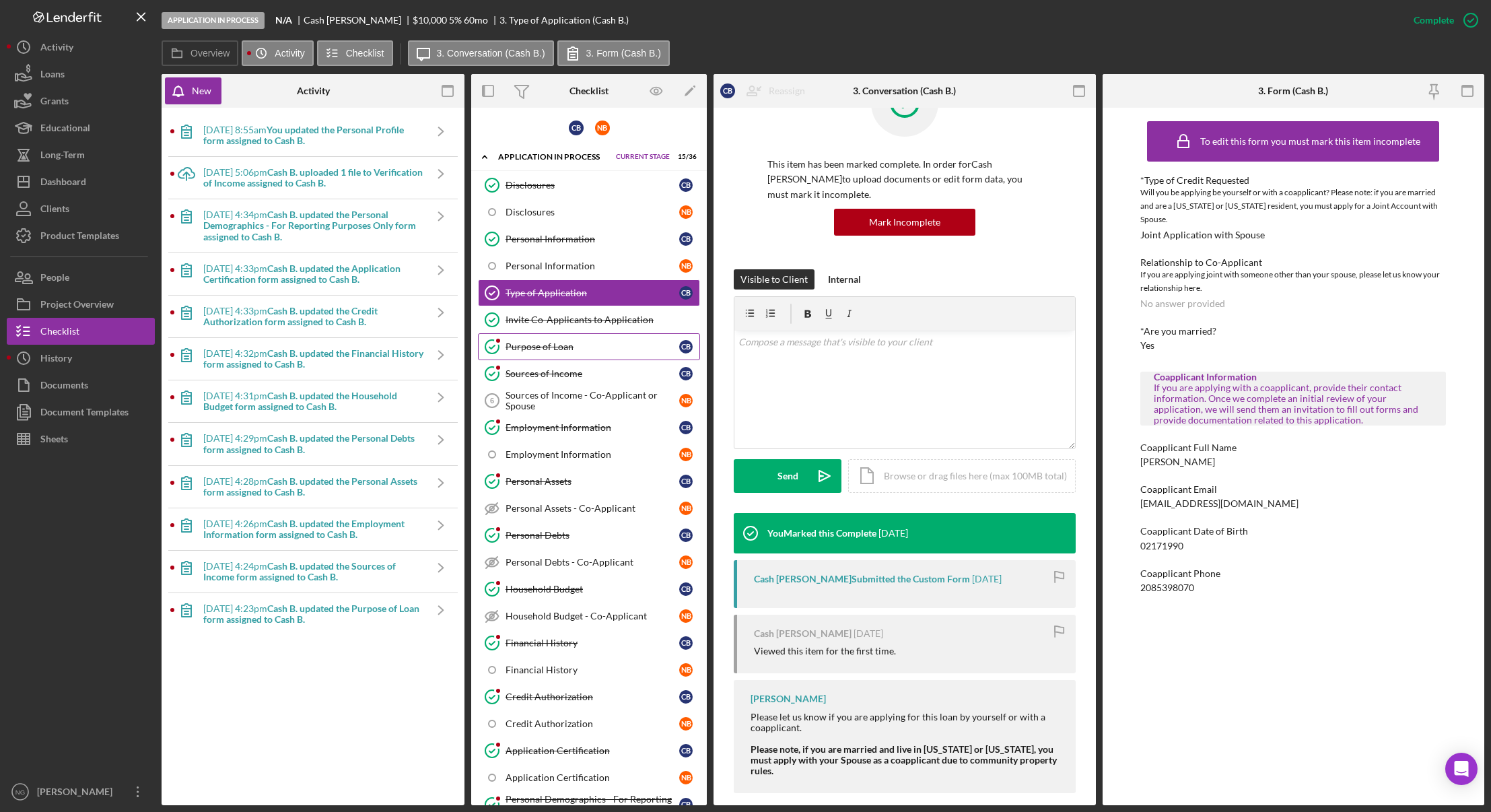
click at [565, 349] on div "Purpose of Loan" at bounding box center [592, 346] width 173 height 11
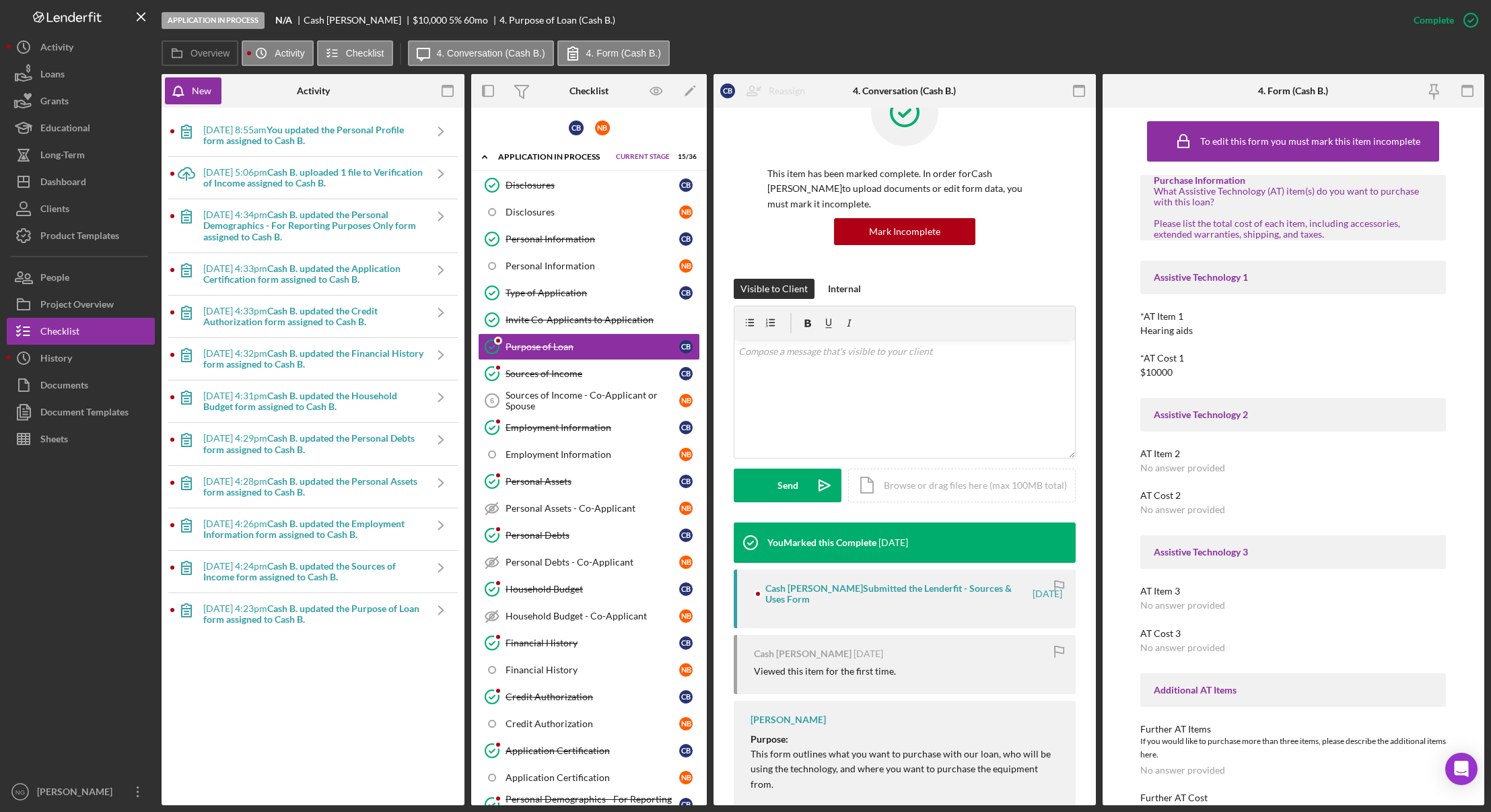
scroll to position [38, 0]
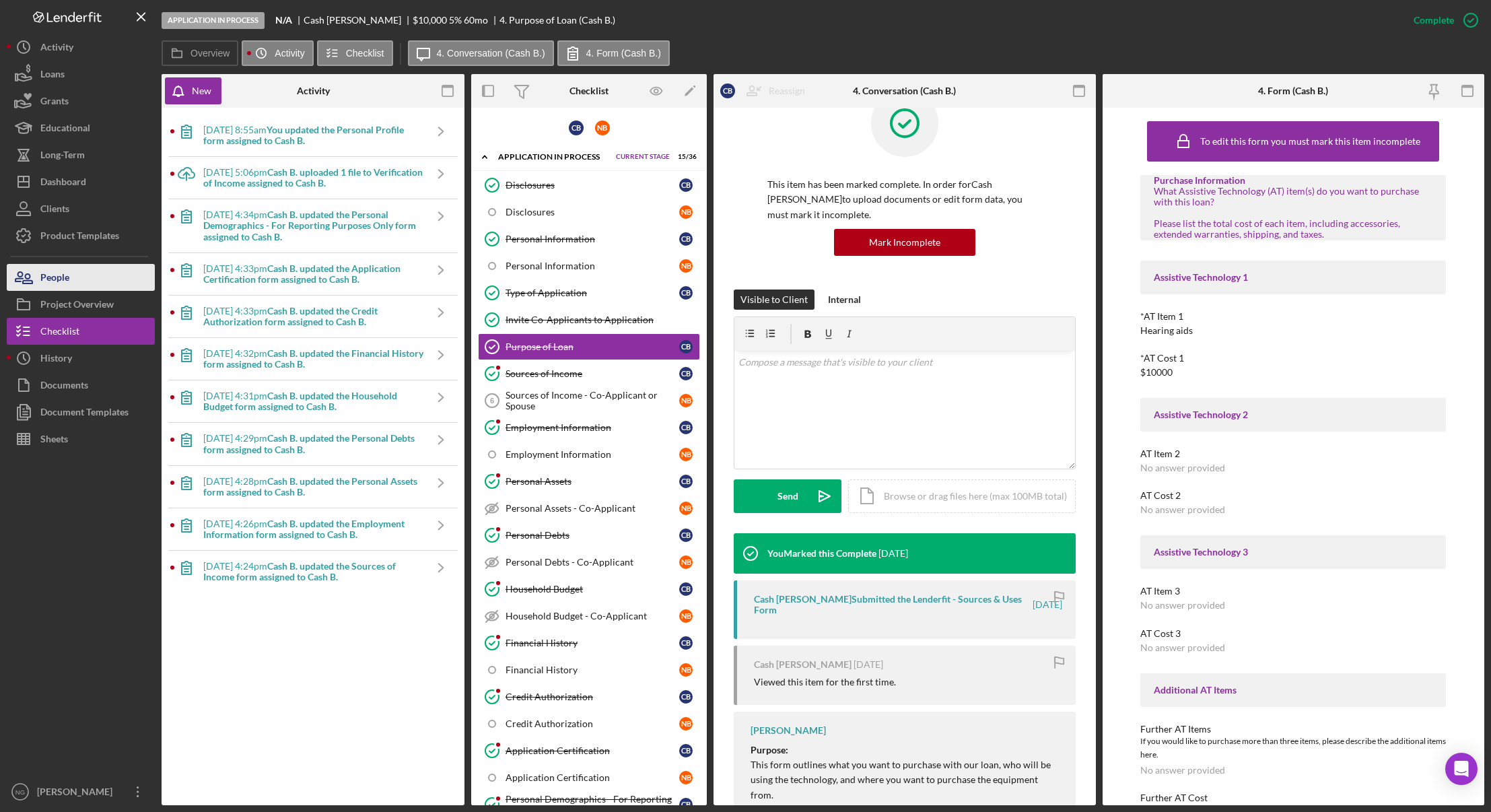
click at [102, 288] on button "People" at bounding box center [80, 277] width 148 height 27
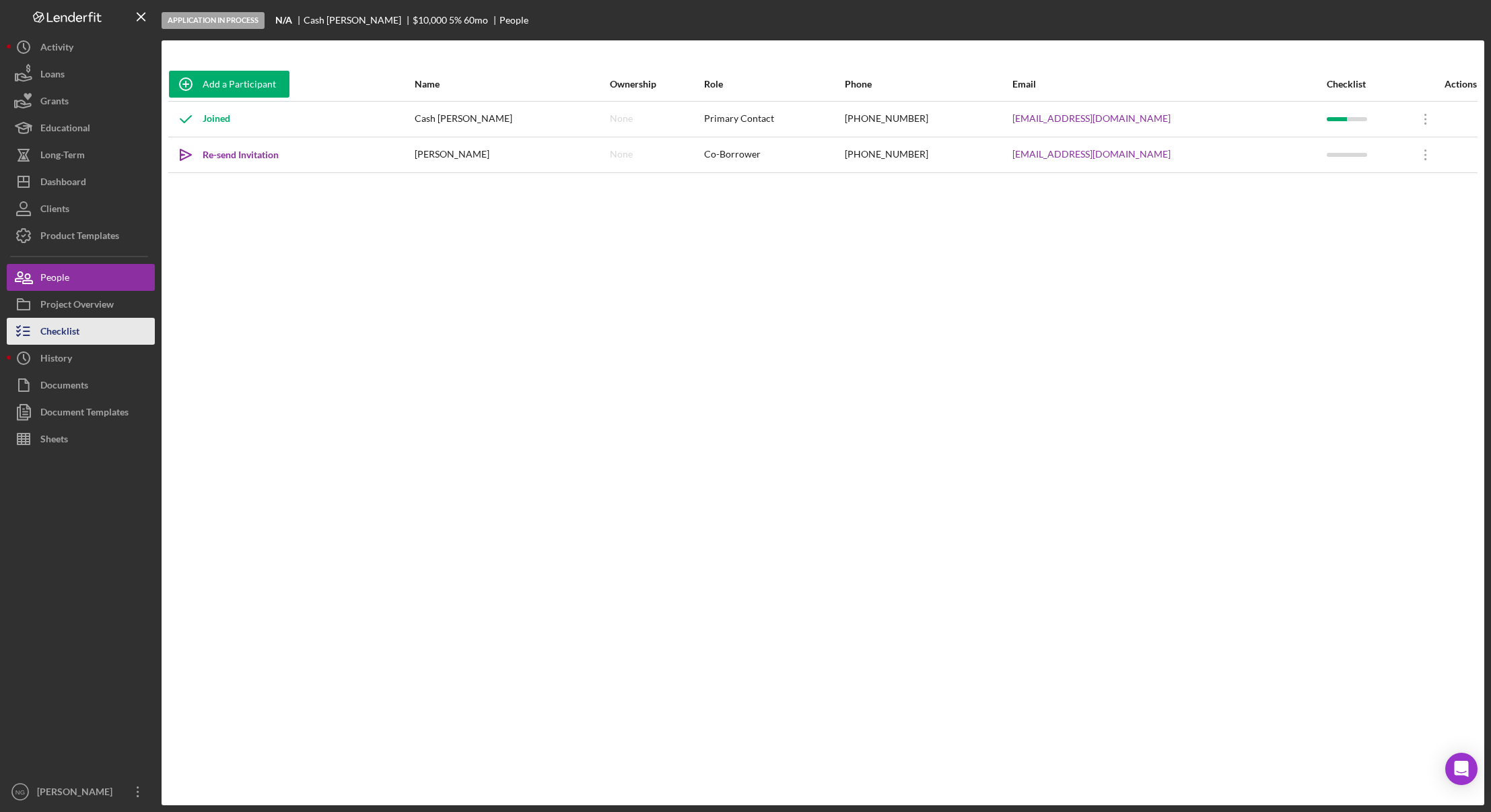
click at [87, 341] on button "Checklist" at bounding box center [80, 332] width 148 height 27
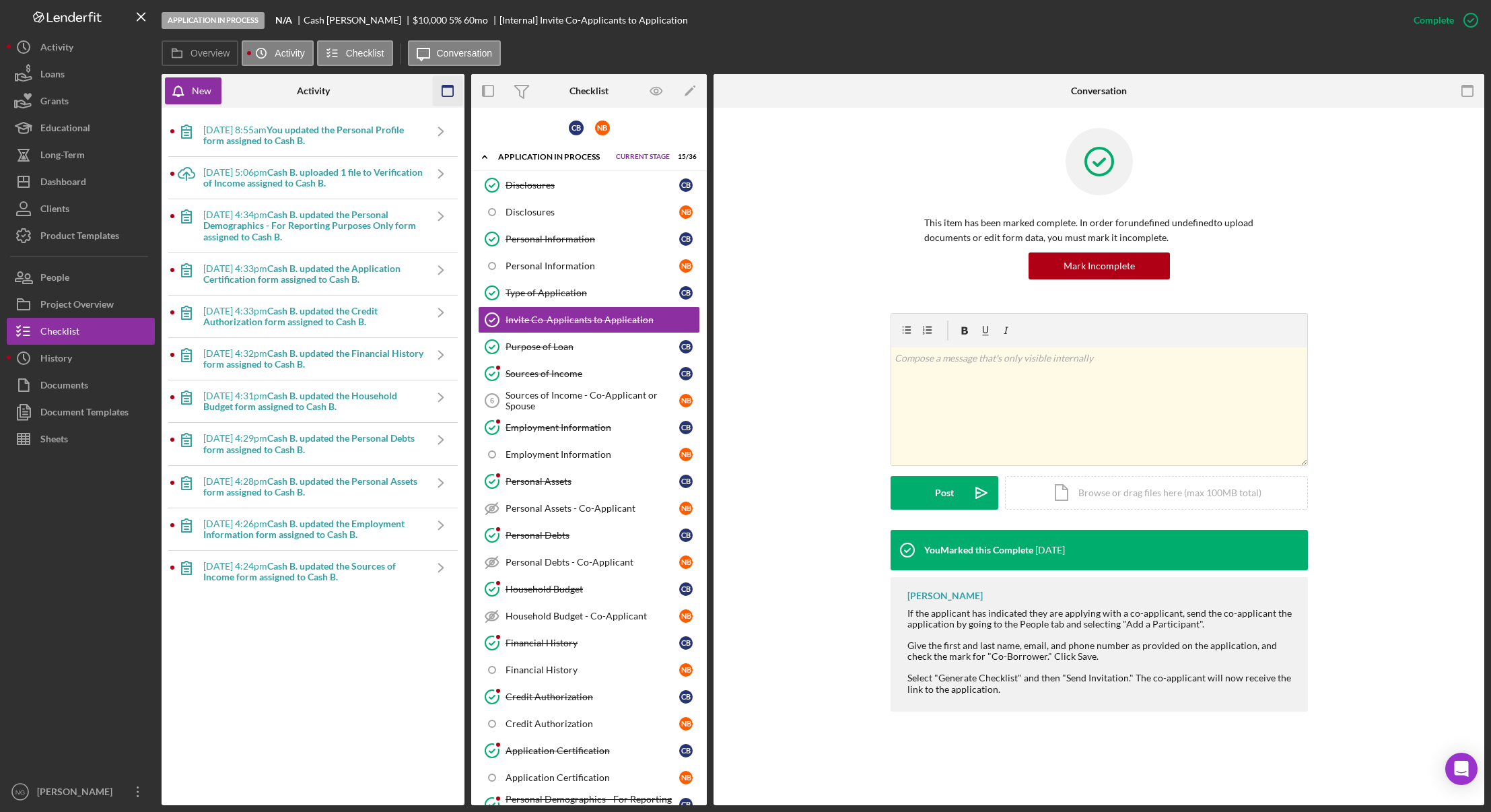
click at [446, 94] on icon "button" at bounding box center [448, 91] width 30 height 30
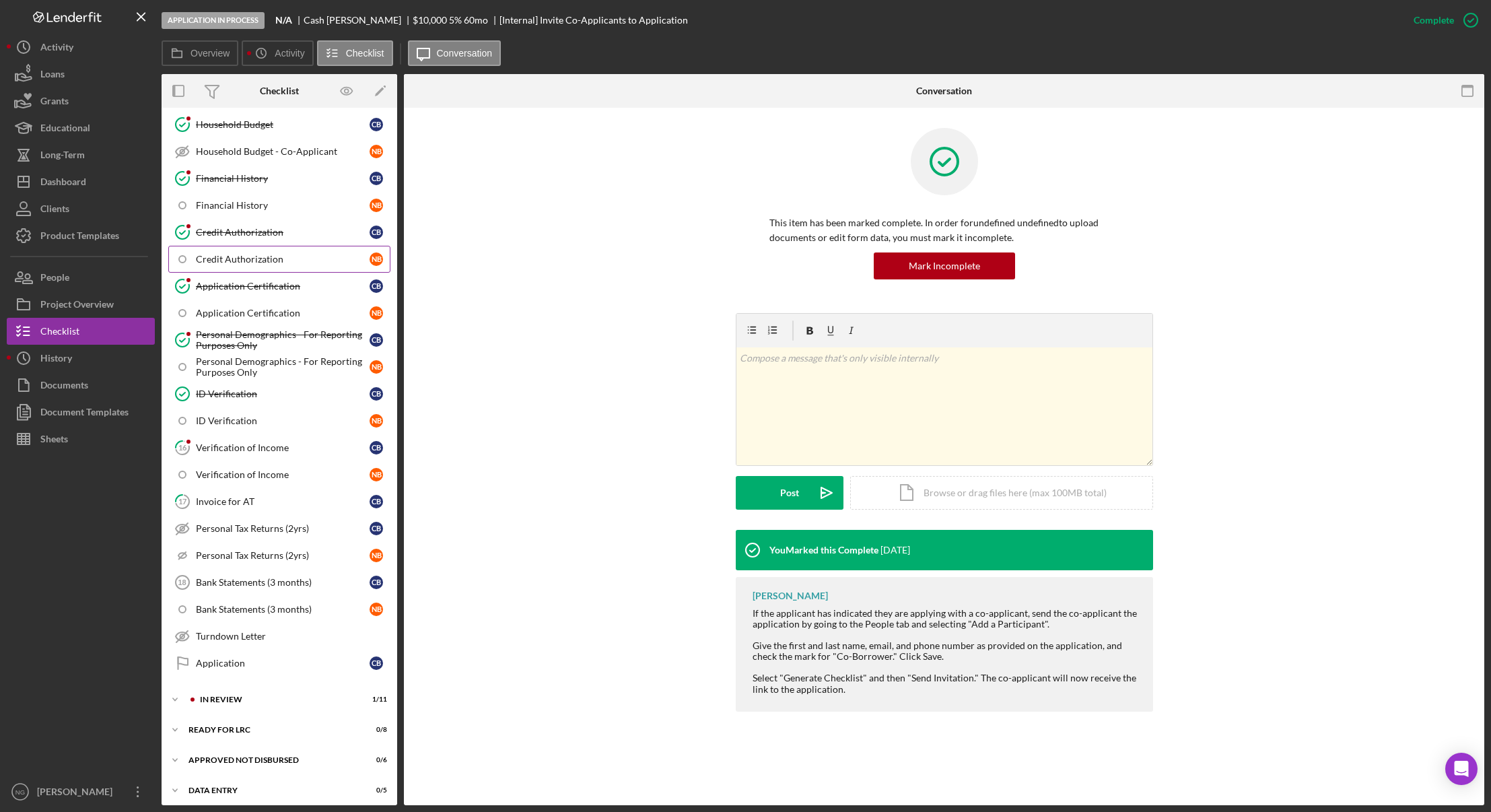
scroll to position [470, 0]
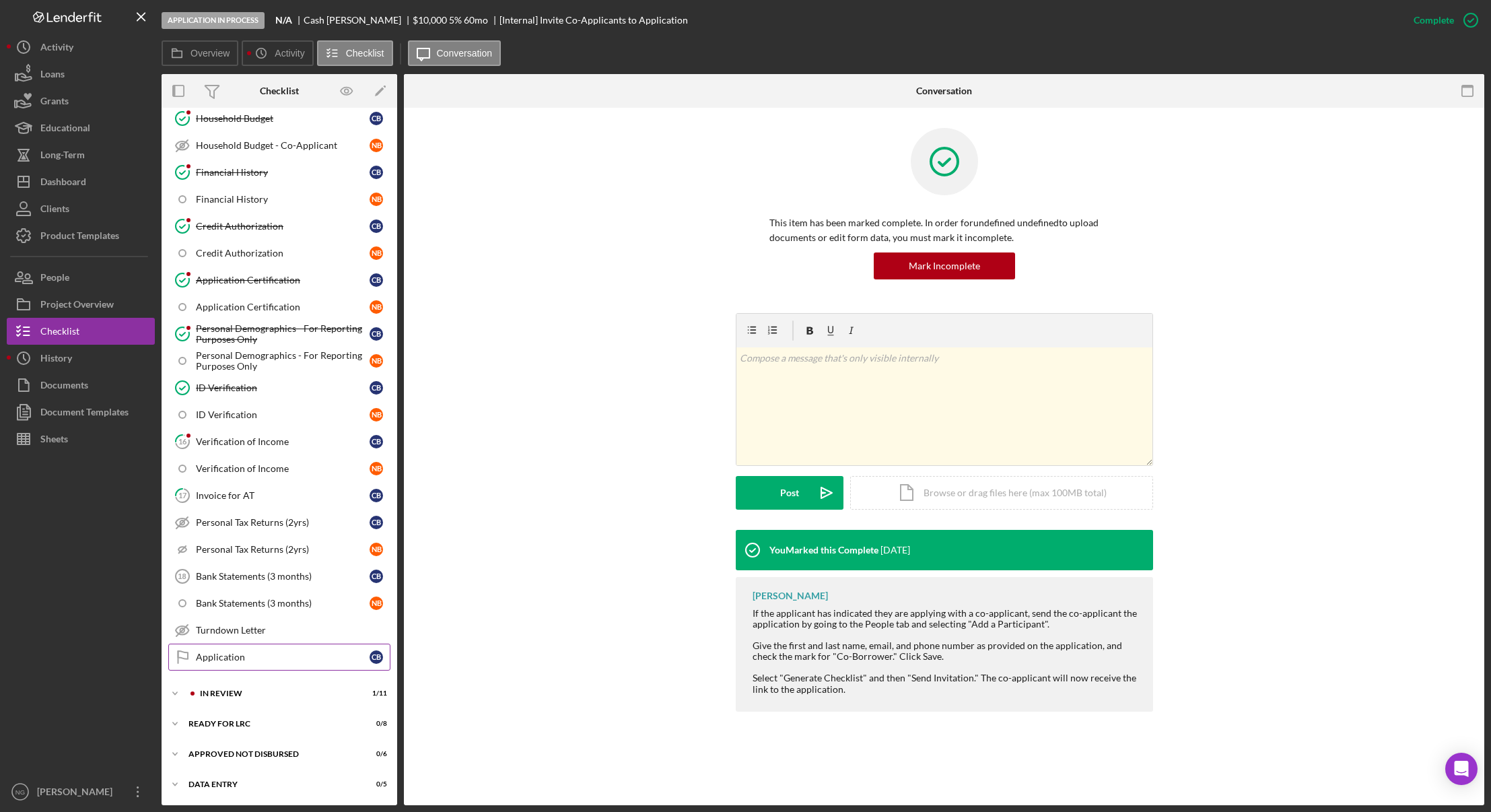
click at [268, 647] on link "Application Application C B" at bounding box center [279, 657] width 223 height 27
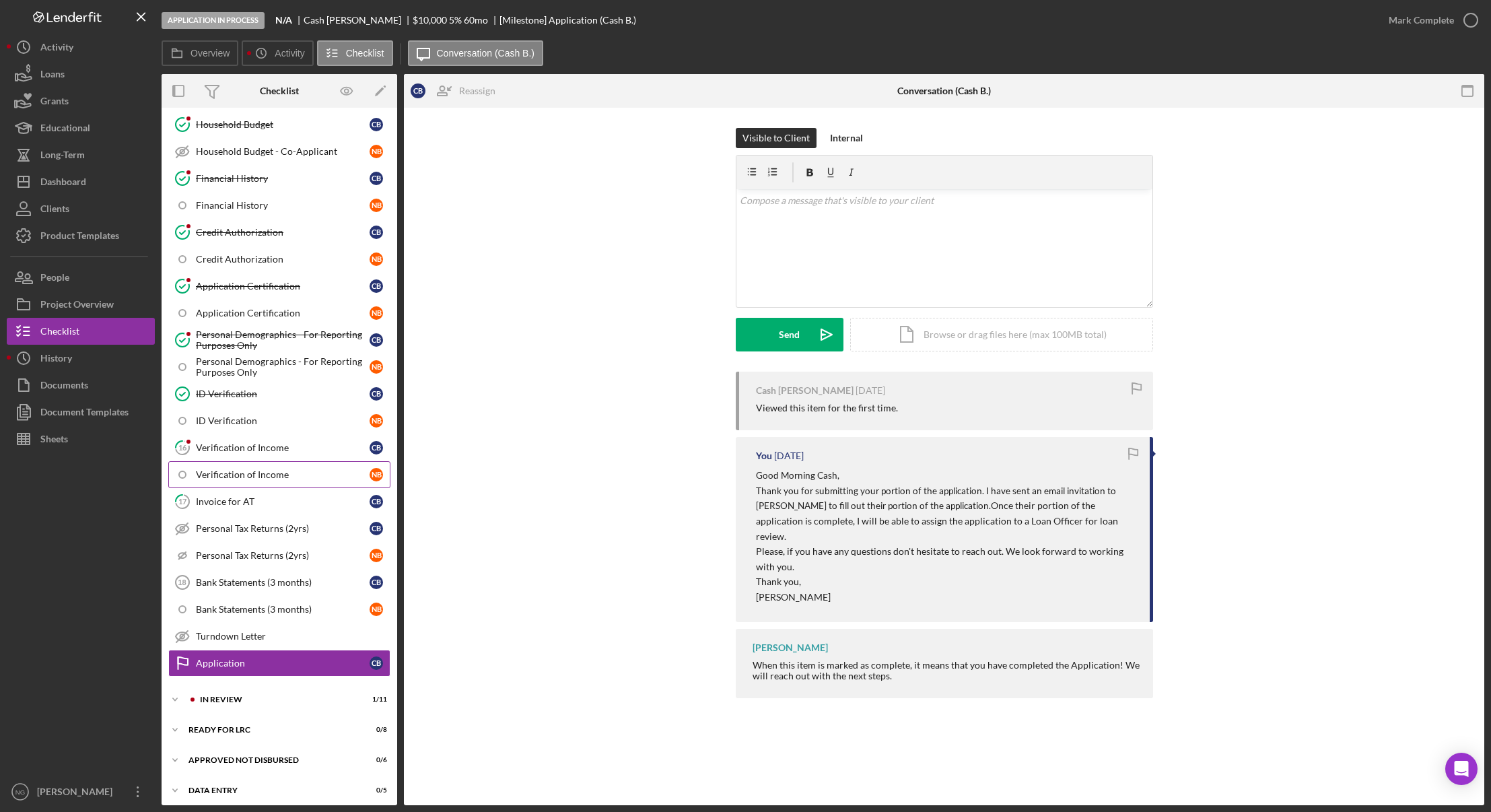
scroll to position [470, 0]
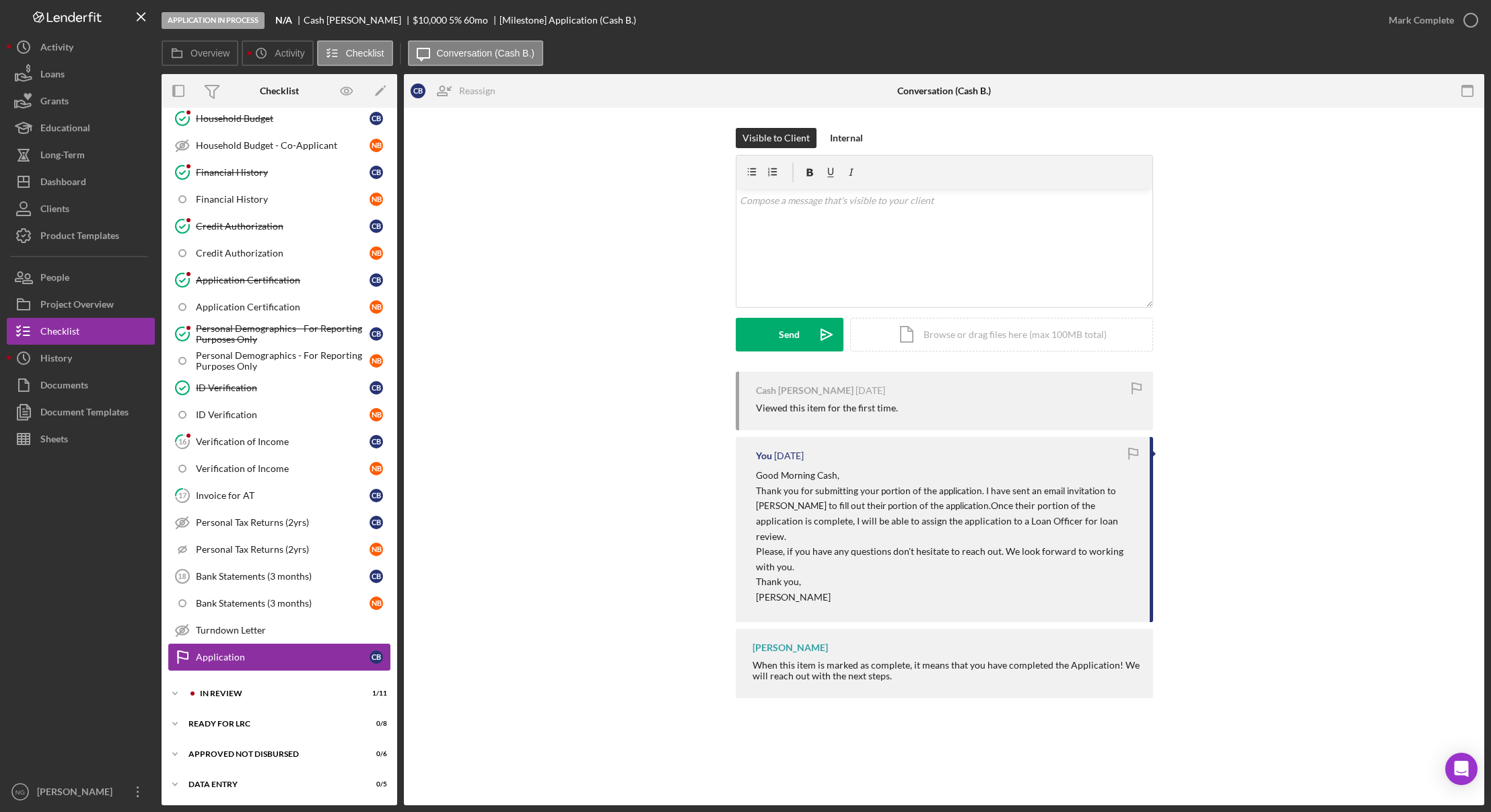
click at [255, 655] on div "Application" at bounding box center [283, 656] width 173 height 11
click at [844, 132] on div "Internal" at bounding box center [846, 138] width 33 height 20
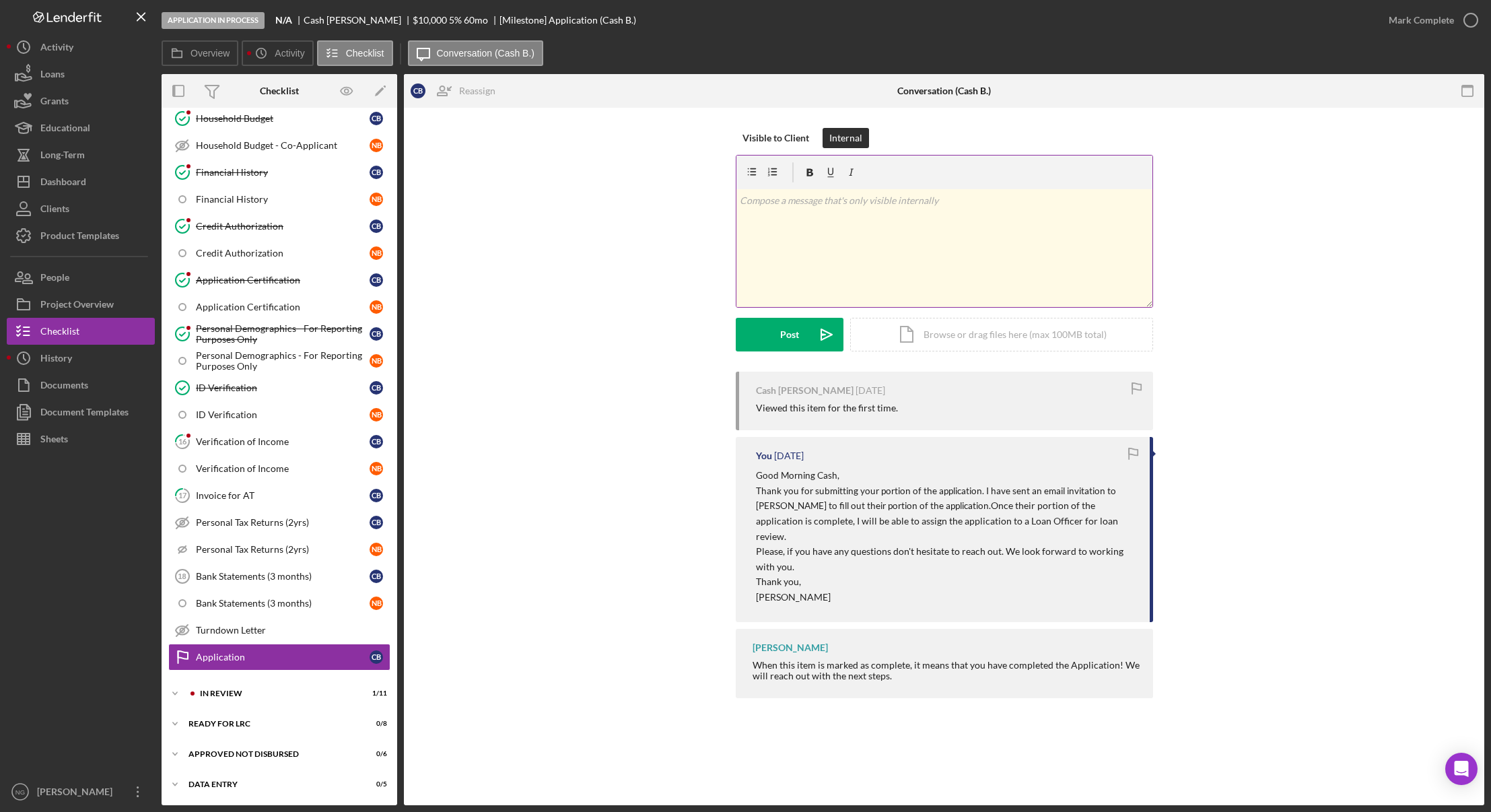
click at [832, 217] on div "v Color teal Color pink Remove color Add row above Add row below Add column bef…" at bounding box center [944, 248] width 416 height 118
click at [1004, 200] on p "Called and left a message for a call back, following up on message sent to [PER…" at bounding box center [944, 200] width 409 height 15
click at [1082, 200] on p "Called and left a message for a call back, following up on message sent to [PER…" at bounding box center [944, 200] width 409 height 15
click at [561, 553] on div "Cash [PERSON_NAME] [DATE] Viewed this item for the first time. You [DATE] Good …" at bounding box center [944, 538] width 1040 height 333
click at [1076, 197] on p "Called and left a message for a call back, following up on message sent to [PER…" at bounding box center [944, 208] width 409 height 30
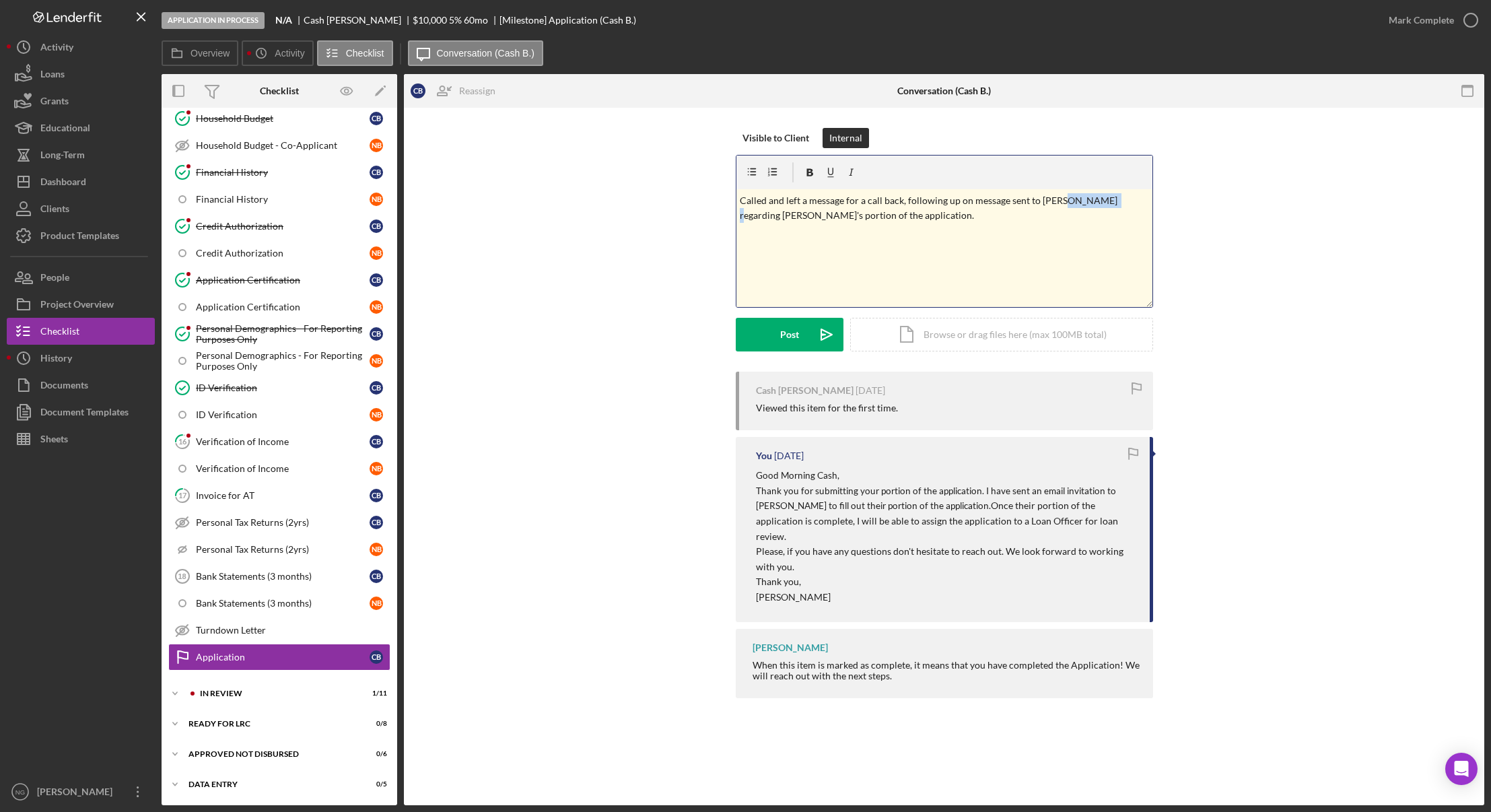
click at [1076, 197] on p "Called and left a message for a call back, following up on message sent to [PER…" at bounding box center [944, 208] width 409 height 30
click at [1079, 202] on p "Called and left a message for a call back, following up on message sent to Cash…" at bounding box center [944, 208] width 409 height 30
click at [1098, 200] on p "Called and left a message for a call back, following up on message sent to Cash…" at bounding box center [944, 208] width 409 height 30
click at [876, 219] on p "Called and left a message for a call back, following up on message sent to [PER…" at bounding box center [944, 208] width 409 height 30
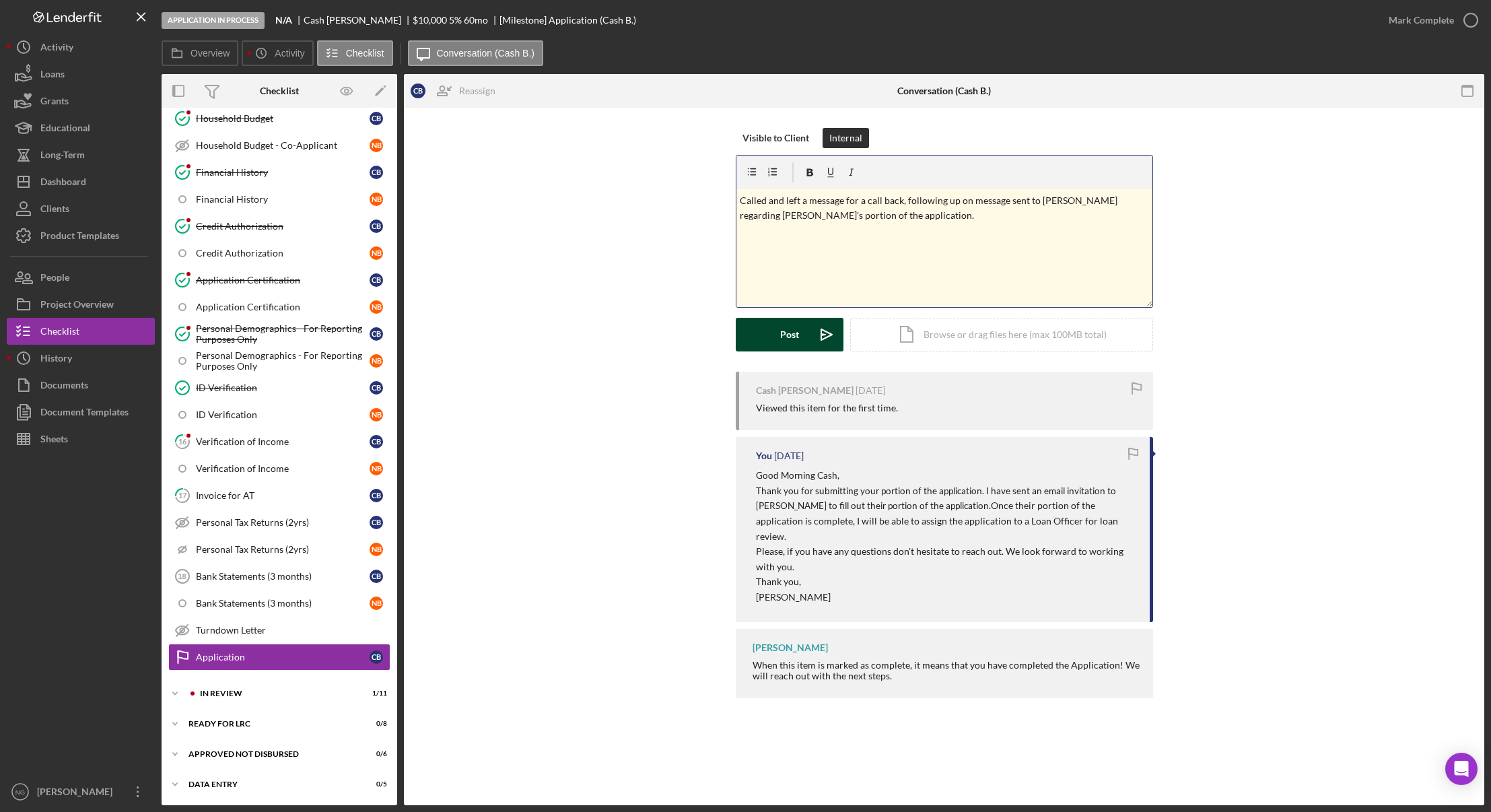
click at [795, 338] on div "Post" at bounding box center [790, 335] width 19 height 34
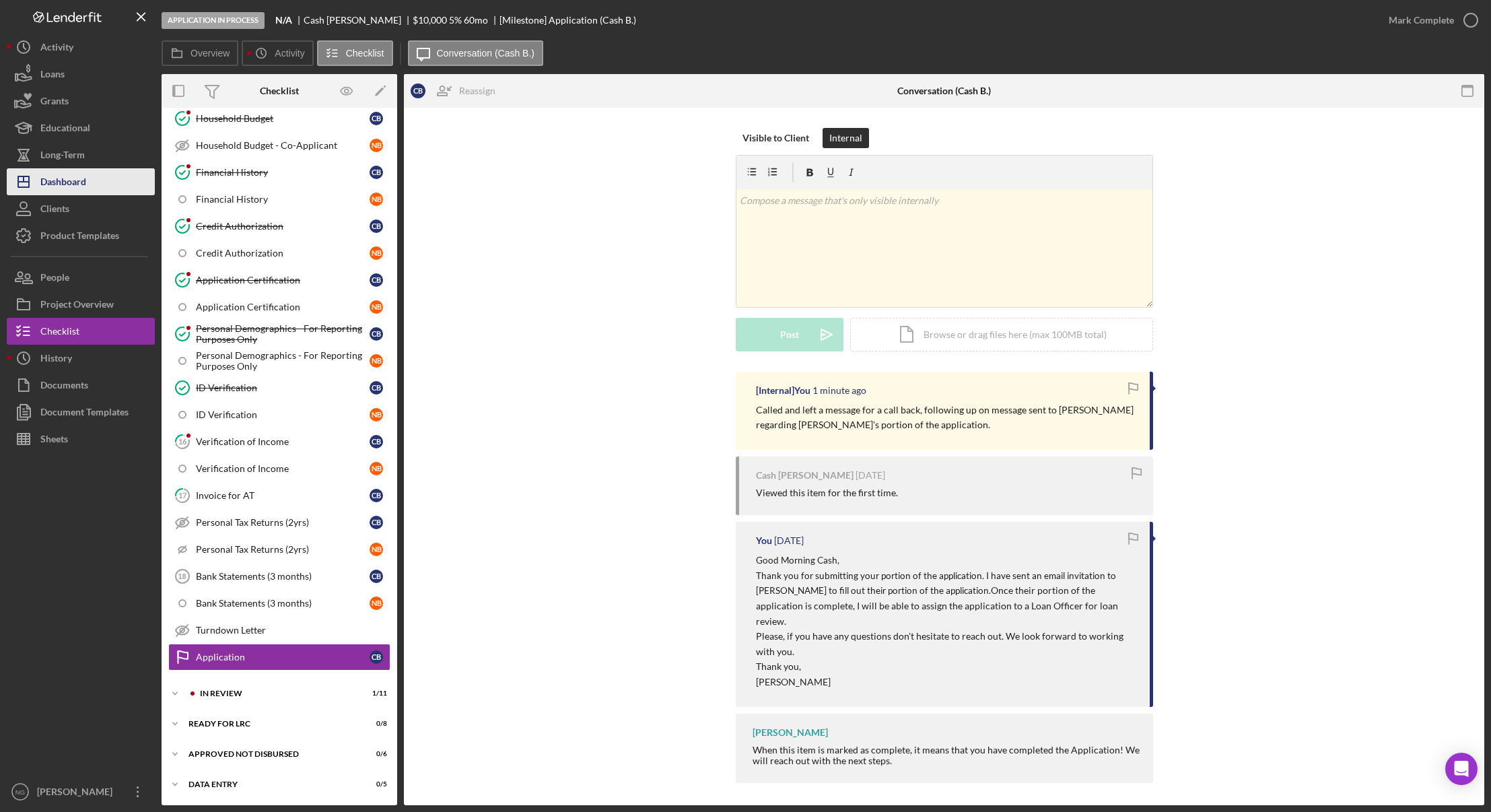
click at [68, 186] on div "Dashboard" at bounding box center [63, 184] width 46 height 30
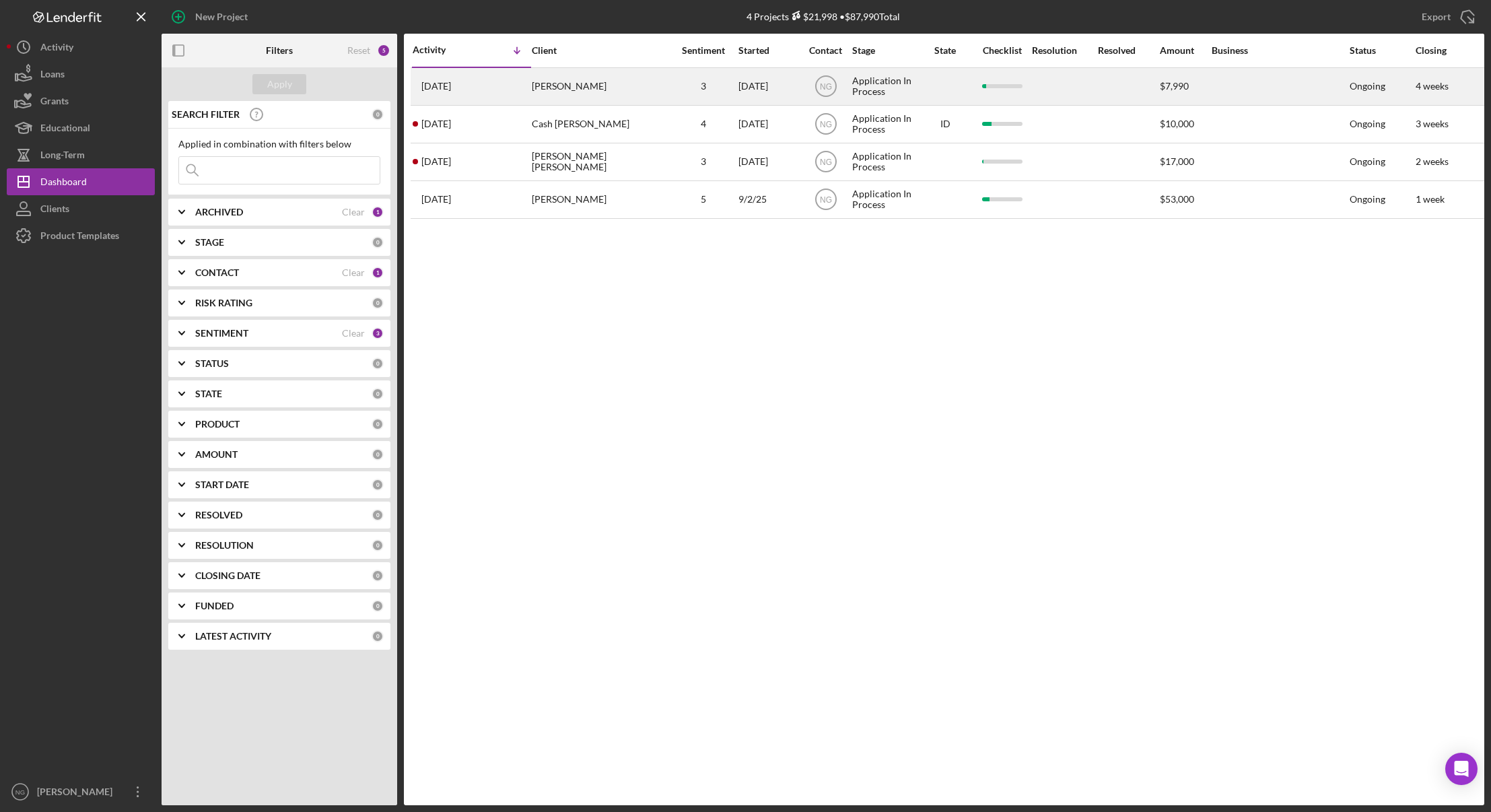
click at [605, 96] on div "[PERSON_NAME]" at bounding box center [599, 86] width 135 height 36
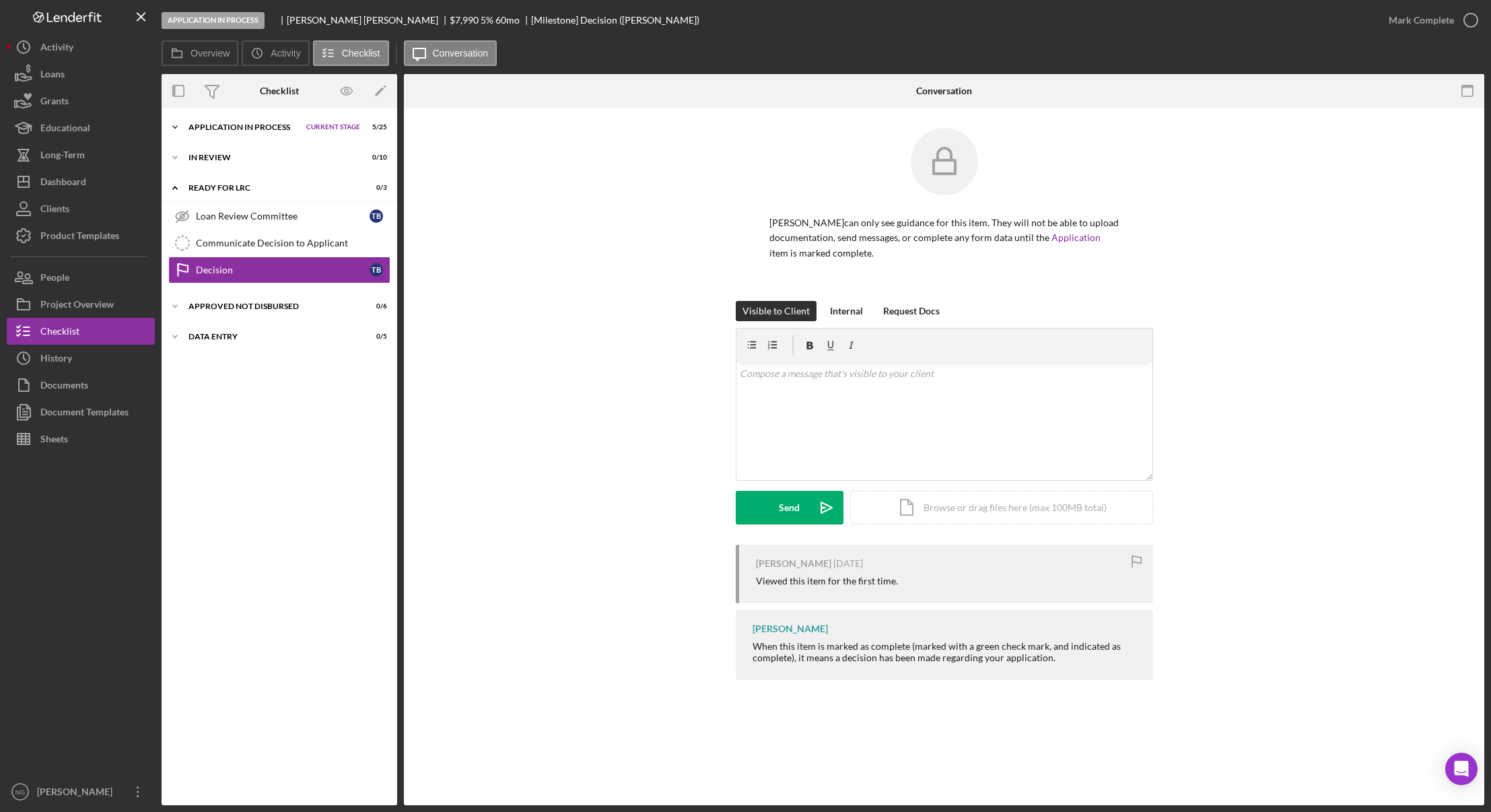
click at [283, 124] on div "Application In Process" at bounding box center [244, 128] width 111 height 8
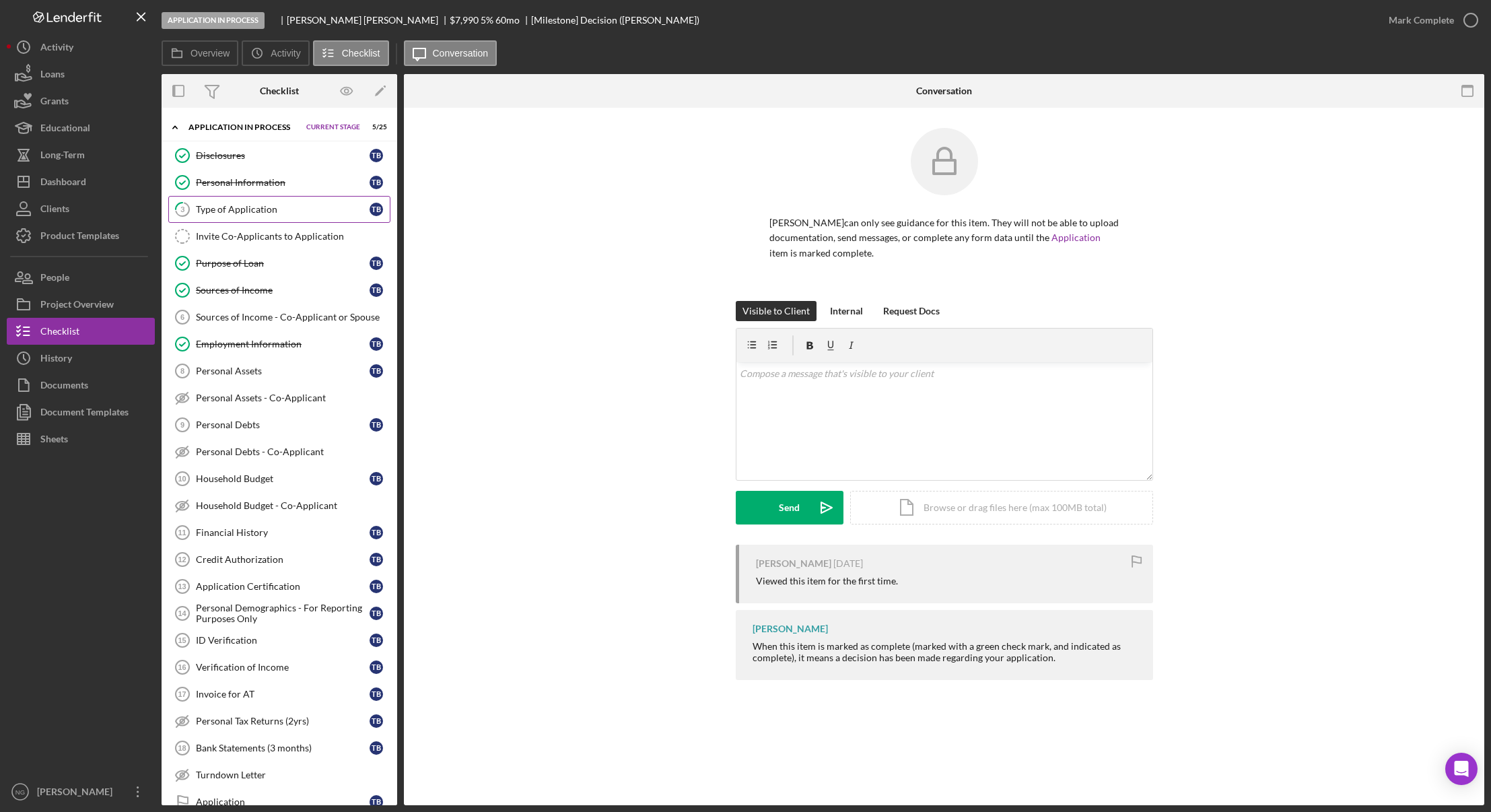
click at [267, 215] on div "Type of Application" at bounding box center [283, 209] width 173 height 11
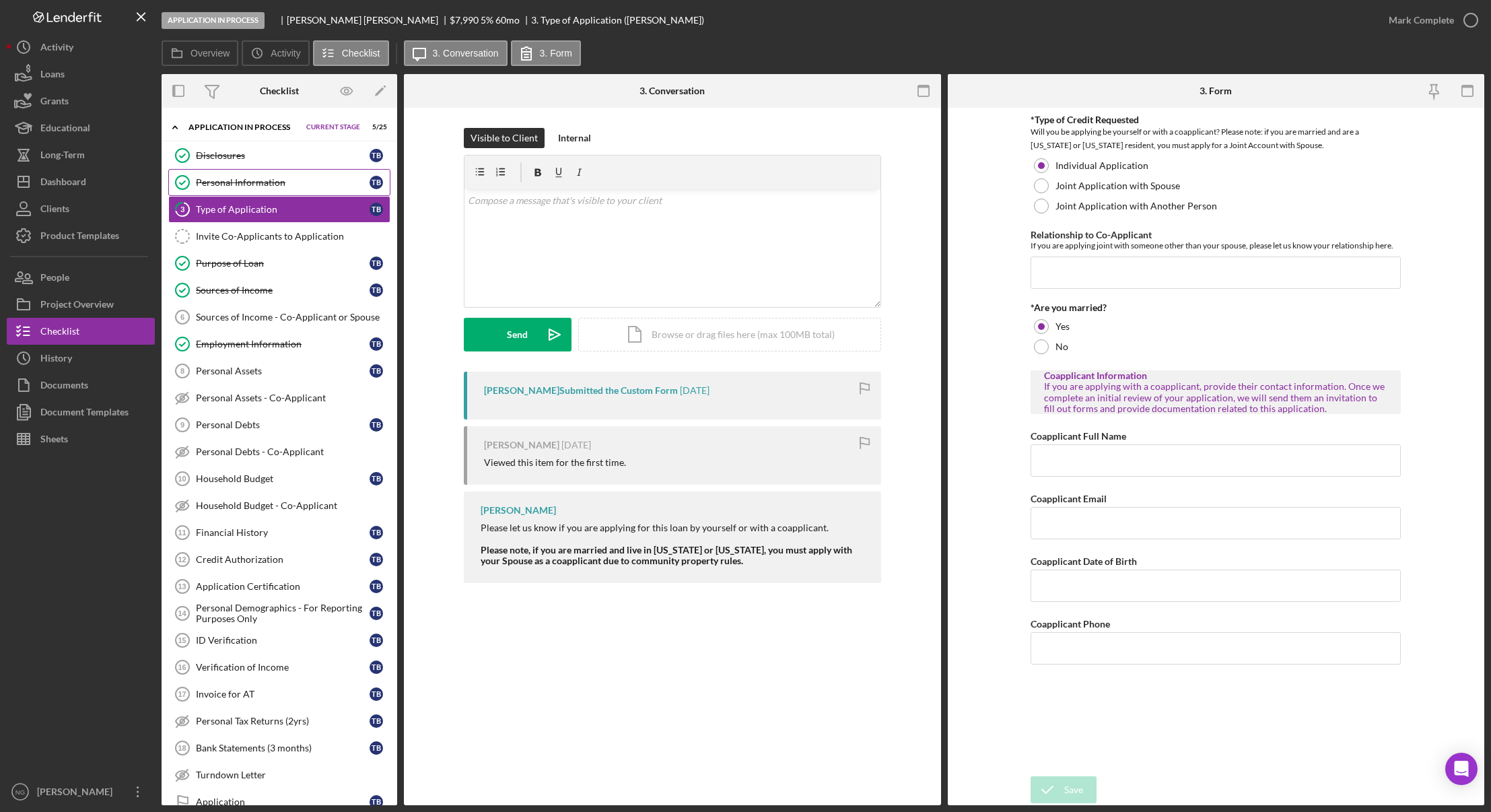
click at [288, 189] on link "Personal Information Personal Information T B" at bounding box center [279, 183] width 223 height 27
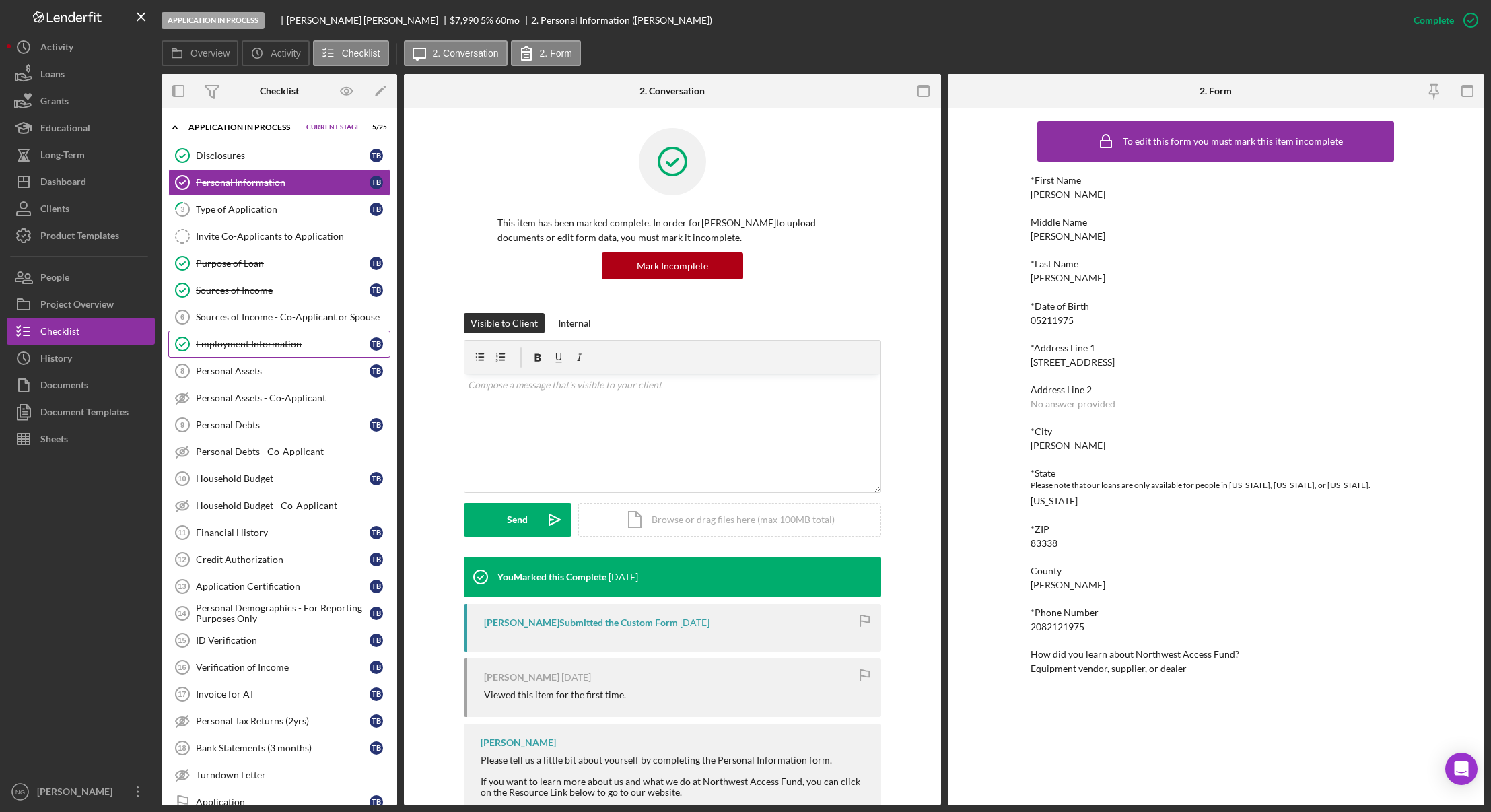
click at [268, 341] on div "Employment Information" at bounding box center [283, 343] width 173 height 11
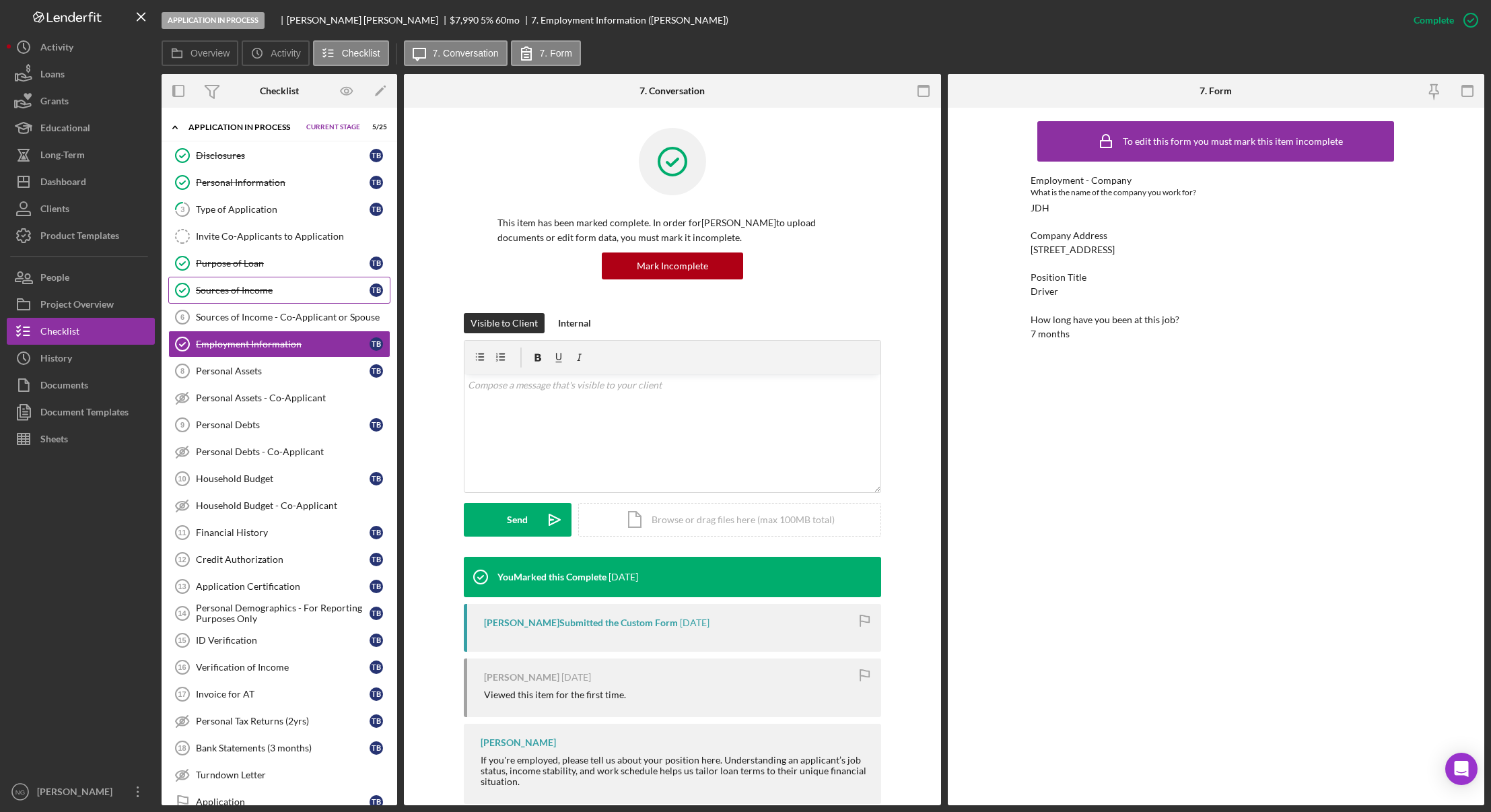
click at [290, 294] on div "Sources of Income" at bounding box center [283, 290] width 173 height 11
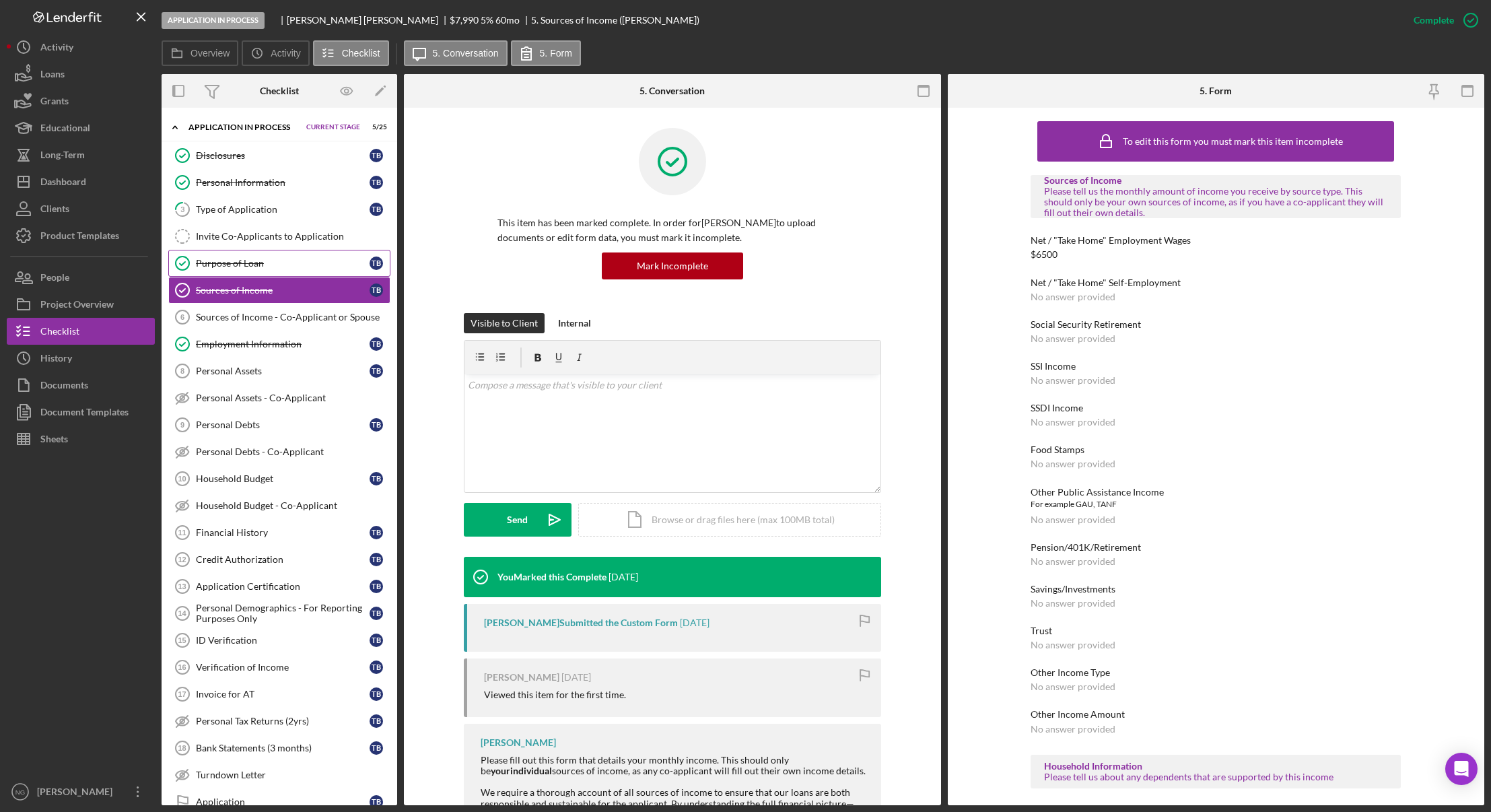
click at [294, 265] on div "Purpose of Loan" at bounding box center [283, 263] width 173 height 11
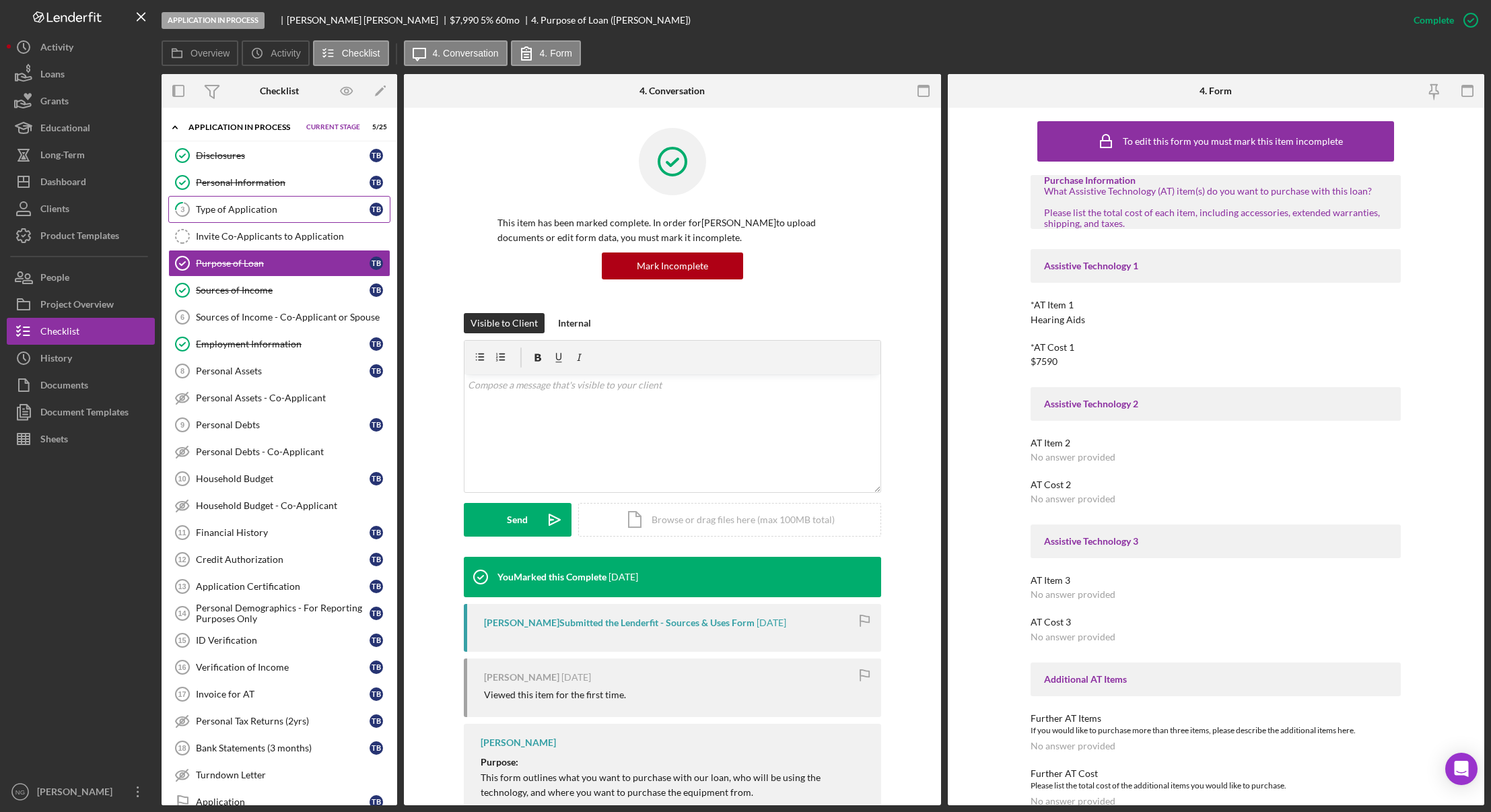
click at [252, 209] on div "Type of Application" at bounding box center [283, 209] width 173 height 11
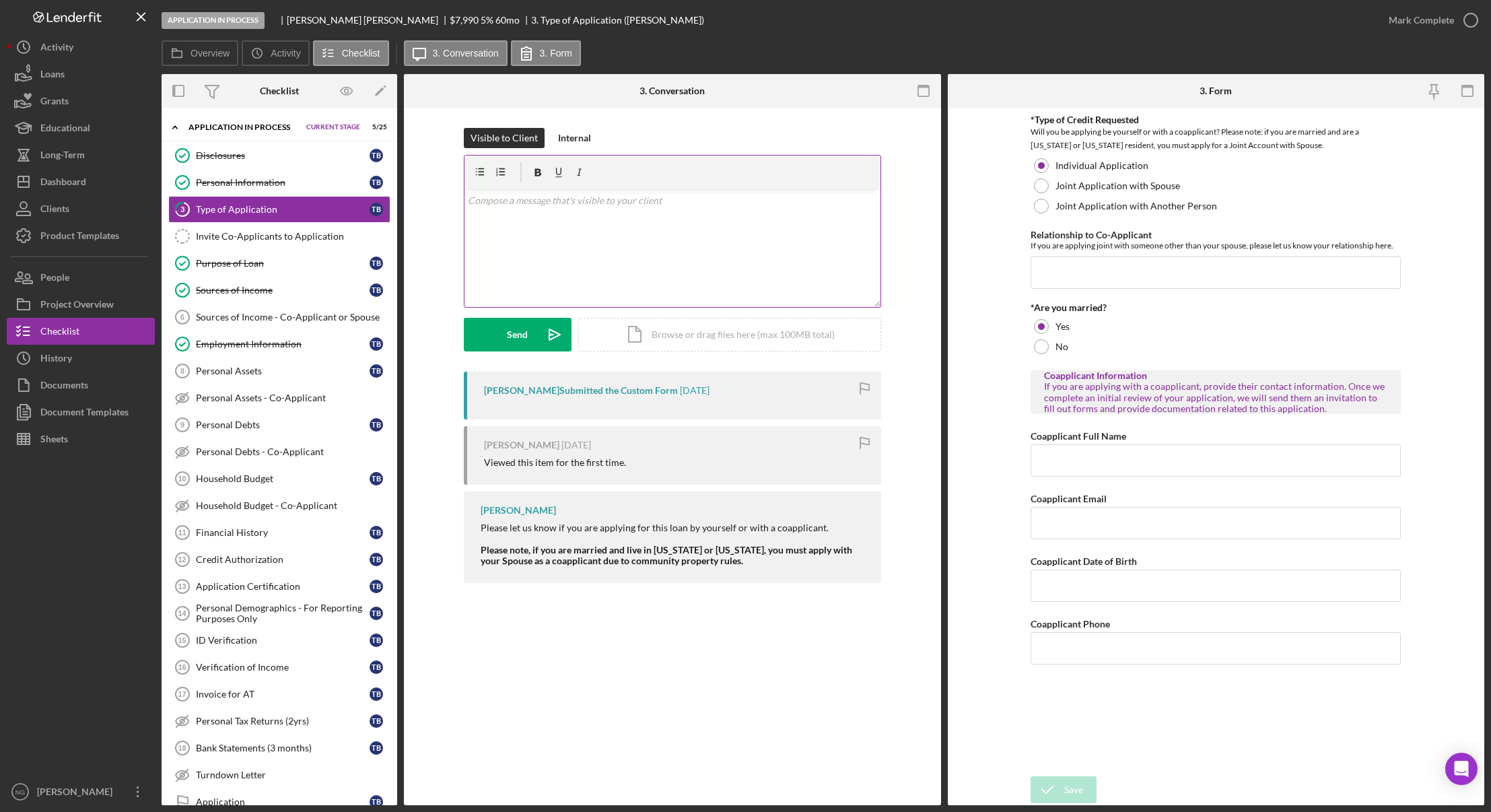
click at [536, 250] on div "v Color teal Color pink Remove color Add row above Add row below Add column bef…" at bounding box center [673, 248] width 416 height 118
click at [547, 234] on div "v Color teal Color pink Remove color Add row above Add row below Add column bef…" at bounding box center [673, 248] width 416 height 118
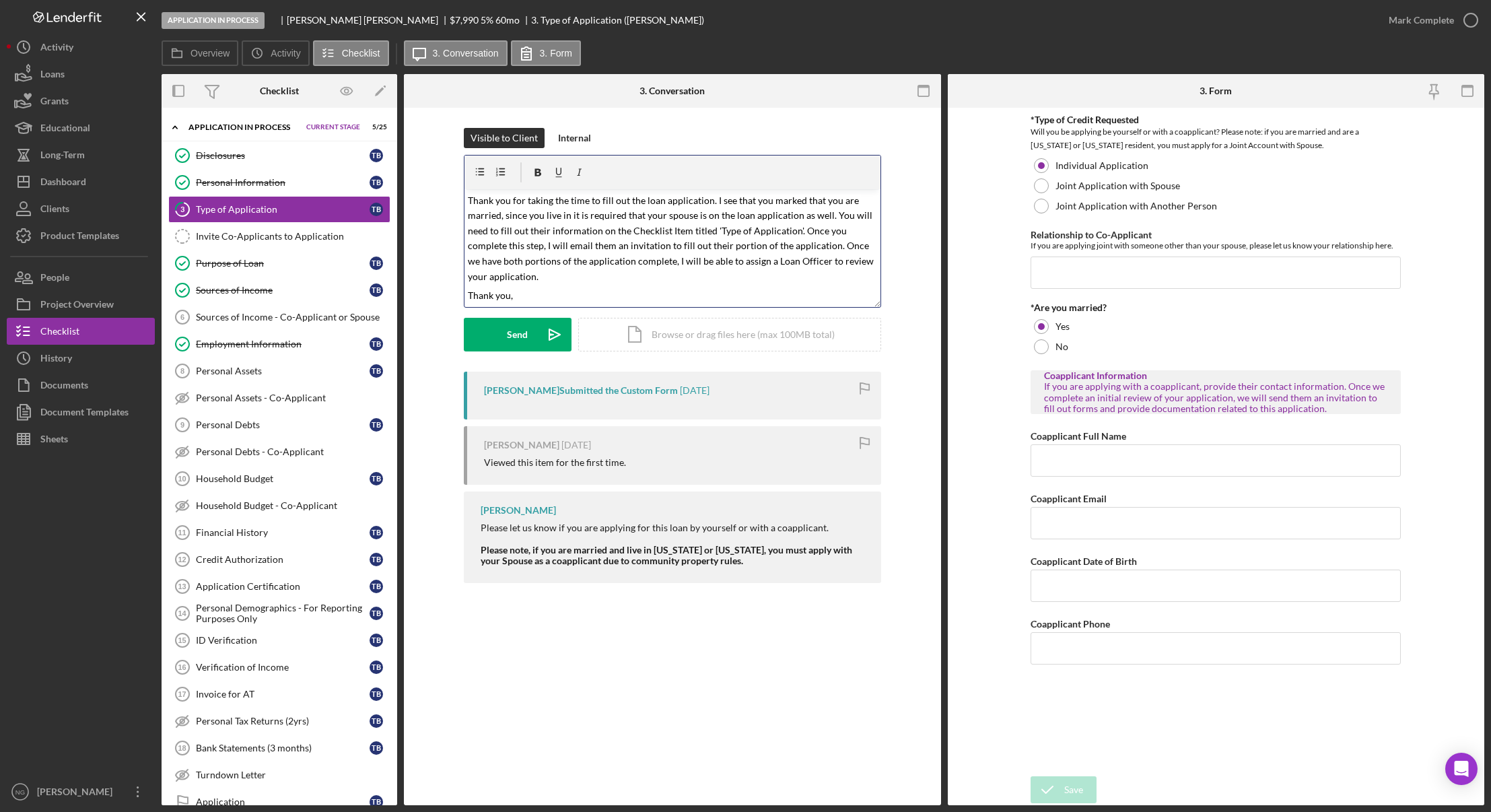
click at [467, 200] on div "v Color teal Color pink Remove color Add row above Add row below Add column bef…" at bounding box center [673, 248] width 416 height 118
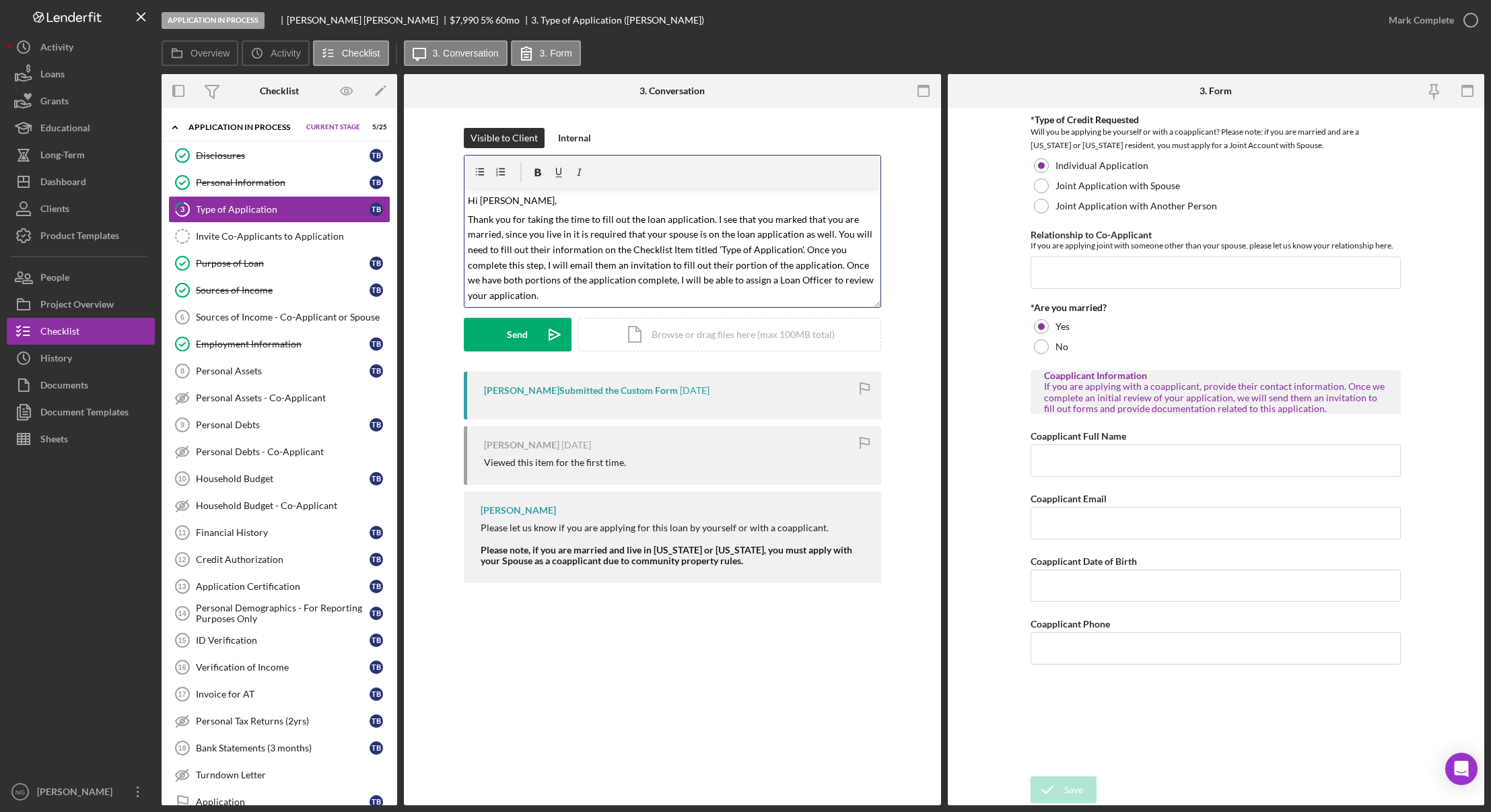
click at [570, 233] on mark "Thank you for taking the time to fill out the loan application. I see that you …" at bounding box center [672, 256] width 408 height 87
drag, startPoint x: 712, startPoint y: 220, endPoint x: 465, endPoint y: 214, distance: 247.1
click at [465, 214] on div "v Color teal Color pink Remove color Add row above Add row below Add column bef…" at bounding box center [673, 248] width 416 height 118
click at [488, 219] on mark "I see that you marked that you are married, since you live in [US_STATE] it is …" at bounding box center [664, 249] width 393 height 72
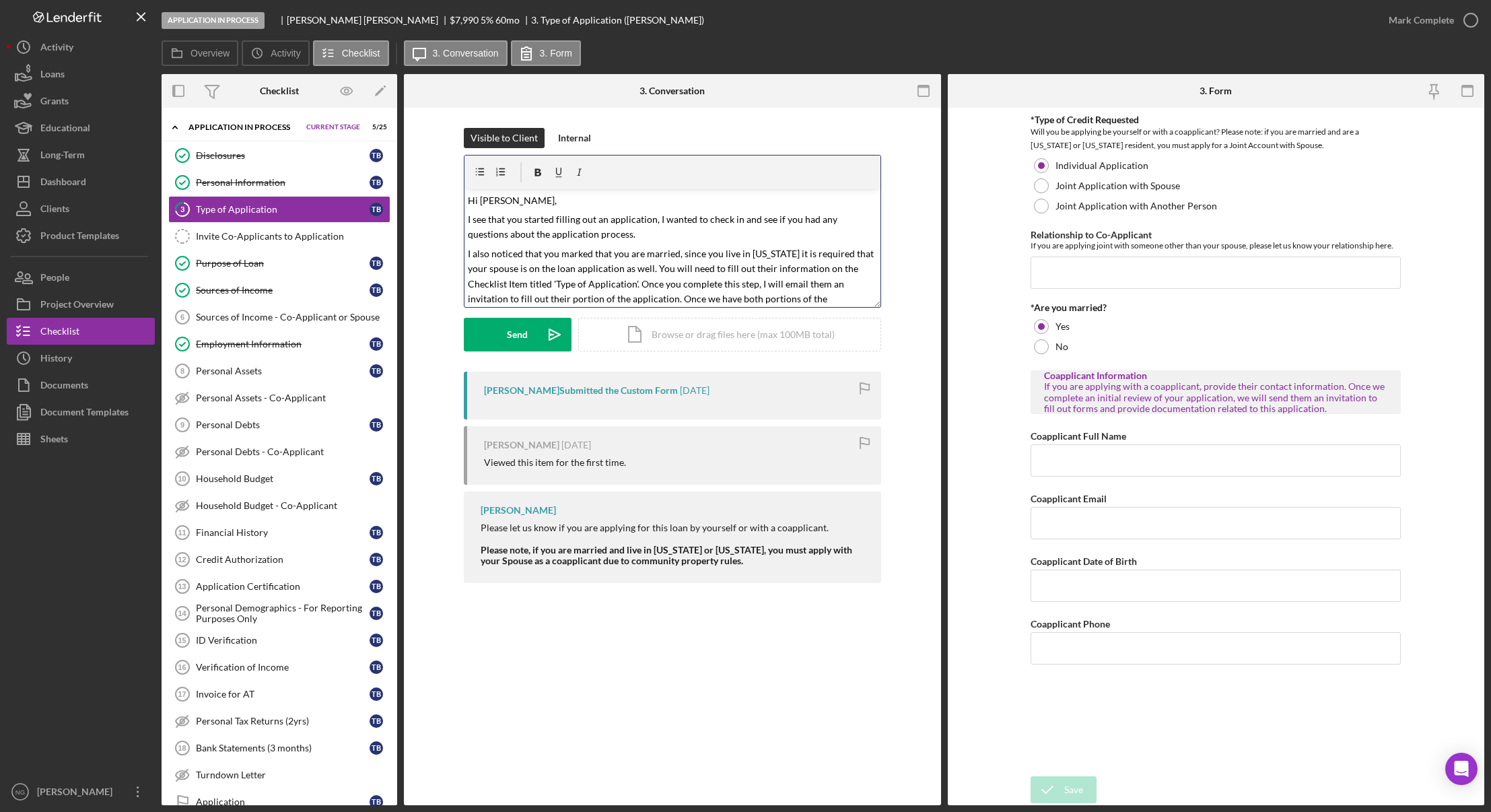
scroll to position [58, 0]
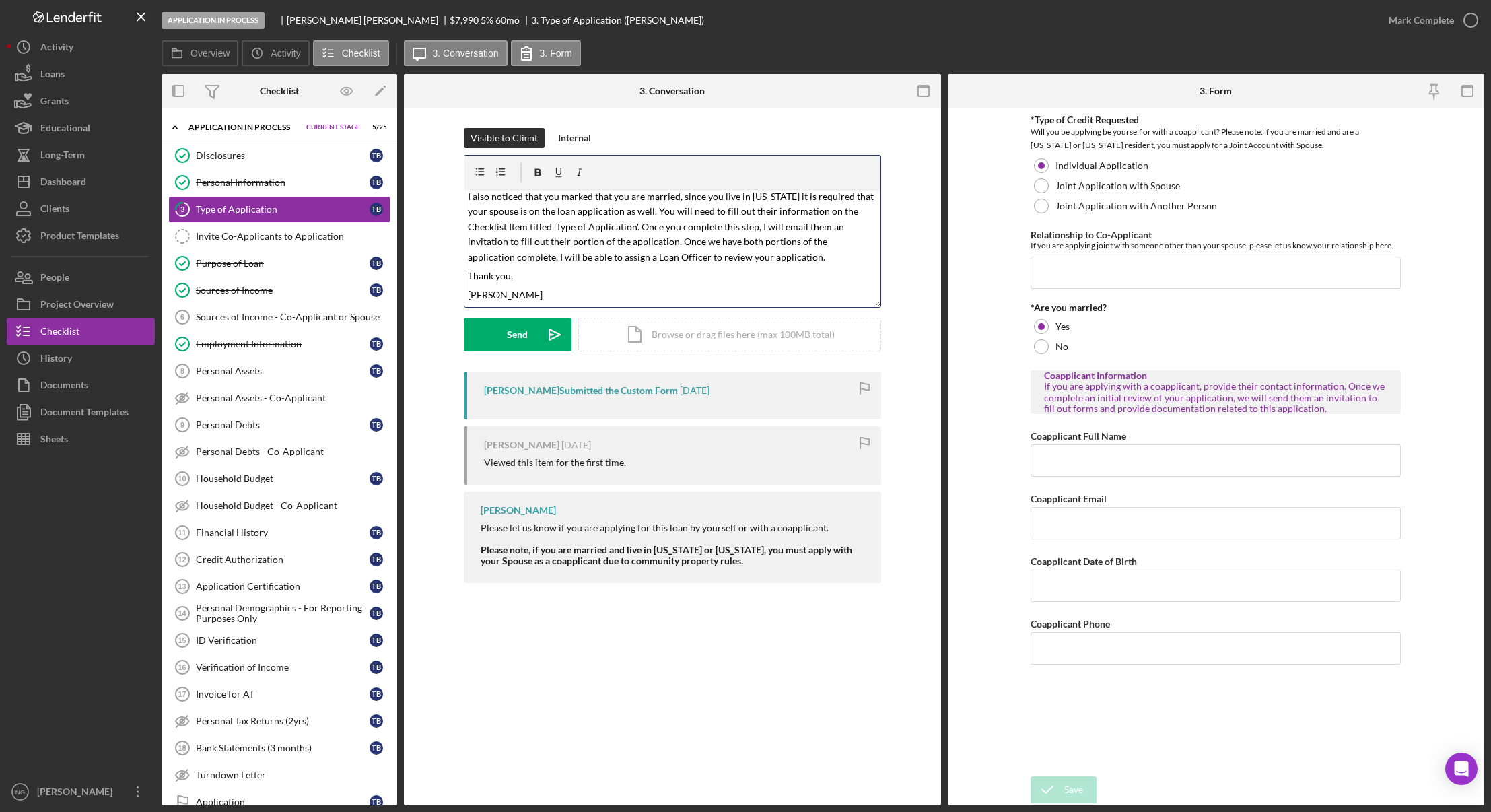
click at [608, 242] on mark "I also noticed that you marked that you are married, since you live in [US_STAT…" at bounding box center [672, 226] width 408 height 72
click at [644, 242] on mark "I also noticed that you marked that you are married, since you live in [US_STAT…" at bounding box center [672, 226] width 408 height 72
click at [793, 262] on p "I also noticed that you marked that you are married, since you live in [US_STAT…" at bounding box center [672, 228] width 409 height 76
click at [781, 255] on p "I also noticed that you marked that you are married, since you live in [US_STAT…" at bounding box center [672, 228] width 409 height 76
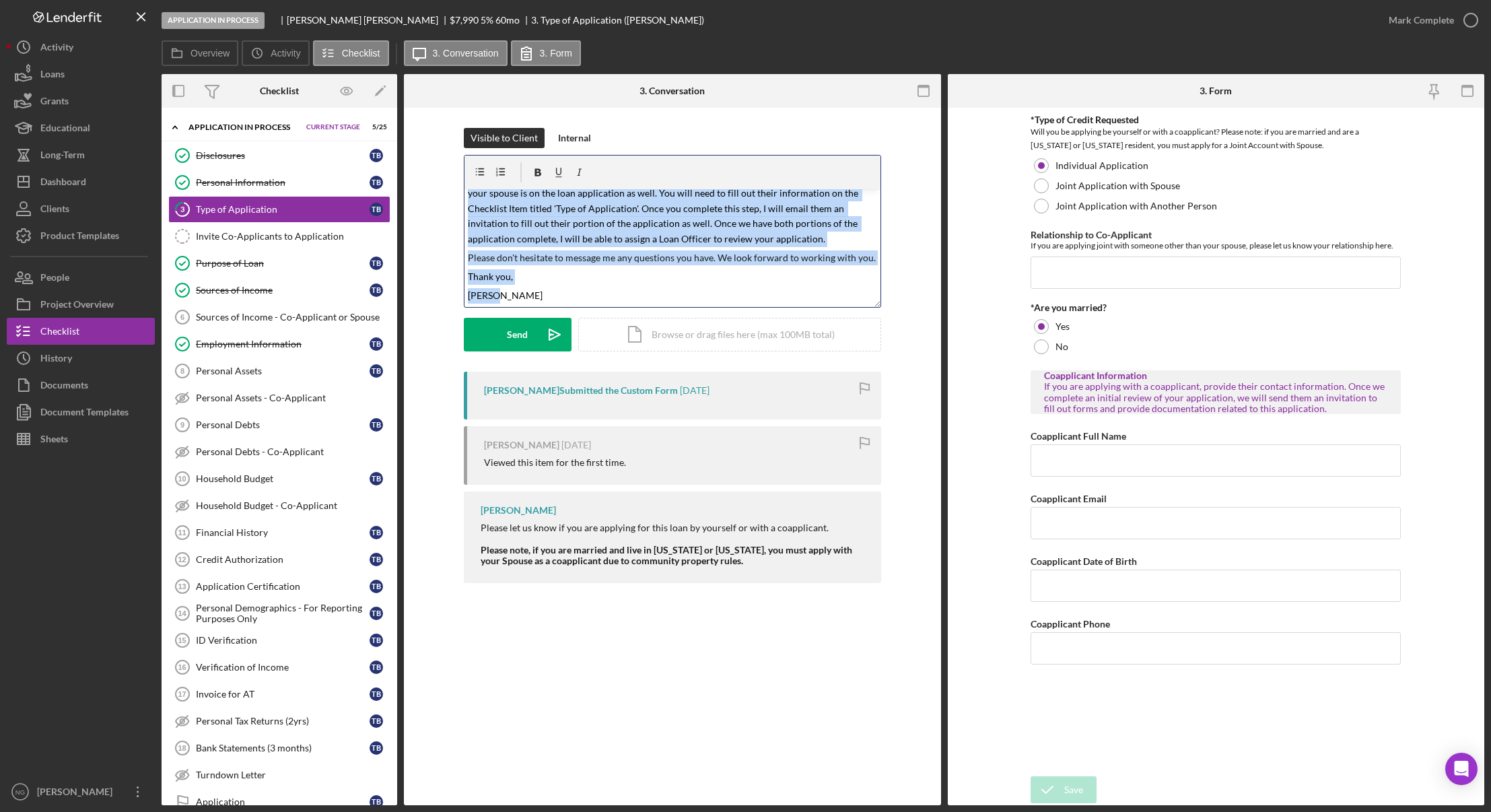
scroll to position [0, 0]
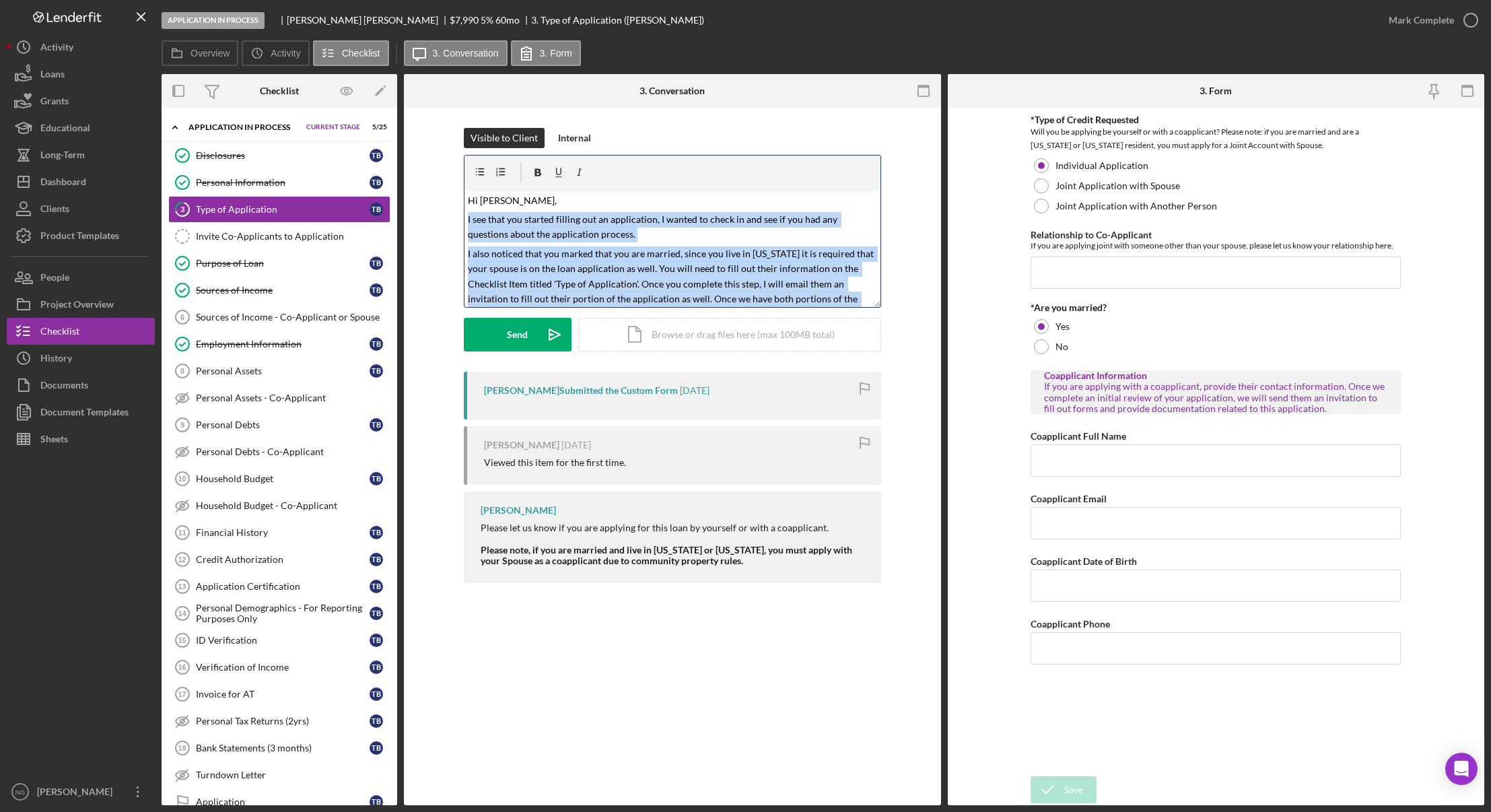
drag, startPoint x: 514, startPoint y: 299, endPoint x: 495, endPoint y: 217, distance: 84.2
click at [462, 212] on div "Visible to Client Internal v Color teal Color pink Remove color Add row above A…" at bounding box center [672, 250] width 497 height 244
copy div "I see that you started filling out an application, I wanted to check in and see…"
drag, startPoint x: 547, startPoint y: 283, endPoint x: 554, endPoint y: 288, distance: 8.6
click at [547, 283] on mark "I also noticed that you marked that you are married, since you live in [US_STAT…" at bounding box center [672, 283] width 408 height 72
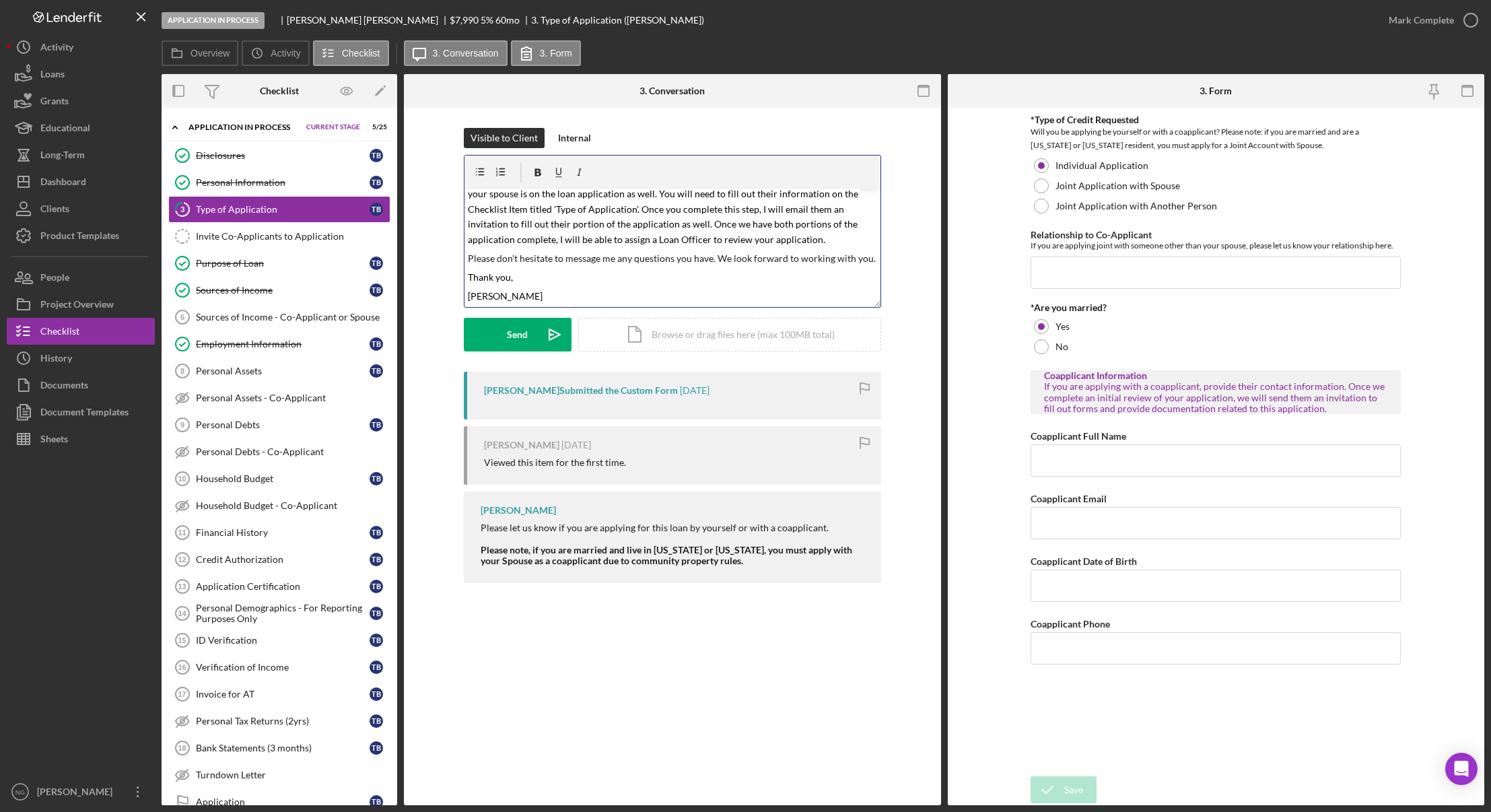
scroll to position [75, 0]
drag, startPoint x: 664, startPoint y: 223, endPoint x: 701, endPoint y: 226, distance: 37.1
click at [701, 226] on mark "I also noticed that you marked that you are married, since you live in [US_STAT…" at bounding box center [672, 208] width 408 height 72
click at [630, 257] on p "Please don't hesitate to message me any questions you have. We look forward to …" at bounding box center [672, 258] width 409 height 15
drag, startPoint x: 711, startPoint y: 260, endPoint x: 467, endPoint y: 249, distance: 244.2
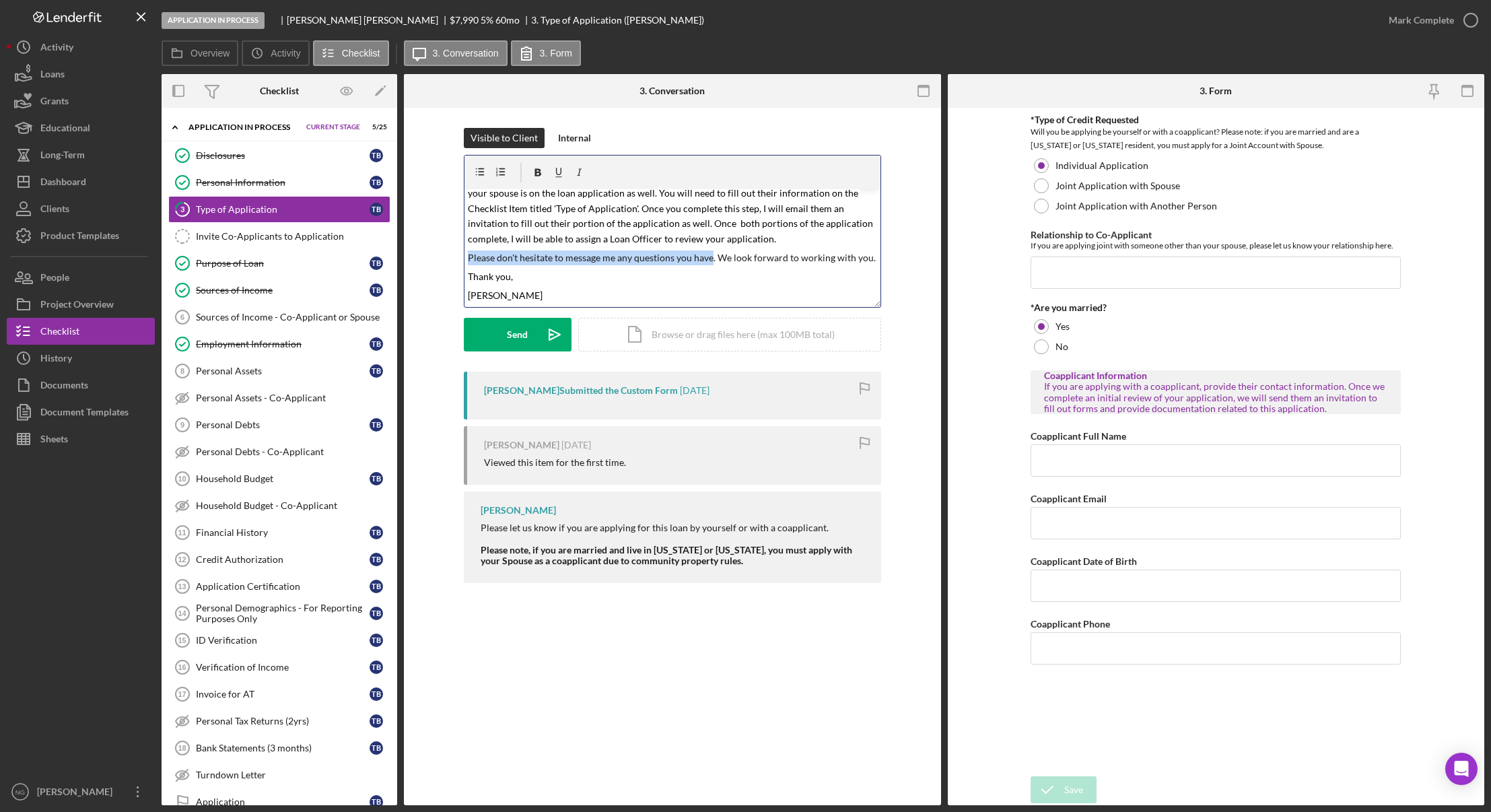
click at [467, 249] on div "v Color teal Color pink Remove color Add row above Add row below Add column bef…" at bounding box center [673, 248] width 416 height 118
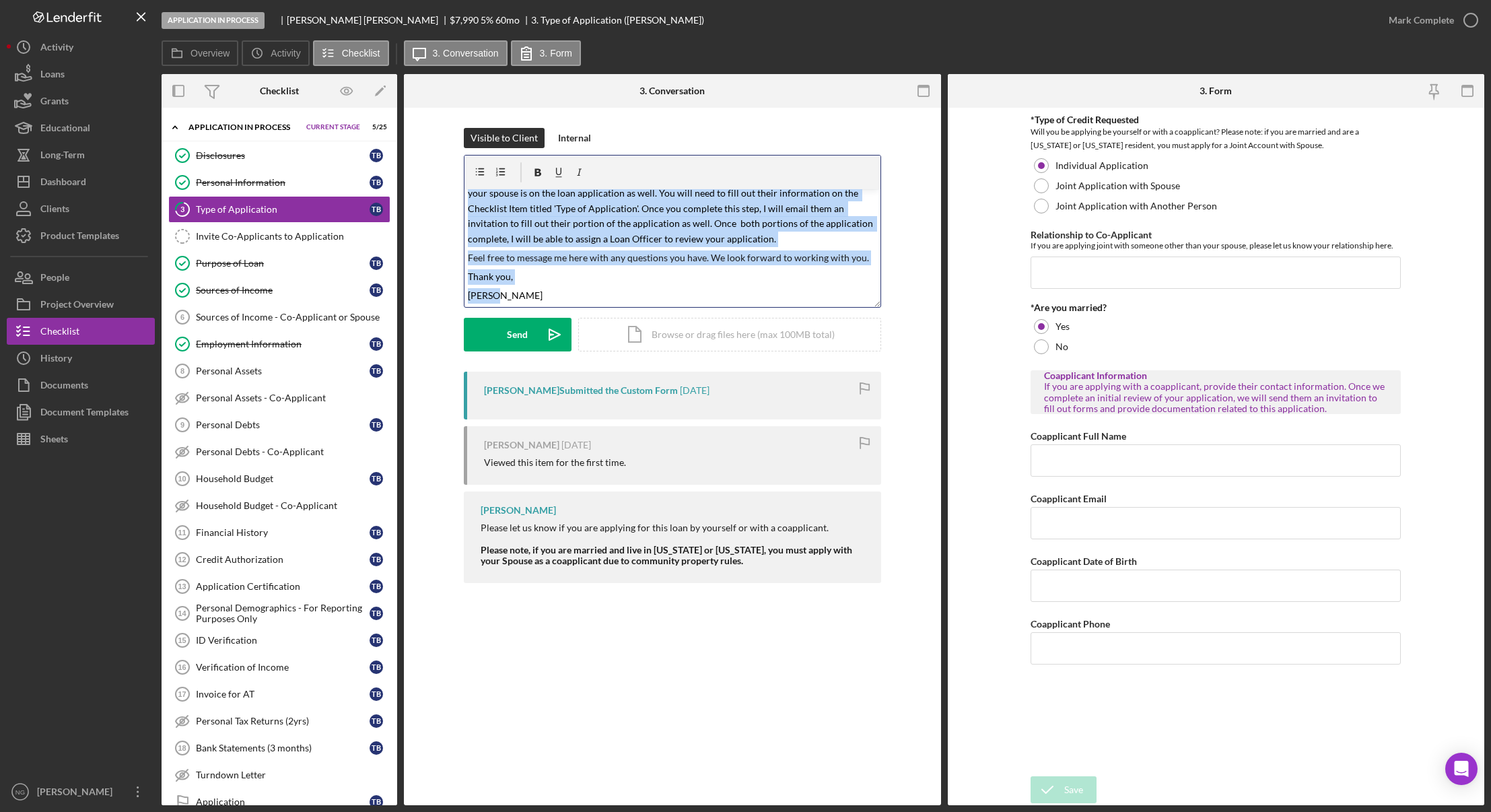
scroll to position [0, 0]
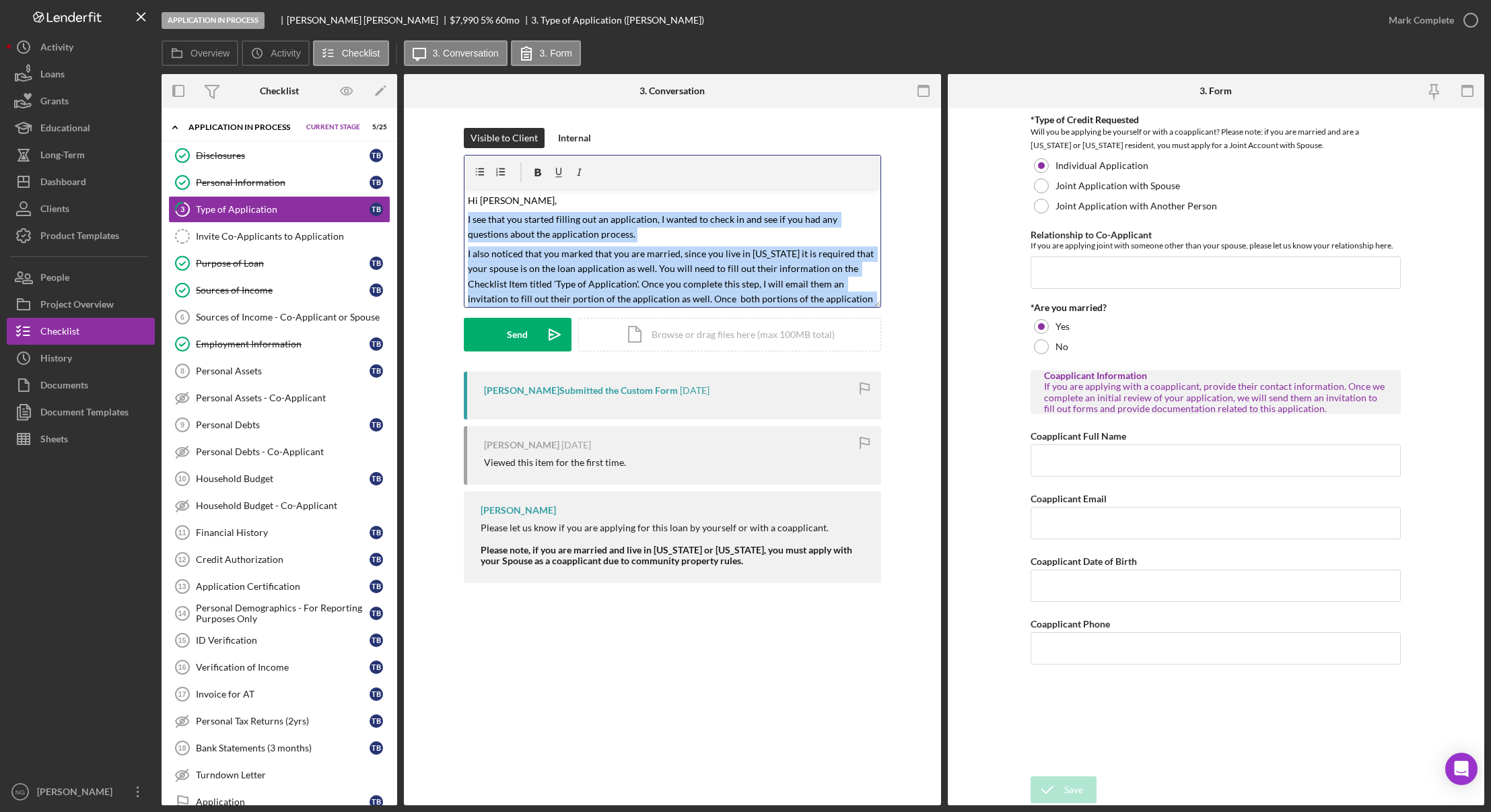
drag, startPoint x: 493, startPoint y: 294, endPoint x: 460, endPoint y: 215, distance: 85.6
click at [460, 215] on div "Visible to Client Internal v Color teal Color pink Remove color Add row above A…" at bounding box center [672, 250] width 497 height 244
copy div "I see that you started filling out an application, I wanted to check in and see…"
click at [532, 268] on mark "I also noticed that you marked that you are married, since you live in [US_STAT…" at bounding box center [672, 283] width 408 height 72
drag, startPoint x: 502, startPoint y: 298, endPoint x: 466, endPoint y: 217, distance: 88.6
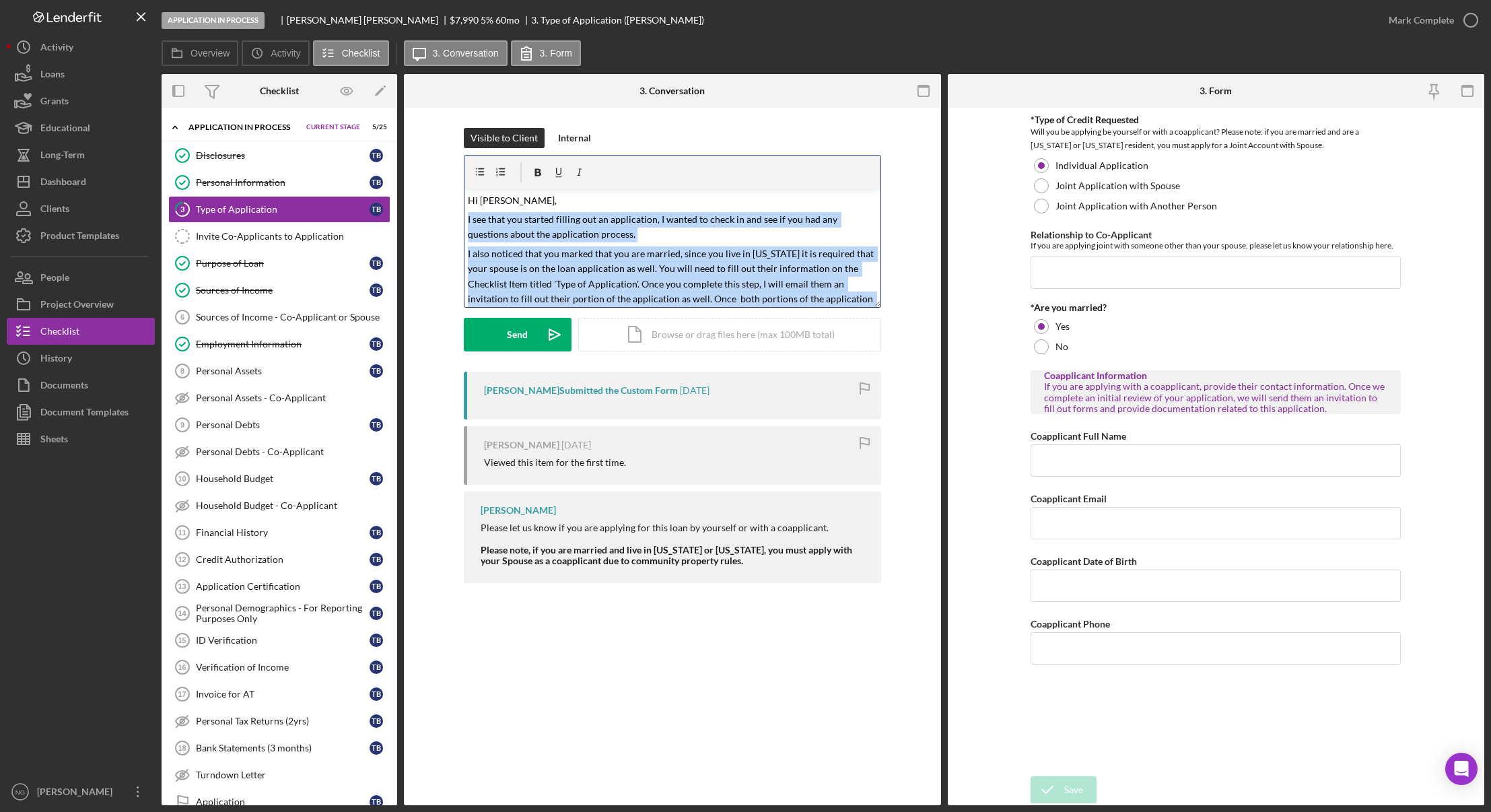
click at [466, 217] on div "v Color teal Color pink Remove color Add row above Add row below Add column bef…" at bounding box center [673, 248] width 416 height 118
drag, startPoint x: 519, startPoint y: 297, endPoint x: 427, endPoint y: 172, distance: 155.2
click at [427, 172] on div "Visible to Client Internal v Color teal Color pink Remove color Add row above A…" at bounding box center [672, 250] width 497 height 244
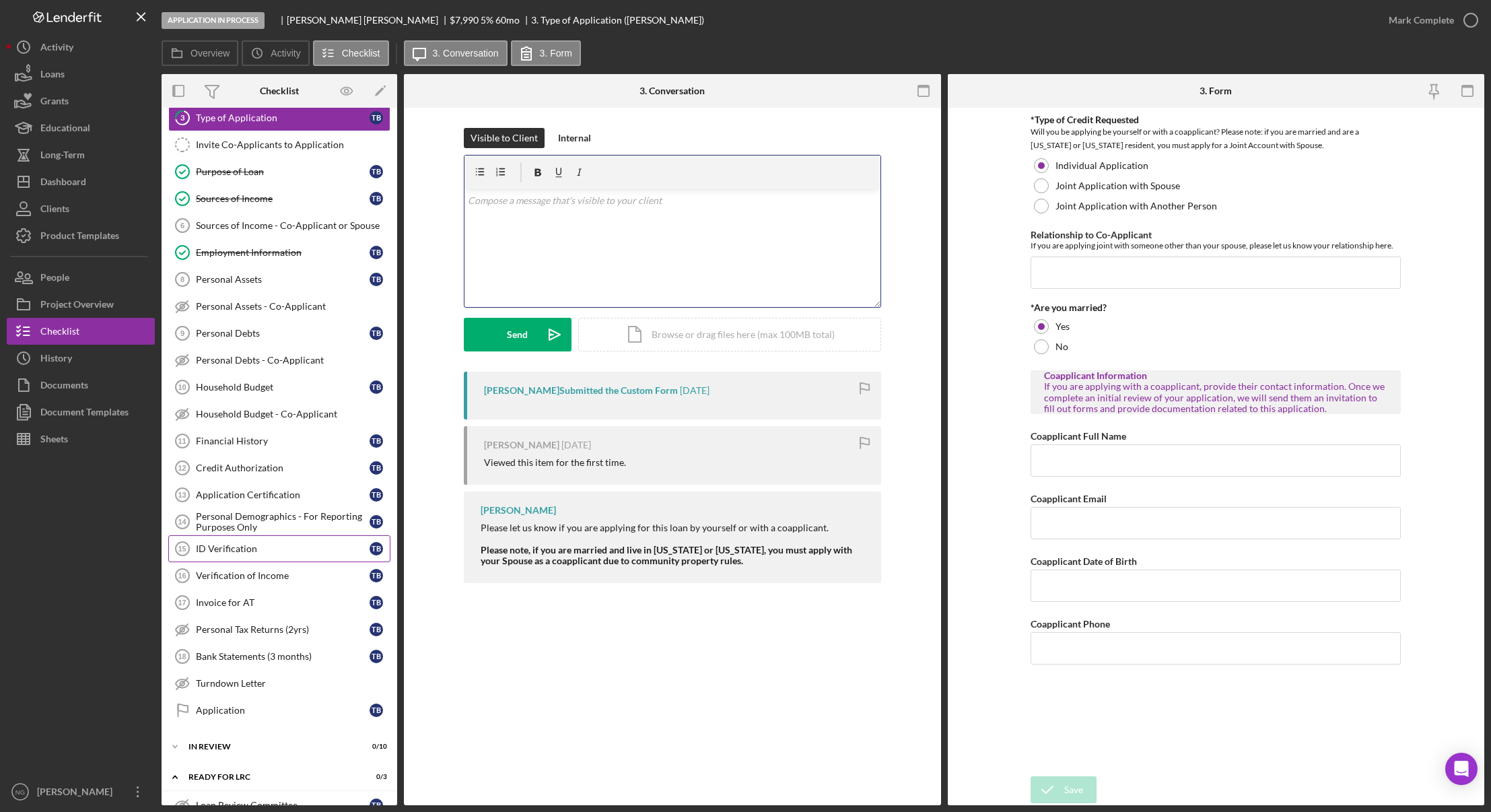
scroll to position [233, 0]
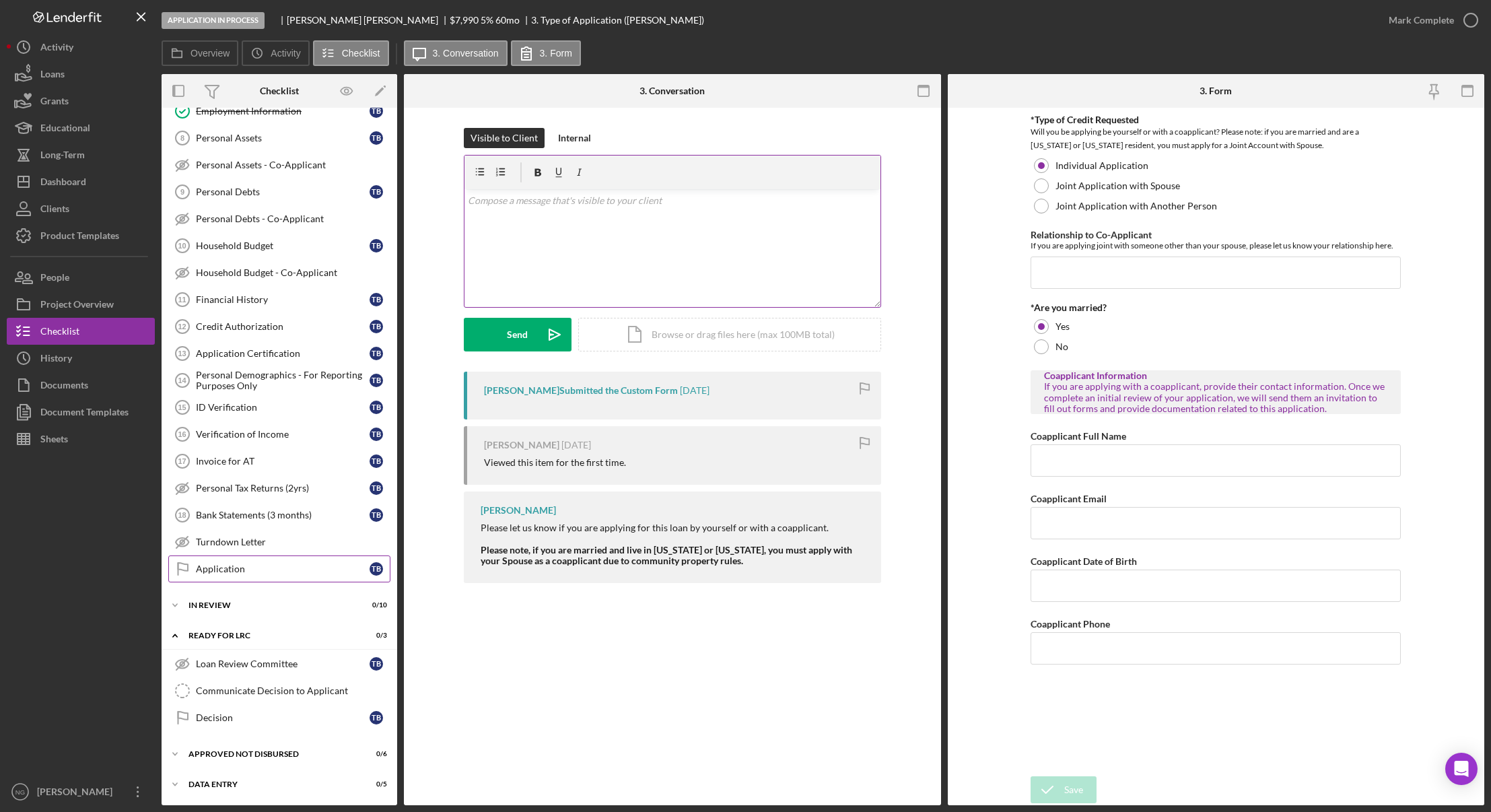
click at [278, 578] on link "Application Application T B" at bounding box center [279, 568] width 223 height 27
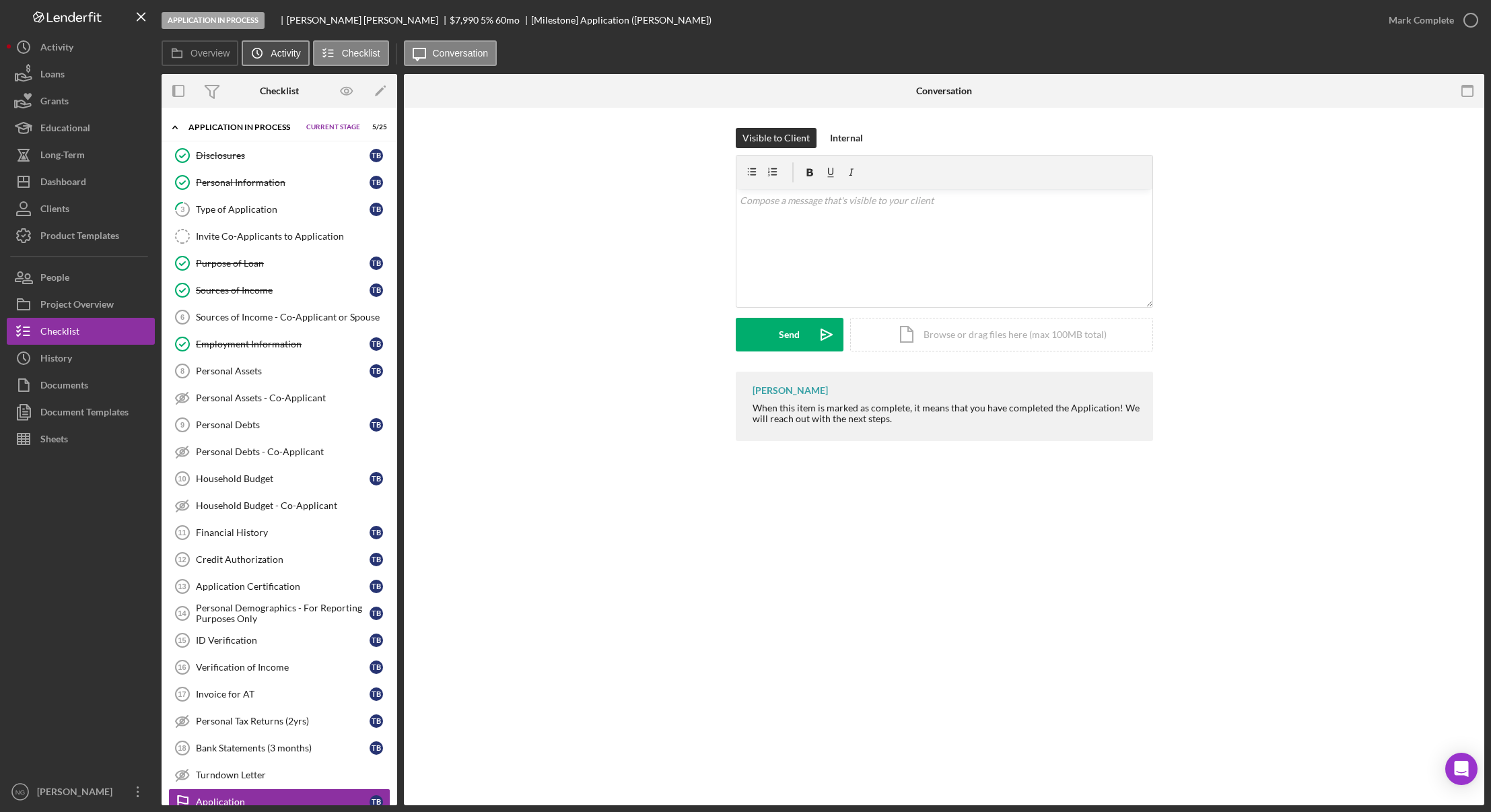
click at [272, 59] on button "Icon/History Activity" at bounding box center [276, 53] width 68 height 25
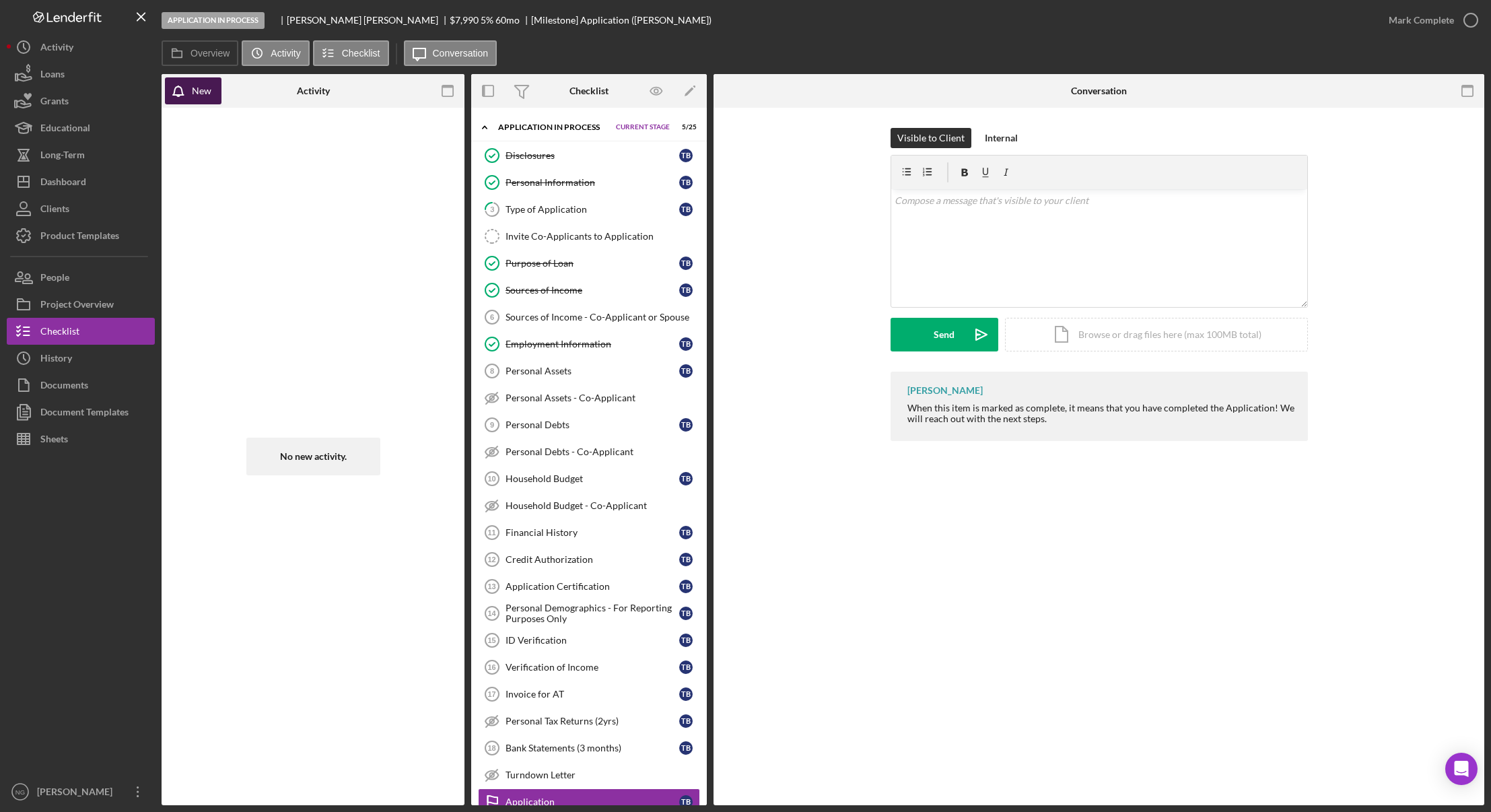
click at [207, 99] on div "New" at bounding box center [201, 91] width 19 height 27
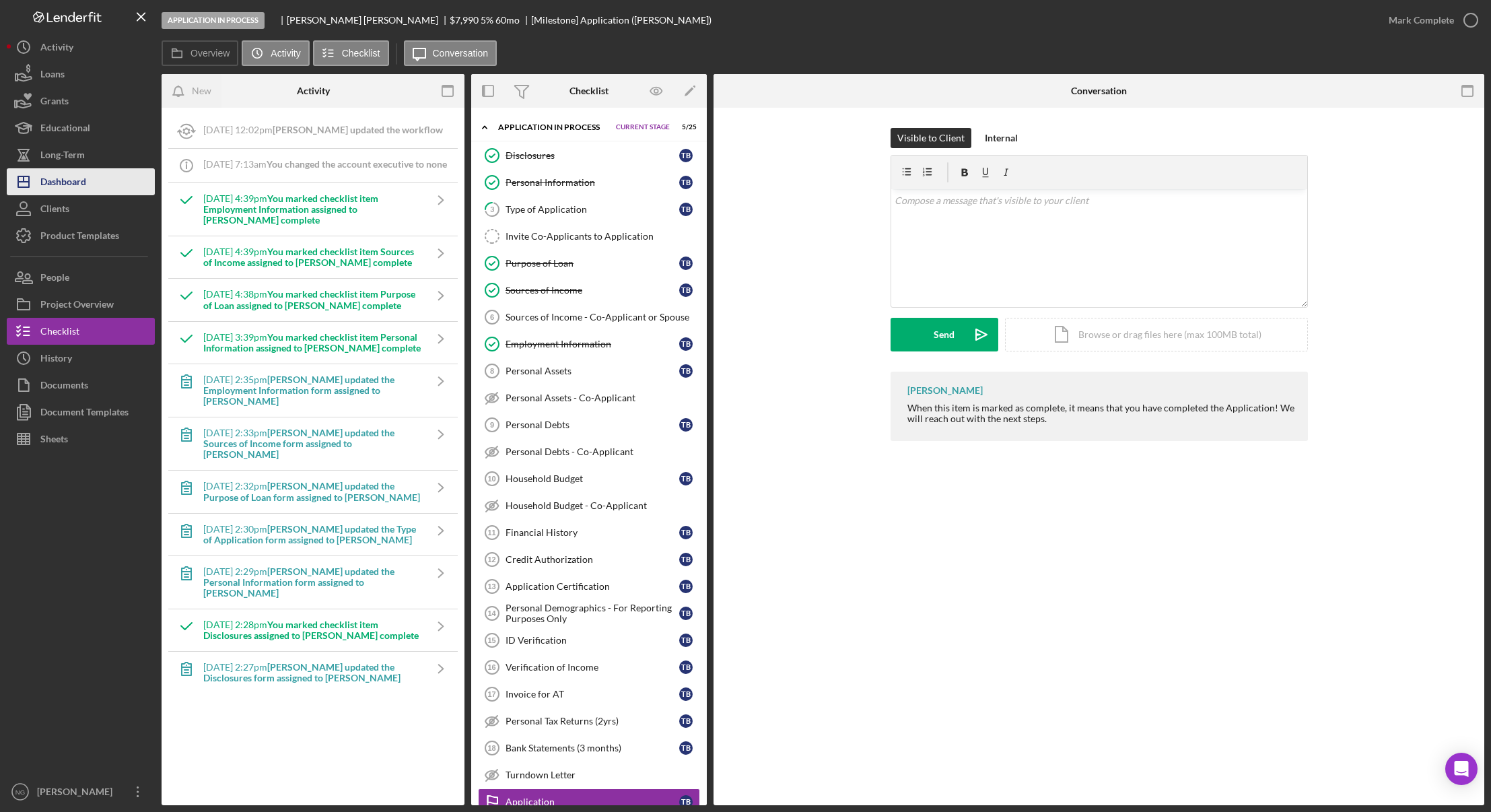
click at [91, 187] on button "Icon/Dashboard Dashboard" at bounding box center [80, 182] width 148 height 27
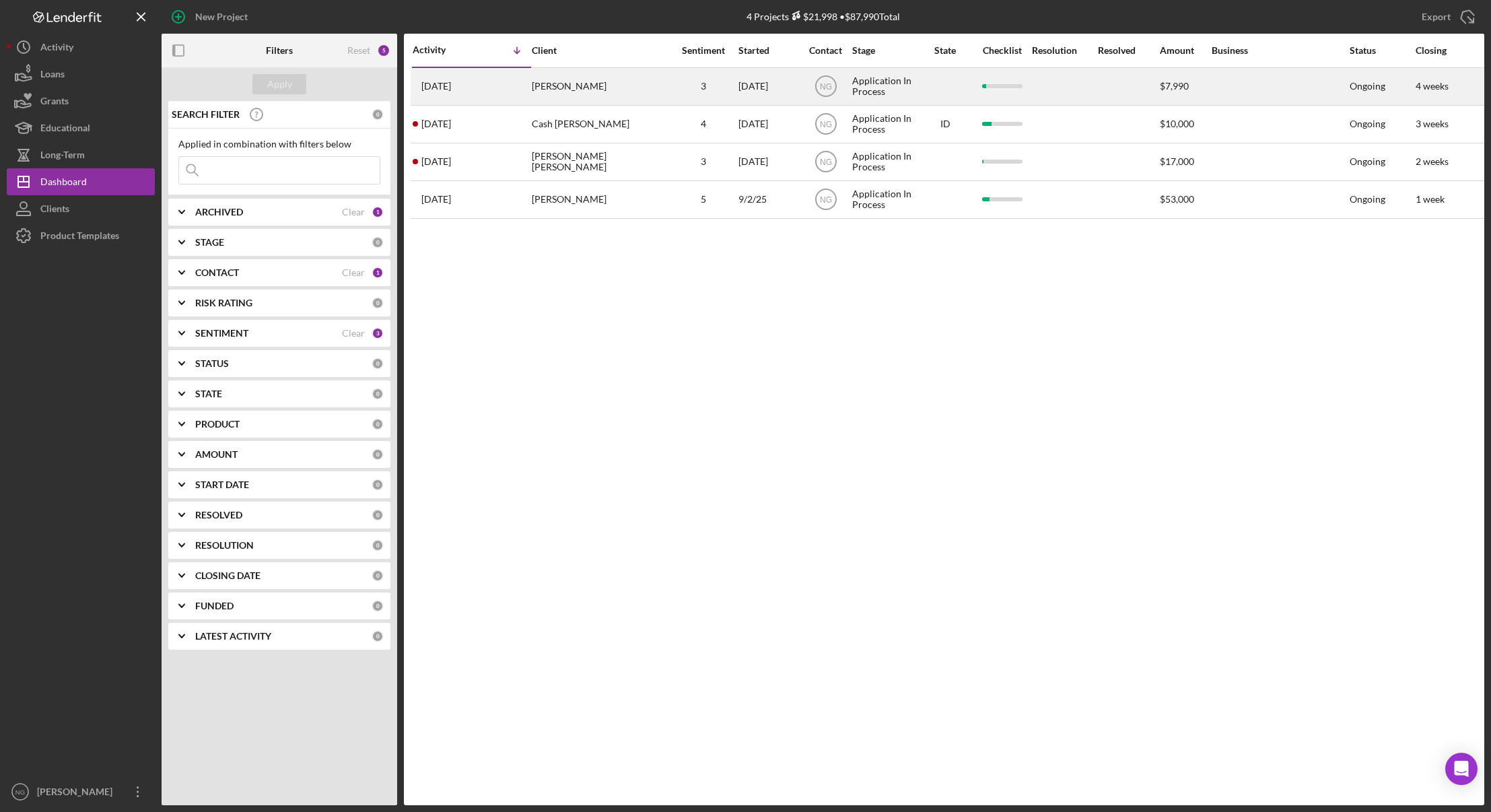
click at [575, 93] on div "[PERSON_NAME]" at bounding box center [599, 86] width 135 height 36
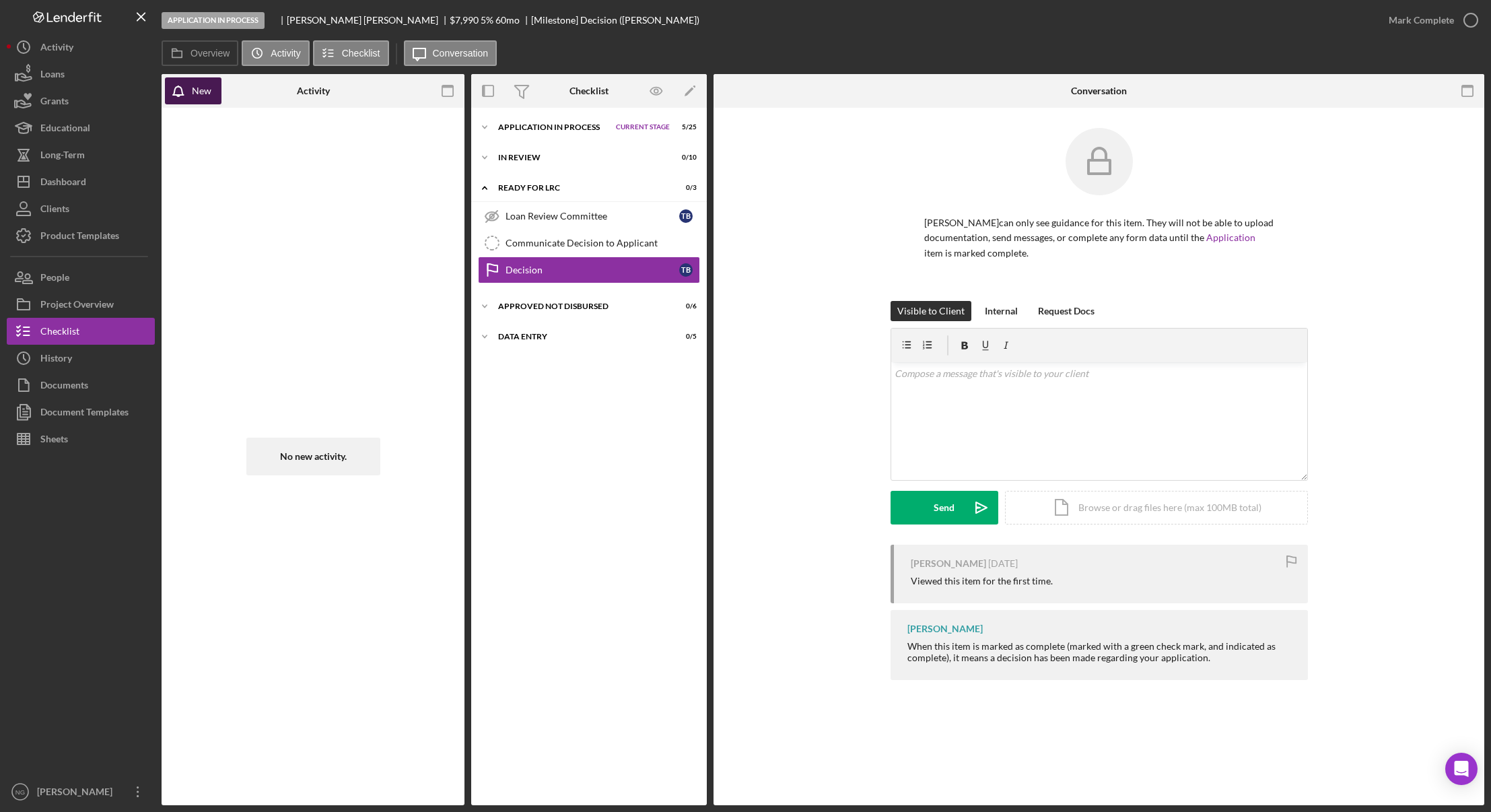
click at [208, 97] on div "New" at bounding box center [201, 91] width 19 height 27
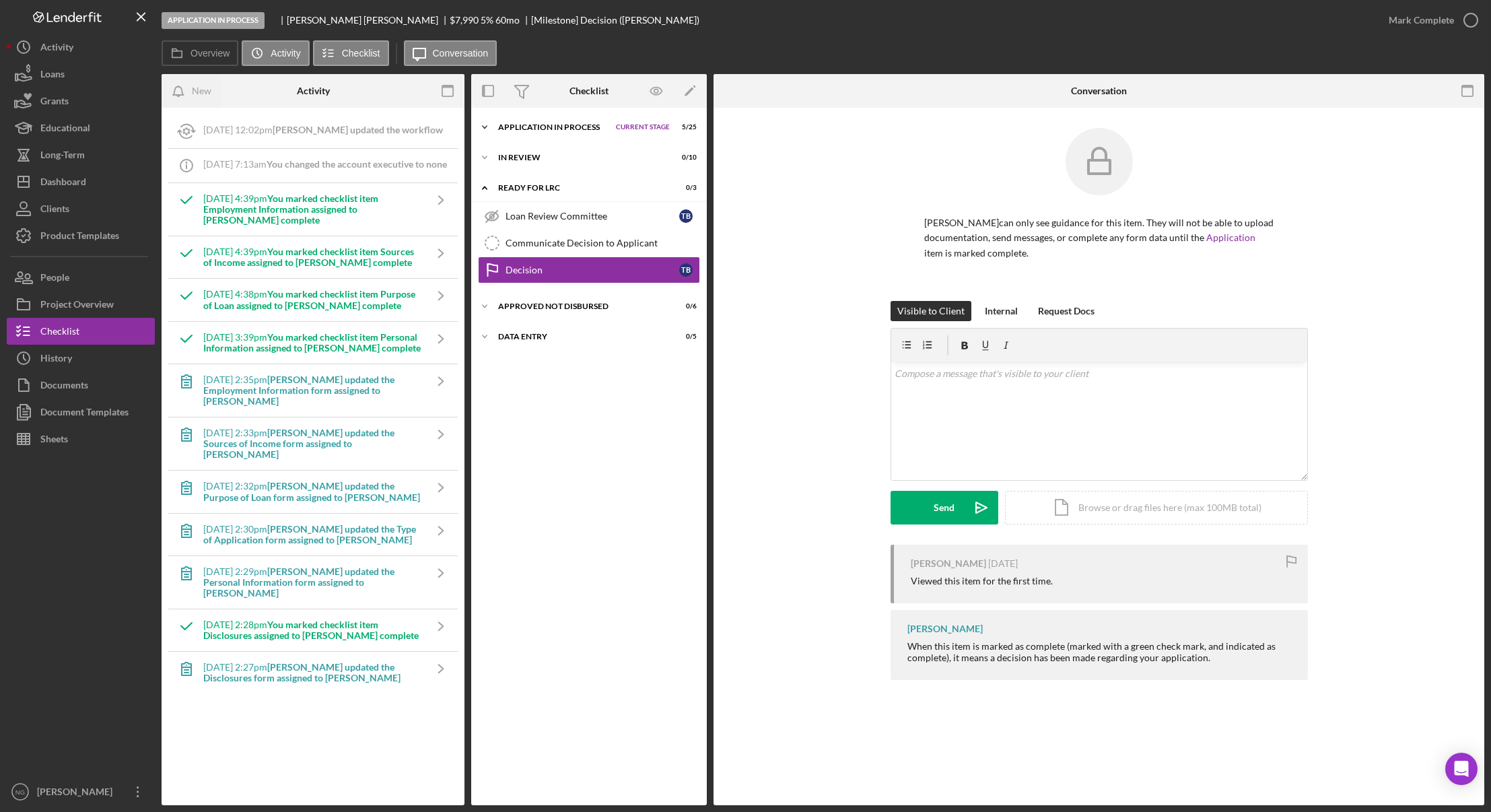
click at [552, 125] on div "Application In Process" at bounding box center [553, 128] width 111 height 8
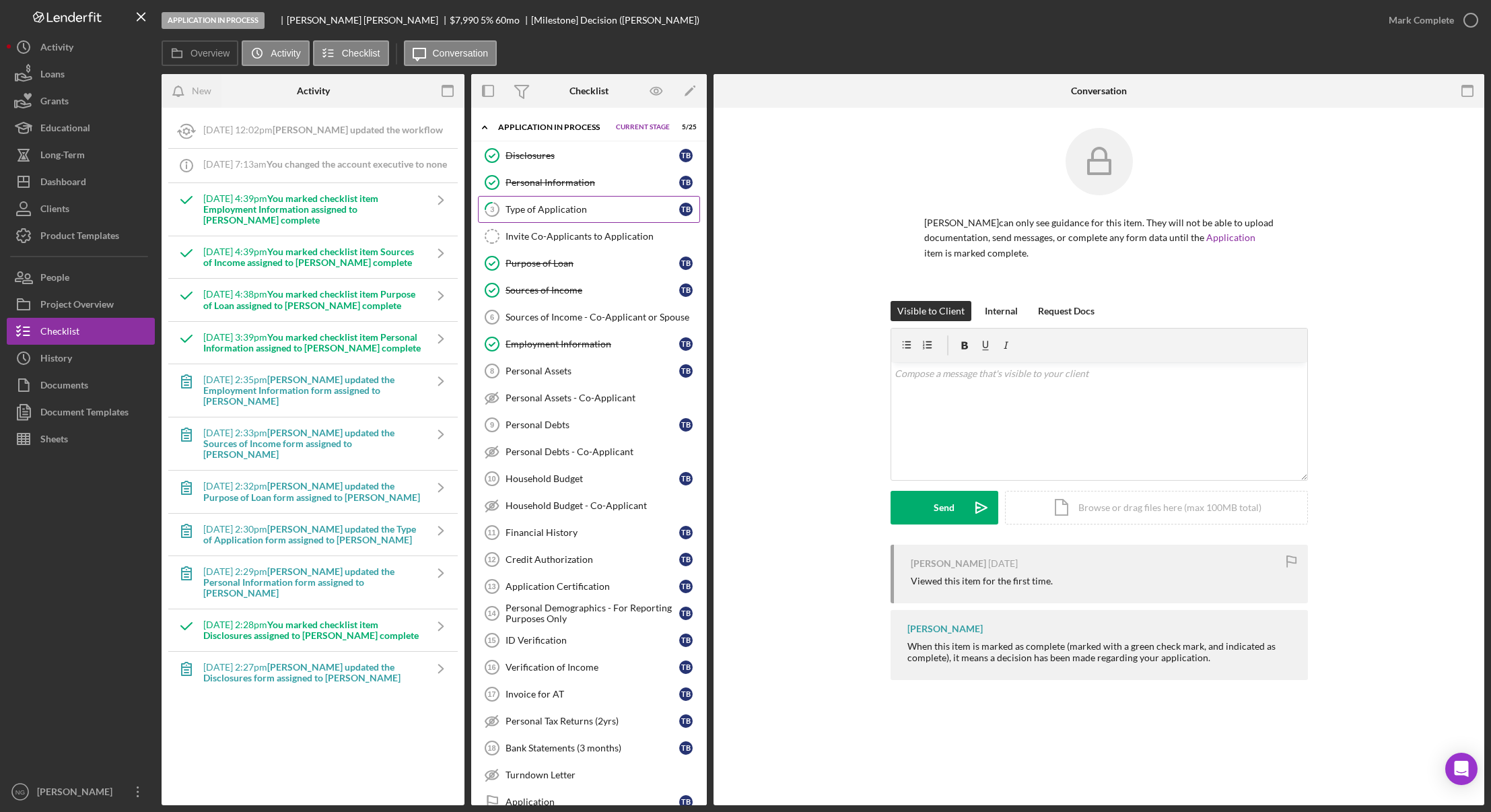
click at [567, 213] on div "Type of Application" at bounding box center [592, 209] width 173 height 11
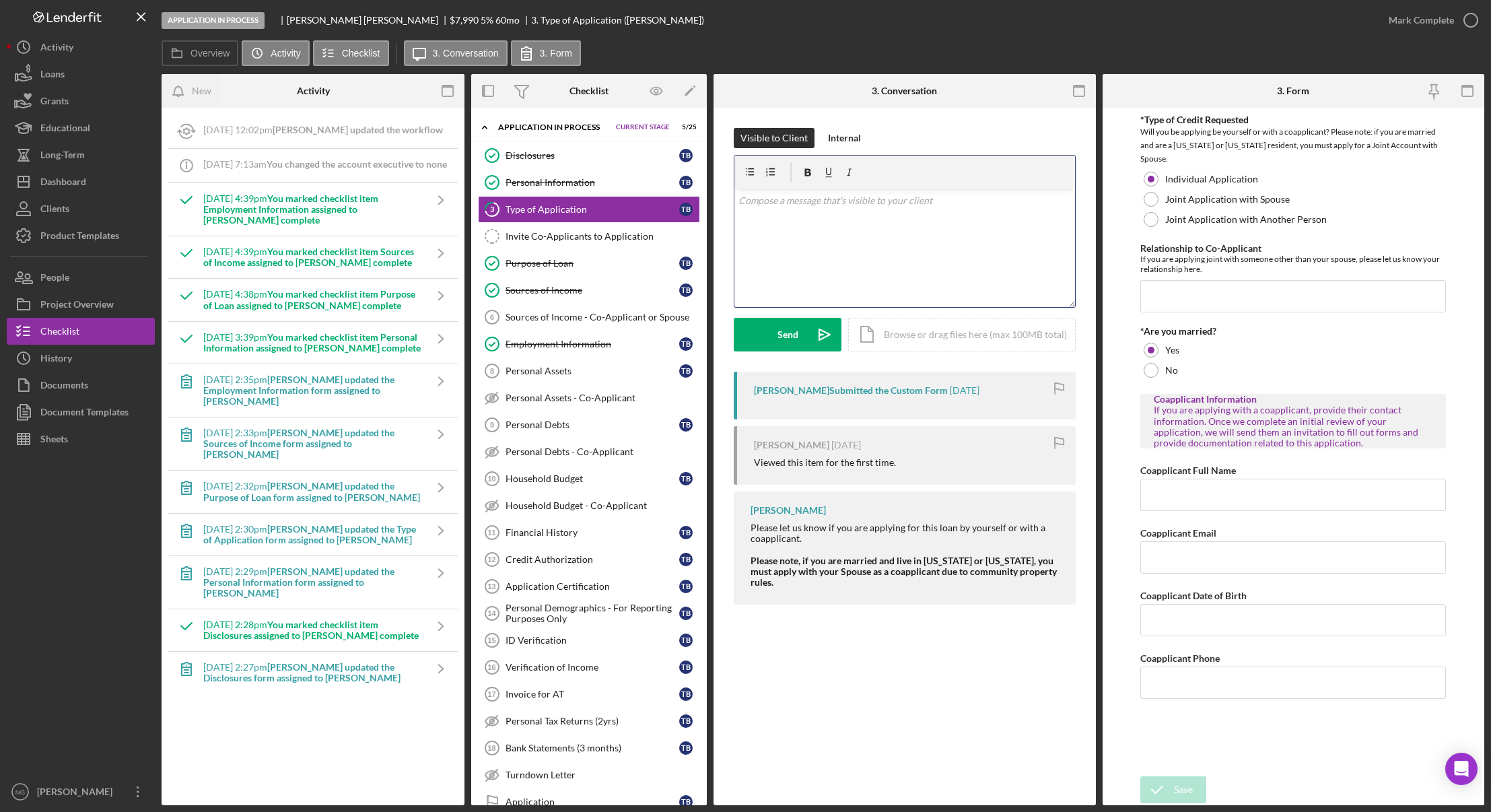
click at [781, 207] on p at bounding box center [905, 200] width 333 height 15
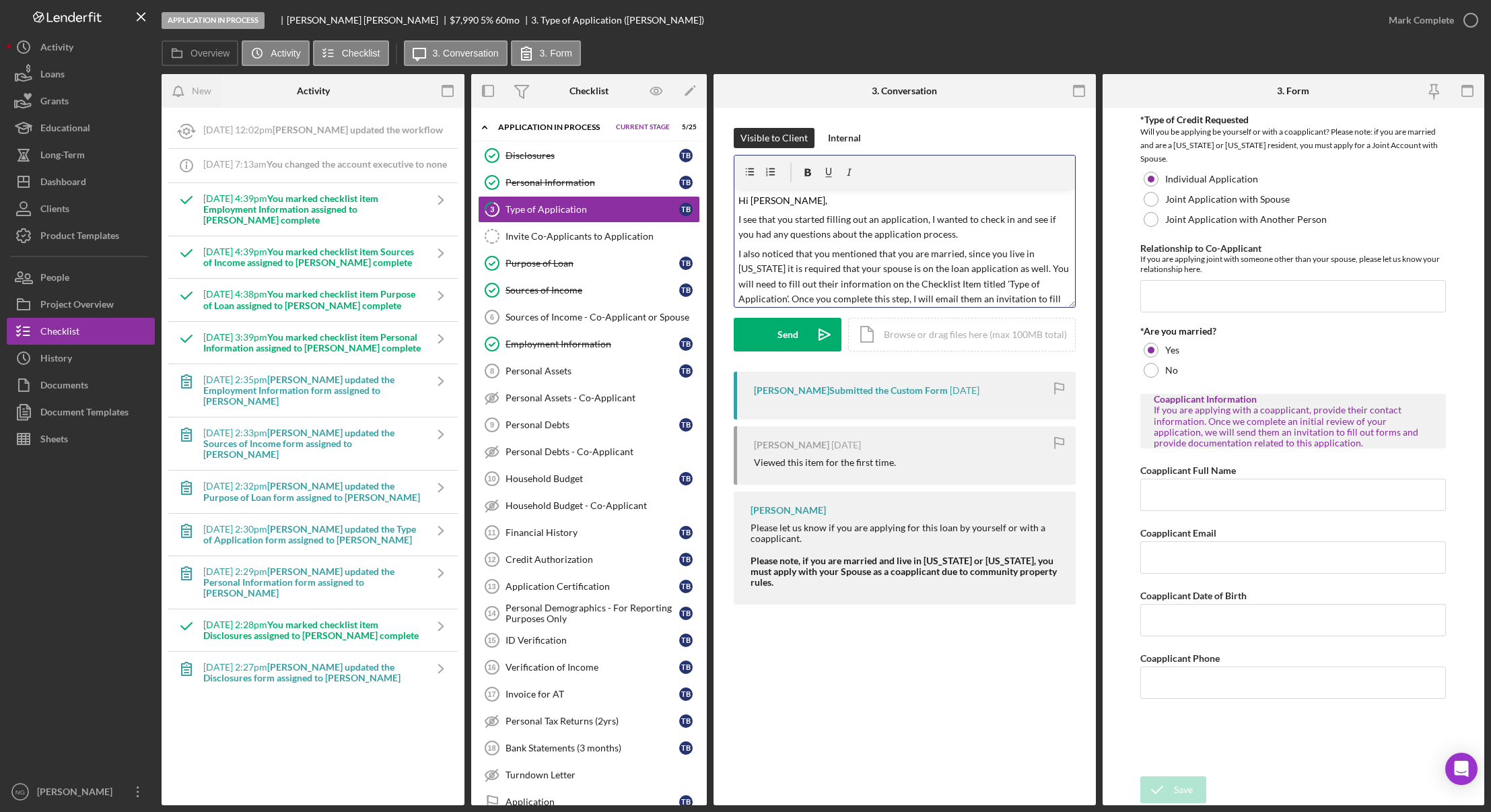
click at [799, 249] on span "I also noticed that you mentioned that you are married, since you live in [US_S…" at bounding box center [905, 299] width 333 height 103
click at [867, 255] on span "I also noticed you mentioned that you are married, since you live in [US_STATE]…" at bounding box center [903, 291] width 328 height 87
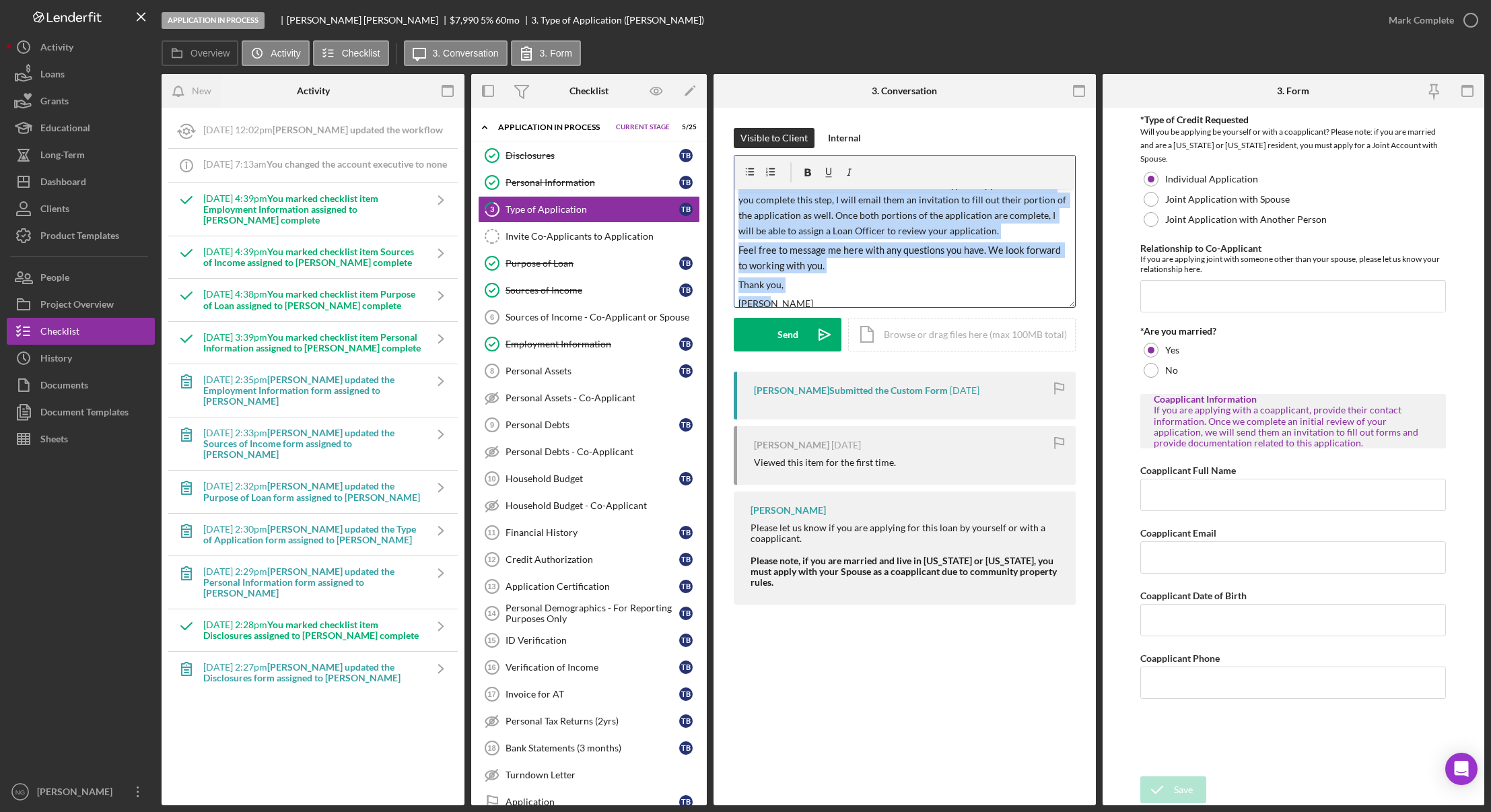
scroll to position [107, 0]
drag, startPoint x: 737, startPoint y: 251, endPoint x: 994, endPoint y: 315, distance: 264.8
click at [994, 315] on form "v Color teal Color pink Remove color Add row above Add row below Add column bef…" at bounding box center [905, 253] width 342 height 196
copy div "I also noticed you mentioned you are married, since you live in [US_STATE] it i…"
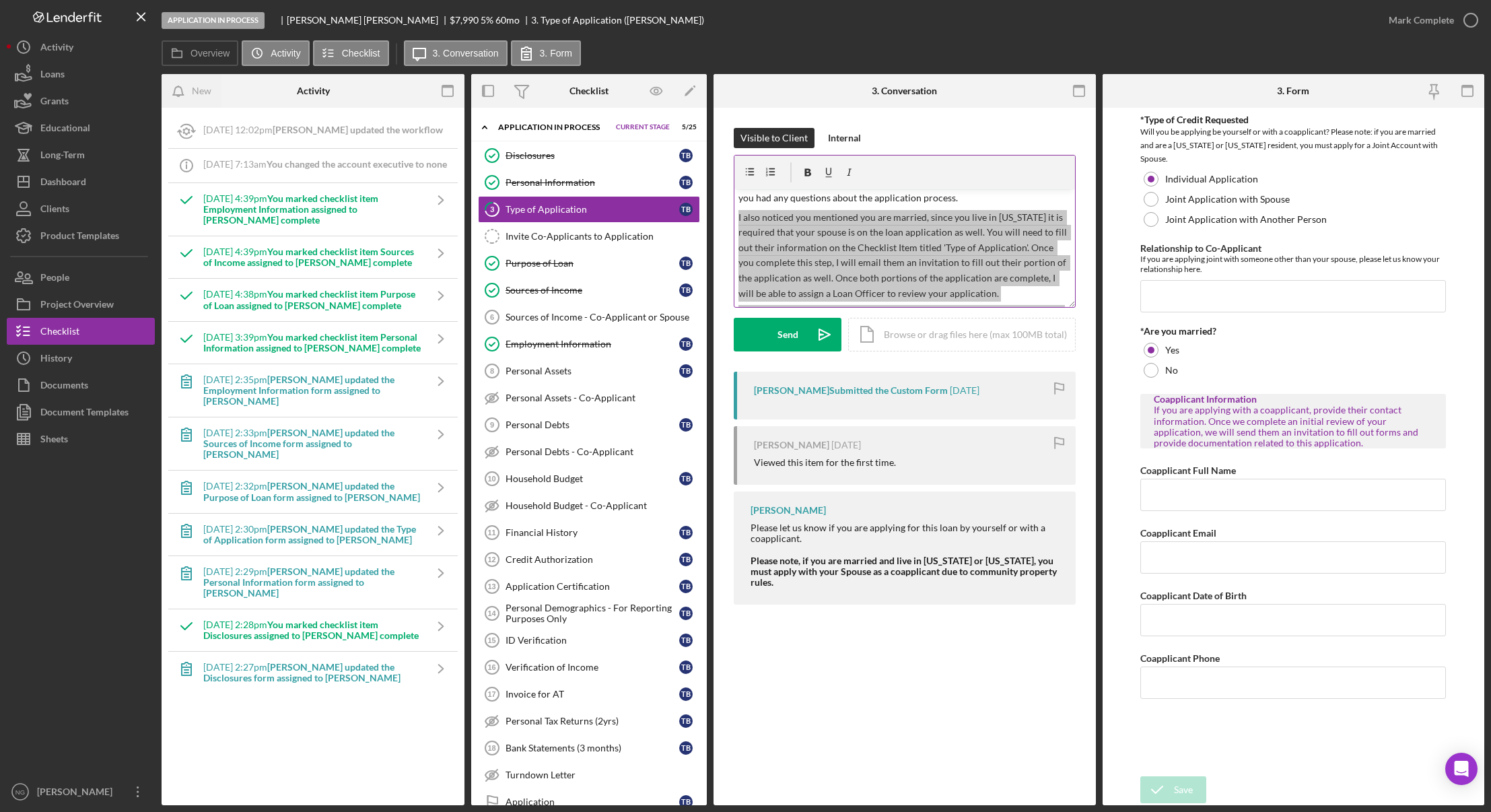
scroll to position [68, 0]
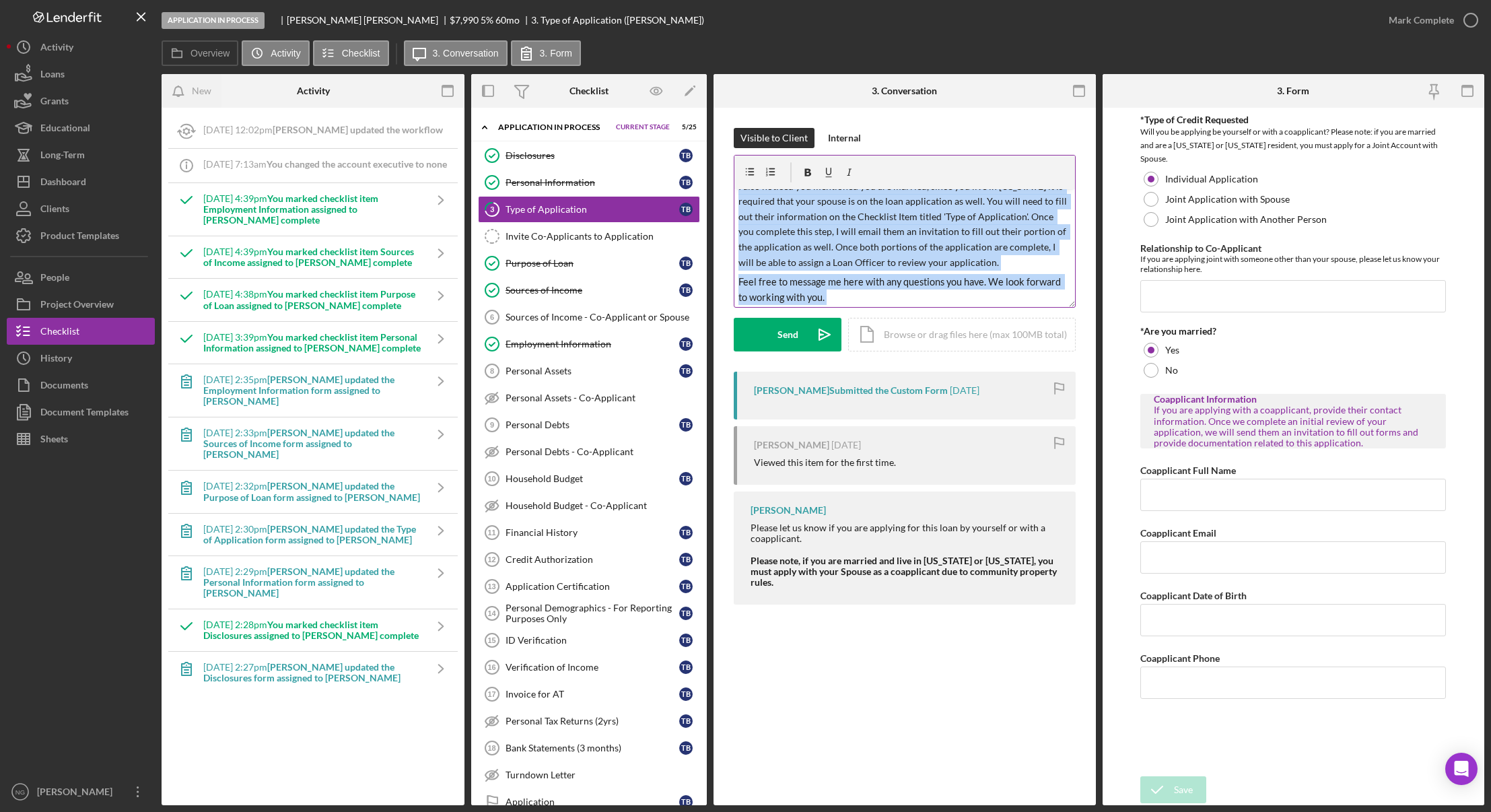
click at [889, 200] on span "I also noticed you mentioned you are married, since you live in [US_STATE] it i…" at bounding box center [904, 223] width 331 height 87
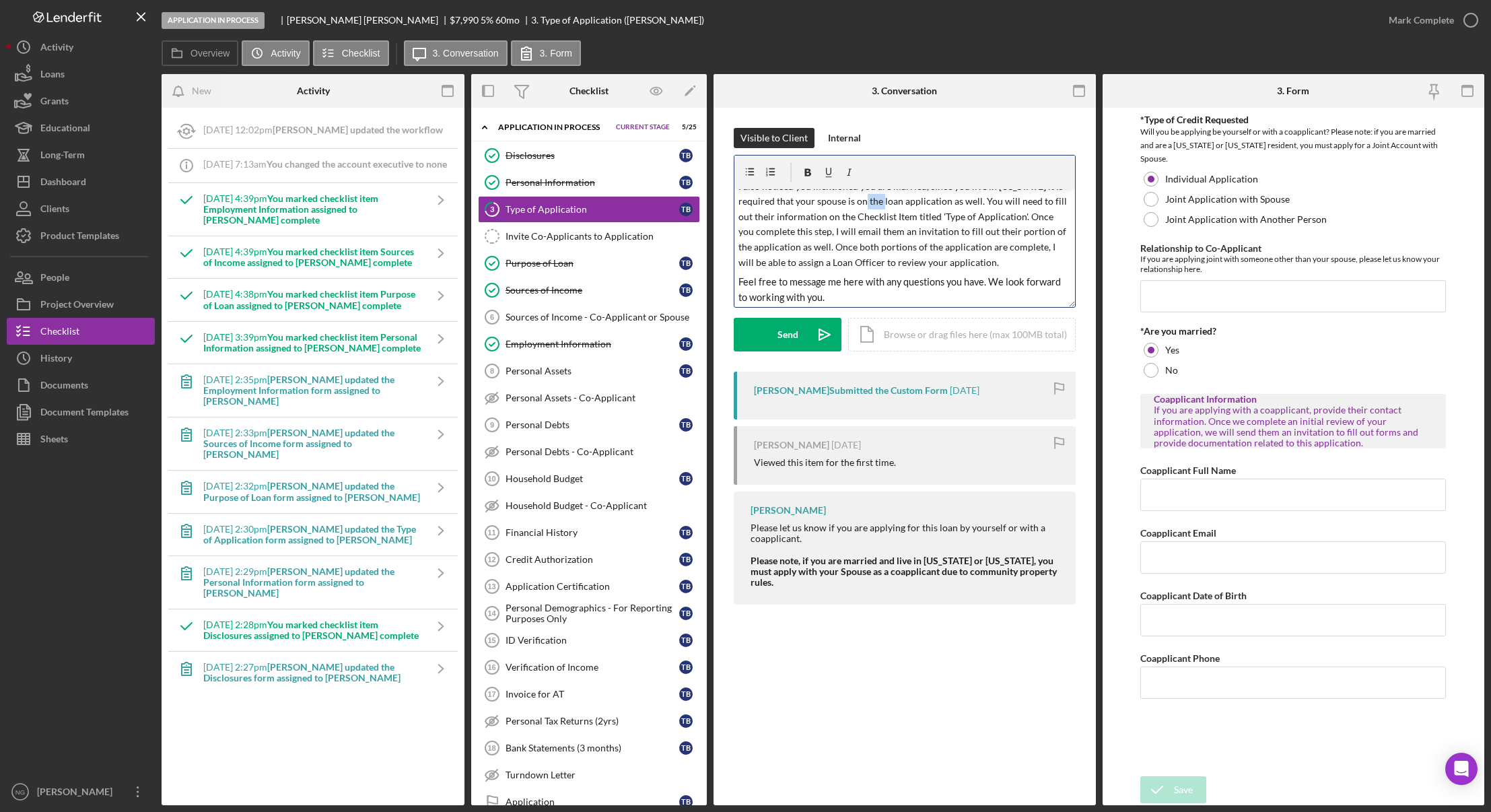
click at [889, 200] on span "I also noticed you mentioned you are married, since you live in [US_STATE] it i…" at bounding box center [904, 223] width 331 height 87
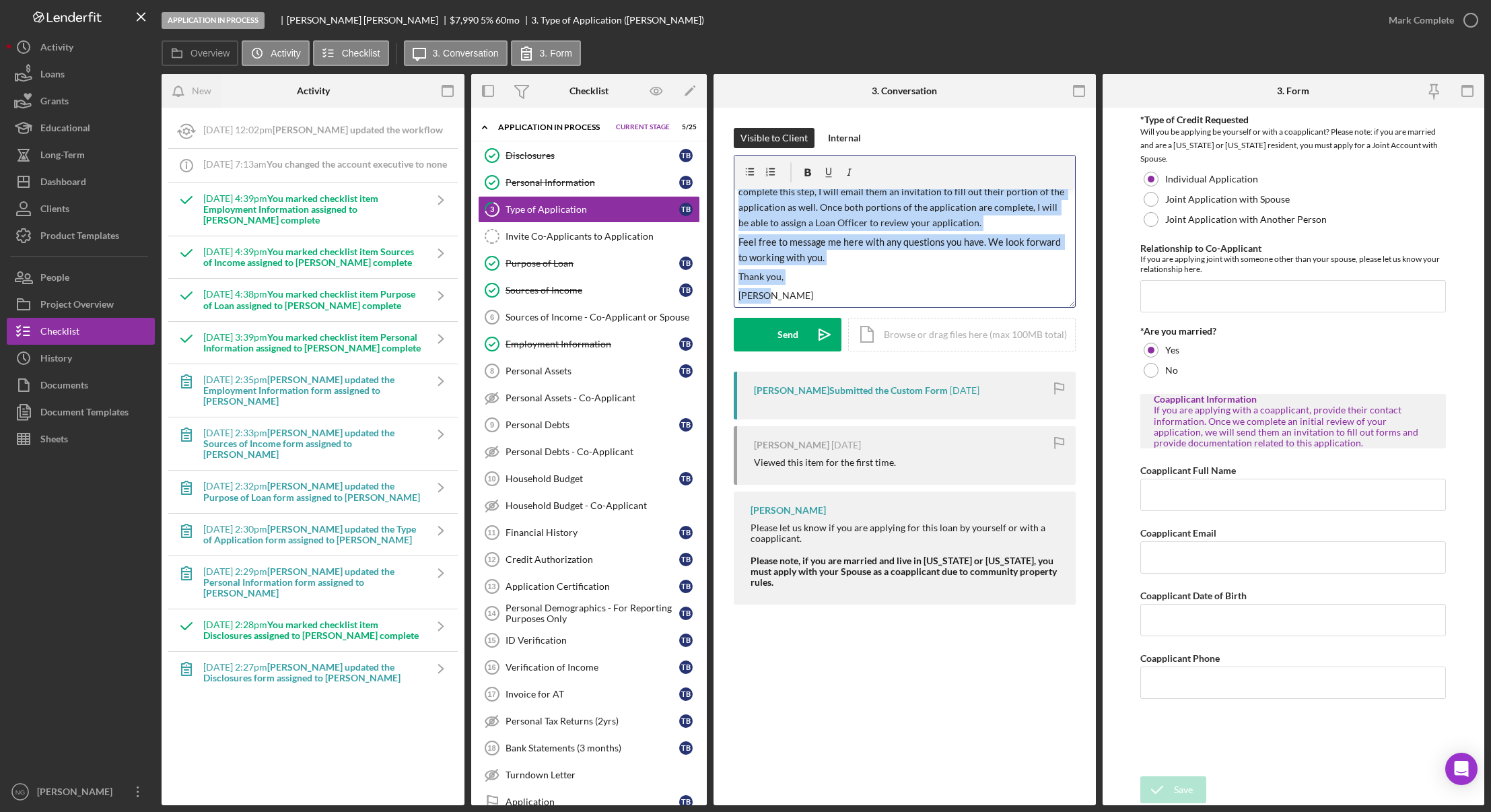
scroll to position [0, 0]
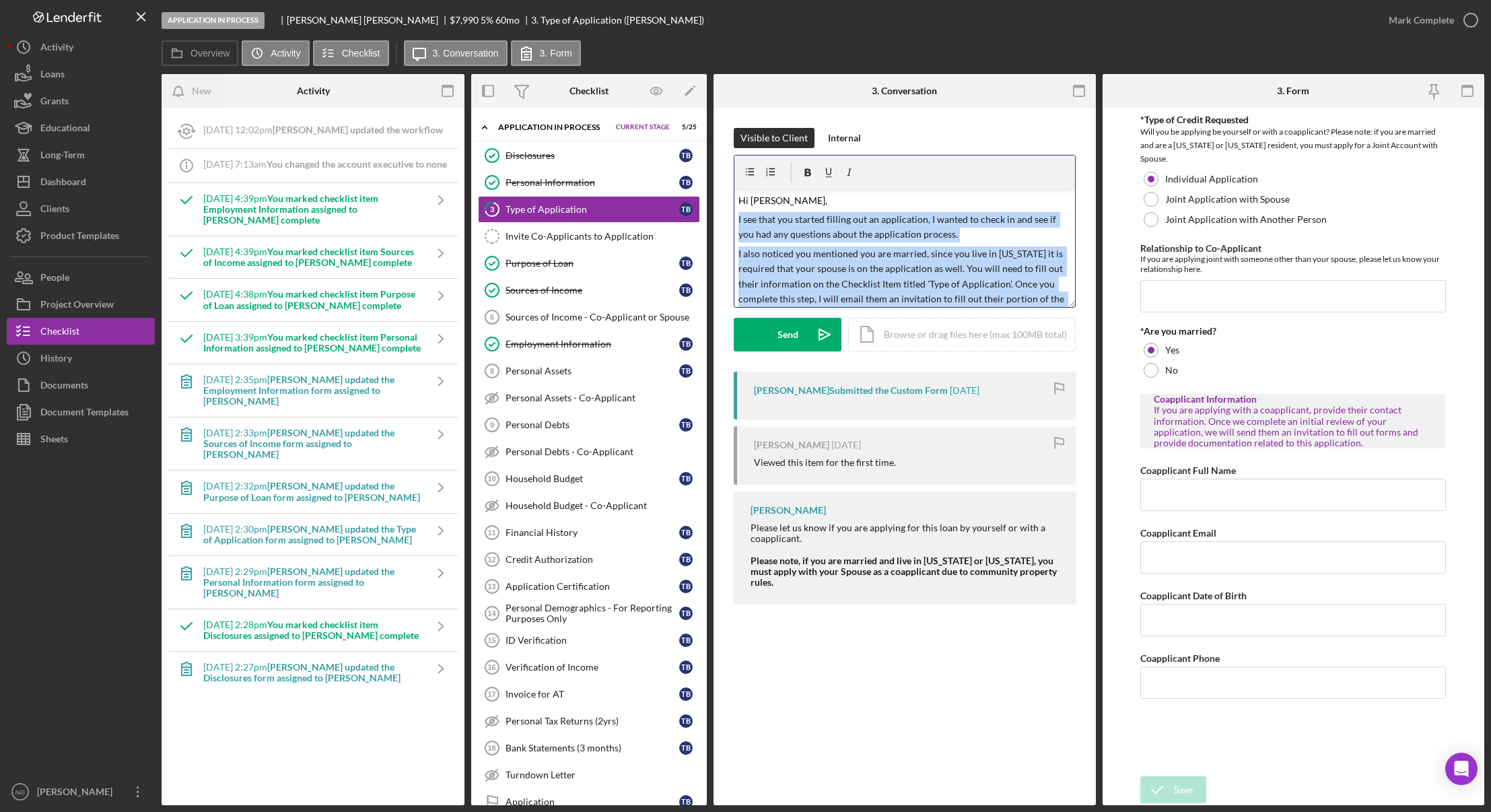
drag, startPoint x: 768, startPoint y: 299, endPoint x: 731, endPoint y: 214, distance: 92.7
click at [731, 214] on div "Visible to Client Internal v Color teal Color pink Remove color Add row above A…" at bounding box center [905, 369] width 382 height 524
copy div "I see that you started filling out an application, I wanted to check in and see…"
click at [340, 763] on div "[DATE] 12:02pm [PERSON_NAME] updated the workflow Icon/Info [DATE] 7:13am You c…" at bounding box center [313, 456] width 289 height 683
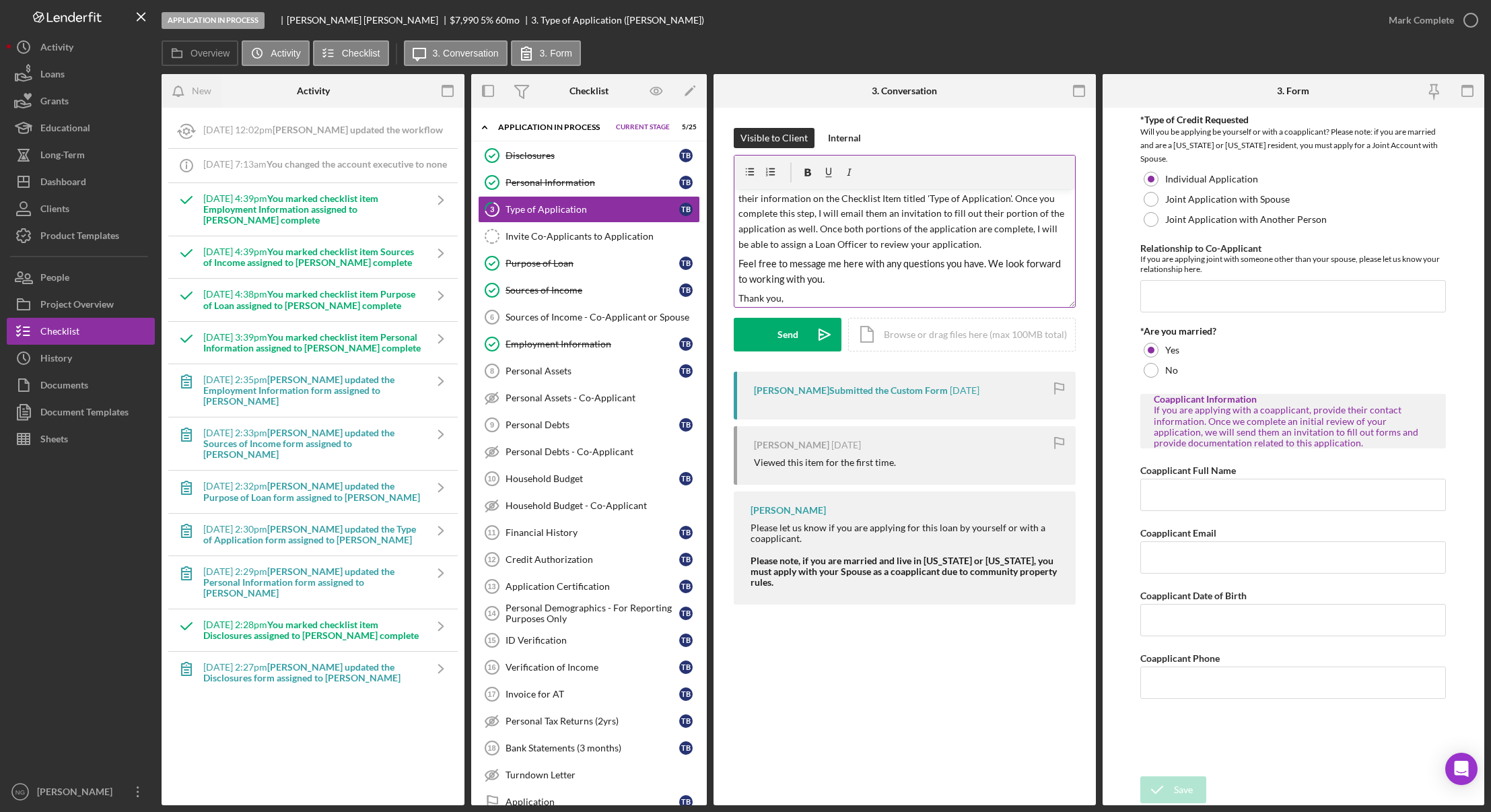
scroll to position [107, 0]
click at [91, 605] on div at bounding box center [80, 615] width 148 height 326
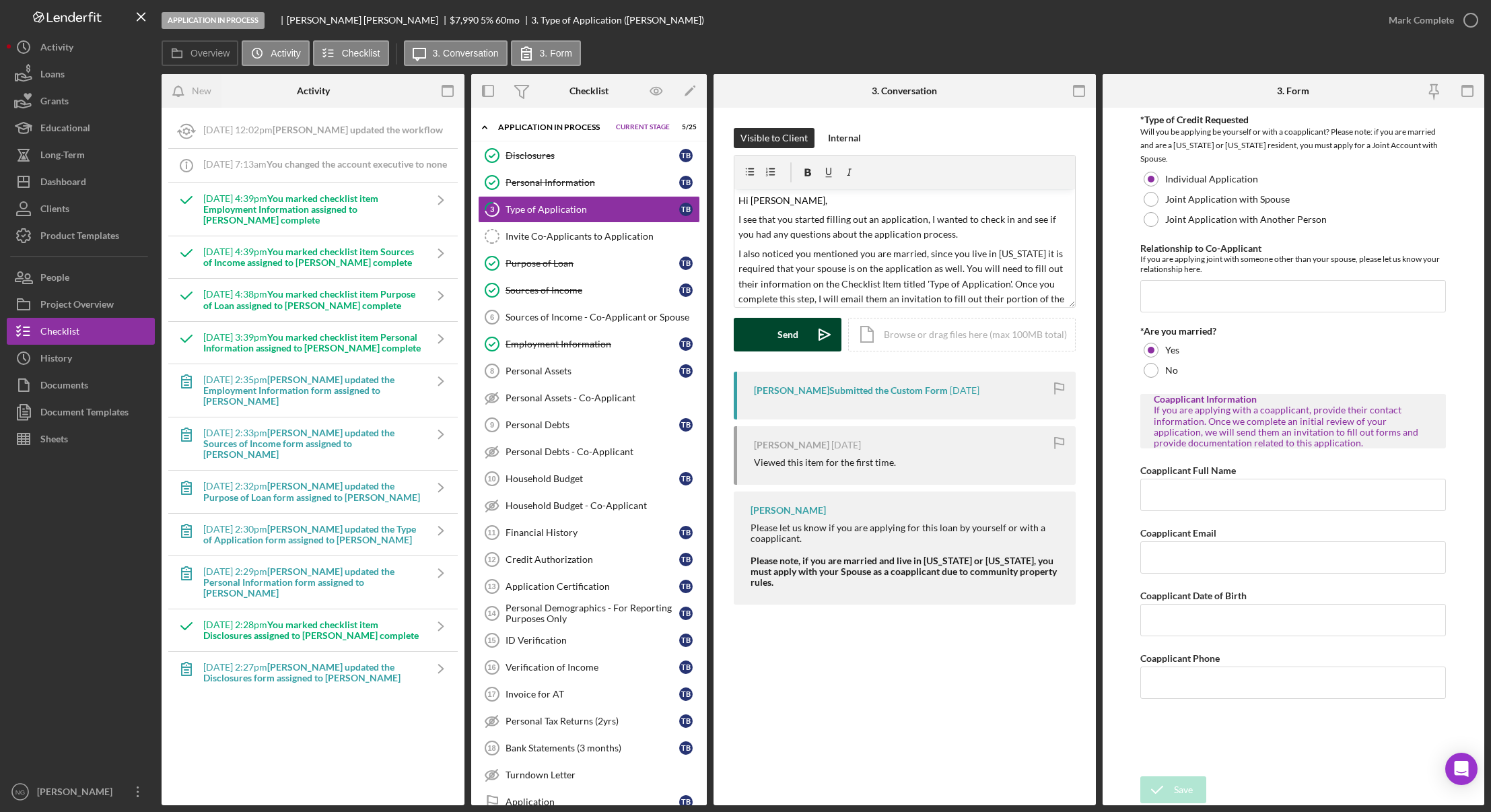
click at [802, 332] on button "Send Icon/icon-invite-send" at bounding box center [787, 335] width 107 height 34
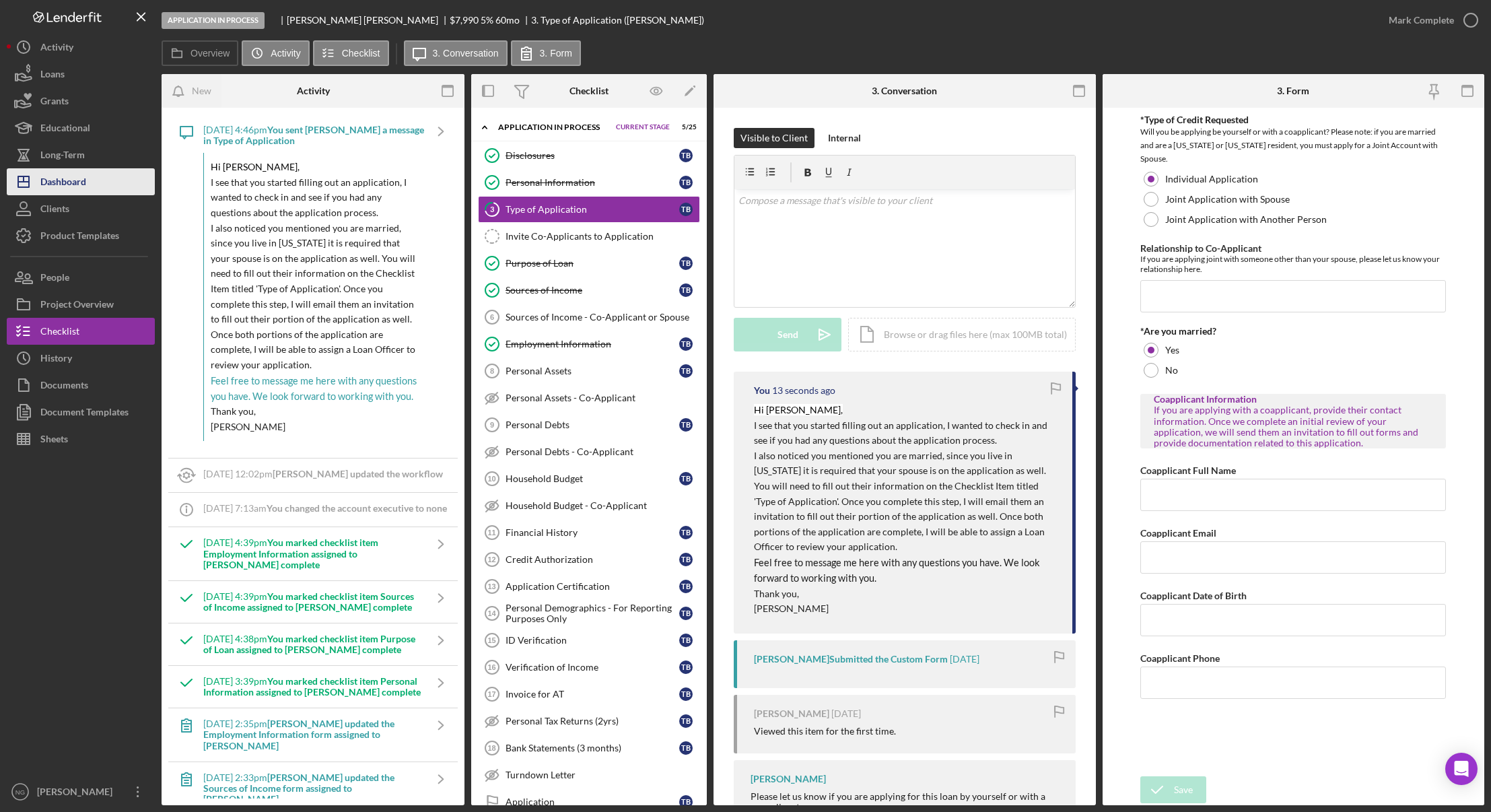
click at [73, 186] on div "Dashboard" at bounding box center [63, 184] width 46 height 30
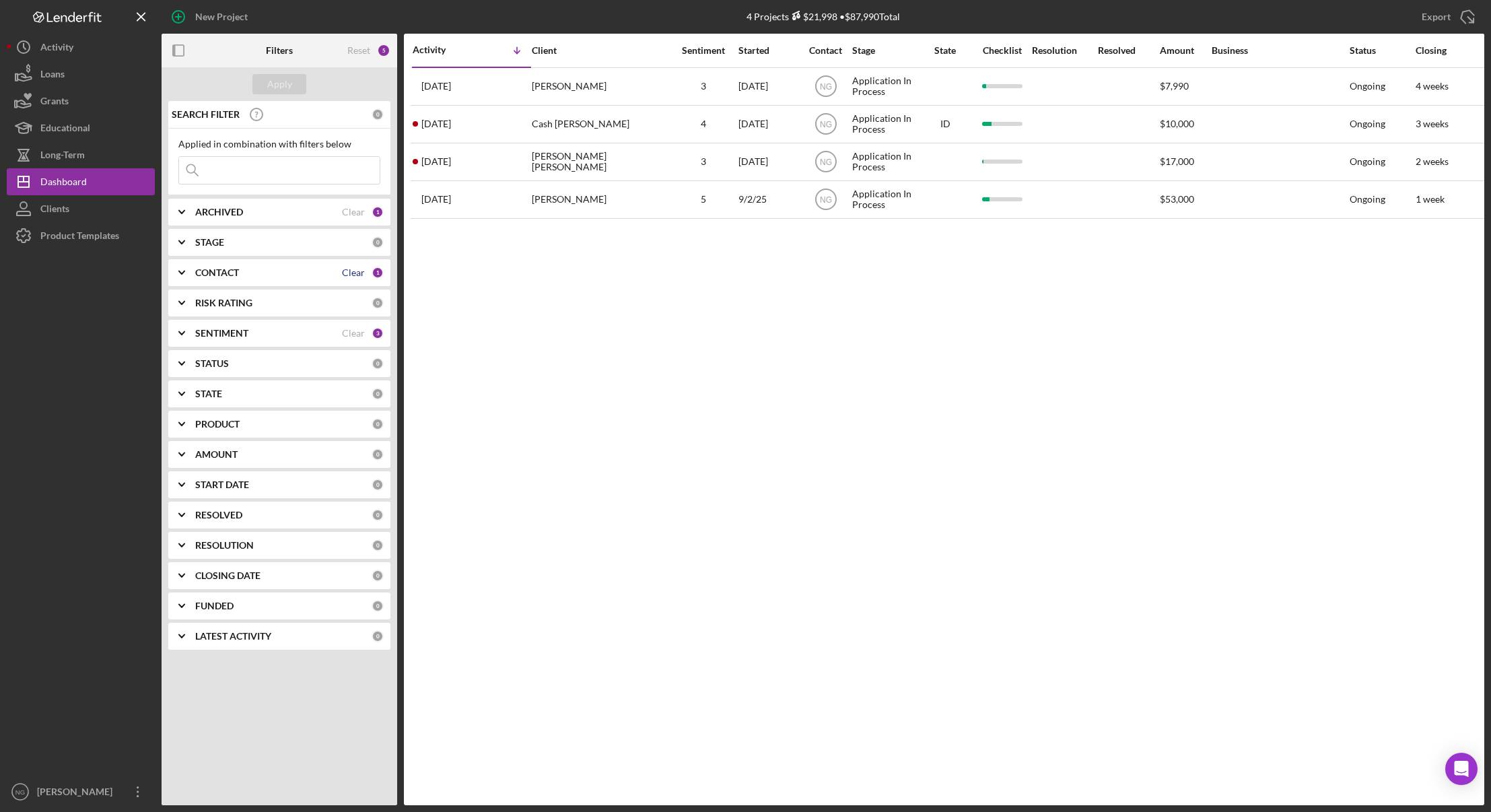
click at [362, 272] on div "Clear" at bounding box center [353, 272] width 23 height 11
click at [289, 87] on div "Apply" at bounding box center [279, 85] width 25 height 20
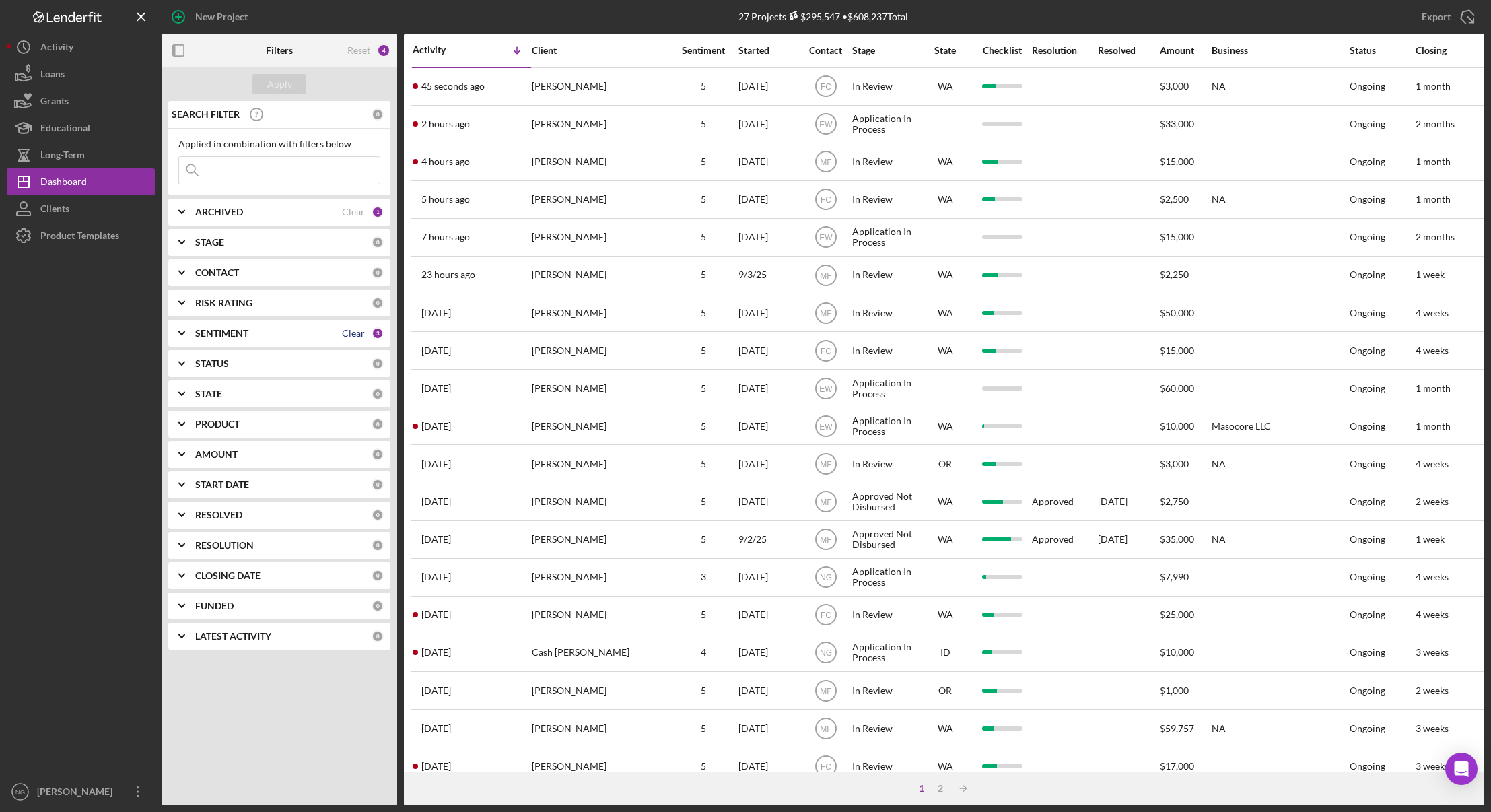
click at [349, 332] on div "Clear" at bounding box center [353, 332] width 23 height 11
click at [290, 81] on div "Apply" at bounding box center [279, 85] width 25 height 20
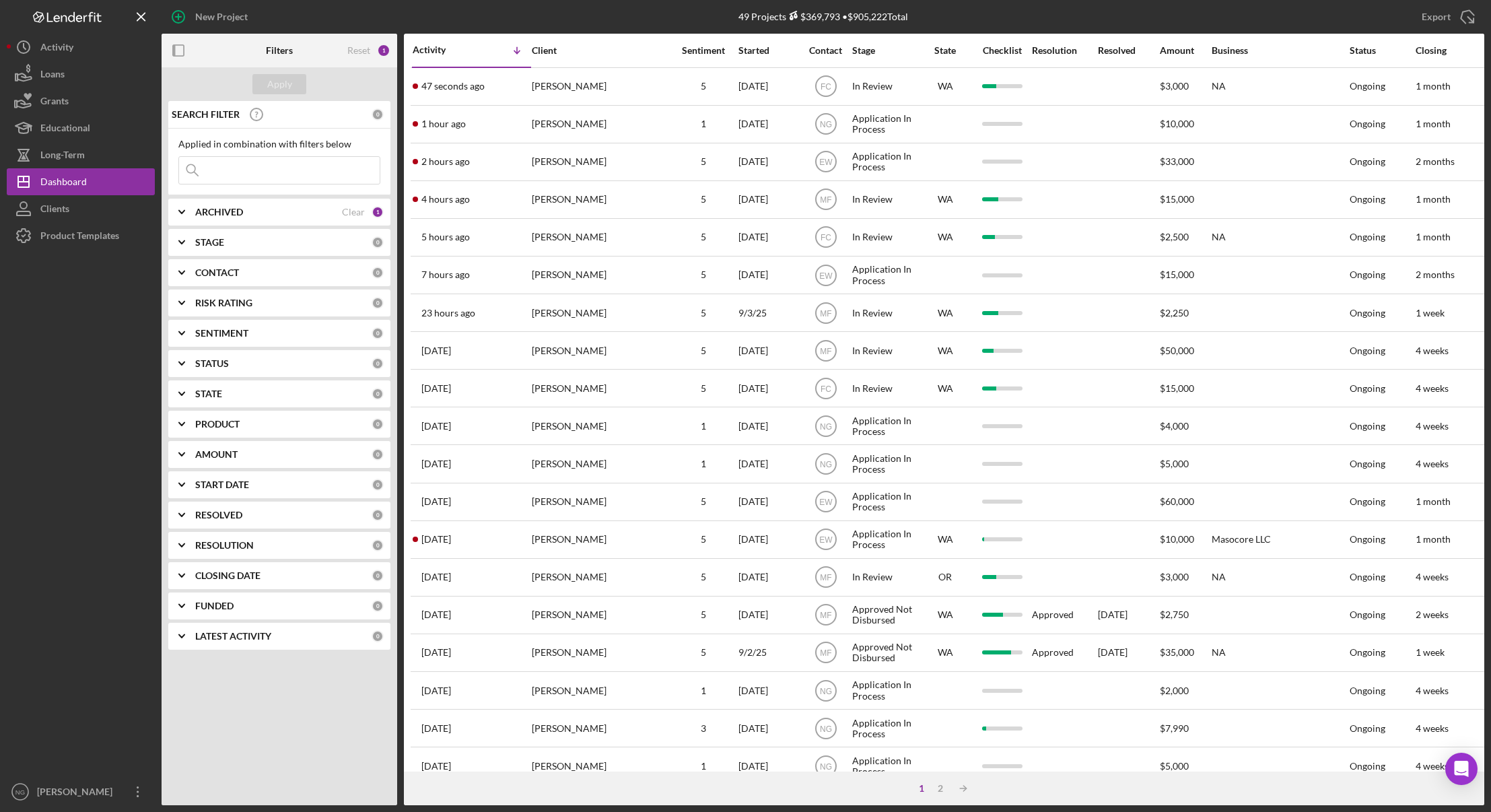
click at [224, 275] on b "CONTACT" at bounding box center [217, 272] width 44 height 11
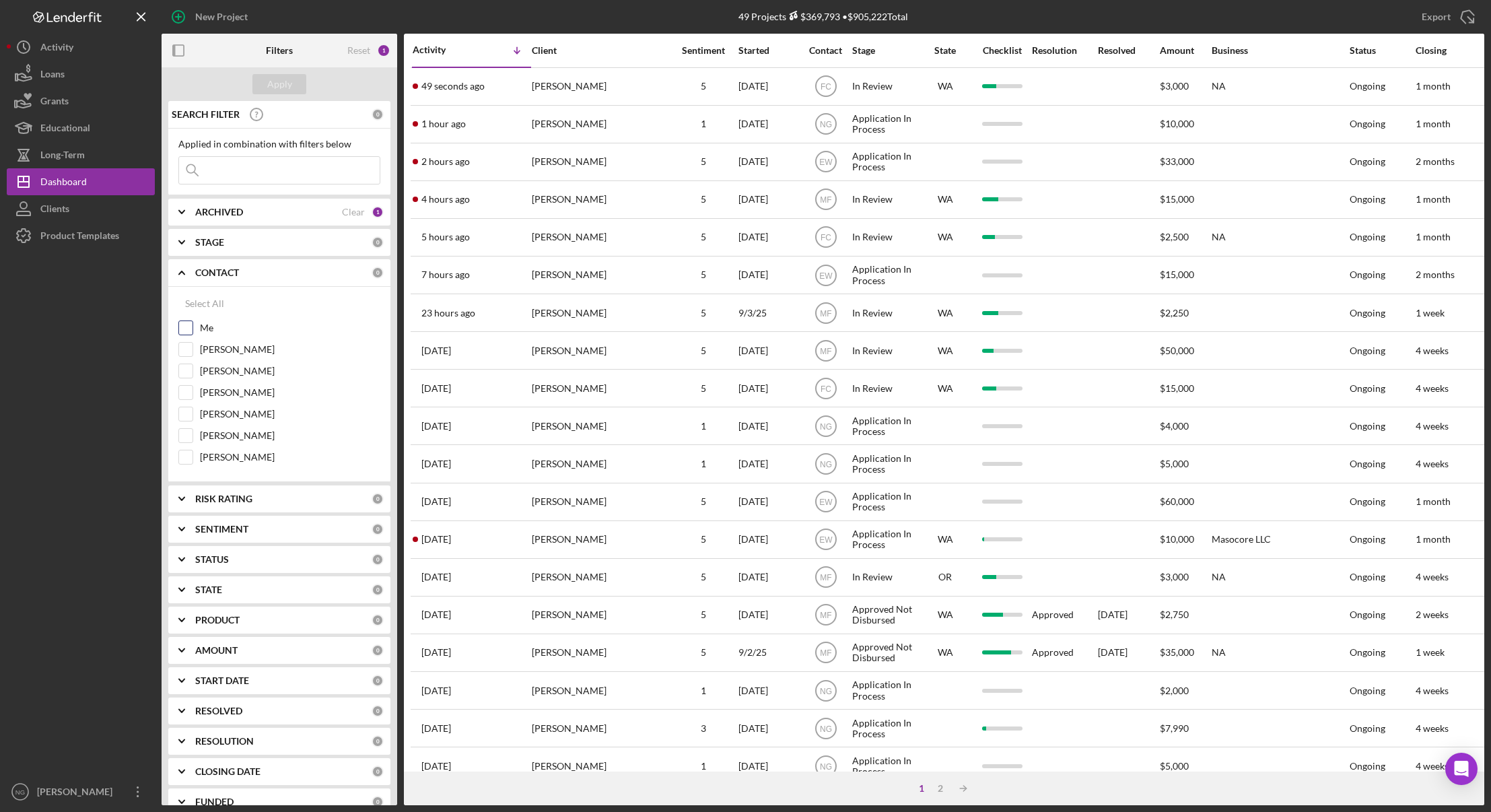
click at [204, 333] on label "Me" at bounding box center [289, 328] width 180 height 14
click at [193, 333] on input "Me" at bounding box center [186, 328] width 14 height 14
checkbox input "true"
click at [214, 84] on div "Apply" at bounding box center [279, 85] width 235 height 34
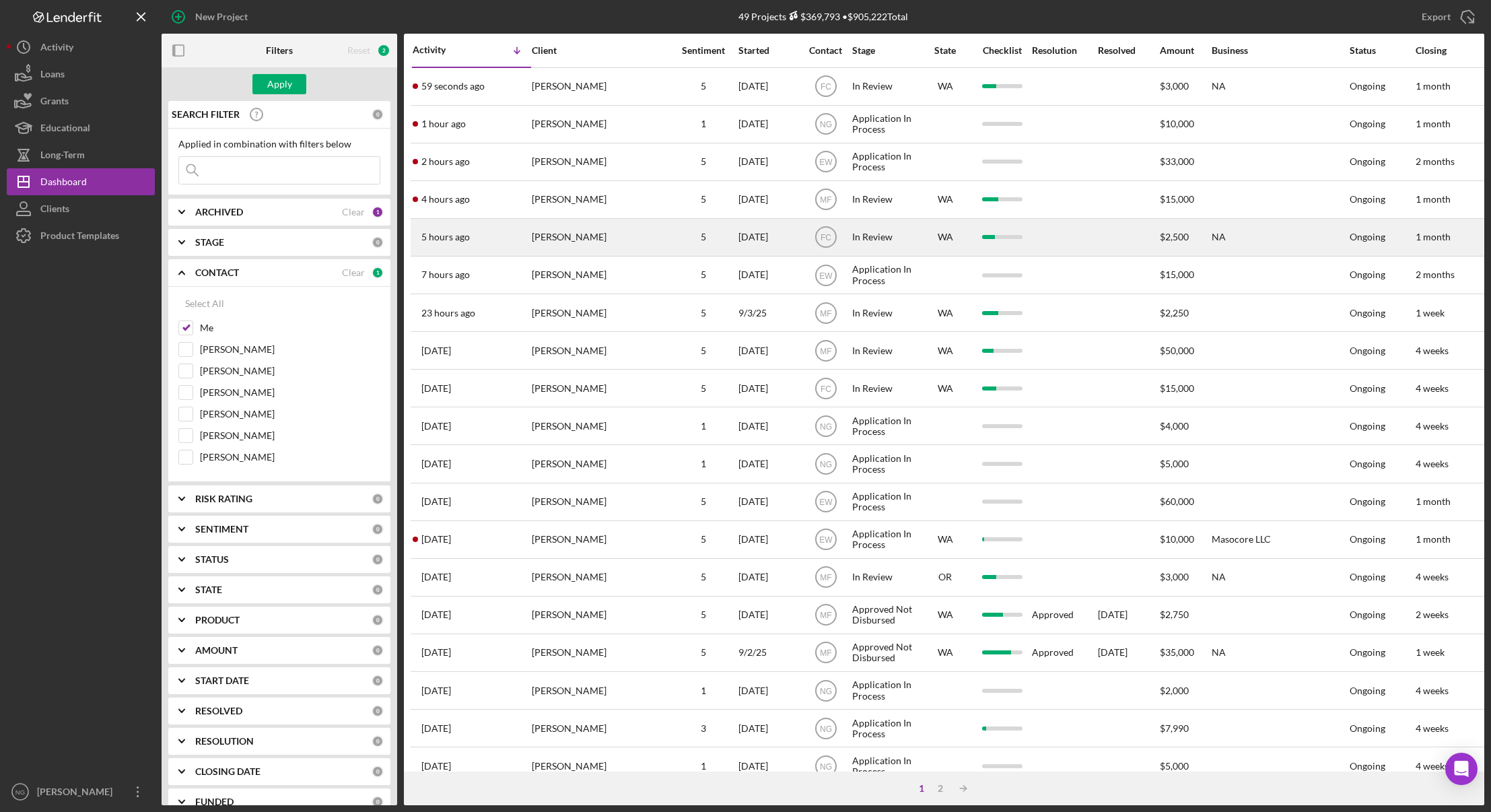
click at [601, 235] on div "[PERSON_NAME]" at bounding box center [599, 237] width 135 height 36
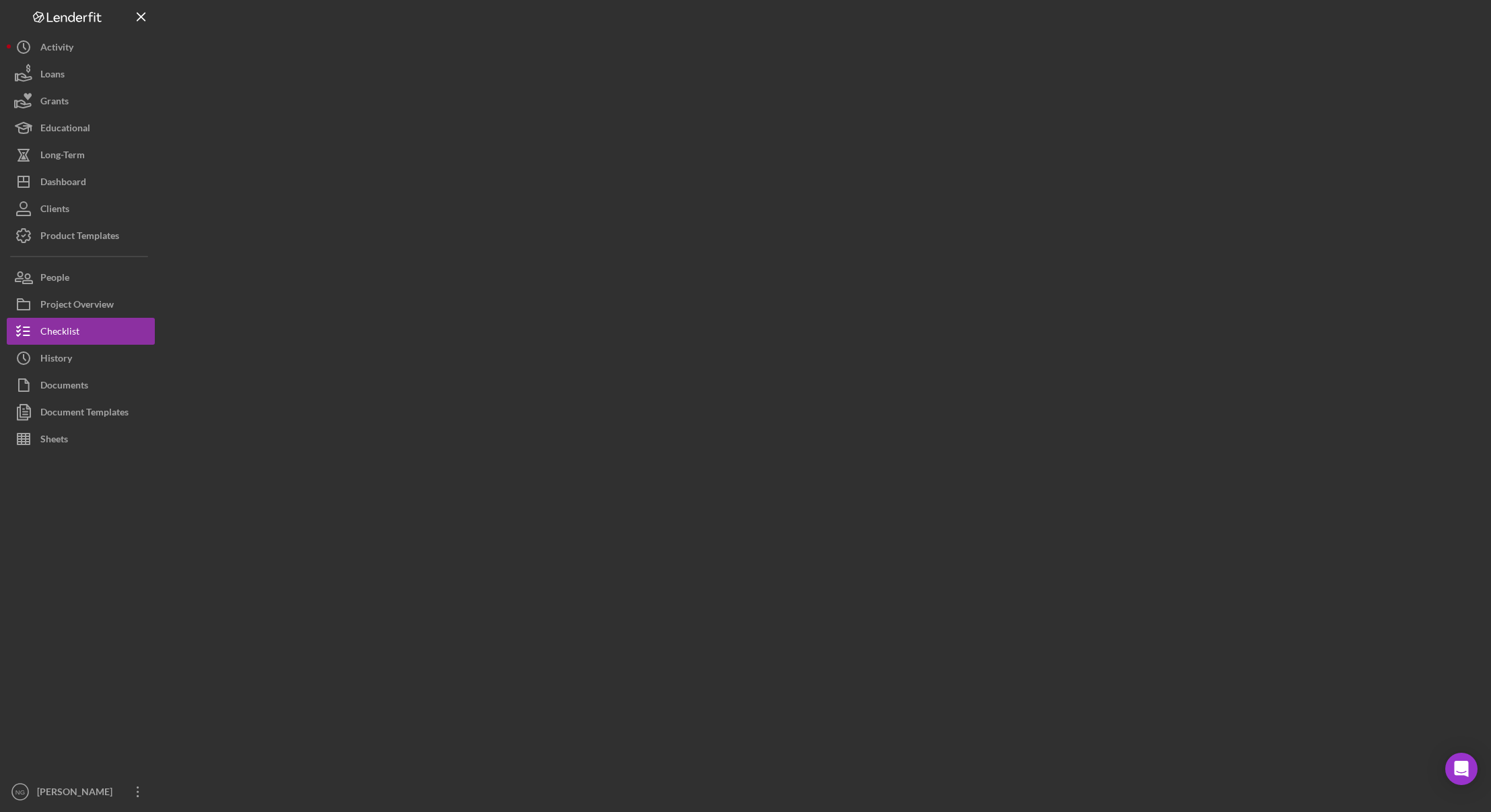
click at [601, 235] on div at bounding box center [823, 403] width 1323 height 805
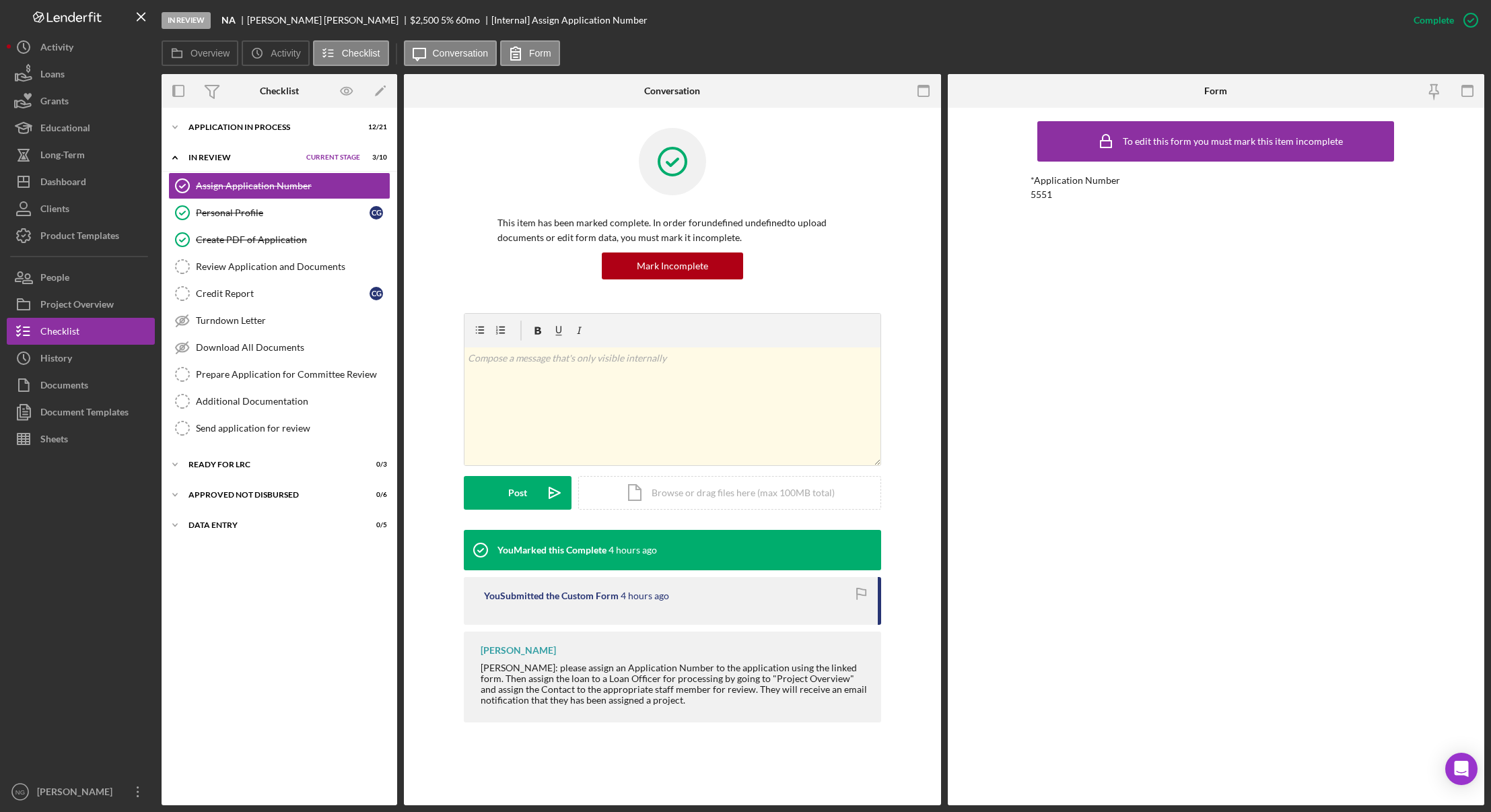
click at [447, 252] on div "This item has been marked complete. In order for undefined undefined to upload …" at bounding box center [672, 220] width 497 height 185
click at [249, 51] on icon "Icon/History" at bounding box center [257, 53] width 27 height 27
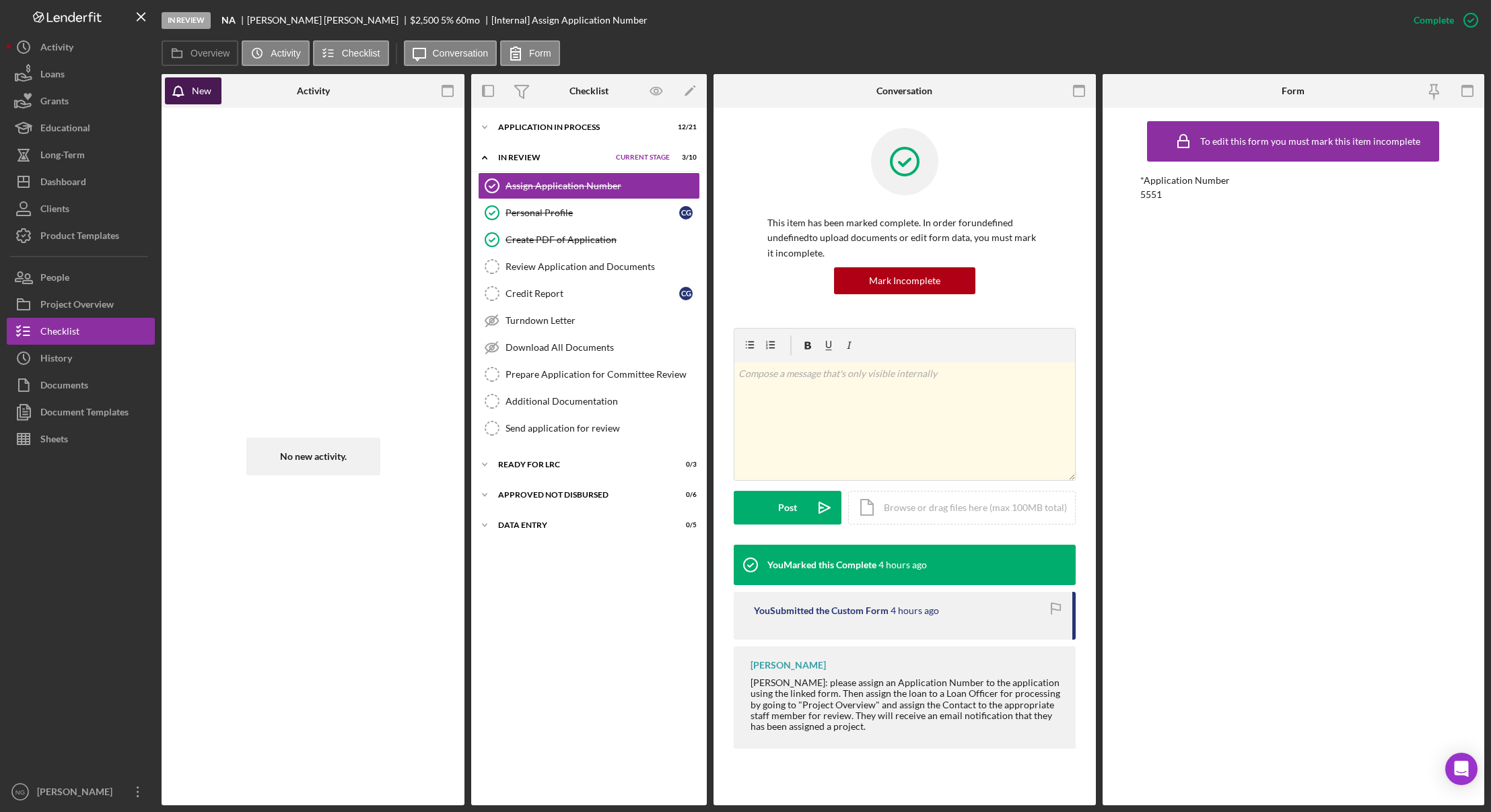
click at [213, 100] on button "New" at bounding box center [193, 91] width 57 height 27
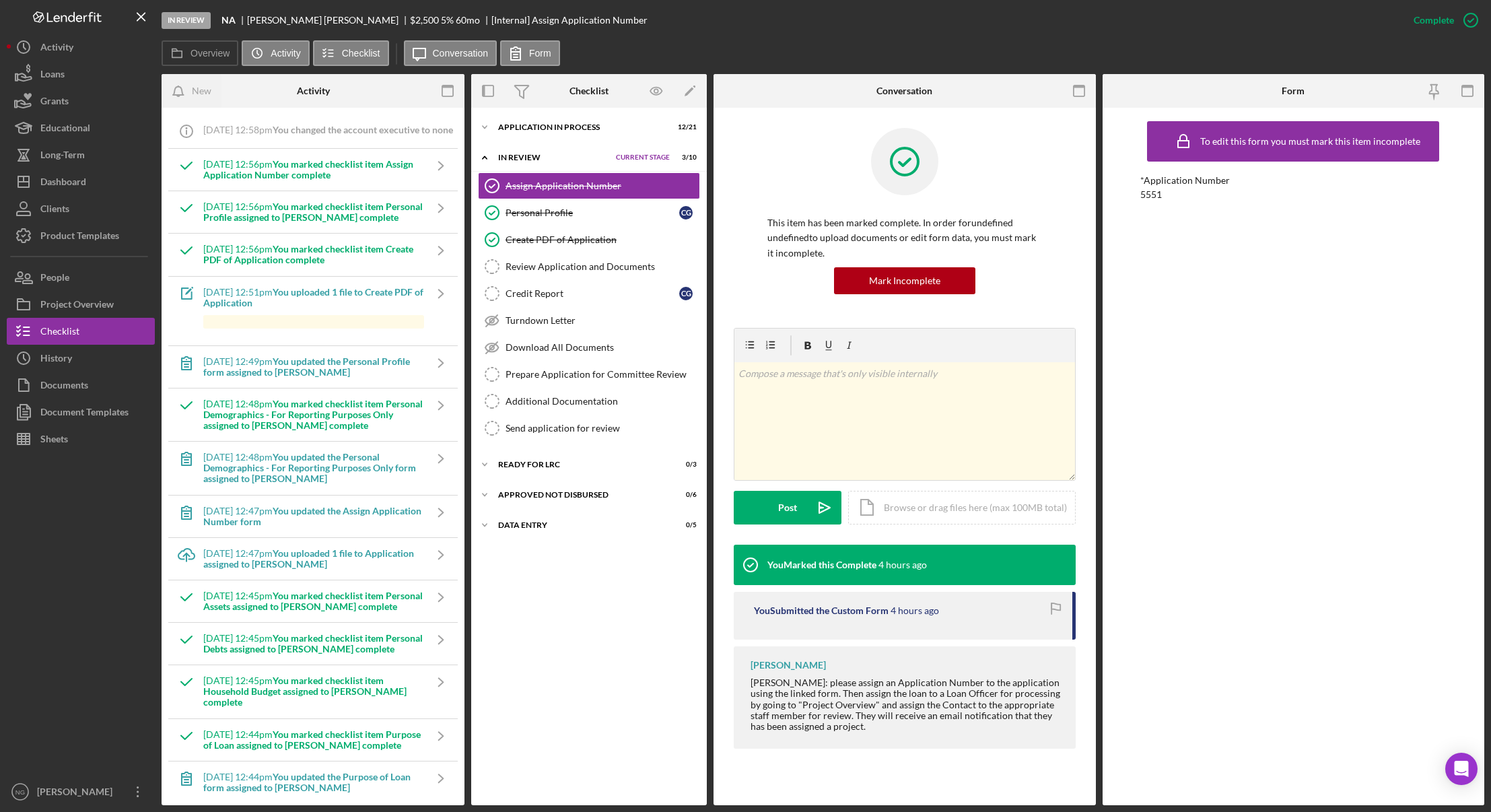
click at [531, 156] on div "In Review" at bounding box center [553, 157] width 111 height 8
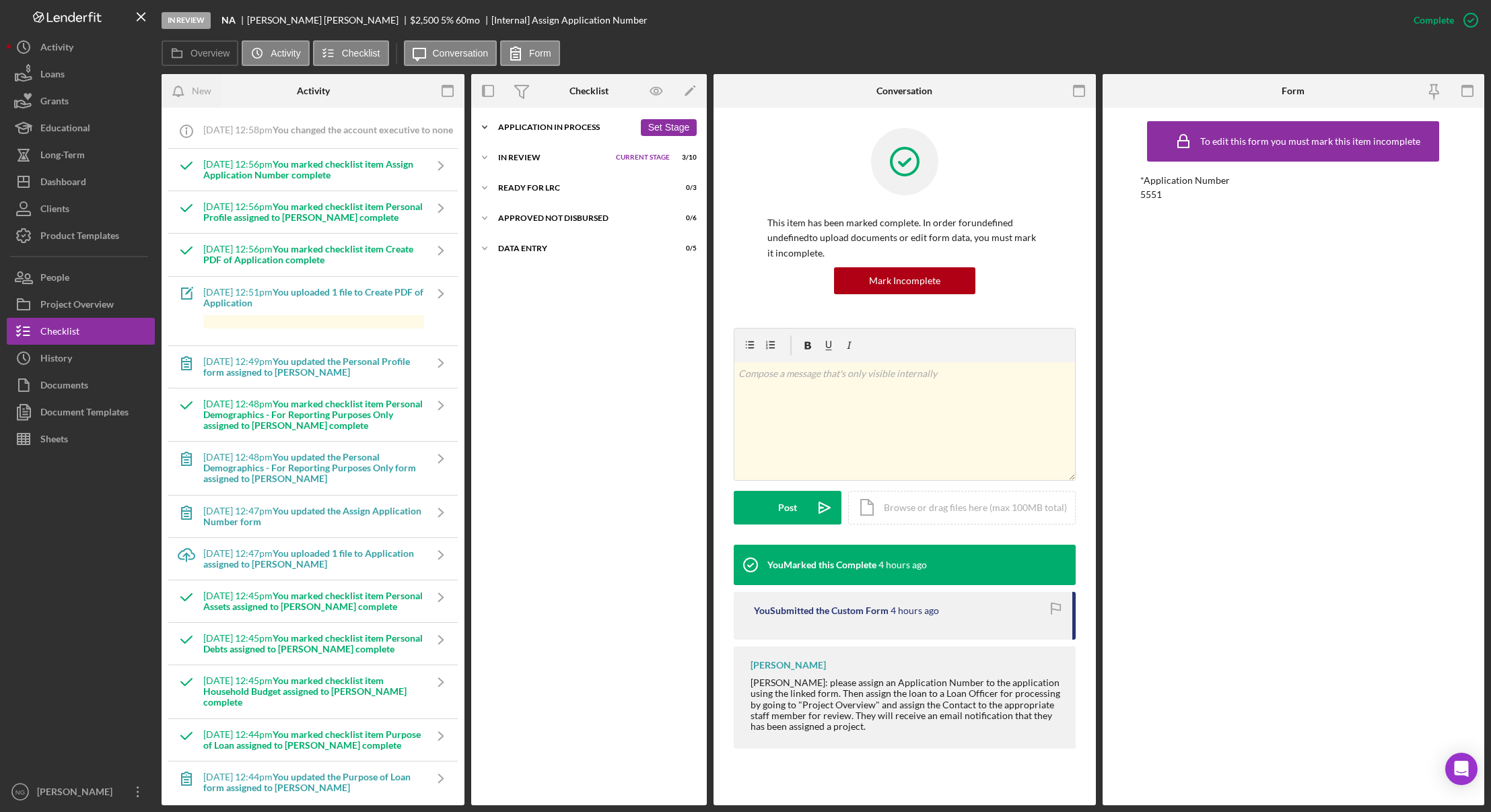
click at [574, 125] on div "Application In Process" at bounding box center [566, 128] width 136 height 8
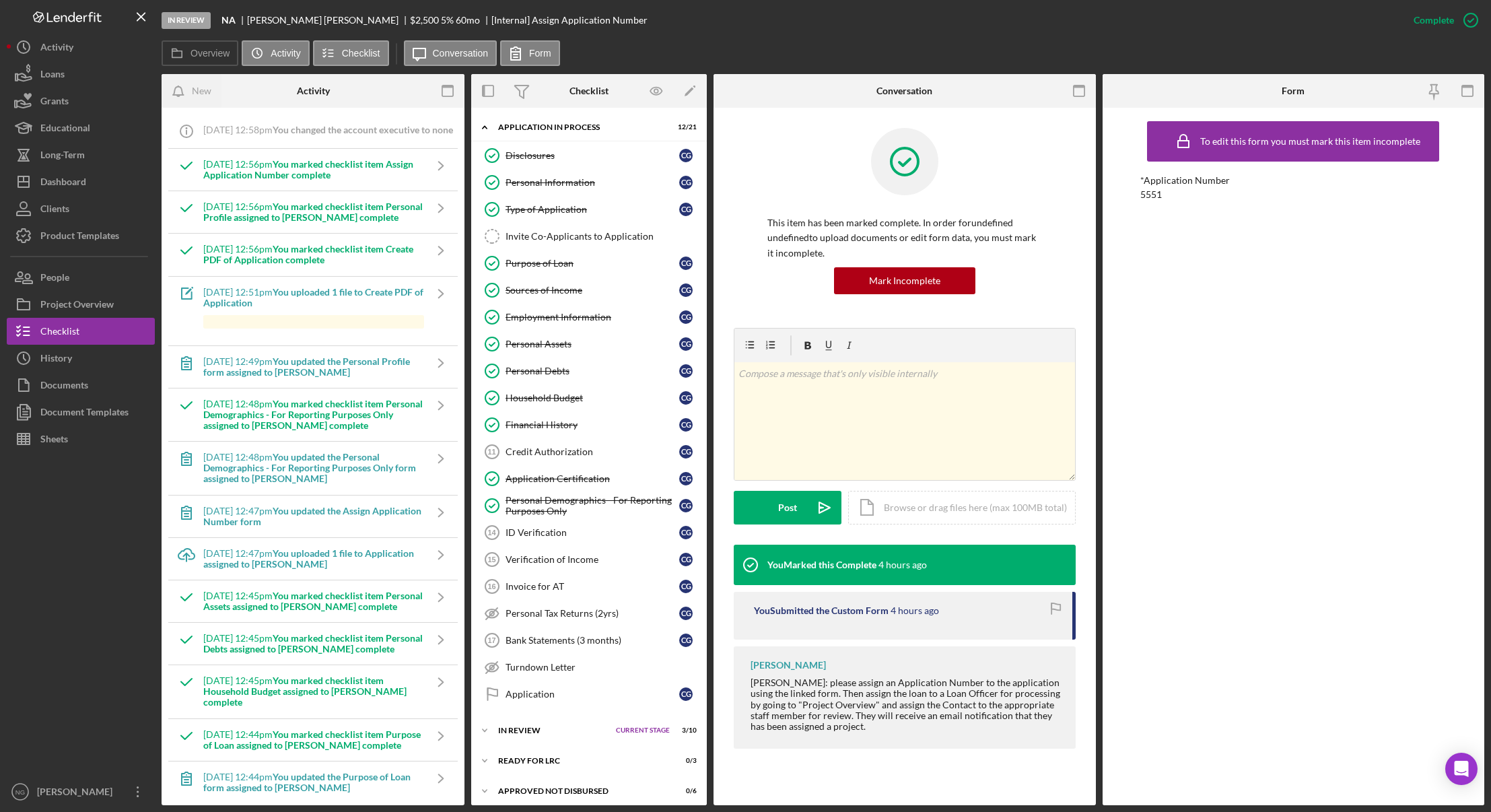
click at [757, 285] on div "This item has been marked complete. In order for undefined undefined to upload …" at bounding box center [905, 228] width 342 height 200
click at [581, 453] on div "Credit Authorization" at bounding box center [592, 452] width 173 height 11
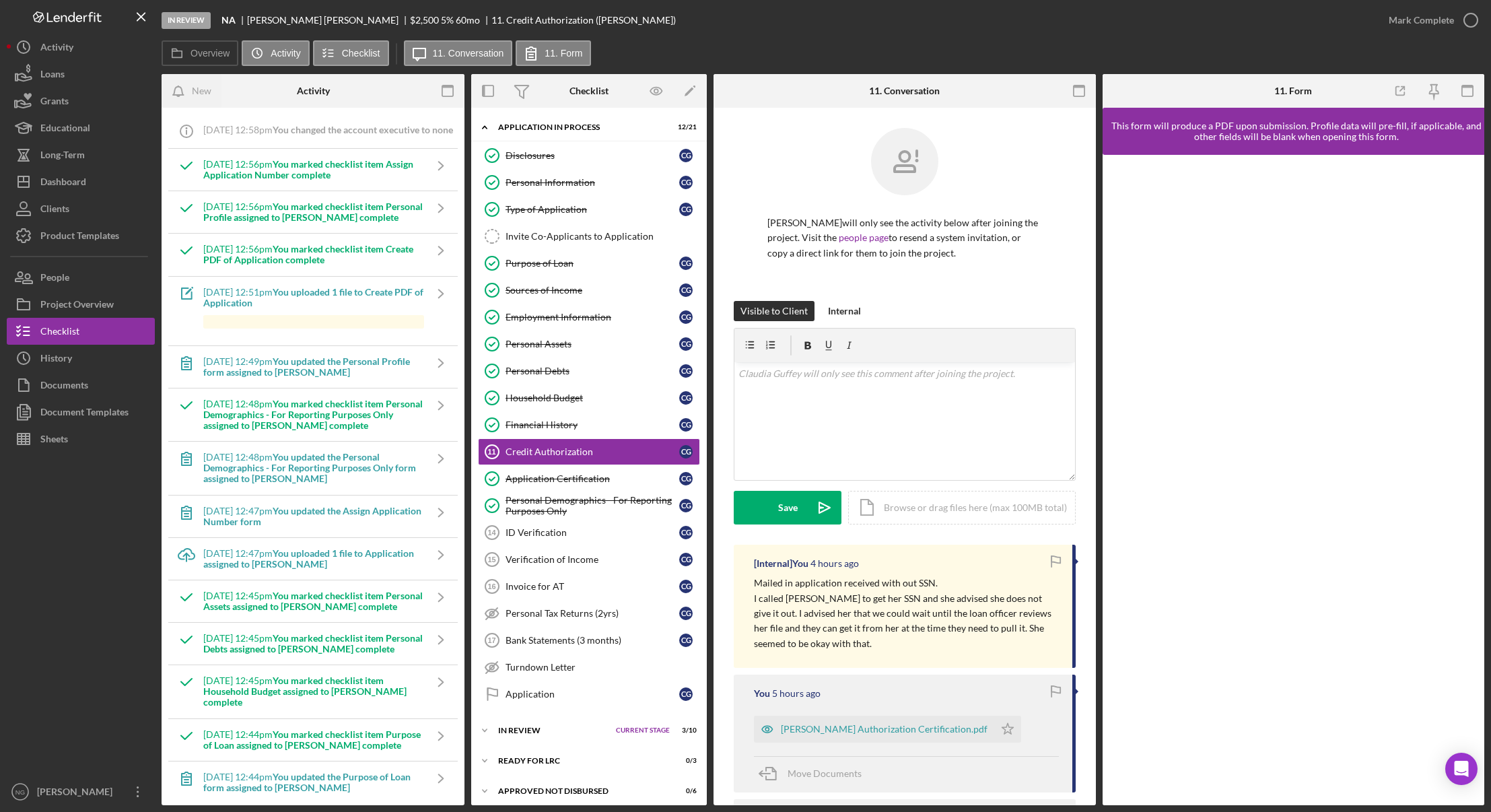
click at [1052, 563] on icon "button" at bounding box center [1055, 562] width 30 height 30
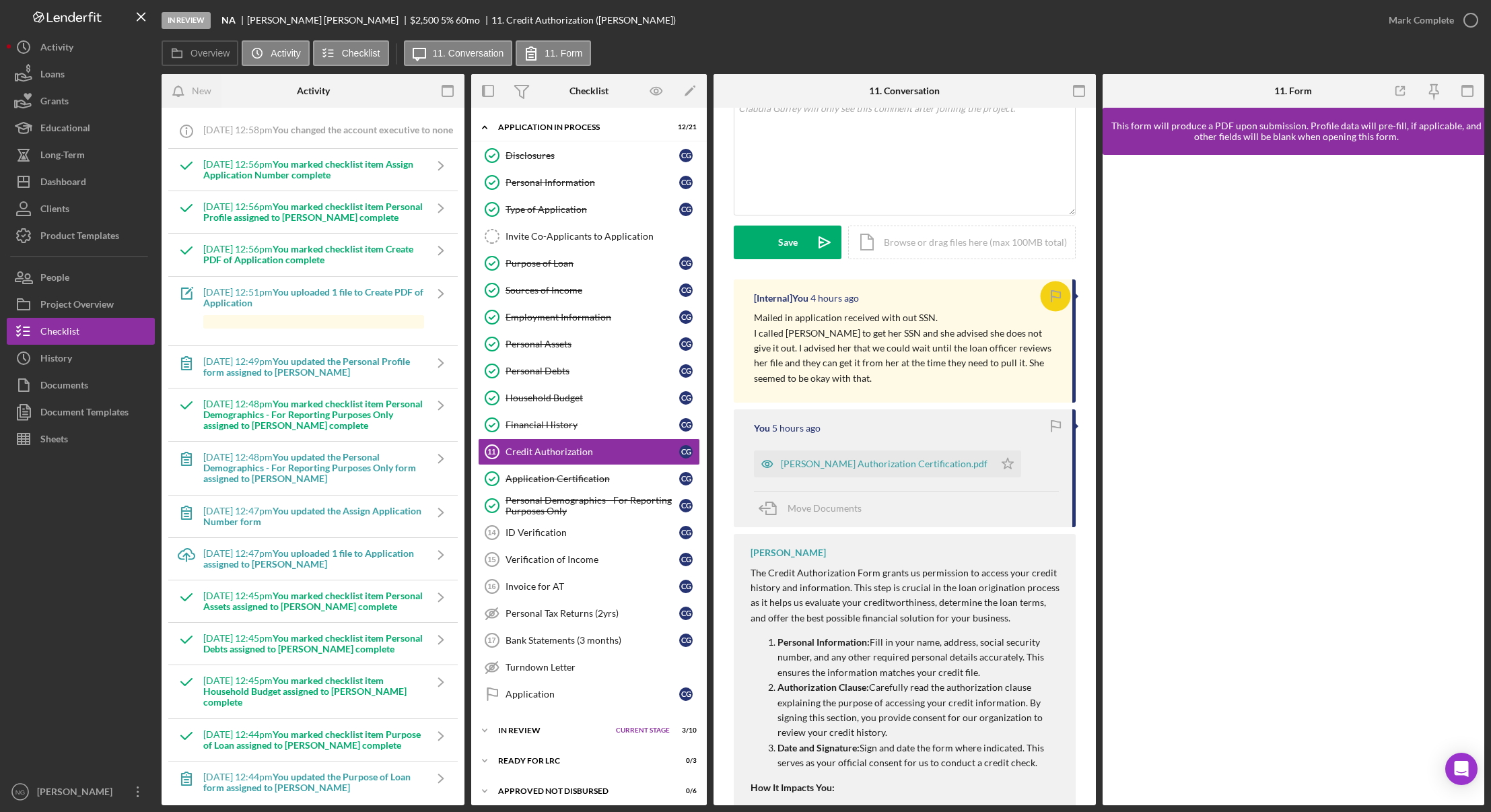
scroll to position [269, 0]
click at [868, 458] on div "[PERSON_NAME] Authorization Certification.pdf" at bounding box center [884, 459] width 206 height 11
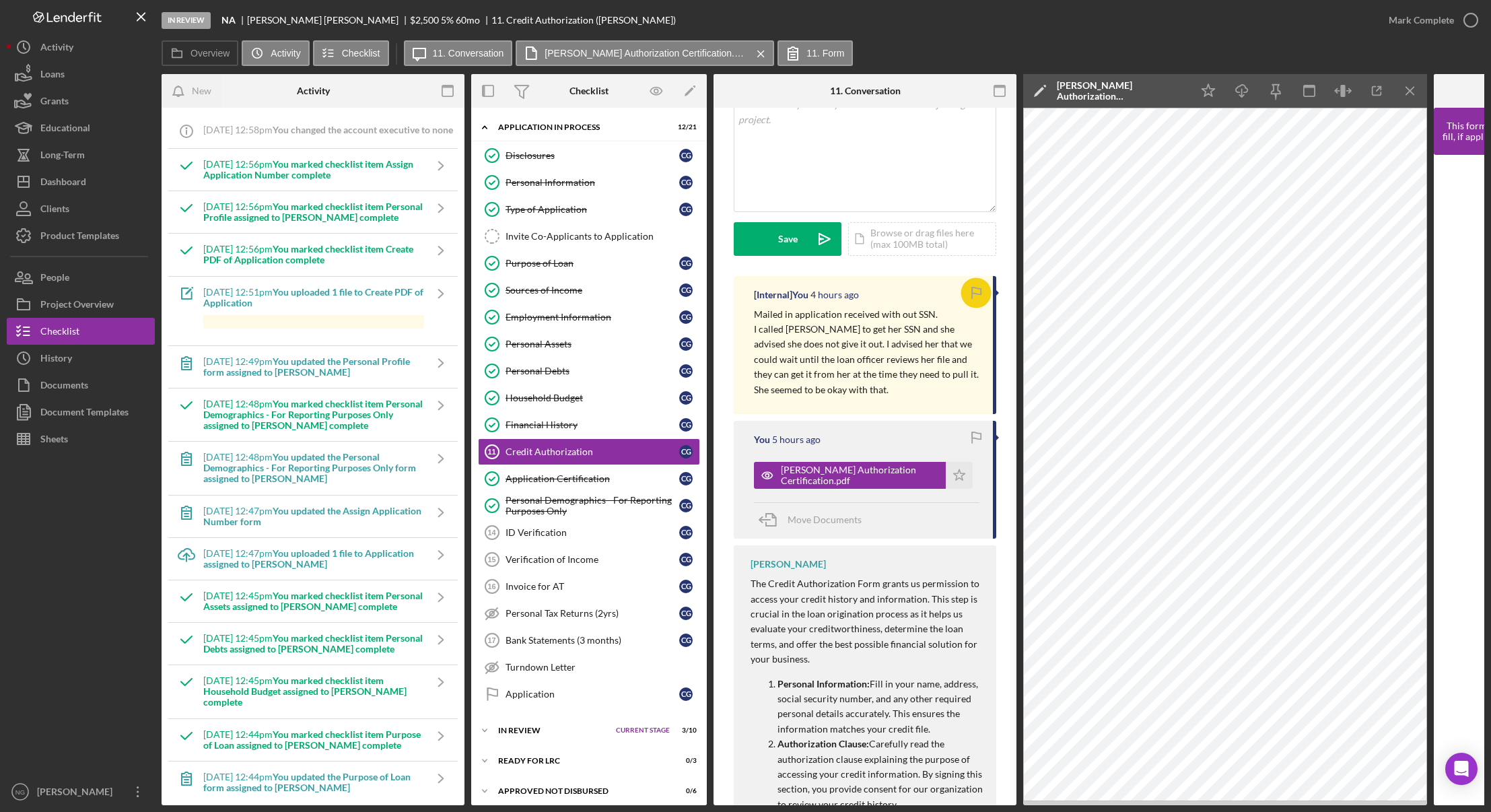
click at [900, 527] on div "Move Documents" at bounding box center [867, 520] width 226 height 36
click at [628, 486] on link "Application Certification Application Certification C G" at bounding box center [589, 479] width 223 height 27
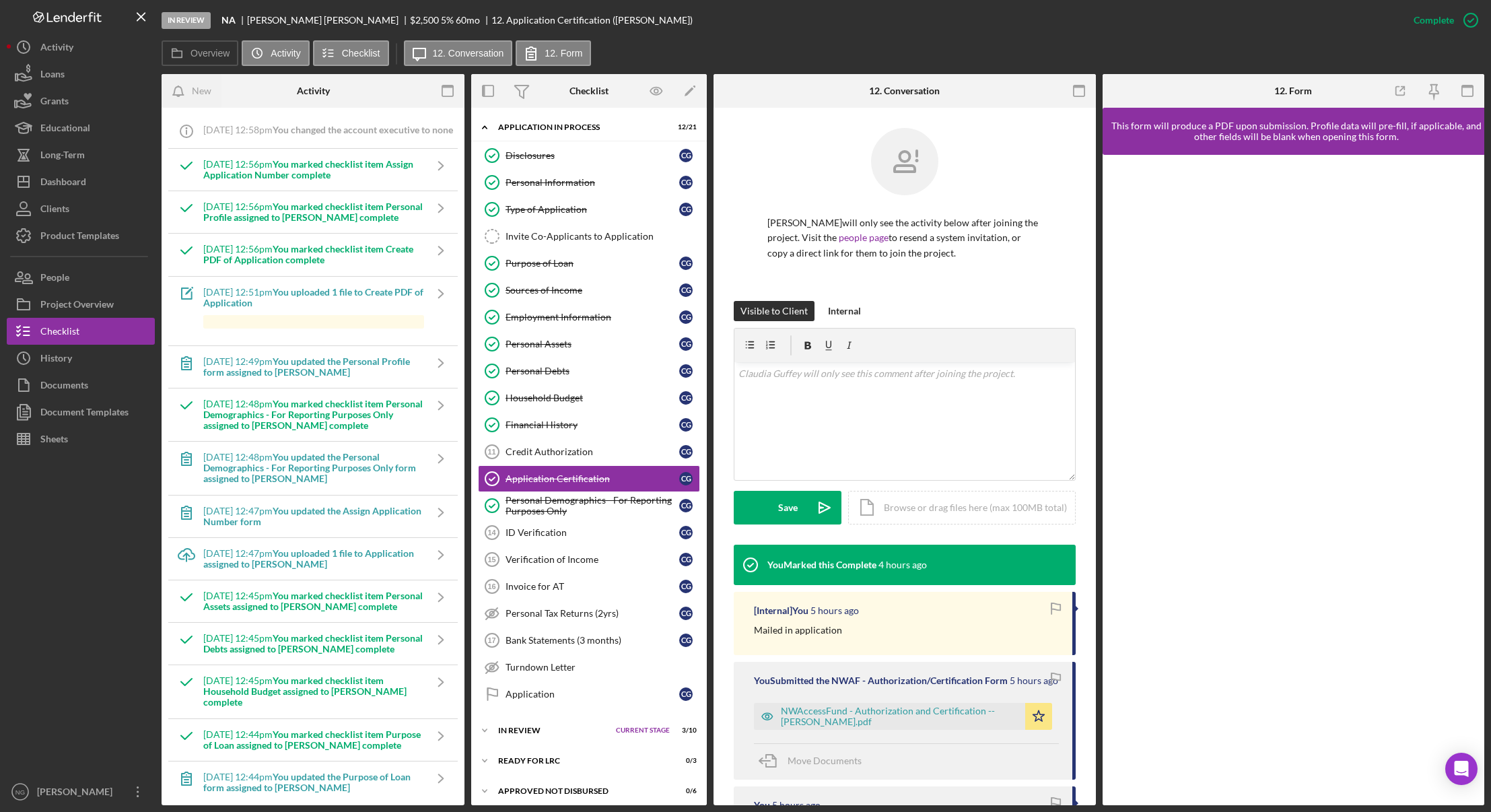
scroll to position [267, 0]
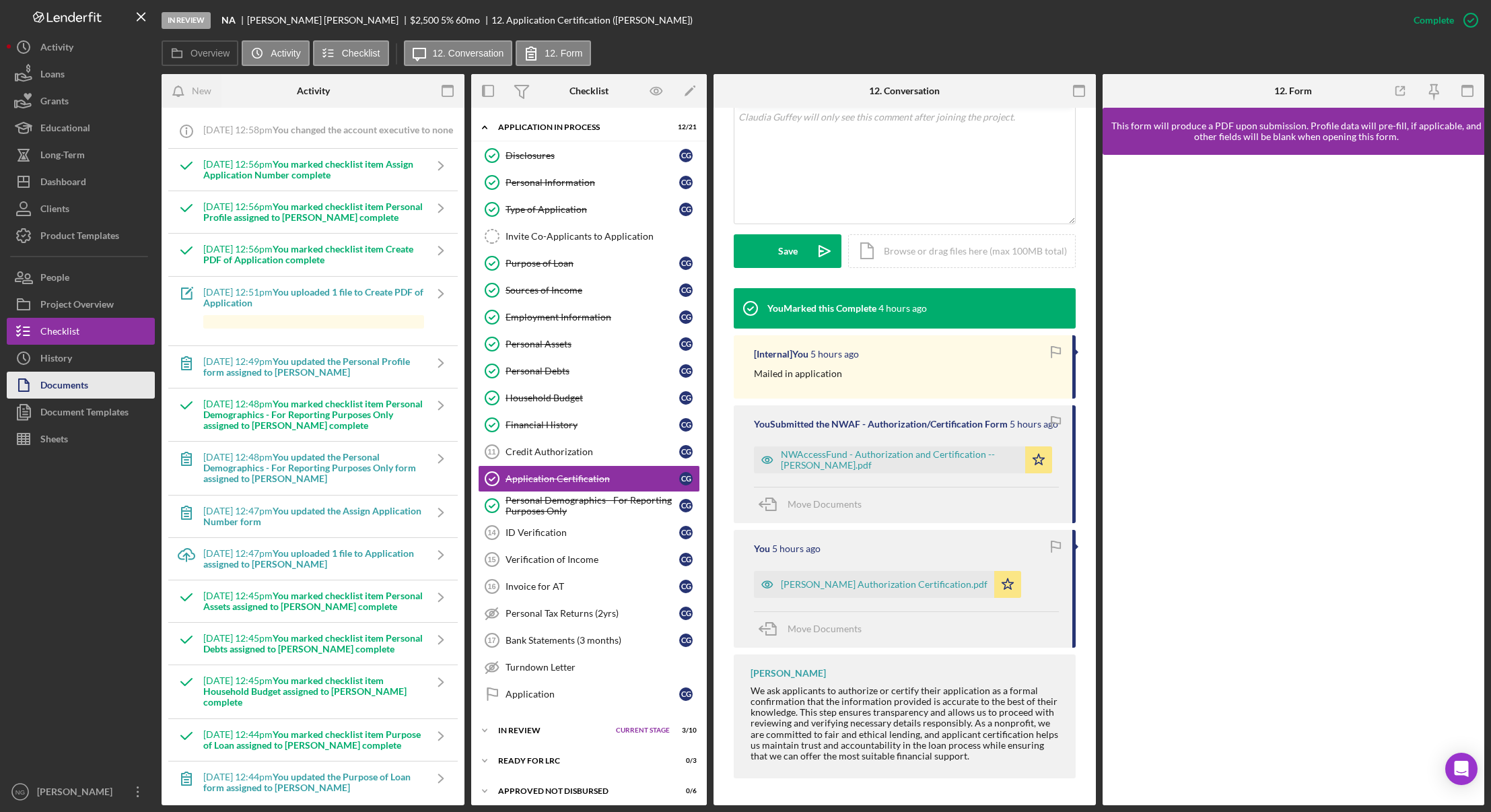
click at [85, 392] on div "Documents" at bounding box center [64, 387] width 47 height 30
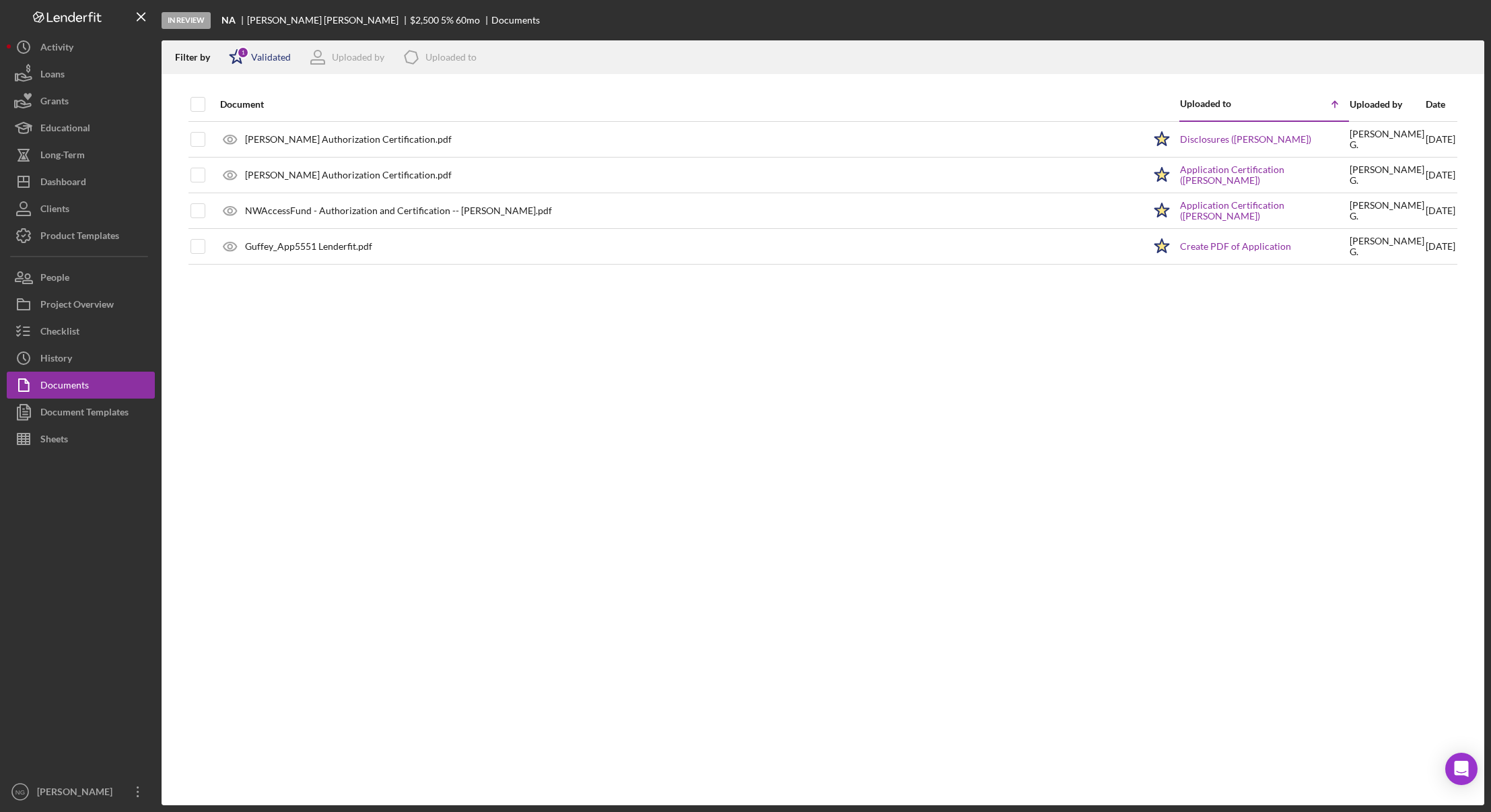
click at [268, 55] on div "Validated" at bounding box center [271, 57] width 40 height 11
click at [285, 126] on div "Not validated" at bounding box center [278, 129] width 57 height 11
checkbox input "true"
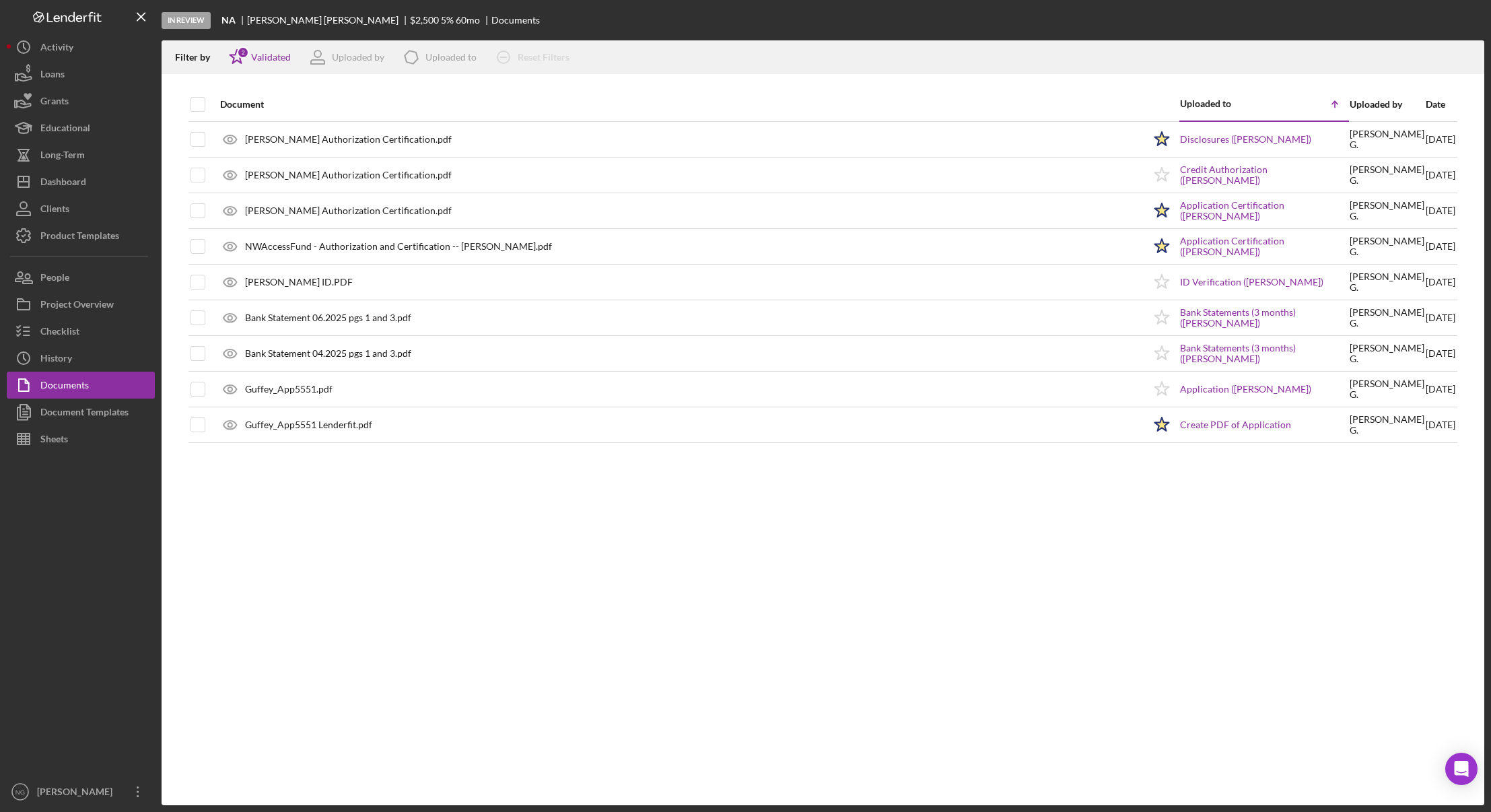
click at [347, 505] on div "Document Uploaded to Icon/Table Sort Arrow Uploaded by Date [PERSON_NAME] Autho…" at bounding box center [823, 446] width 1323 height 717
click at [261, 54] on div "Validated" at bounding box center [271, 57] width 40 height 11
click at [239, 128] on input "checkbox" at bounding box center [236, 129] width 14 height 14
checkbox input "false"
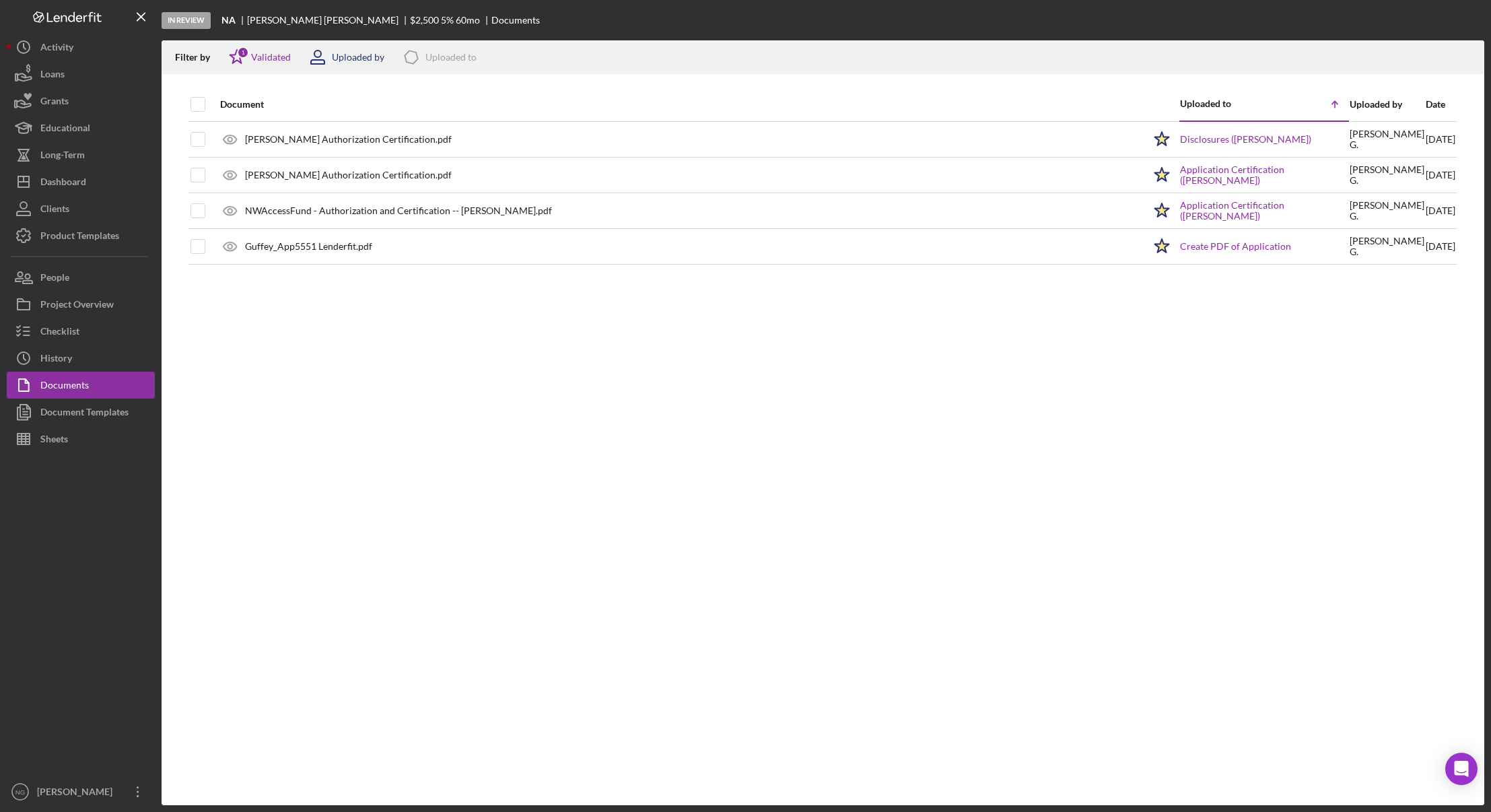
click at [348, 57] on div "Uploaded by" at bounding box center [358, 57] width 52 height 11
click at [432, 56] on div "Uploaded to" at bounding box center [451, 57] width 51 height 11
click at [303, 515] on div "Document Uploaded to Icon/Table Sort Arrow Uploaded by Date [PERSON_NAME] Autho…" at bounding box center [823, 446] width 1323 height 717
click at [464, 52] on div "Uploaded to" at bounding box center [451, 57] width 51 height 11
click at [277, 541] on div "Document Uploaded to Icon/Table Sort Arrow Uploaded by Date [PERSON_NAME] Autho…" at bounding box center [823, 446] width 1323 height 717
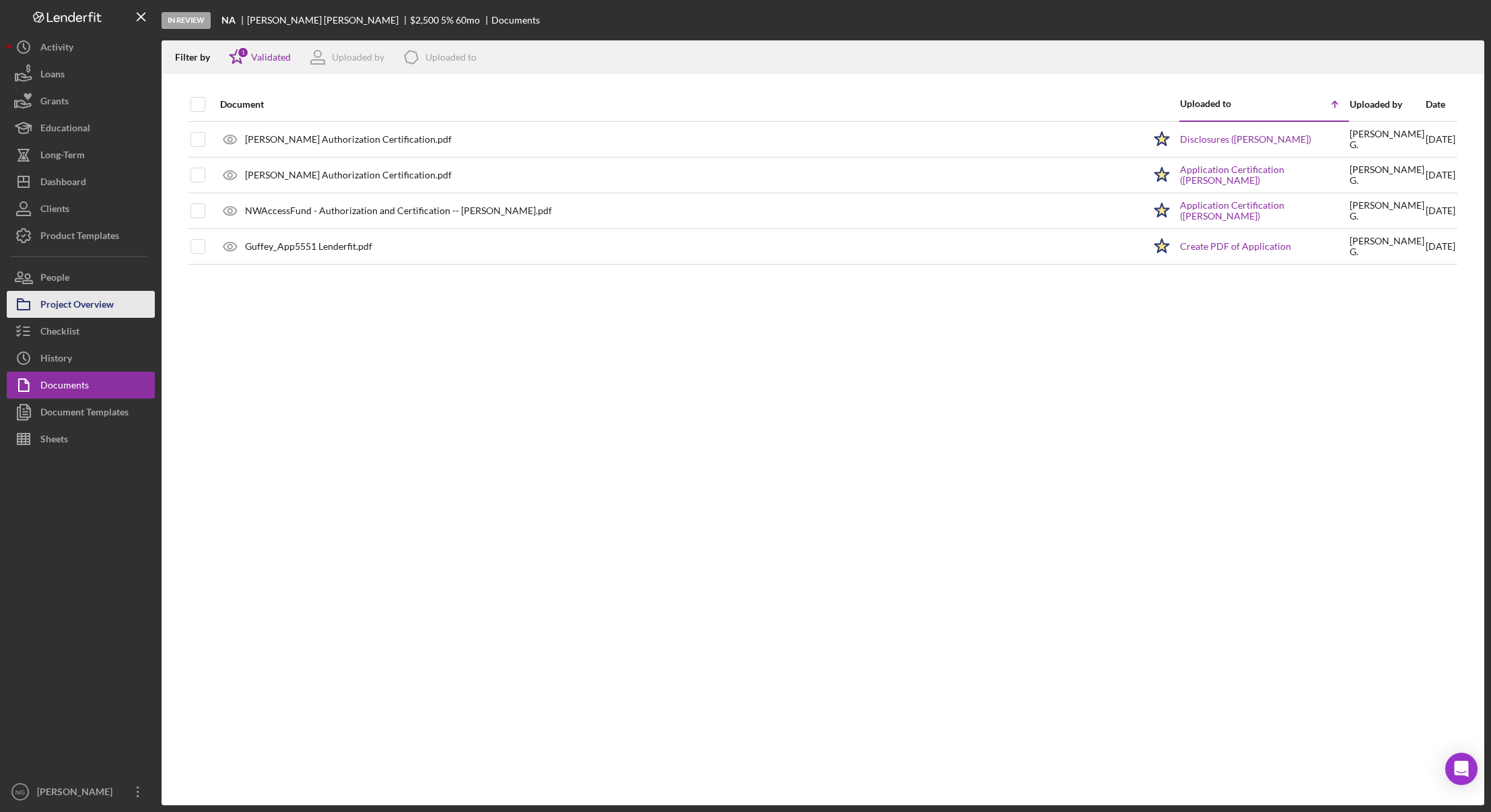
click at [96, 304] on div "Project Overview" at bounding box center [77, 306] width 74 height 30
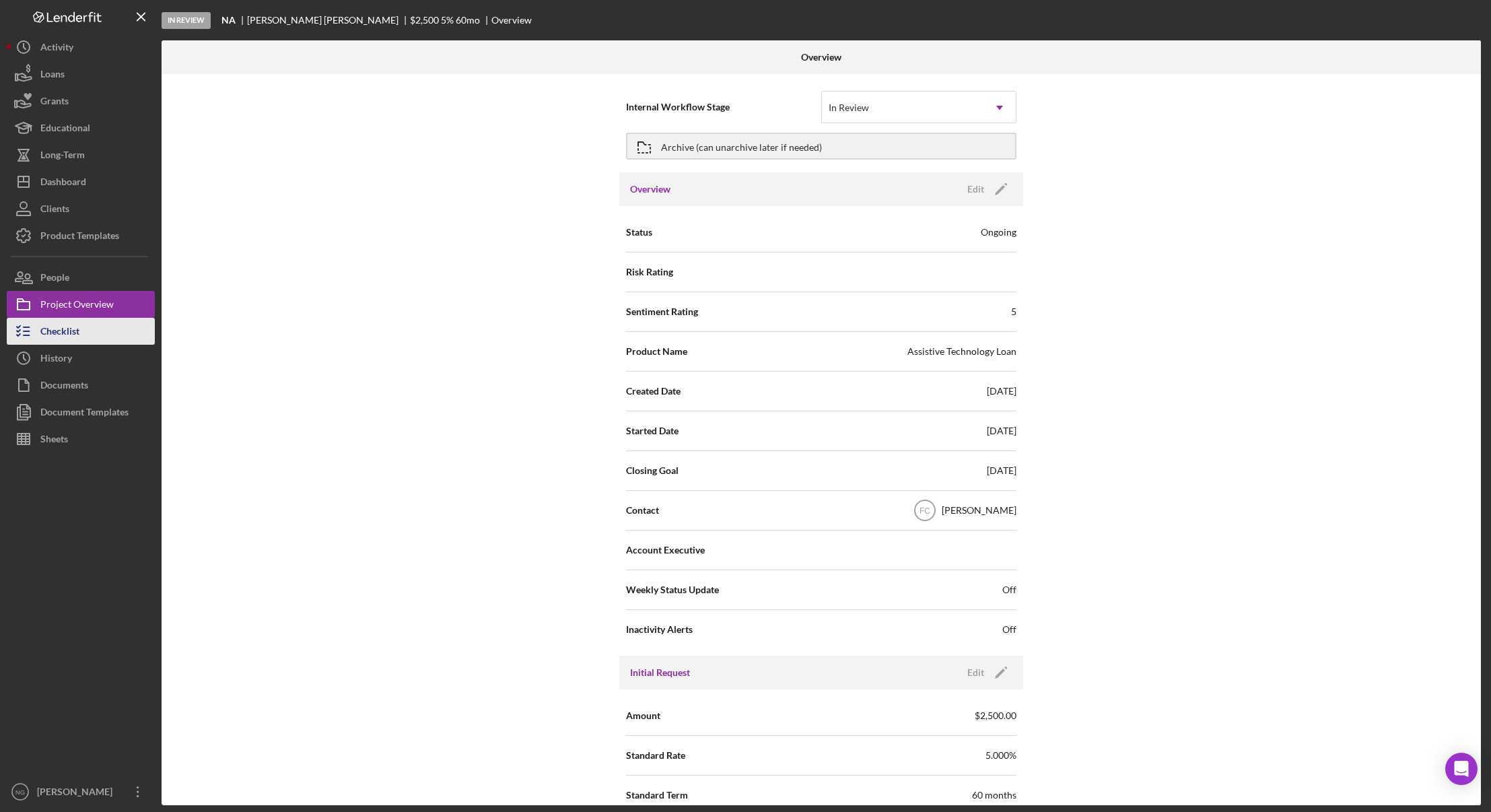
click at [89, 330] on button "Checklist" at bounding box center [80, 332] width 148 height 27
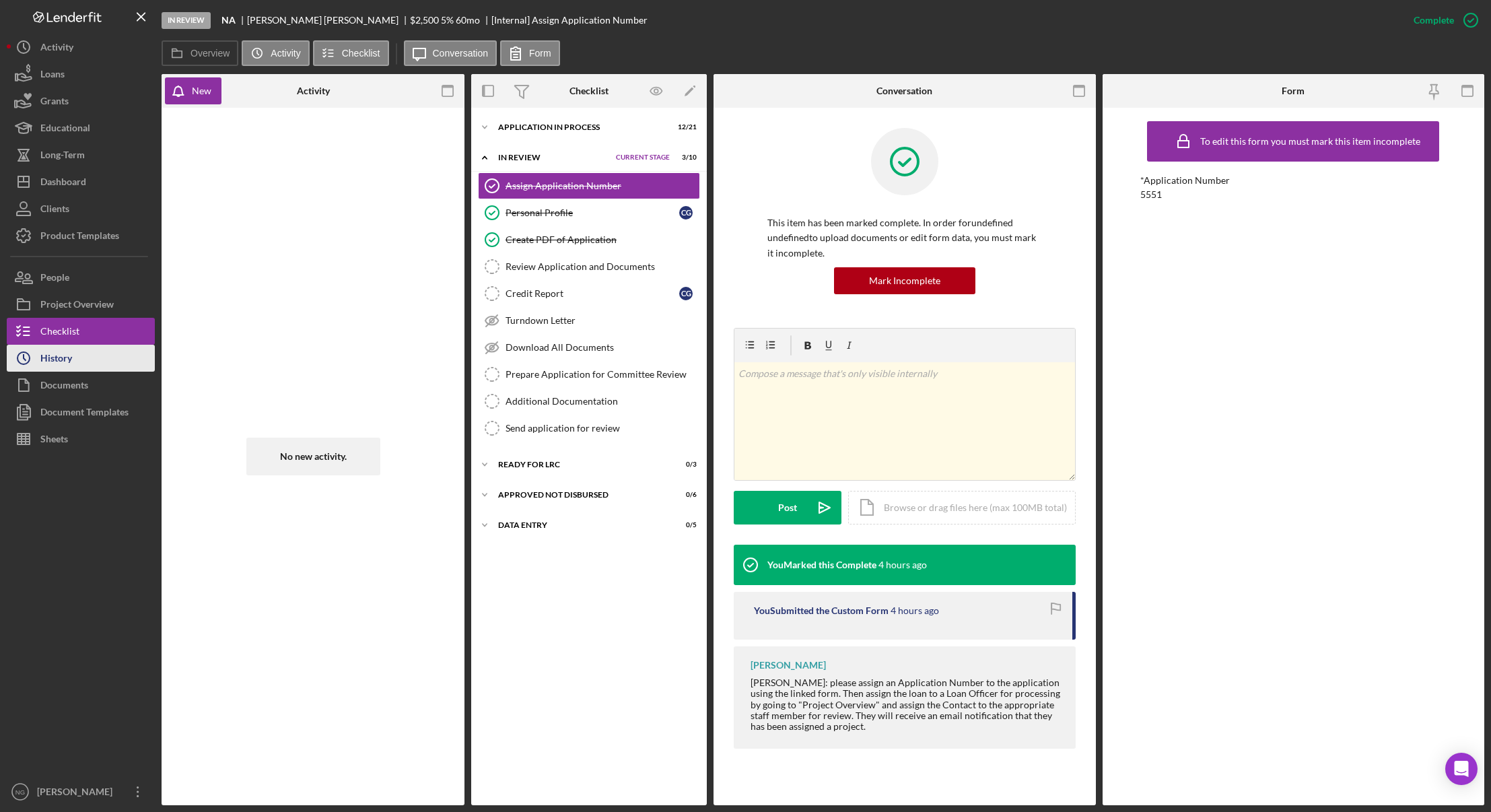
click at [85, 367] on button "Icon/History History" at bounding box center [80, 358] width 148 height 27
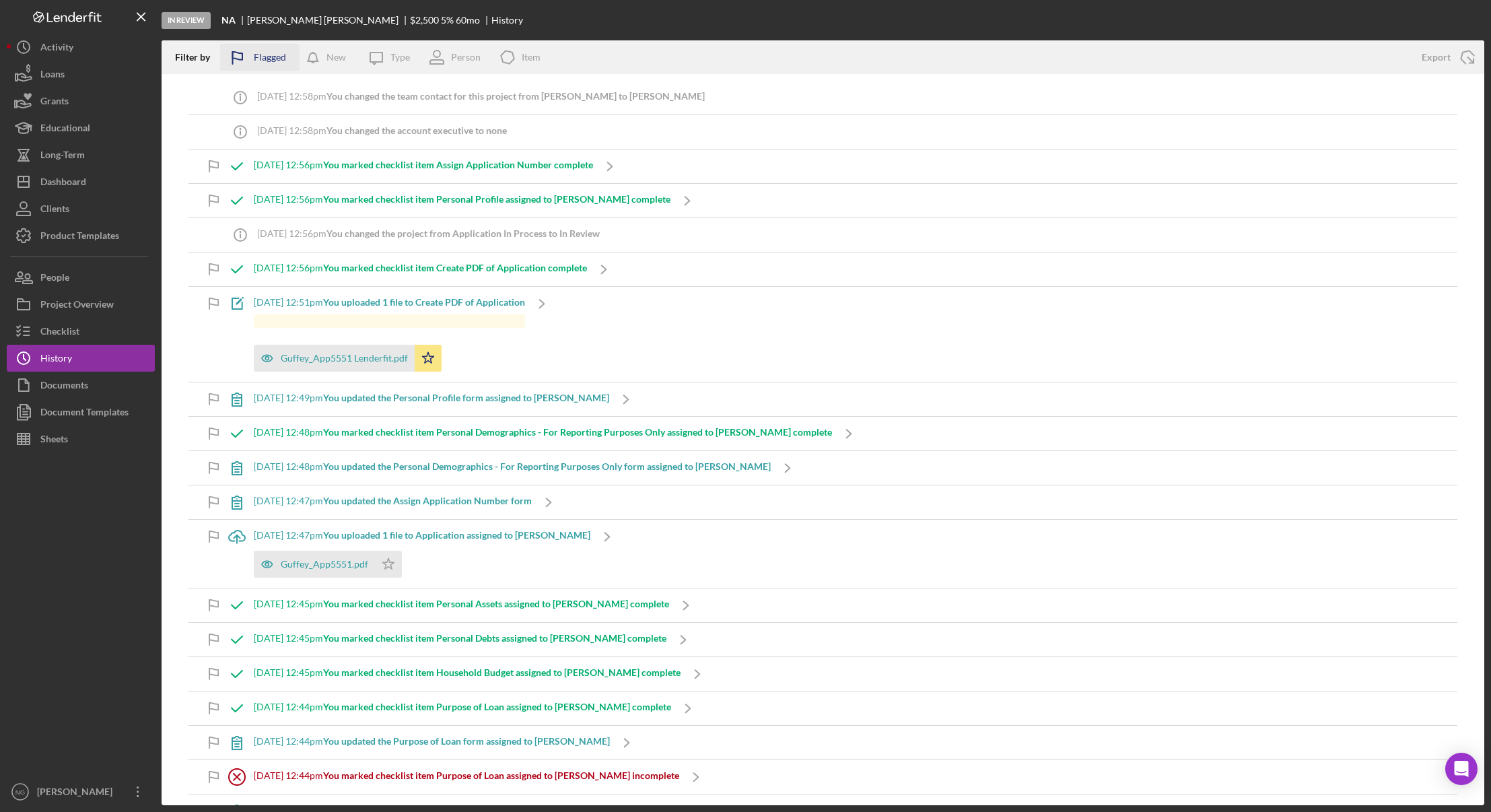
click at [278, 60] on div "Flagged" at bounding box center [270, 58] width 32 height 27
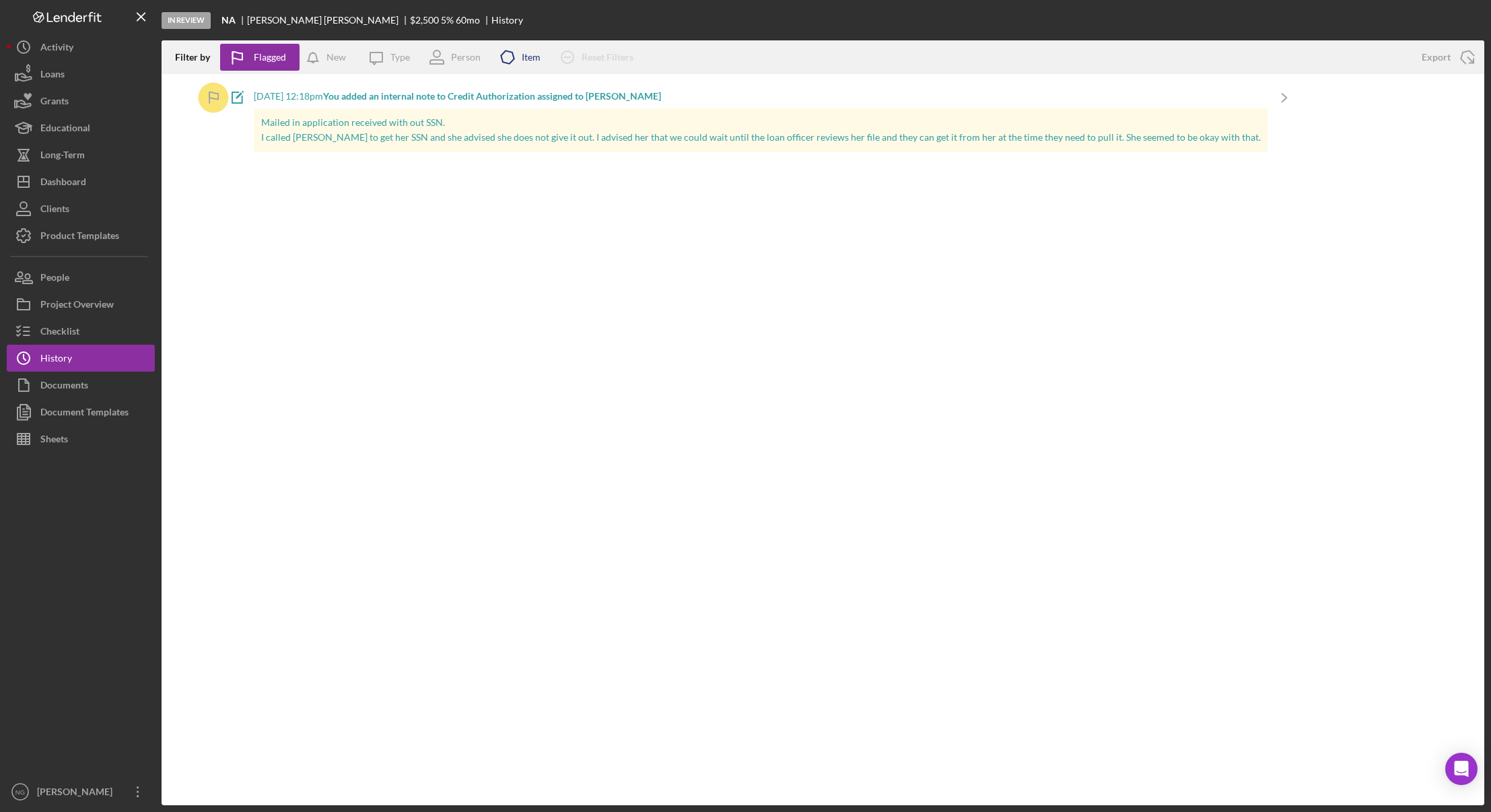
click at [519, 55] on icon "Icon/Product" at bounding box center [508, 58] width 34 height 34
click at [465, 55] on div "Person" at bounding box center [465, 57] width 30 height 11
click at [390, 52] on icon "Icon/Message" at bounding box center [377, 58] width 34 height 34
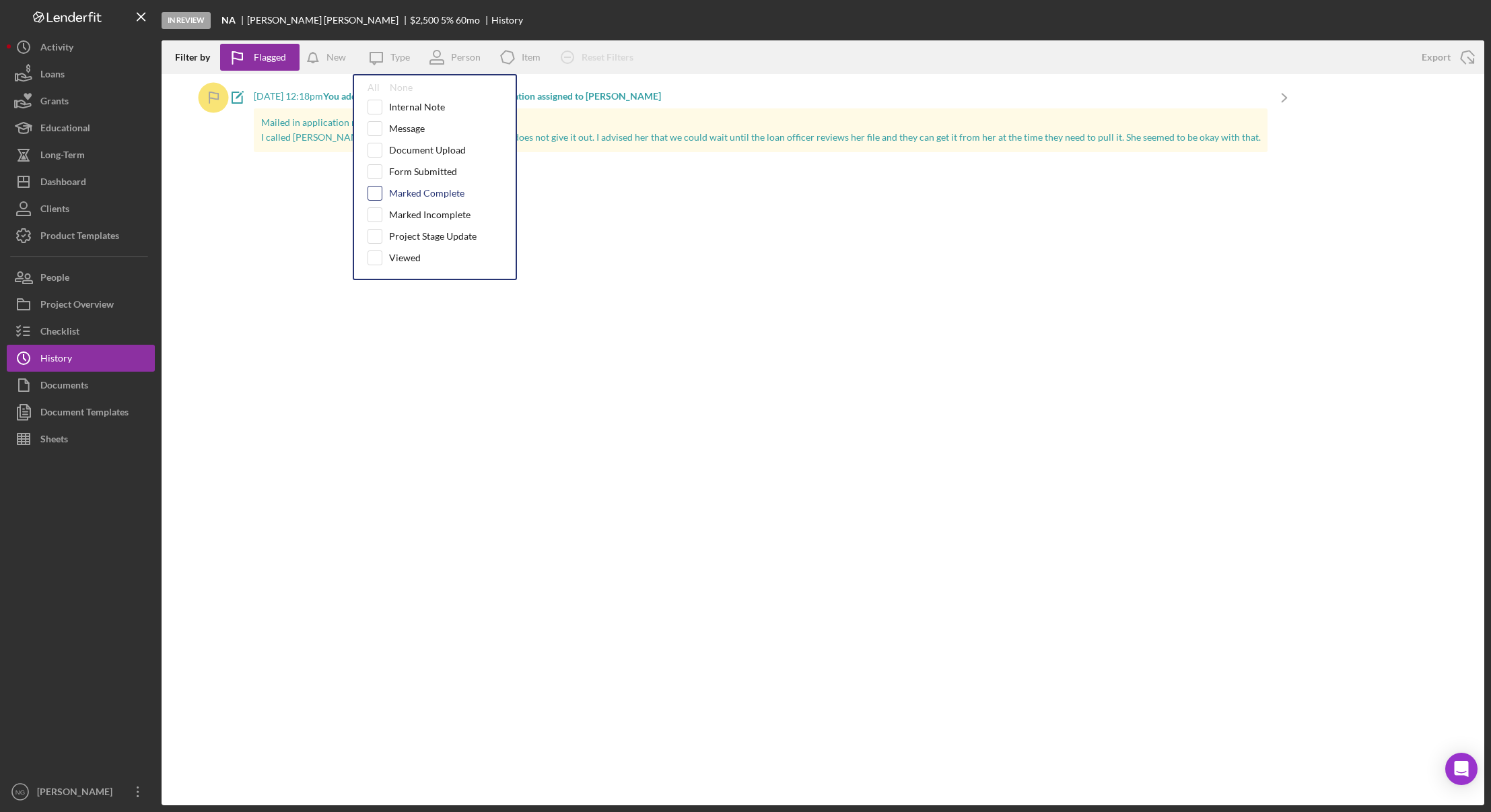
click at [377, 193] on input "checkbox" at bounding box center [375, 193] width 14 height 14
checkbox input "true"
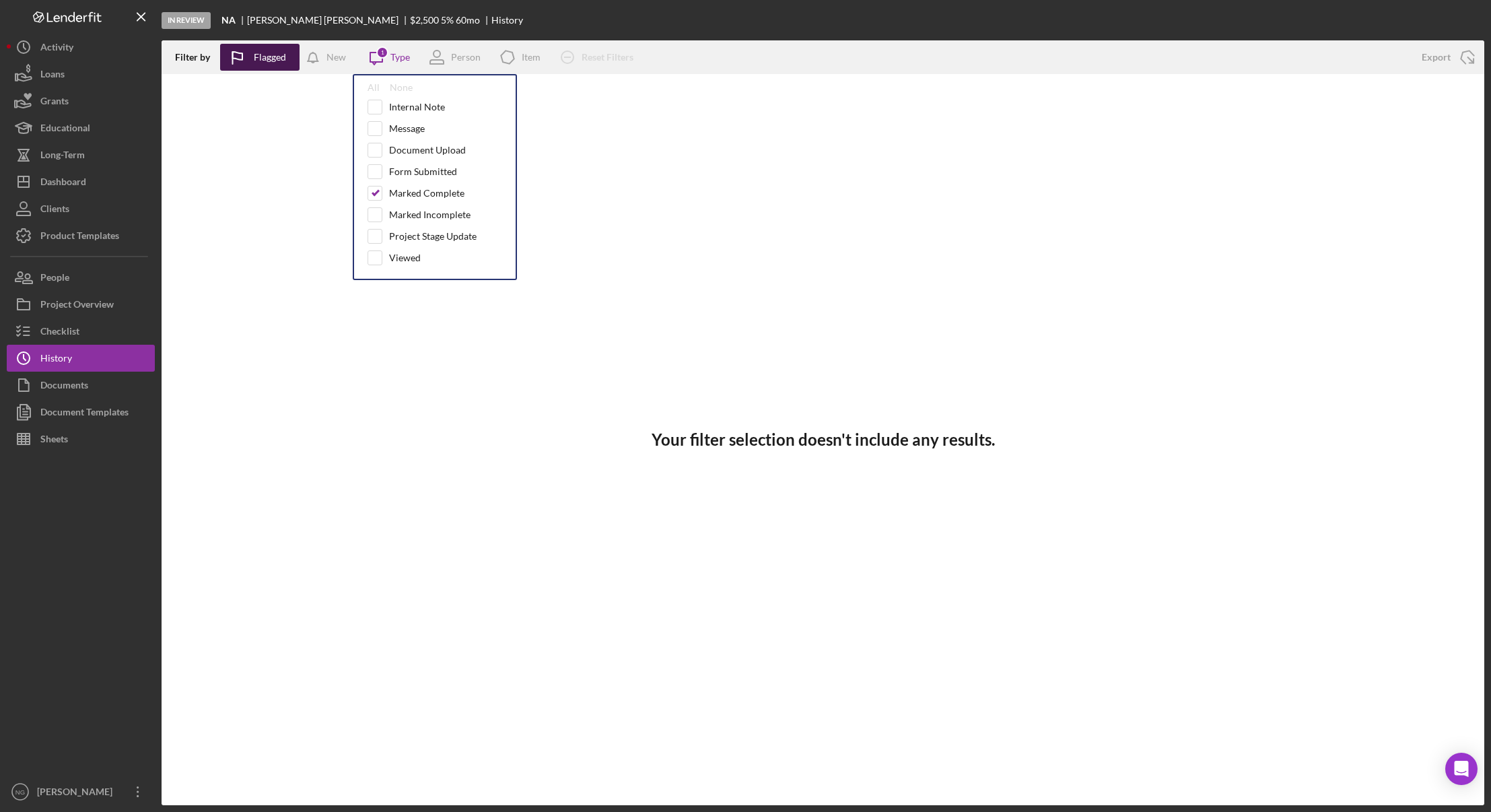
click at [281, 61] on div "Flagged" at bounding box center [270, 58] width 32 height 27
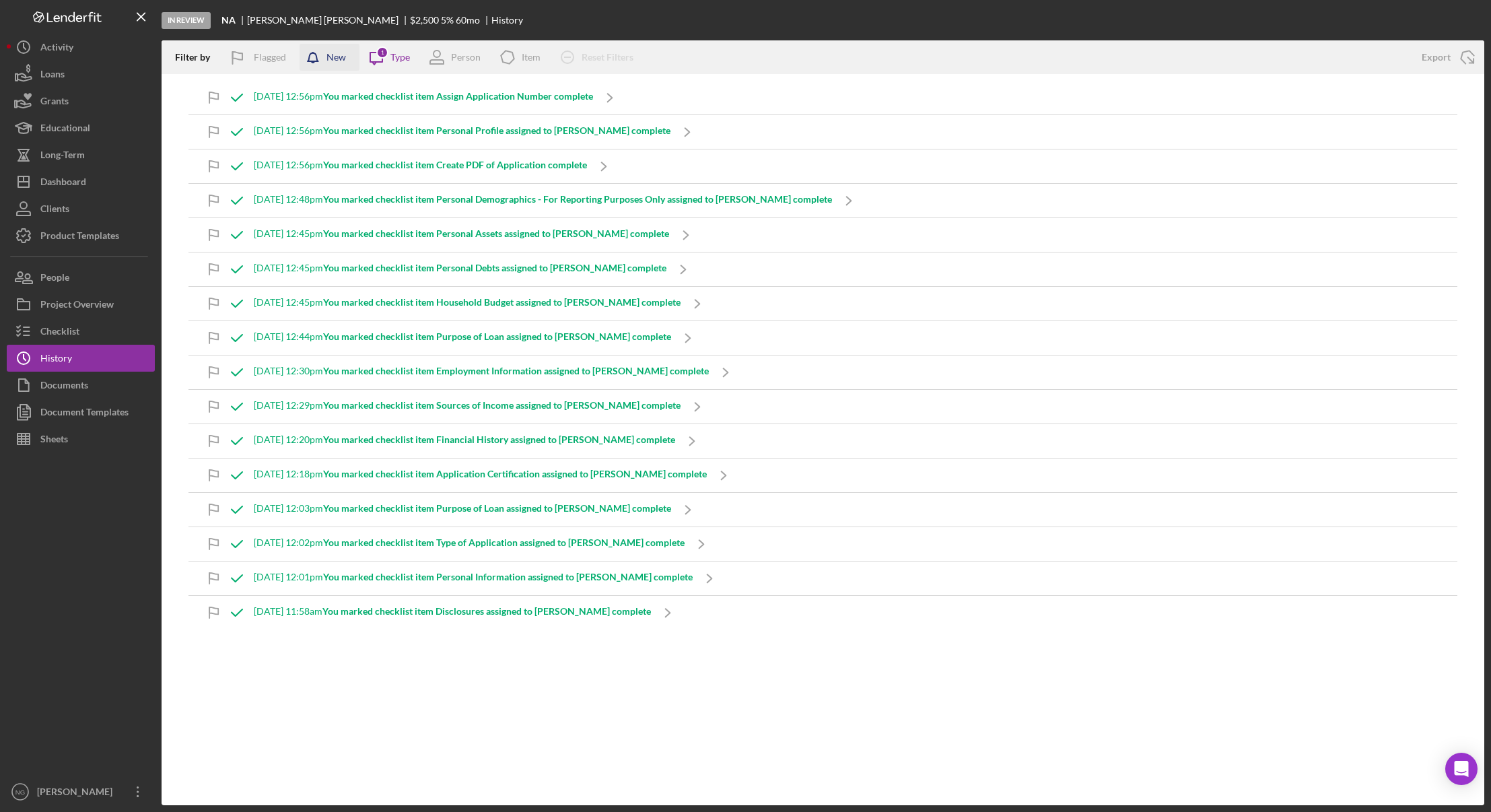
click at [331, 52] on div "New" at bounding box center [336, 58] width 19 height 27
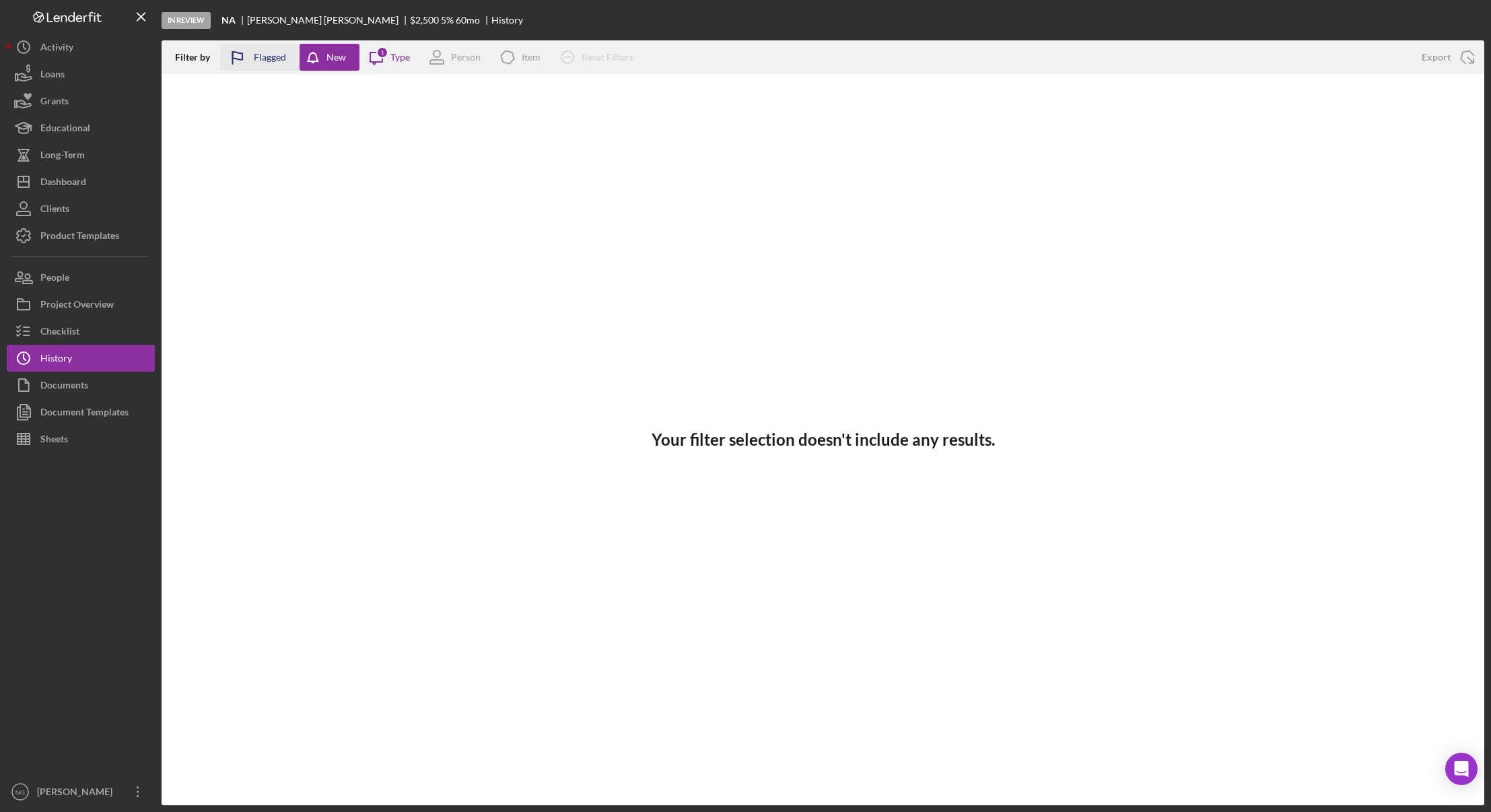
click at [265, 54] on div "Flagged" at bounding box center [270, 58] width 32 height 27
click at [318, 58] on icon "button" at bounding box center [316, 61] width 34 height 34
click at [404, 52] on div "Type" at bounding box center [399, 57] width 19 height 11
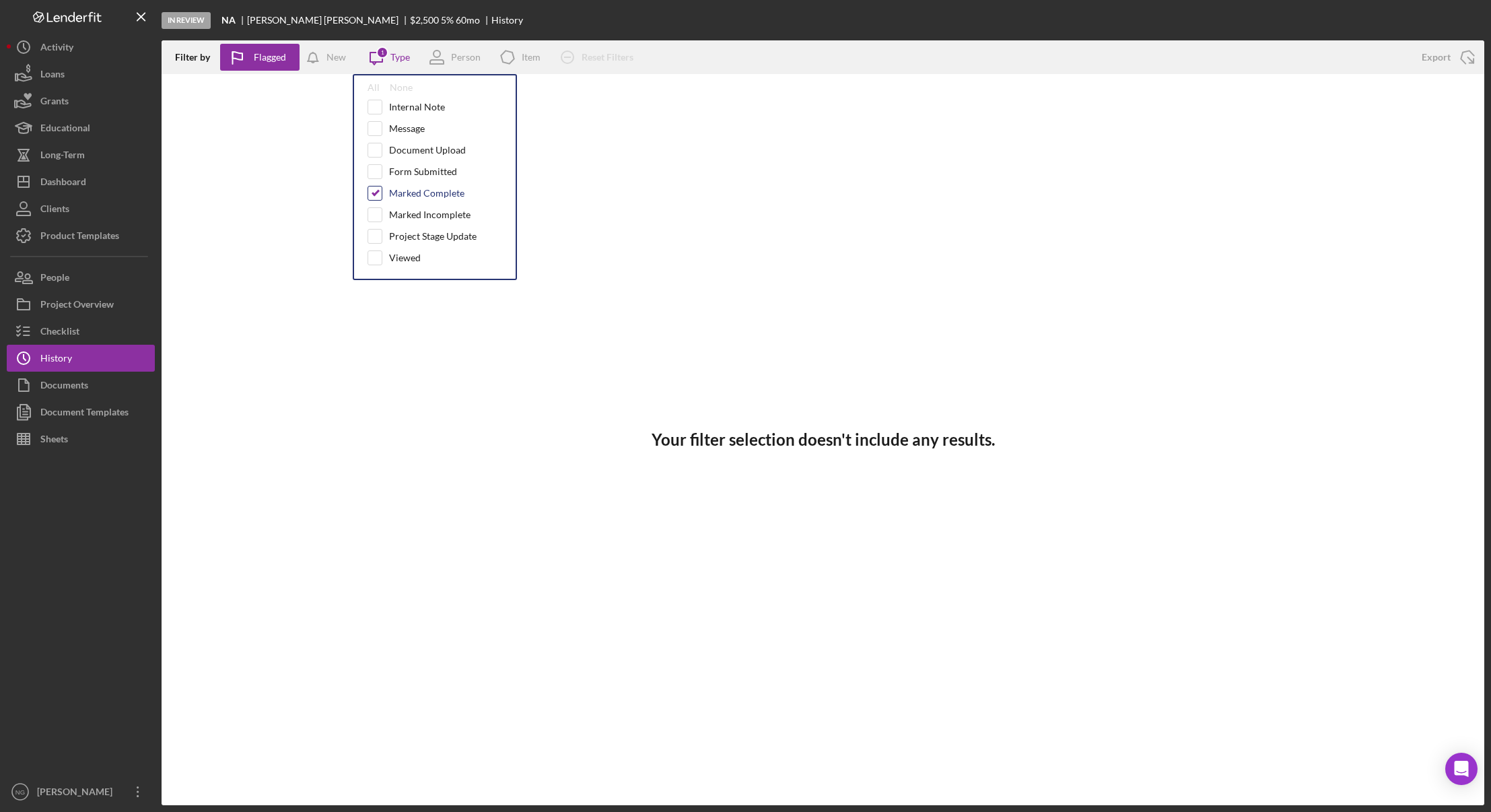
click at [376, 192] on input "checkbox" at bounding box center [375, 193] width 14 height 14
checkbox input "false"
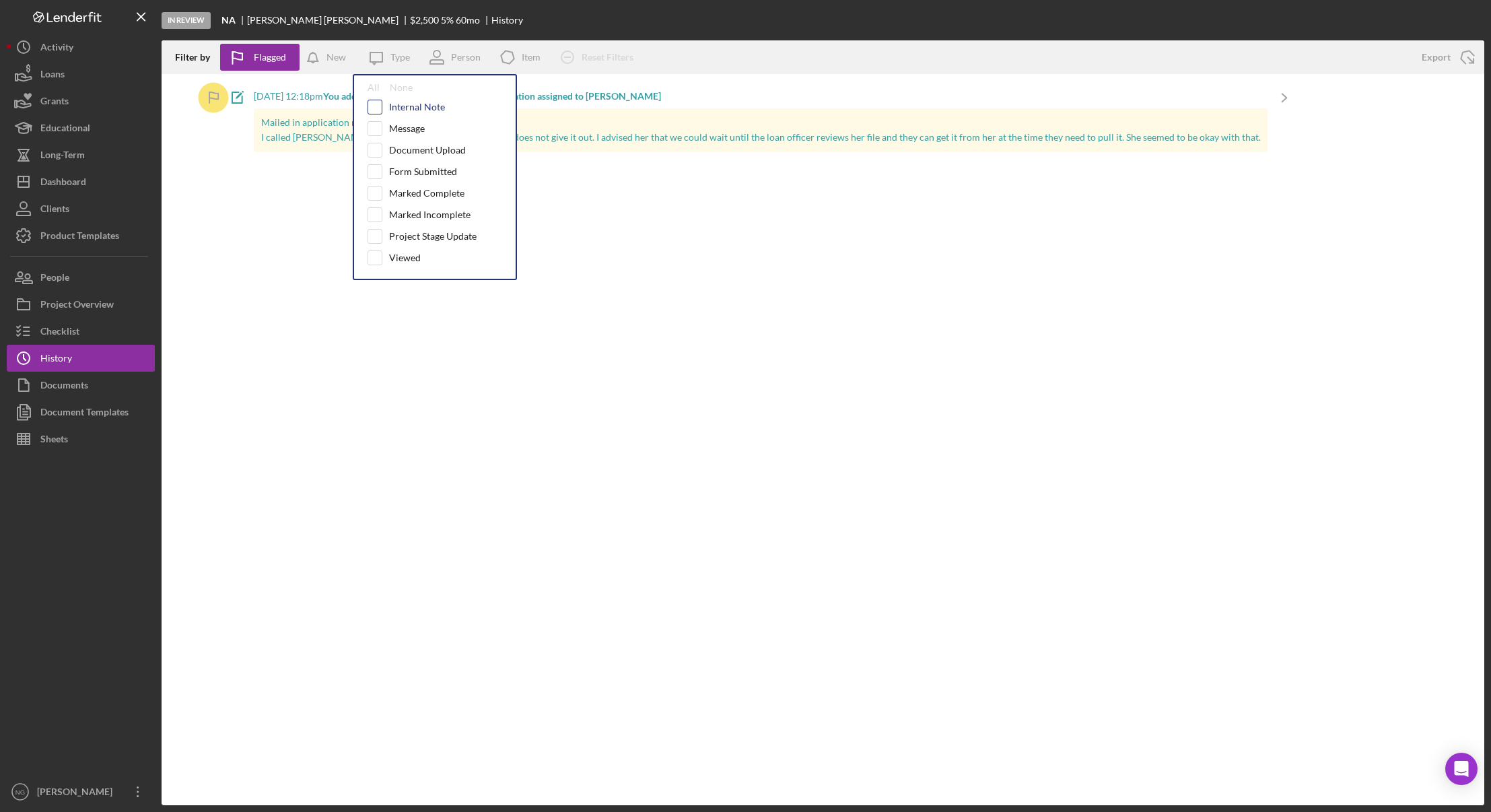
click at [380, 109] on input "checkbox" at bounding box center [375, 107] width 14 height 14
checkbox input "false"
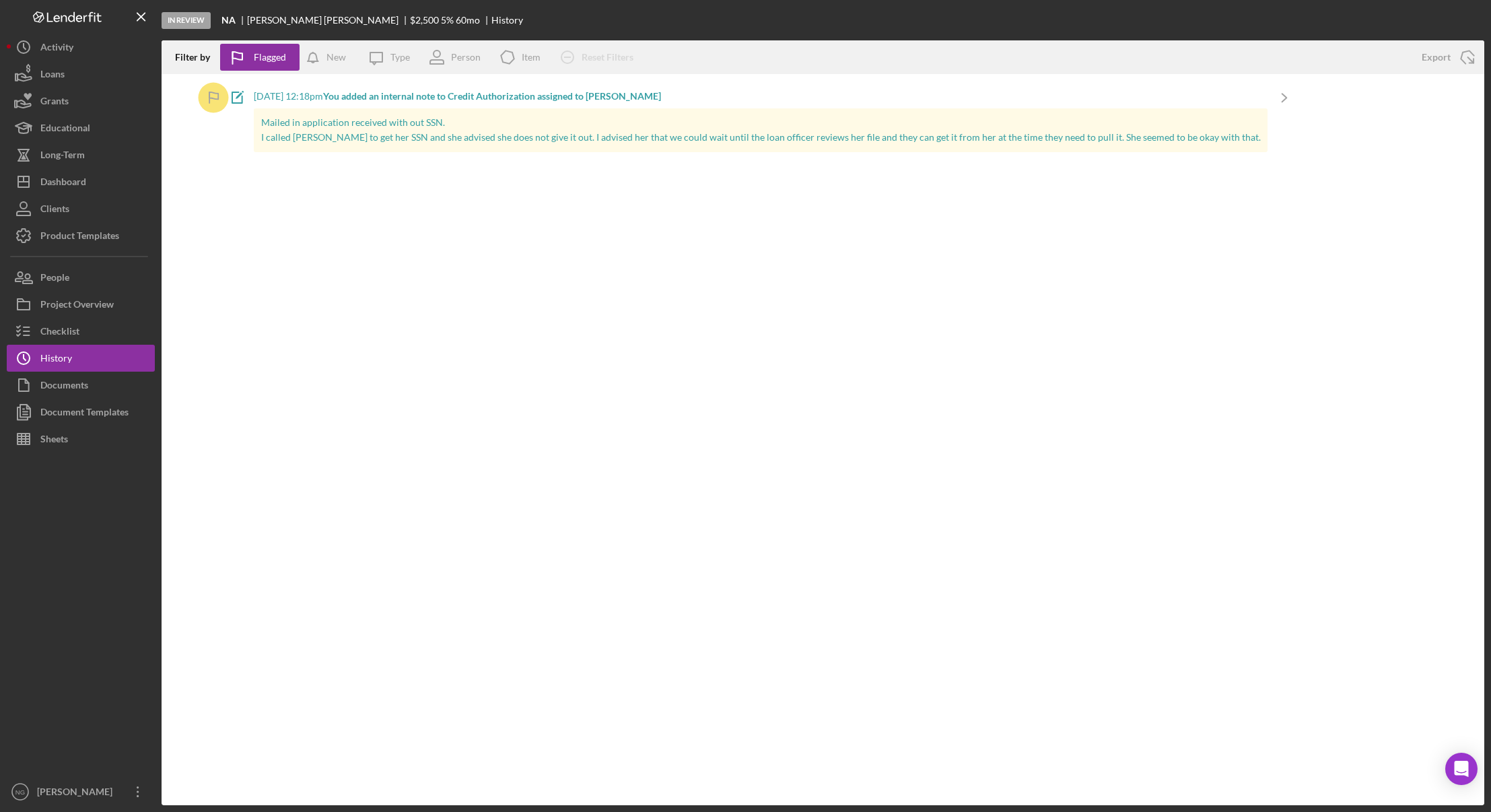
click at [289, 265] on div "Filter by Flagged New Icon/Message Type Person Icon/Product Item Icon/Clear All…" at bounding box center [823, 423] width 1323 height 765
click at [400, 58] on div "Type" at bounding box center [399, 57] width 19 height 11
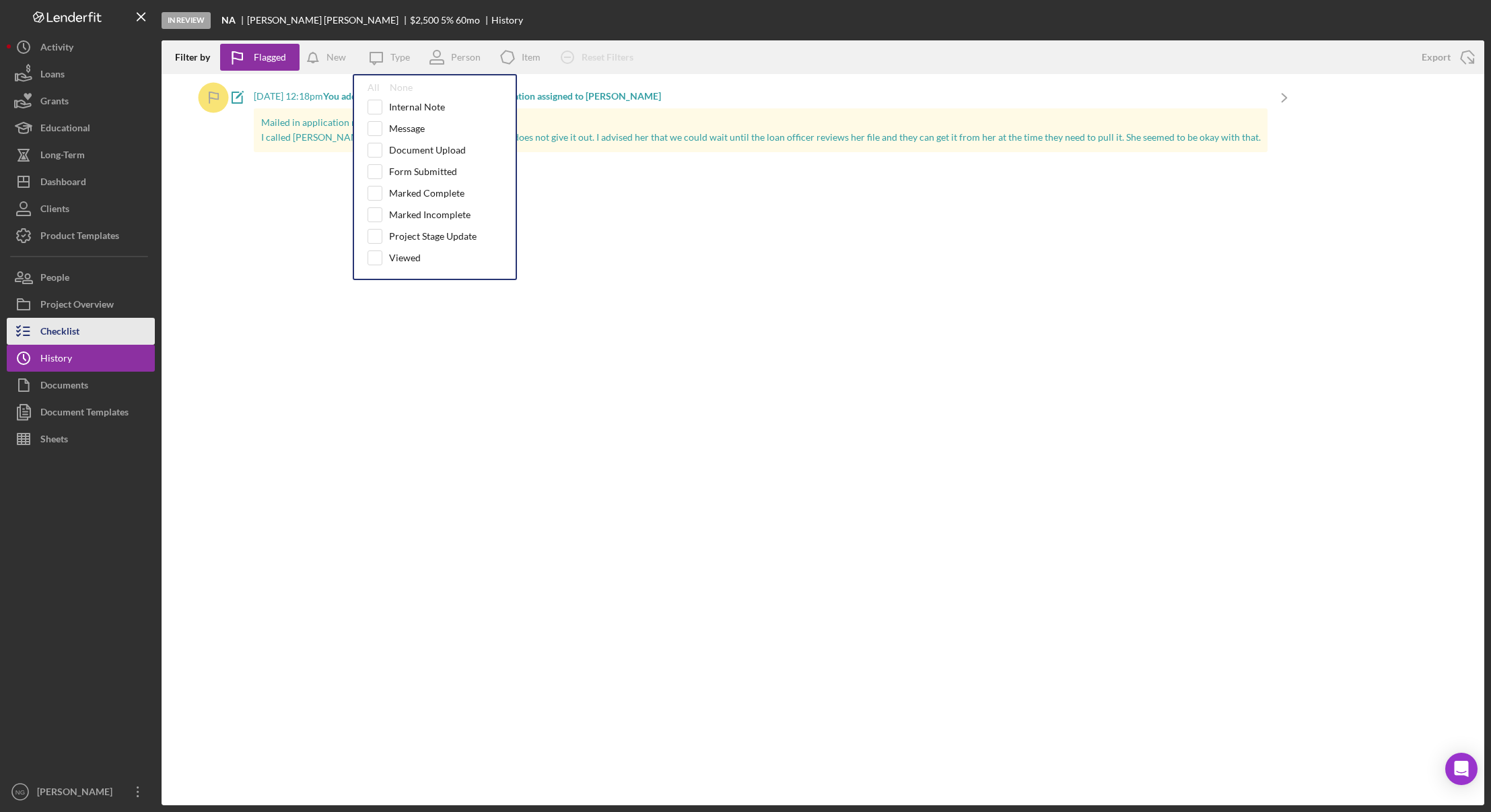
click at [97, 327] on button "Checklist" at bounding box center [80, 332] width 148 height 27
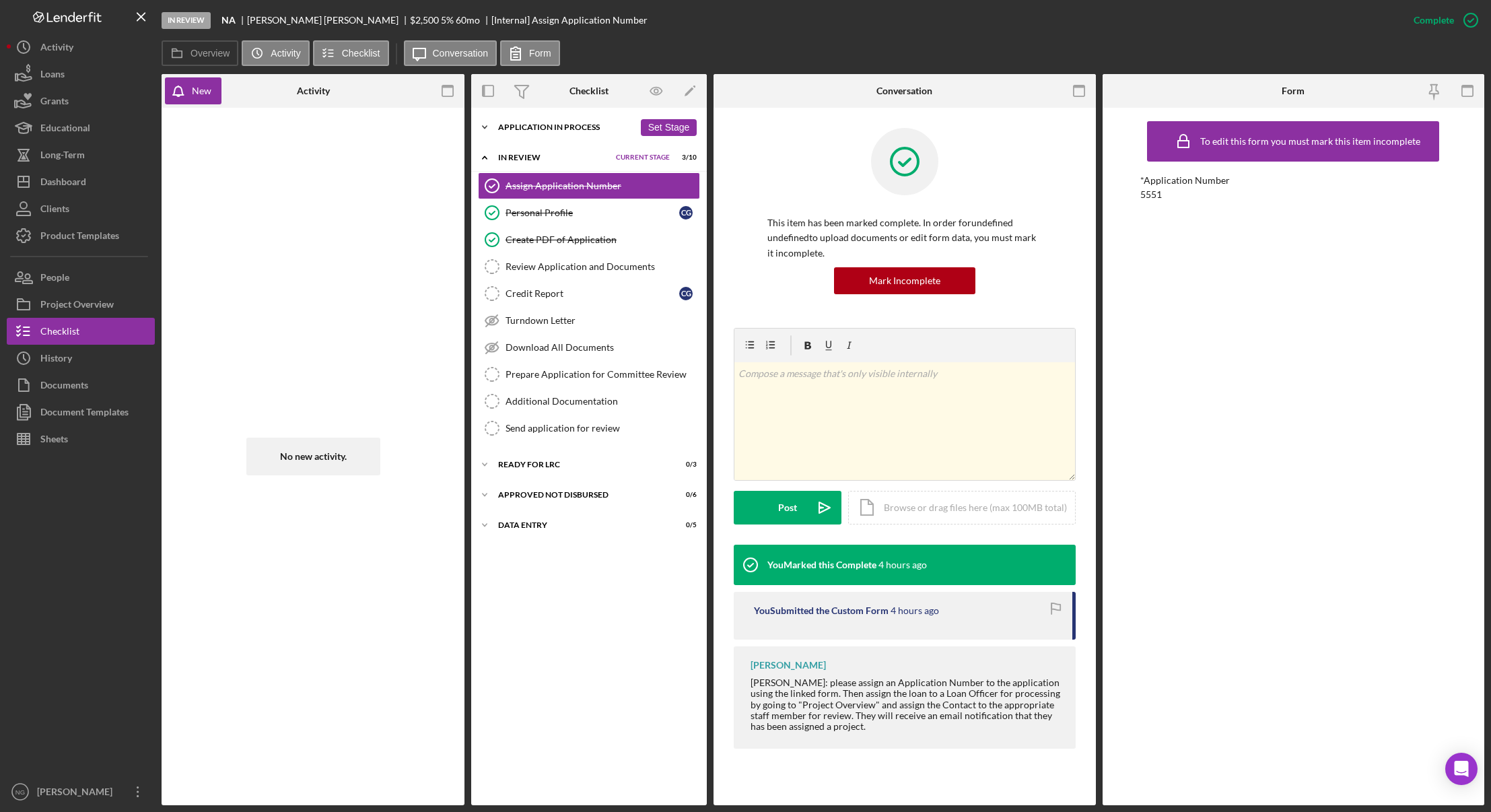
drag, startPoint x: 575, startPoint y: 125, endPoint x: 577, endPoint y: 137, distance: 12.2
click at [575, 125] on div "Application In Process" at bounding box center [566, 128] width 136 height 8
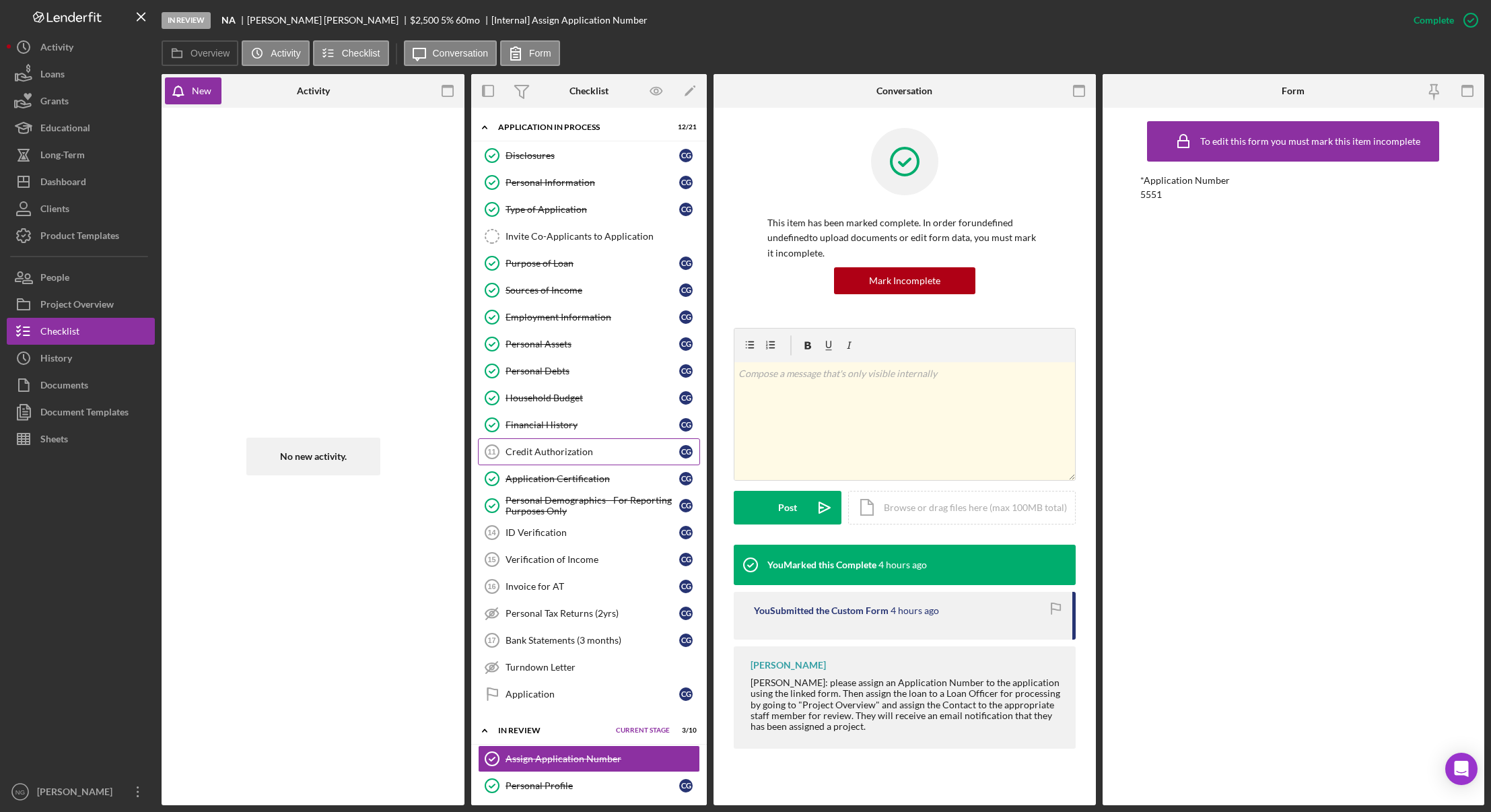
click at [614, 458] on link "Credit Authorization 11 Credit Authorization C G" at bounding box center [589, 452] width 223 height 27
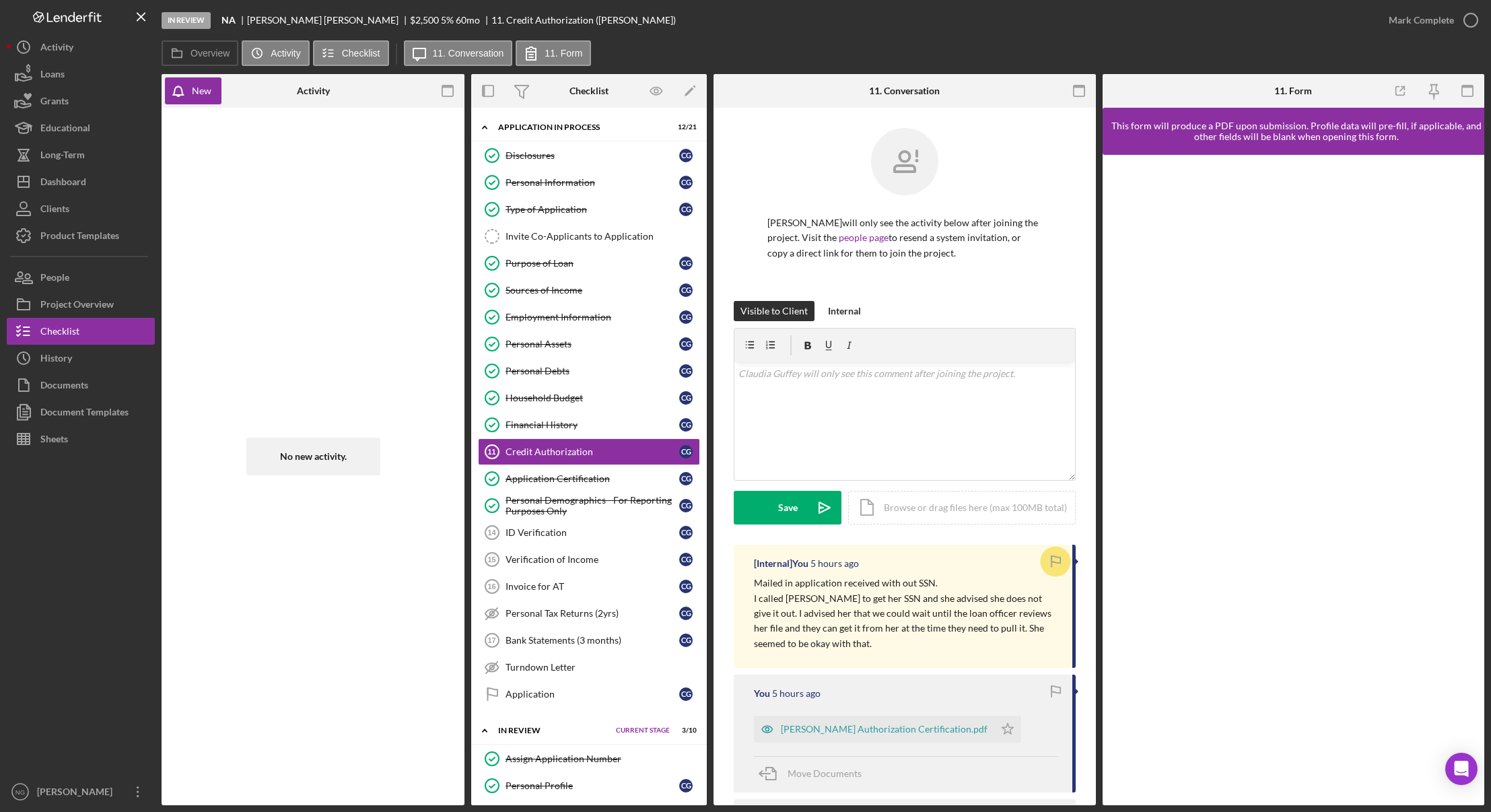
drag, startPoint x: 911, startPoint y: 588, endPoint x: 881, endPoint y: 603, distance: 33.5
click at [881, 603] on p "I called [PERSON_NAME] to get her SSN and she advised she does not give it out.…" at bounding box center [906, 622] width 305 height 61
click at [882, 604] on p "I called [PERSON_NAME] to get her SSN and she advised she does not give it out.…" at bounding box center [906, 622] width 305 height 61
click at [52, 360] on div "History" at bounding box center [56, 359] width 31 height 30
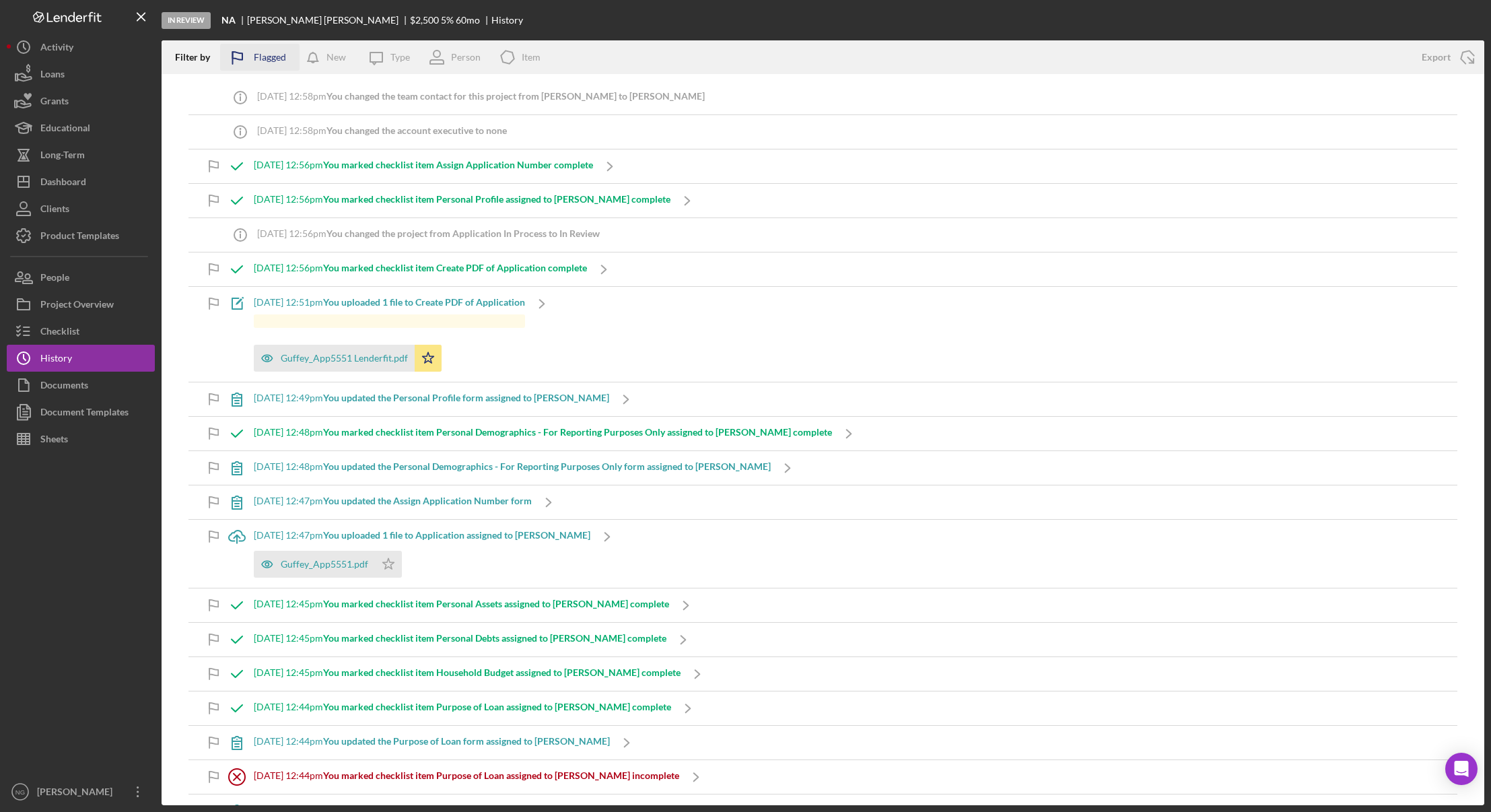
click at [256, 59] on div "Flagged" at bounding box center [270, 58] width 32 height 27
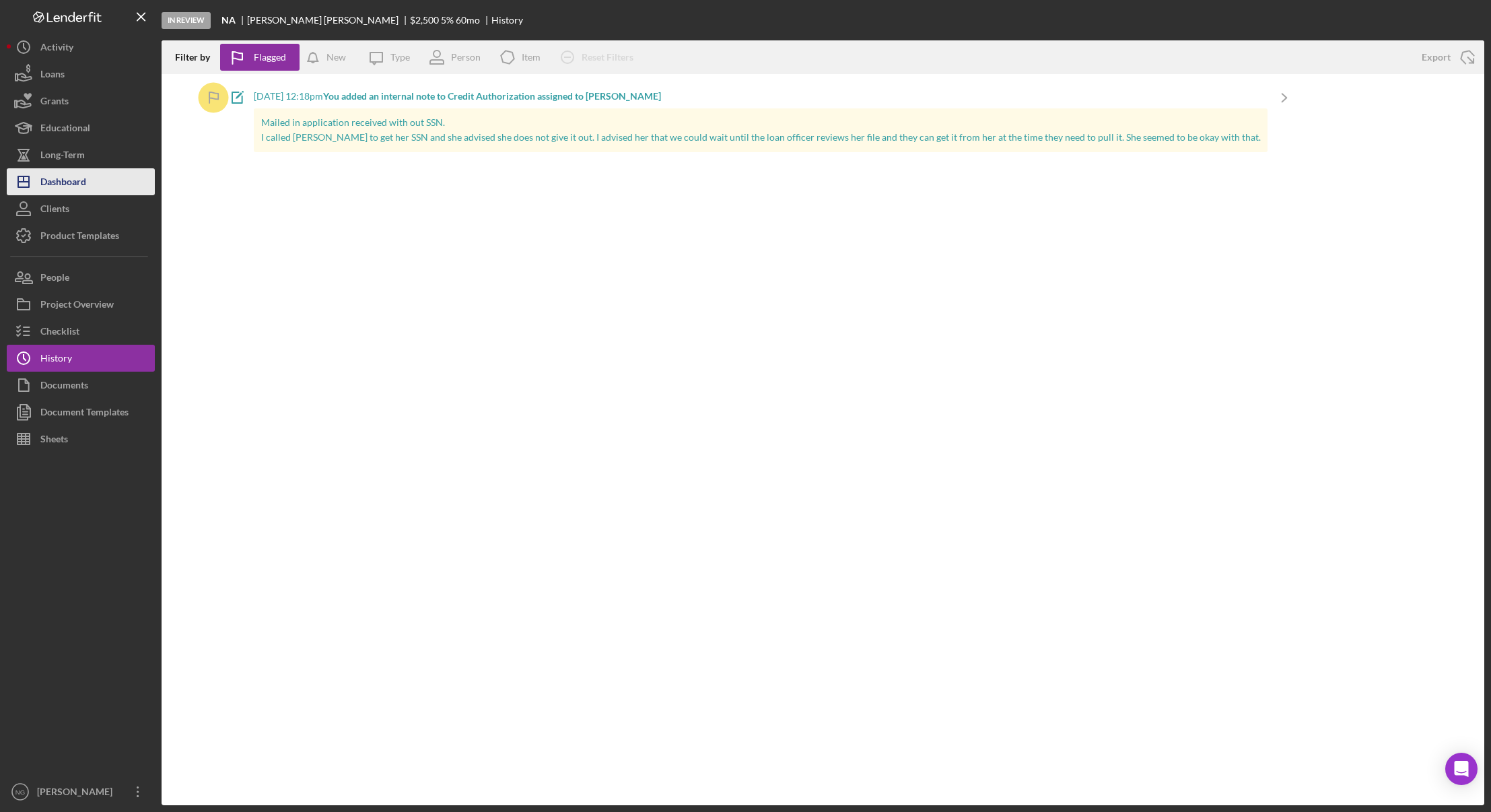
click at [77, 183] on div "Dashboard" at bounding box center [63, 184] width 46 height 30
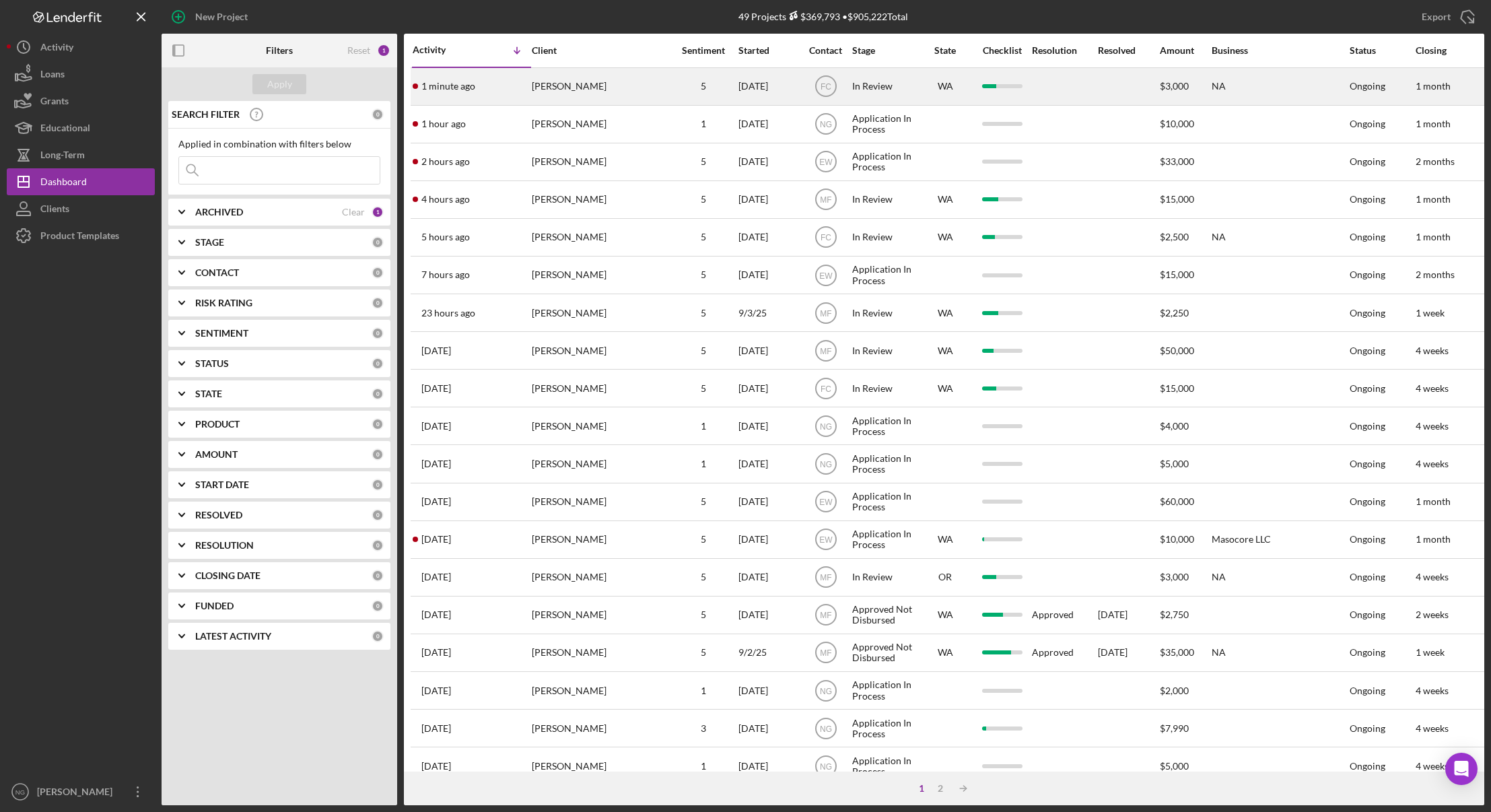
click at [608, 98] on div "[PERSON_NAME]" at bounding box center [599, 86] width 135 height 36
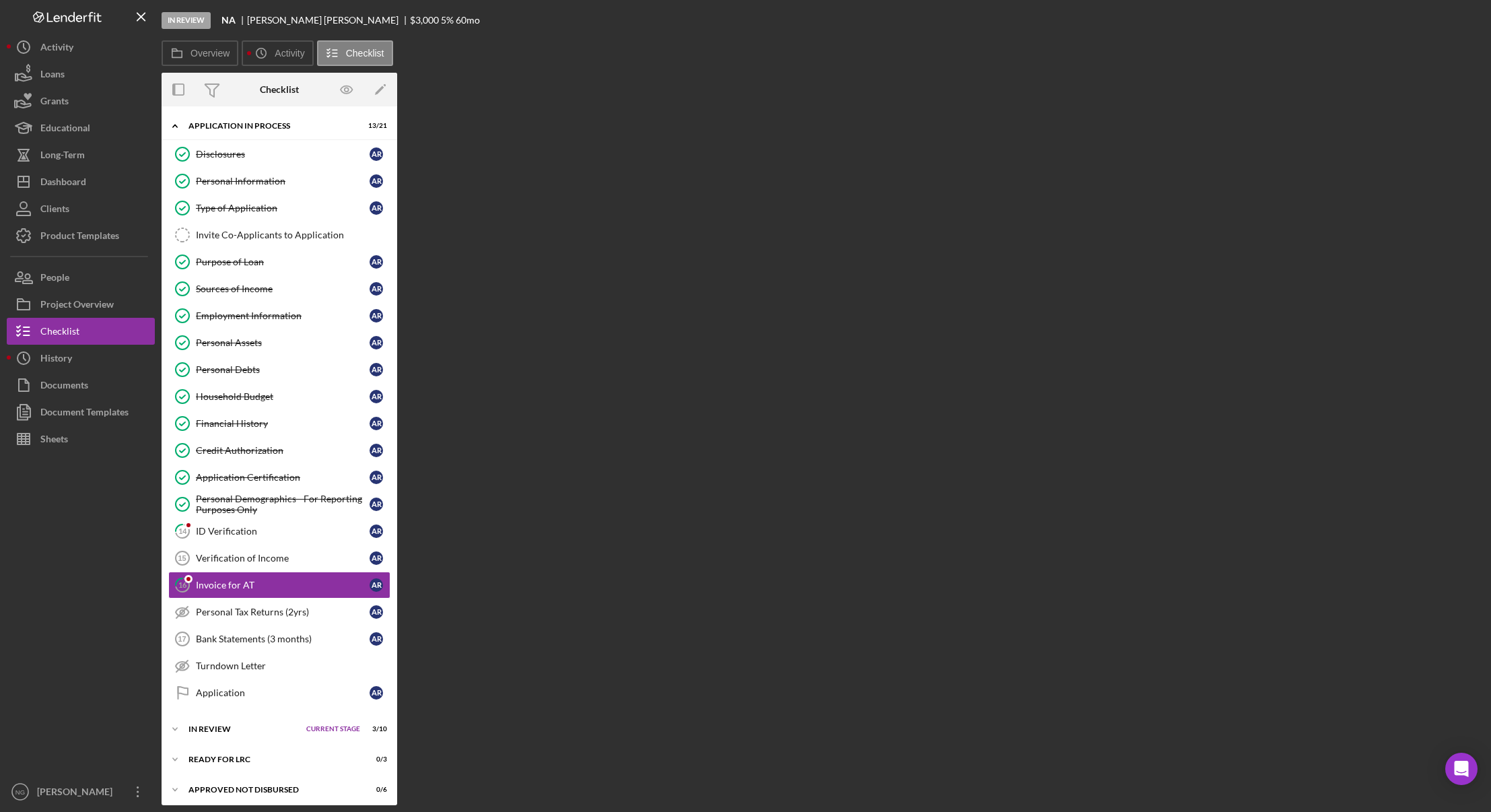
scroll to position [36, 0]
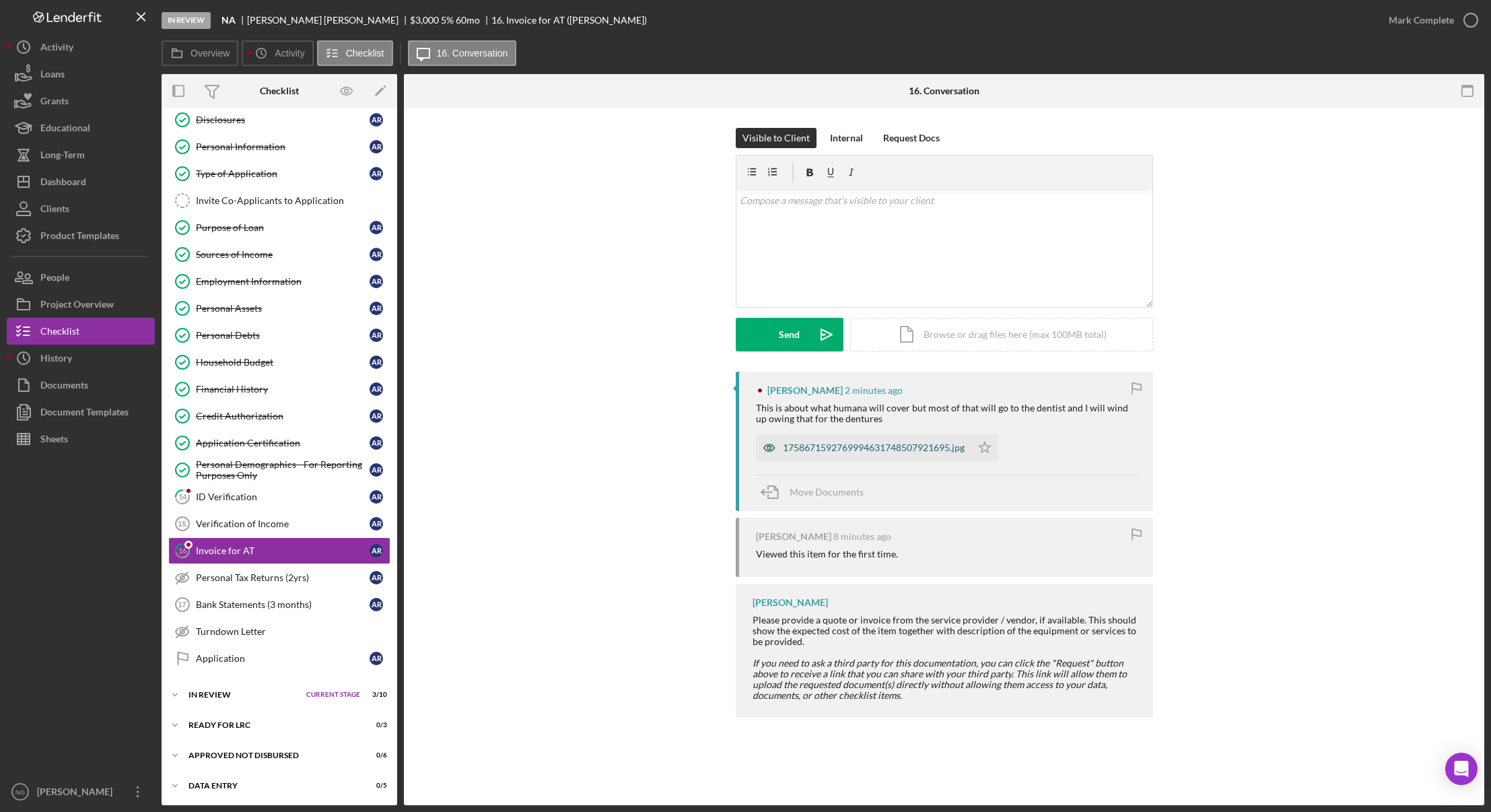
click at [833, 445] on div "1758671592769994631748507921695.jpg" at bounding box center [873, 447] width 182 height 11
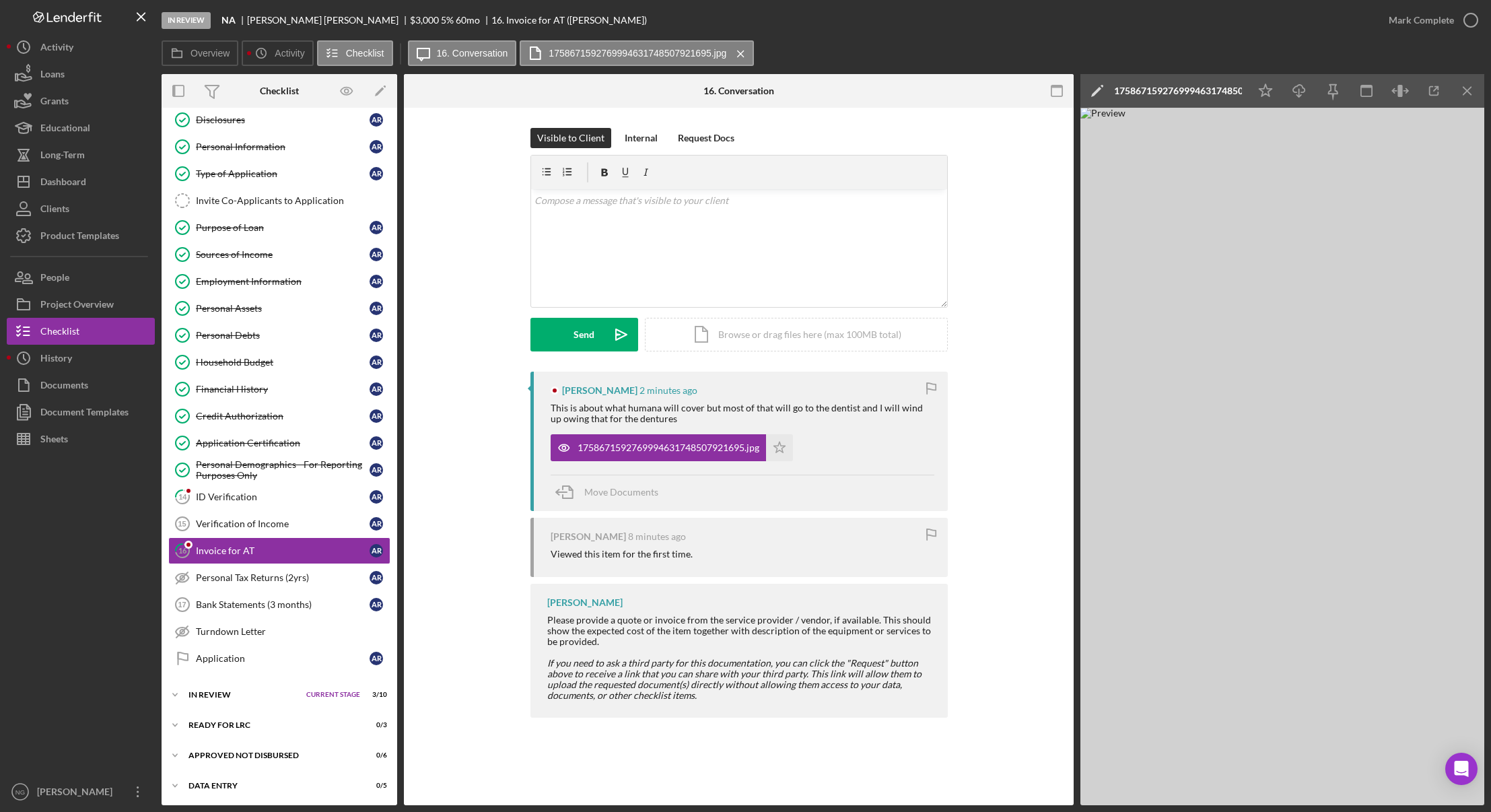
click at [1293, 494] on img at bounding box center [1282, 456] width 404 height 697
click at [1059, 88] on icon "button" at bounding box center [1058, 91] width 30 height 30
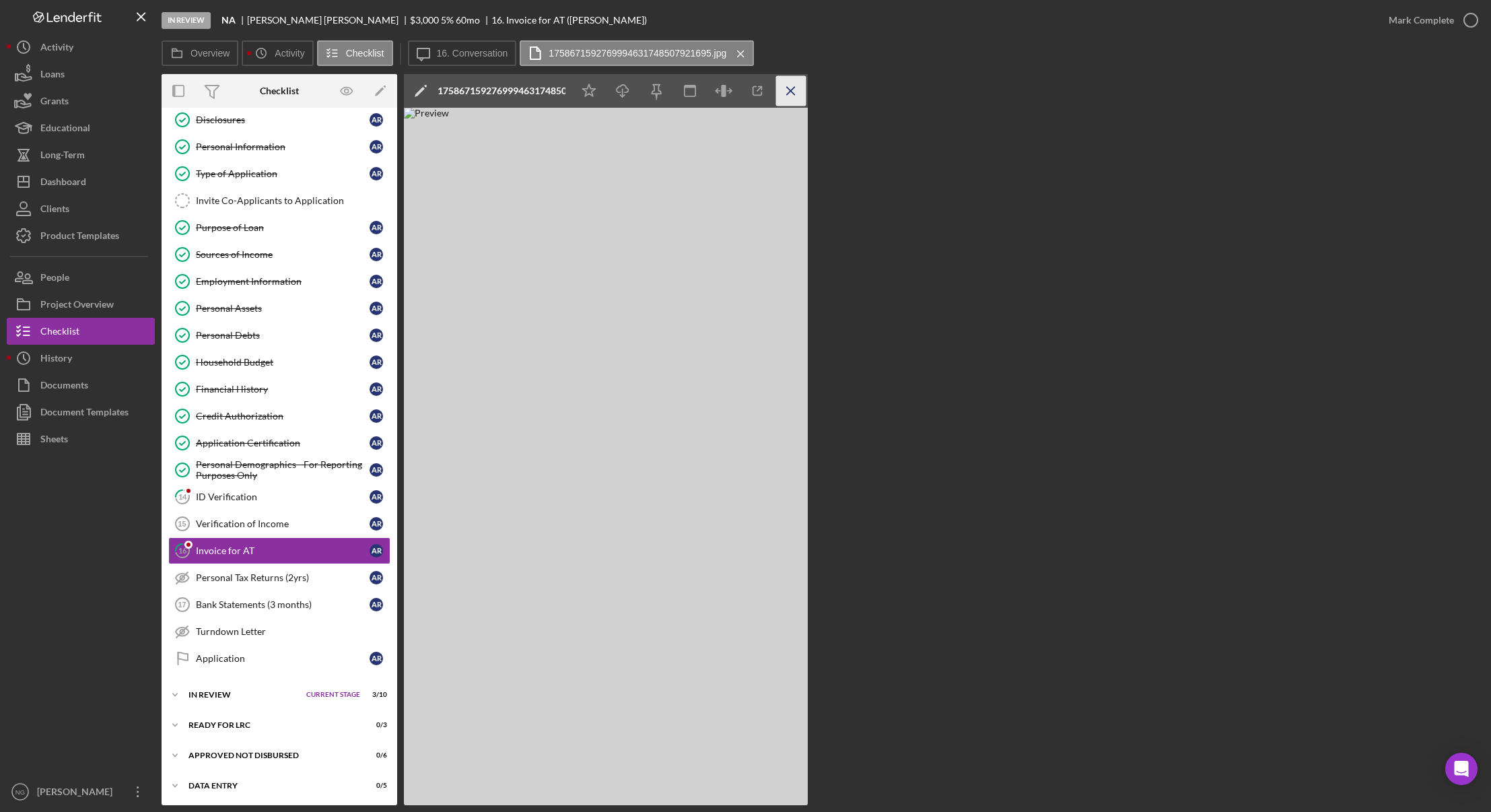
click at [791, 92] on icon "Icon/Menu Close" at bounding box center [791, 91] width 30 height 30
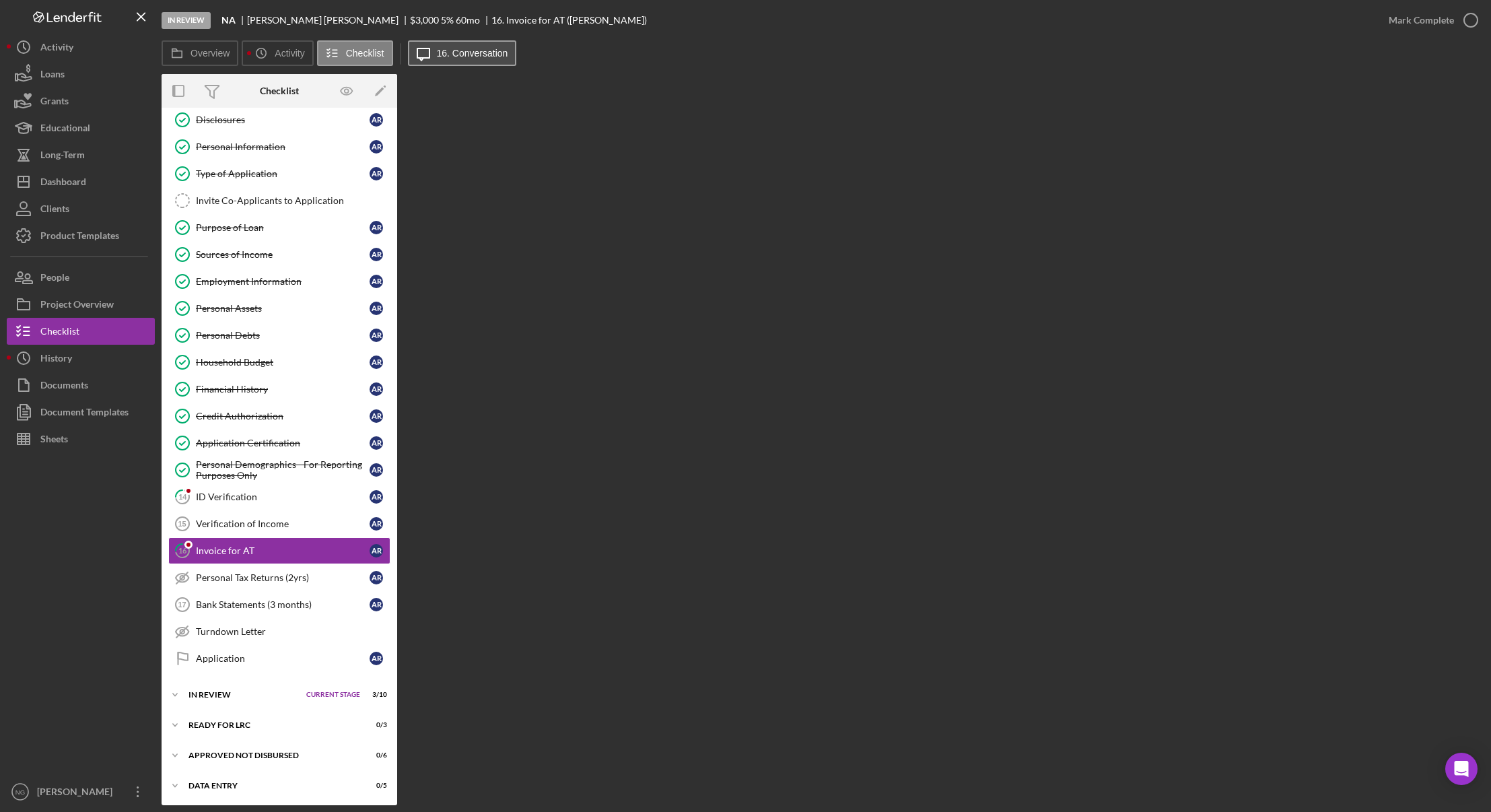
click at [456, 61] on button "Icon/Message 16. Conversation" at bounding box center [462, 53] width 109 height 25
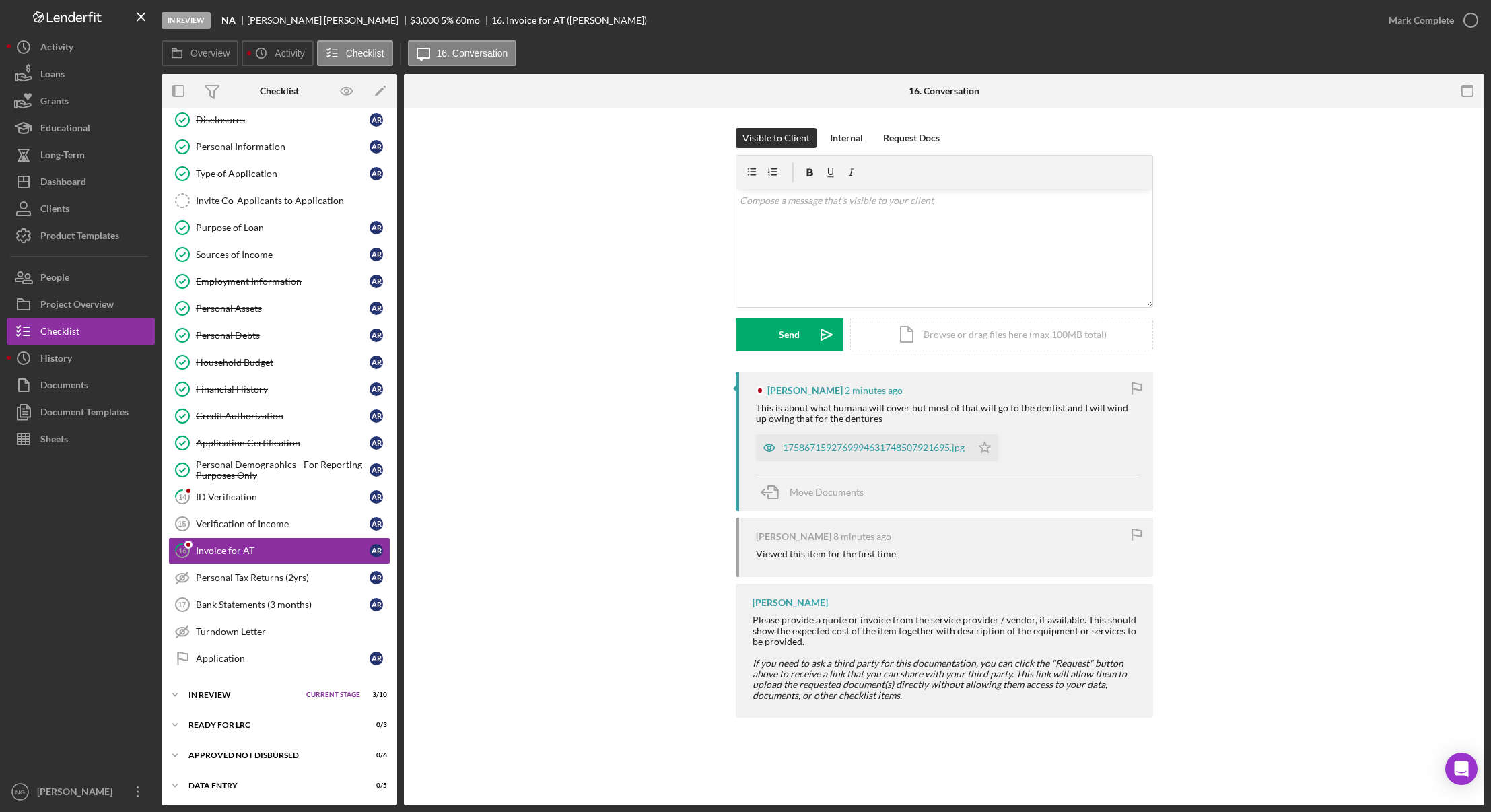
click at [487, 558] on div "[PERSON_NAME] 2 minutes ago This is about what humana will cover but most of th…" at bounding box center [944, 547] width 1040 height 353
click at [858, 222] on div "v Color teal Color pink Remove color Add row above Add row below Add column bef…" at bounding box center [944, 248] width 416 height 118
click at [259, 664] on link "Application Application A R" at bounding box center [279, 658] width 223 height 27
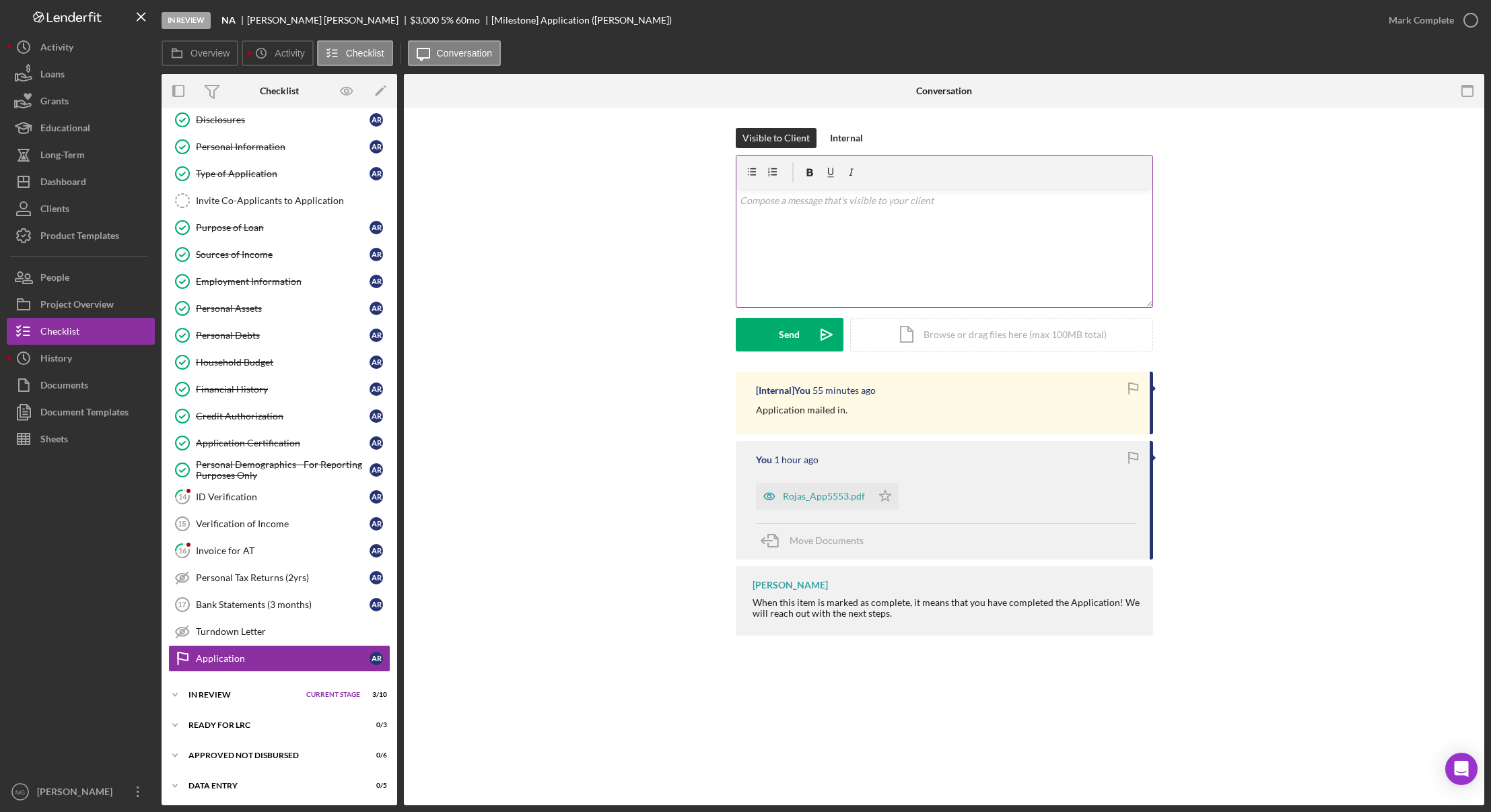
click at [774, 219] on div "v Color teal Color pink Remove color Add row above Add row below Add column bef…" at bounding box center [944, 248] width 416 height 118
paste div
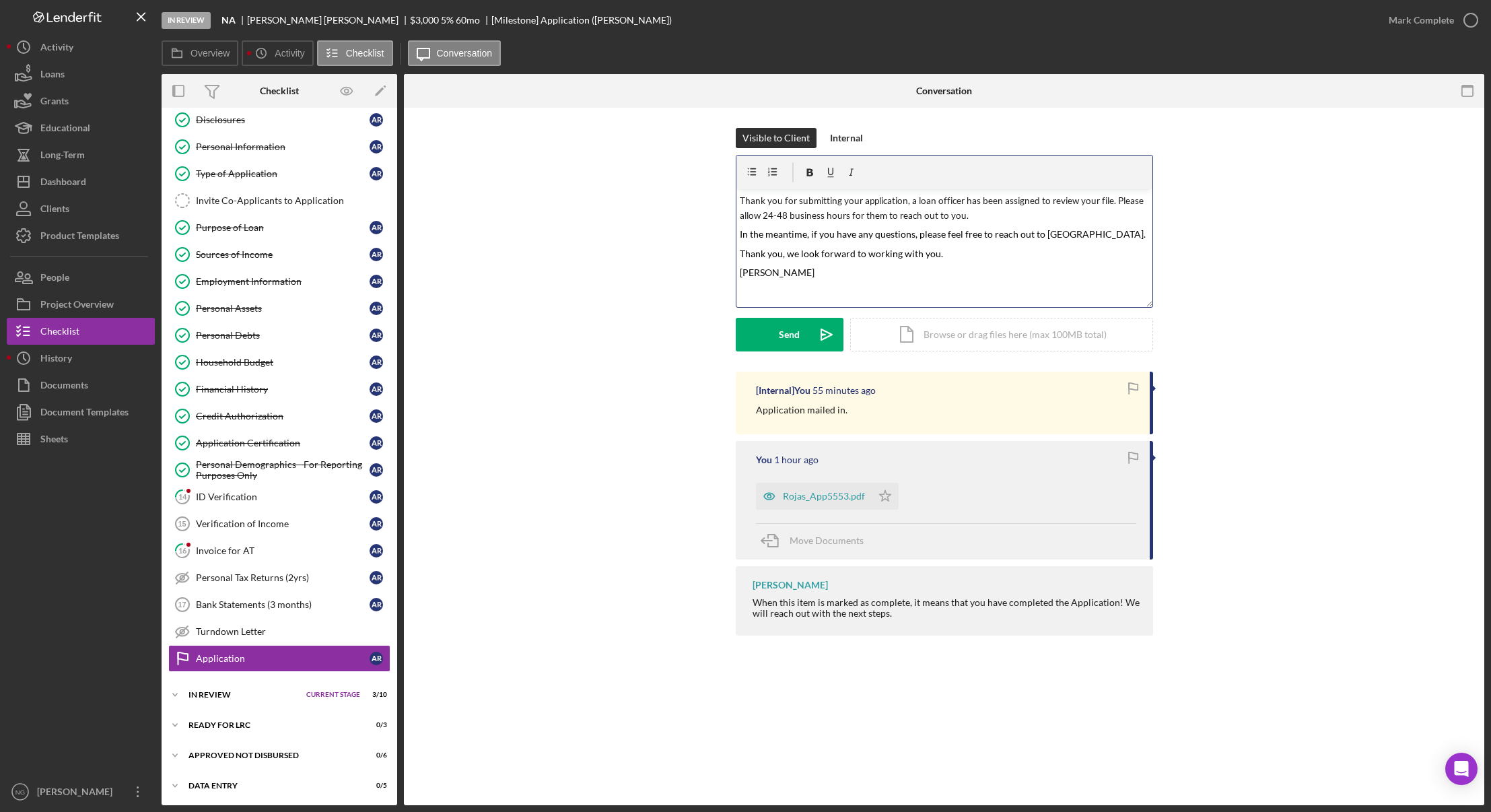
click at [740, 201] on span "Thank you for submitting your application, a loan officer has been assigned to …" at bounding box center [943, 208] width 406 height 26
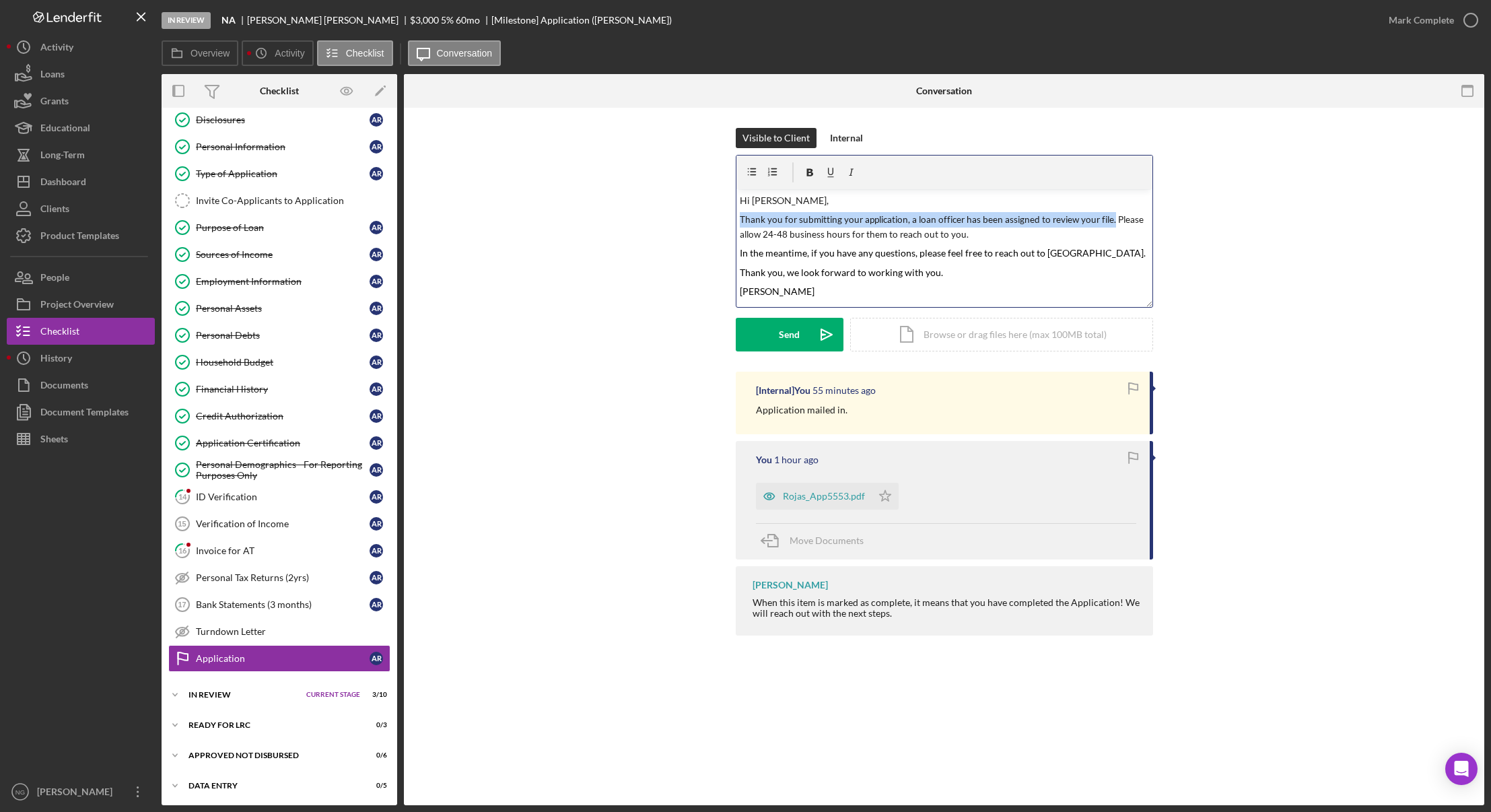
drag, startPoint x: 740, startPoint y: 220, endPoint x: 1109, endPoint y: 222, distance: 369.0
click at [1109, 222] on div "v Color teal Color pink Remove color Add row above Add row below Add column bef…" at bounding box center [944, 248] width 416 height 118
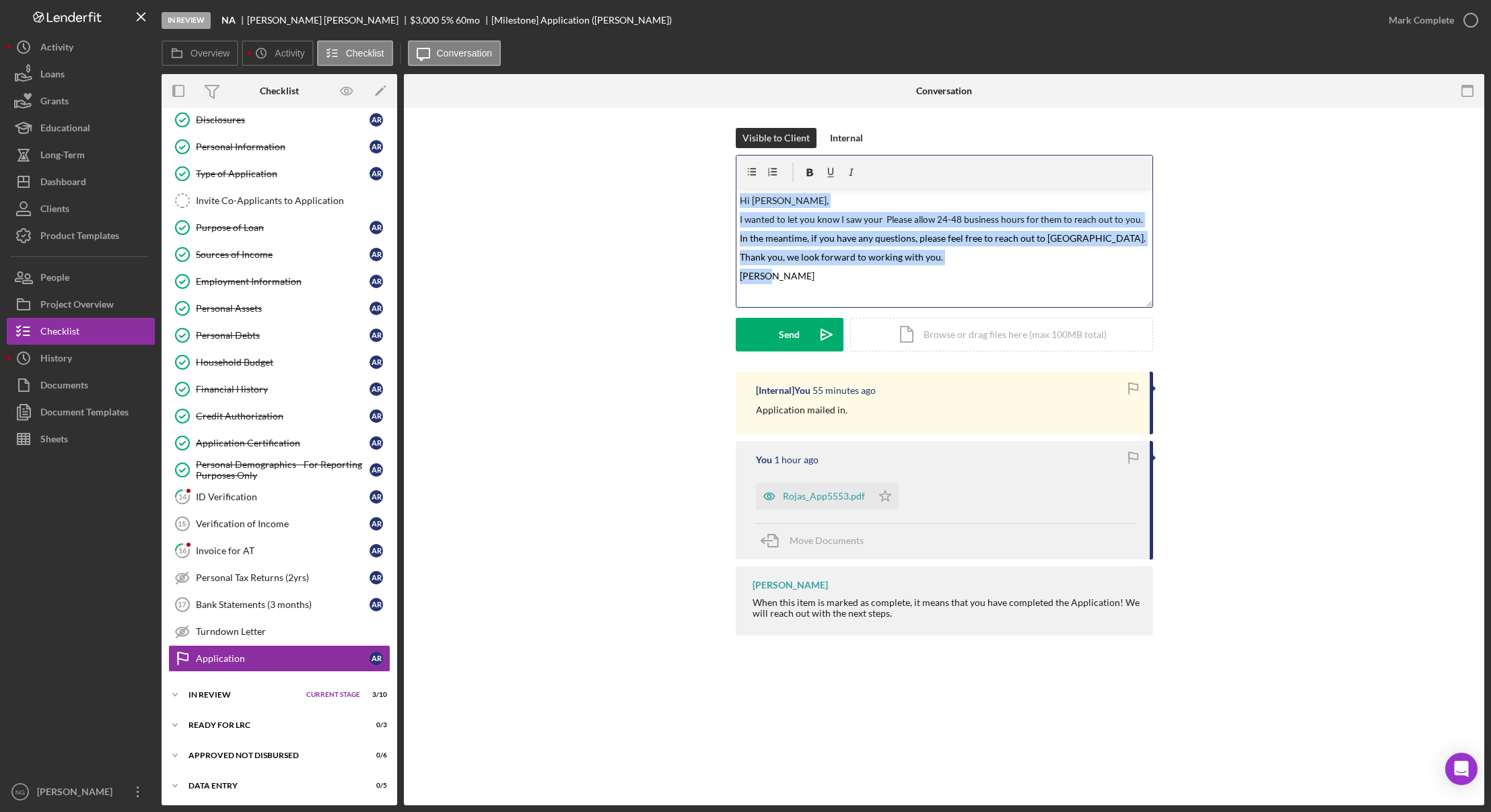
drag, startPoint x: 773, startPoint y: 282, endPoint x: 684, endPoint y: 167, distance: 145.4
click at [680, 175] on div "Visible to Client Internal v Color teal Color pink Remove color Add row above A…" at bounding box center [944, 250] width 1040 height 244
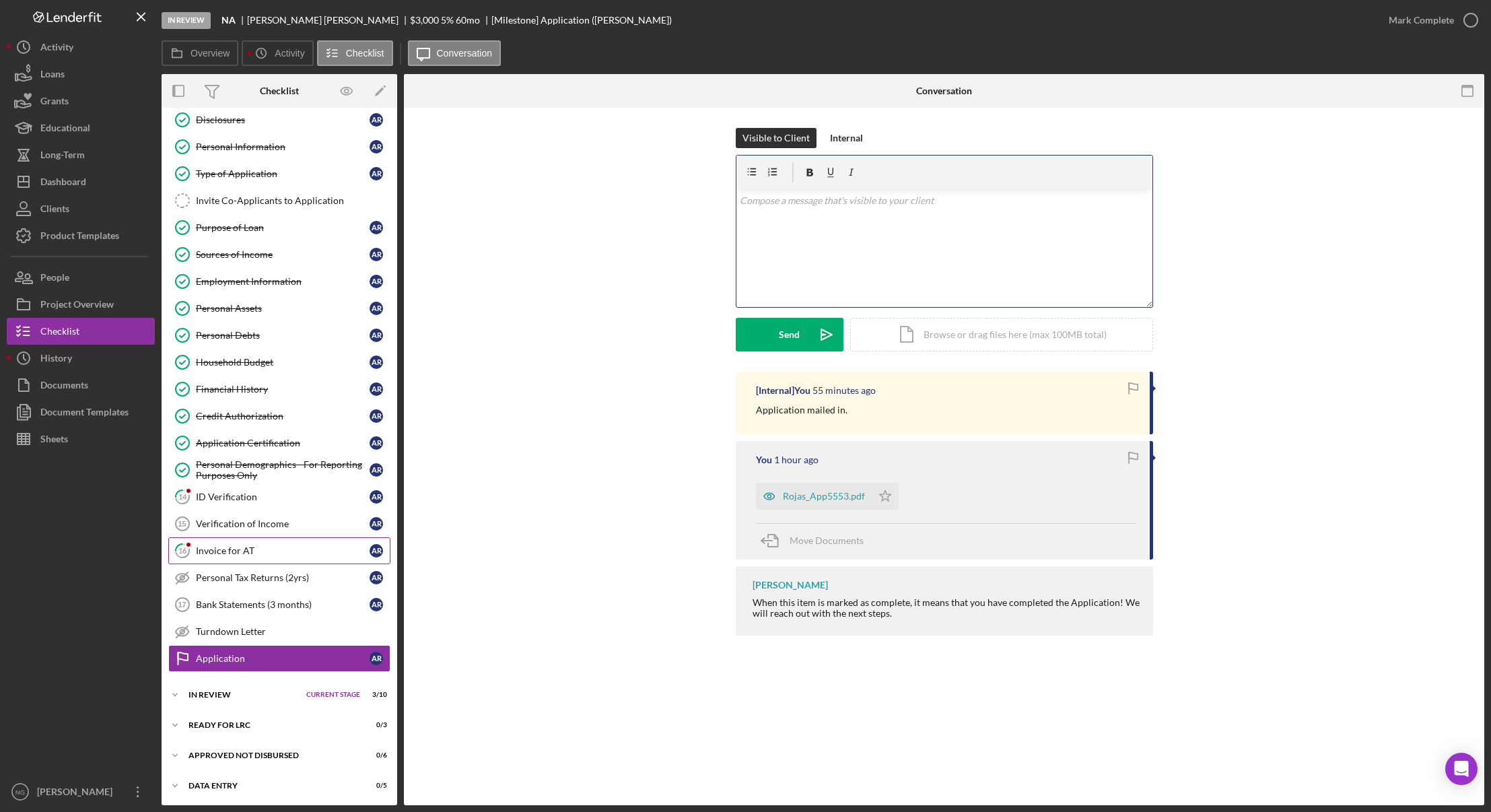
click at [259, 545] on div "Invoice for AT" at bounding box center [283, 550] width 173 height 11
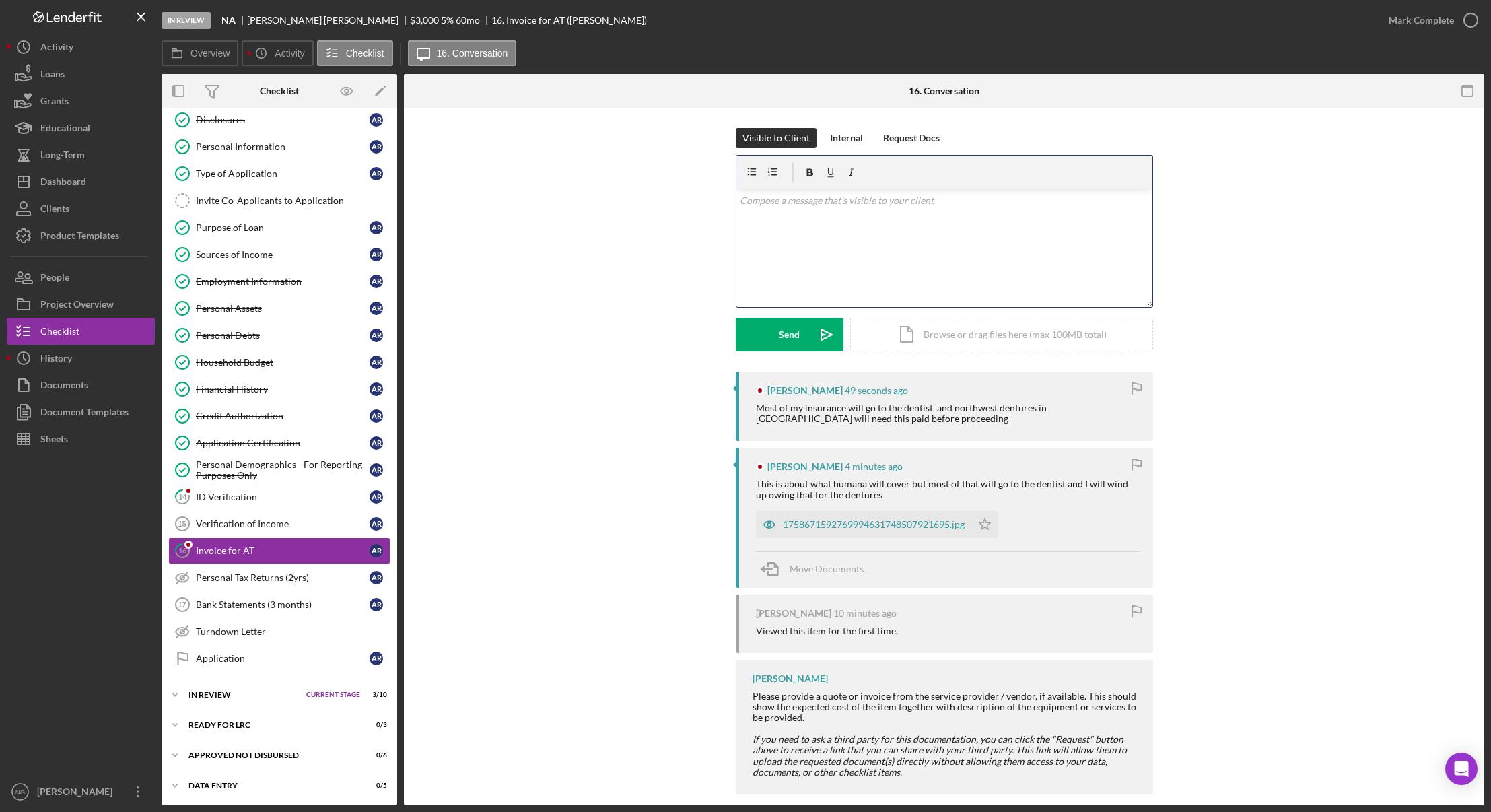
click at [895, 220] on div "v Color teal Color pink Remove color Add row above Add row below Add column bef…" at bounding box center [944, 248] width 416 height 118
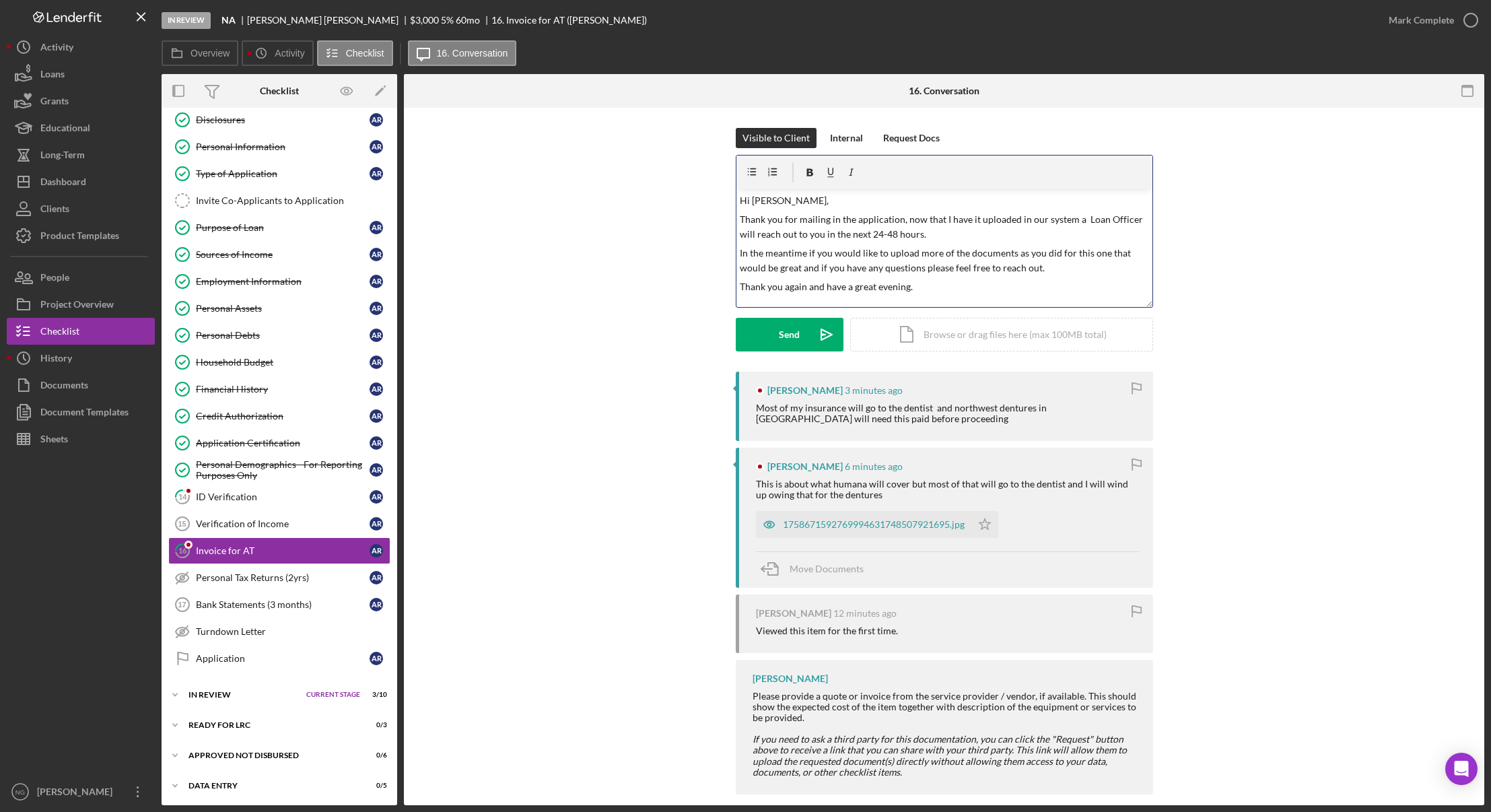
scroll to position [8, 0]
click at [1009, 243] on p "In the meantime if you would like to upload more of the documents as you did fo…" at bounding box center [944, 254] width 409 height 30
click at [889, 226] on p "Thank you for mailing in the application, now that I have it uploaded in our sy…" at bounding box center [944, 220] width 409 height 30
click at [894, 226] on p "Thank you for mailing in the application, now that I have it uploaded in our sy…" at bounding box center [944, 220] width 409 height 30
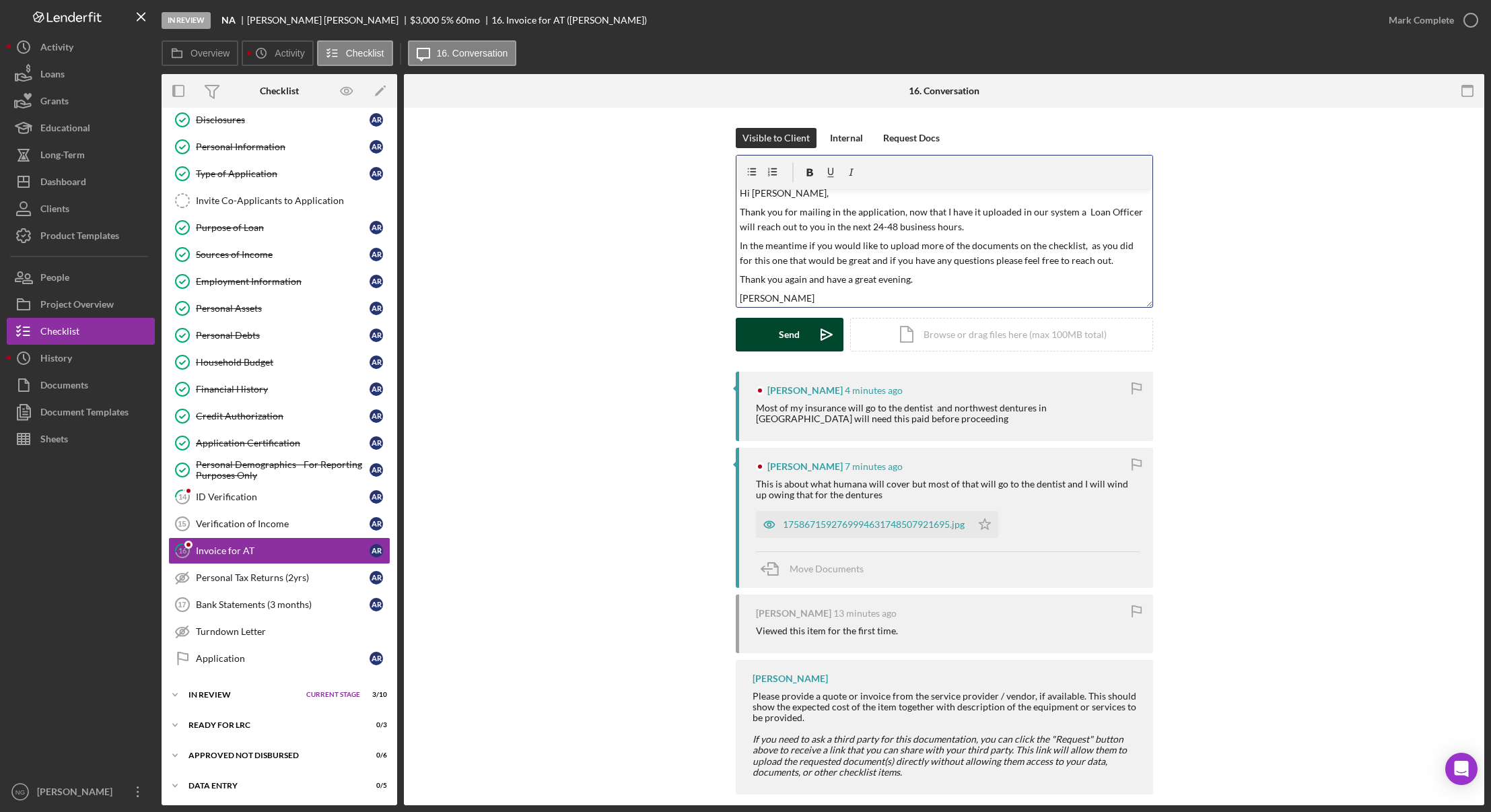
click at [800, 332] on button "Send Icon/icon-invite-send" at bounding box center [790, 335] width 107 height 34
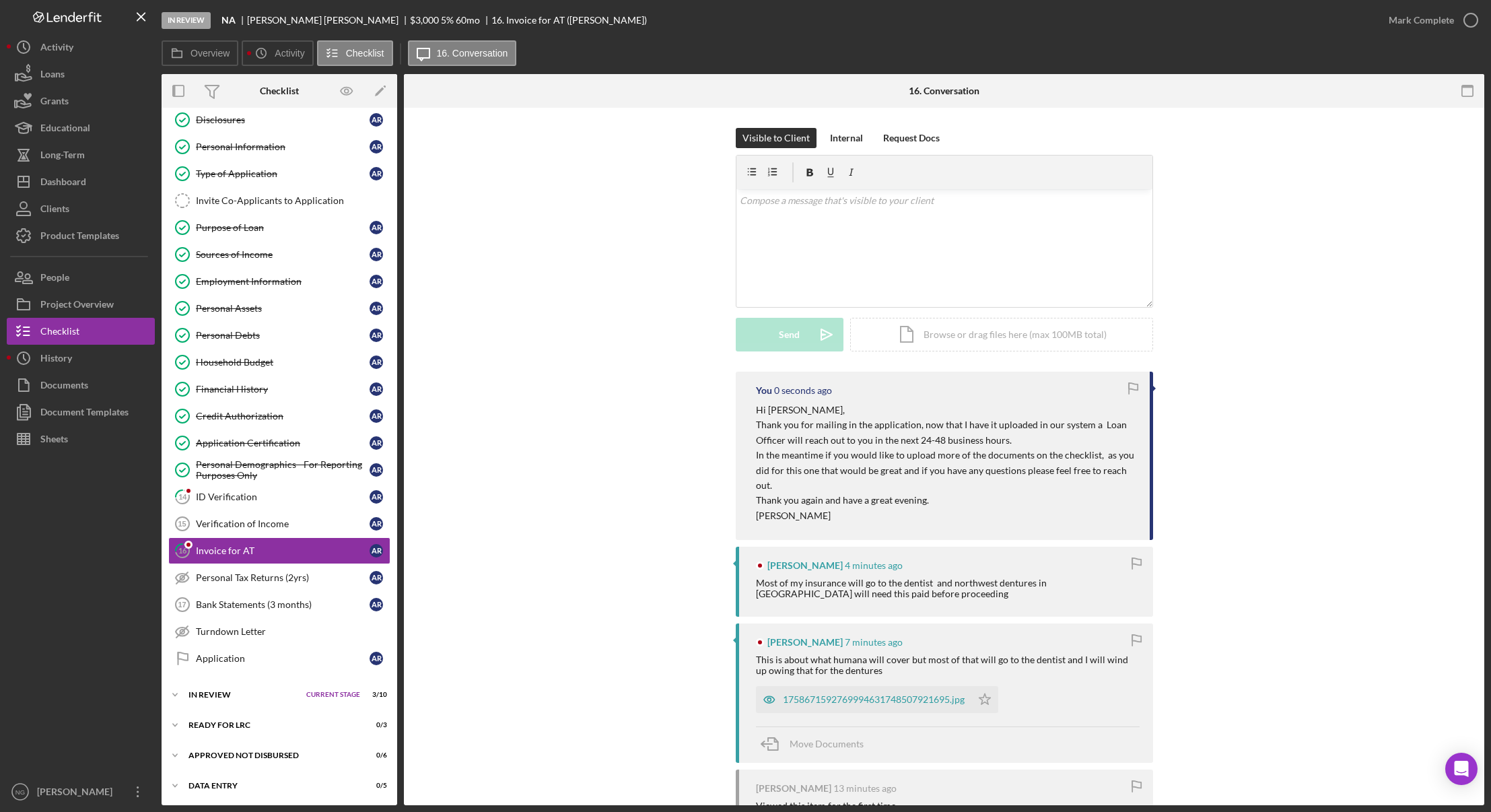
scroll to position [0, 0]
click at [87, 185] on button "Icon/Dashboard Dashboard" at bounding box center [80, 182] width 148 height 27
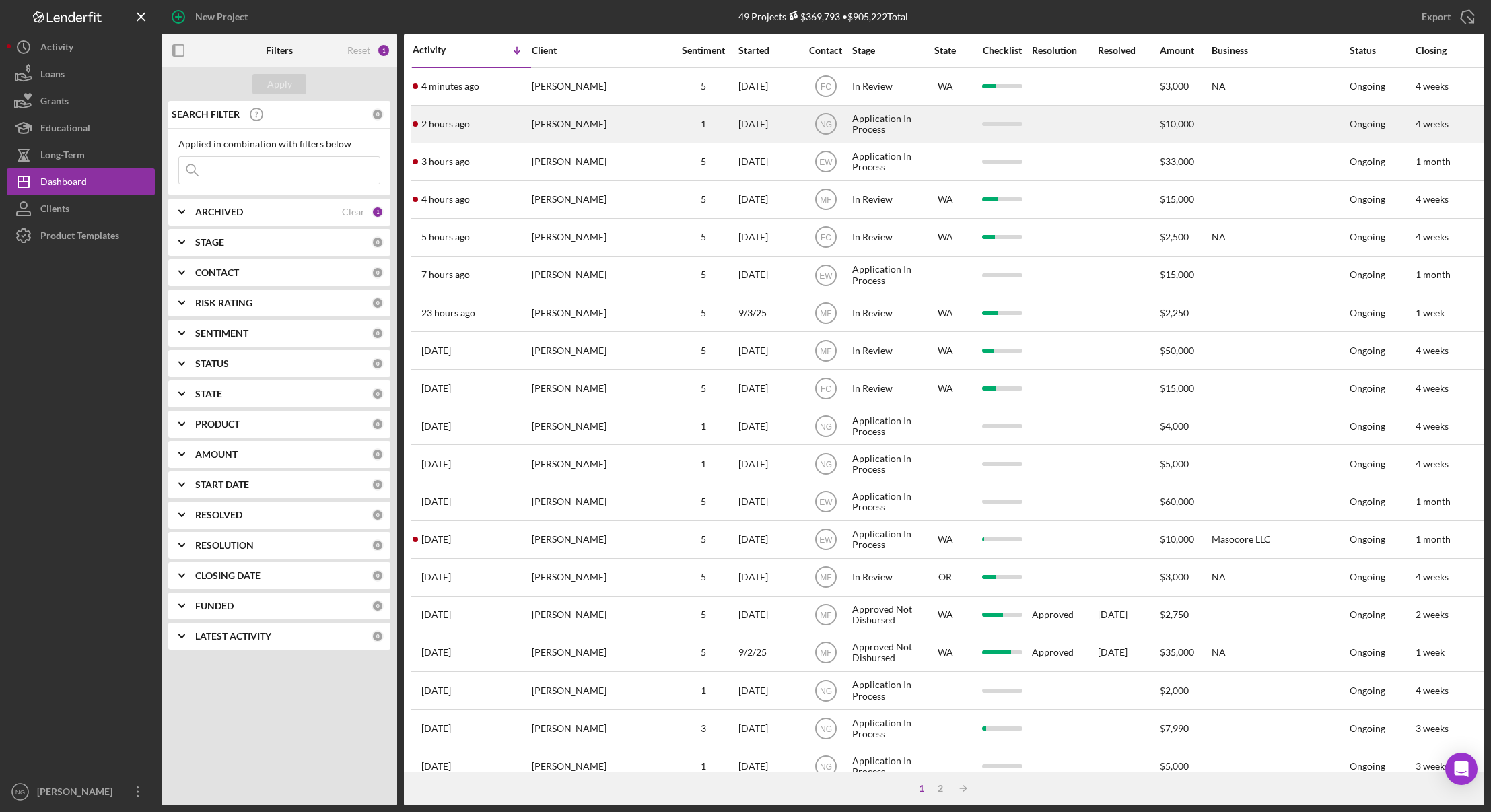
click at [578, 125] on div "[PERSON_NAME]" at bounding box center [599, 124] width 135 height 36
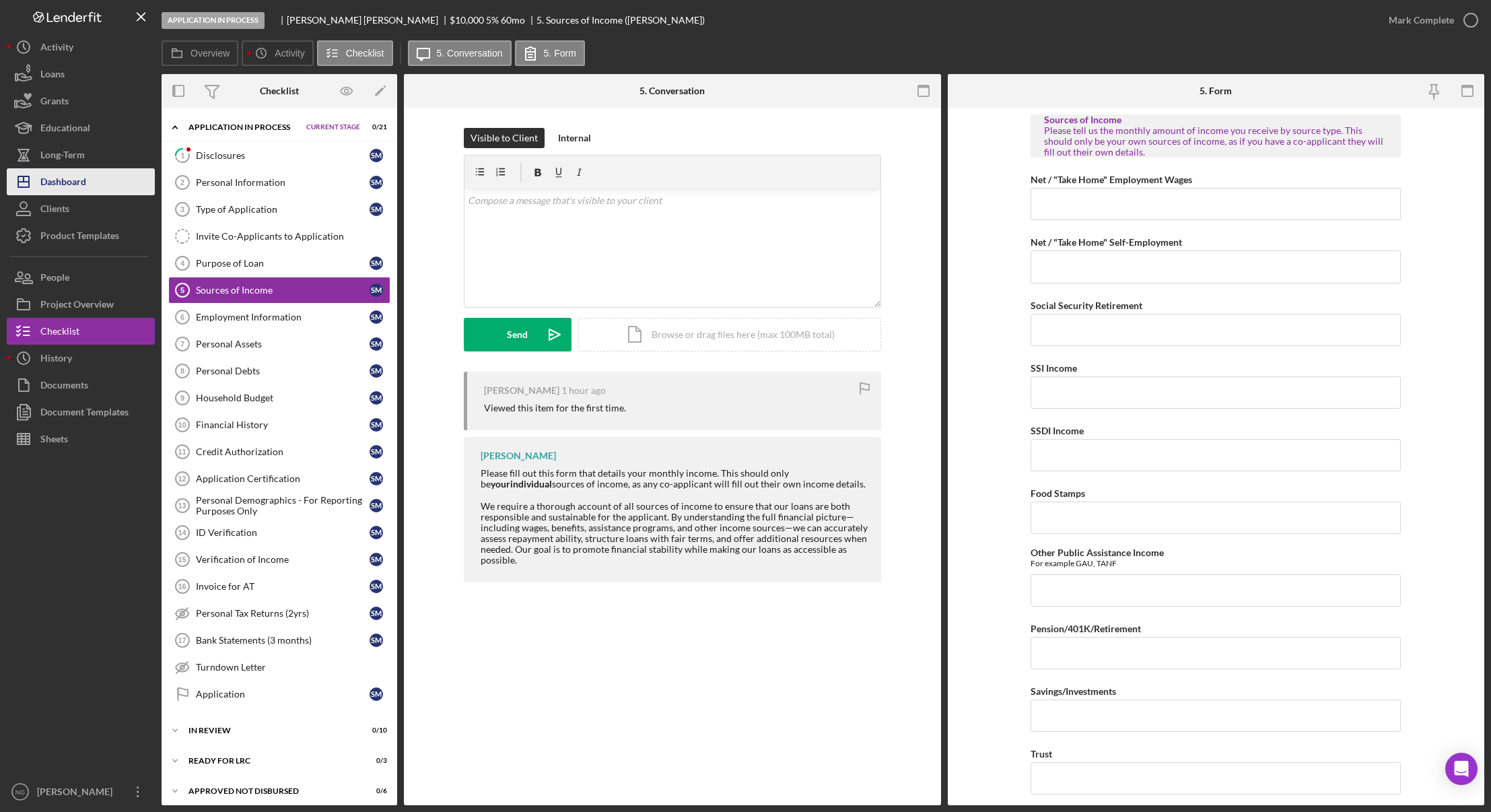
click at [83, 179] on div "Dashboard" at bounding box center [63, 184] width 46 height 30
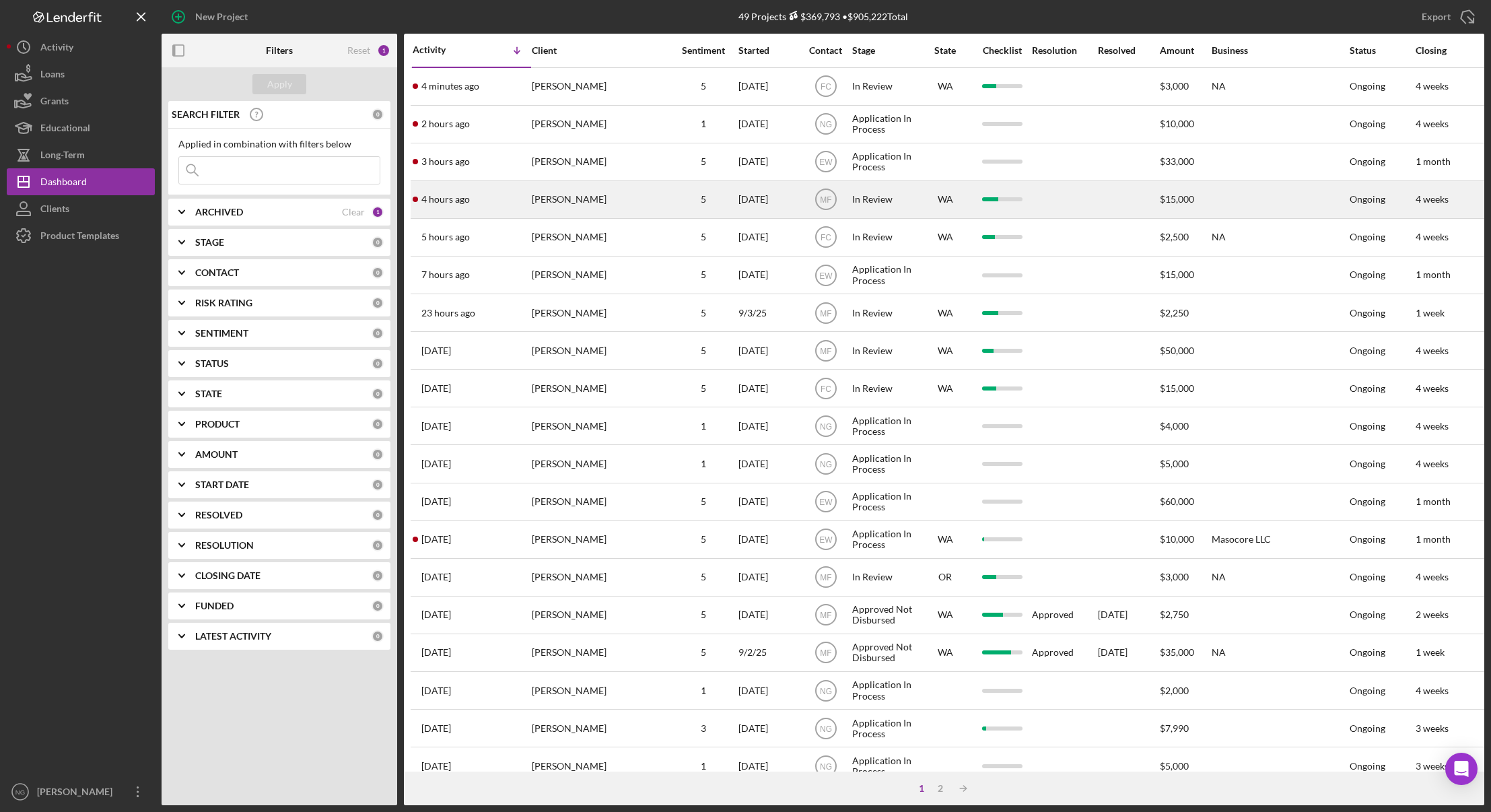
click at [650, 196] on div "[PERSON_NAME]" at bounding box center [599, 200] width 135 height 36
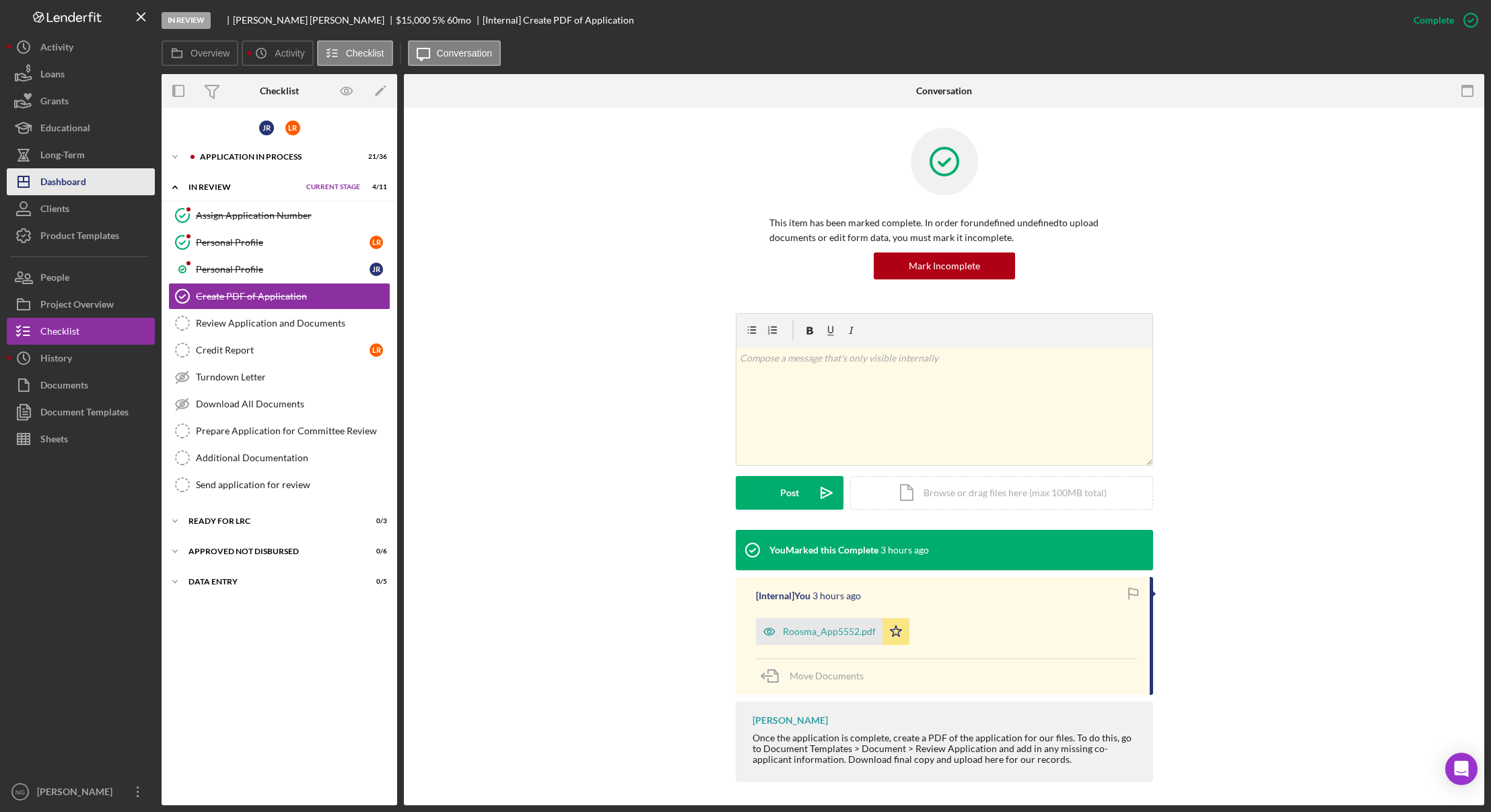
click at [74, 184] on div "Dashboard" at bounding box center [63, 184] width 46 height 30
